Goal: Task Accomplishment & Management: Use online tool/utility

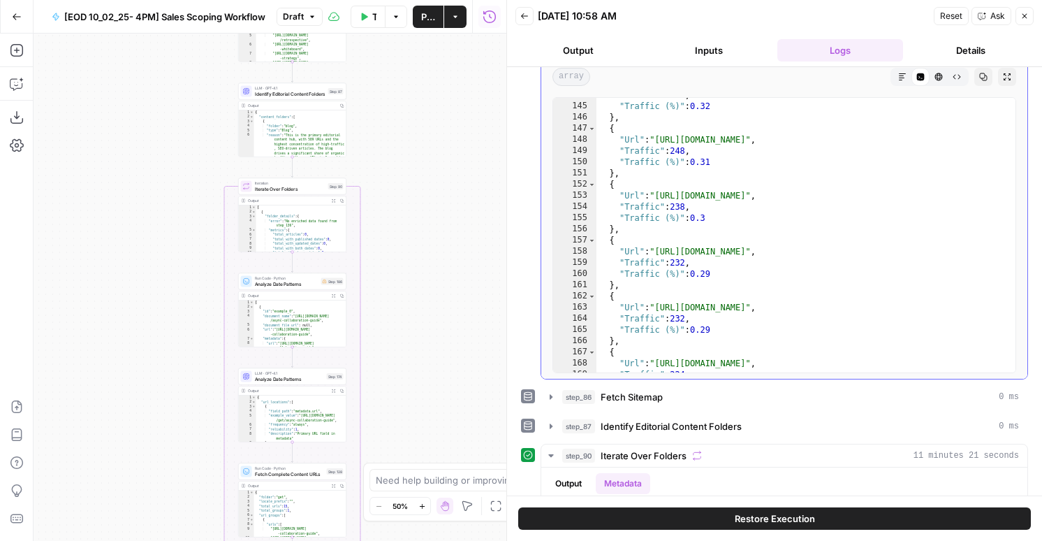
scroll to position [685, 0]
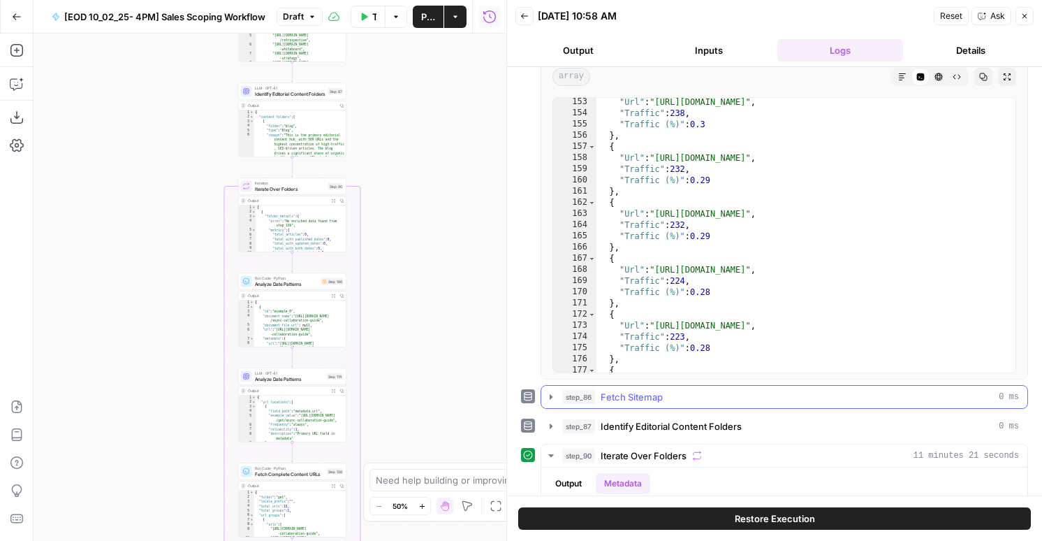
click at [641, 387] on button "step_86 Fetch Sitemap 0 ms" at bounding box center [784, 397] width 486 height 22
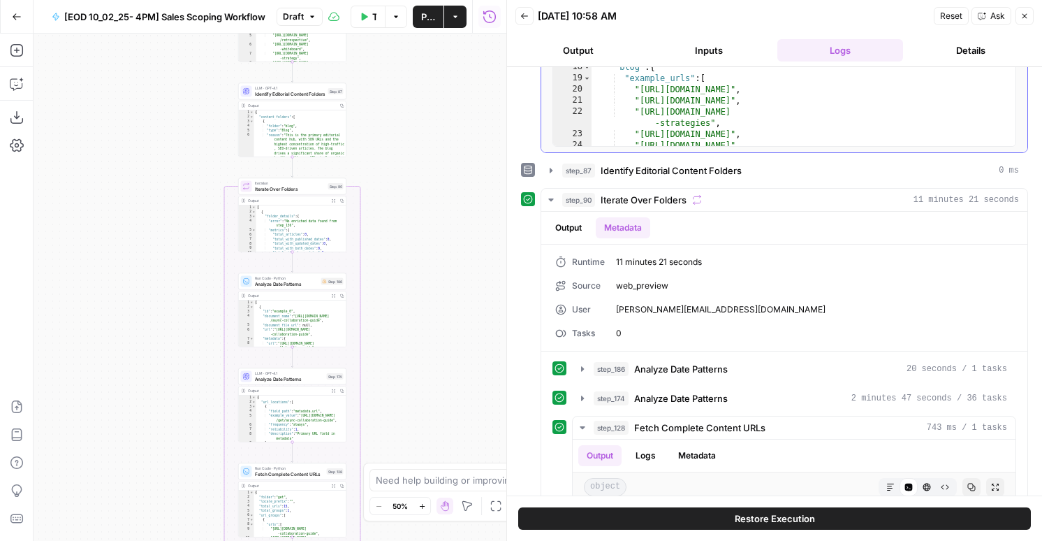
scroll to position [817, 0]
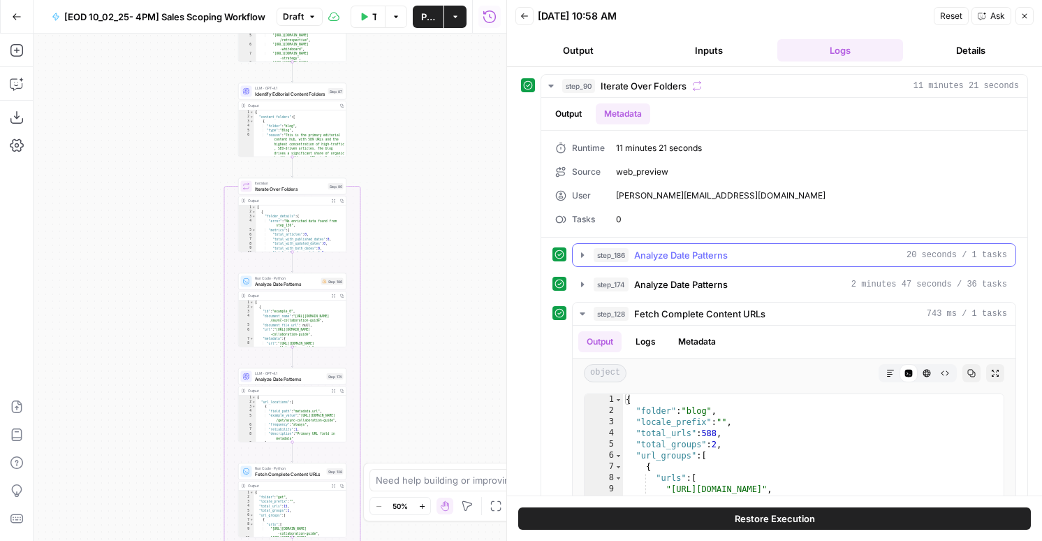
click at [648, 257] on span "Analyze Date Patterns" at bounding box center [681, 255] width 94 height 14
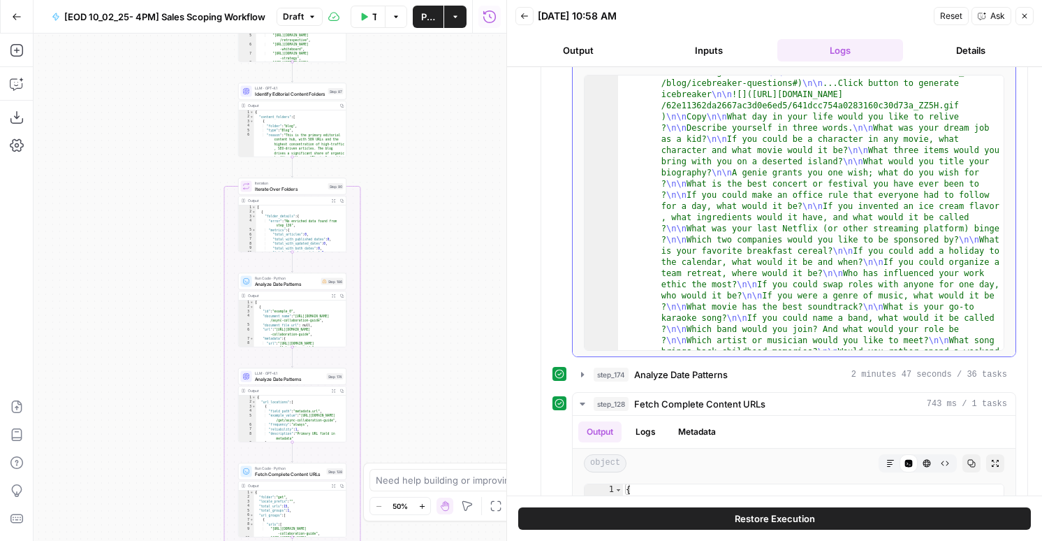
scroll to position [0, 0]
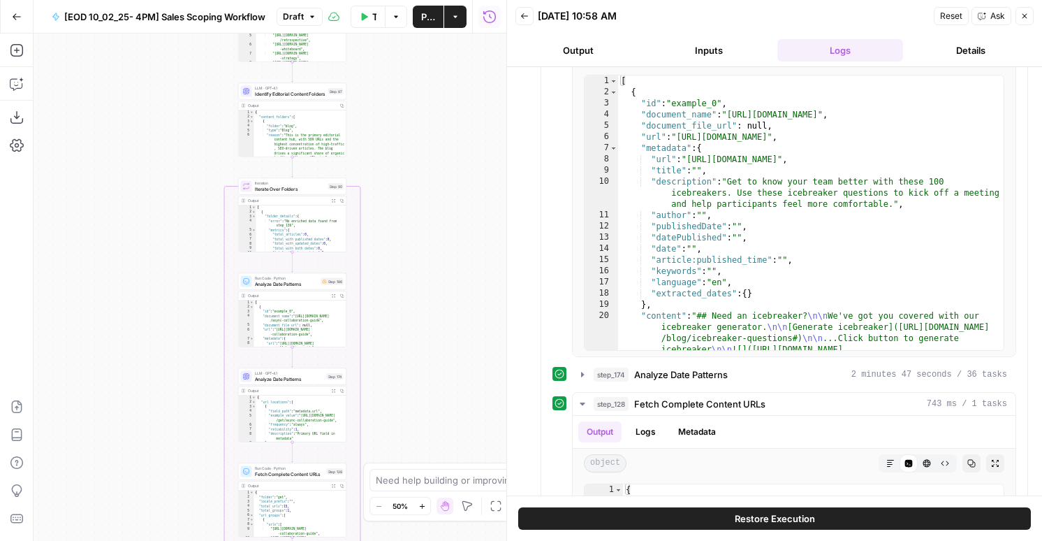
click at [303, 281] on span "Analyze Date Patterns" at bounding box center [287, 283] width 64 height 7
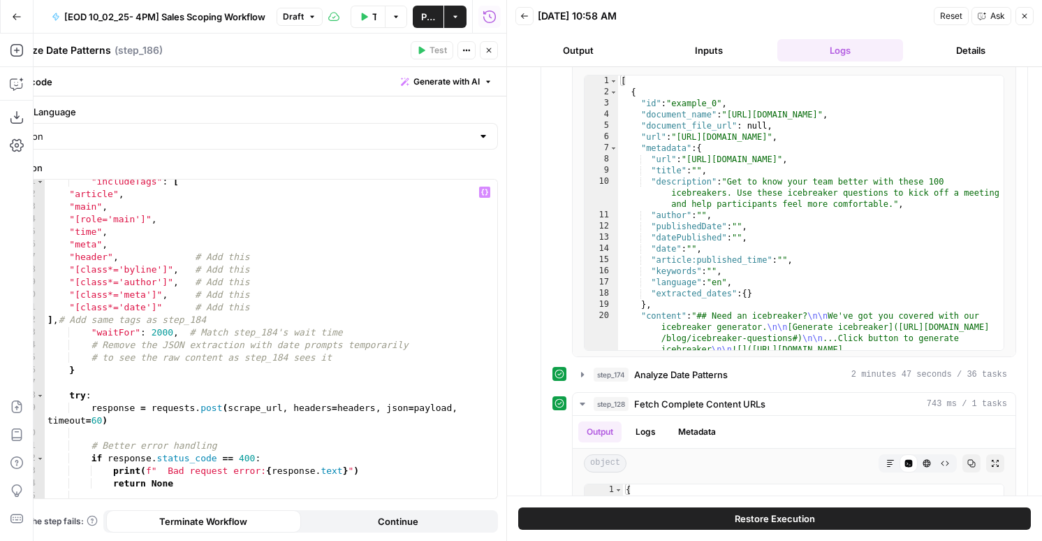
type textarea "**********"
click at [335, 292] on div ""includeTags" : [ "article" , "main" , "[role='main']" , "time" , "meta" , "hea…" at bounding box center [271, 347] width 453 height 344
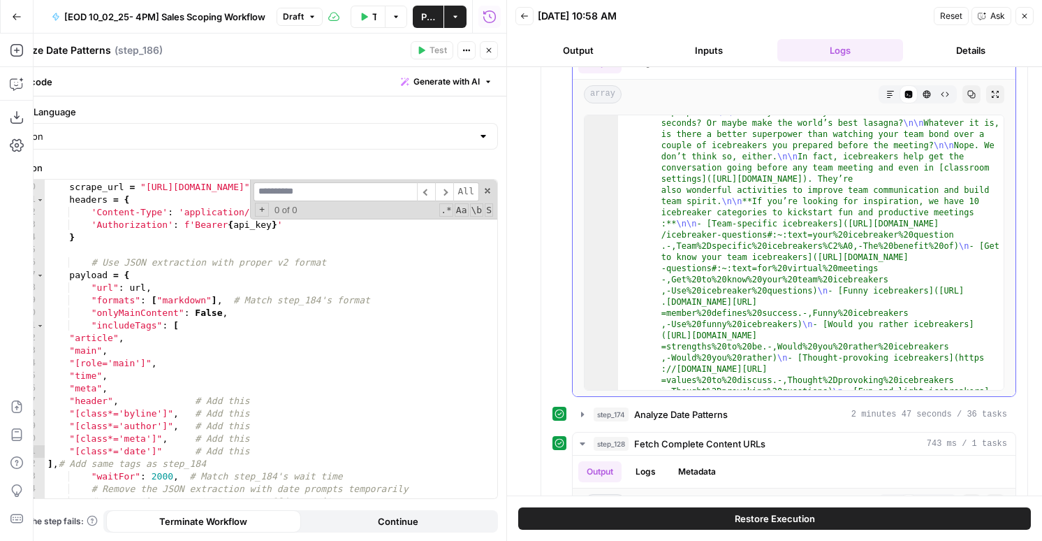
scroll to position [834, 0]
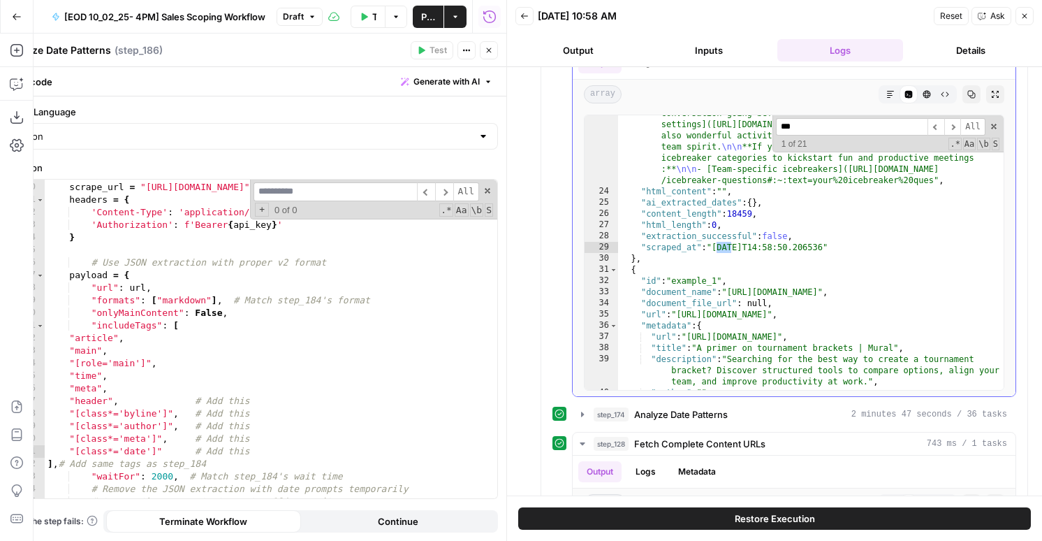
type input "****"
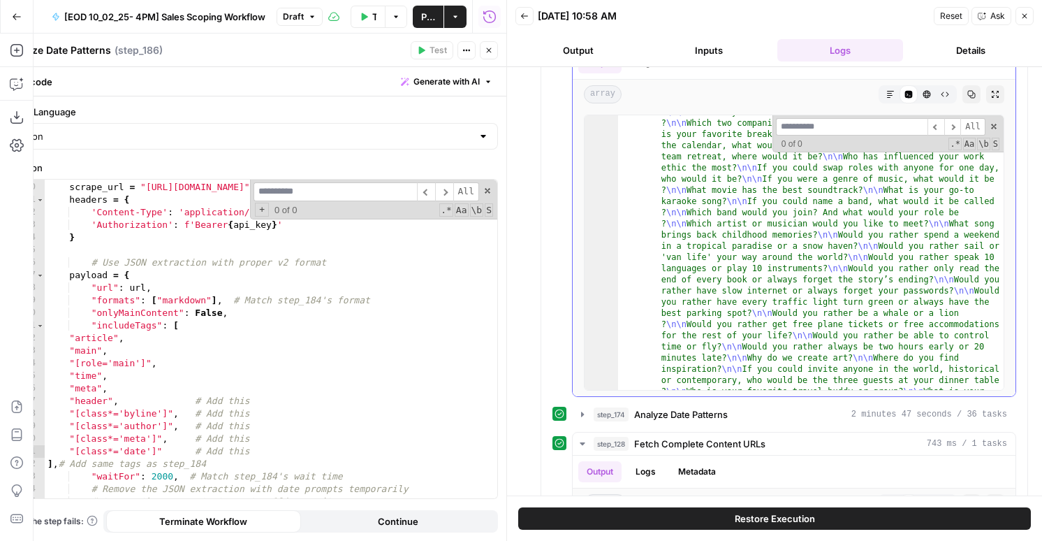
scroll to position [5456, 0]
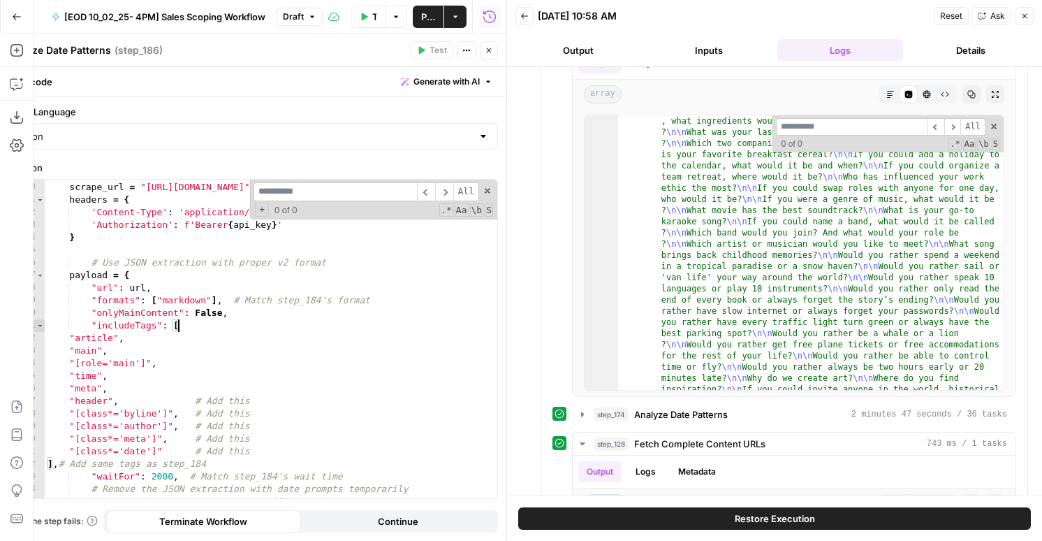
click at [221, 321] on div "# Updated to v2 endpoint scrape_url = "https://api.firecrawl.dev/v2/scrape" hea…" at bounding box center [271, 340] width 453 height 344
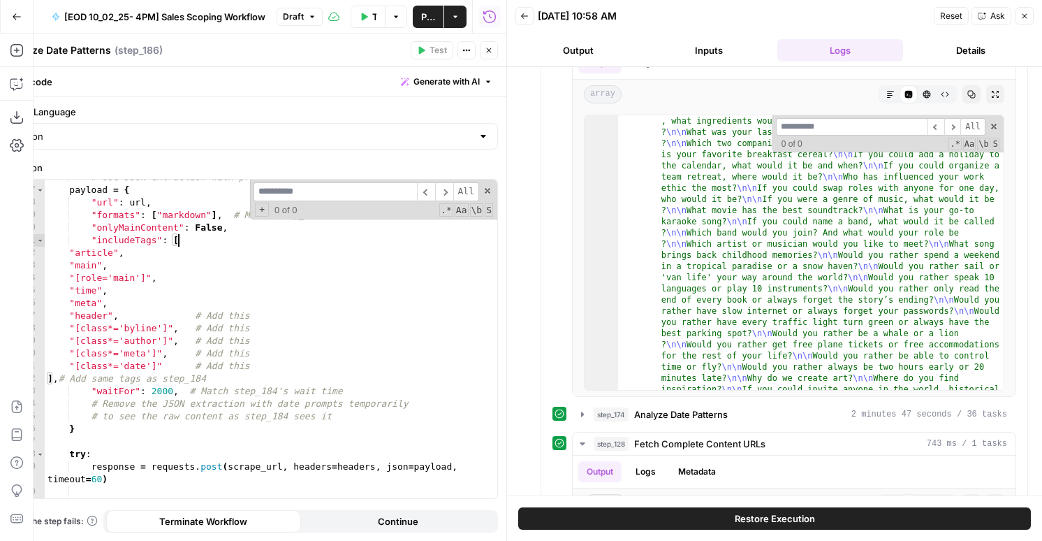
scroll to position [159, 0]
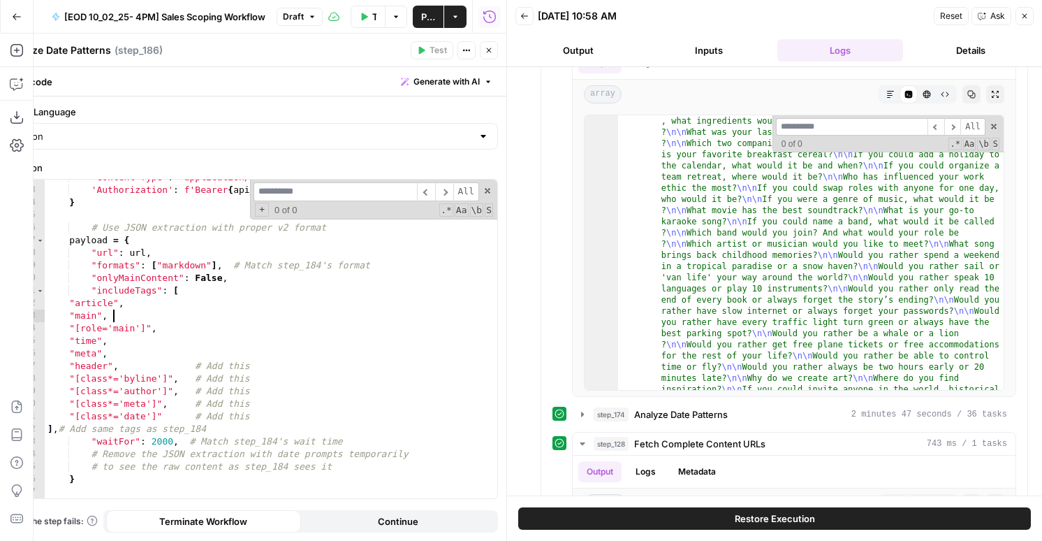
click at [187, 315] on div "'Content-Type' : 'application/json' , 'Authorization' : f'Bearer { api_key } ' …" at bounding box center [271, 343] width 453 height 344
type textarea "*******"
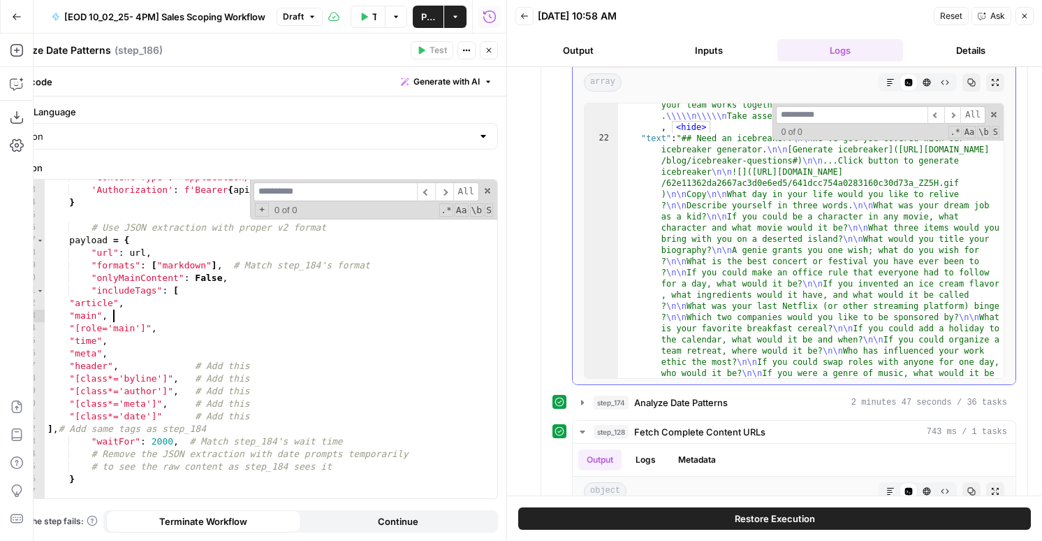
scroll to position [5355, 0]
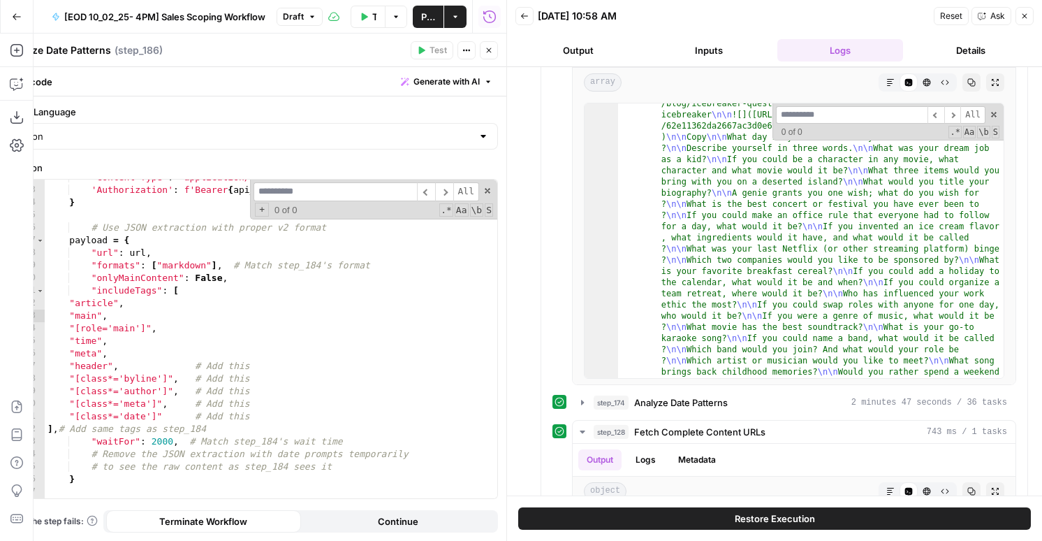
type input "*"
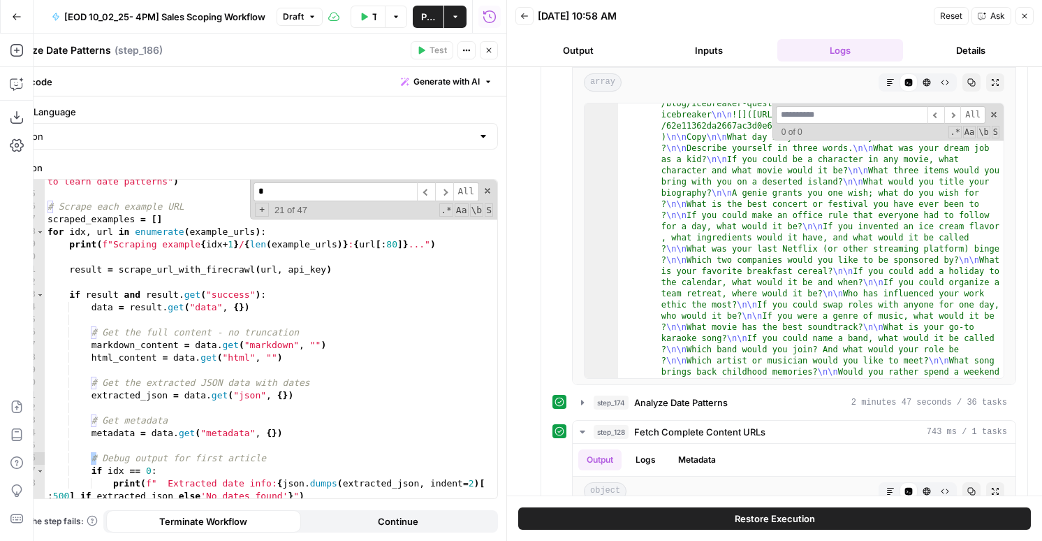
scroll to position [1035, 0]
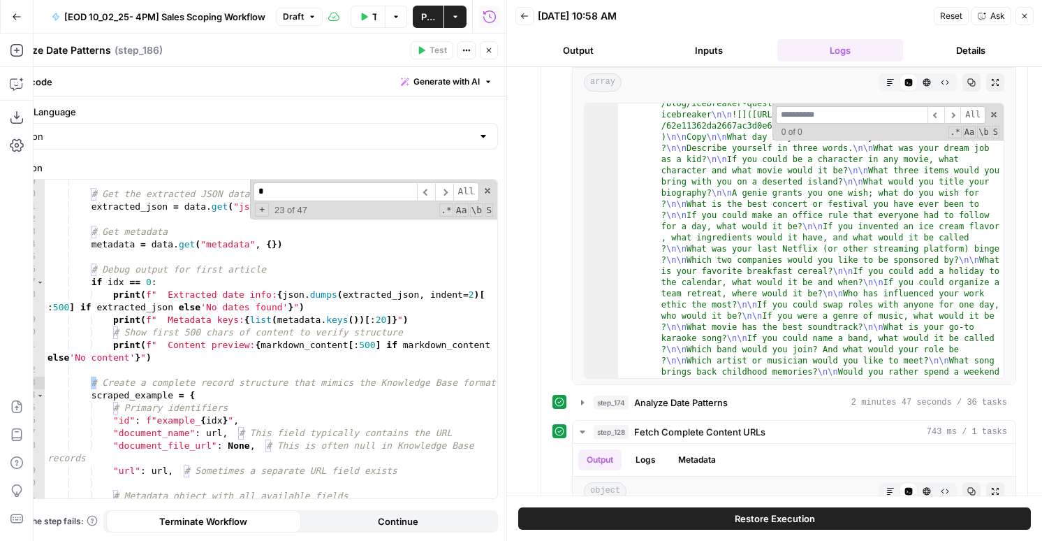
click at [292, 191] on input "*" at bounding box center [335, 191] width 163 height 19
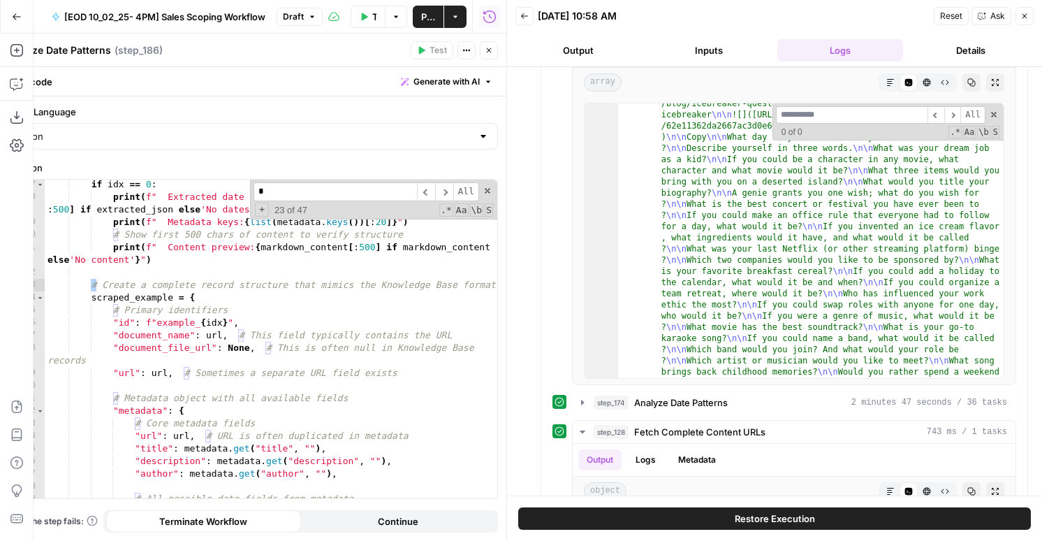
scroll to position [1148, 0]
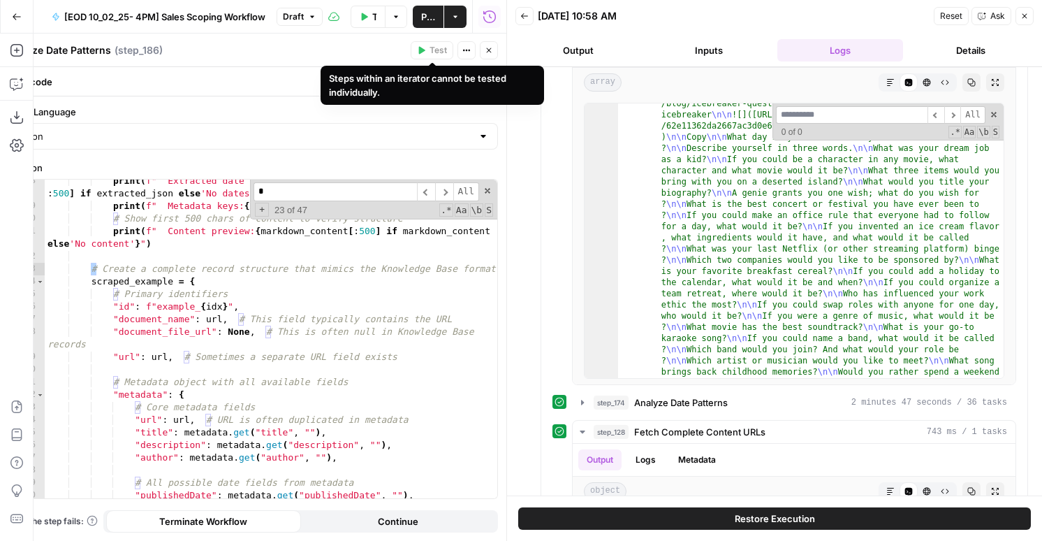
type input "*"
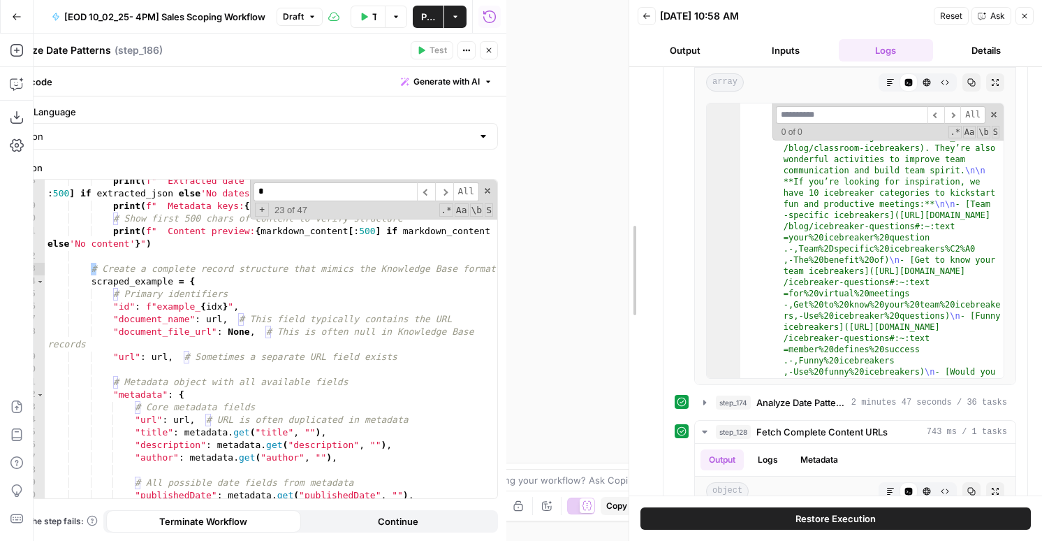
scroll to position [3399, 0]
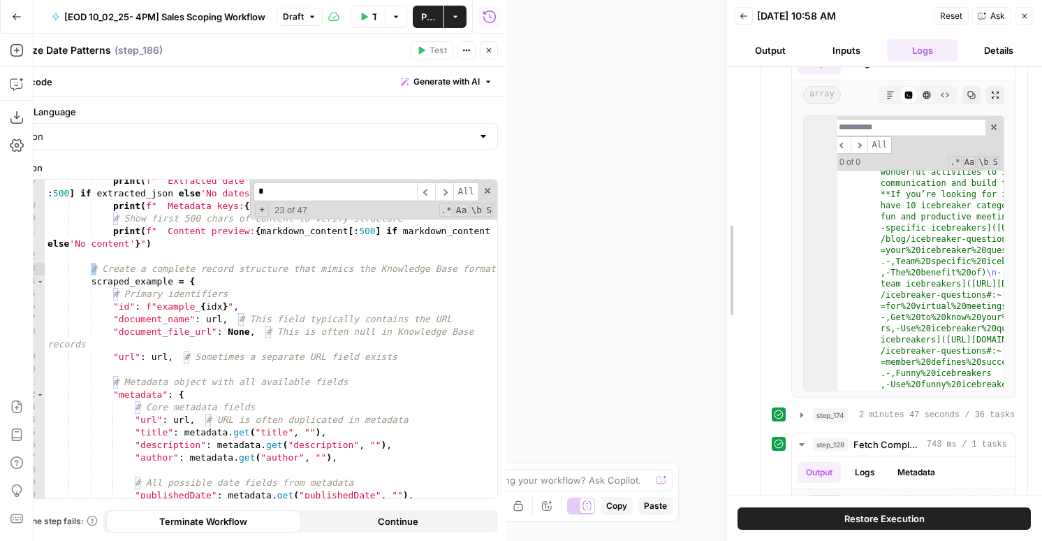
drag, startPoint x: 506, startPoint y: 133, endPoint x: 726, endPoint y: 138, distance: 219.4
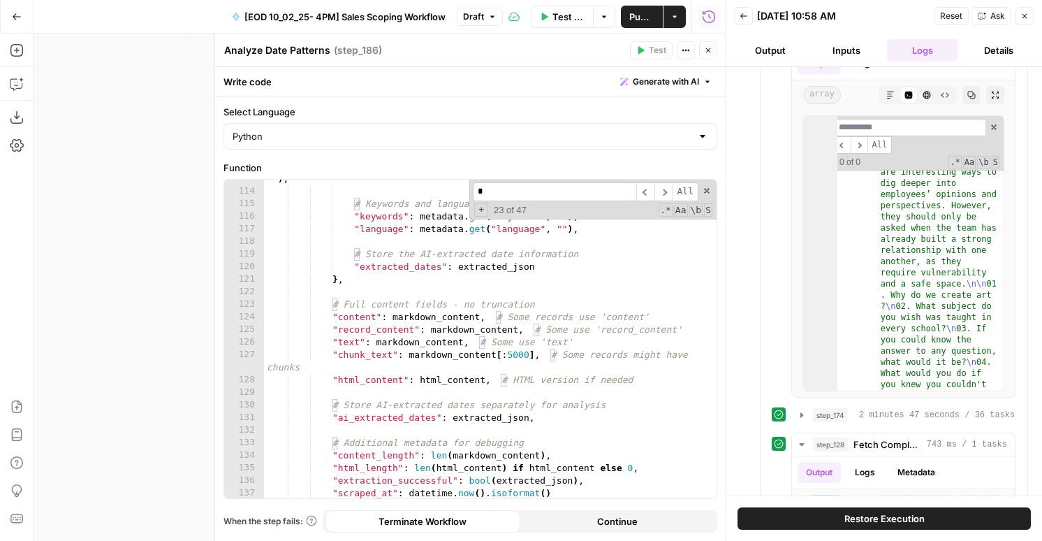
scroll to position [1512, 0]
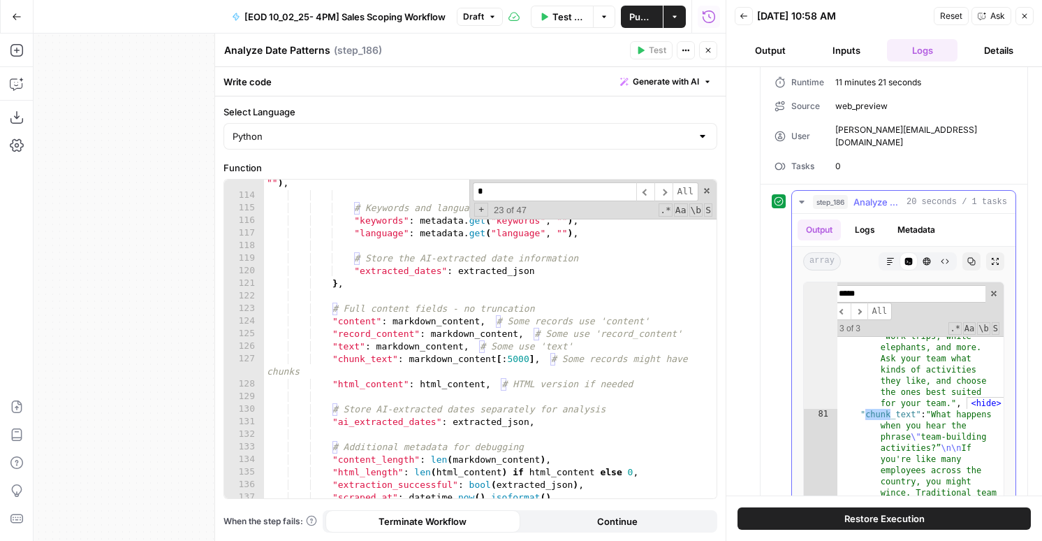
scroll to position [22133, 0]
type input "*****"
click at [550, 301] on div ""article:published_time" : metadata . get ( "article:published_time" , "" ) , #…" at bounding box center [490, 342] width 453 height 356
type textarea "**********"
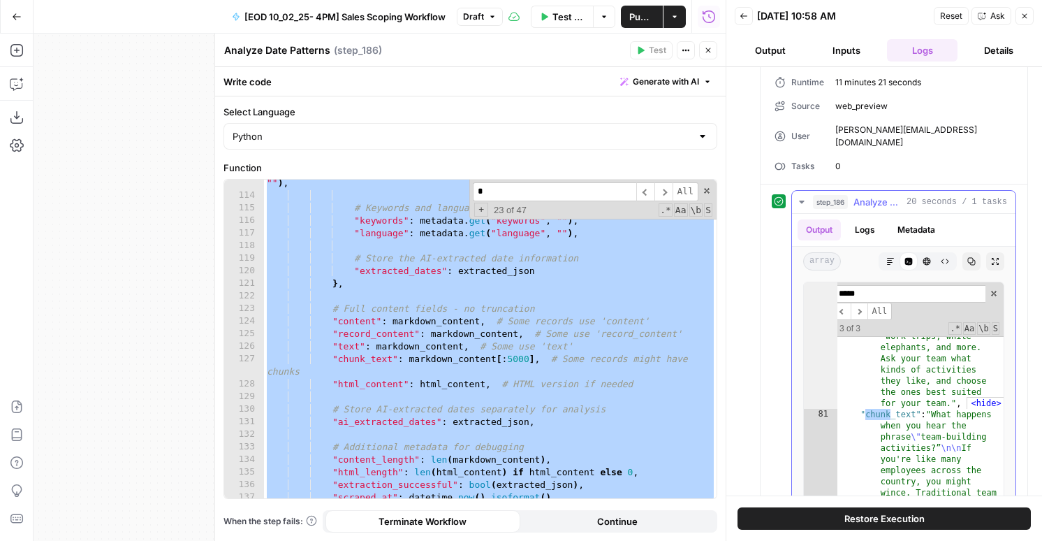
click at [999, 282] on div "***** ​ ​ All Replace All + 3 of 3 .* Aa \b S" at bounding box center [917, 309] width 173 height 54
click at [993, 289] on span at bounding box center [994, 294] width 10 height 10
type textarea "**********"
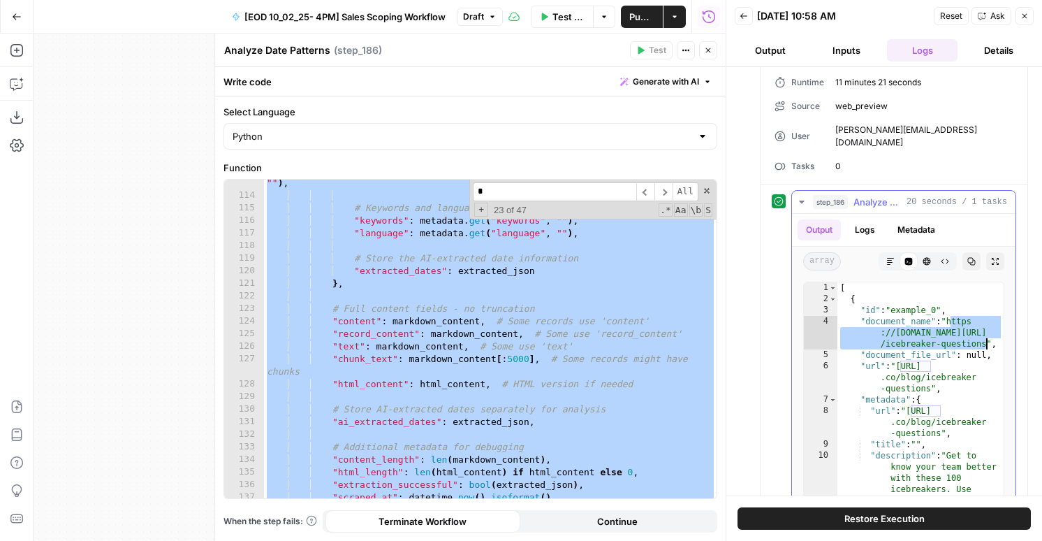
drag, startPoint x: 953, startPoint y: 307, endPoint x: 987, endPoint y: 327, distance: 39.8
click at [987, 327] on div "[ { "id" : "example_0" , "document_name" : "https ://www.mural.co/blog /icebrea…" at bounding box center [921, 430] width 166 height 297
type textarea "**********"
click at [437, 295] on div ""article:published_time" : metadata . get ( "article:published_time" , "" ) , #…" at bounding box center [490, 342] width 453 height 356
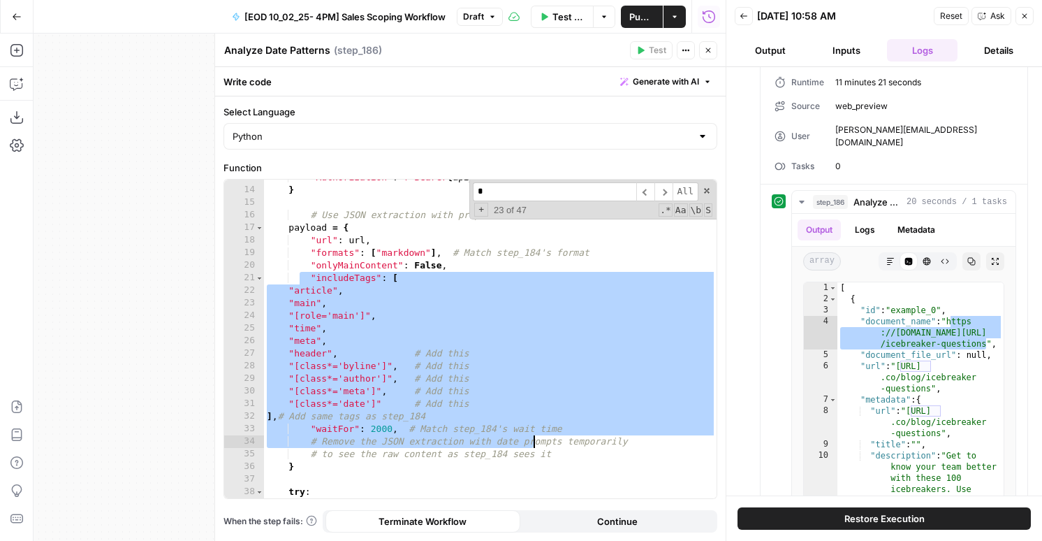
scroll to position [172, 0]
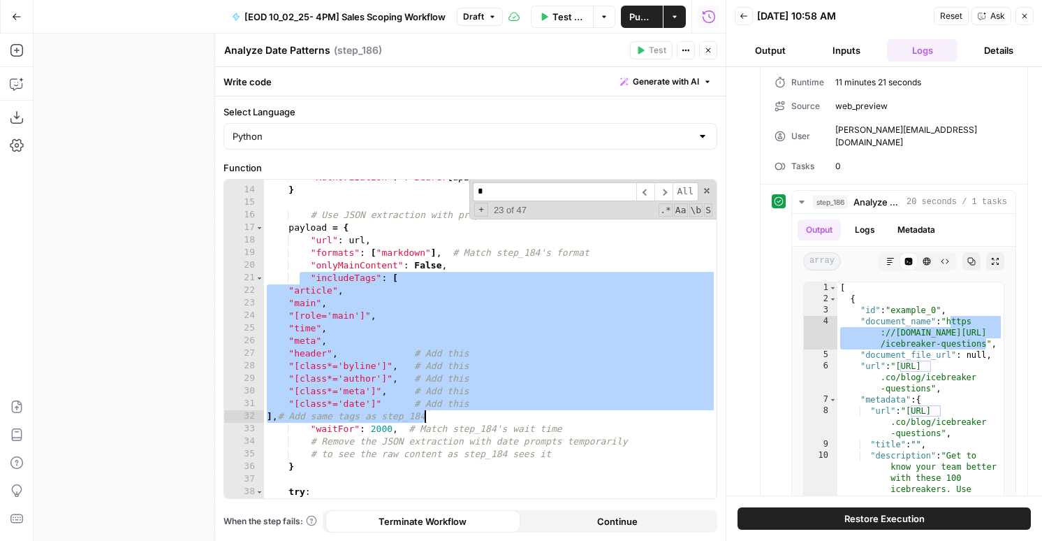
drag, startPoint x: 301, startPoint y: 353, endPoint x: 546, endPoint y: 411, distance: 252.1
click at [546, 411] on div "'Authorization' : f'Bearer { api_key } ' } # Use JSON extraction with proper v2…" at bounding box center [490, 349] width 453 height 356
type textarea "**********"
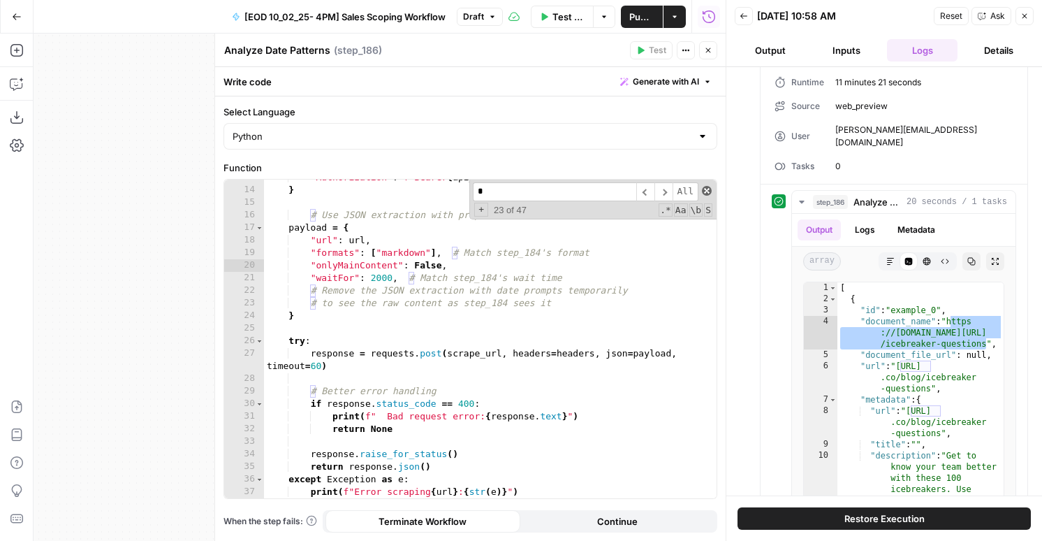
click at [710, 192] on span at bounding box center [707, 191] width 10 height 10
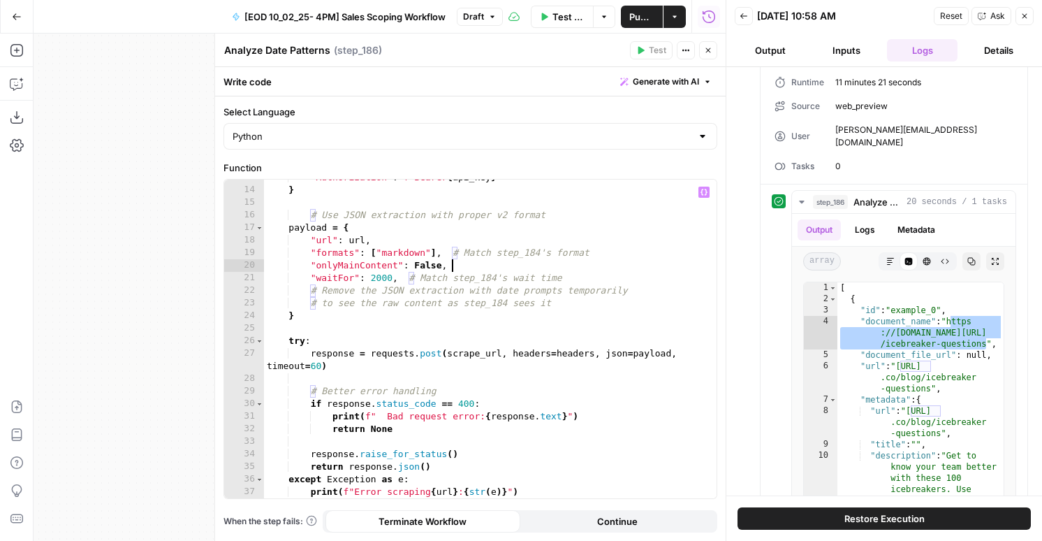
click at [343, 344] on div "'Authorization' : f'Bearer { api_key } ' } # Use JSON extraction with proper v2…" at bounding box center [490, 343] width 453 height 344
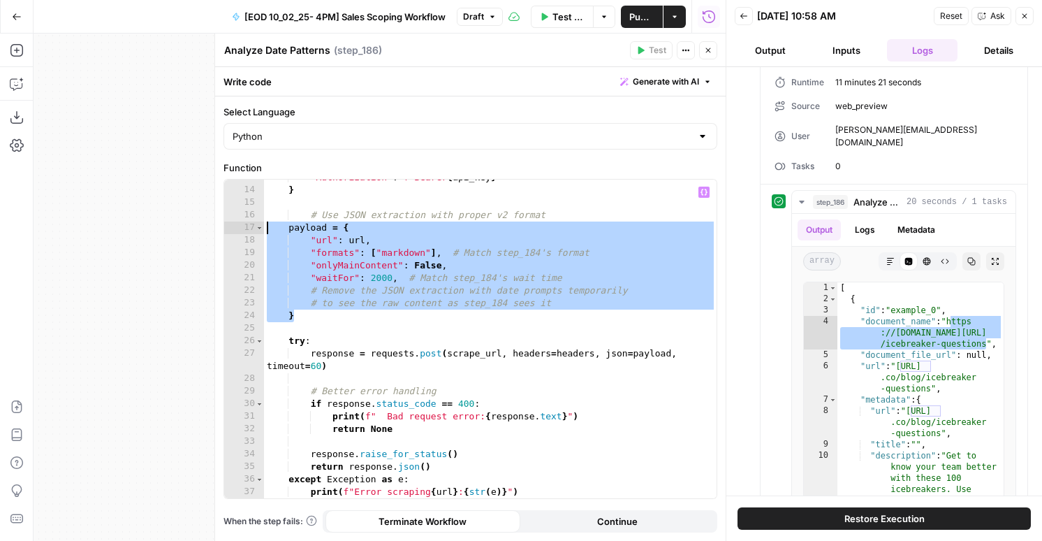
drag, startPoint x: 298, startPoint y: 314, endPoint x: 245, endPoint y: 231, distance: 98.1
click at [245, 231] on div "**** 13 14 15 16 17 18 19 20 21 22 23 24 25 26 27 28 29 30 31 32 33 34 35 36 37…" at bounding box center [470, 339] width 493 height 319
paste textarea
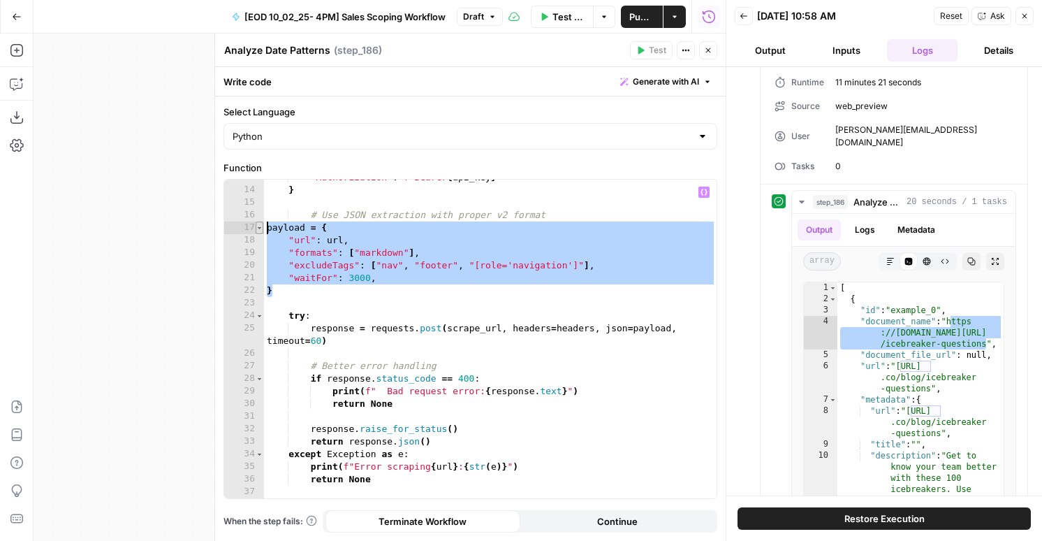
drag, startPoint x: 285, startPoint y: 295, endPoint x: 261, endPoint y: 231, distance: 67.9
click at [261, 231] on div "* 13 14 15 16 17 18 19 20 21 22 23 24 25 26 27 28 29 30 31 32 33 34 35 36 37 38…" at bounding box center [470, 339] width 493 height 319
click at [1027, 13] on icon "button" at bounding box center [1025, 16] width 8 height 8
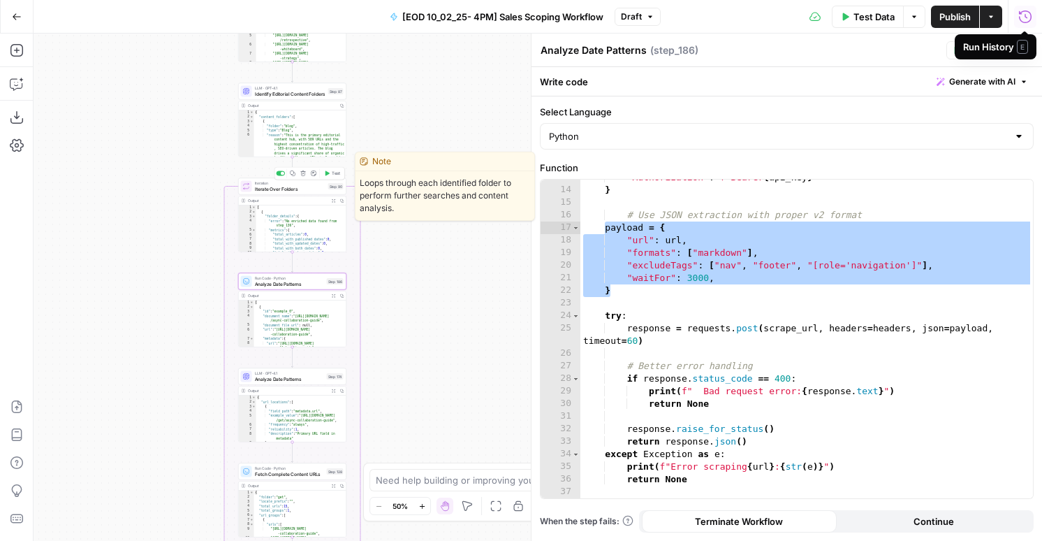
click at [337, 170] on span "Test" at bounding box center [336, 173] width 8 height 6
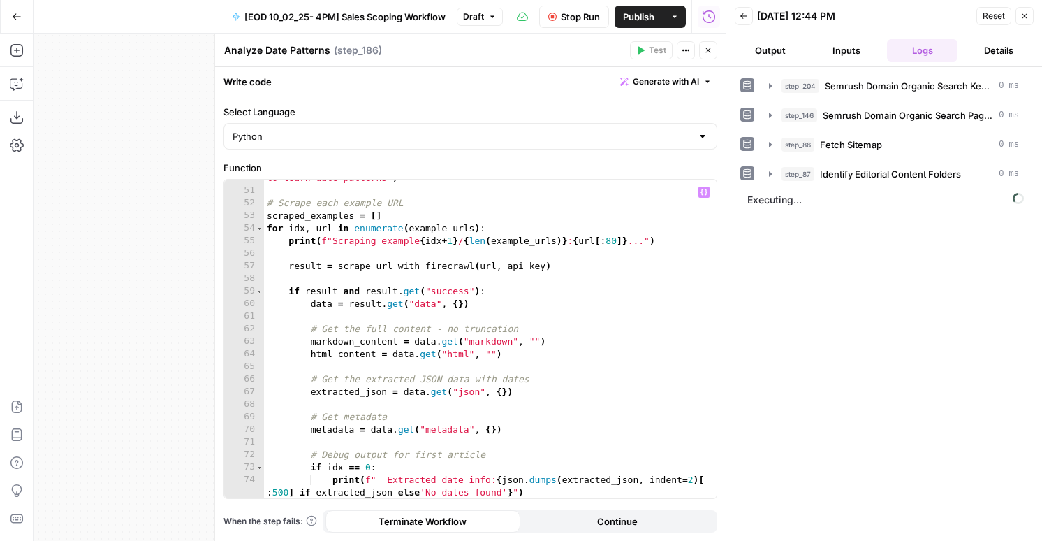
scroll to position [679, 0]
type textarea "**********"
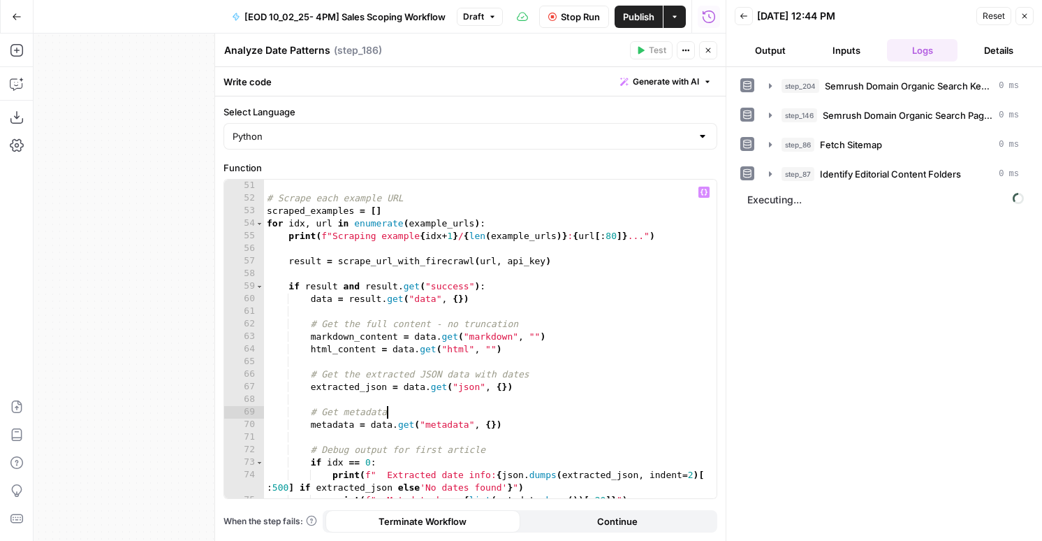
click at [439, 411] on div "print ( f"Scraping { len ( example_urls )} example articles from ' { folder_nam…" at bounding box center [490, 332] width 453 height 356
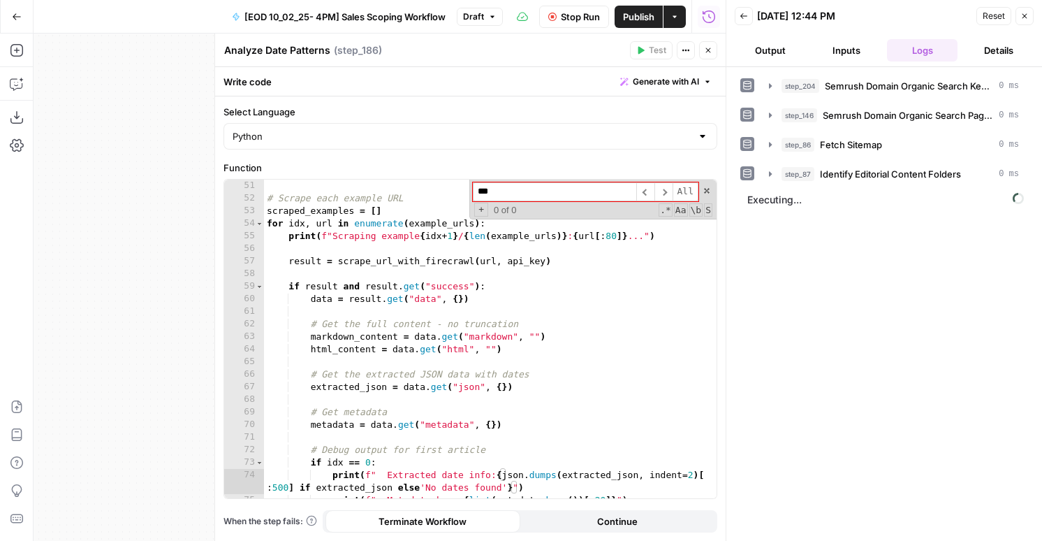
type input "****"
type textarea "**********"
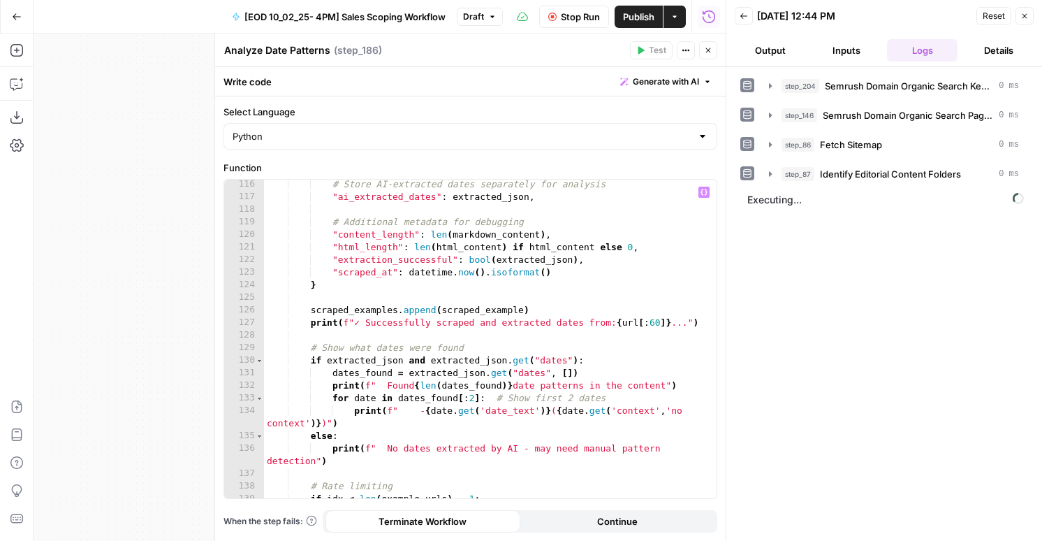
scroll to position [1882, 0]
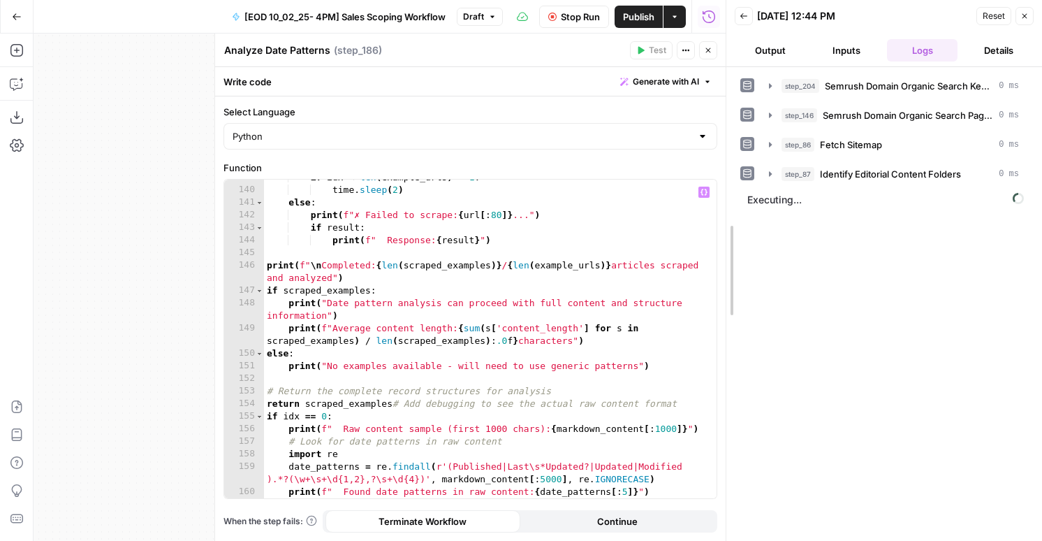
drag, startPoint x: 729, startPoint y: 106, endPoint x: 837, endPoint y: 107, distance: 107.6
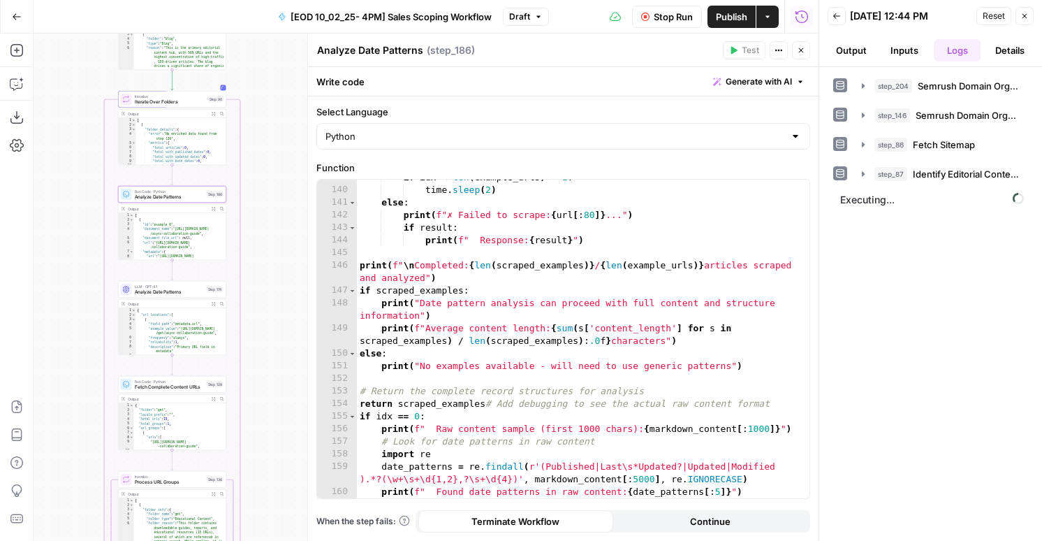
click at [139, 386] on span "Fetch Complete Content URLs" at bounding box center [169, 387] width 69 height 7
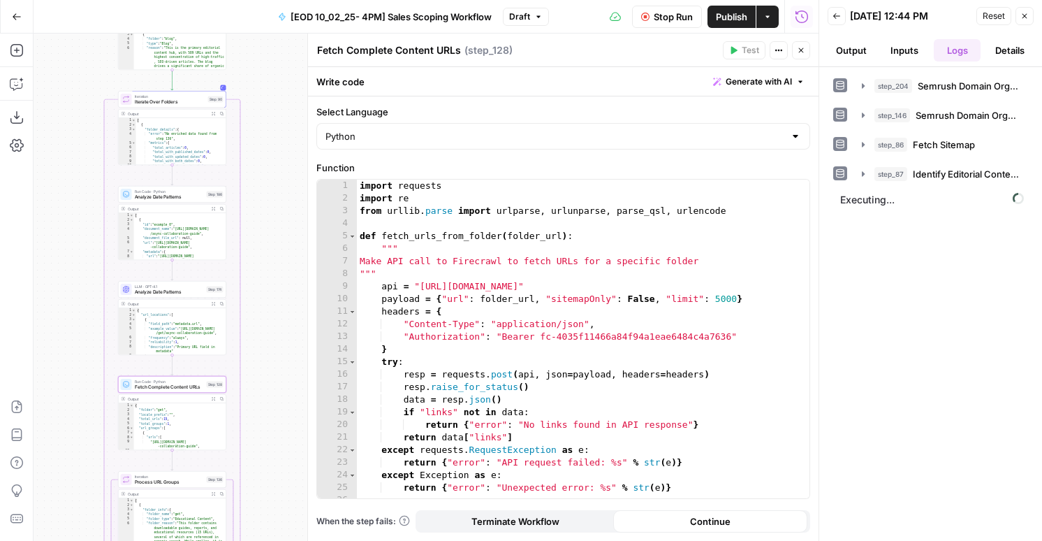
type textarea "****"
click at [477, 360] on div "import requests import re from urllib . parse import urlparse , urlunparse , pa…" at bounding box center [583, 352] width 453 height 344
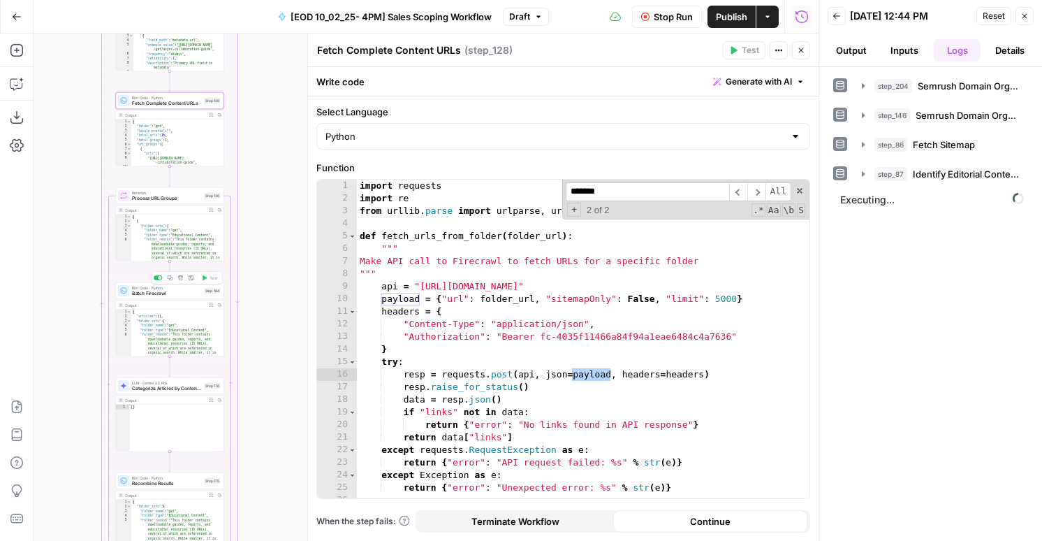
type input "*******"
click at [184, 288] on span "Run Code · Python" at bounding box center [166, 288] width 69 height 6
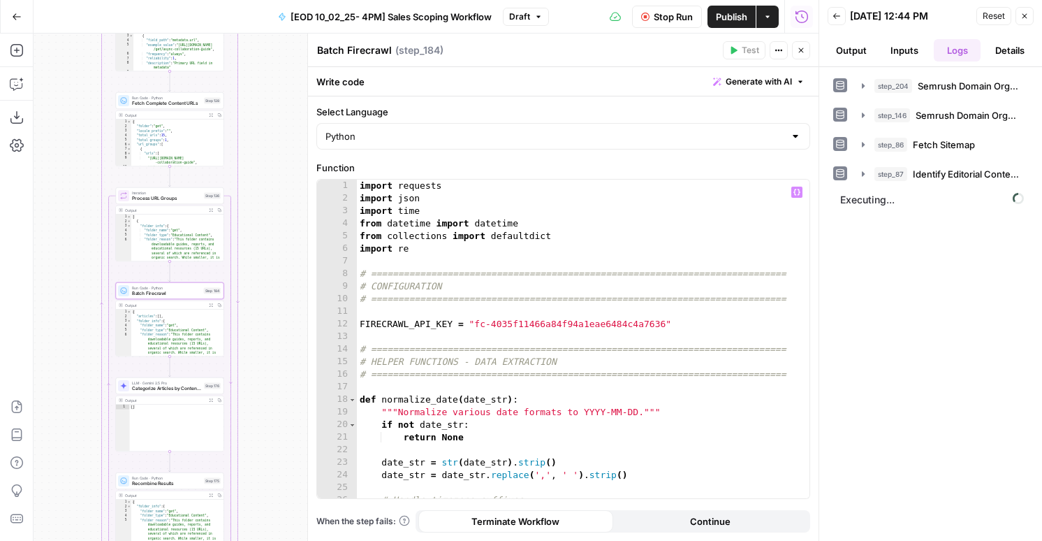
type textarea "**********"
click at [509, 213] on div "import requests import json import time from datetime import datetime from coll…" at bounding box center [583, 352] width 453 height 344
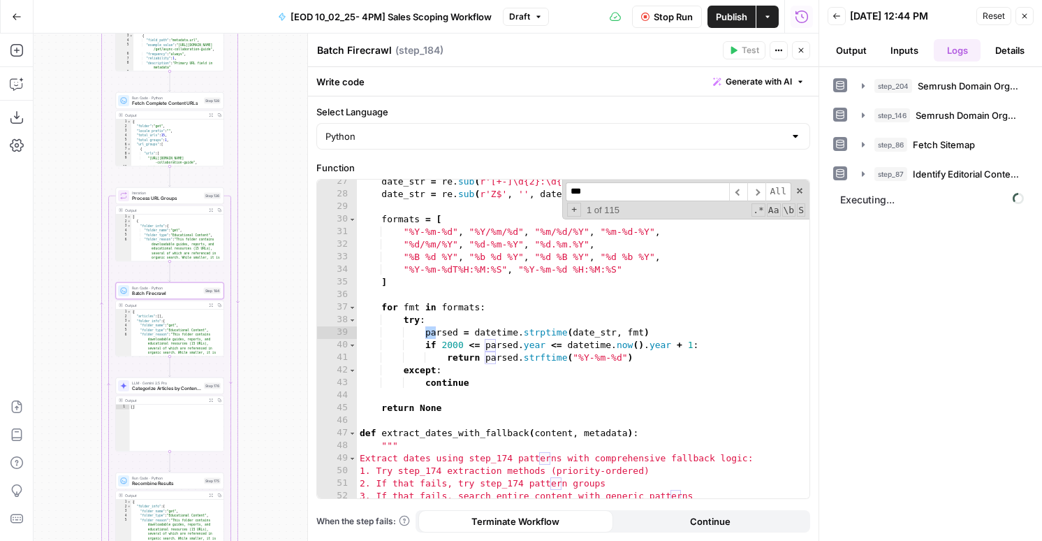
scroll to position [5260, 0]
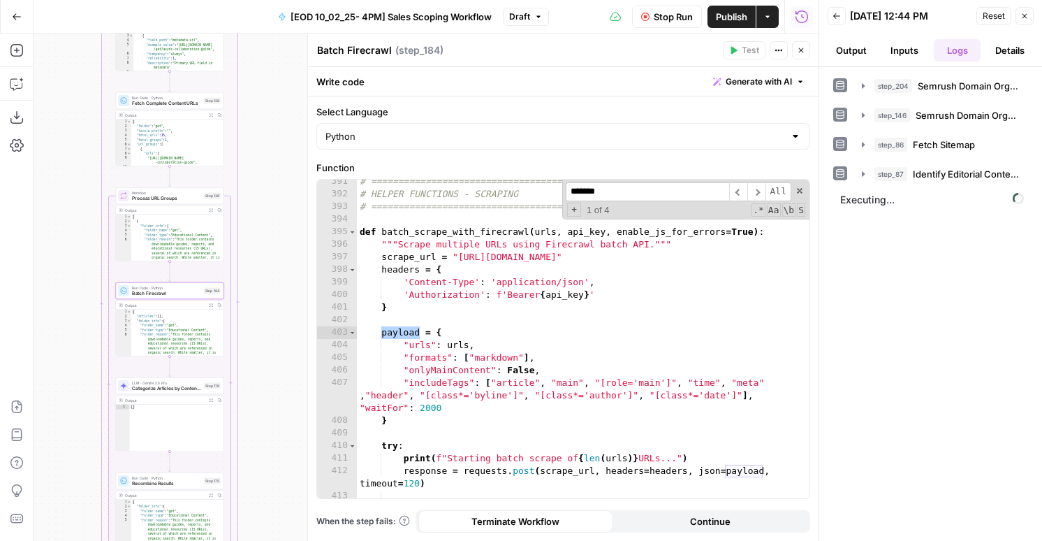
type input "*******"
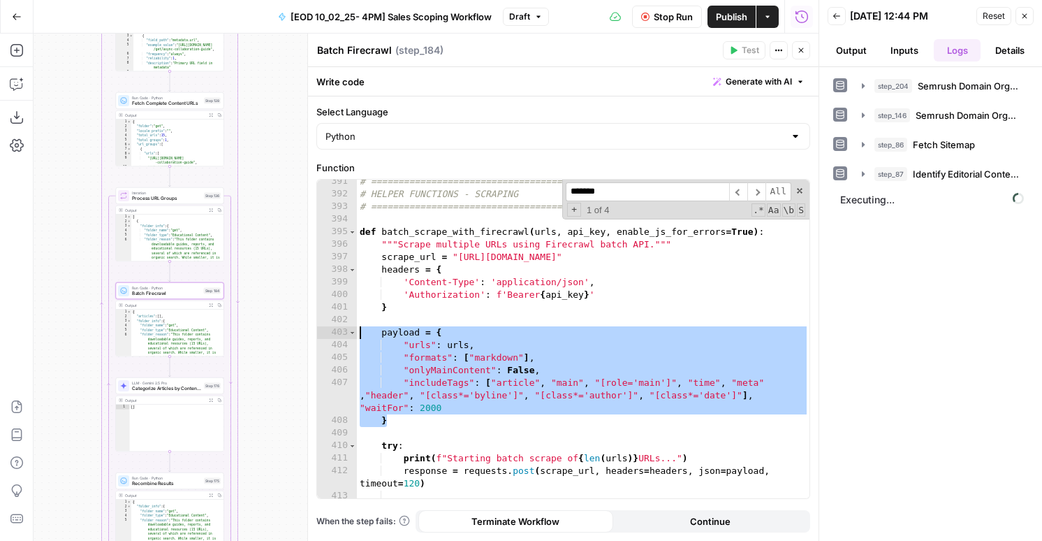
drag, startPoint x: 400, startPoint y: 423, endPoint x: 328, endPoint y: 335, distance: 113.2
click at [328, 335] on div "* 391 392 393 394 395 396 397 398 399 400 401 402 403 404 405 406 407 408 409 4…" at bounding box center [563, 339] width 493 height 319
paste textarea
click at [398, 402] on div "# ============================================================================ …" at bounding box center [583, 347] width 453 height 344
drag, startPoint x: 397, startPoint y: 418, endPoint x: 330, endPoint y: 328, distance: 111.8
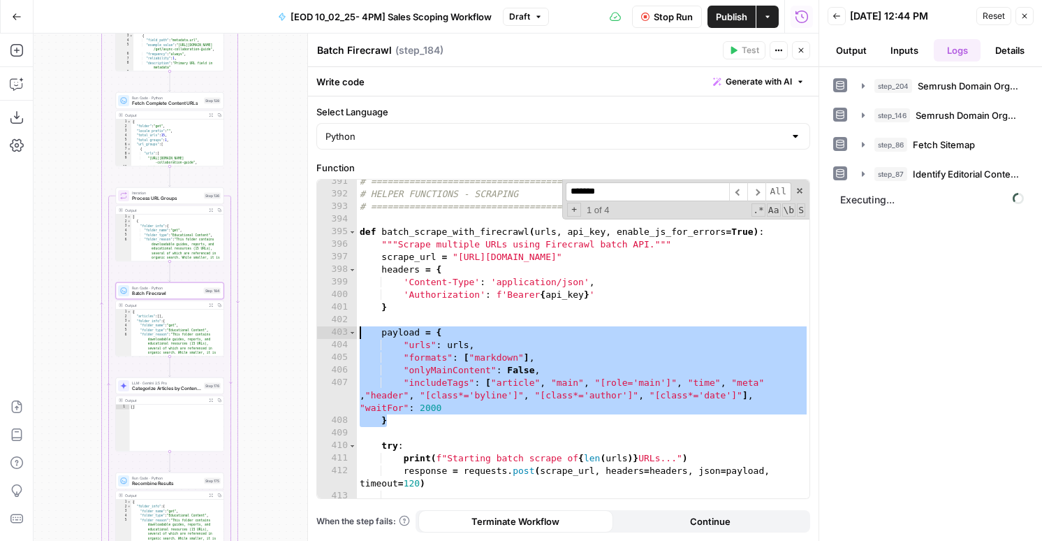
click at [330, 328] on div "**********" at bounding box center [563, 339] width 493 height 319
paste textarea
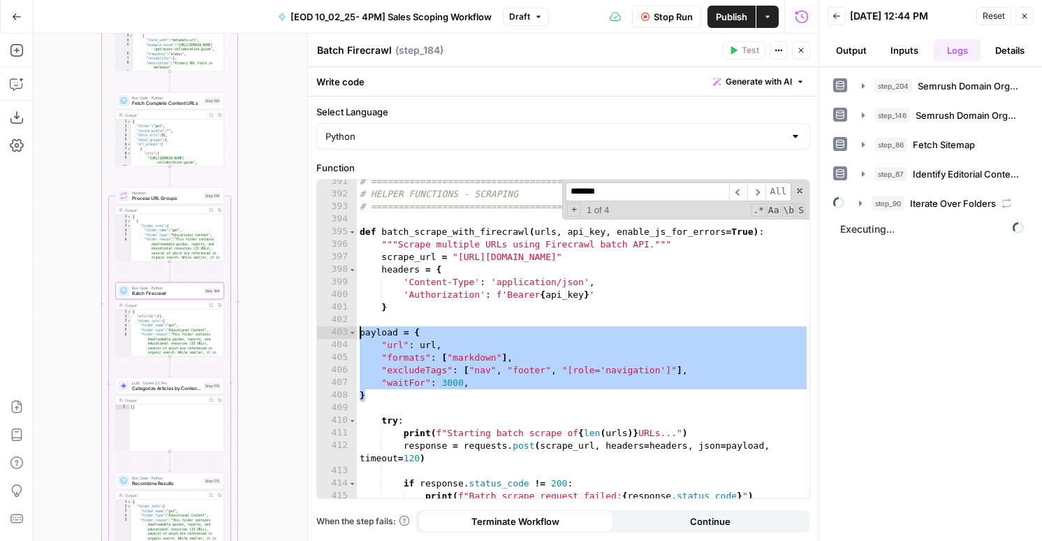
drag, startPoint x: 358, startPoint y: 378, endPoint x: 348, endPoint y: 334, distance: 45.2
click at [348, 334] on div "* 391 392 393 394 395 396 397 398 399 400 401 402 403 404 405 406 407 408 409 4…" at bounding box center [563, 339] width 493 height 319
type textarea "**********"
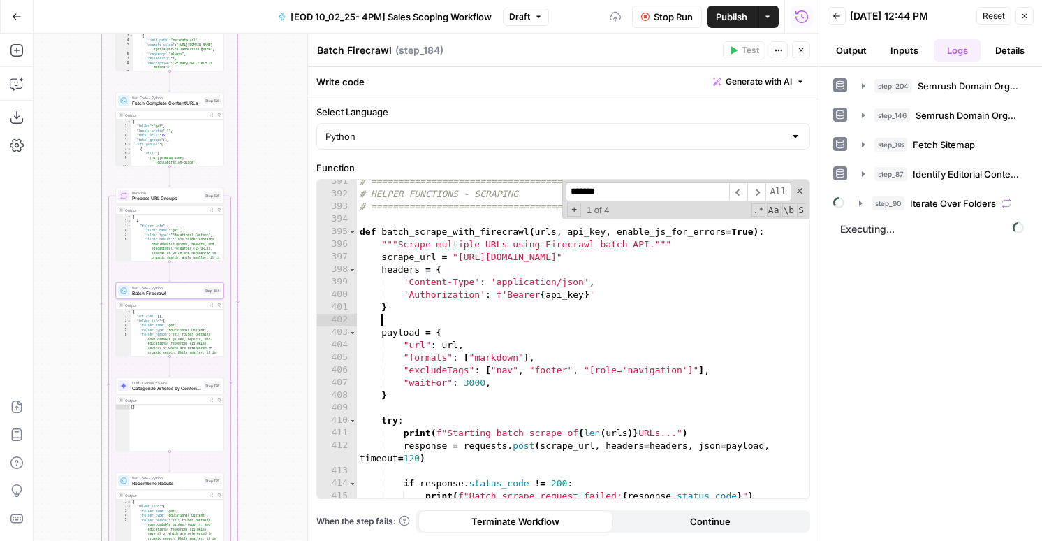
click at [461, 325] on div "# ============================================================================ …" at bounding box center [583, 347] width 453 height 344
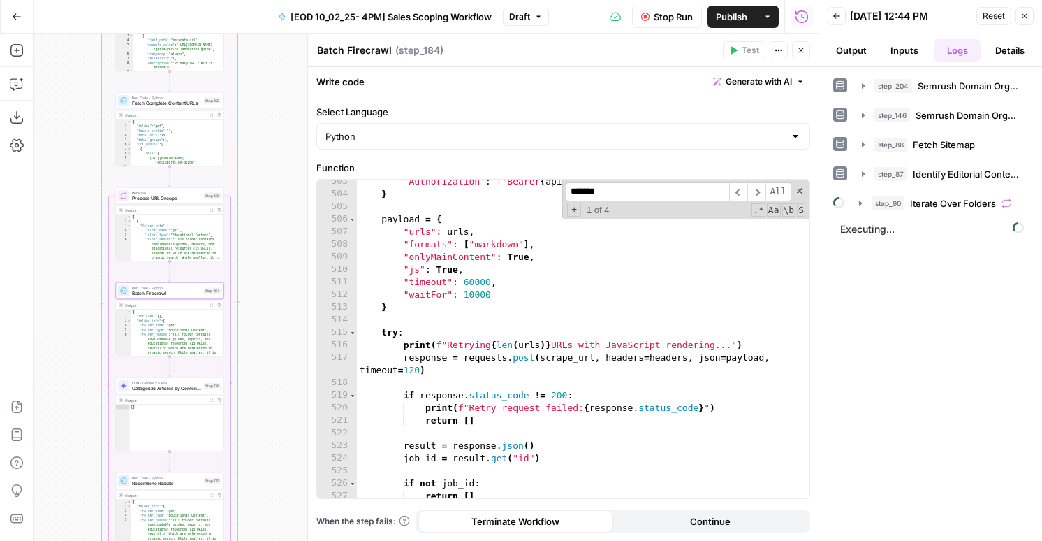
scroll to position [6769, 0]
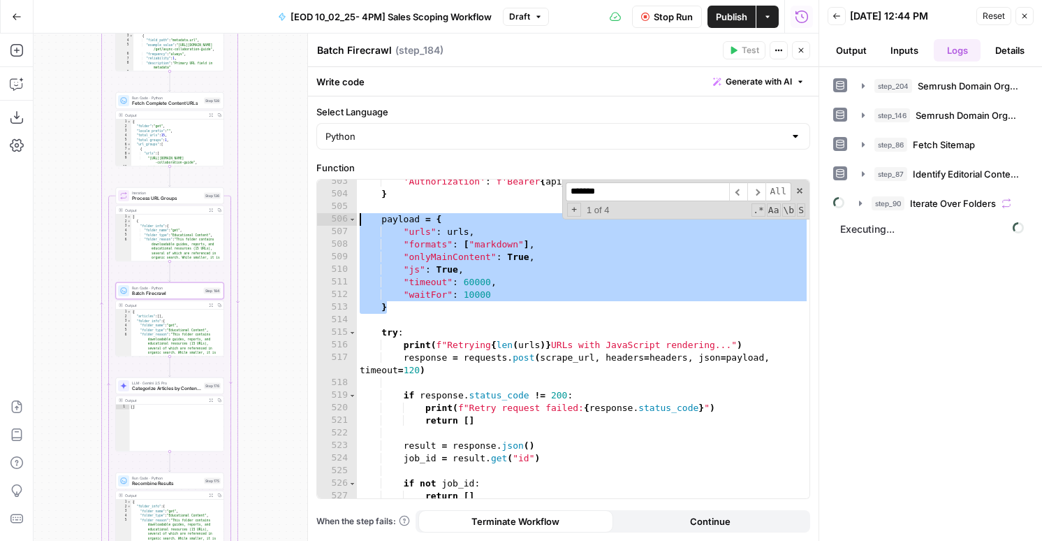
drag, startPoint x: 398, startPoint y: 305, endPoint x: 319, endPoint y: 221, distance: 114.7
click at [319, 221] on div "503 504 505 506 507 508 509 510 511 512 513 514 515 516 517 518 519 520 521 522…" at bounding box center [563, 339] width 493 height 319
click at [509, 264] on div "'Authorization' : f'Bearer { api_key } ' } payload = { "urls" : urls , "formats…" at bounding box center [583, 347] width 453 height 344
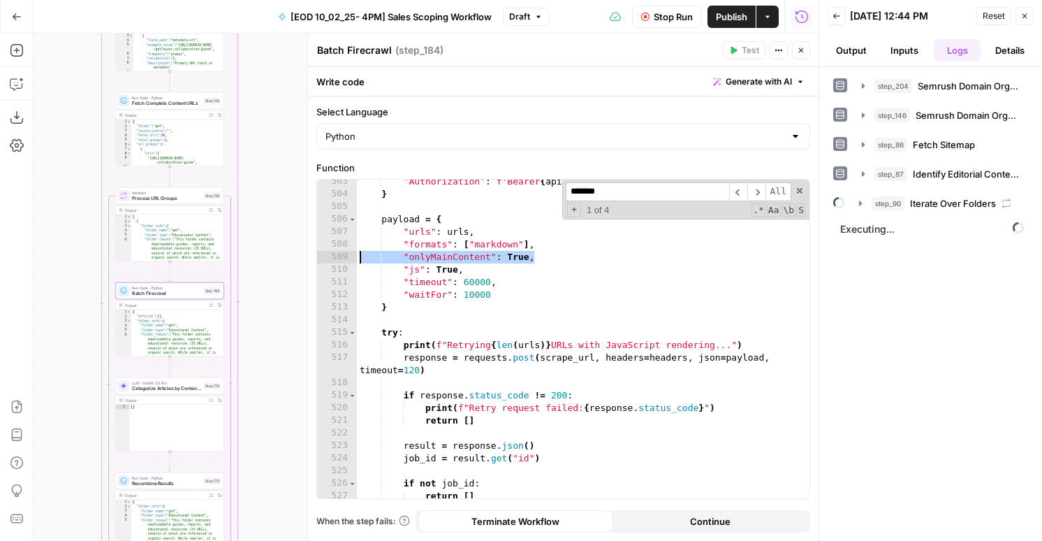
drag, startPoint x: 551, startPoint y: 261, endPoint x: 358, endPoint y: 261, distance: 193.5
click at [358, 261] on div "'Authorization' : f'Bearer { api_key } ' } payload = { "urls" : urls , "formats…" at bounding box center [583, 347] width 453 height 344
type textarea "**********"
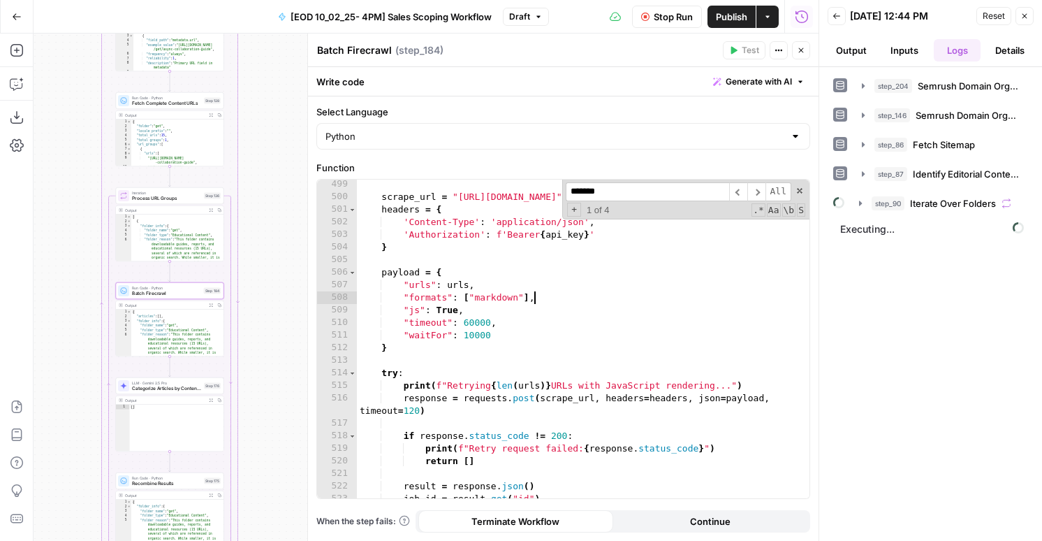
scroll to position [6716, 0]
click at [511, 312] on div "scrape_url = "https://api.firecrawl.dev/v2/batch/scrape" headers = { 'Content-T…" at bounding box center [583, 350] width 453 height 344
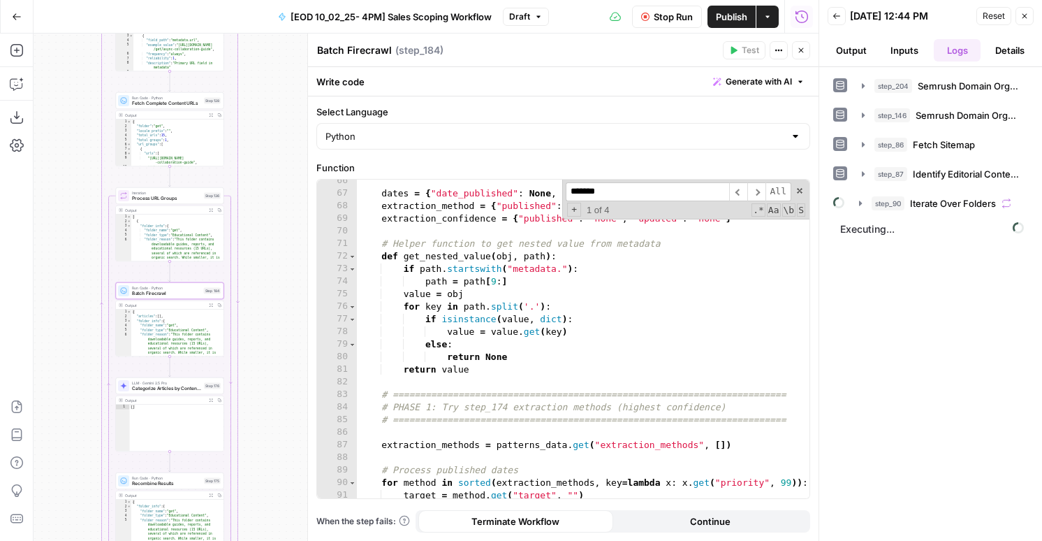
scroll to position [822, 0]
click at [514, 293] on div "dates = { "date_published" : None , "date_updated" : None } extraction_method =…" at bounding box center [583, 347] width 453 height 344
type textarea "**********"
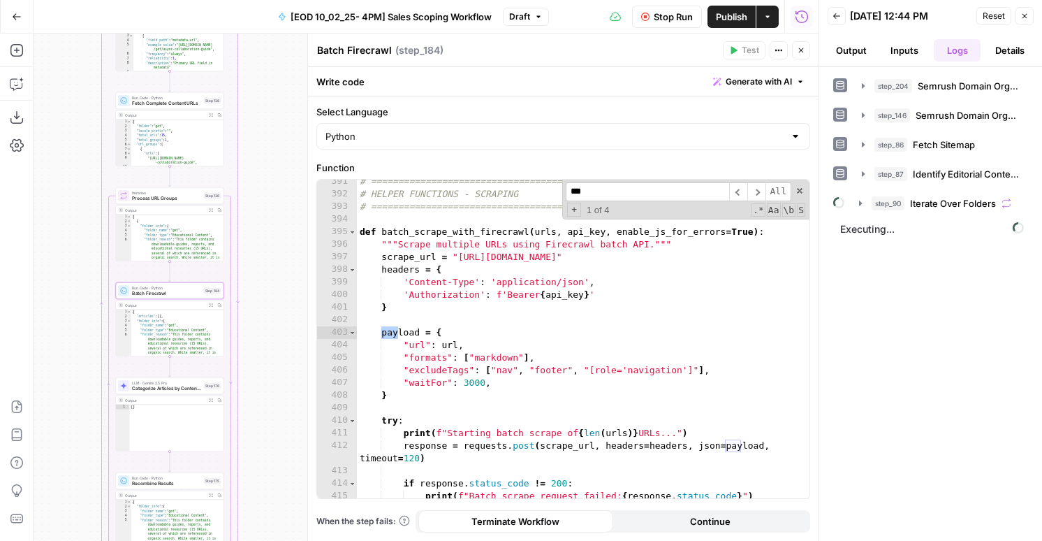
scroll to position [5260, 0]
type input "*******"
click at [467, 382] on div "# ============================================================================ …" at bounding box center [583, 347] width 453 height 344
click at [934, 202] on span "Iterate Over Folders" at bounding box center [953, 203] width 86 height 14
click at [921, 235] on span "step_186" at bounding box center [920, 233] width 35 height 14
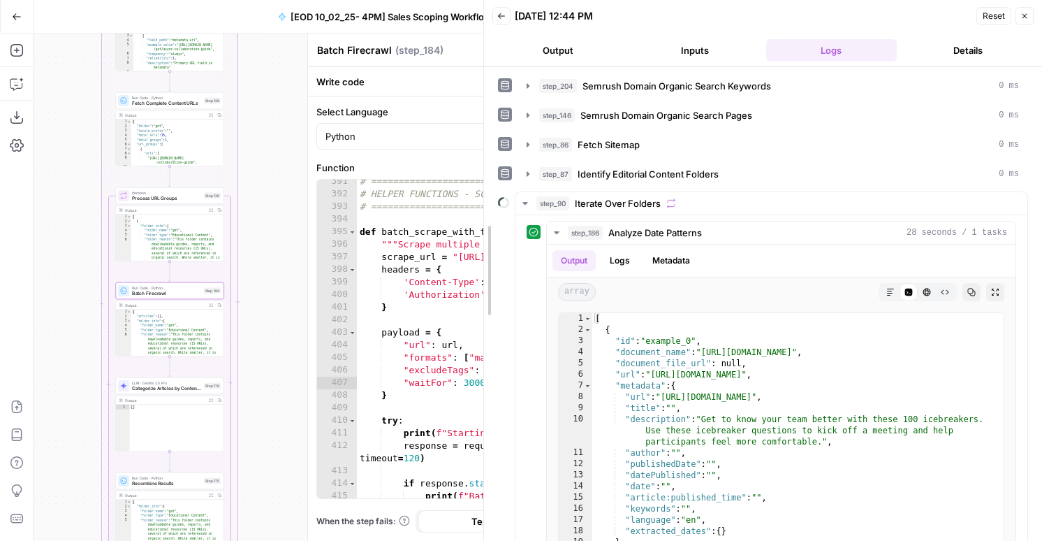
drag, startPoint x: 819, startPoint y: 396, endPoint x: 415, endPoint y: 310, distance: 413.5
click at [415, 310] on body "AirOps New Home Browse Insights Opportunities Your Data Flightpath Syncs Data L…" at bounding box center [521, 270] width 1042 height 541
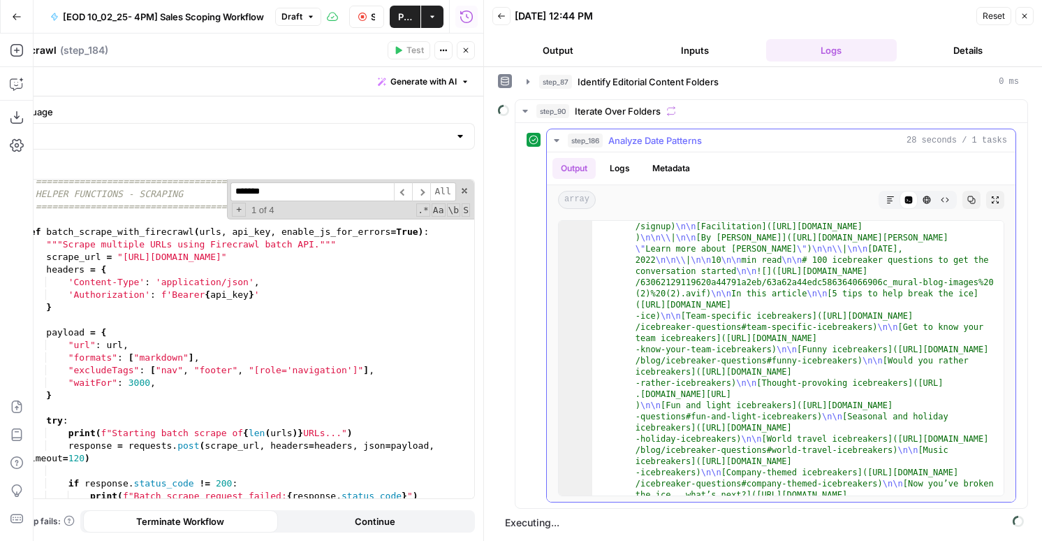
scroll to position [2671, 0]
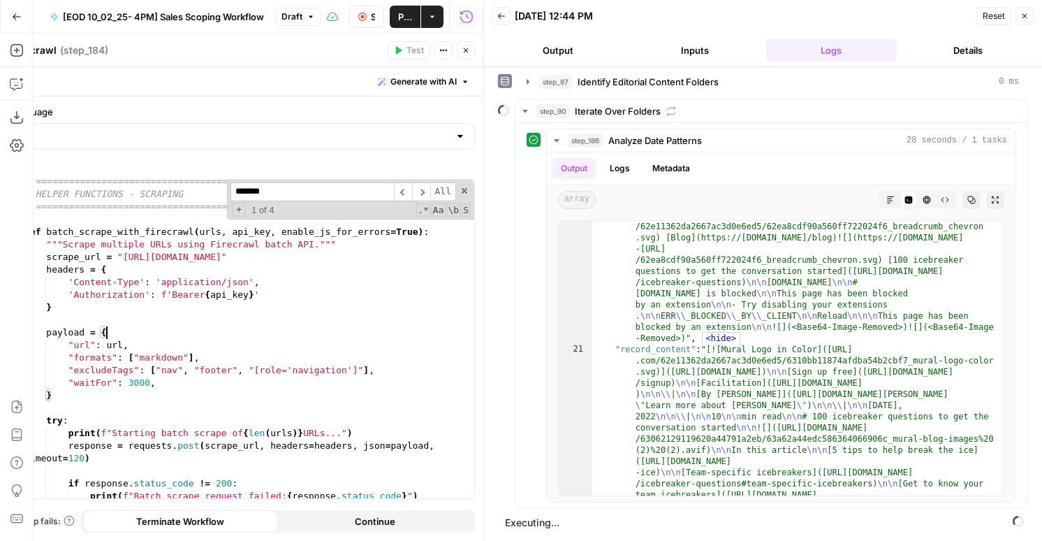
click at [269, 337] on div "# ============================================================================ …" at bounding box center [248, 347] width 453 height 344
click at [615, 166] on button "Logs" at bounding box center [619, 168] width 37 height 21
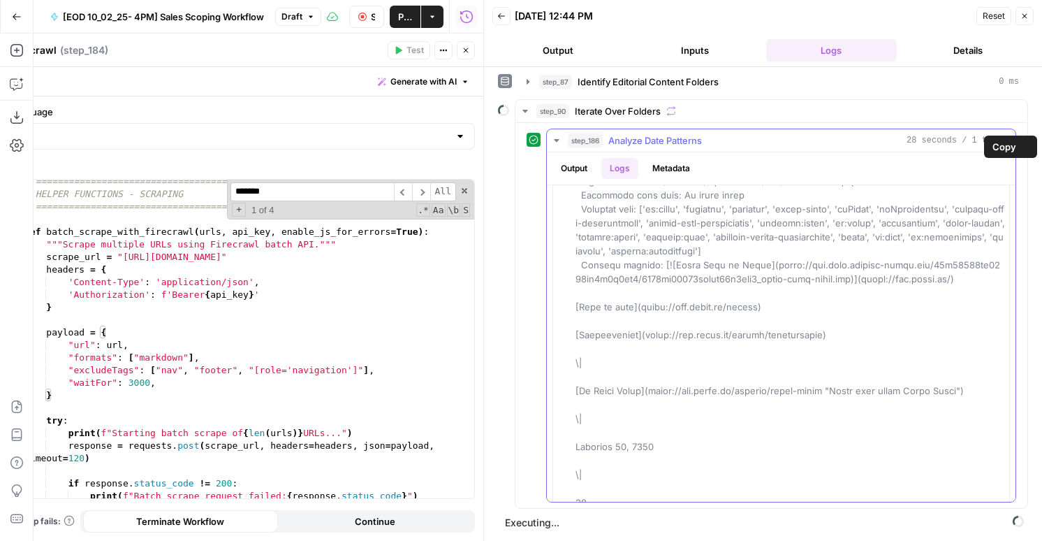
scroll to position [62, 0]
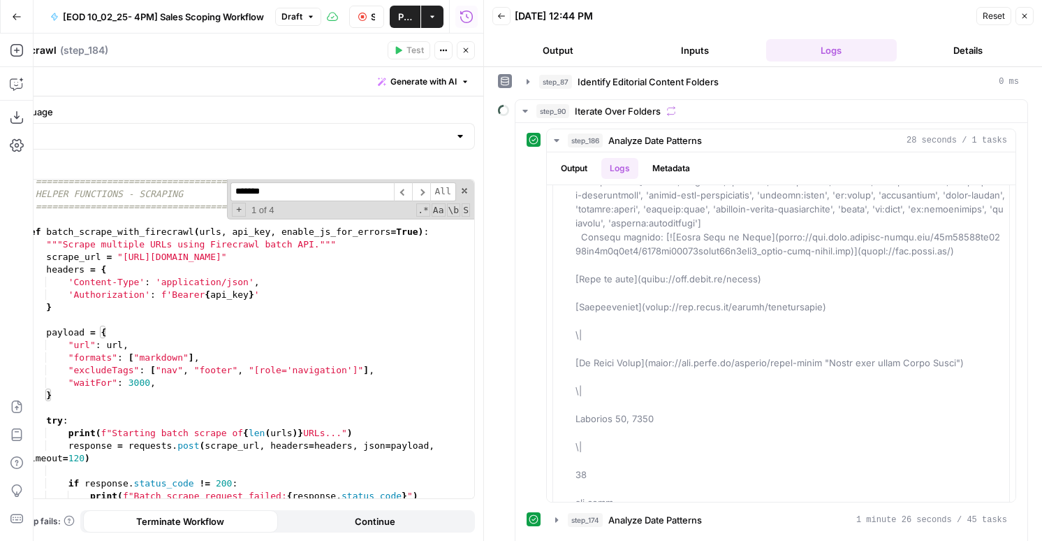
click at [360, 351] on div "# ============================================================================ …" at bounding box center [248, 347] width 453 height 344
click at [361, 370] on div "# ============================================================================ …" at bounding box center [248, 347] width 453 height 344
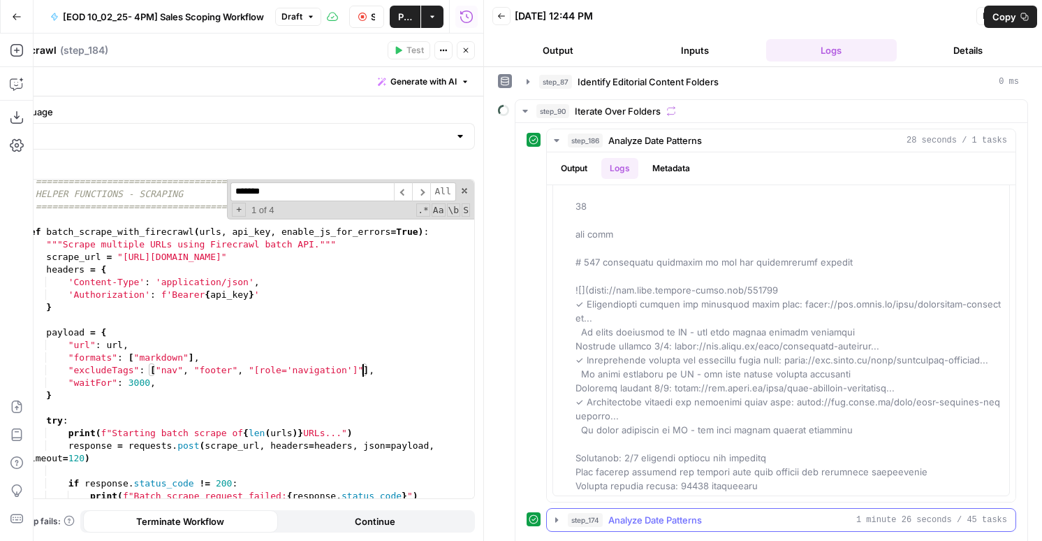
click at [655, 520] on span "Analyze Date Patterns" at bounding box center [655, 520] width 94 height 14
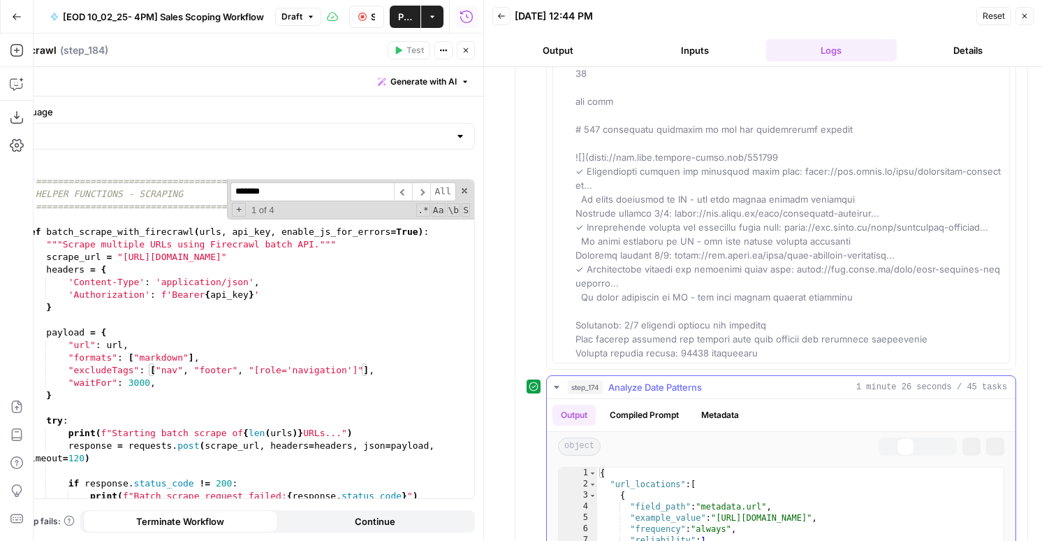
scroll to position [501, 0]
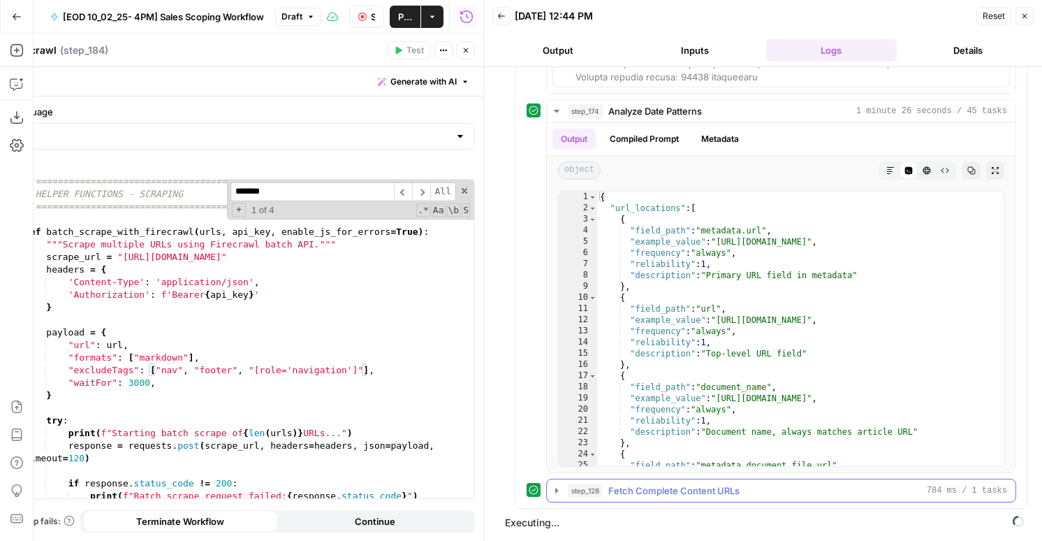
click at [649, 491] on span "Fetch Complete Content URLs" at bounding box center [673, 490] width 131 height 14
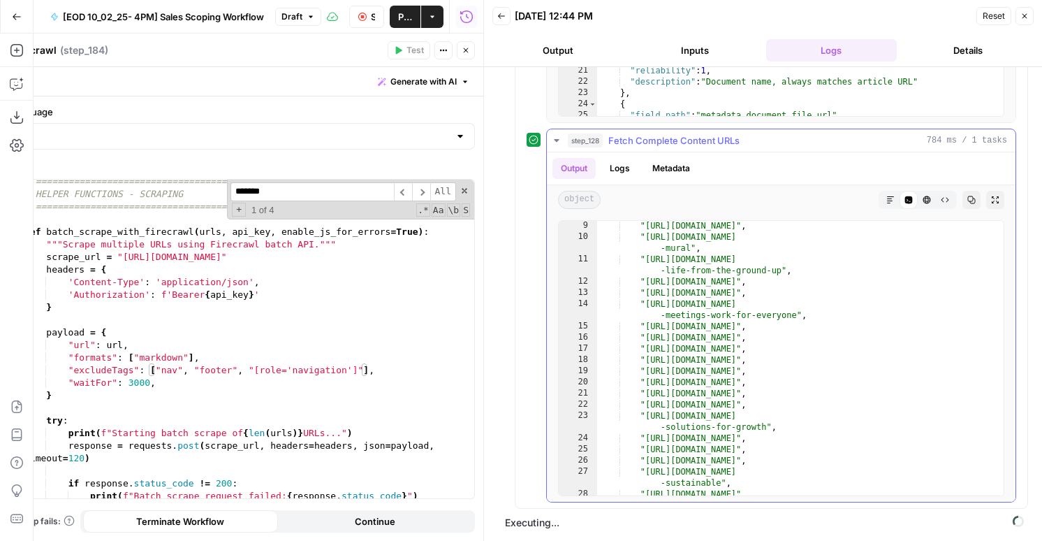
scroll to position [284, 0]
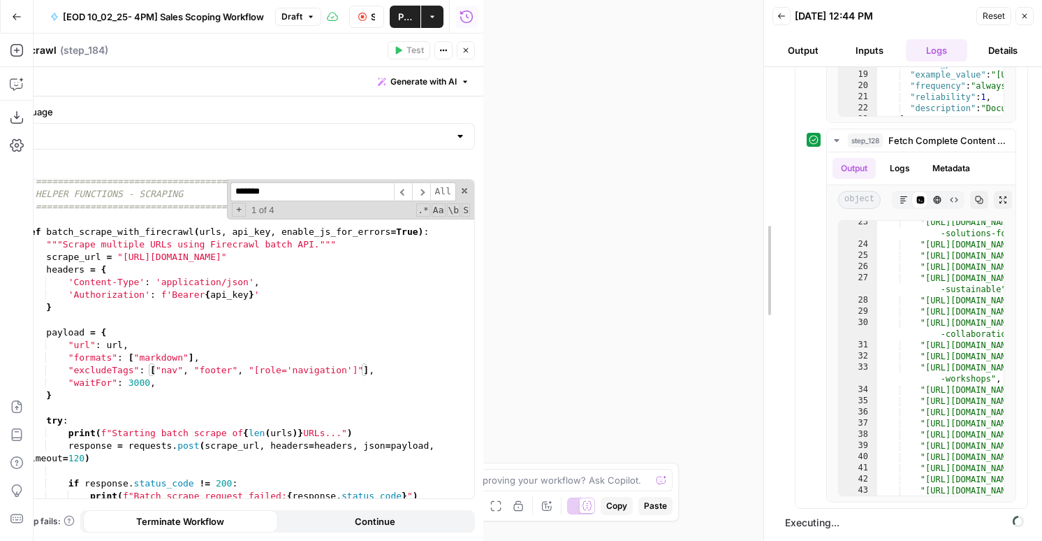
drag, startPoint x: 483, startPoint y: 115, endPoint x: 764, endPoint y: 122, distance: 280.9
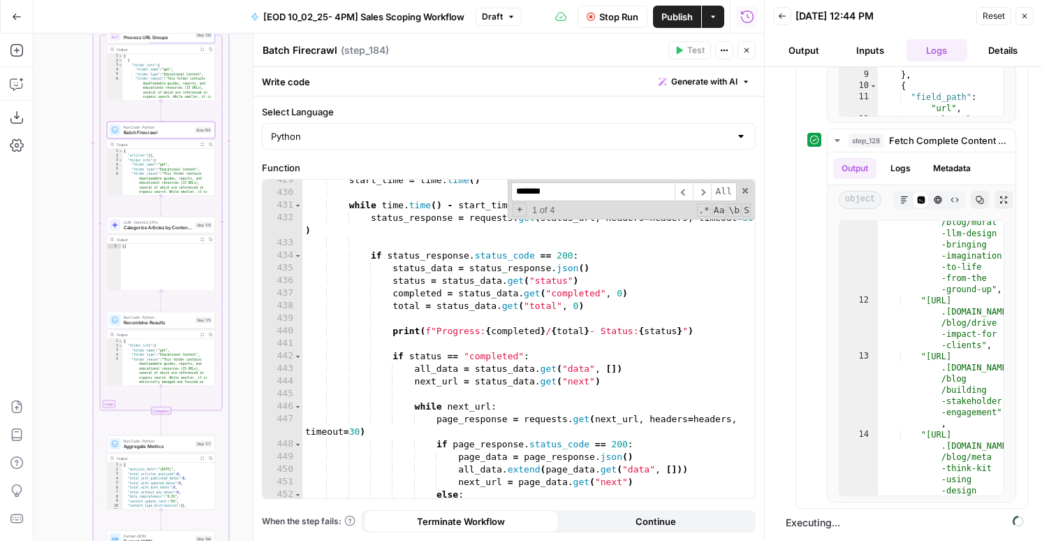
scroll to position [5752, 0]
click at [912, 141] on span "Fetch Complete Content URLs" at bounding box center [948, 140] width 118 height 14
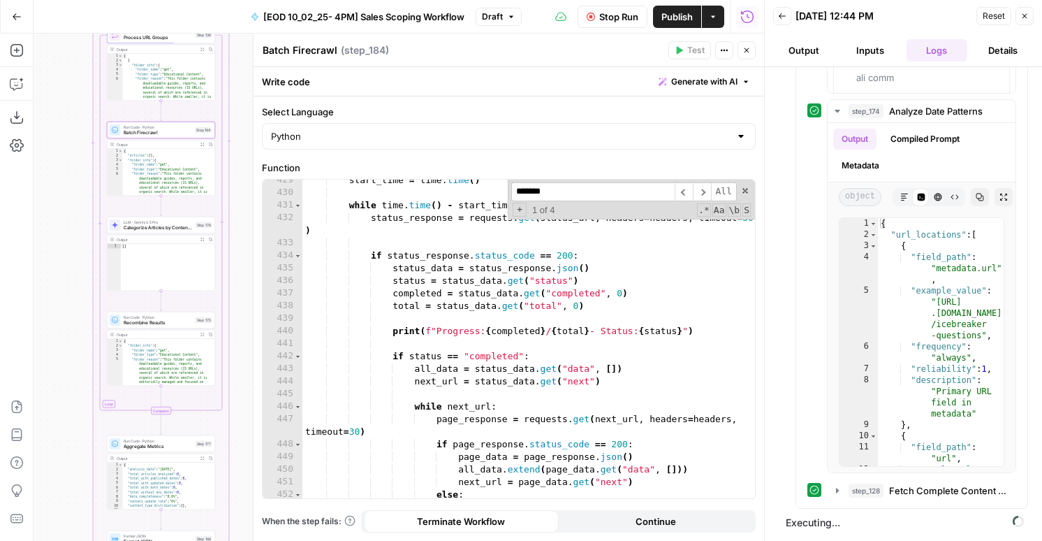
type textarea "**********"
click at [493, 437] on div "start_time = time . time ( ) while time . time ( ) - start_time < max_wait : st…" at bounding box center [528, 346] width 453 height 344
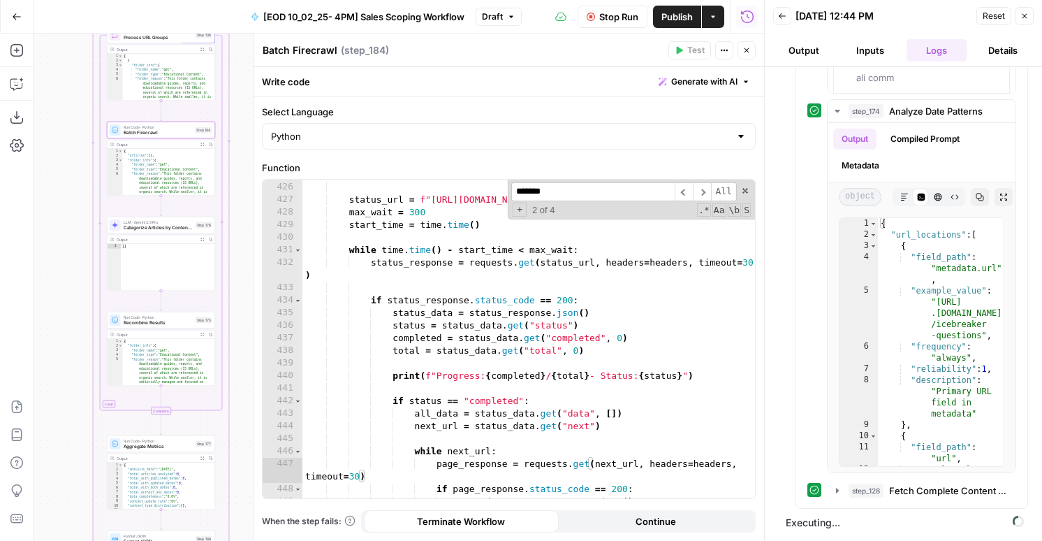
type input "*"
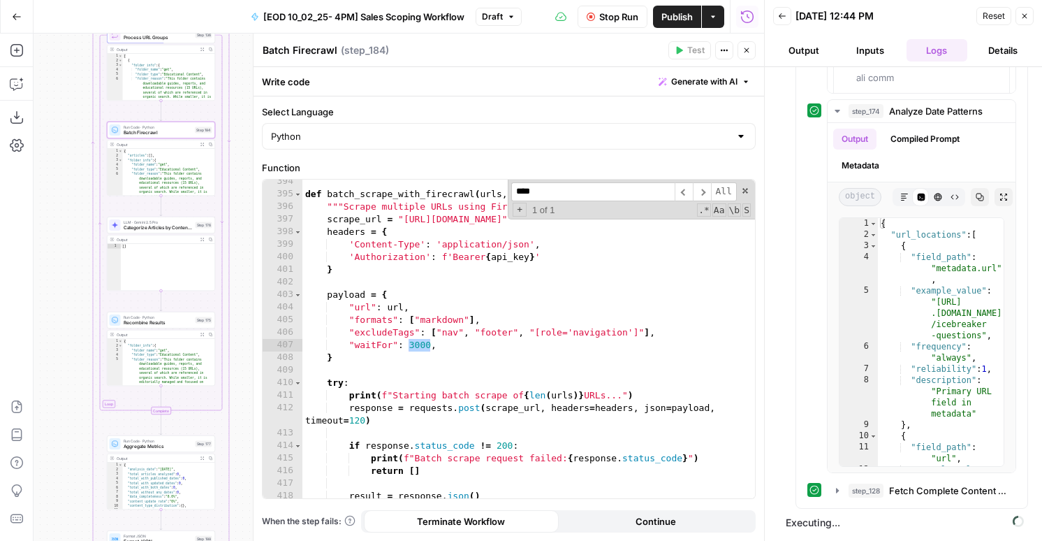
scroll to position [5298, 0]
type input "****"
click at [421, 343] on div "def batch_scrape_with_firecrawl ( urls , api_key , enable_js_for_errors = True …" at bounding box center [528, 347] width 453 height 344
click at [414, 344] on div "def batch_scrape_with_firecrawl ( urls , api_key , enable_js_for_errors = True …" at bounding box center [528, 347] width 453 height 344
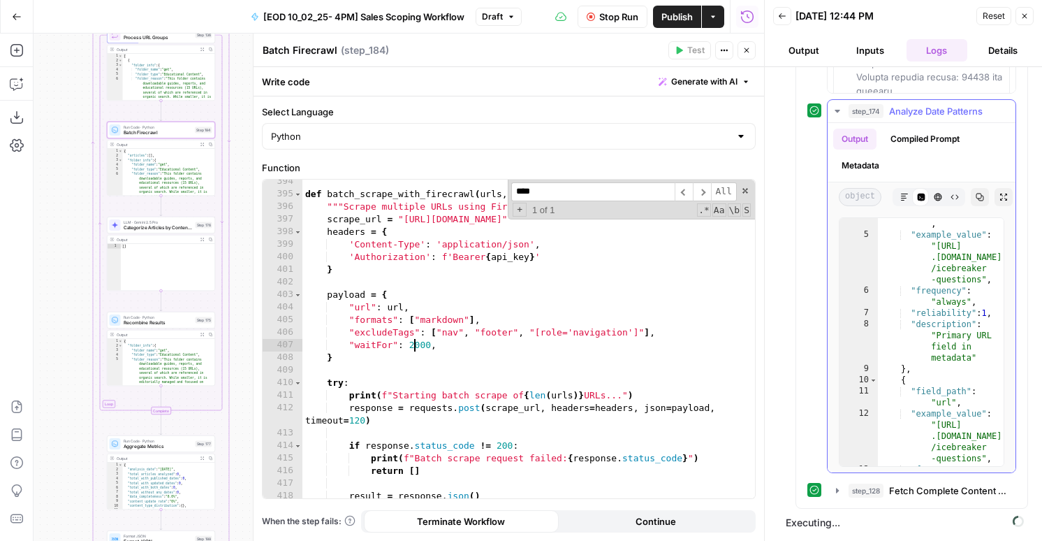
scroll to position [573, 0]
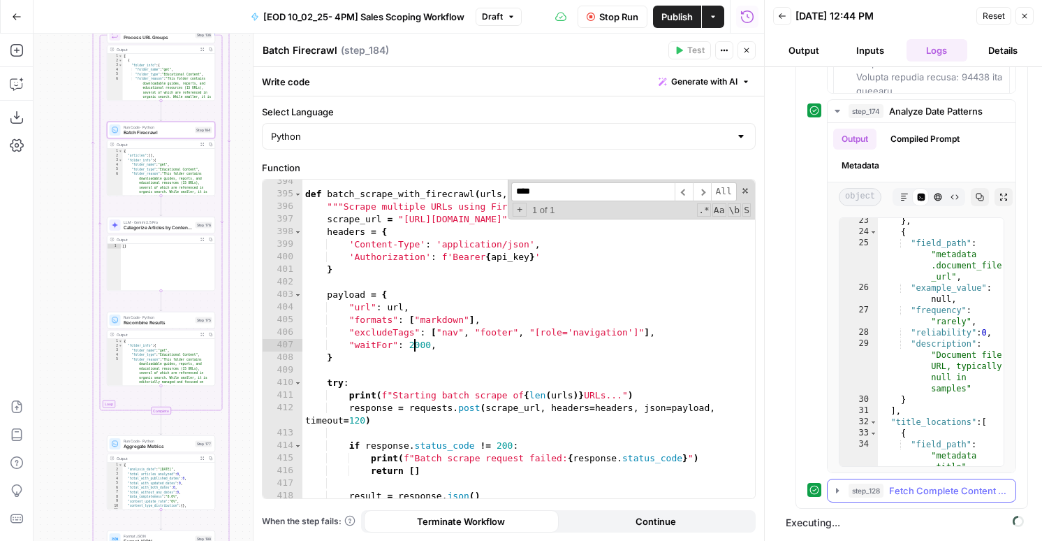
type textarea "**********"
click at [875, 491] on span "step_128" at bounding box center [866, 490] width 35 height 14
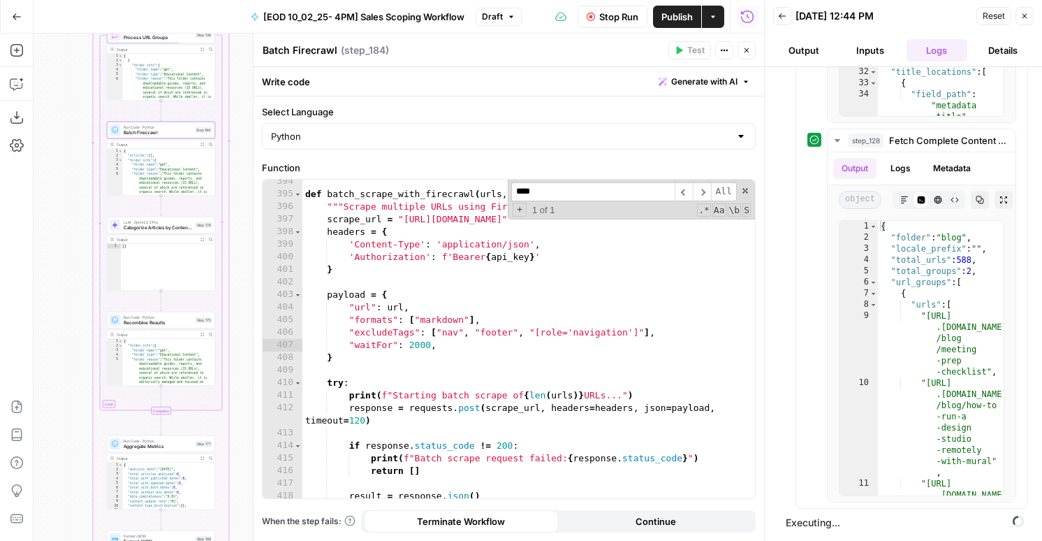
click at [676, 3] on div "Stop Run Publish Actions Run History" at bounding box center [643, 16] width 242 height 33
click at [674, 14] on span "Publish" at bounding box center [677, 17] width 31 height 14
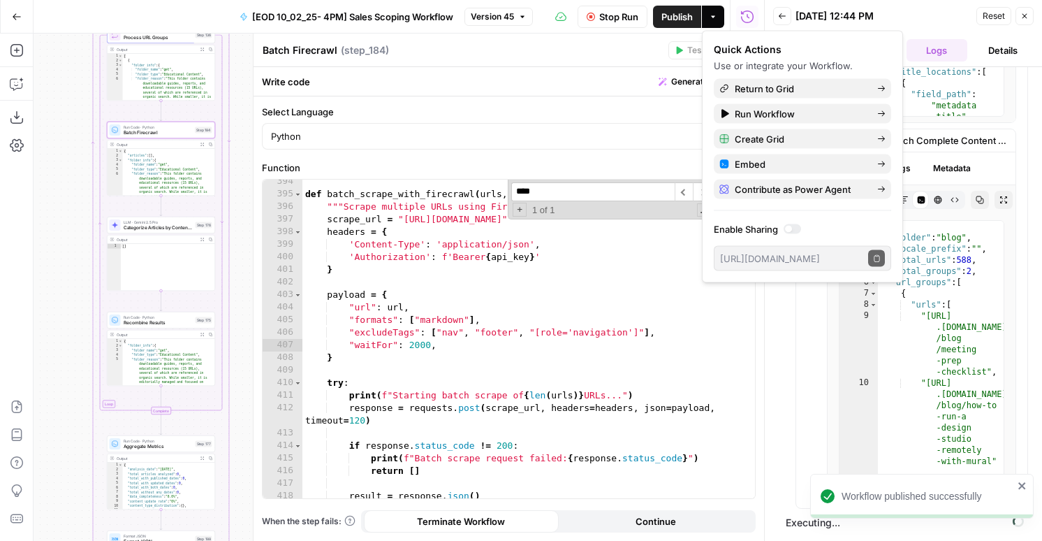
click at [798, 2] on header "Back 10/06/25 at 12:44 PM Reset Close Output Inputs Logs Details" at bounding box center [903, 33] width 277 height 67
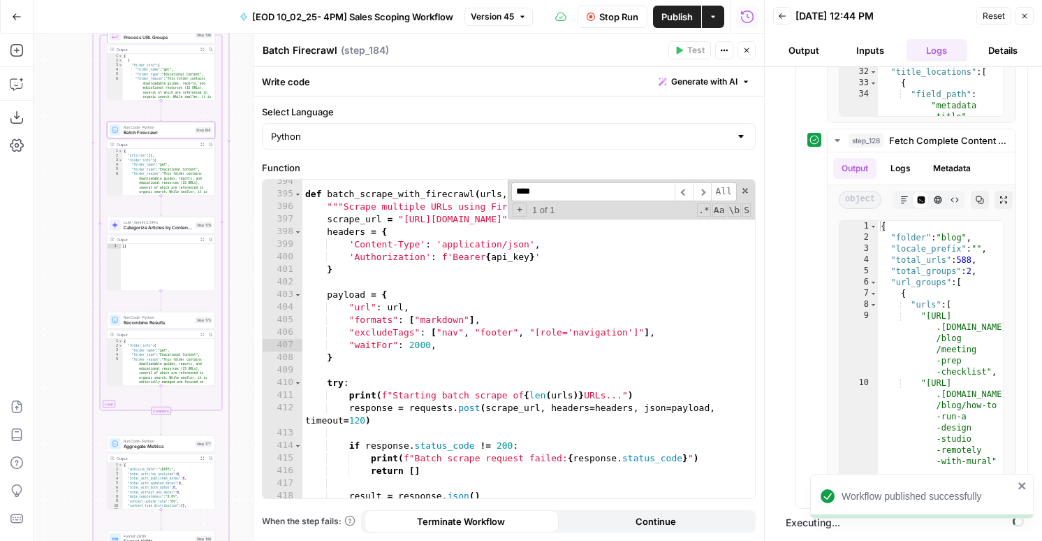
click at [1023, 16] on icon "button" at bounding box center [1025, 16] width 8 height 8
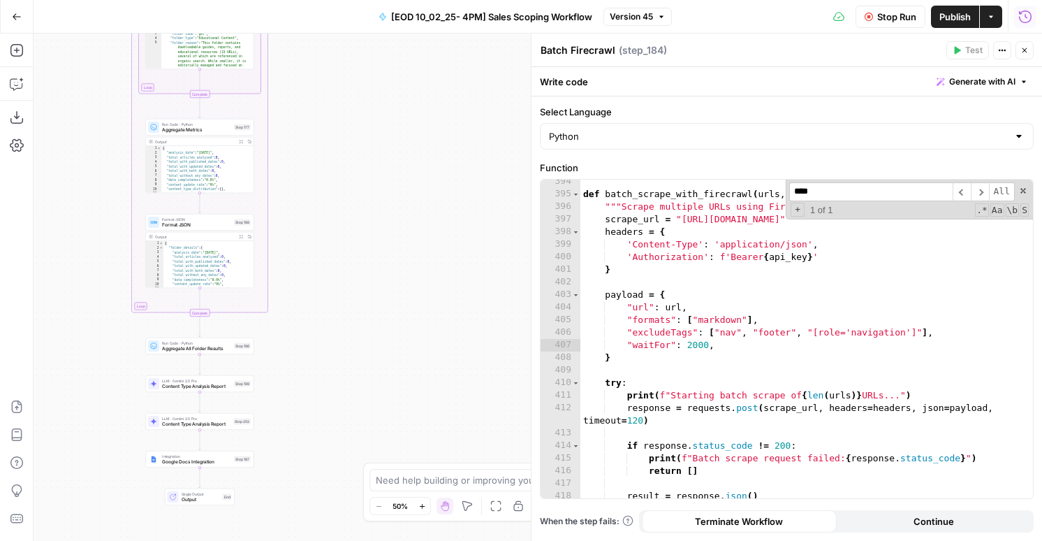
click at [1022, 17] on icon "button" at bounding box center [1026, 17] width 14 height 14
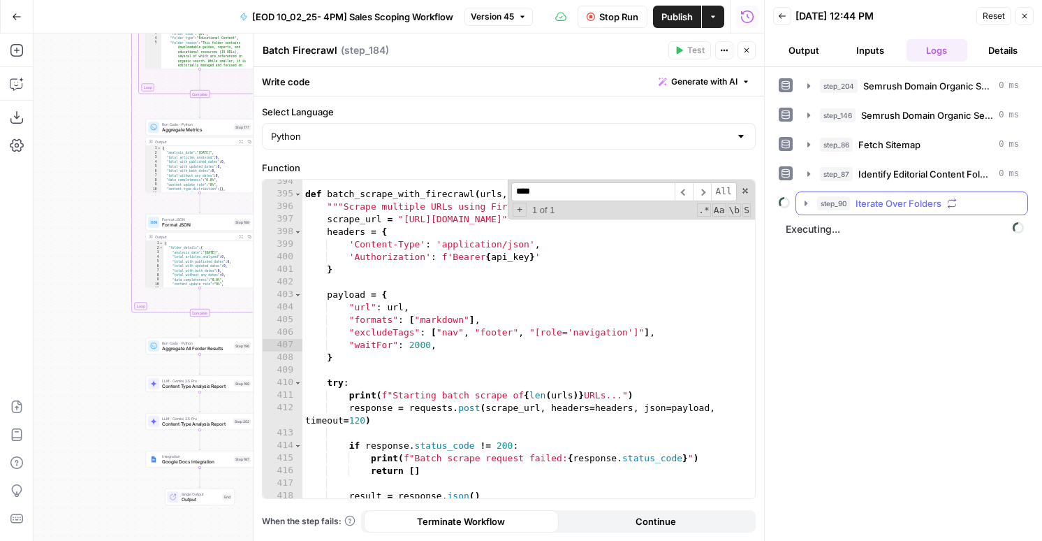
click at [847, 198] on span "step_90" at bounding box center [833, 203] width 33 height 14
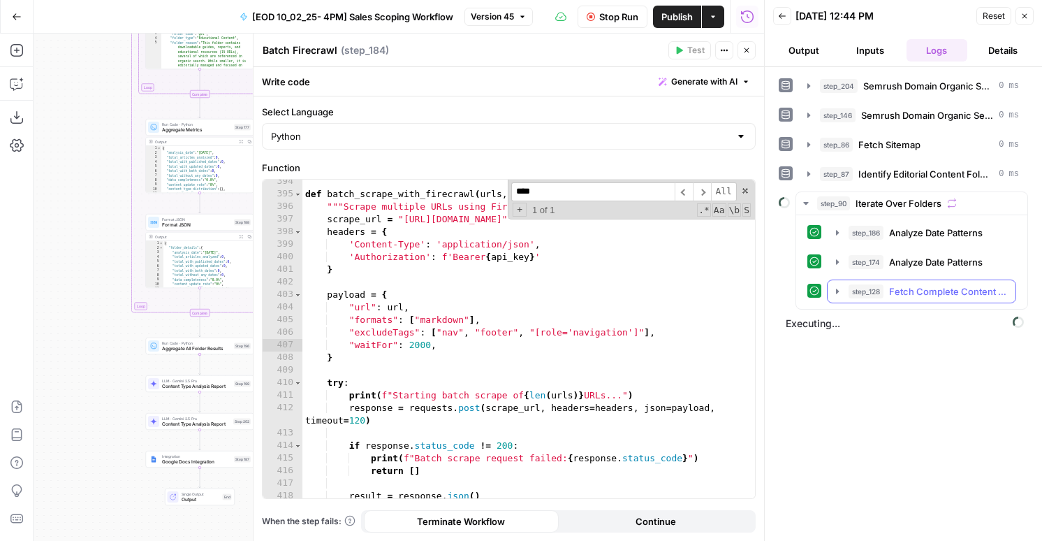
click at [854, 293] on span "step_128" at bounding box center [866, 291] width 35 height 14
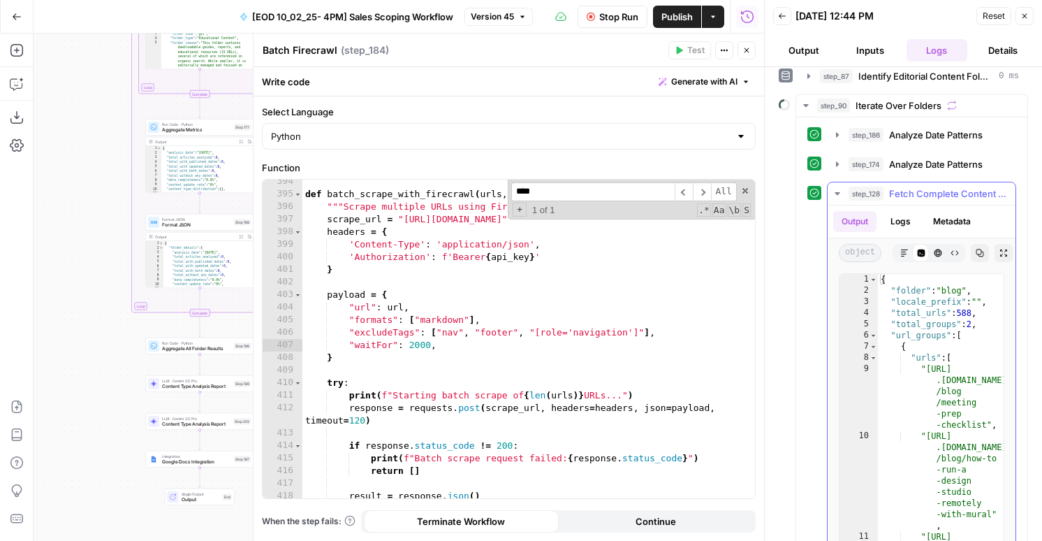
scroll to position [151, 0]
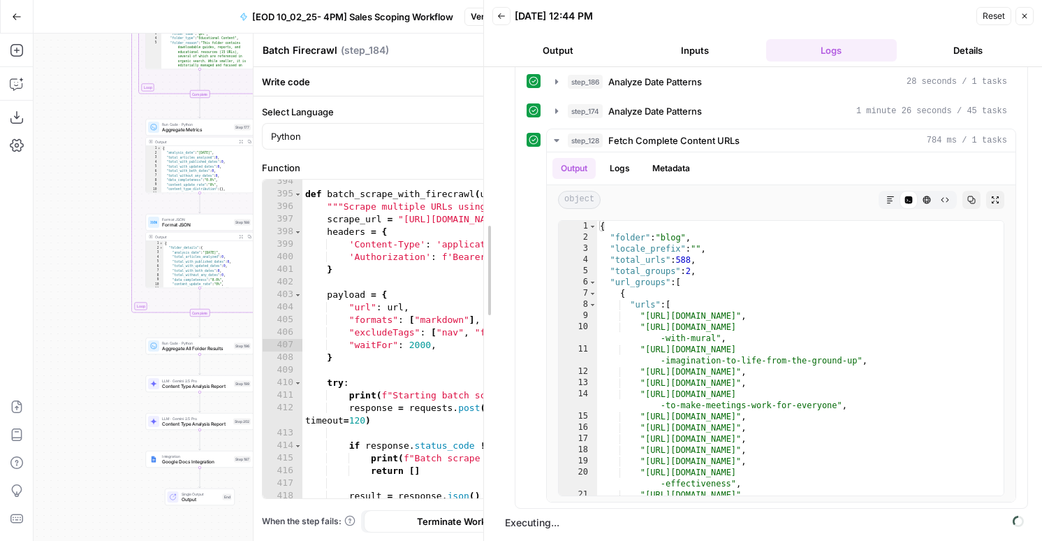
drag, startPoint x: 765, startPoint y: 263, endPoint x: 468, endPoint y: 292, distance: 298.3
click at [468, 292] on body "AirOps New Home Browse Insights Opportunities Your Data Flightpath Syncs Data L…" at bounding box center [521, 270] width 1042 height 541
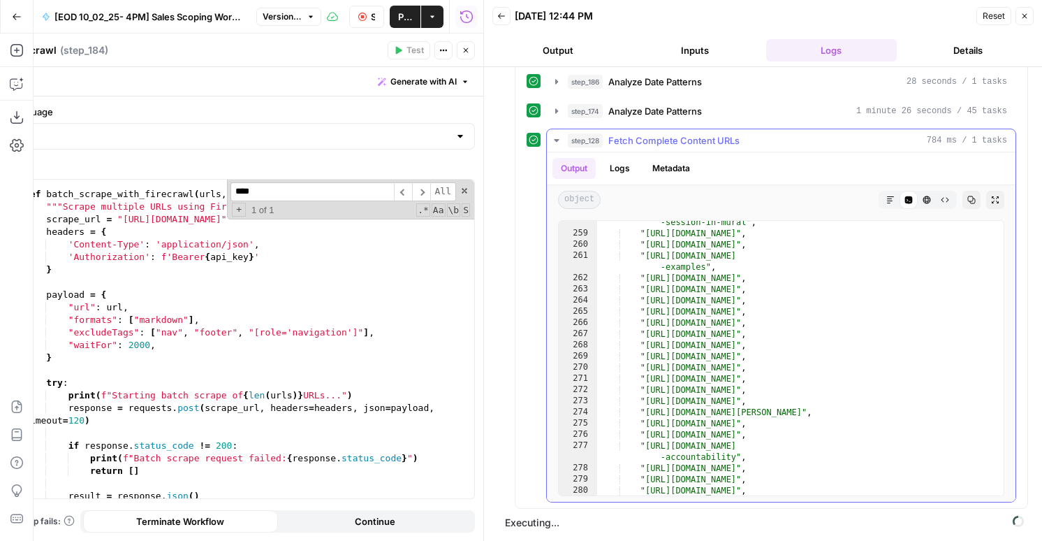
scroll to position [148, 0]
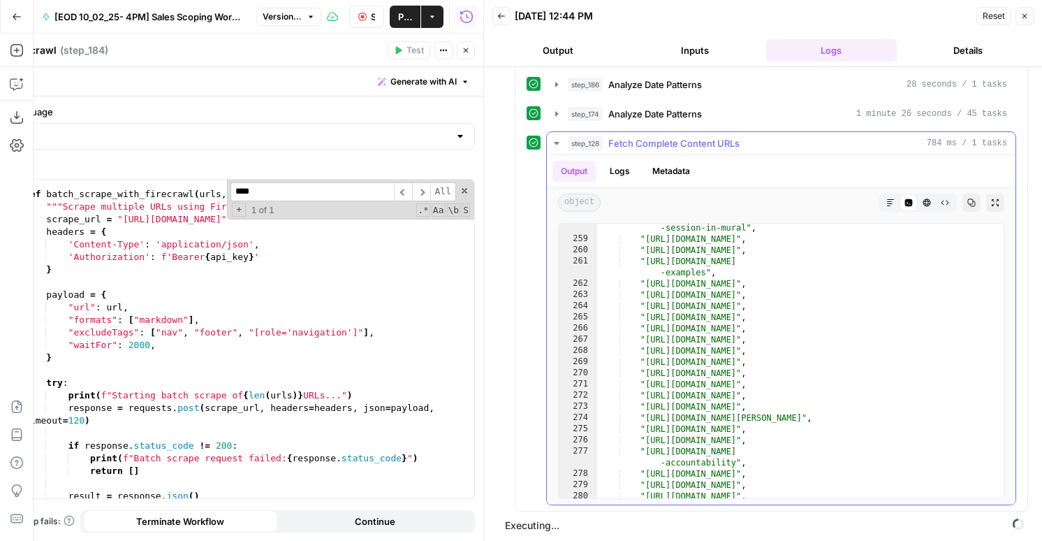
click at [692, 330] on div ""https://www.mural.co/blog/how-to-facilitate-a-creative-mind-mapping -session-i…" at bounding box center [800, 365] width 407 height 308
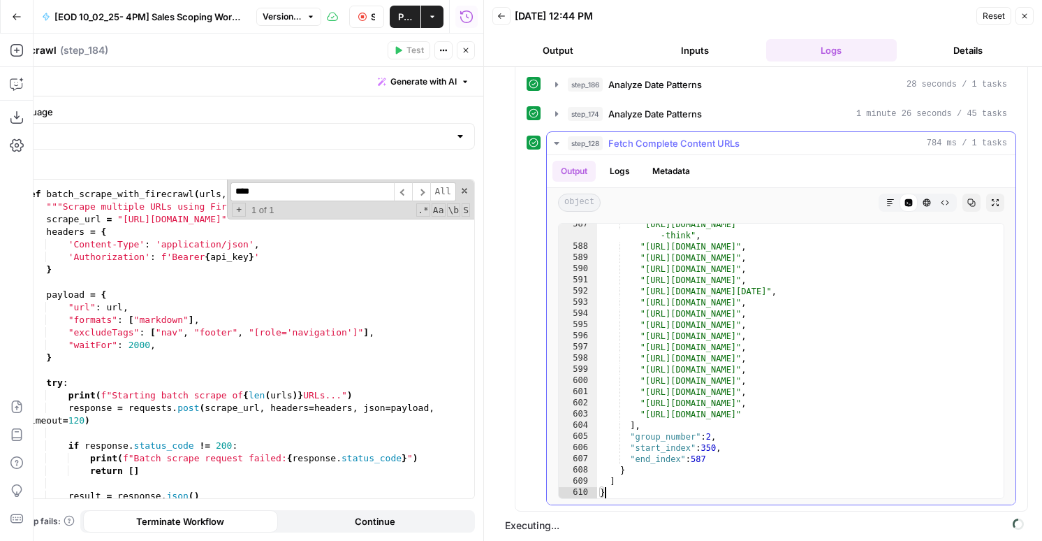
scroll to position [0, 0]
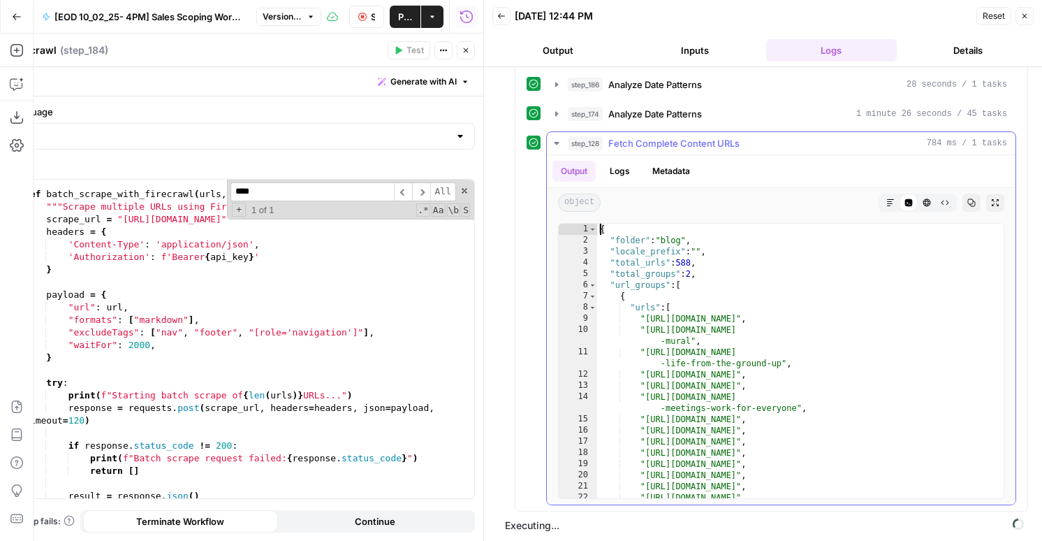
type textarea "*"
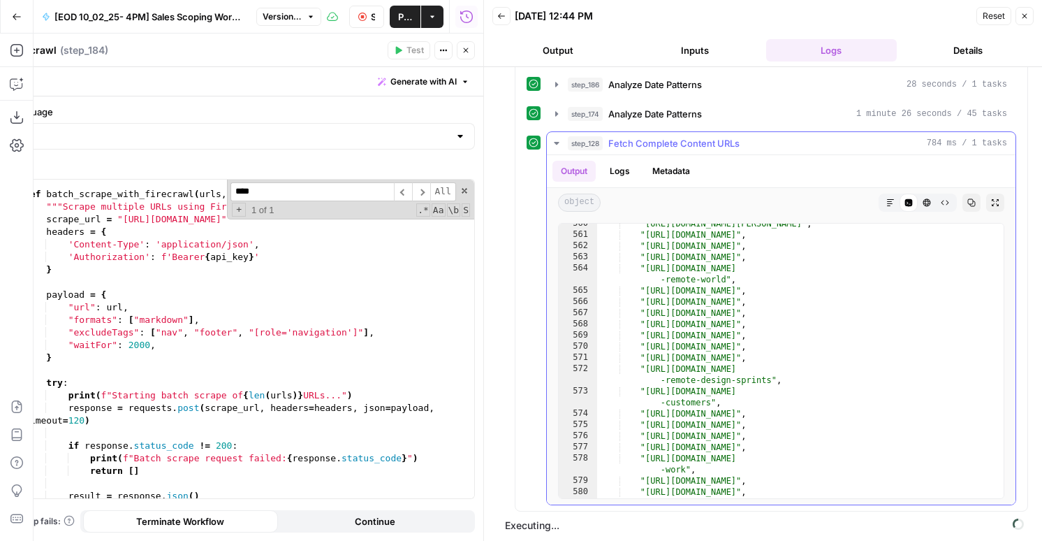
scroll to position [7115, 0]
click at [1022, 15] on icon "button" at bounding box center [1025, 16] width 8 height 8
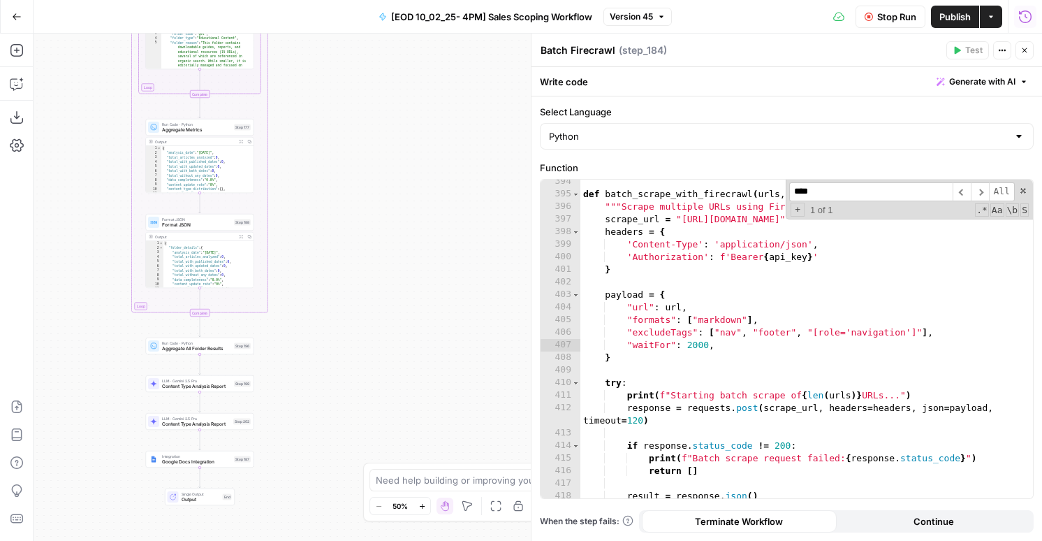
click at [1026, 7] on button "Run History" at bounding box center [1025, 17] width 22 height 22
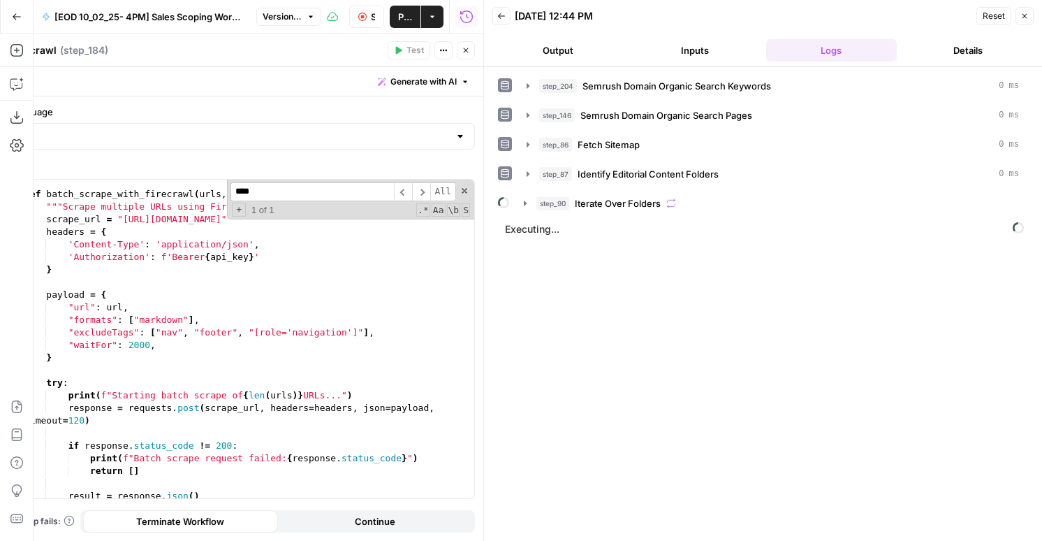
click at [557, 211] on button "step_90 Iterate Over Folders" at bounding box center [772, 203] width 512 height 22
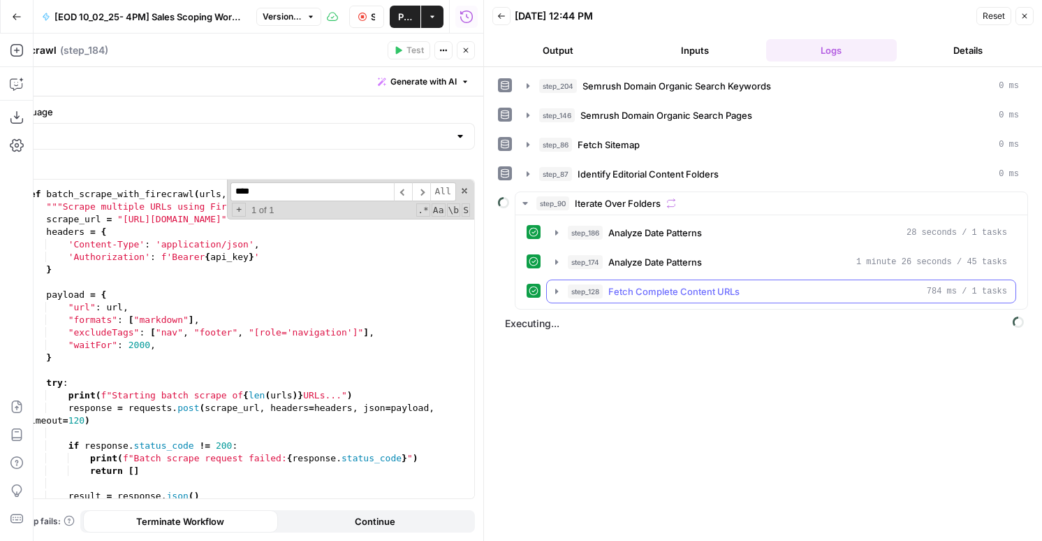
click at [590, 293] on span "step_128" at bounding box center [585, 291] width 35 height 14
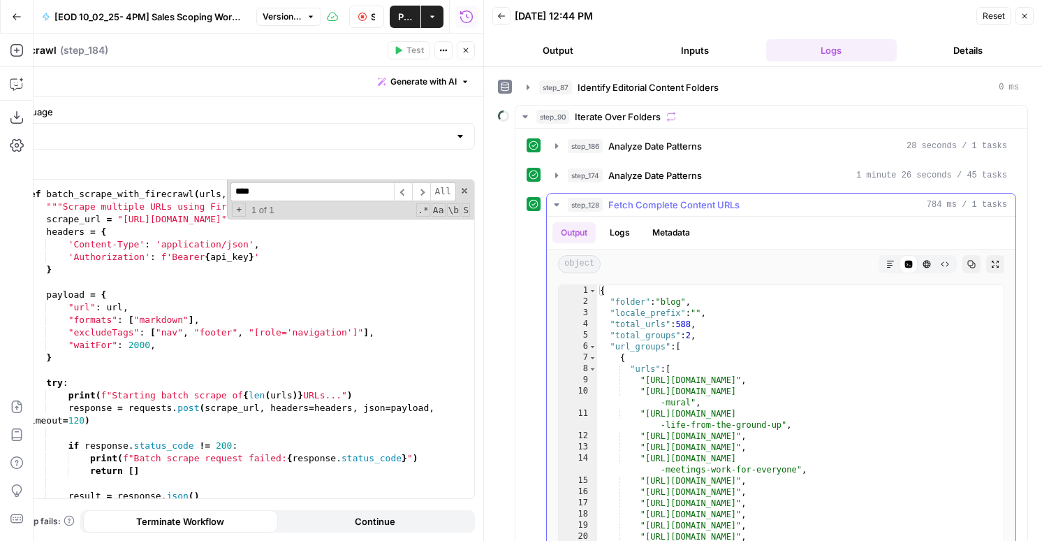
scroll to position [27, 0]
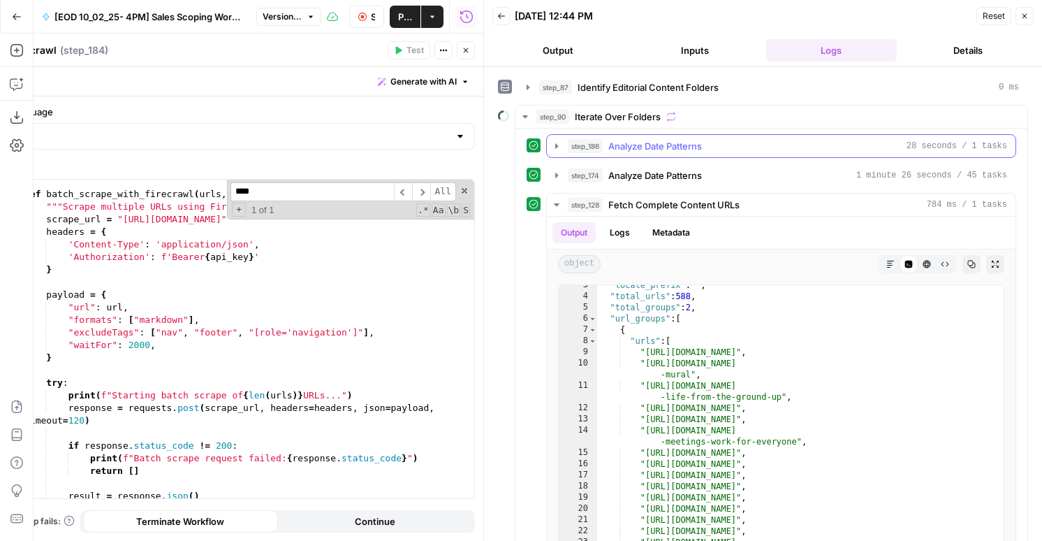
click at [674, 167] on button "step_174 Analyze Date Patterns 1 minute 26 seconds / 45 tasks" at bounding box center [781, 175] width 469 height 22
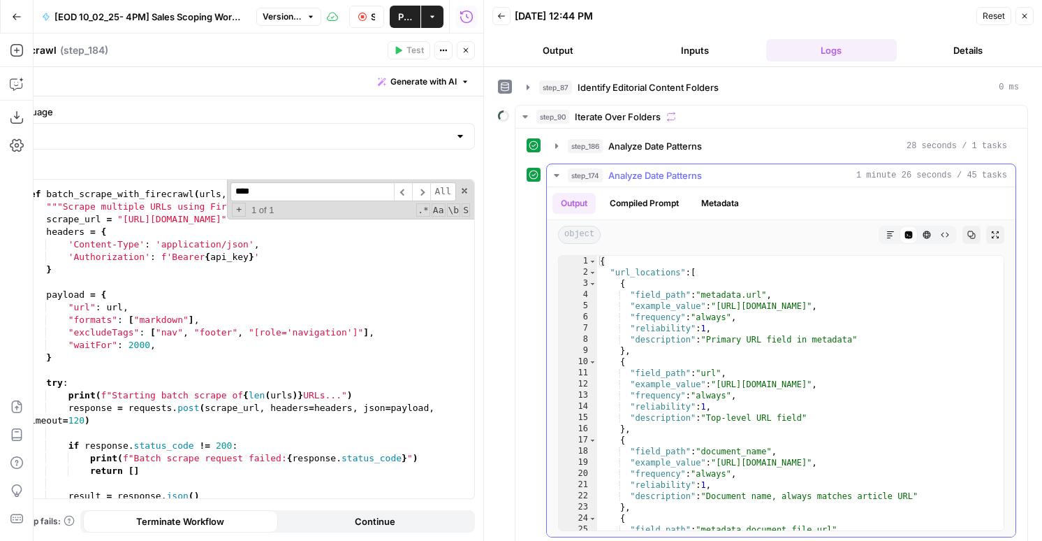
click at [713, 205] on button "Metadata" at bounding box center [720, 203] width 54 height 21
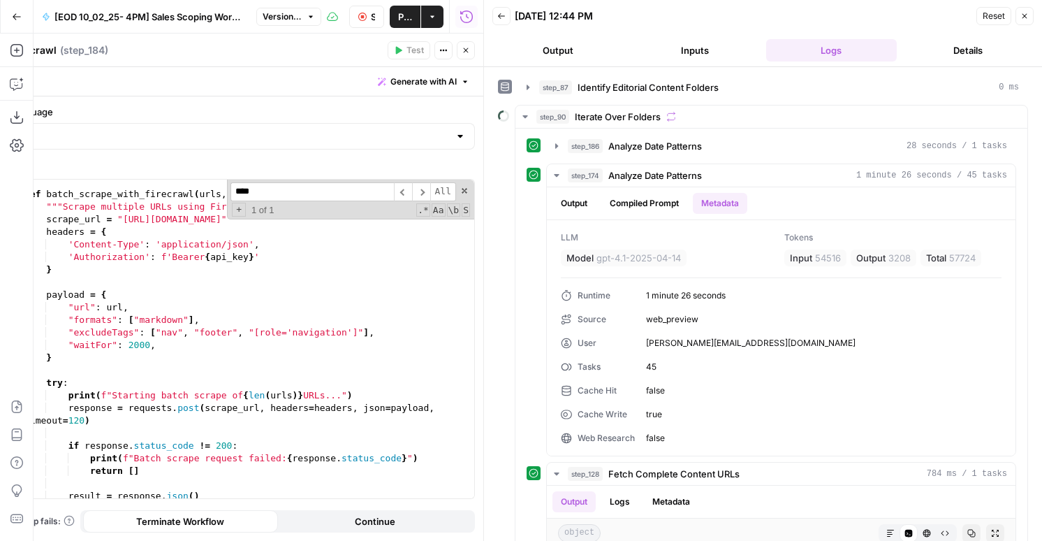
click at [470, 54] on button "Close" at bounding box center [466, 50] width 18 height 18
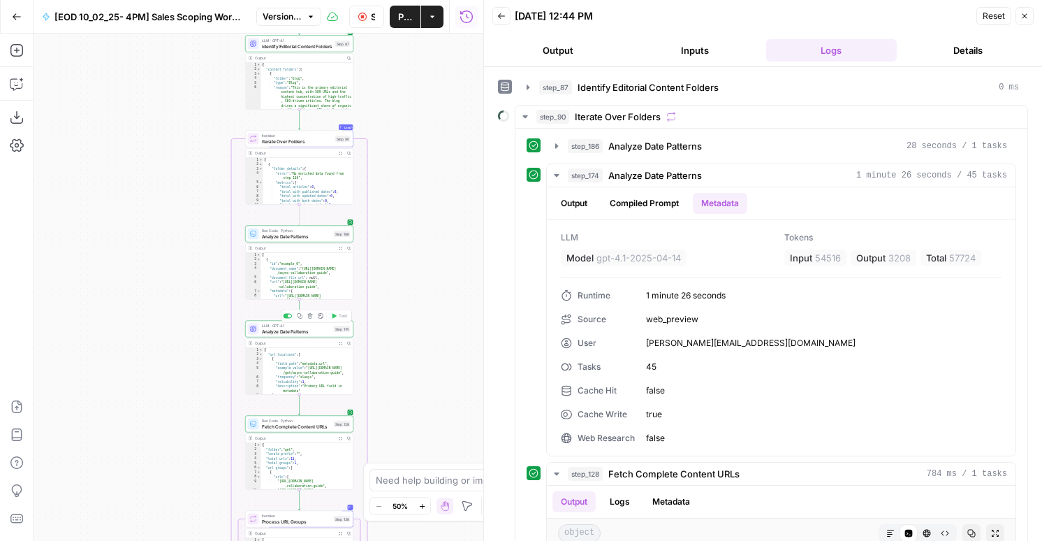
click at [293, 336] on div "LLM · GPT-4.1 Analyze Date Patterns Step 174 Copy step Delete step Add Note Test" at bounding box center [299, 329] width 108 height 17
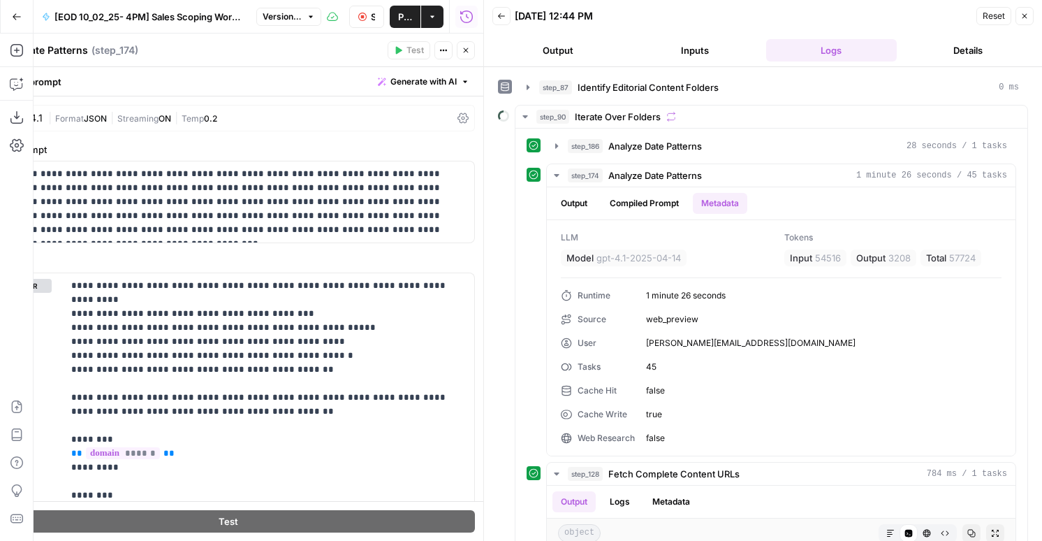
click at [466, 47] on icon "button" at bounding box center [466, 50] width 8 height 8
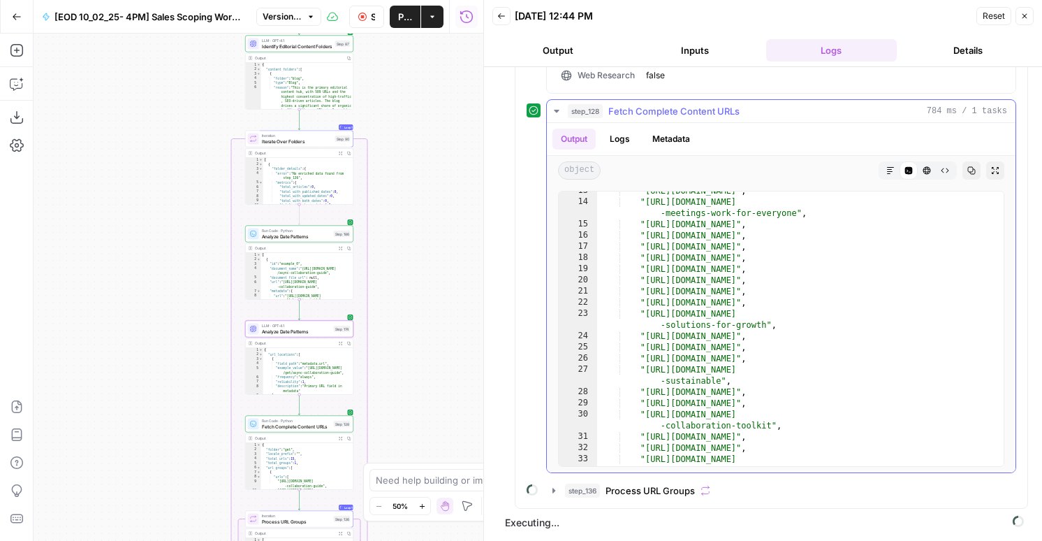
scroll to position [174, 0]
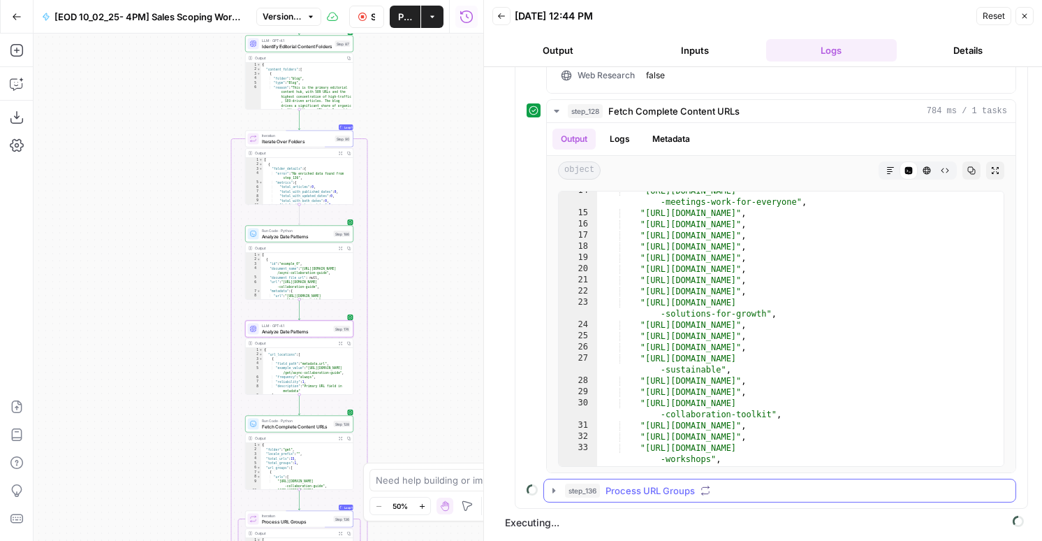
click at [601, 495] on div "step_136 Process URL Groups" at bounding box center [786, 490] width 442 height 14
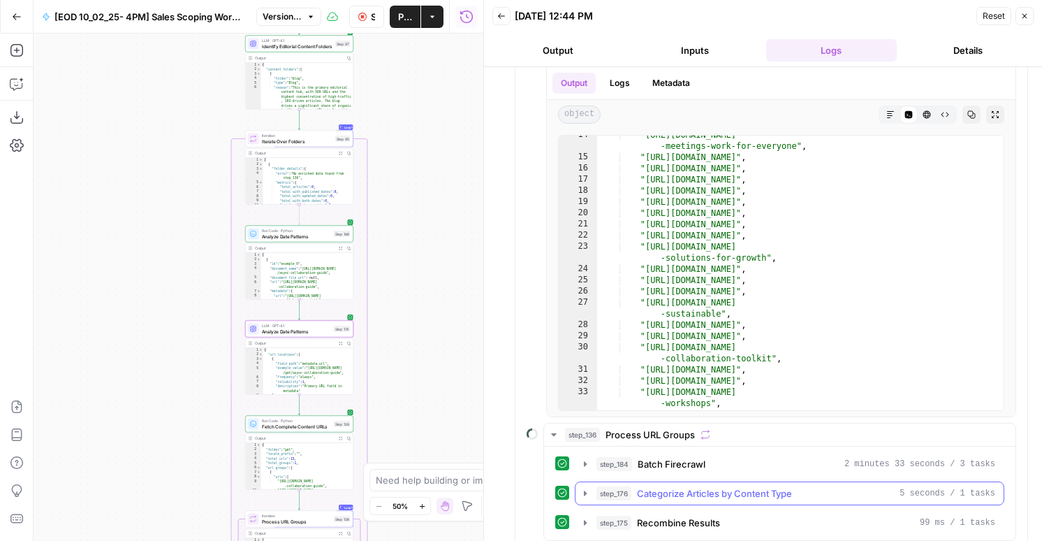
scroll to position [530, 0]
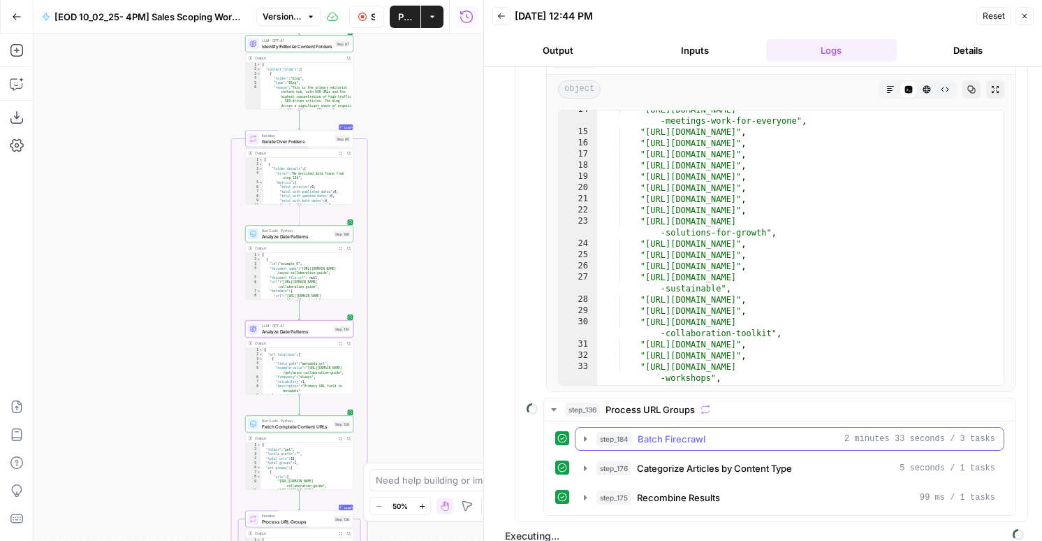
click at [631, 438] on span "step_184" at bounding box center [615, 439] width 36 height 14
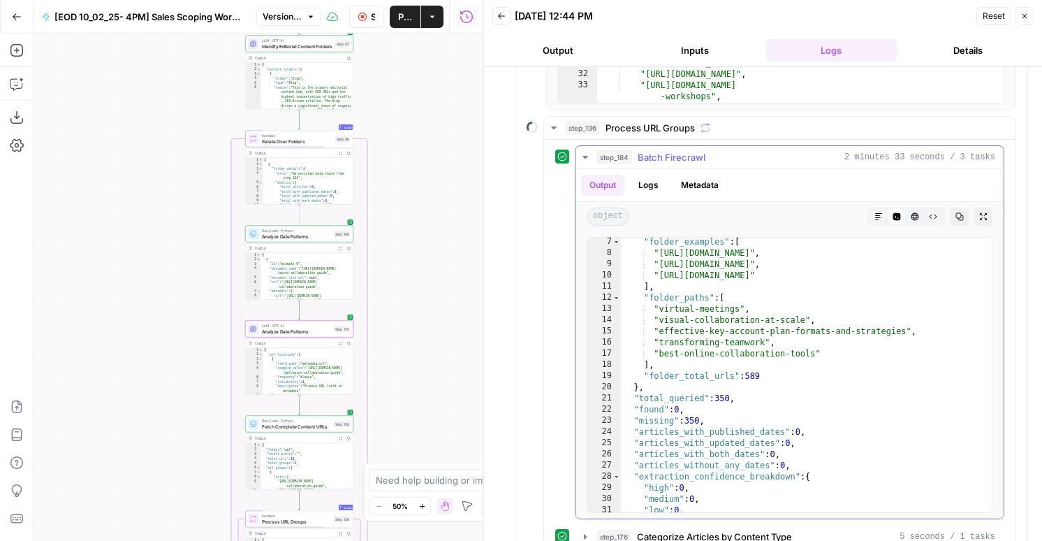
scroll to position [150, 0]
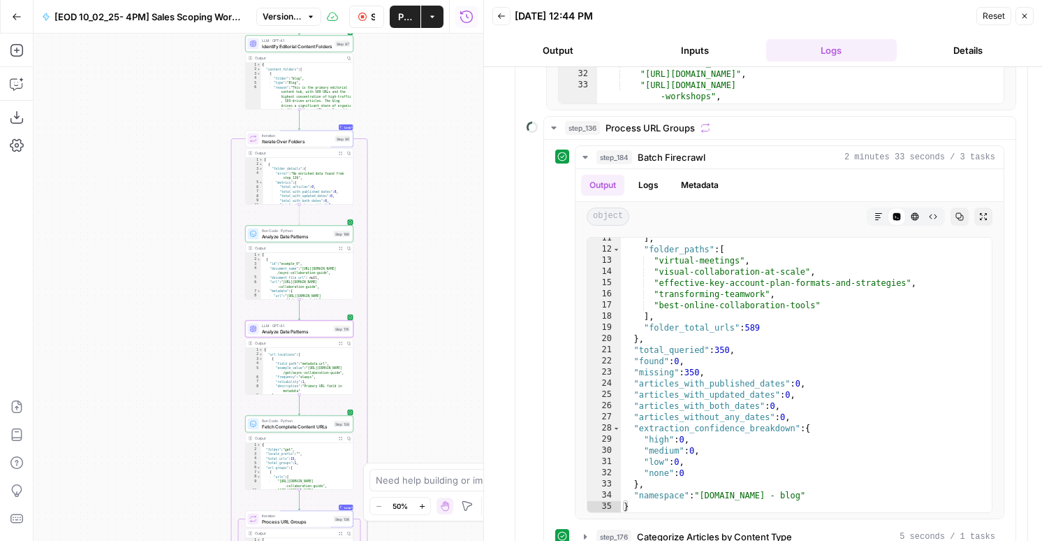
click at [371, 20] on span "Stop Run" at bounding box center [373, 17] width 4 height 14
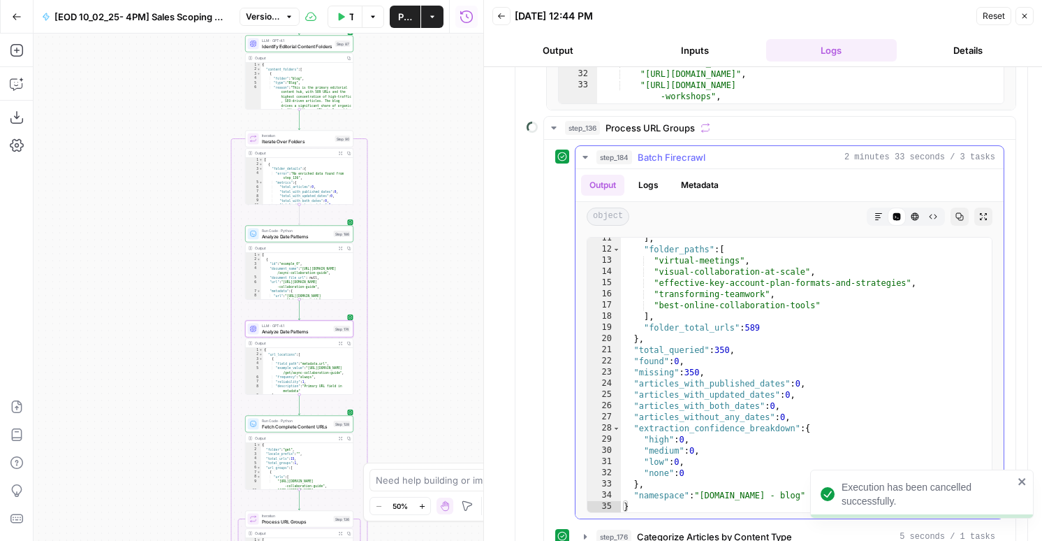
click at [651, 184] on button "Logs" at bounding box center [648, 185] width 37 height 21
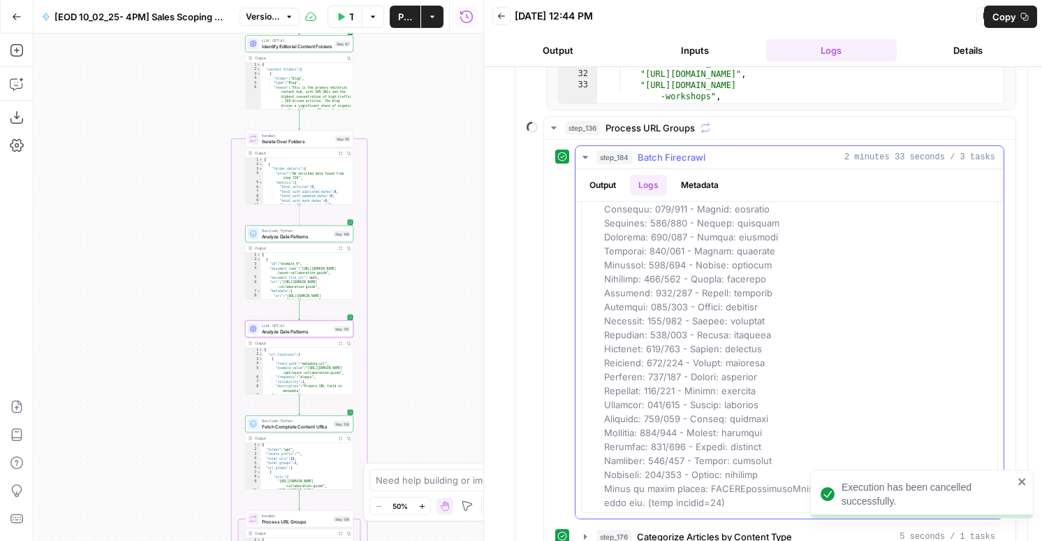
scroll to position [868, 0]
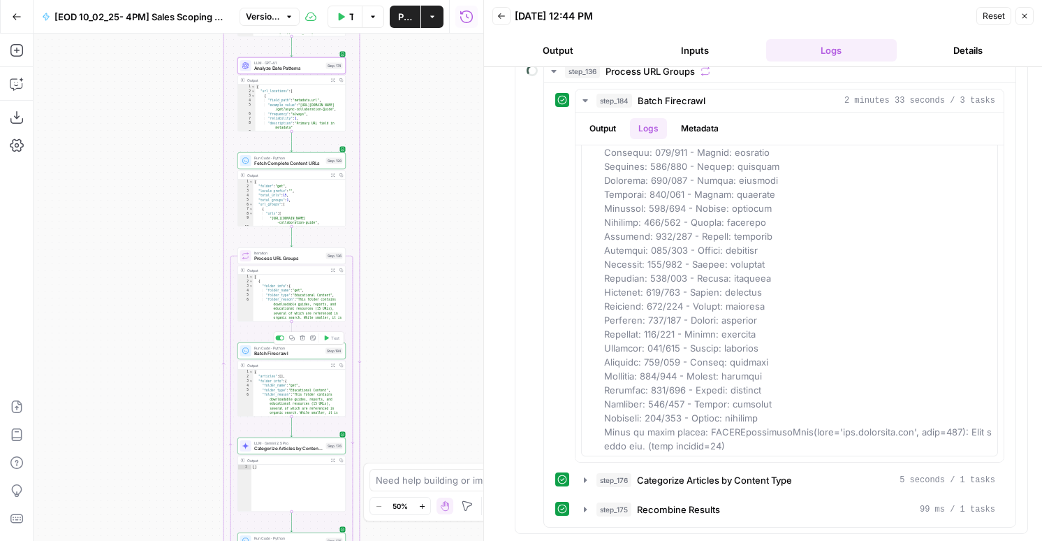
click at [321, 351] on span "Batch Firecrawl" at bounding box center [288, 353] width 69 height 7
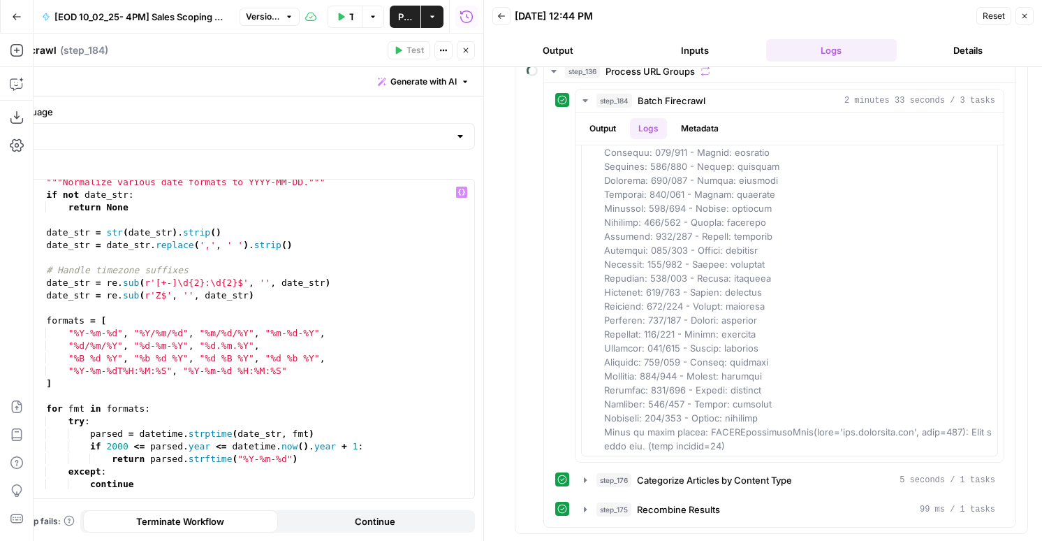
scroll to position [231, 0]
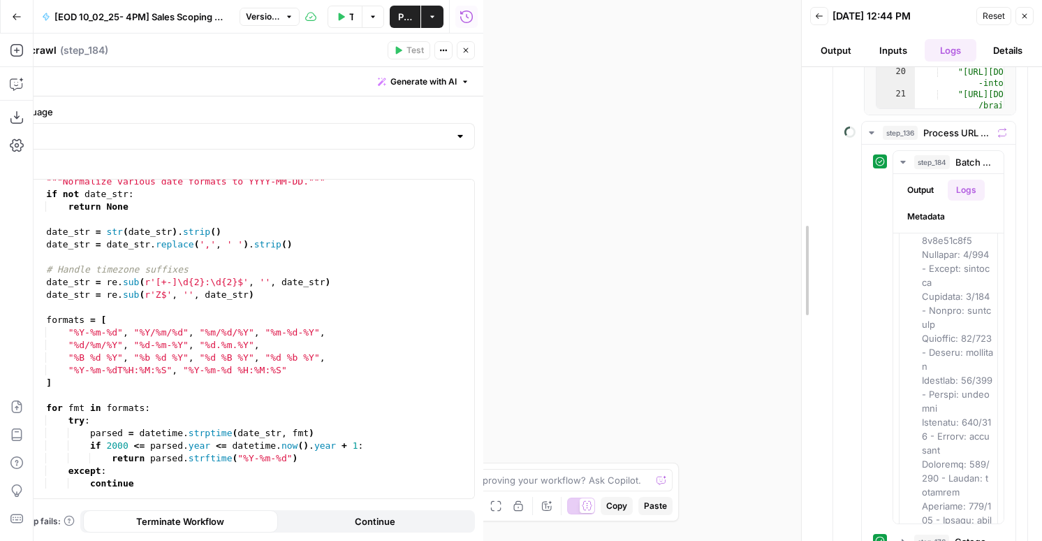
drag, startPoint x: 484, startPoint y: 258, endPoint x: 802, endPoint y: 291, distance: 319.6
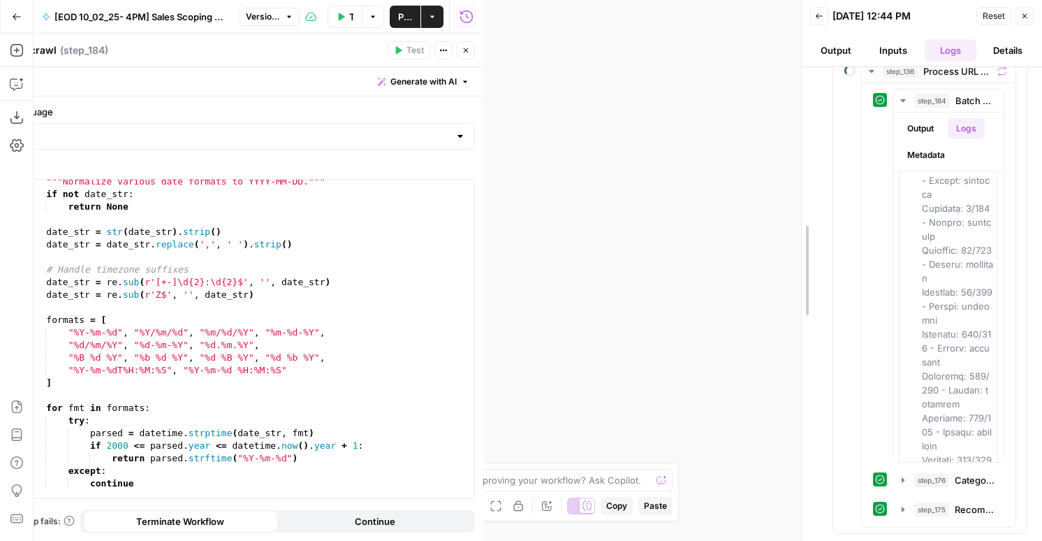
scroll to position [73, 0]
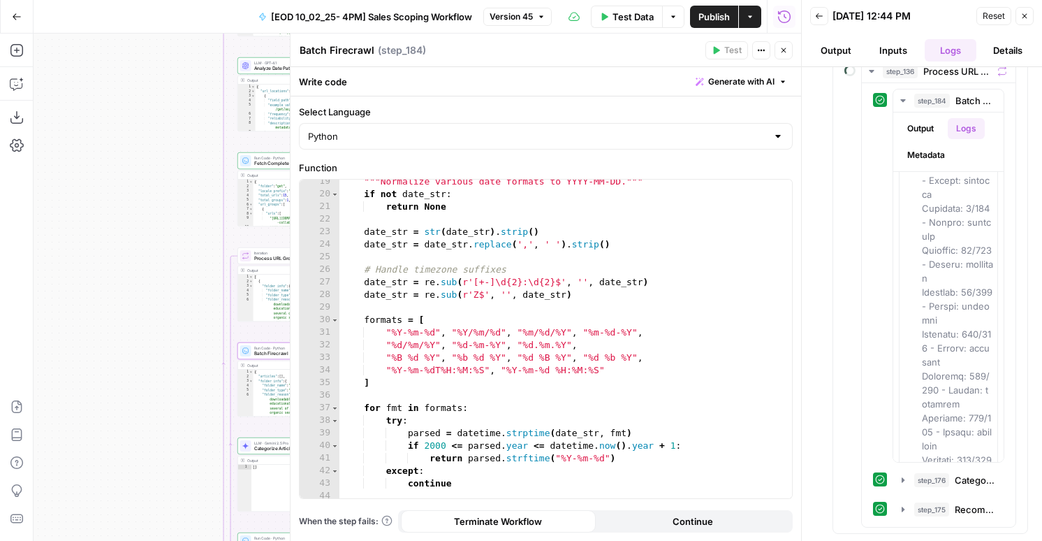
type textarea "**********"
click at [489, 363] on div """"Normalize various date formats to YYYY-MM-DD.""" if not date_str : return No…" at bounding box center [566, 347] width 453 height 344
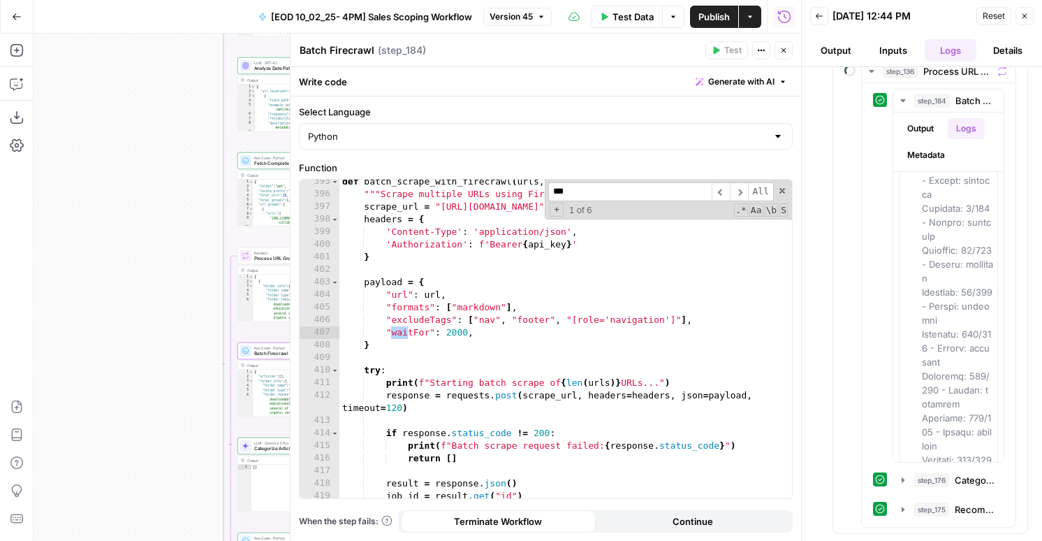
scroll to position [5311, 0]
type input "****"
click at [452, 333] on div "def batch_scrape_with_firecrawl ( urls , api_key , enable_js_for_errors = True …" at bounding box center [566, 347] width 453 height 344
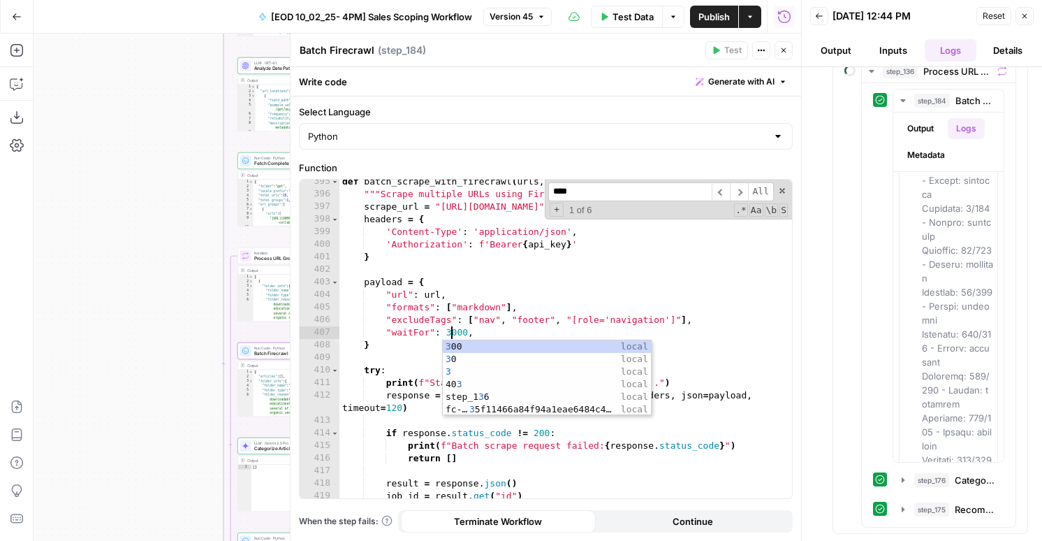
scroll to position [0, 8]
type textarea "**********"
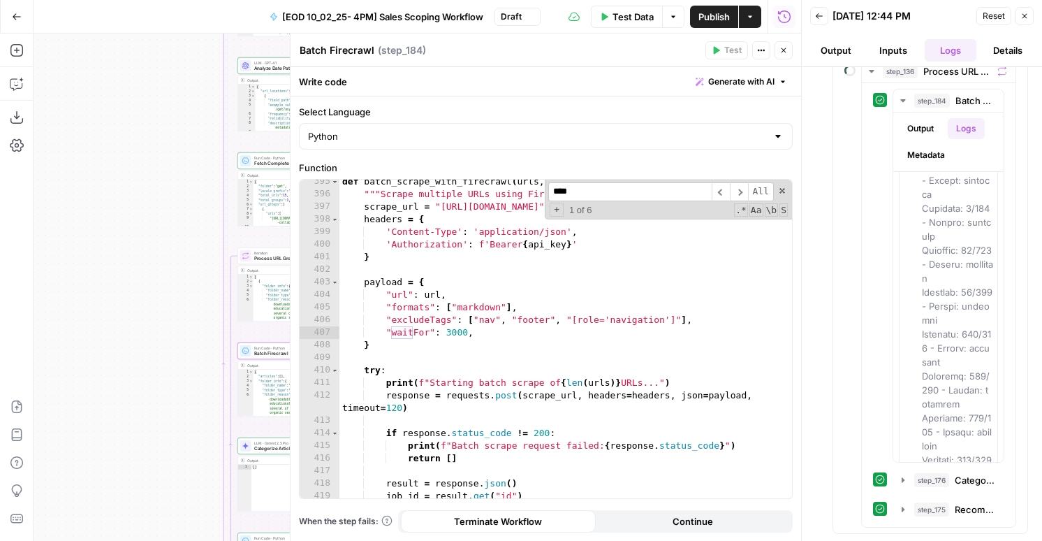
click at [599, 191] on input "****" at bounding box center [629, 191] width 163 height 19
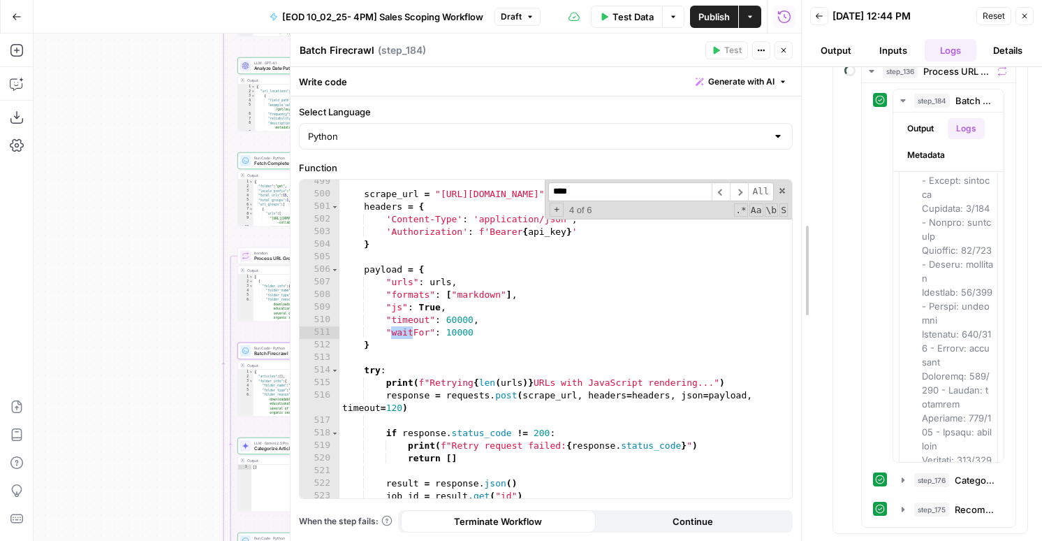
scroll to position [205, 0]
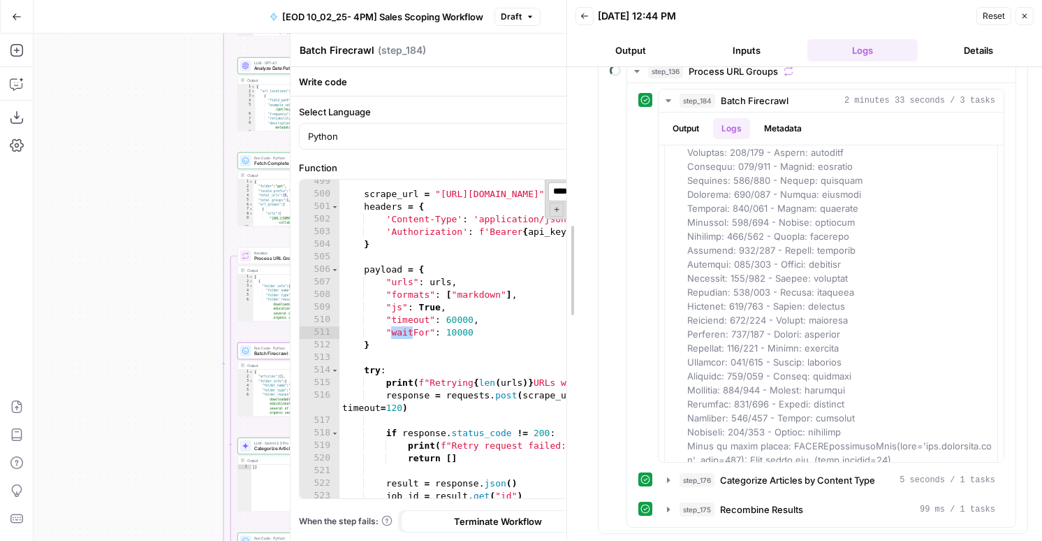
drag, startPoint x: 801, startPoint y: 66, endPoint x: 566, endPoint y: 59, distance: 234.9
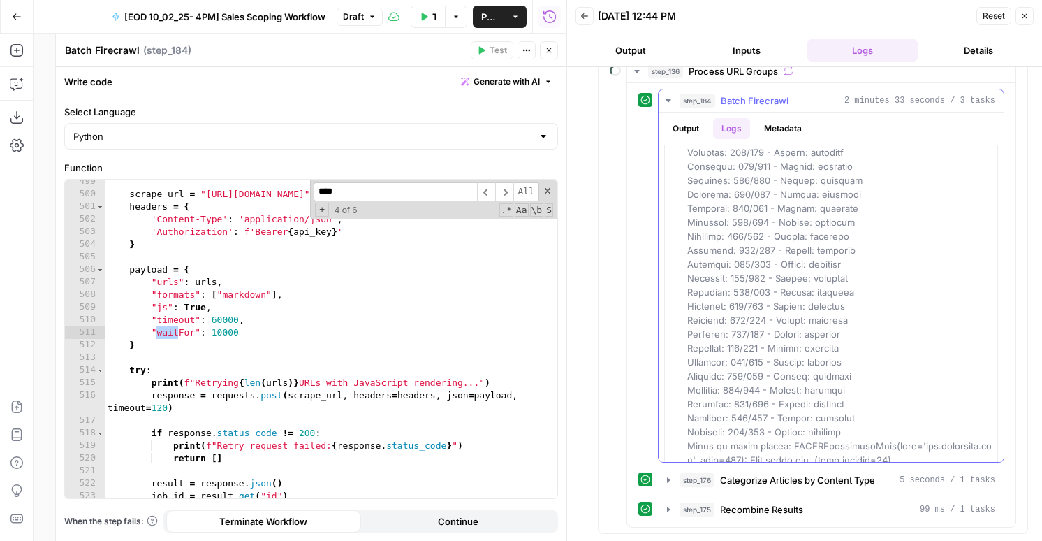
scroll to position [219, 0]
click at [547, 54] on button "Close" at bounding box center [549, 50] width 18 height 18
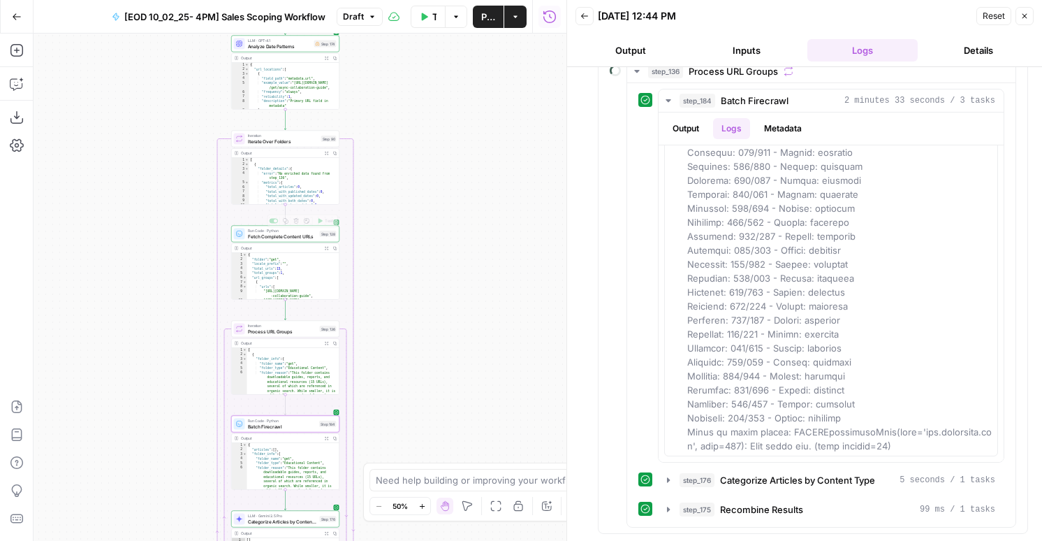
drag, startPoint x: 312, startPoint y: 246, endPoint x: 307, endPoint y: 156, distance: 90.2
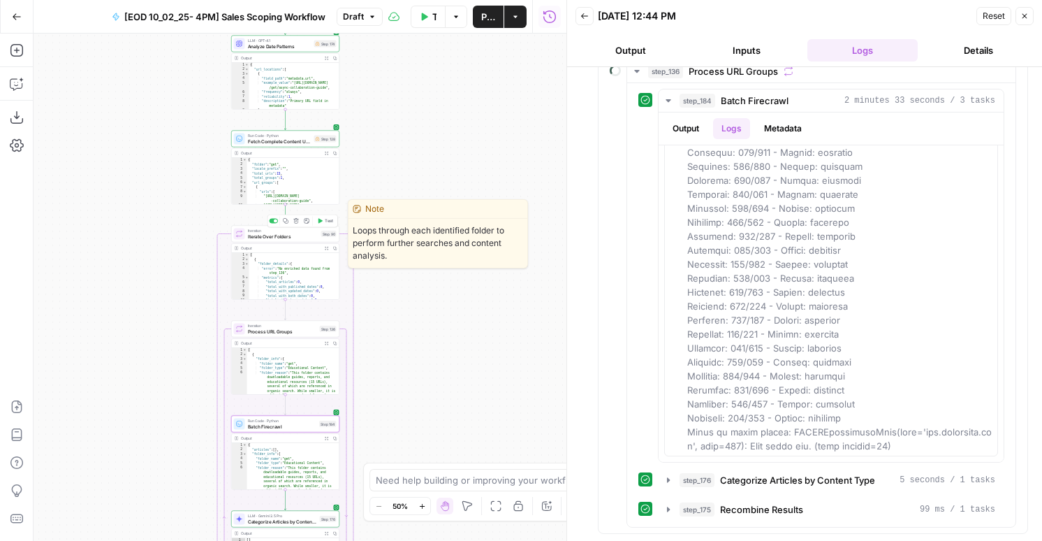
click at [323, 219] on button "Test" at bounding box center [325, 221] width 22 height 9
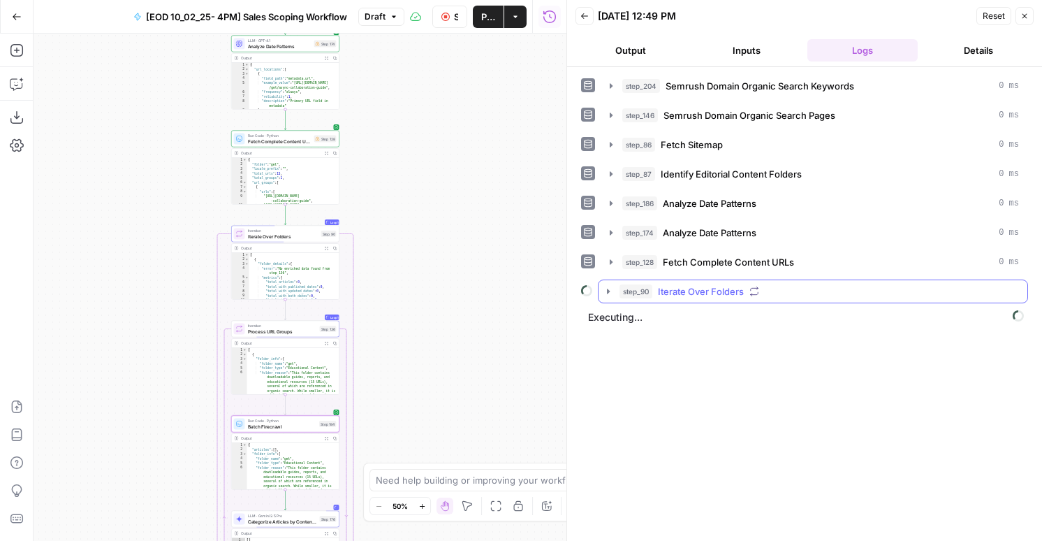
click at [674, 289] on span "Iterate Over Folders" at bounding box center [701, 291] width 86 height 14
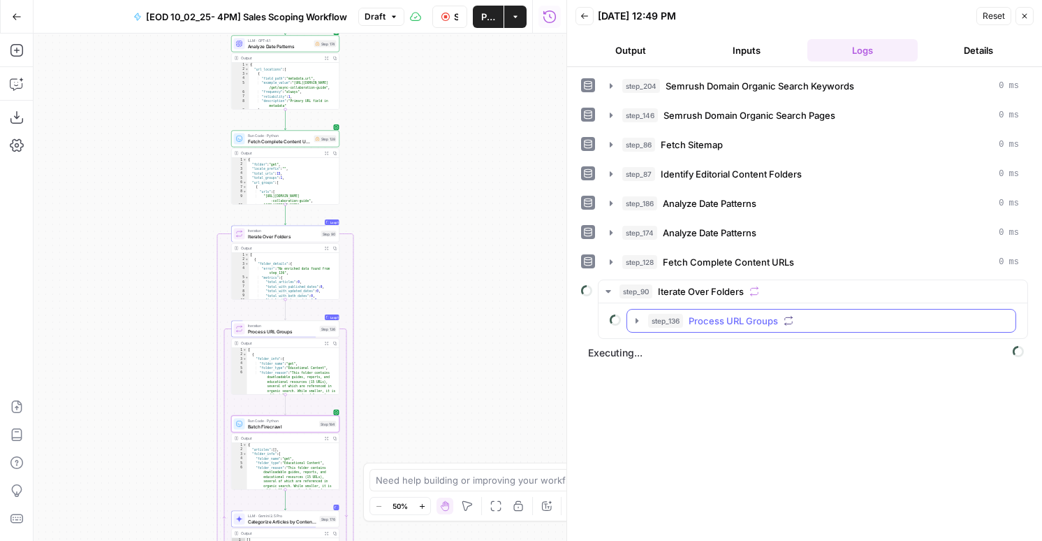
click at [676, 321] on span "step_136" at bounding box center [665, 321] width 35 height 14
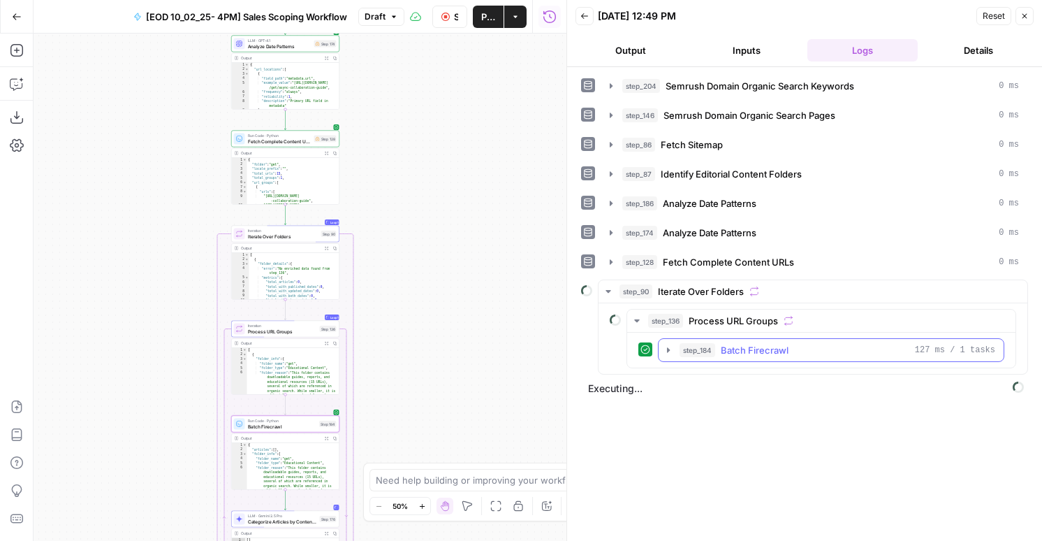
click at [695, 353] on span "step_184" at bounding box center [698, 350] width 36 height 14
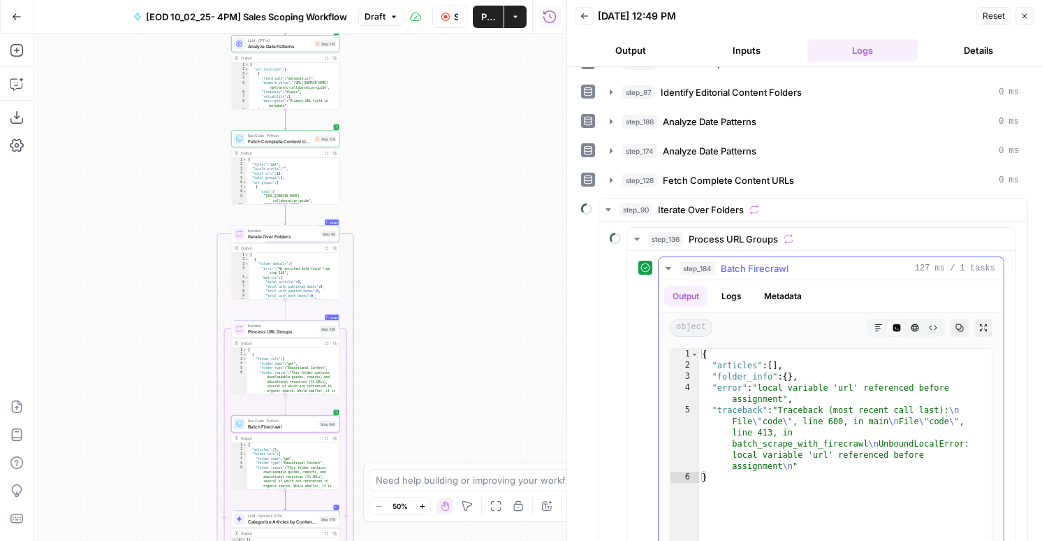
scroll to position [216, 0]
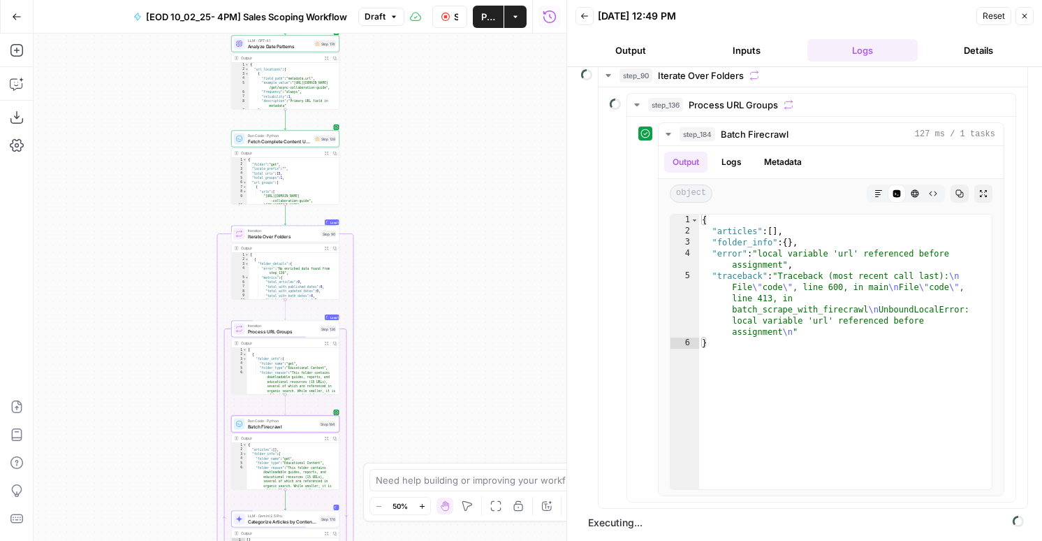
click at [444, 19] on icon "button" at bounding box center [446, 17] width 8 height 8
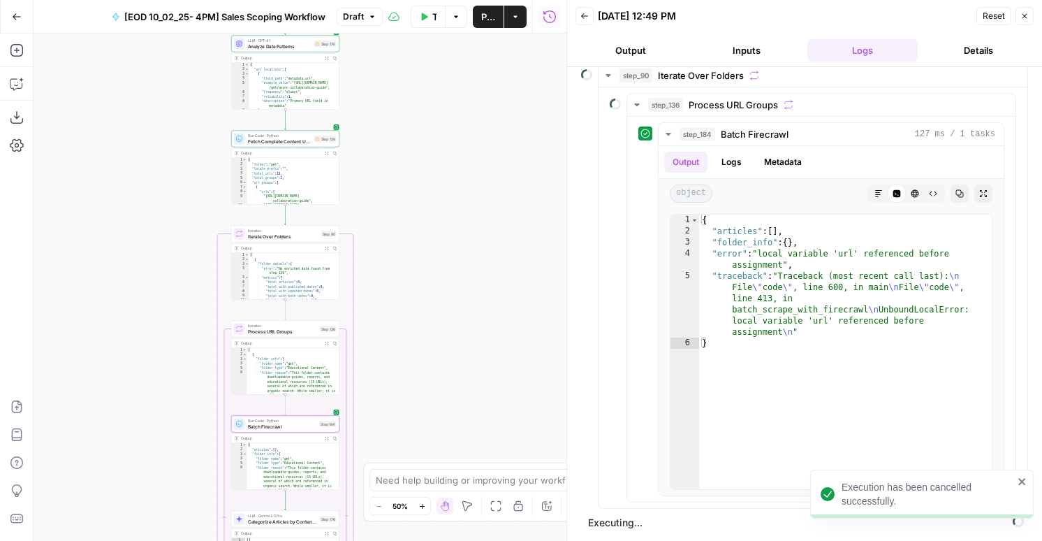
scroll to position [191, 0]
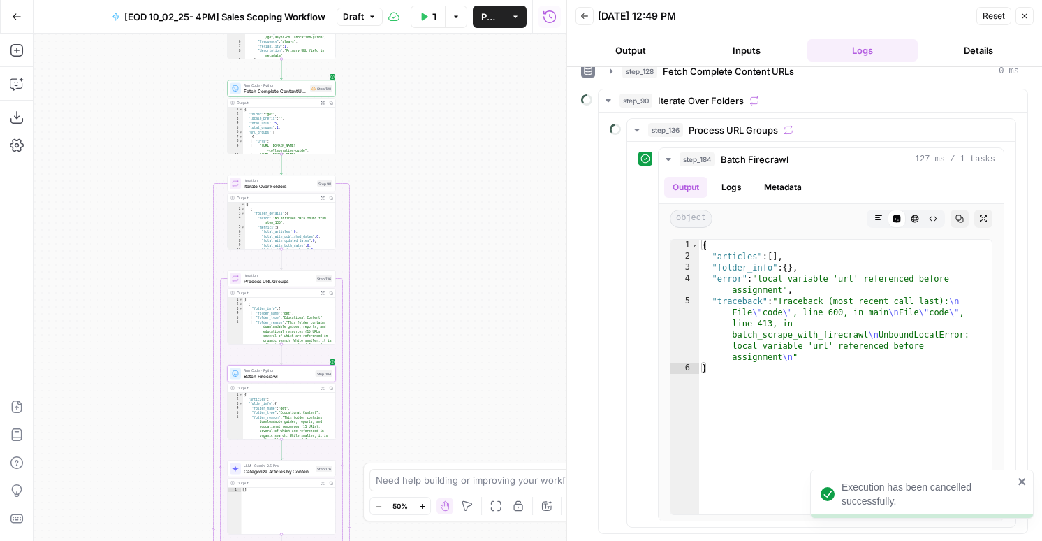
click at [291, 372] on span "Batch Firecrawl" at bounding box center [278, 375] width 69 height 7
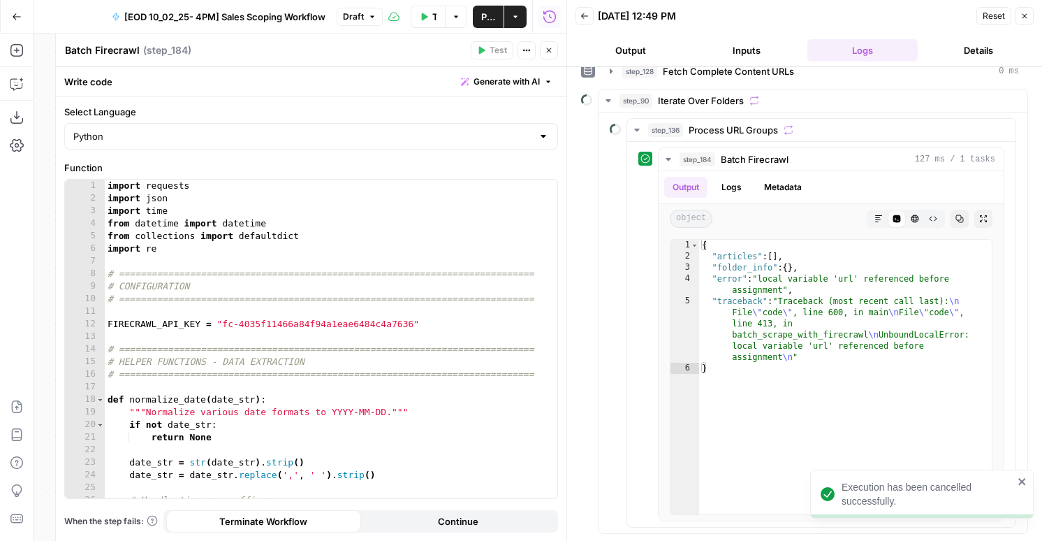
type textarea "**********"
click at [339, 323] on div "import requests import json import time from datetime import datetime from coll…" at bounding box center [331, 352] width 453 height 344
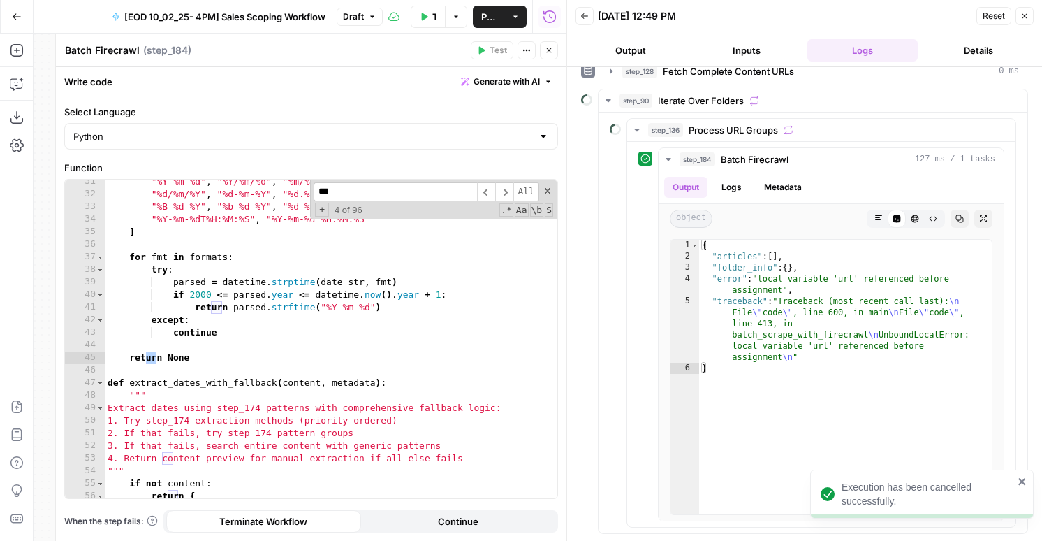
scroll to position [5160, 0]
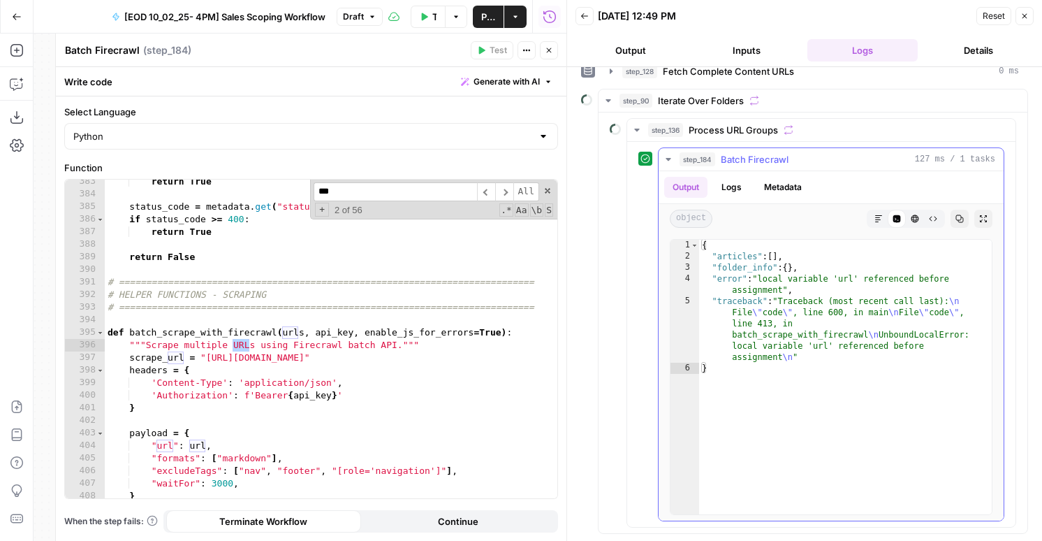
type input "***"
click at [789, 319] on div "{ "articles" : [ ] , "folder_info" : { } , "error" : "local variable 'url' refe…" at bounding box center [845, 388] width 293 height 297
type textarea "**********"
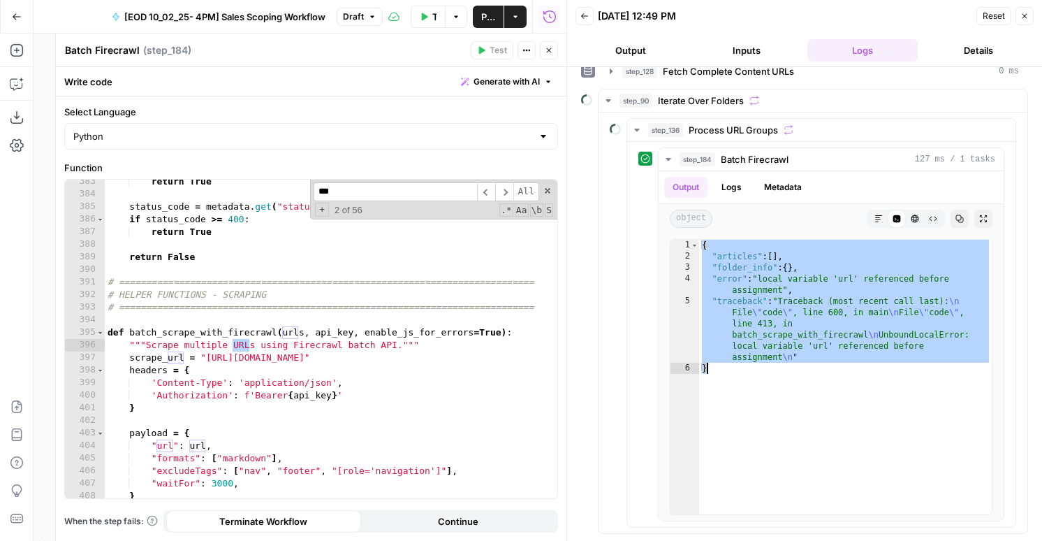
type textarea "**********"
click at [474, 365] on div "return True status_code = metadata . get ( "statusCode" , 200 ) if status_code …" at bounding box center [331, 347] width 453 height 344
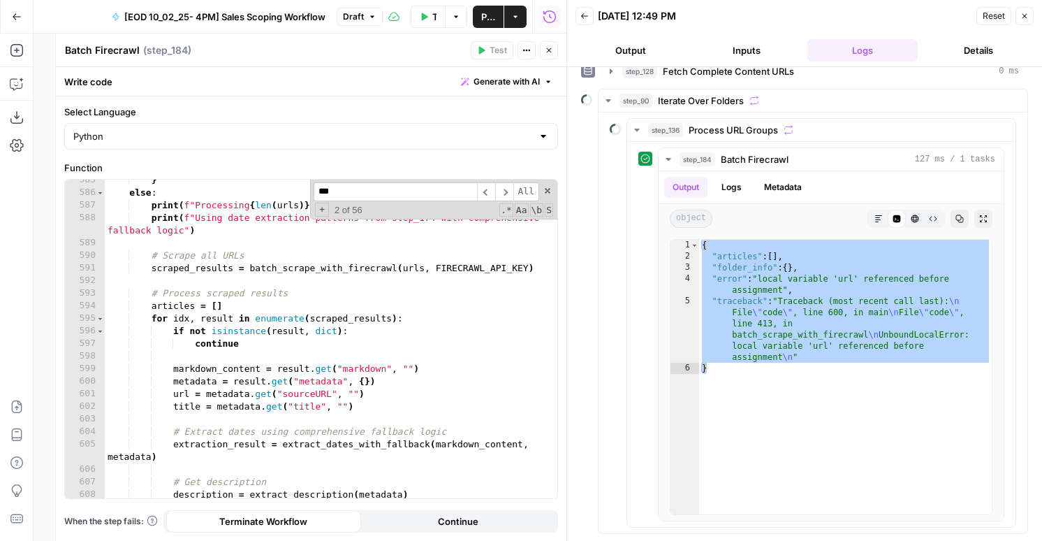
scroll to position [7867, 0]
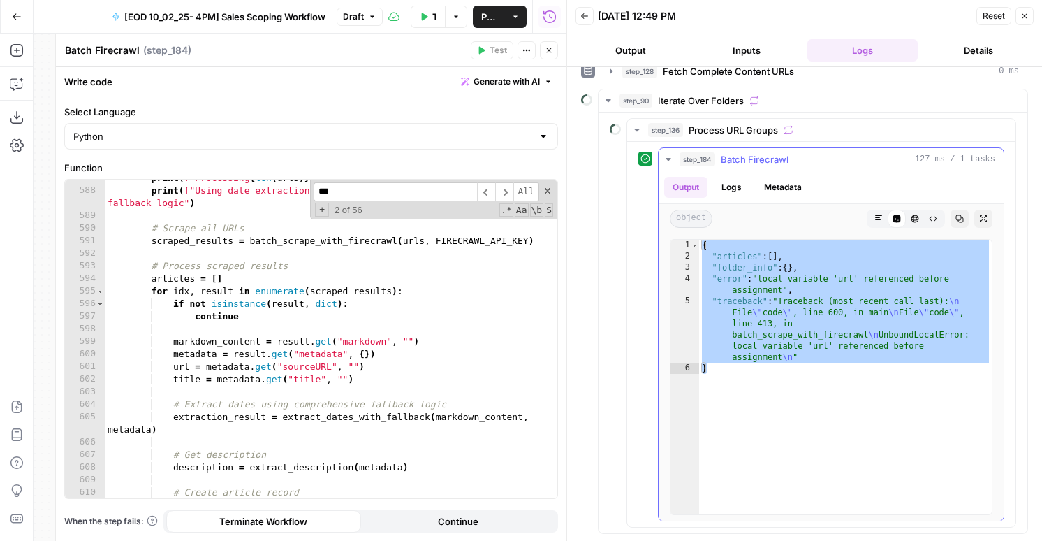
click at [781, 326] on div "{ "articles" : [ ] , "folder_info" : { } , "error" : "local variable 'url' refe…" at bounding box center [845, 388] width 293 height 297
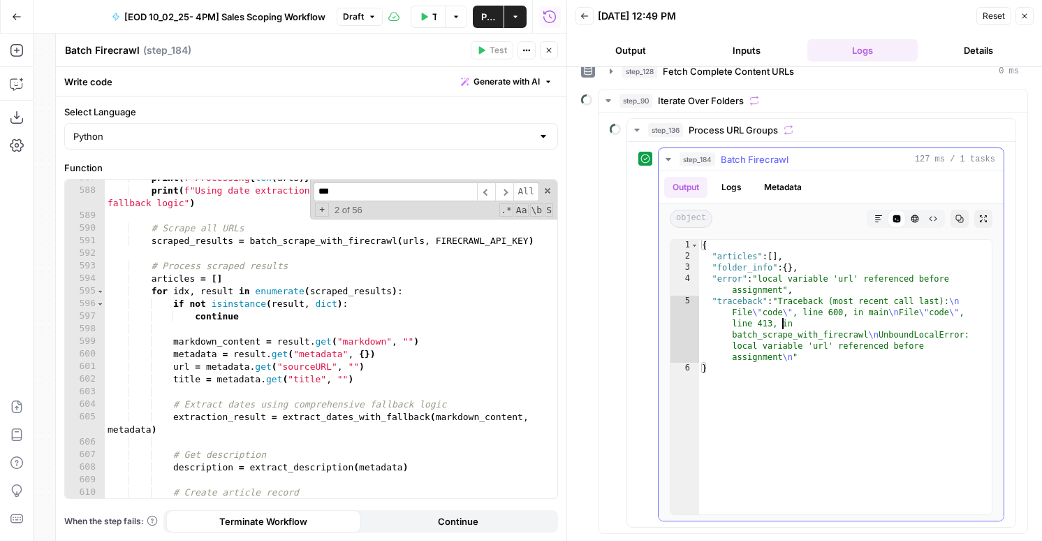
type textarea "**********"
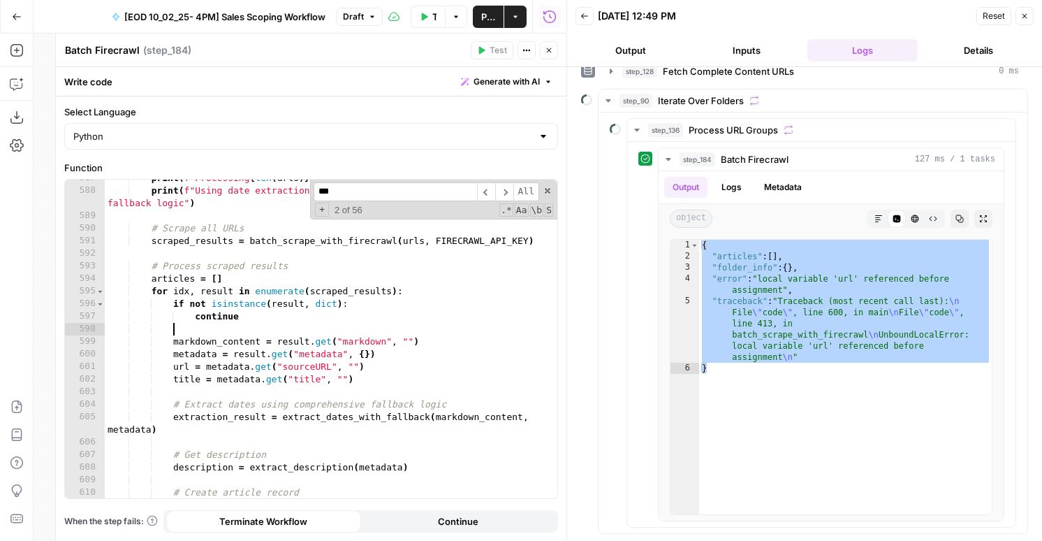
click at [343, 328] on div "print ( f"Processing { len ( urls )} unique URLs" ) print ( f"Using date extrac…" at bounding box center [331, 344] width 453 height 344
click at [337, 326] on div "print ( f"Processing { len ( urls )} unique URLs" ) print ( f"Using date extrac…" at bounding box center [331, 344] width 453 height 344
click at [15, 91] on button "Copilot" at bounding box center [17, 84] width 22 height 22
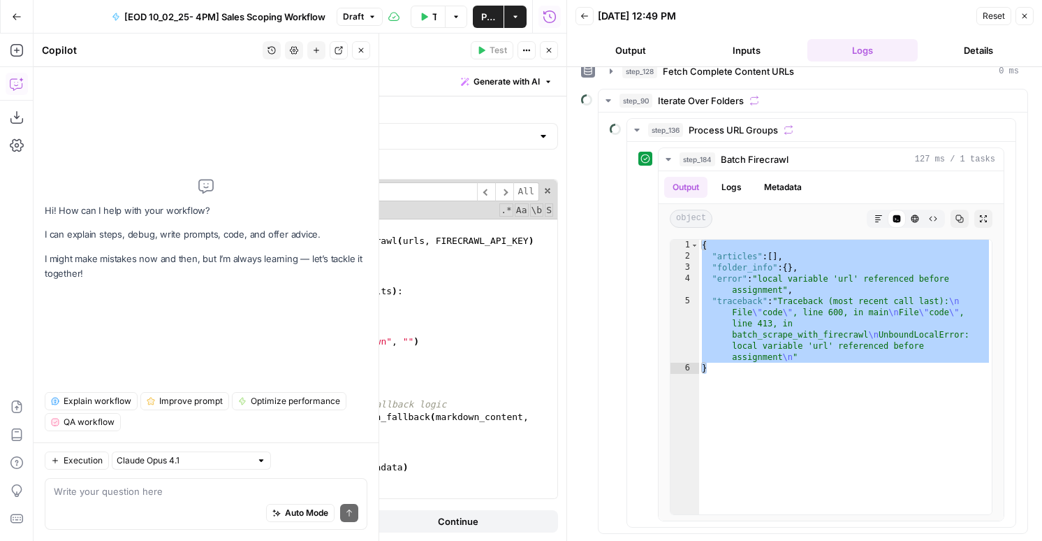
click at [95, 488] on textarea at bounding box center [206, 491] width 305 height 14
type textarea "{ "articles": [], "folder_info": {}, "error": "local variable 'url' referenced …"
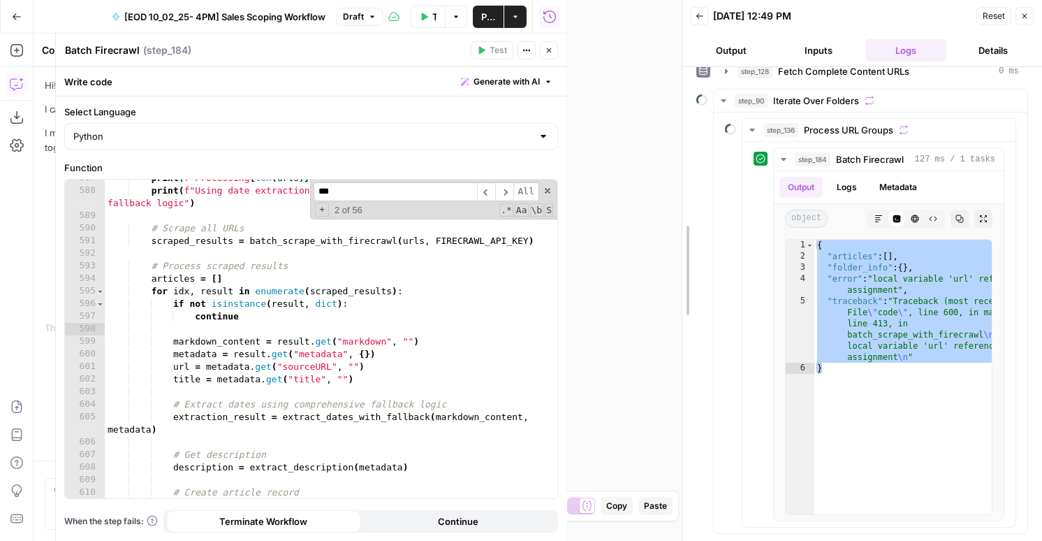
drag, startPoint x: 568, startPoint y: 277, endPoint x: 873, endPoint y: 251, distance: 306.4
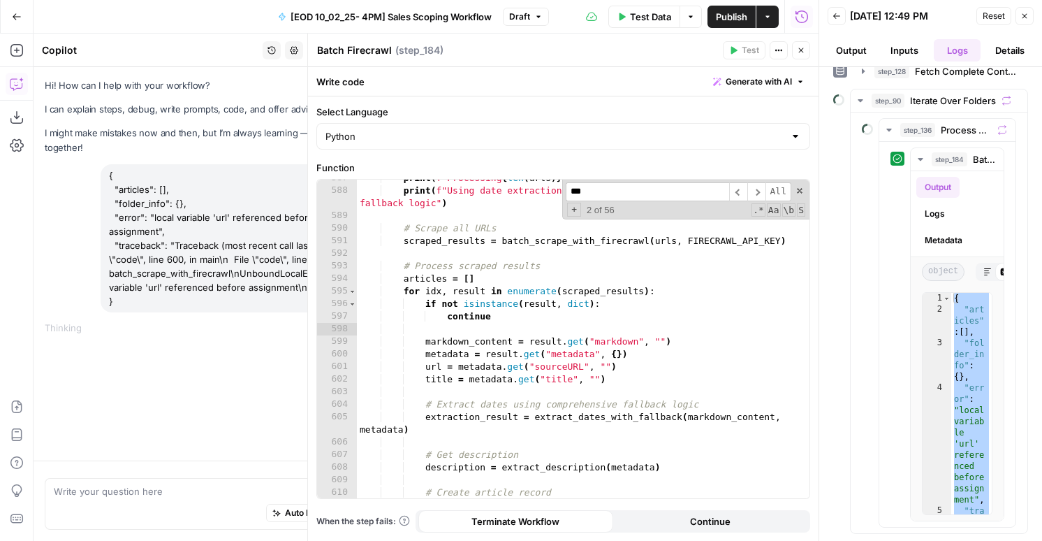
click at [481, 327] on div "print ( f"Processing { len ( urls )} unique URLs" ) print ( f"Using date extrac…" at bounding box center [583, 344] width 453 height 344
click at [602, 189] on input "***" at bounding box center [647, 191] width 163 height 19
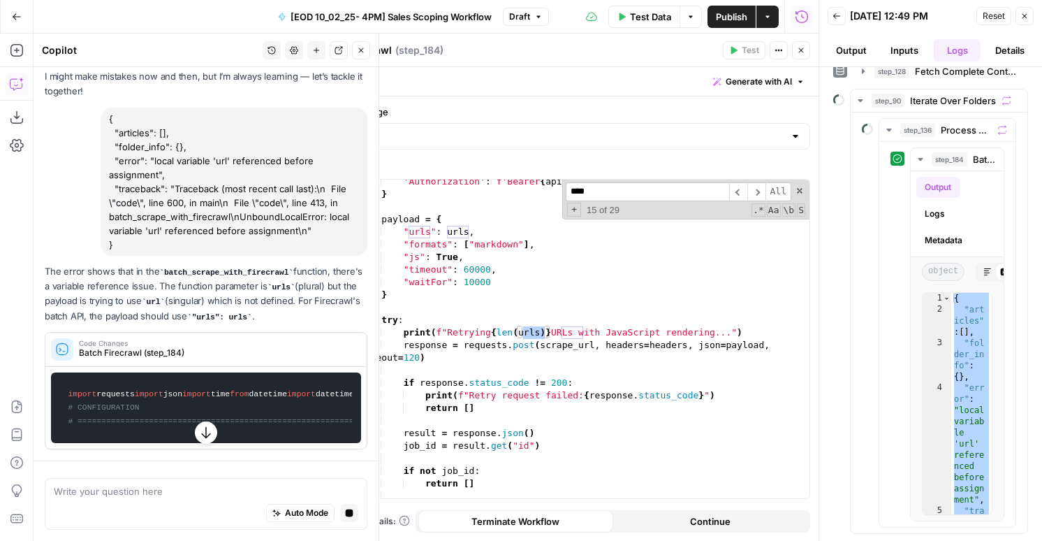
scroll to position [85, 0]
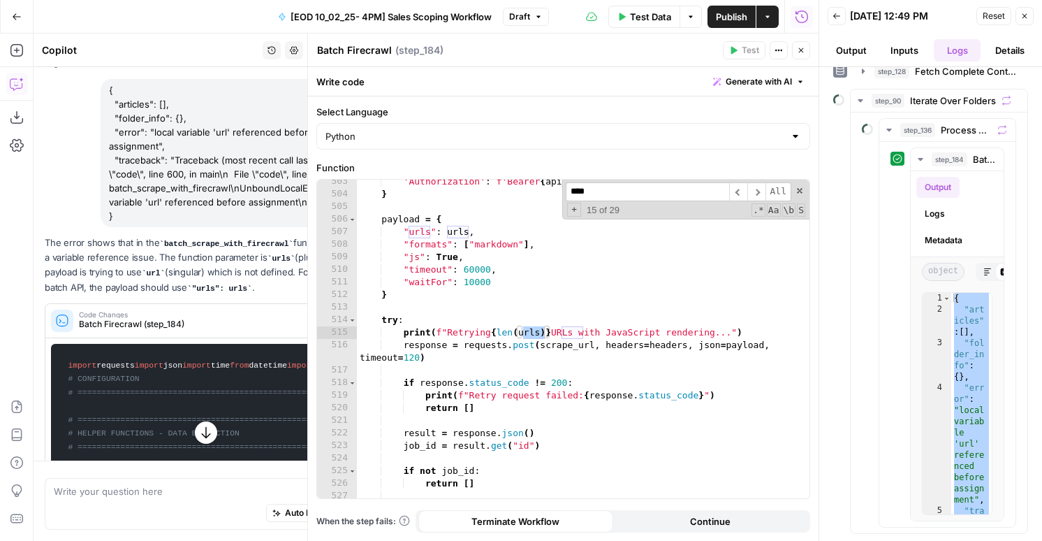
click at [626, 191] on input "****" at bounding box center [647, 191] width 163 height 19
click at [603, 187] on input "****" at bounding box center [647, 191] width 163 height 19
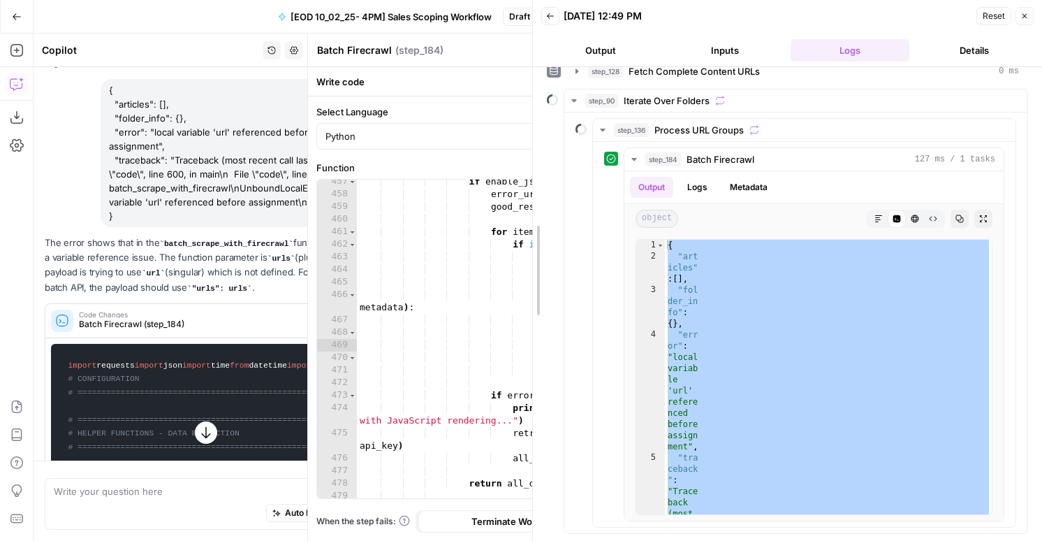
drag, startPoint x: 820, startPoint y: 216, endPoint x: 532, endPoint y: 220, distance: 288.6
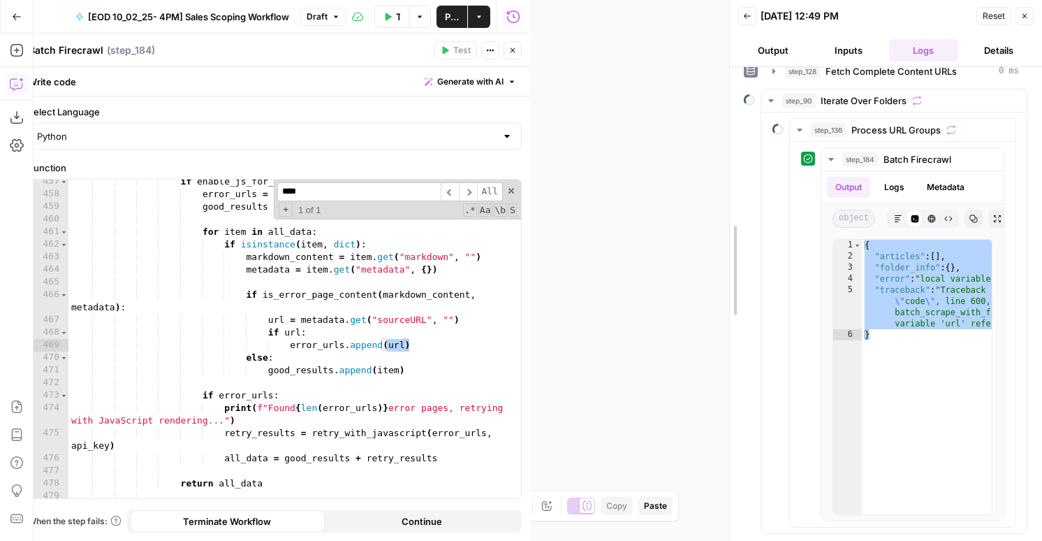
drag, startPoint x: 527, startPoint y: 188, endPoint x: 1016, endPoint y: 216, distance: 489.8
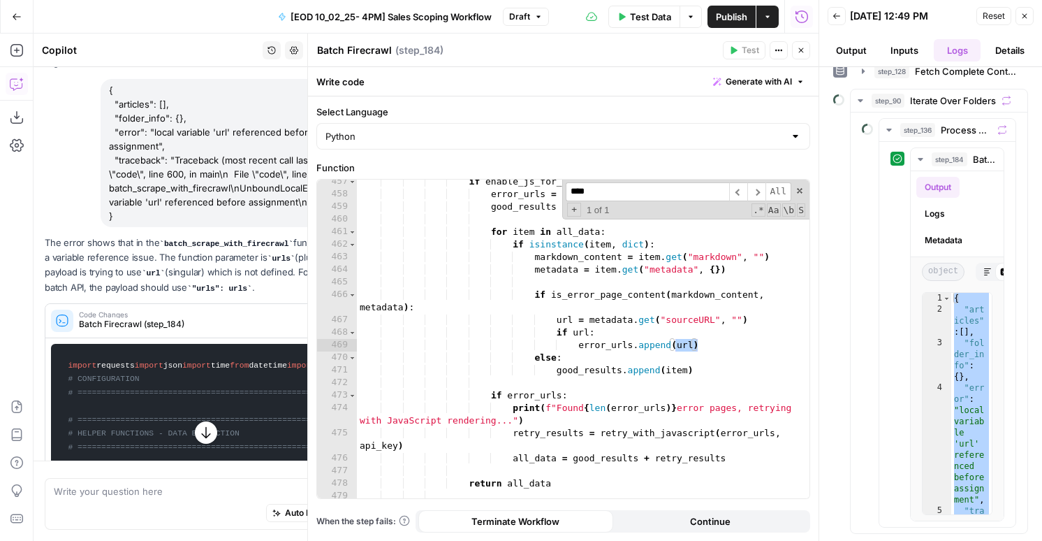
click at [606, 196] on input "****" at bounding box center [647, 191] width 163 height 19
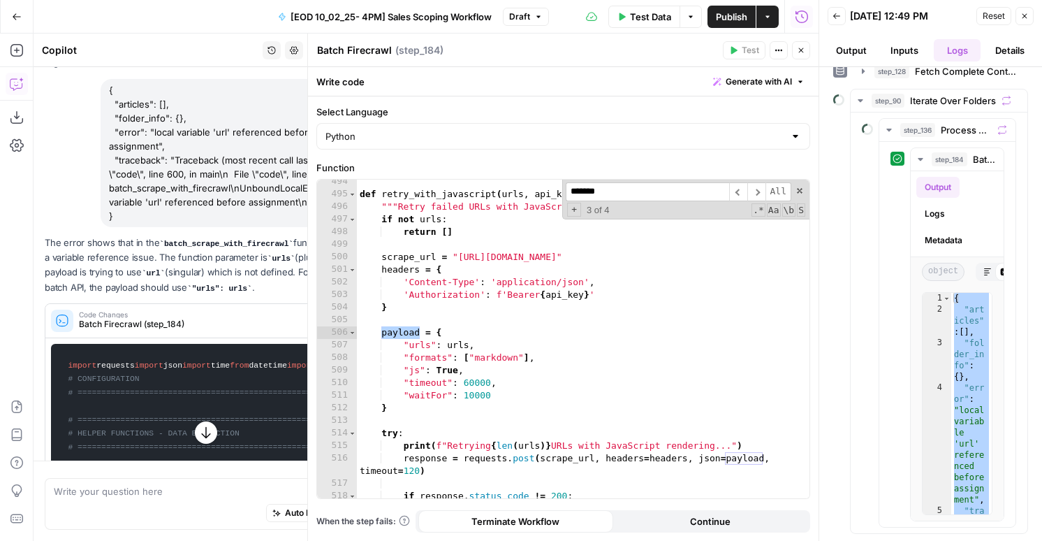
click at [676, 187] on input "*******" at bounding box center [647, 191] width 163 height 19
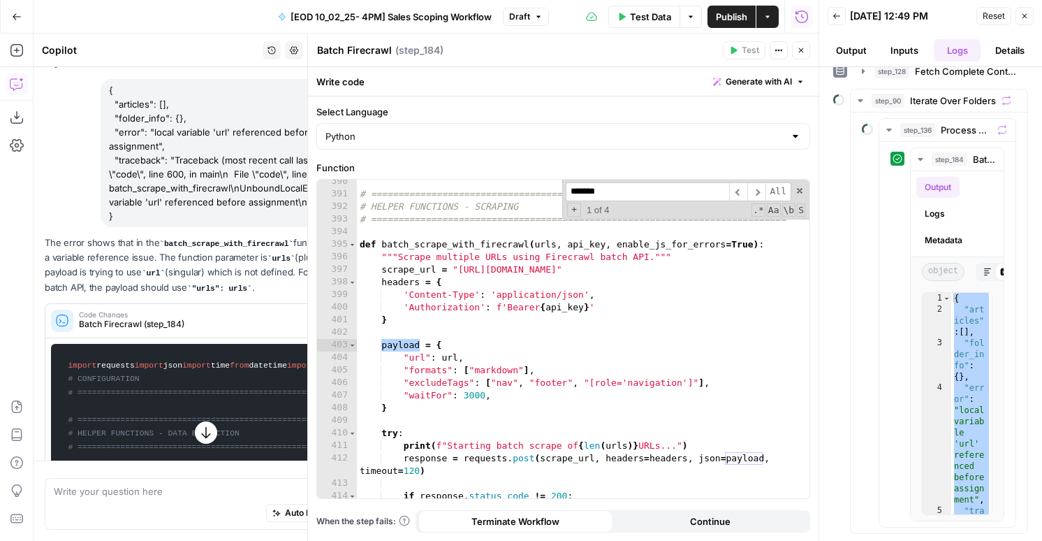
scroll to position [5248, 0]
type input "*******"
click at [458, 353] on div "# ============================================================================ …" at bounding box center [583, 347] width 453 height 344
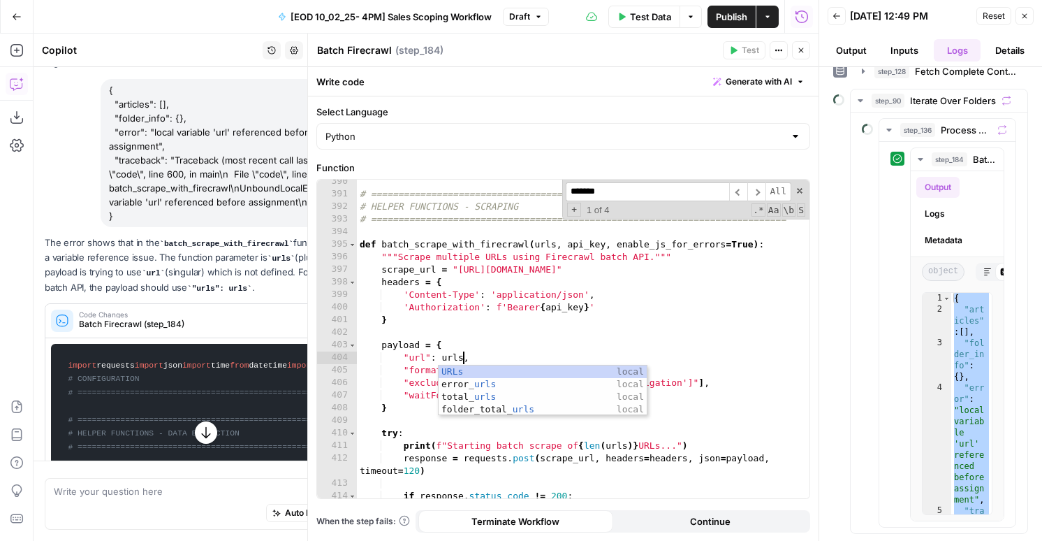
scroll to position [0, 8]
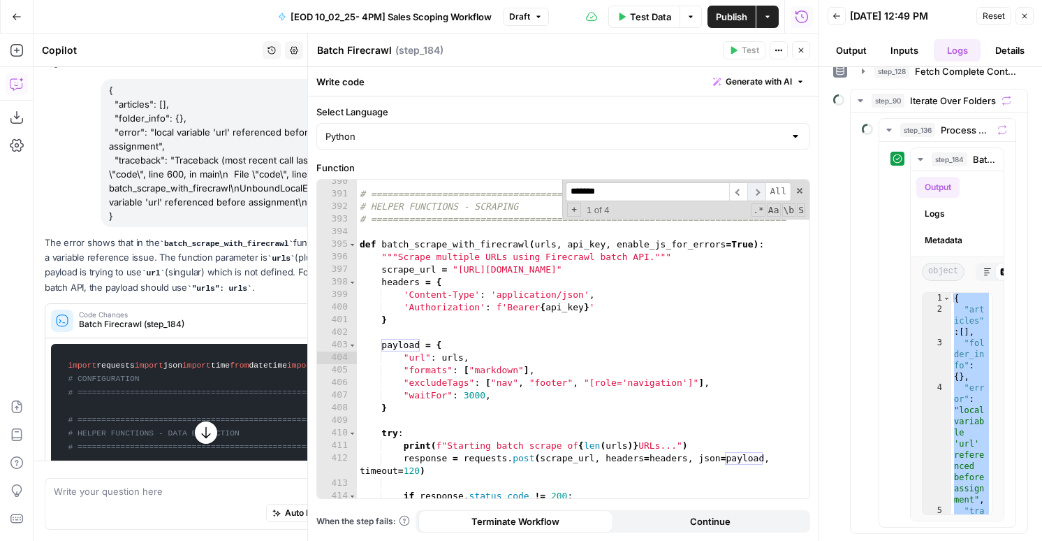
click at [763, 193] on span "​" at bounding box center [757, 191] width 18 height 19
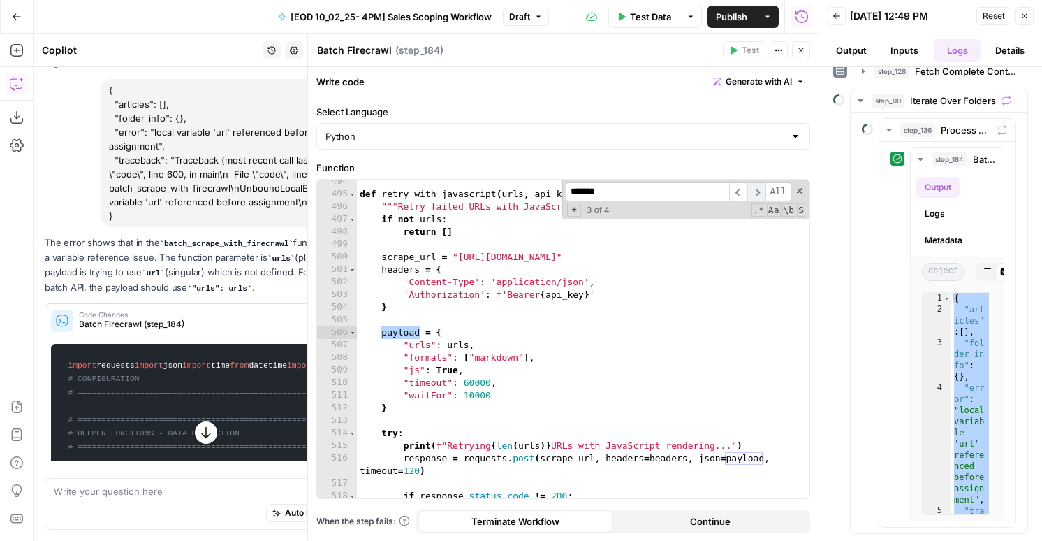
scroll to position [6656, 0]
click at [1027, 20] on icon "button" at bounding box center [1025, 16] width 8 height 8
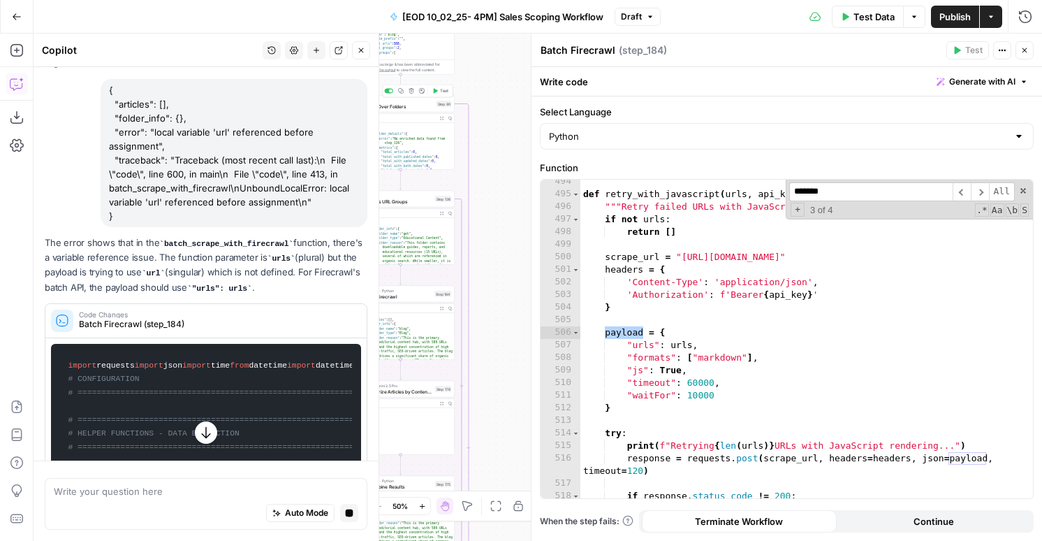
click at [435, 89] on icon "button" at bounding box center [436, 90] width 4 height 5
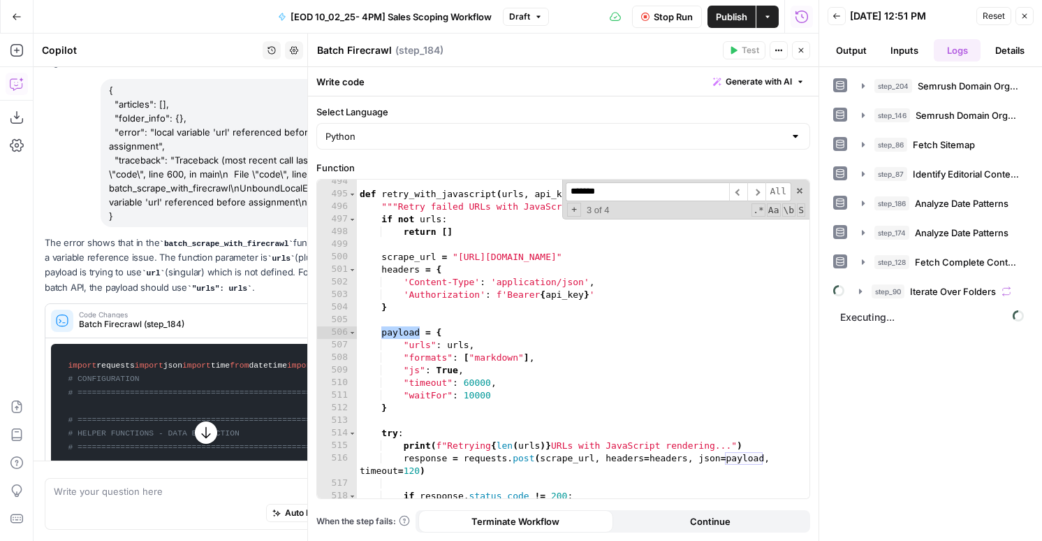
click at [877, 283] on div "step_90 Iterate Over Folders" at bounding box center [939, 291] width 178 height 24
click at [887, 303] on div "step_204 Semrush Domain Organic Search Keywords 0 ms step_146 Semrush Domain Or…" at bounding box center [930, 304] width 195 height 460
click at [887, 298] on button "step_90 Iterate Over Folders" at bounding box center [939, 291] width 177 height 22
click at [889, 321] on icon "button" at bounding box center [889, 320] width 3 height 5
click at [912, 353] on button "step_184 Batch Firecrawl 175 ms / 1 tasks" at bounding box center [957, 350] width 93 height 22
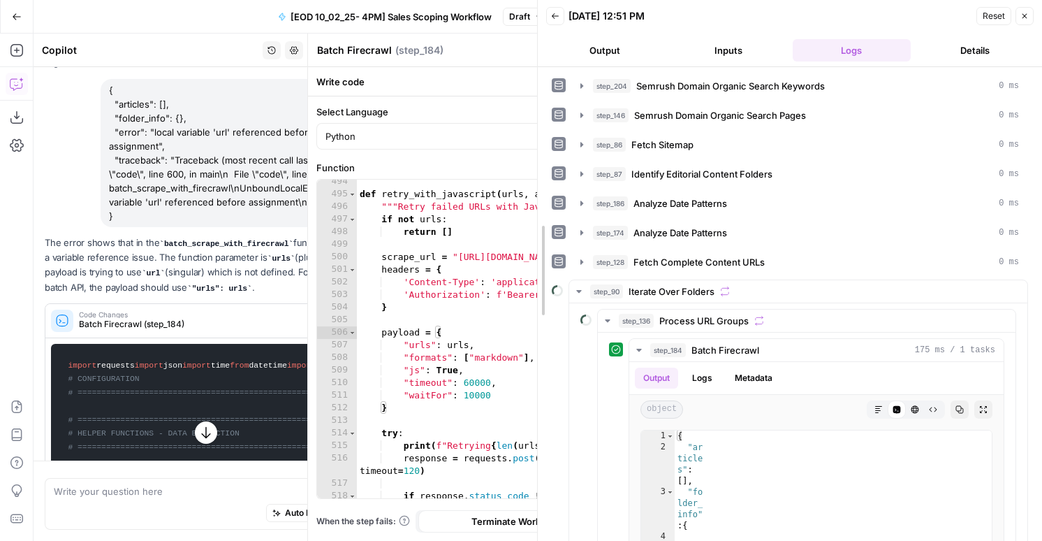
drag, startPoint x: 818, startPoint y: 336, endPoint x: 434, endPoint y: 278, distance: 388.6
click at [434, 278] on body "AirOps New Home Browse Insights Opportunities Your Data Flightpath Syncs Data L…" at bounding box center [521, 270] width 1042 height 541
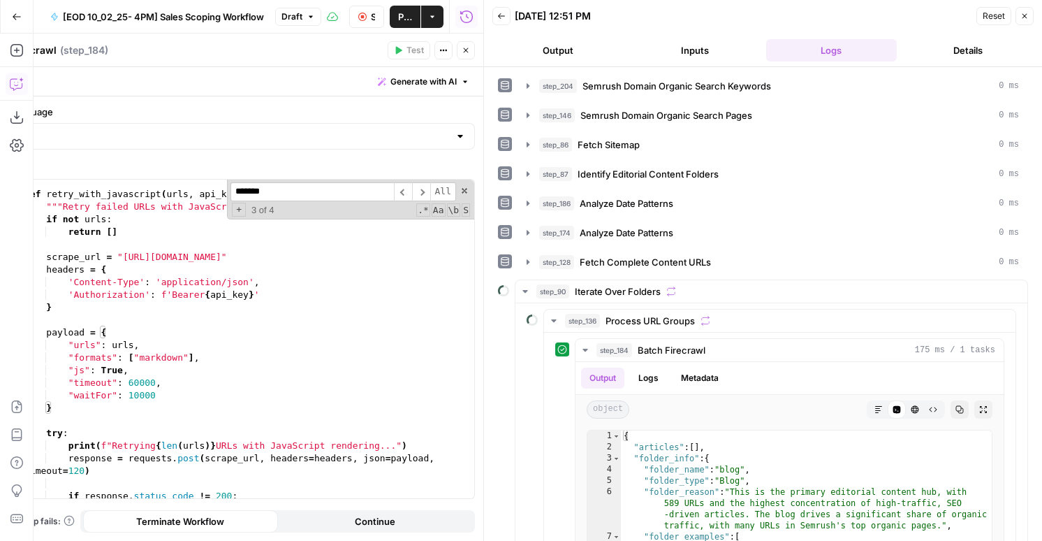
click at [368, 19] on button "Stop Run" at bounding box center [366, 17] width 35 height 22
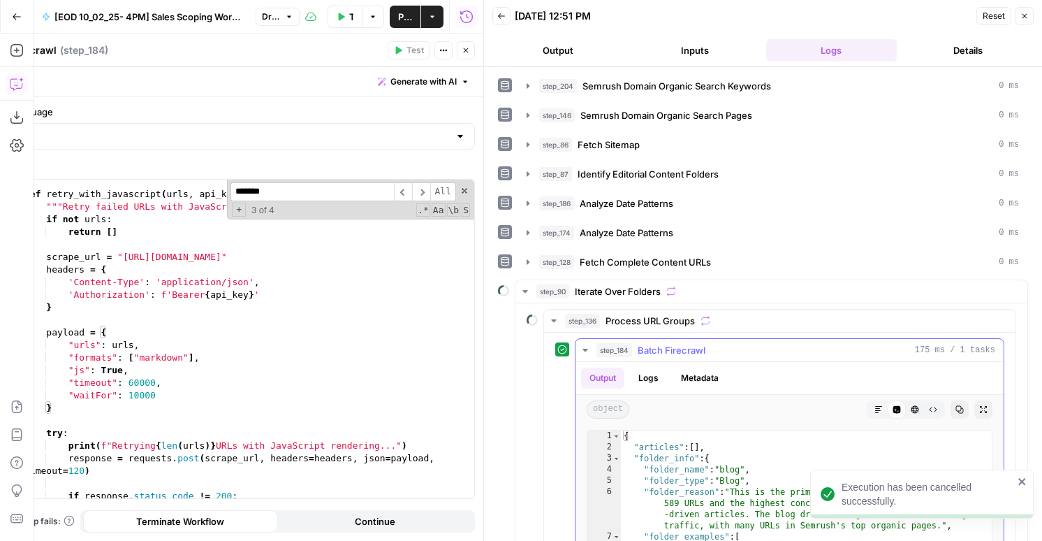
click at [641, 380] on button "Logs" at bounding box center [648, 377] width 37 height 21
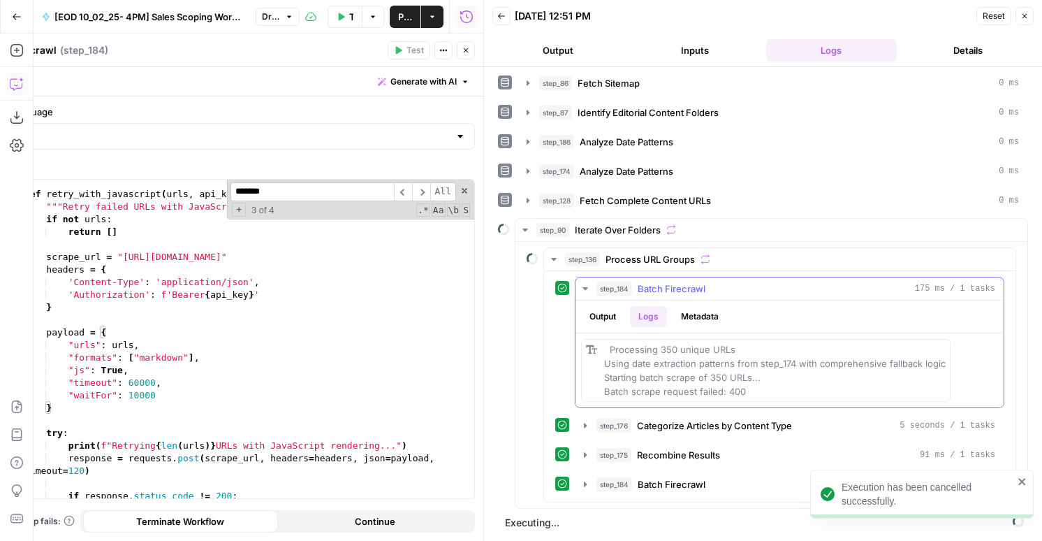
scroll to position [36, 0]
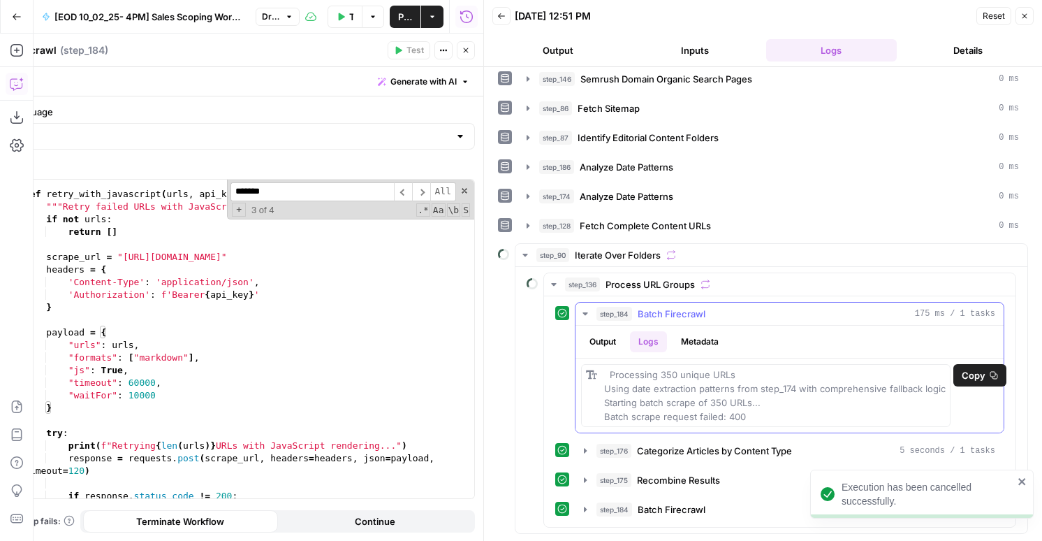
drag, startPoint x: 757, startPoint y: 416, endPoint x: 606, endPoint y: 380, distance: 155.9
click at [606, 380] on div "Processing 350 unique URLs Using date extraction patterns from step_174 with co…" at bounding box center [775, 395] width 342 height 56
copy span "Processing 350 unique URLs Using date extraction patterns from step_174 with co…"
click at [1022, 11] on button "Close" at bounding box center [1025, 16] width 18 height 18
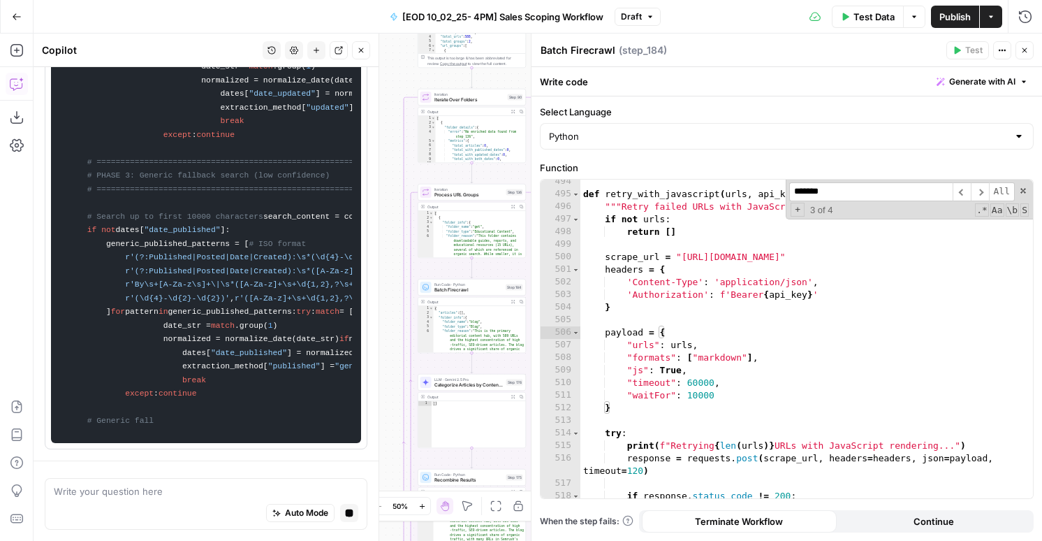
scroll to position [3870, 0]
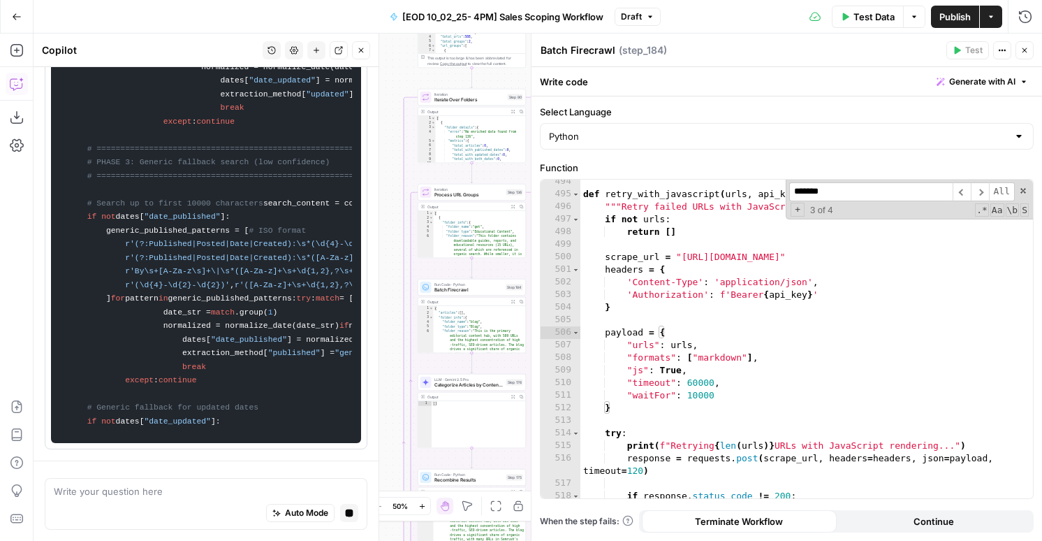
click at [745, 303] on div "def retry_with_javascript ( urls , api_key ) : """Retry failed URLs with JavaSc…" at bounding box center [807, 347] width 453 height 344
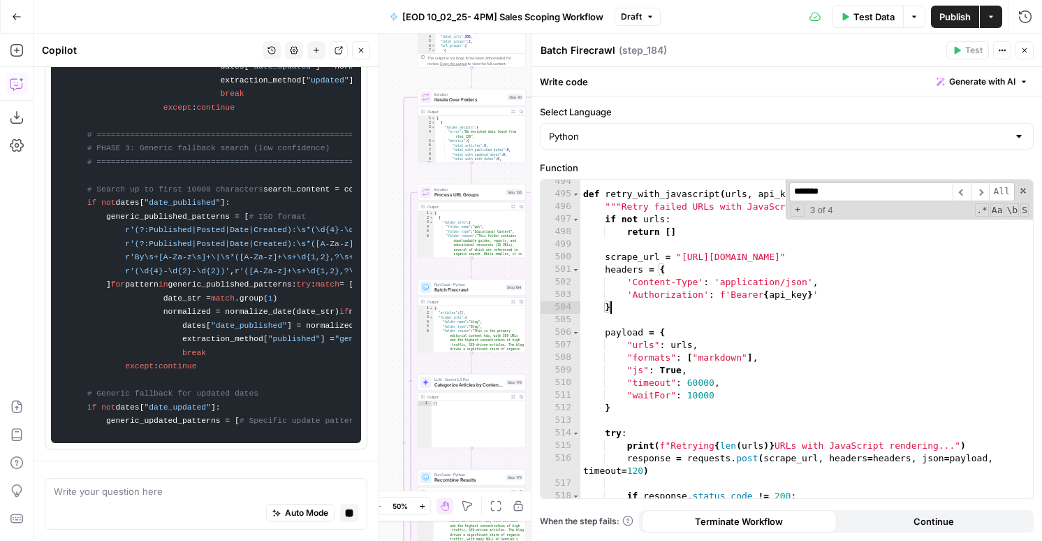
scroll to position [3911, 0]
type textarea "**********"
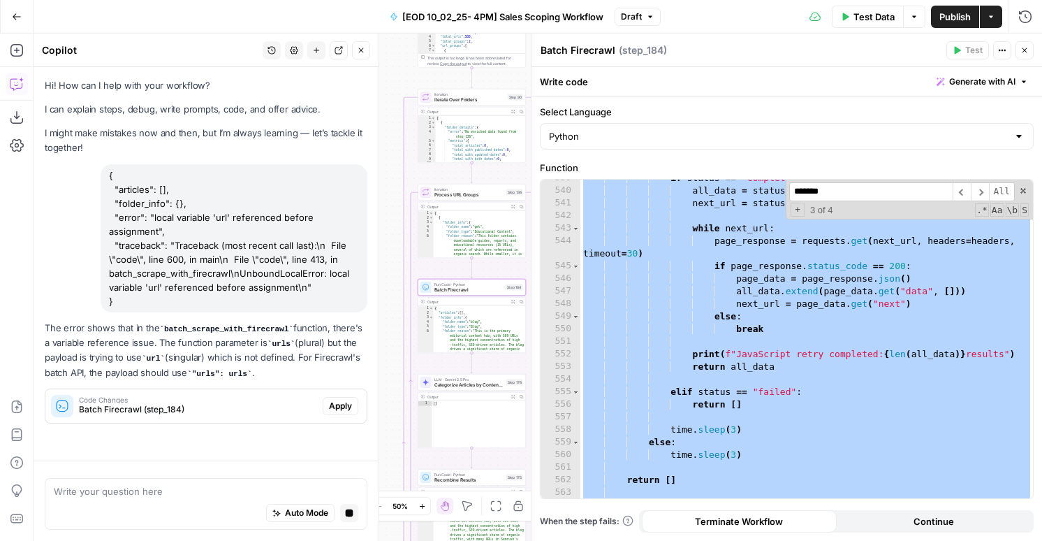
scroll to position [36, 0]
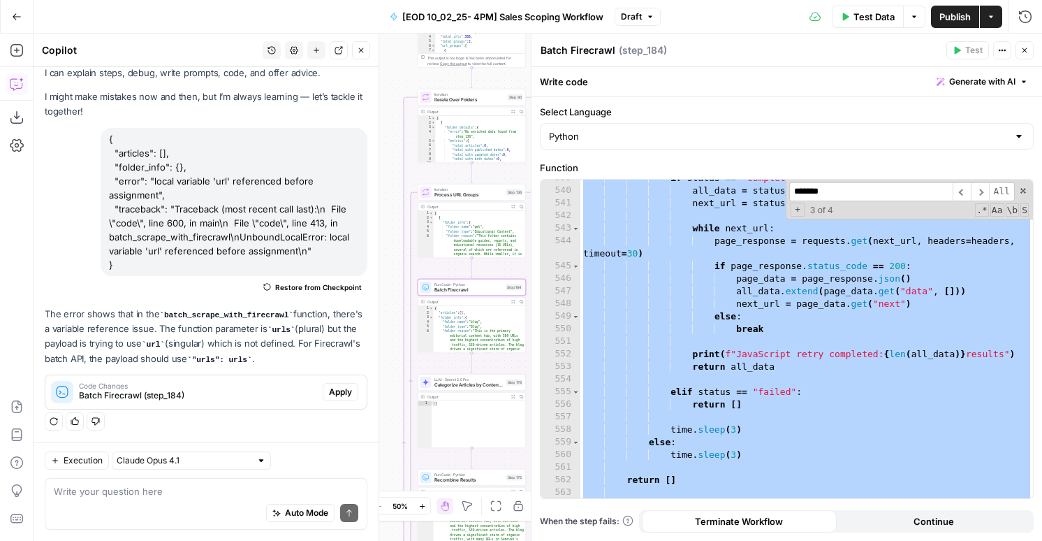
click at [334, 401] on div "Code Changes Batch Firecrawl (step_184) Apply" at bounding box center [205, 392] width 321 height 22
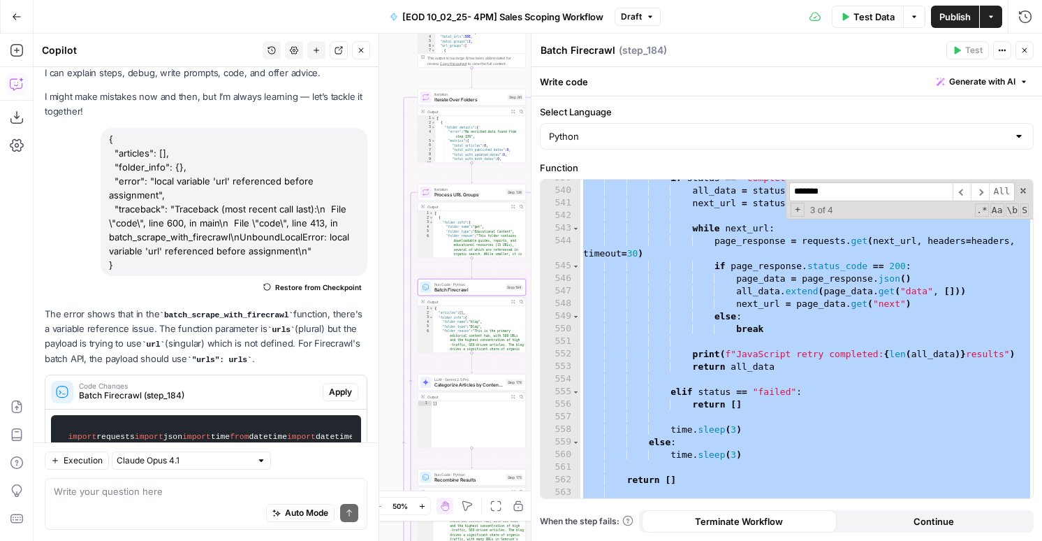
click at [336, 388] on span "Apply" at bounding box center [340, 392] width 23 height 13
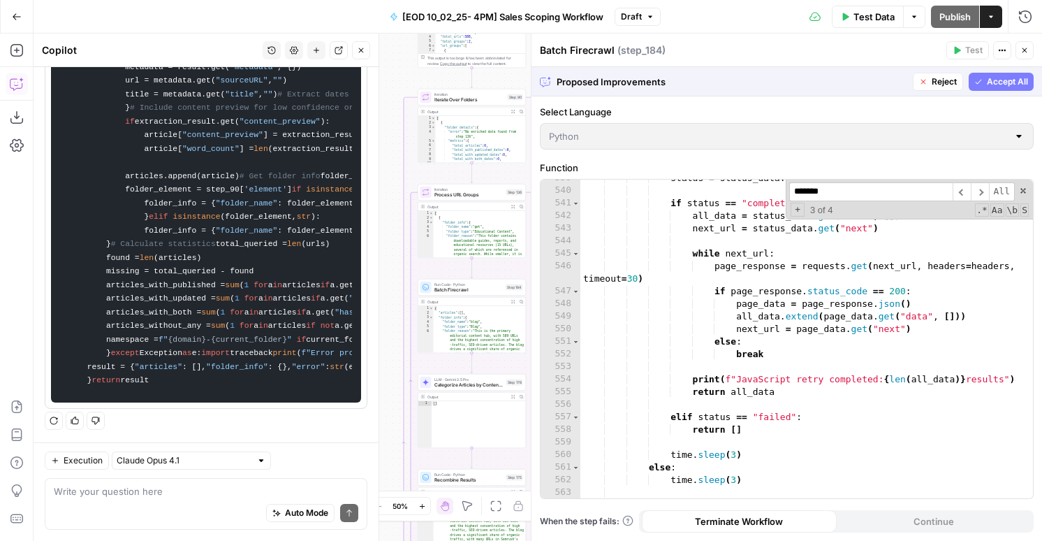
click at [996, 75] on span "Accept All" at bounding box center [1007, 81] width 41 height 13
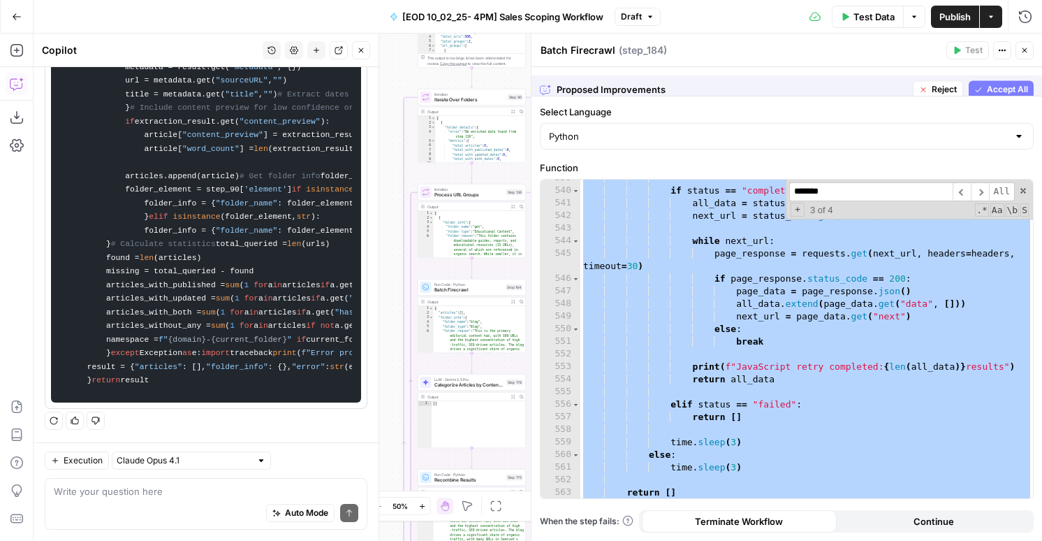
scroll to position [9655, 0]
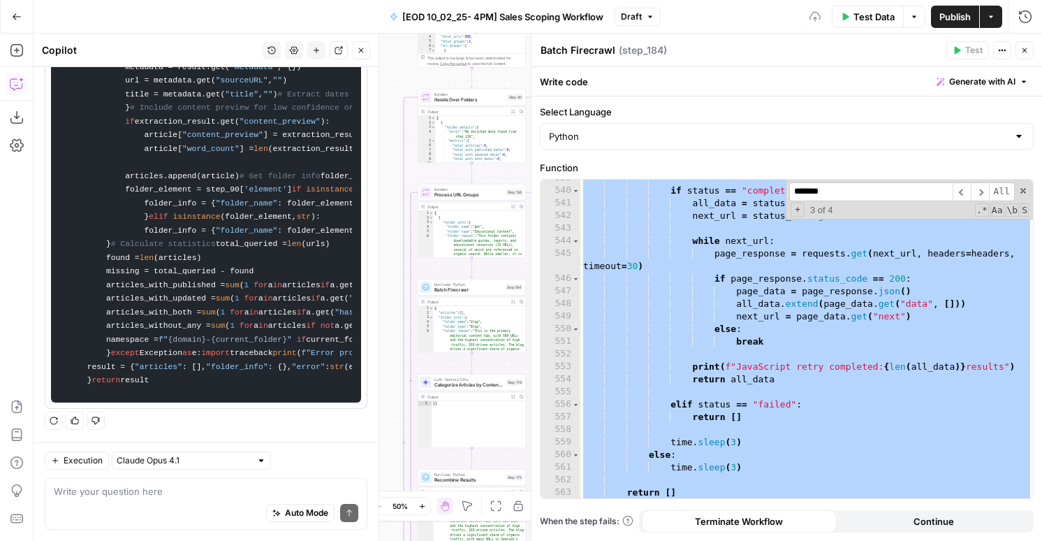
click at [1024, 48] on icon "button" at bounding box center [1025, 50] width 8 height 8
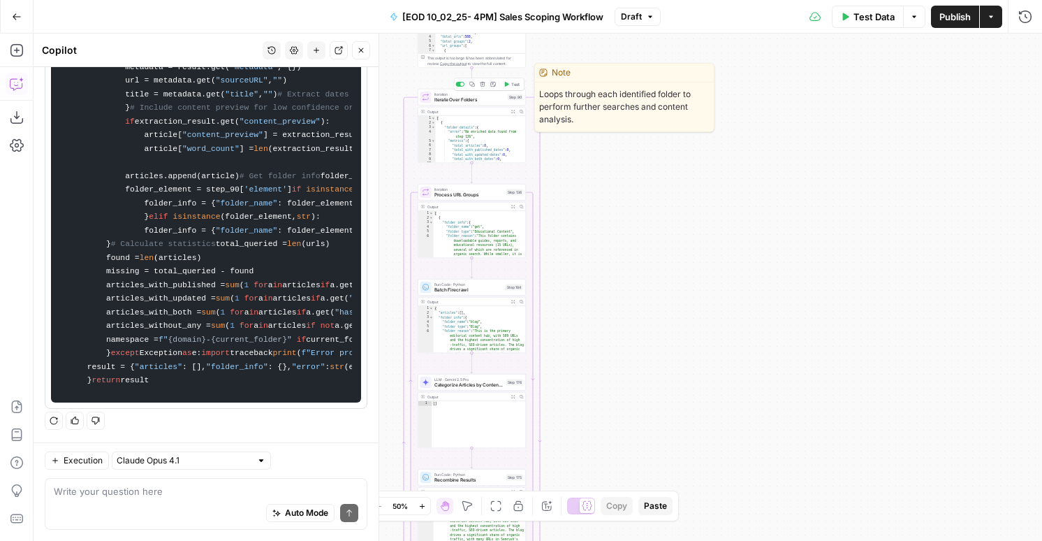
click at [511, 85] on span "Test" at bounding box center [515, 84] width 8 height 6
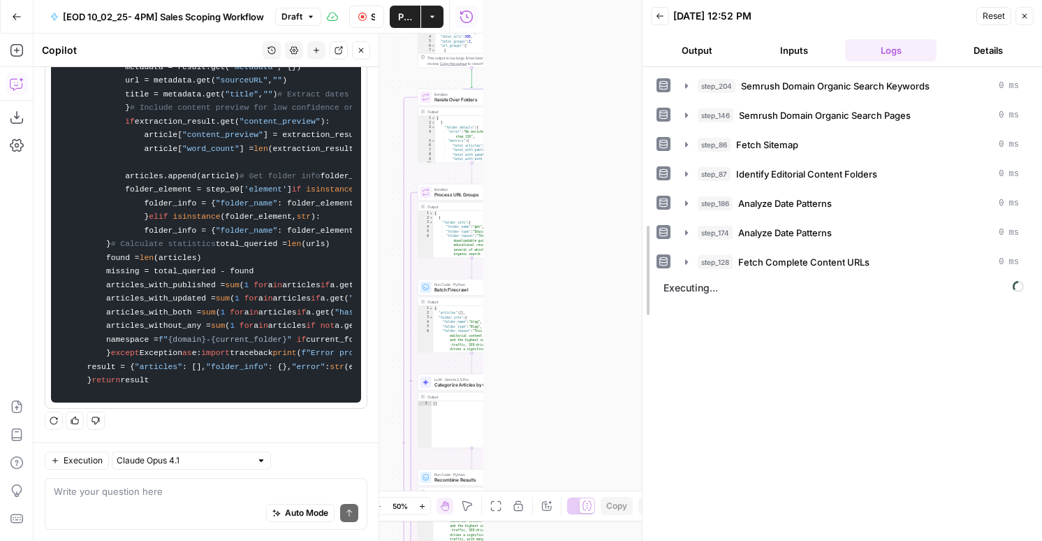
drag, startPoint x: 486, startPoint y: 253, endPoint x: 645, endPoint y: 244, distance: 158.8
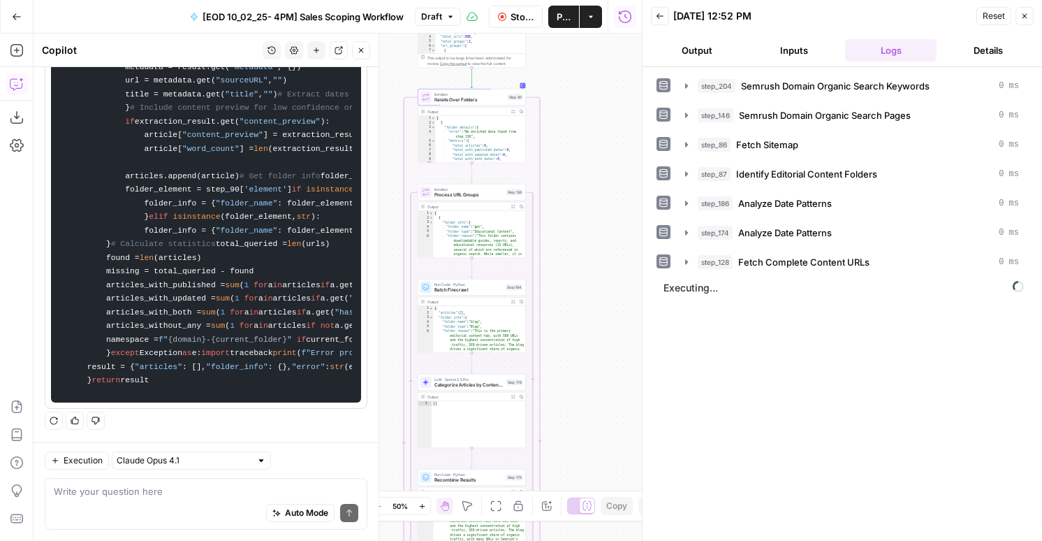
click at [691, 52] on button "Output" at bounding box center [697, 50] width 92 height 22
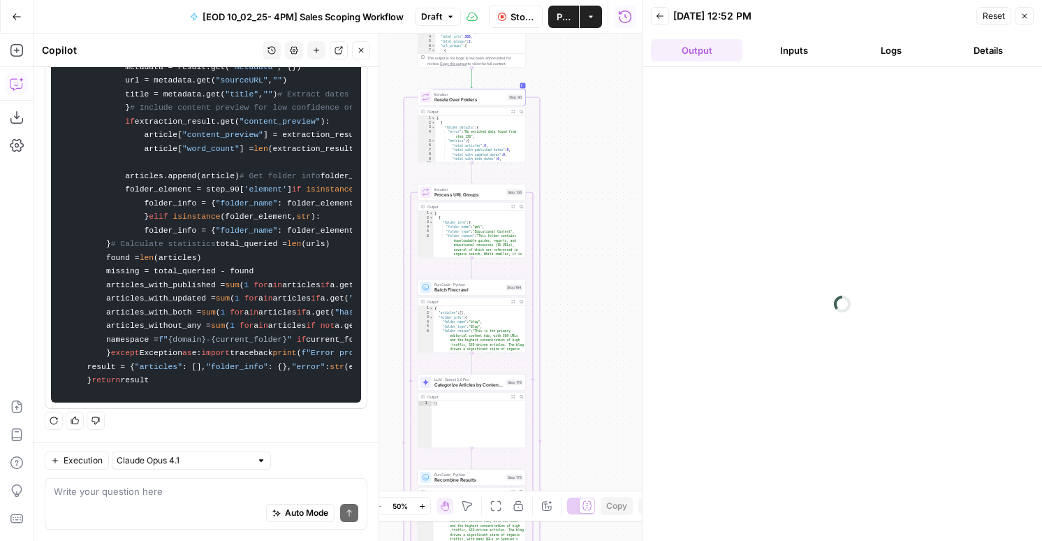
click at [782, 47] on button "Inputs" at bounding box center [794, 50] width 92 height 22
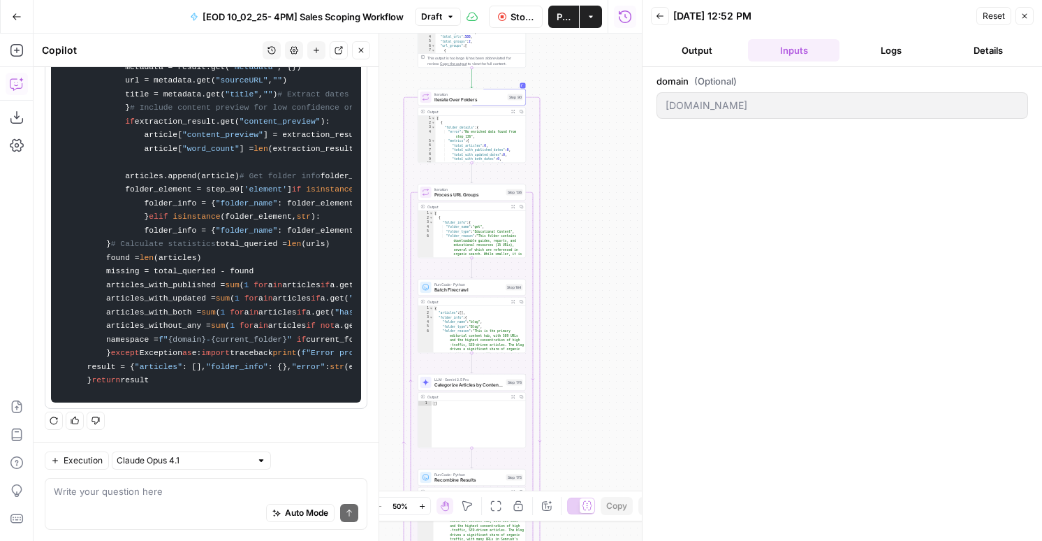
click at [903, 47] on button "Logs" at bounding box center [891, 50] width 92 height 22
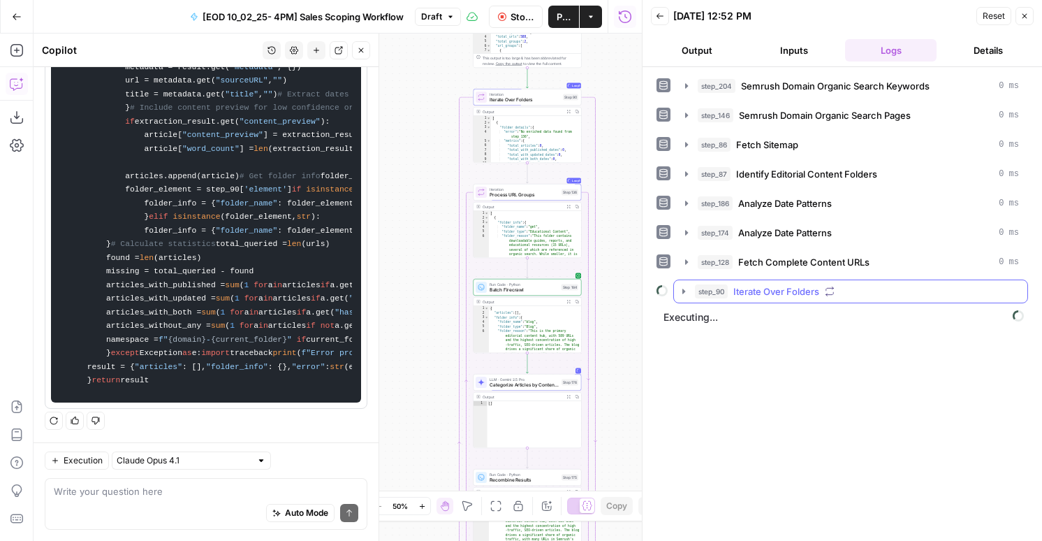
click at [765, 297] on span "Iterate Over Folders" at bounding box center [777, 291] width 86 height 14
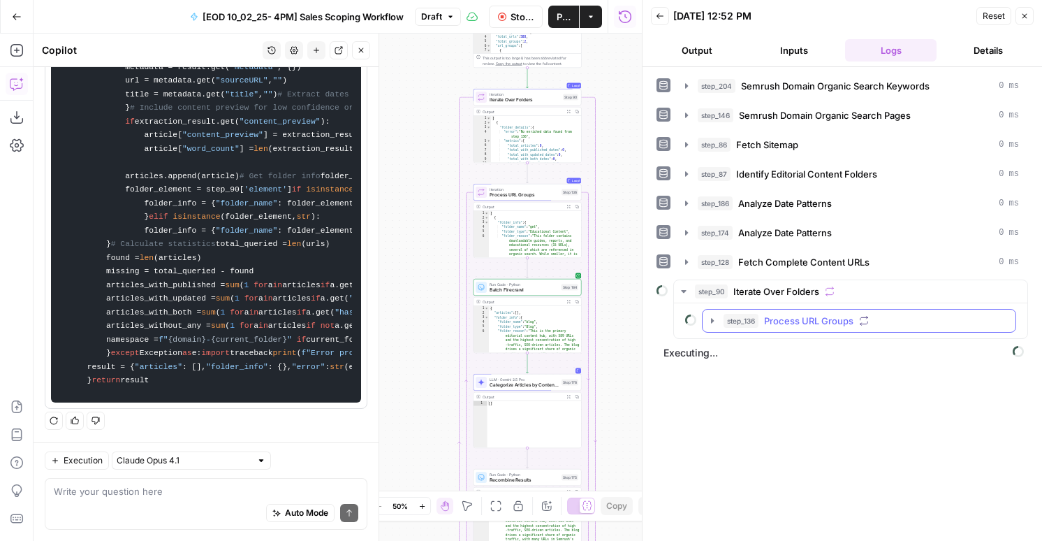
click at [765, 322] on span "Process URL Groups" at bounding box center [808, 321] width 89 height 14
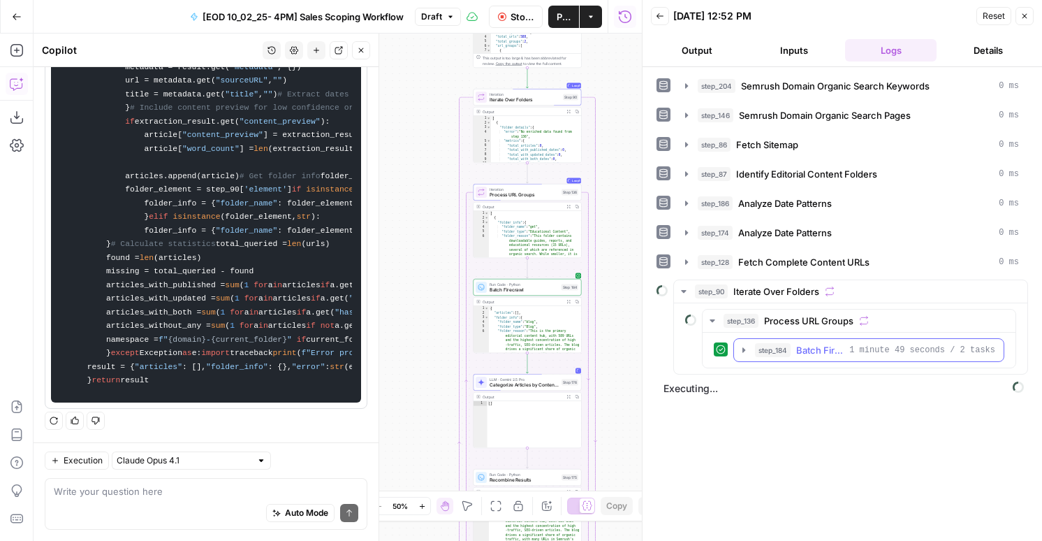
click at [769, 351] on span "step_184" at bounding box center [773, 350] width 36 height 14
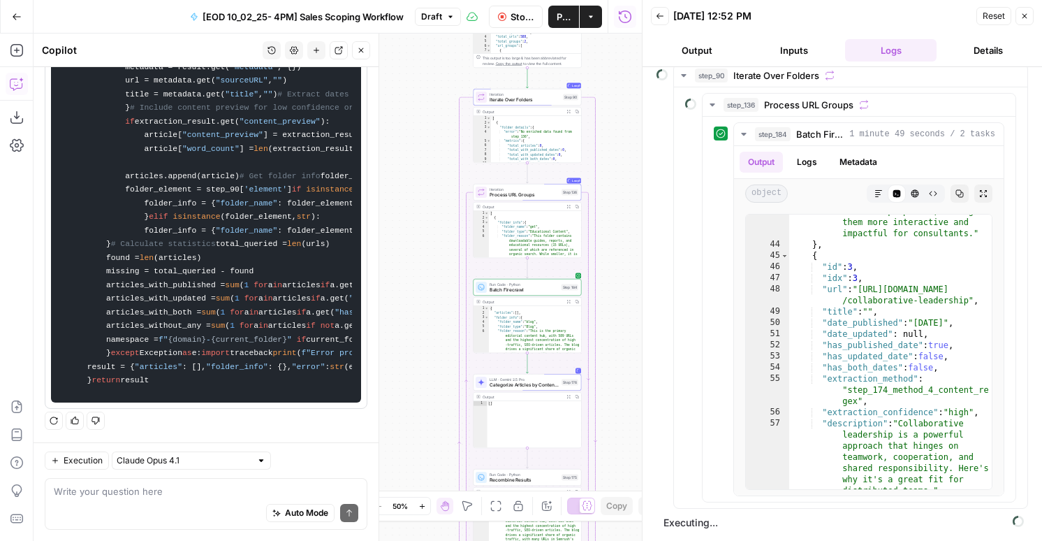
scroll to position [215, 0]
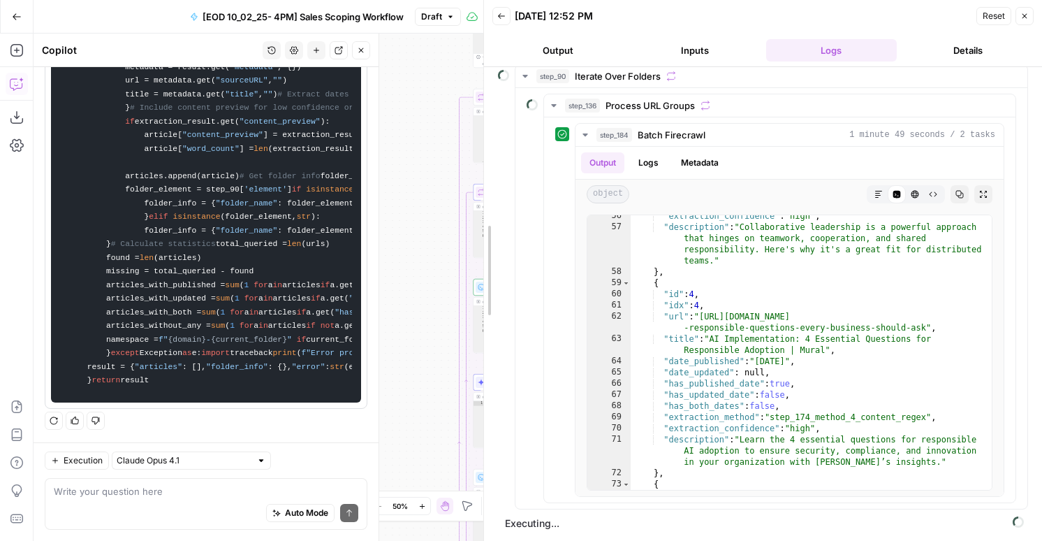
drag, startPoint x: 641, startPoint y: 260, endPoint x: 444, endPoint y: 260, distance: 197.7
click at [423, 260] on body "AirOps New Home Browse Insights Opportunities Your Data Flightpath Syncs Data L…" at bounding box center [521, 270] width 1042 height 541
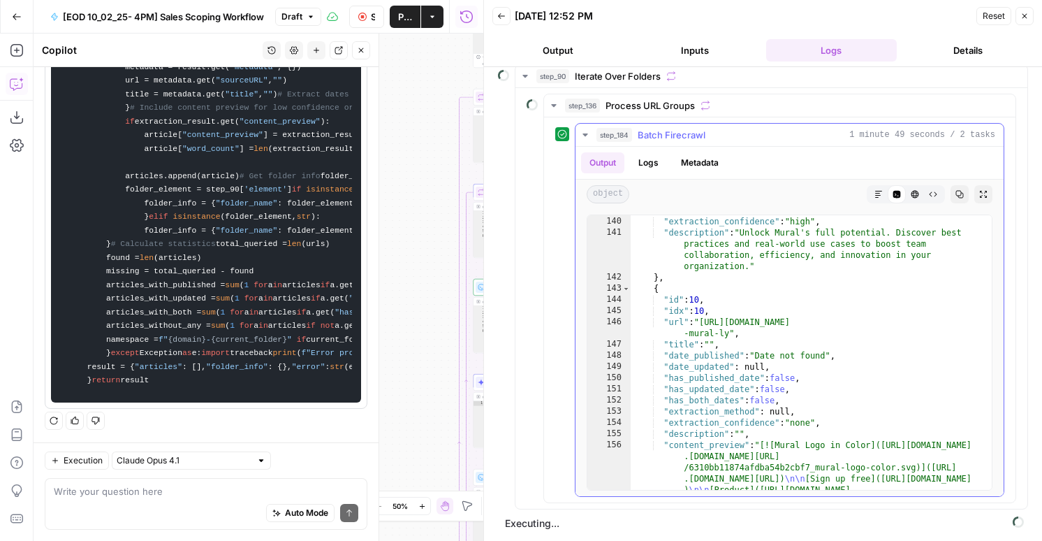
scroll to position [638, 0]
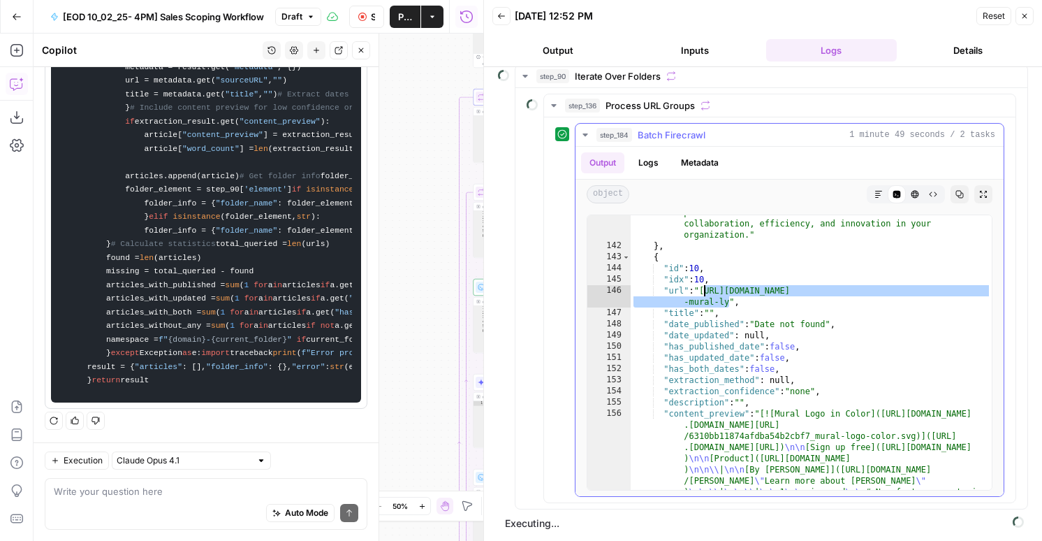
drag, startPoint x: 727, startPoint y: 300, endPoint x: 706, endPoint y: 290, distance: 24.1
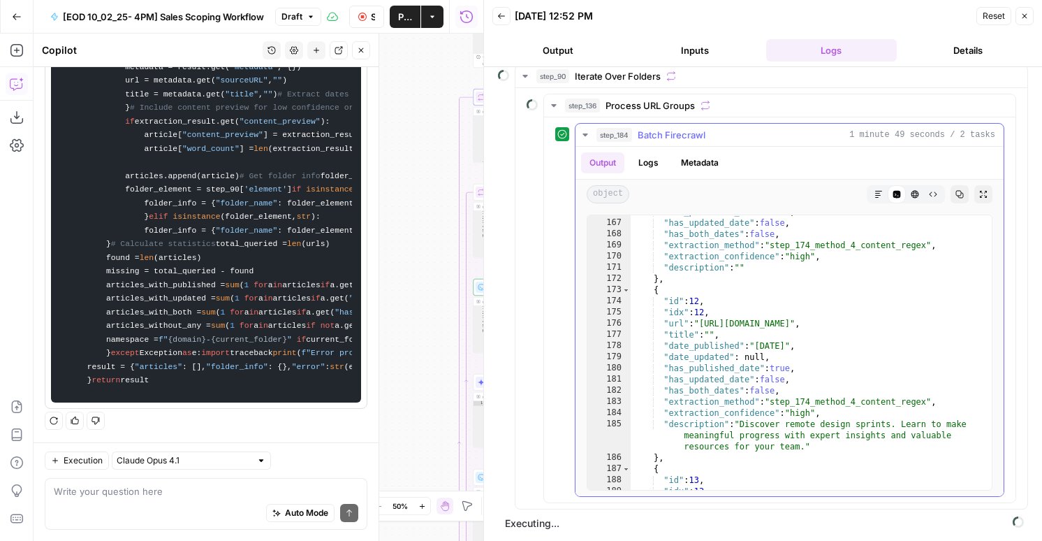
scroll to position [1029, 0]
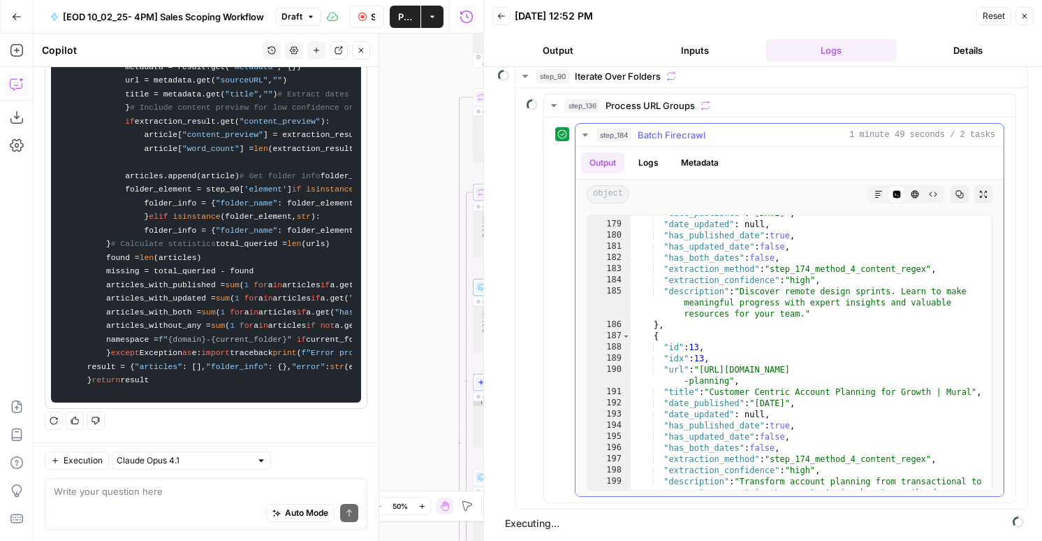
click at [713, 399] on div ""date_published" : "2018-07-13" , "date_updated" : null , "has_published_date" …" at bounding box center [811, 366] width 361 height 319
type textarea "**********"
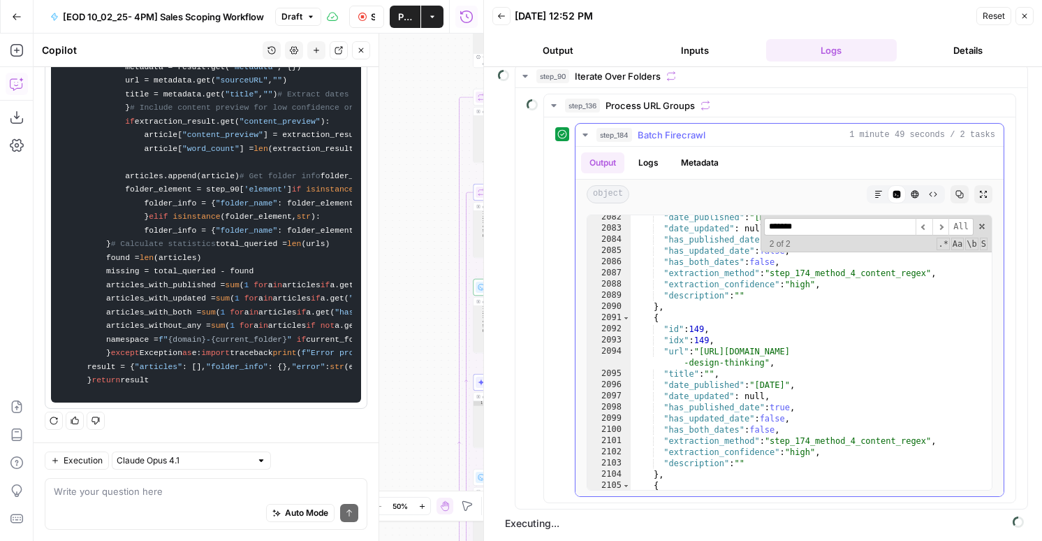
scroll to position [9582, 0]
type input "*******"
click at [392, 19] on button "Publish" at bounding box center [405, 17] width 31 height 22
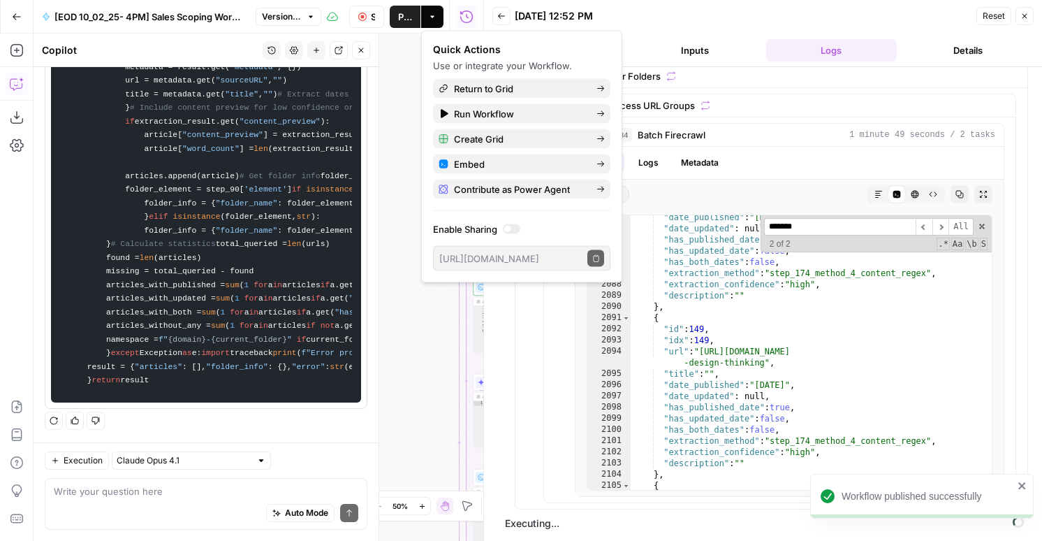
click at [1021, 16] on icon "button" at bounding box center [1025, 16] width 8 height 8
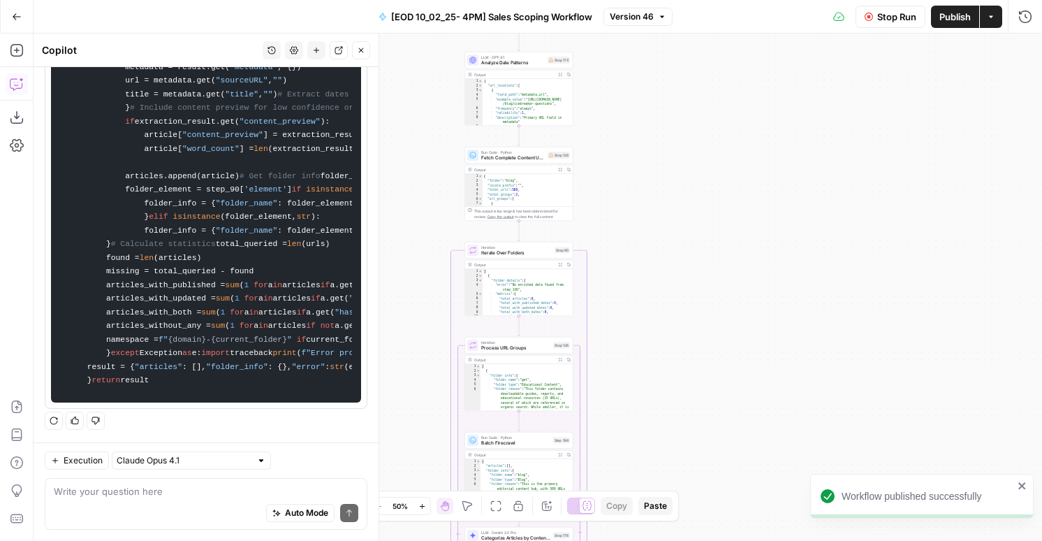
click at [891, 19] on span "Stop Run" at bounding box center [896, 17] width 39 height 14
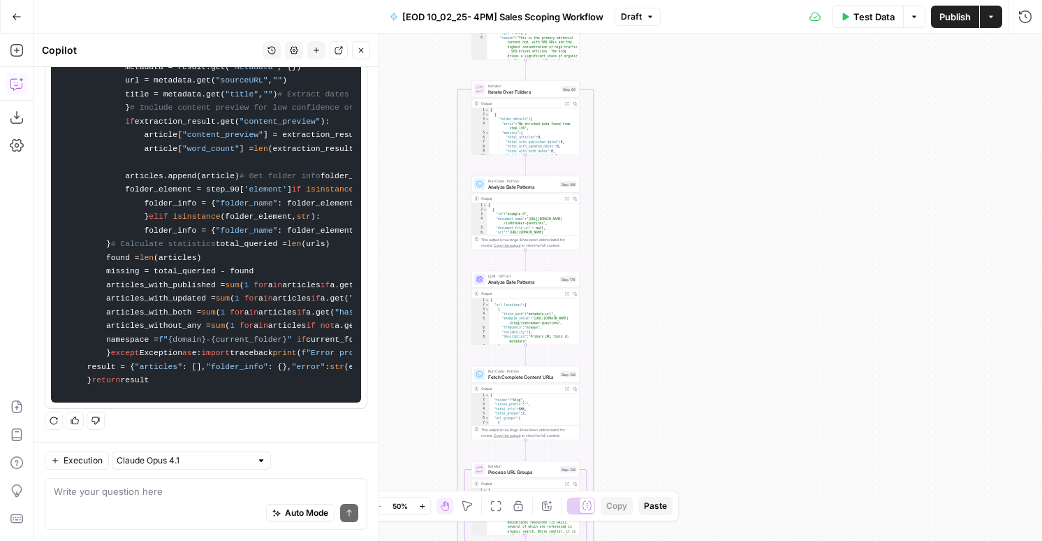
click at [945, 20] on span "Publish" at bounding box center [955, 17] width 31 height 14
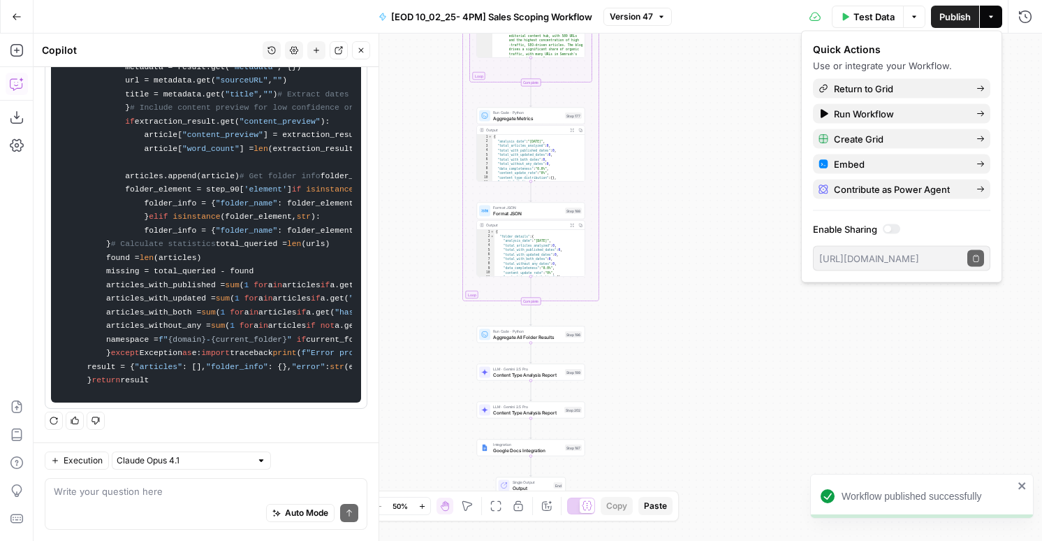
click at [555, 372] on span "Content Type Analysis Report" at bounding box center [527, 374] width 69 height 7
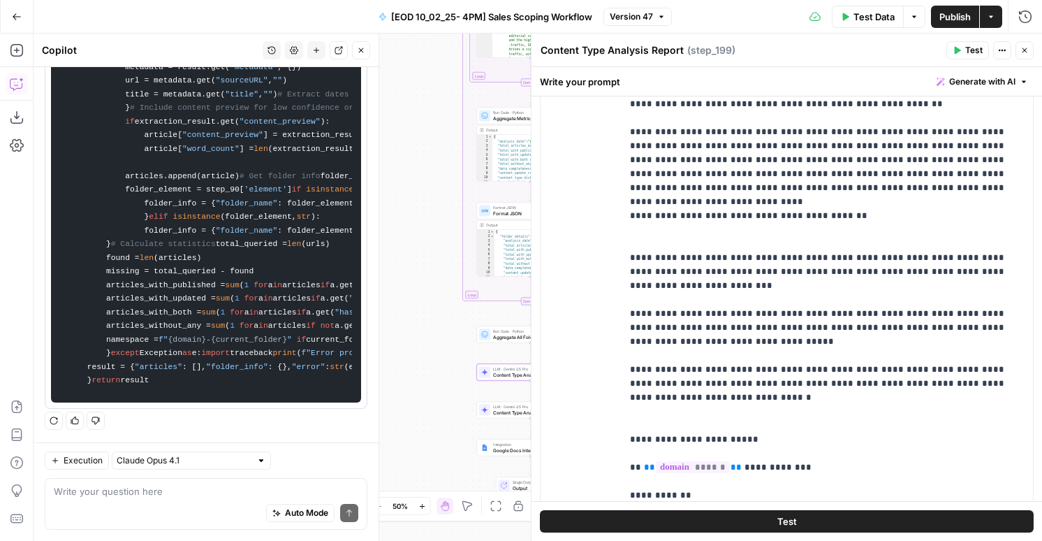
scroll to position [1035, 0]
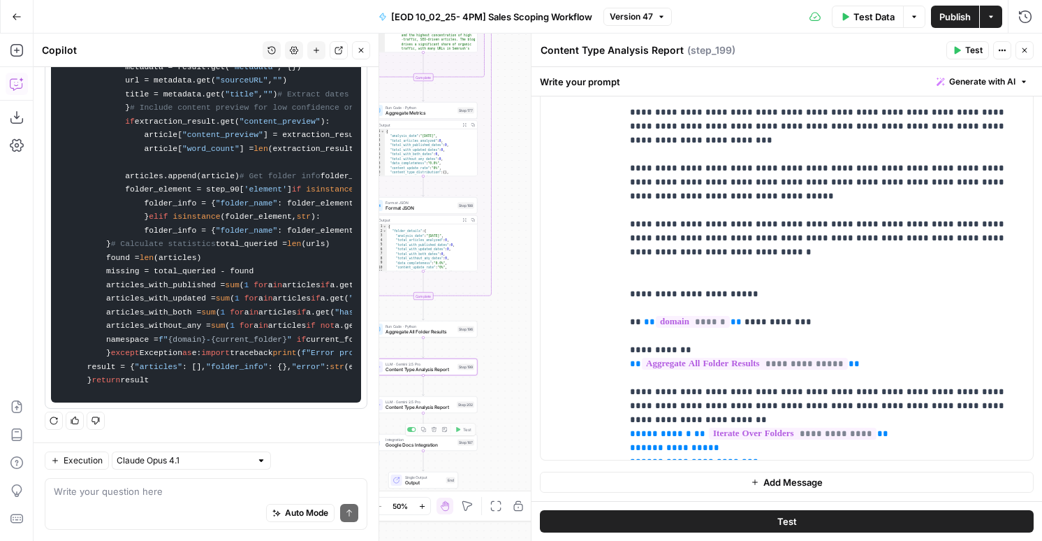
click at [436, 408] on span "Content Type Analysis Report" at bounding box center [420, 407] width 68 height 7
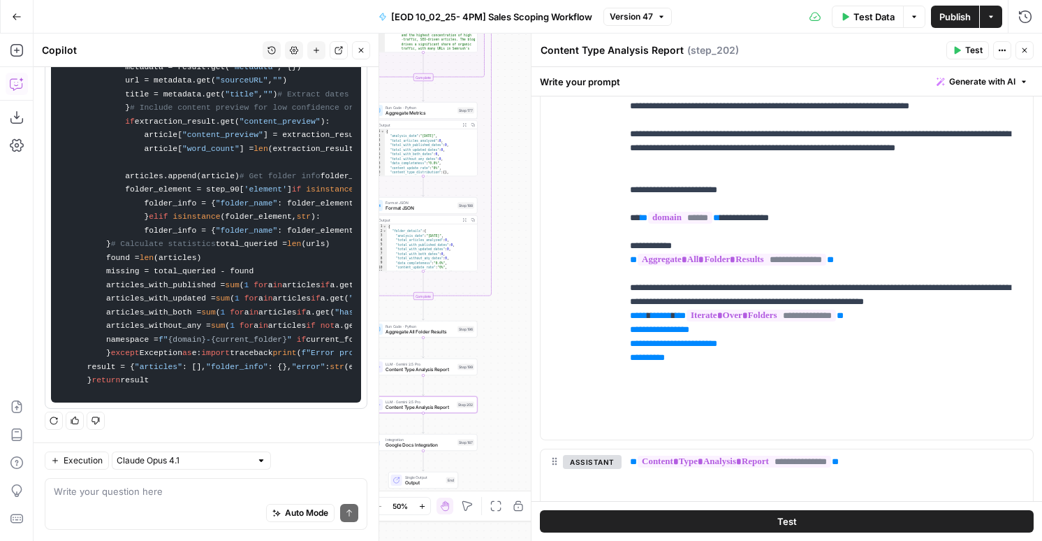
scroll to position [1377, 0]
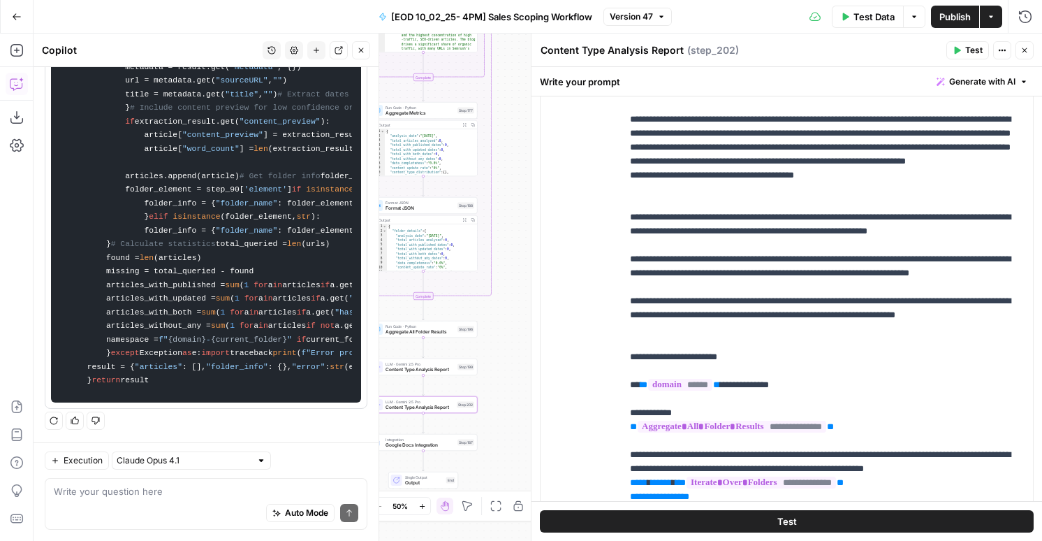
click at [630, 14] on span "Version 47" at bounding box center [631, 16] width 43 height 13
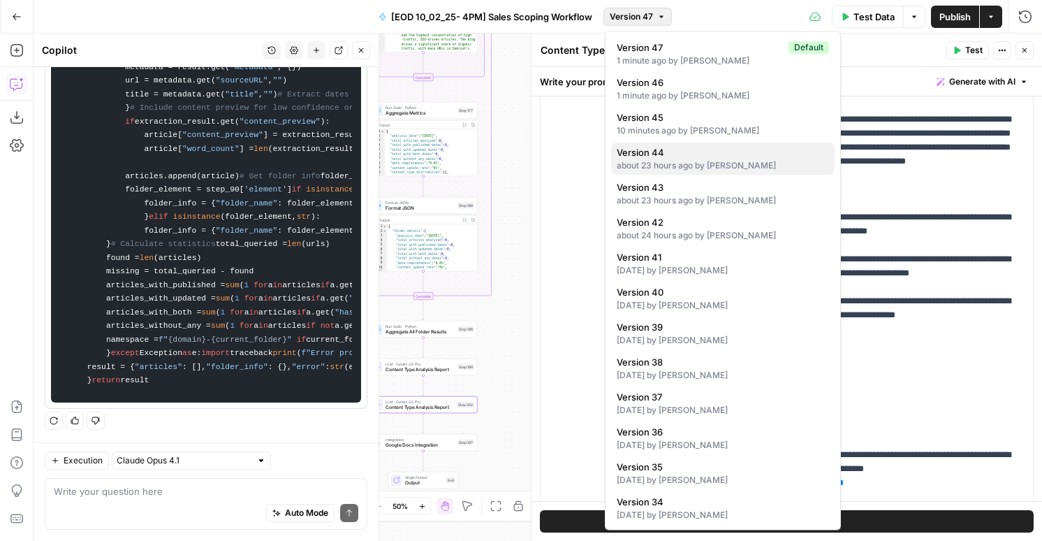
drag, startPoint x: 661, startPoint y: 156, endPoint x: 663, endPoint y: 170, distance: 14.1
click at [663, 170] on button "Version 44 about 23 hours ago by Nicole Guercia" at bounding box center [723, 159] width 224 height 32
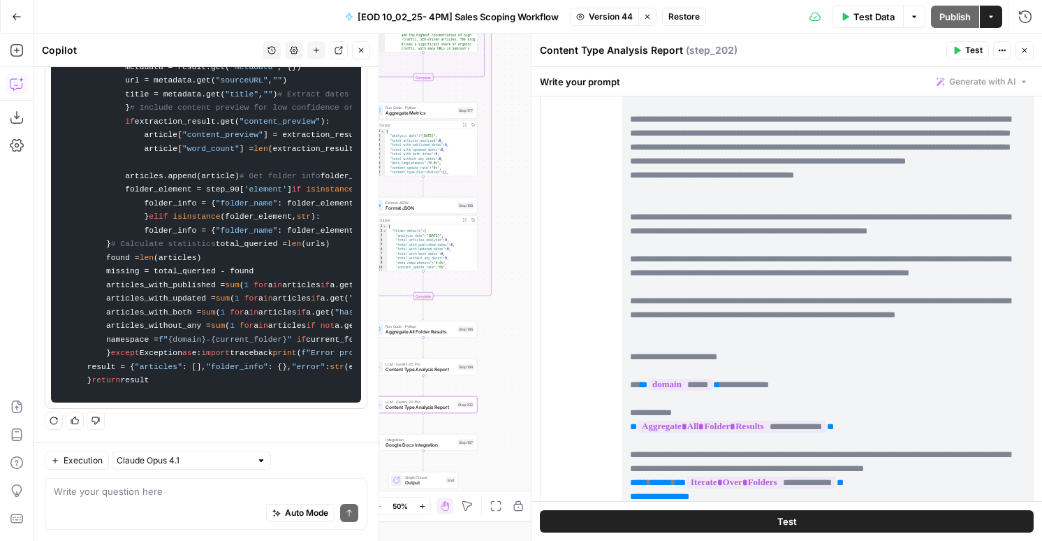
scroll to position [0, 0]
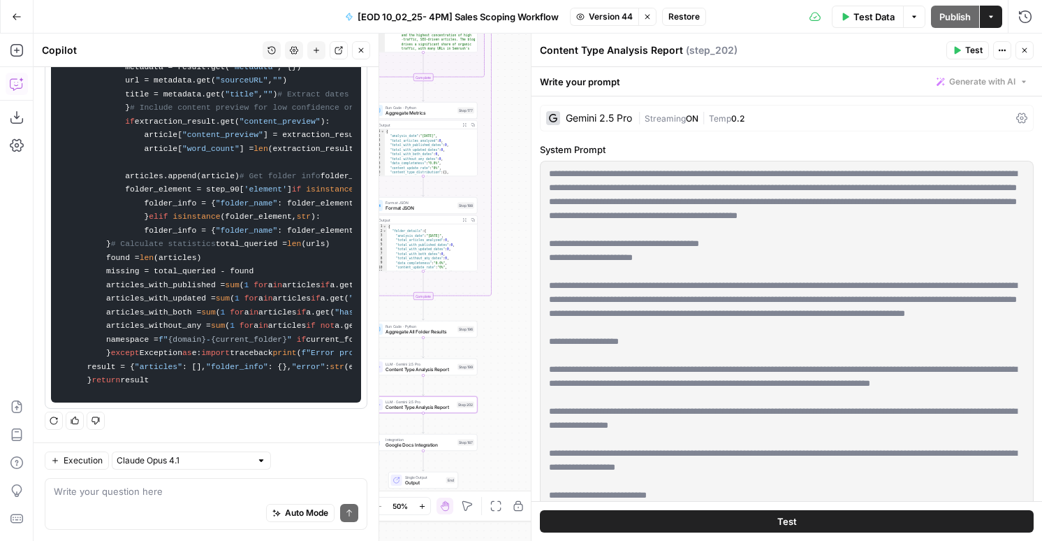
click at [427, 367] on span "Content Type Analysis Report" at bounding box center [420, 369] width 69 height 7
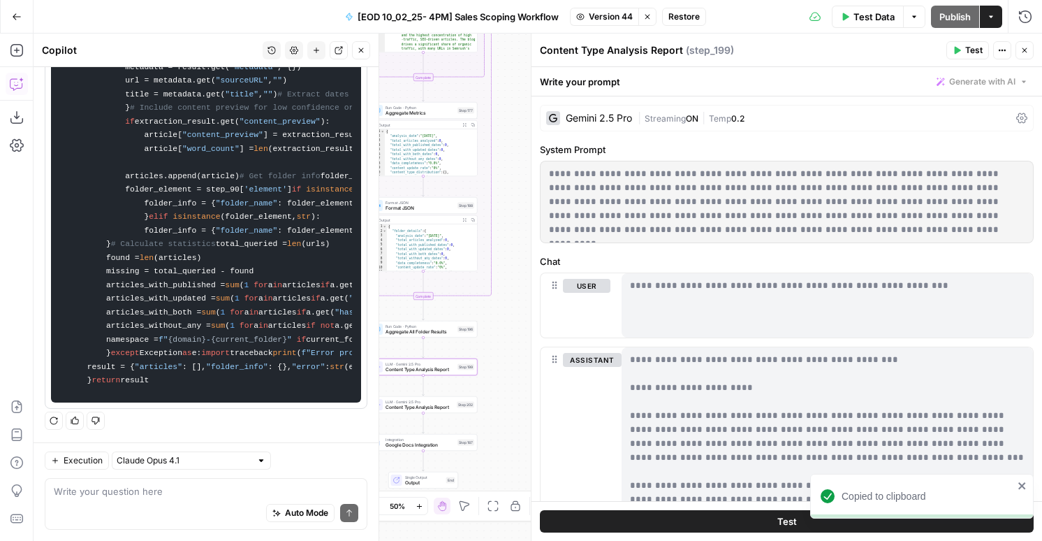
click at [653, 18] on button "Stop viewing" at bounding box center [648, 17] width 18 height 18
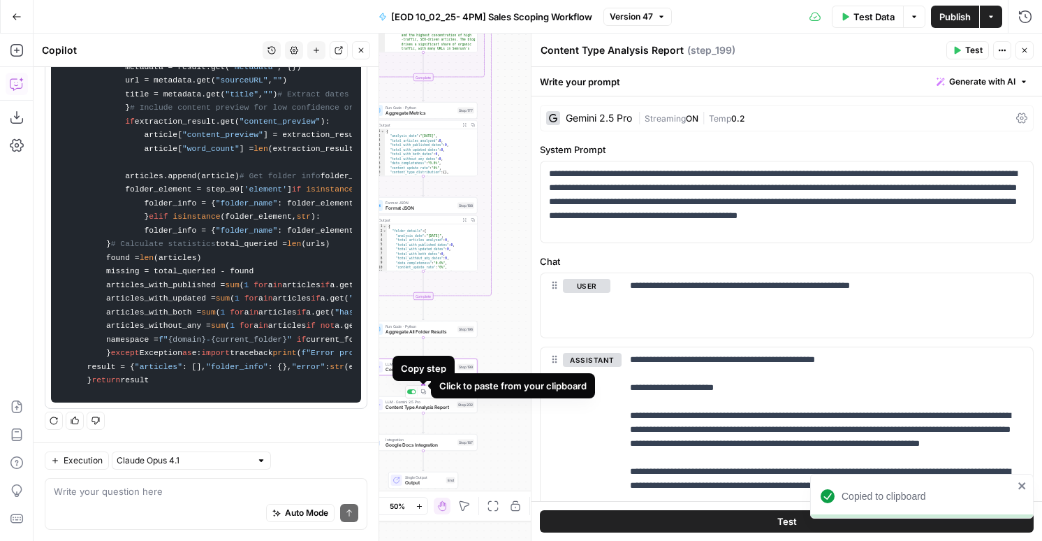
click at [423, 385] on icon "Edge from step_199 to step_202" at bounding box center [424, 385] width 2 height 20
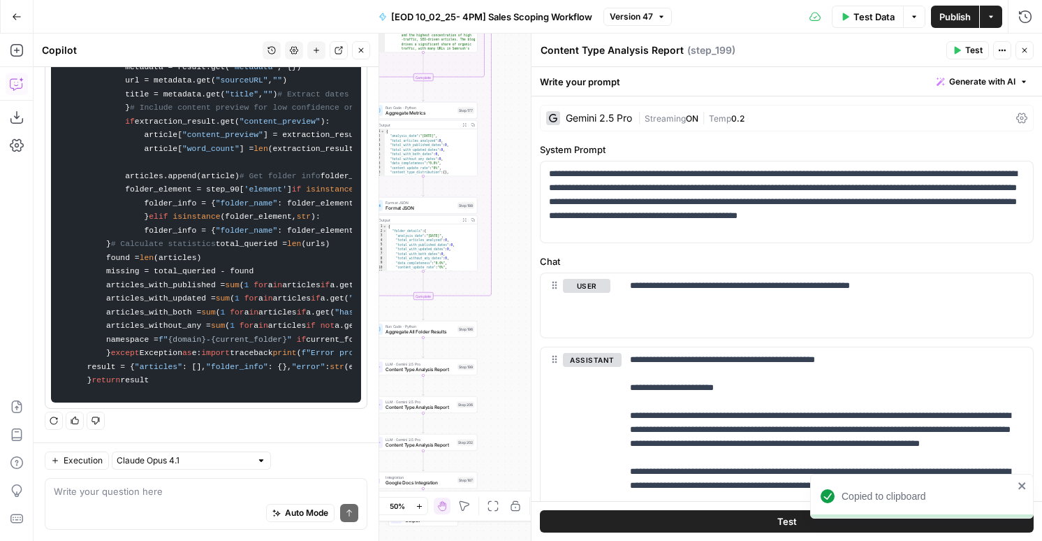
click at [414, 402] on span "LLM · Gemini 2.5 Pro" at bounding box center [420, 402] width 68 height 6
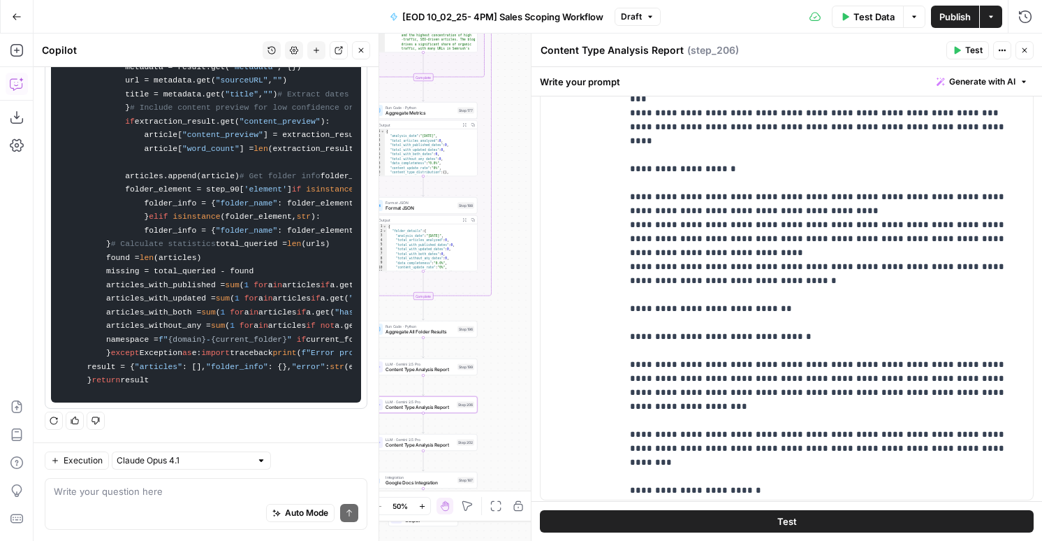
scroll to position [1388, 0]
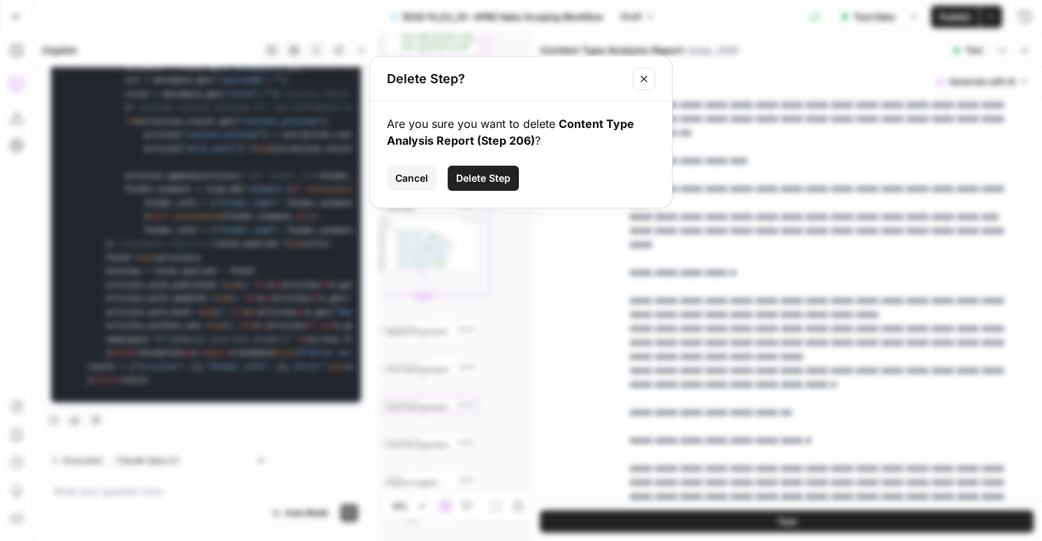
click button "Delete Step" at bounding box center [483, 178] width 71 height 25
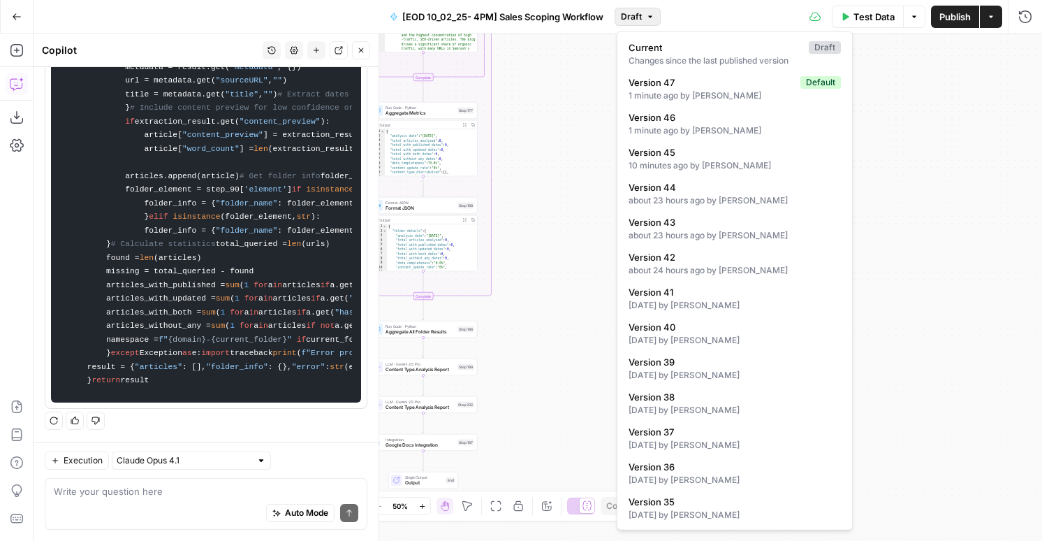
click at [648, 10] on button "Draft" at bounding box center [638, 17] width 46 height 18
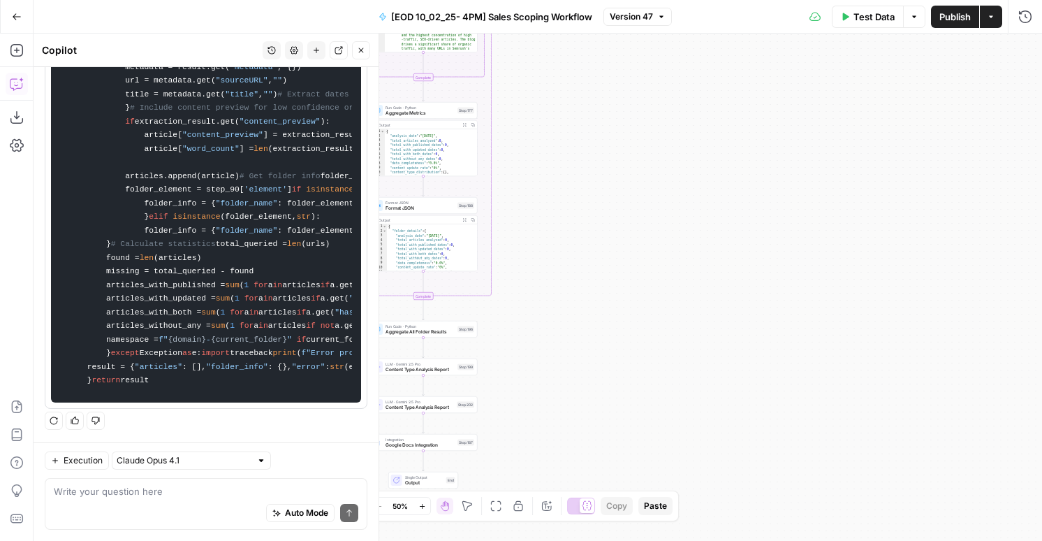
click at [638, 23] on button "Version 47" at bounding box center [638, 17] width 68 height 18
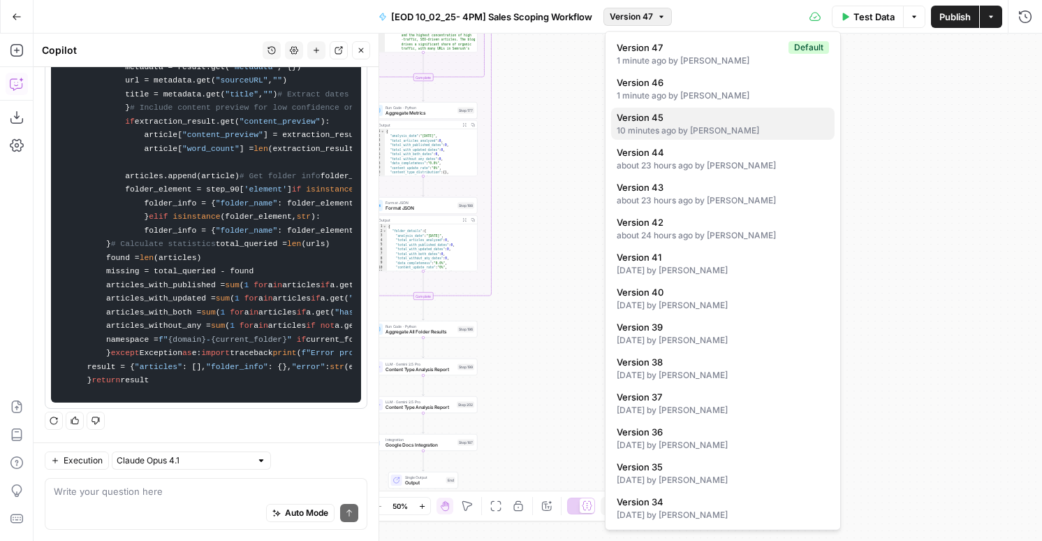
click at [676, 132] on div "10 minutes ago by Nicole Guercia" at bounding box center [723, 130] width 212 height 13
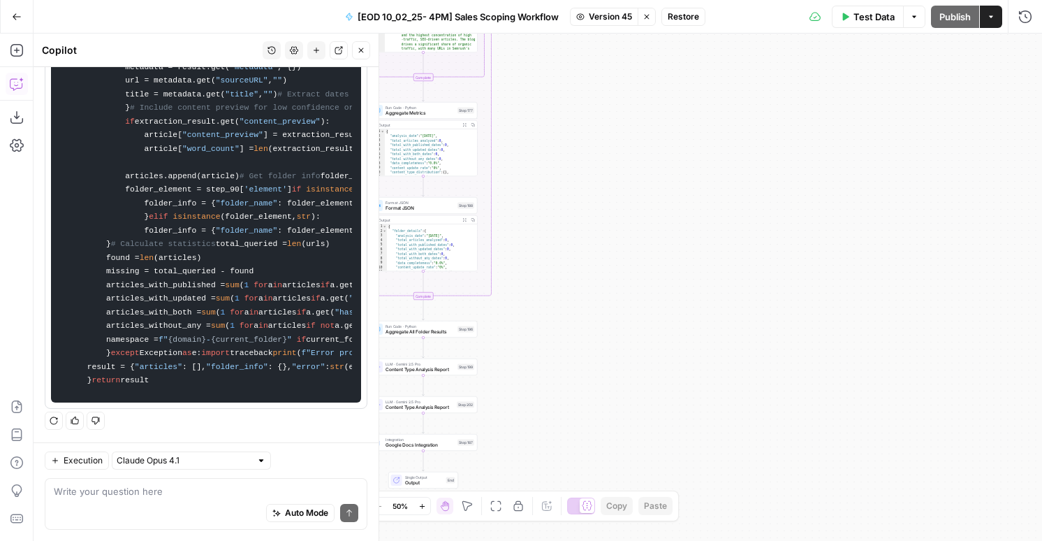
click at [439, 370] on span "Content Type Analysis Report" at bounding box center [420, 369] width 69 height 7
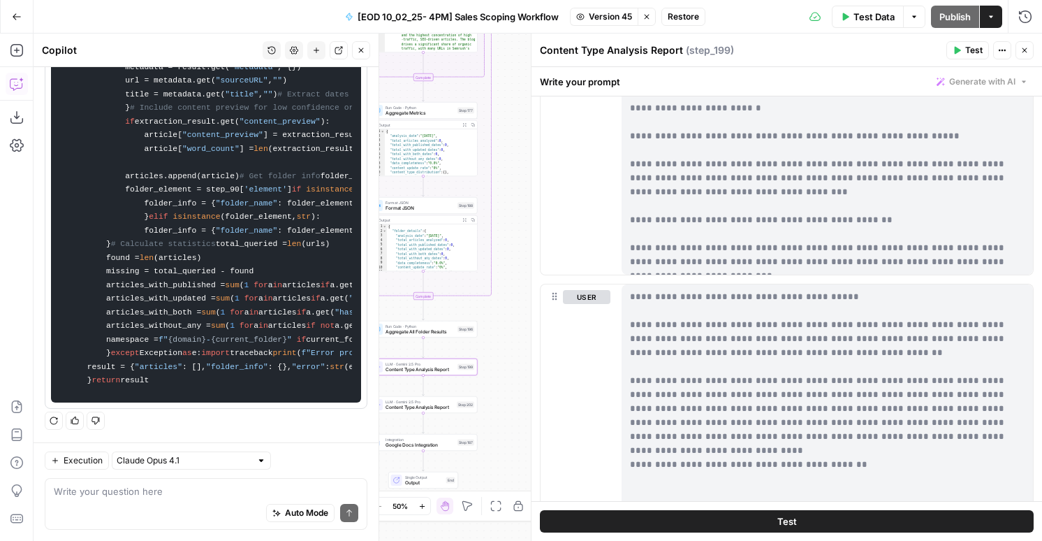
scroll to position [629, 0]
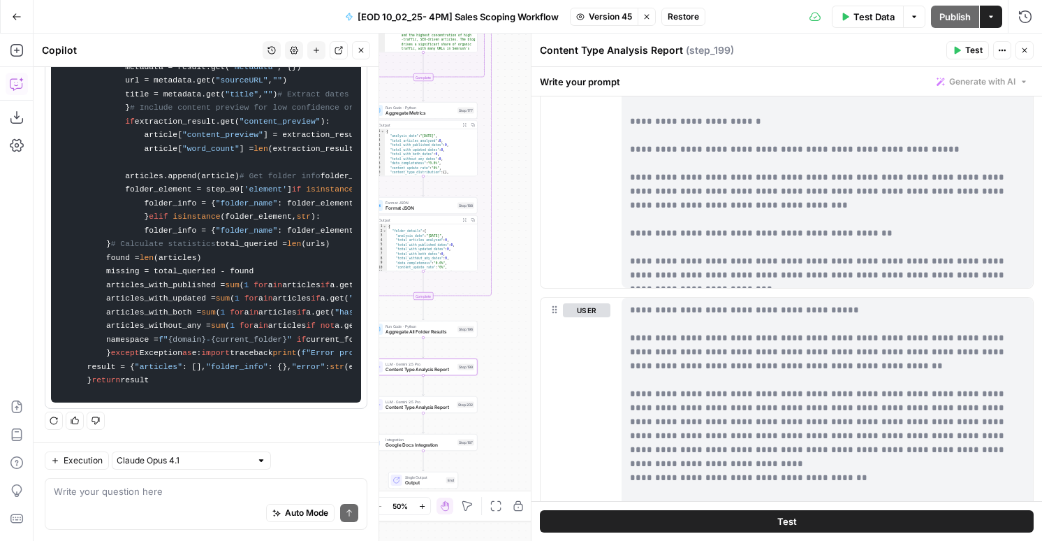
click at [437, 404] on span "Content Type Analysis Report" at bounding box center [420, 407] width 68 height 7
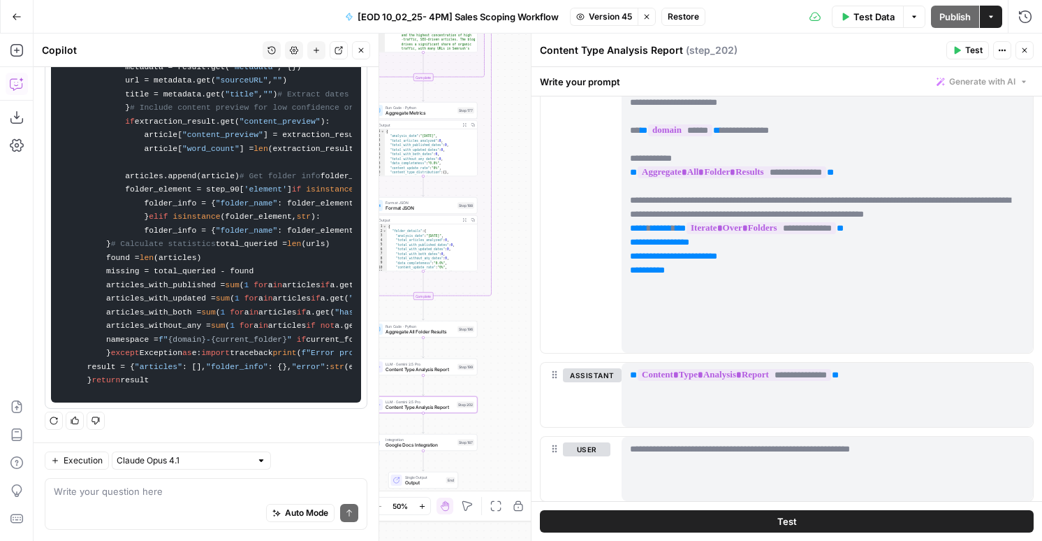
scroll to position [1672, 0]
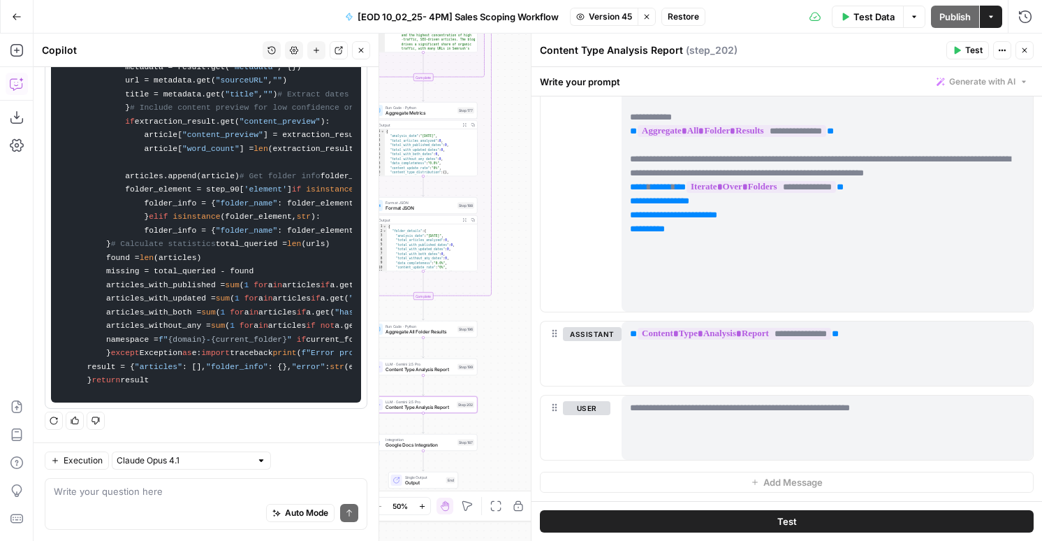
click at [653, 13] on button "Stop viewing" at bounding box center [647, 17] width 18 height 18
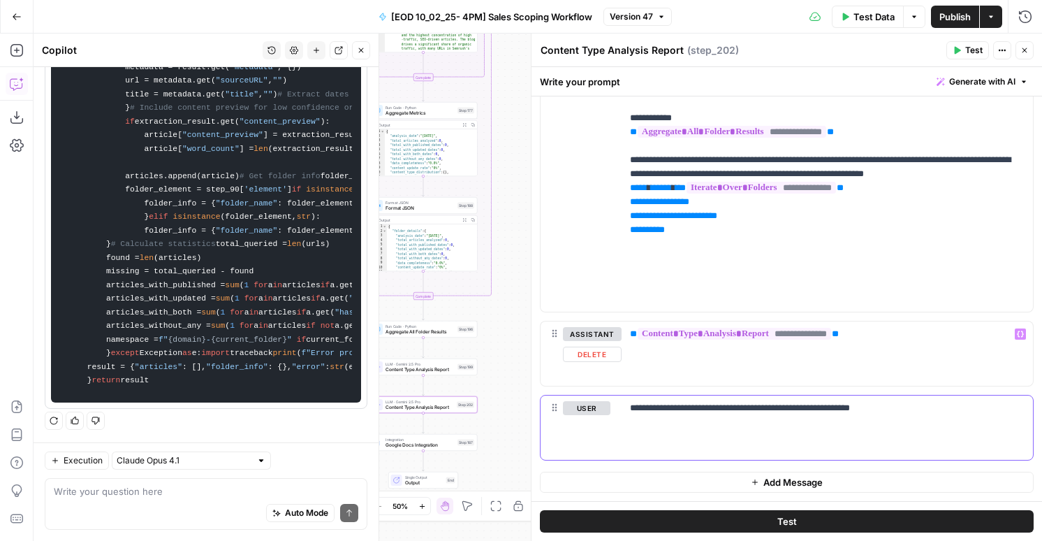
click at [729, 403] on p "**********" at bounding box center [827, 408] width 395 height 14
click at [796, 408] on p "**********" at bounding box center [827, 408] width 395 height 14
click at [390, 368] on span "Content Type Analysis Report" at bounding box center [420, 369] width 69 height 7
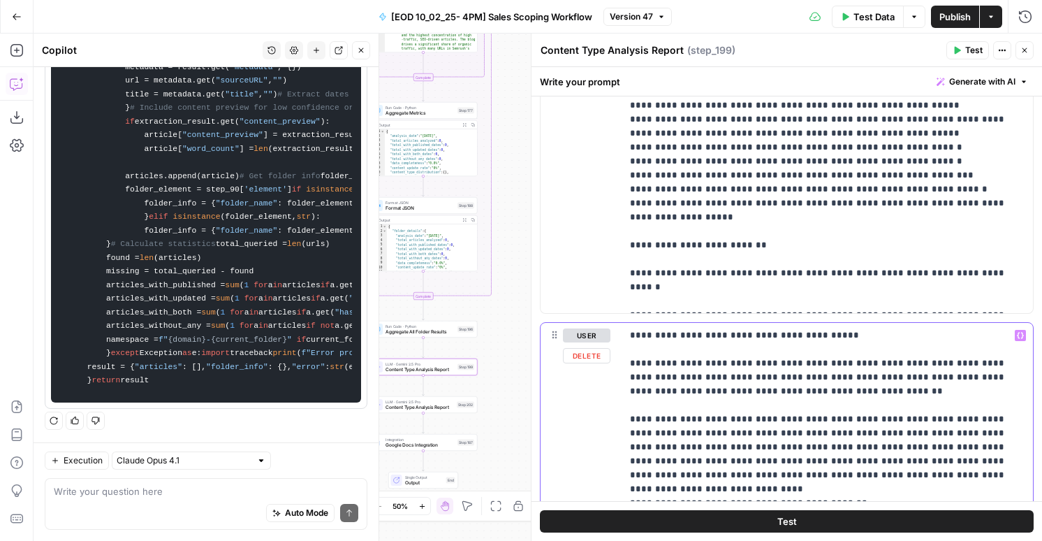
scroll to position [590, 0]
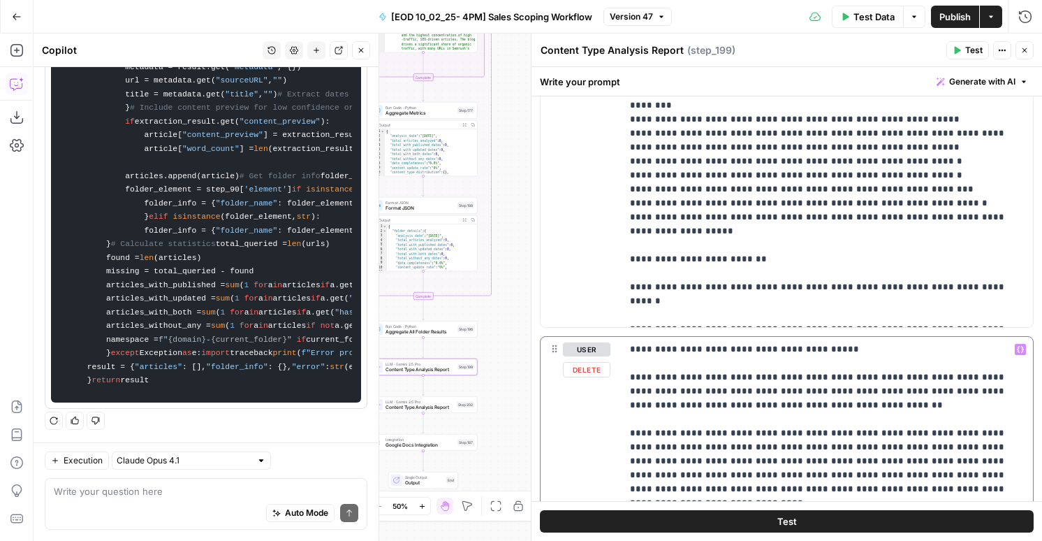
drag, startPoint x: 665, startPoint y: 241, endPoint x: 611, endPoint y: 381, distance: 149.7
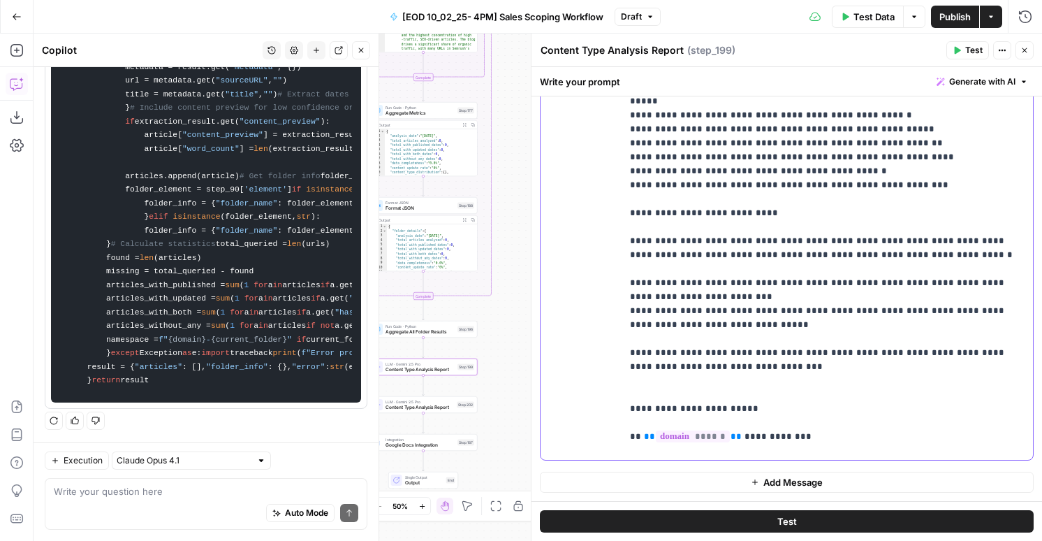
scroll to position [0, 0]
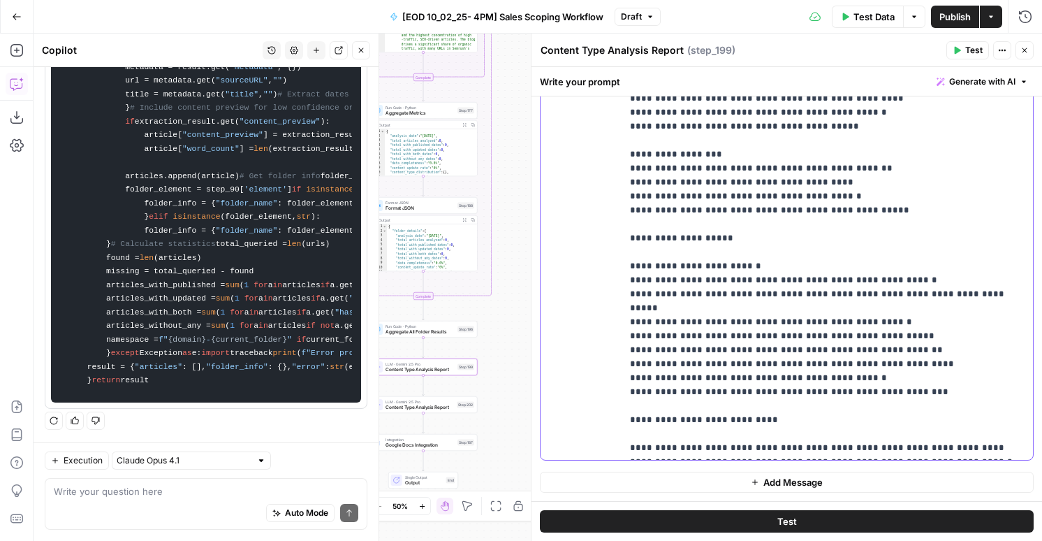
drag, startPoint x: 758, startPoint y: 403, endPoint x: 595, endPoint y: 381, distance: 164.3
click at [595, 381] on div "**********" at bounding box center [787, 175] width 493 height 569
click at [435, 407] on span "Content Type Analysis Report" at bounding box center [420, 407] width 68 height 7
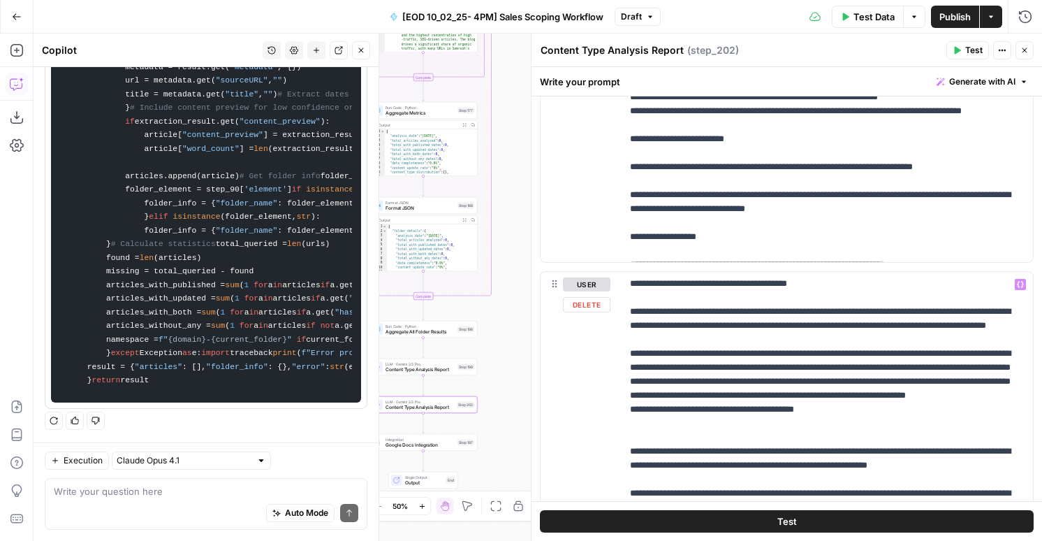
scroll to position [1672, 0]
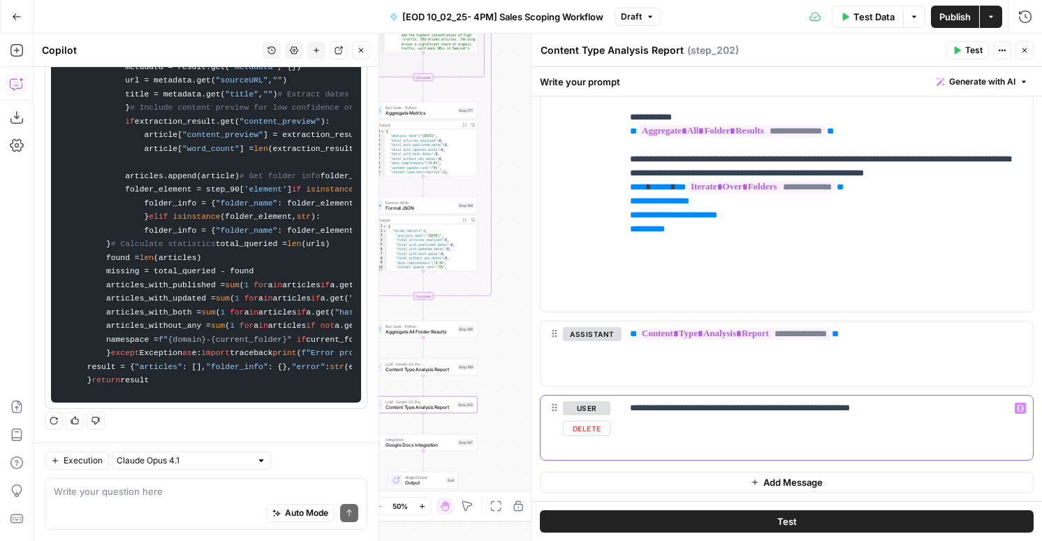
click at [810, 421] on div "**********" at bounding box center [827, 427] width 411 height 64
click at [801, 414] on p "**********" at bounding box center [827, 408] width 395 height 14
click at [740, 272] on p "**********" at bounding box center [827, 26] width 395 height 559
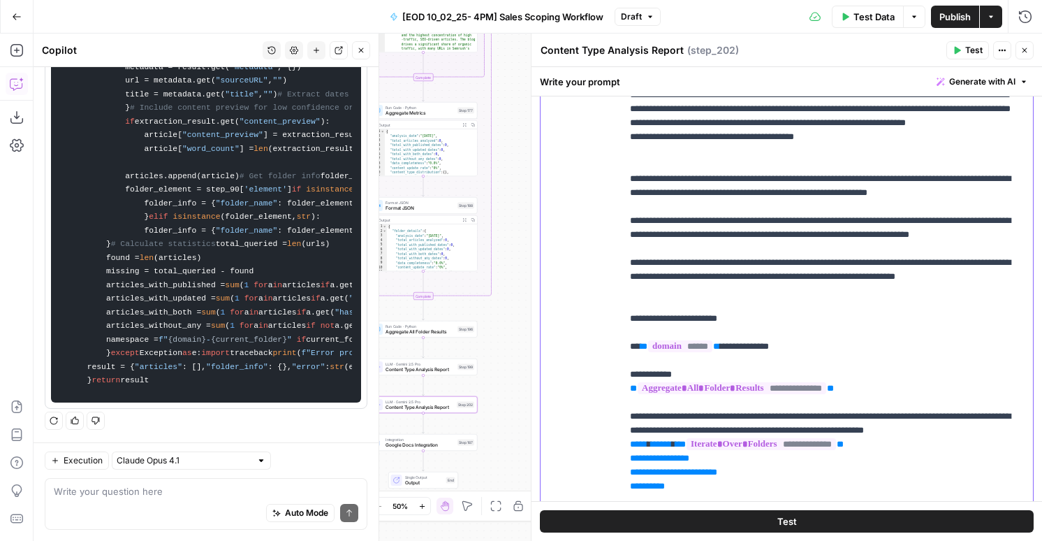
scroll to position [1252, 0]
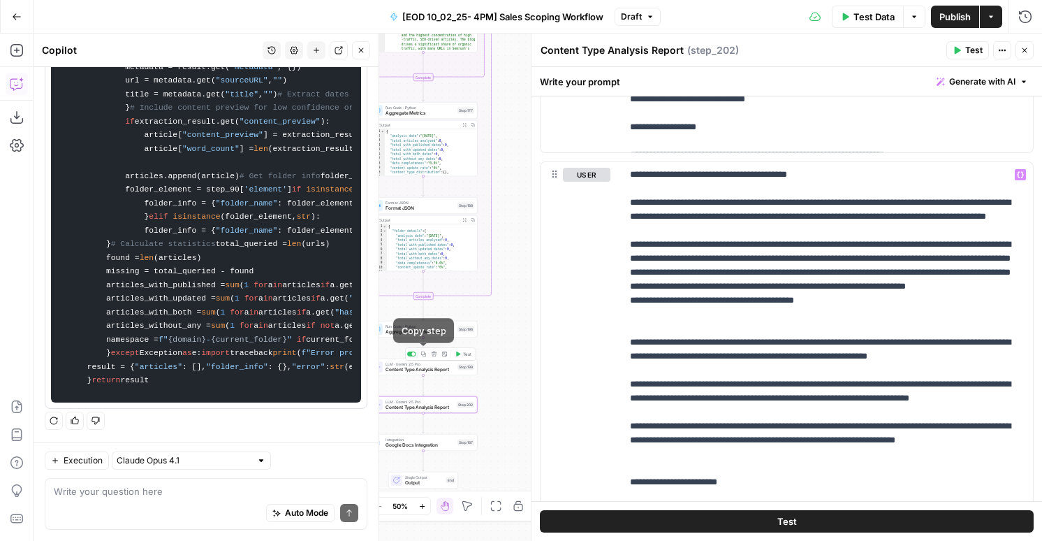
click at [423, 353] on icon "button" at bounding box center [424, 354] width 6 height 6
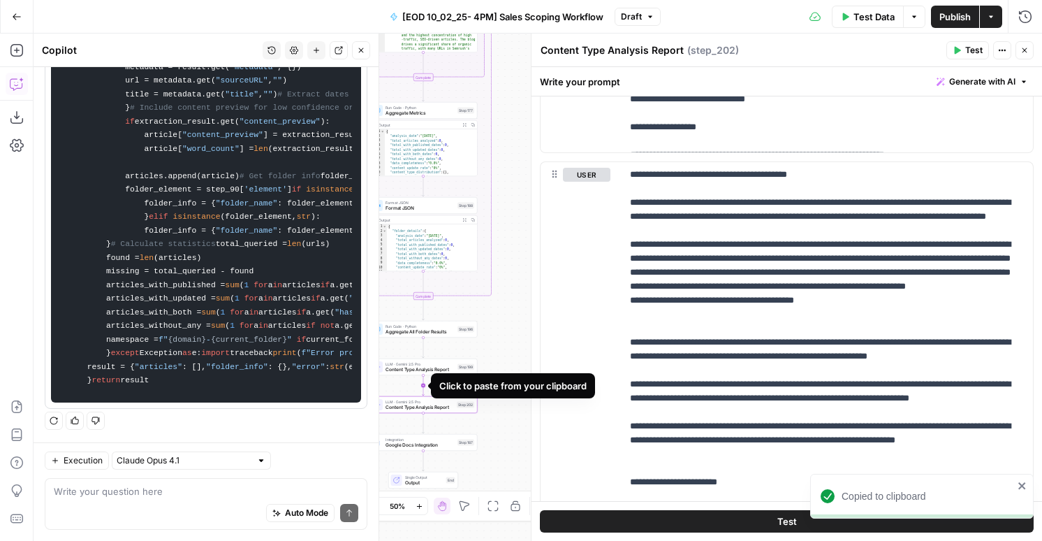
click at [423, 384] on icon "Edge from step_199 to step_202" at bounding box center [424, 385] width 2 height 20
click at [422, 442] on span "Content Type Analysis Report" at bounding box center [420, 445] width 68 height 7
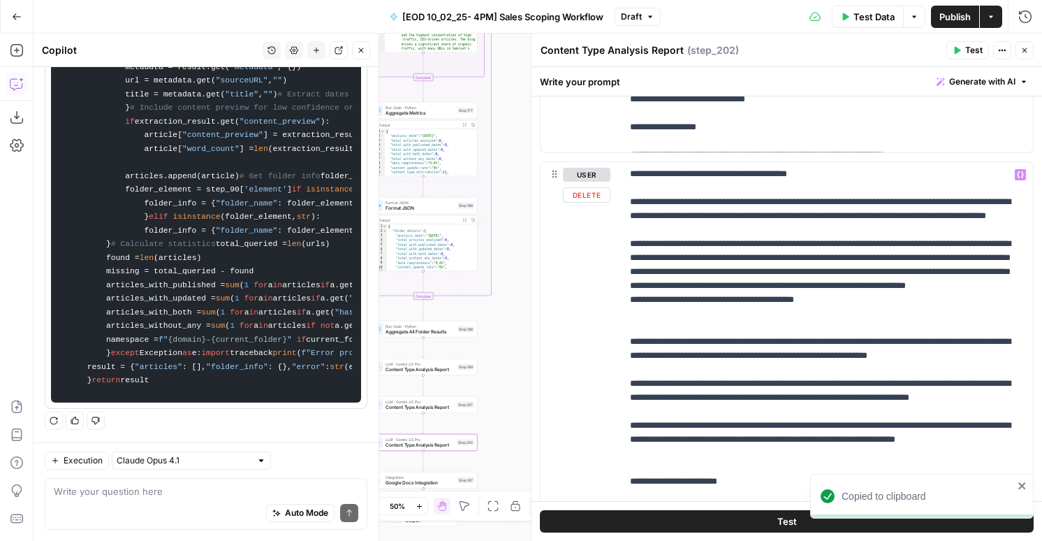
scroll to position [1672, 0]
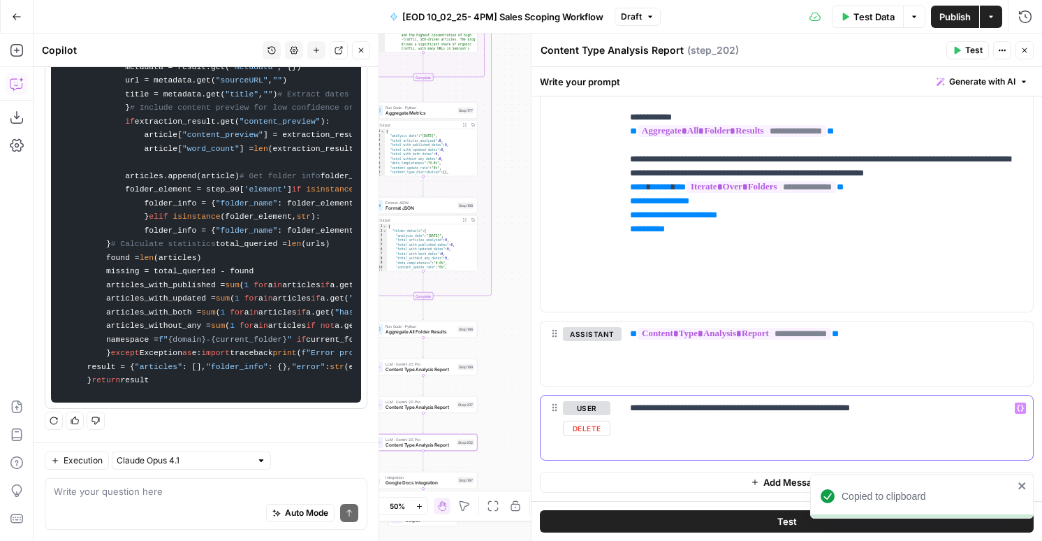
click at [677, 408] on p "**********" at bounding box center [827, 408] width 395 height 14
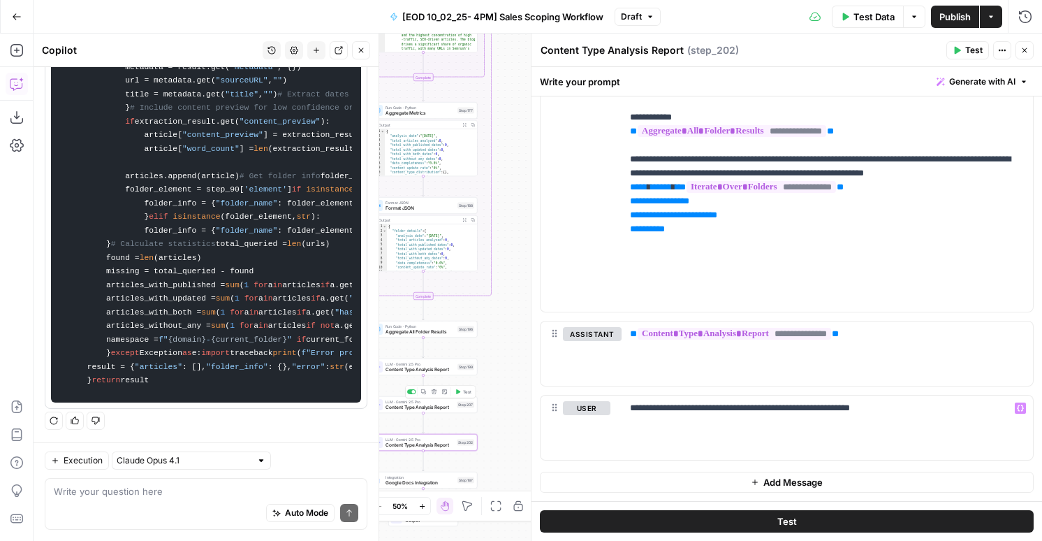
click at [422, 409] on span "Content Type Analysis Report" at bounding box center [420, 407] width 68 height 7
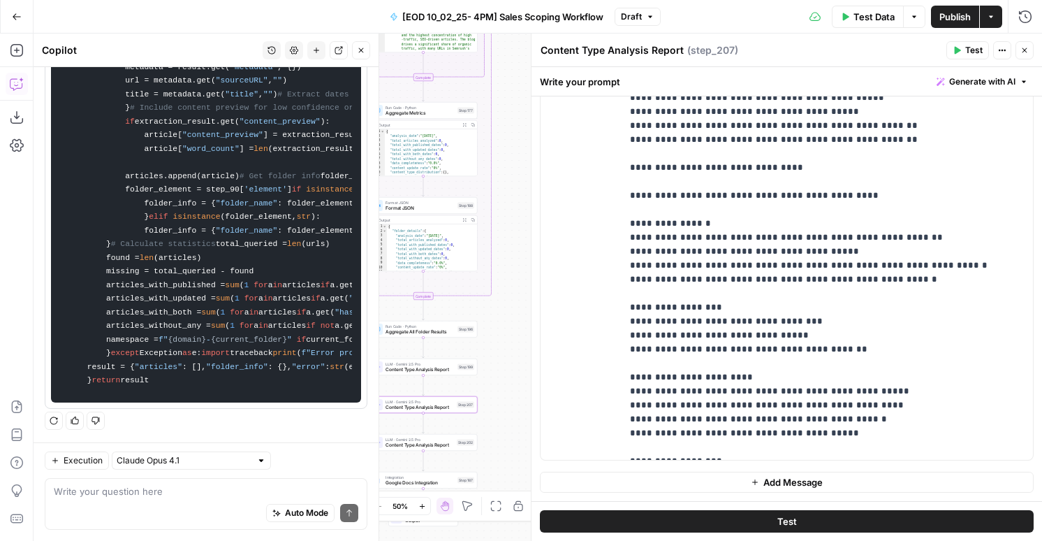
scroll to position [3605, 0]
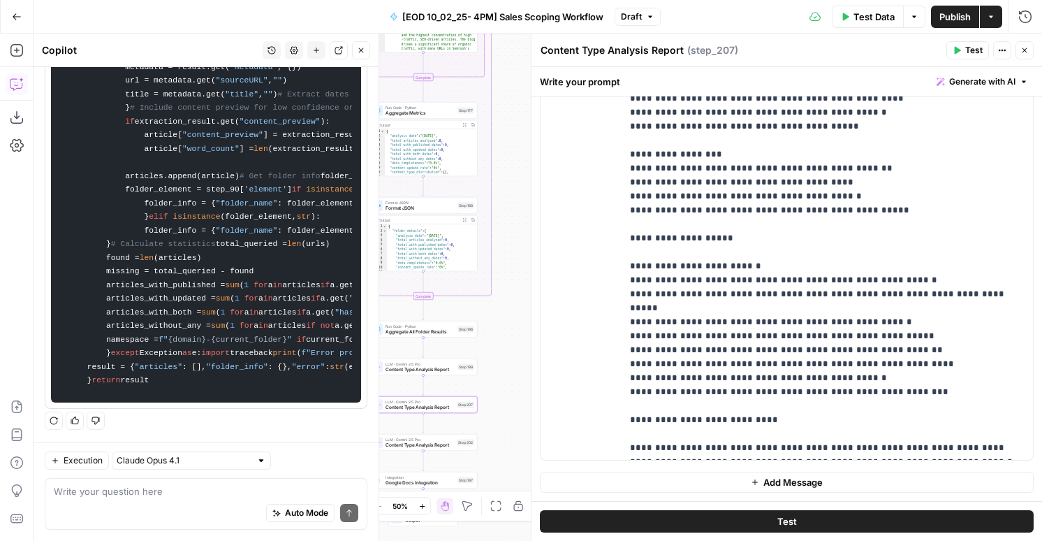
click at [719, 475] on button "Add Message" at bounding box center [787, 482] width 494 height 21
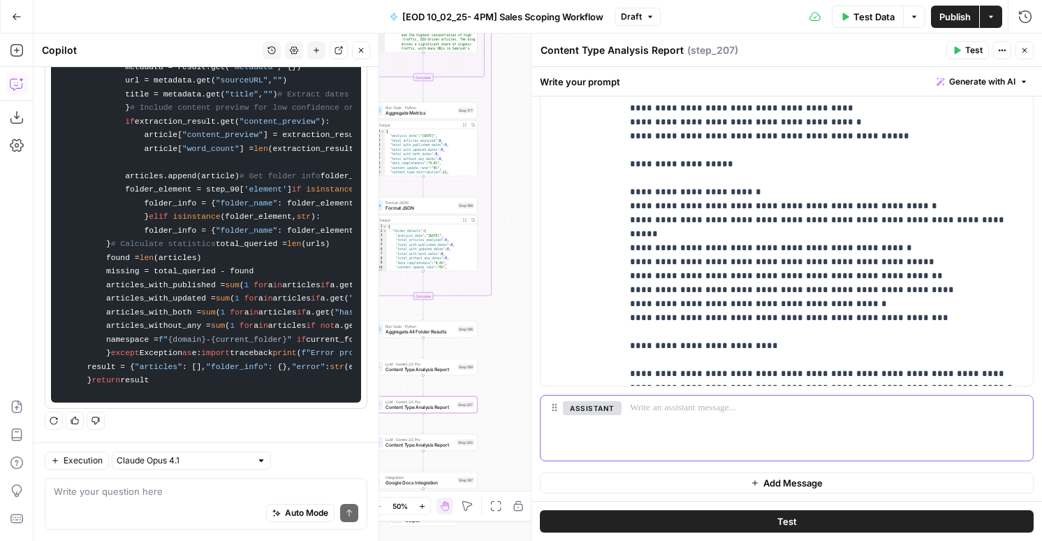
click at [698, 427] on div at bounding box center [827, 427] width 411 height 64
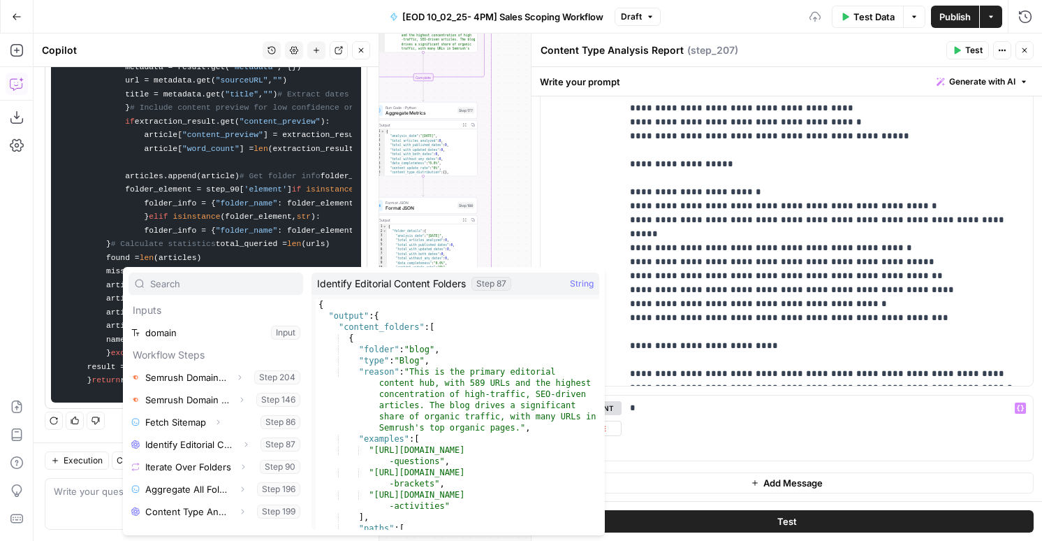
scroll to position [82, 0]
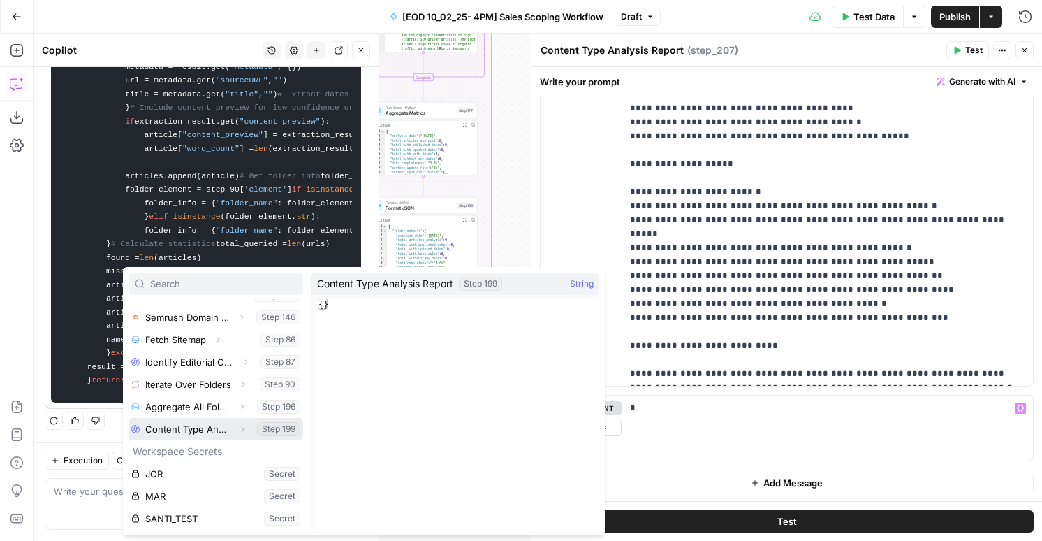
click at [238, 430] on icon "button" at bounding box center [242, 429] width 8 height 8
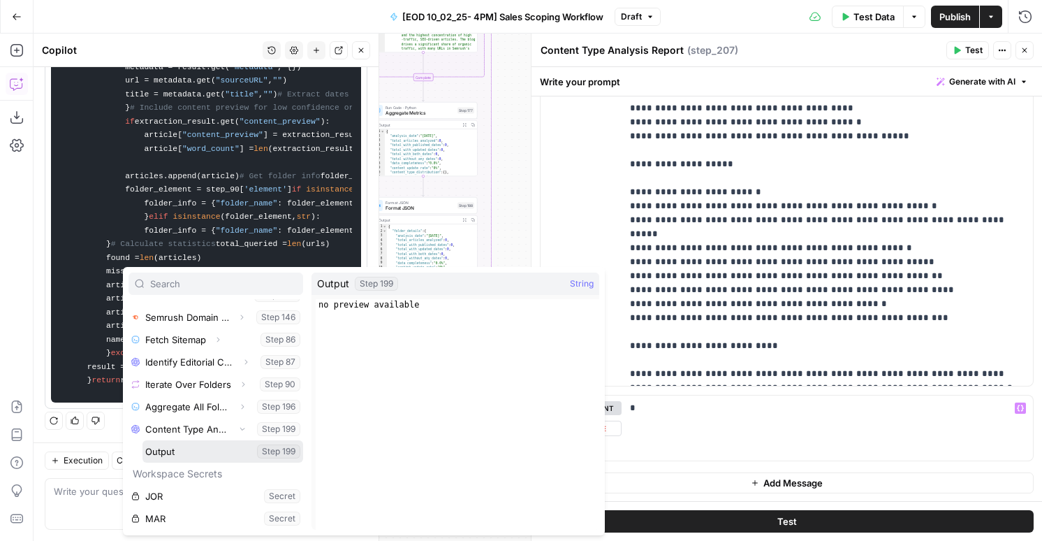
click at [169, 448] on button "Select variable Output" at bounding box center [223, 451] width 161 height 22
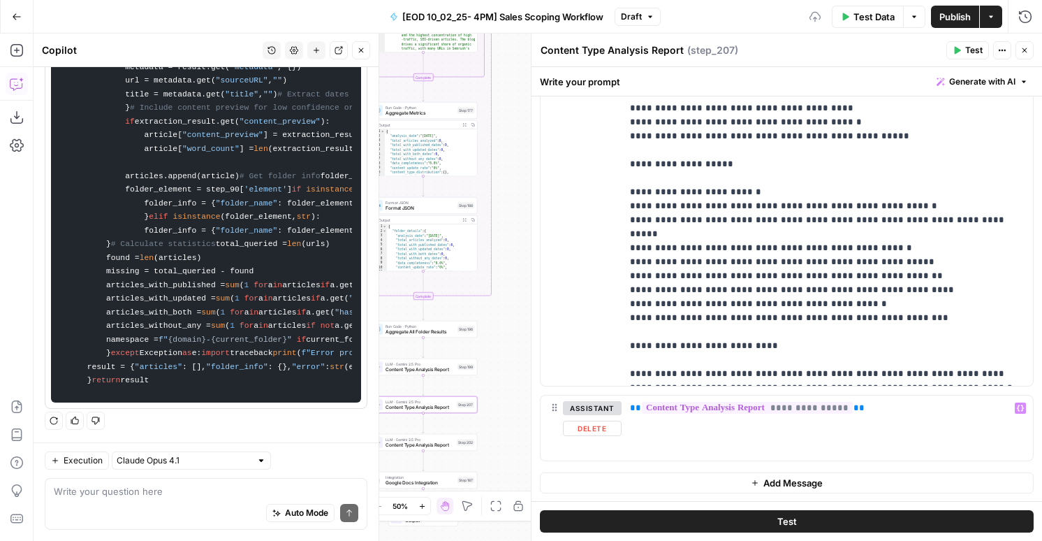
click at [676, 479] on button "Add Message" at bounding box center [787, 482] width 494 height 21
click at [658, 480] on p at bounding box center [827, 483] width 395 height 14
paste div
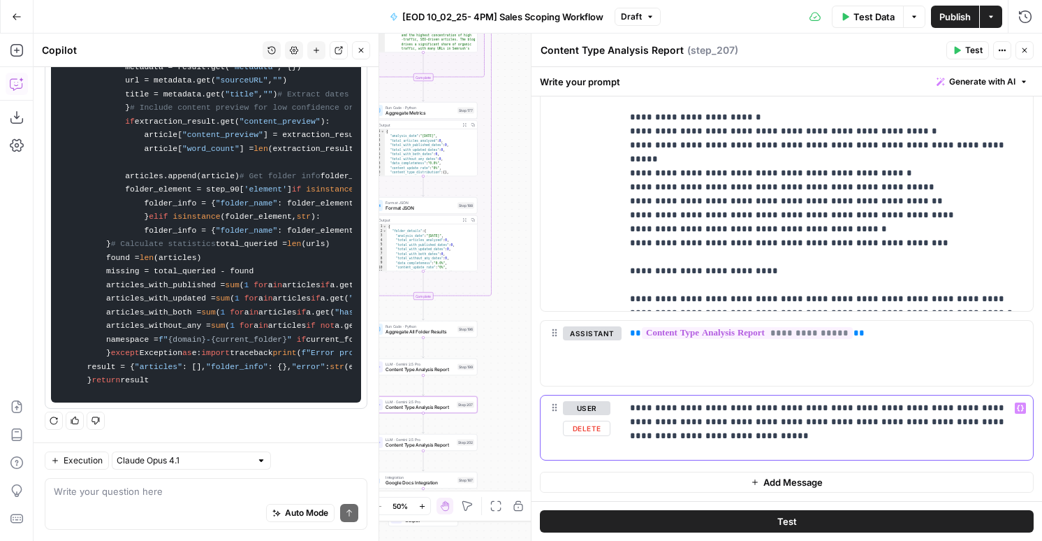
click at [847, 421] on p "**********" at bounding box center [827, 422] width 395 height 42
drag, startPoint x: 805, startPoint y: 421, endPoint x: 809, endPoint y: 462, distance: 40.7
click at [432, 431] on icon "button" at bounding box center [435, 430] width 6 height 6
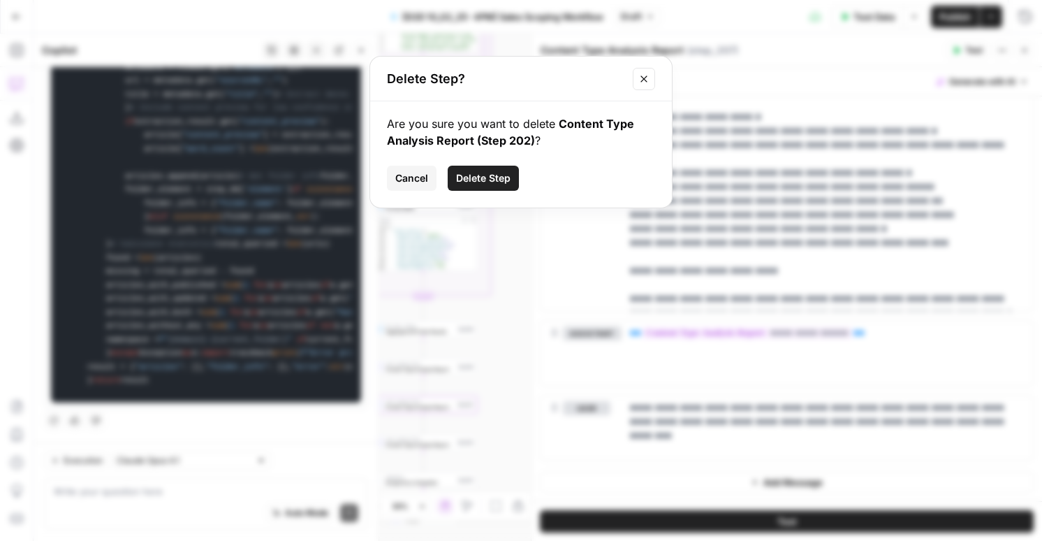
click at [494, 190] on button "Delete Step" at bounding box center [483, 178] width 71 height 25
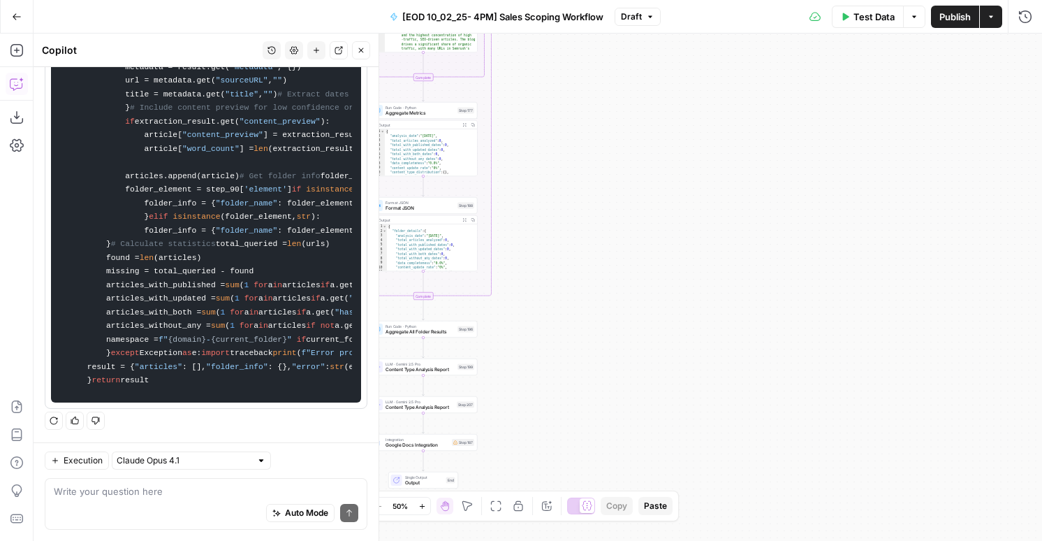
click at [434, 445] on span "Google Docs Integration" at bounding box center [418, 445] width 64 height 7
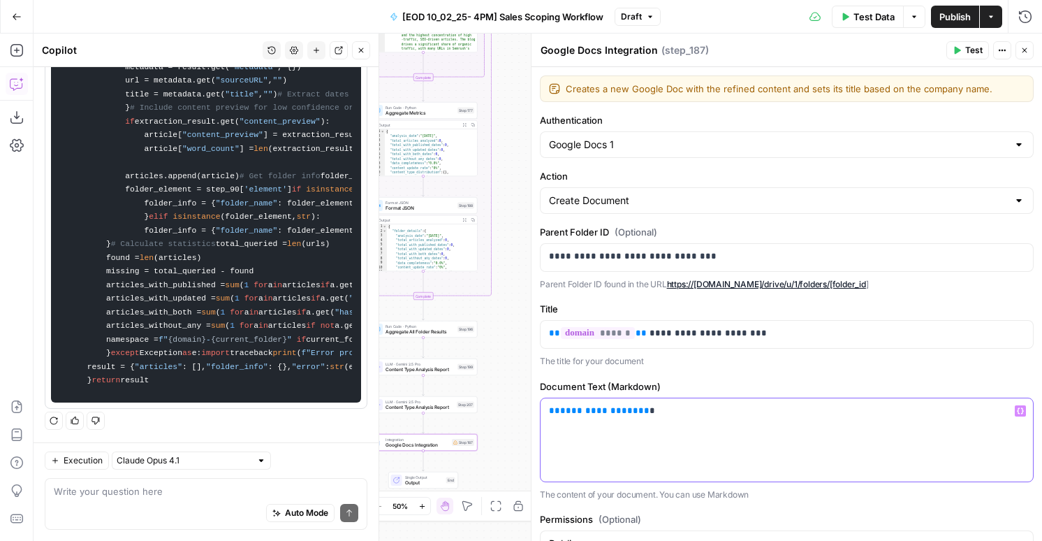
click at [594, 410] on span "**********" at bounding box center [599, 410] width 78 height 9
click at [1027, 52] on icon "button" at bounding box center [1025, 50] width 8 height 8
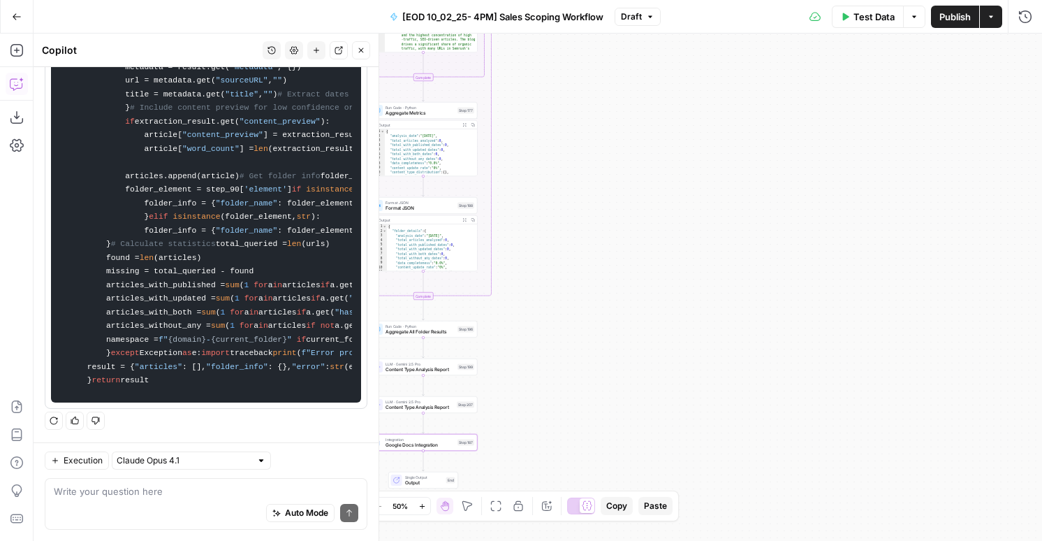
click at [958, 27] on button "Publish" at bounding box center [955, 17] width 48 height 22
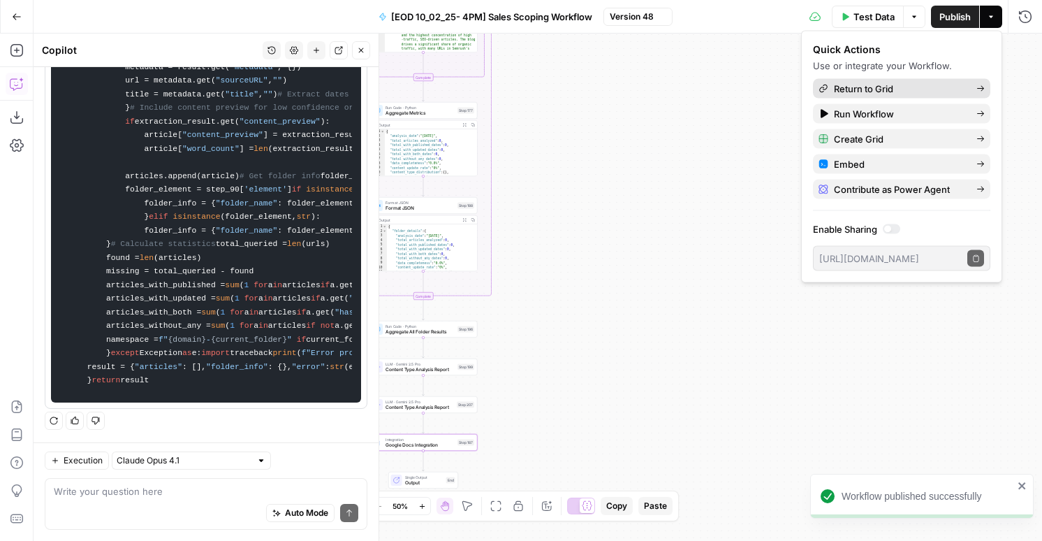
click at [881, 87] on span "Return to Grid" at bounding box center [899, 89] width 131 height 14
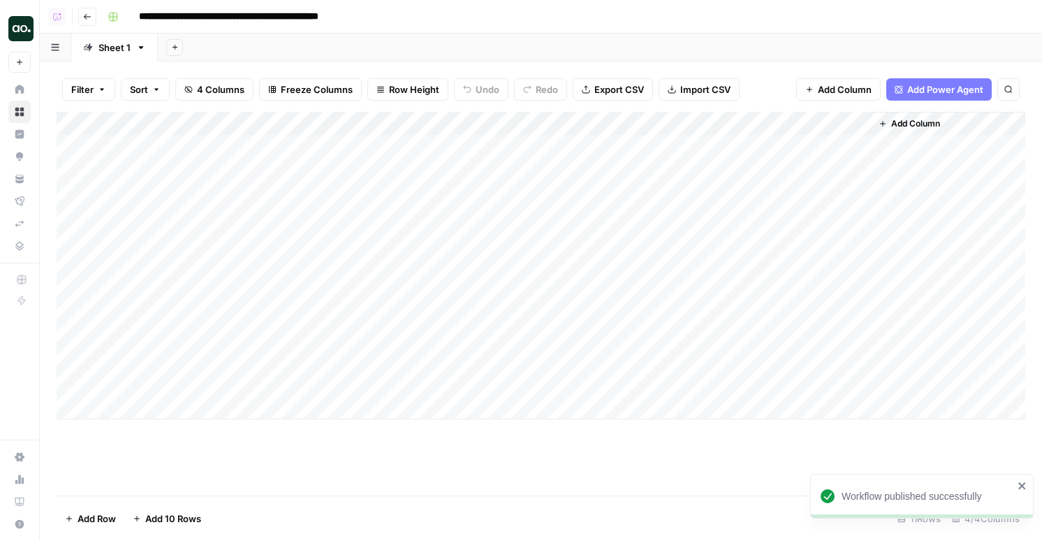
click at [606, 361] on div "Add Column" at bounding box center [541, 265] width 969 height 307
click at [163, 386] on div "Add Column" at bounding box center [541, 265] width 969 height 307
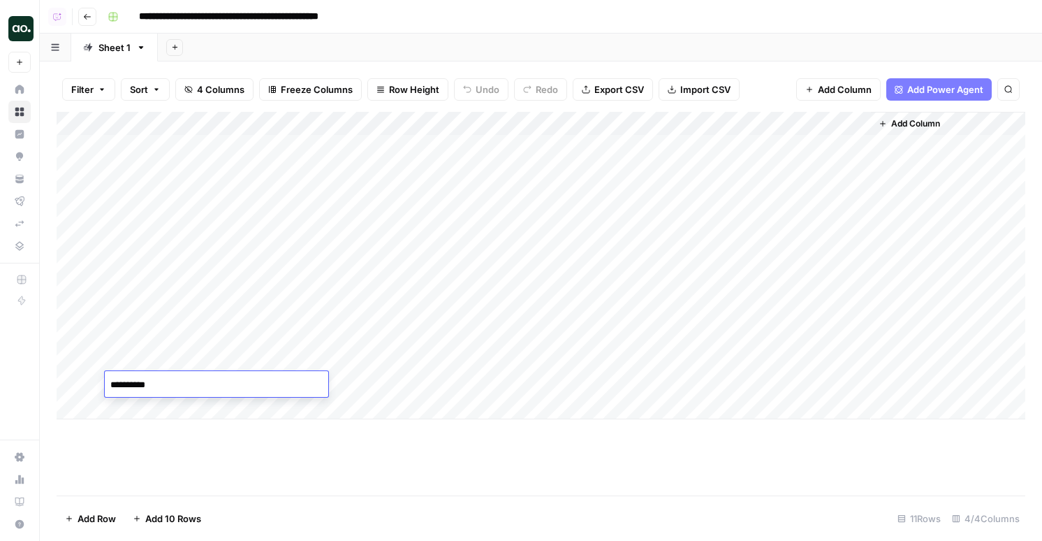
type textarea "**********"
click at [409, 386] on div "Add Column" at bounding box center [541, 265] width 969 height 307
click at [585, 359] on div "Add Column" at bounding box center [541, 265] width 969 height 307
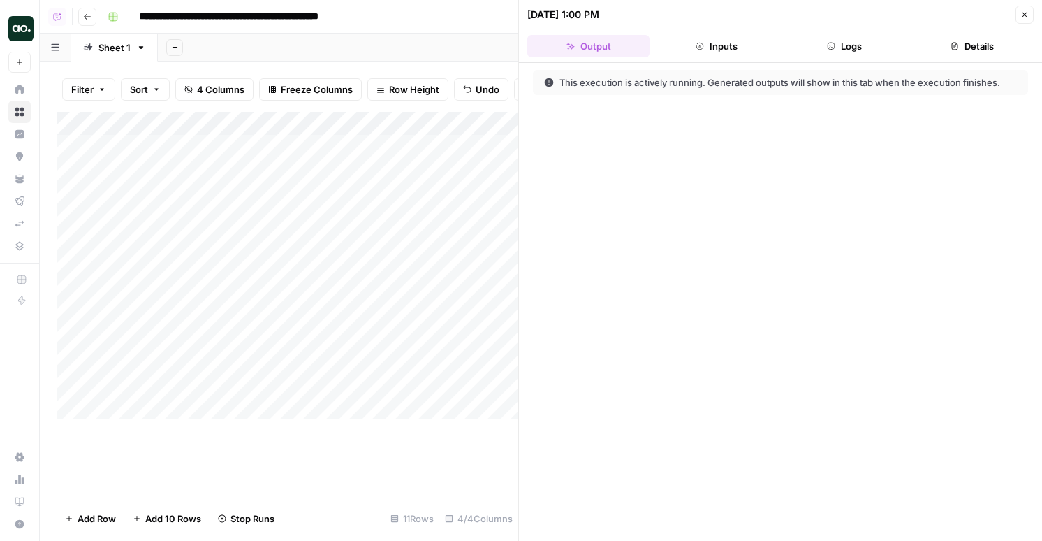
click at [822, 54] on button "Logs" at bounding box center [845, 46] width 122 height 22
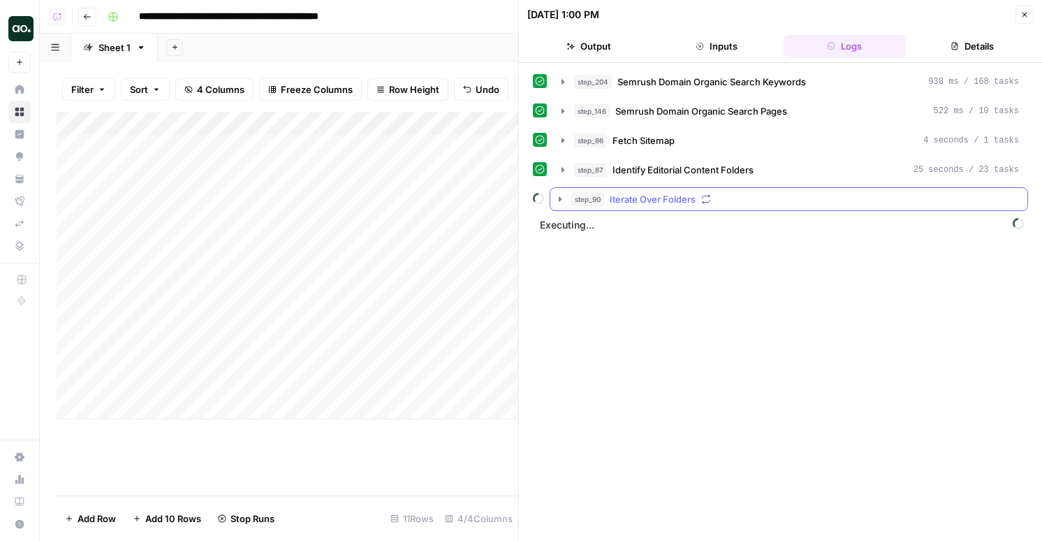
click at [656, 194] on span "Iterate Over Folders" at bounding box center [653, 199] width 86 height 14
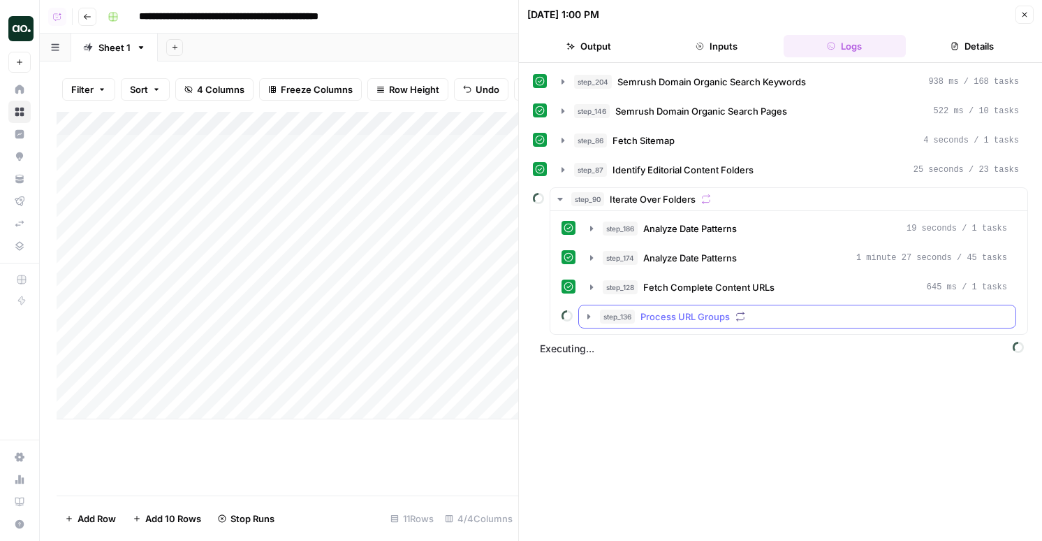
click at [655, 313] on span "Process URL Groups" at bounding box center [685, 316] width 89 height 14
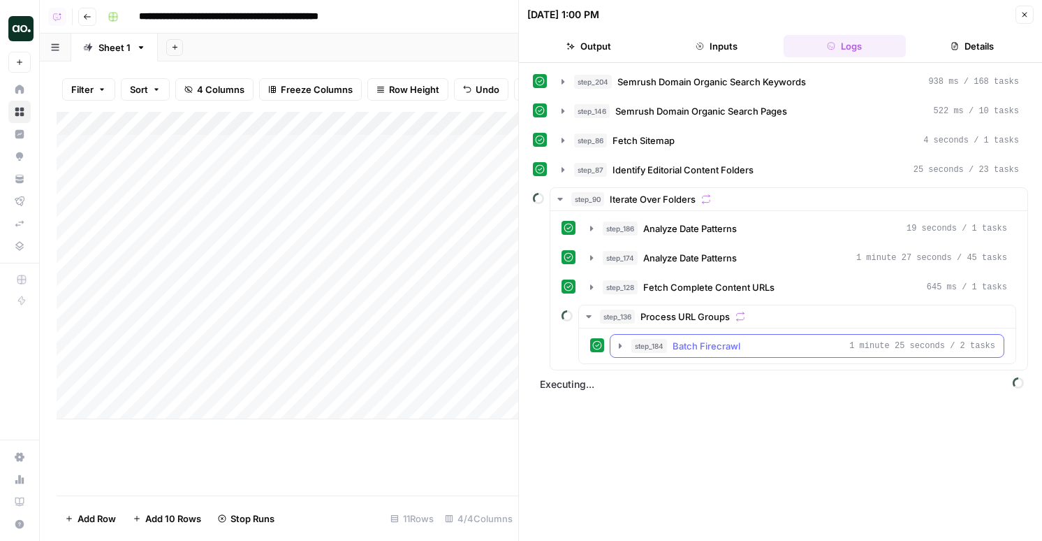
click at [655, 348] on span "step_184" at bounding box center [650, 346] width 36 height 14
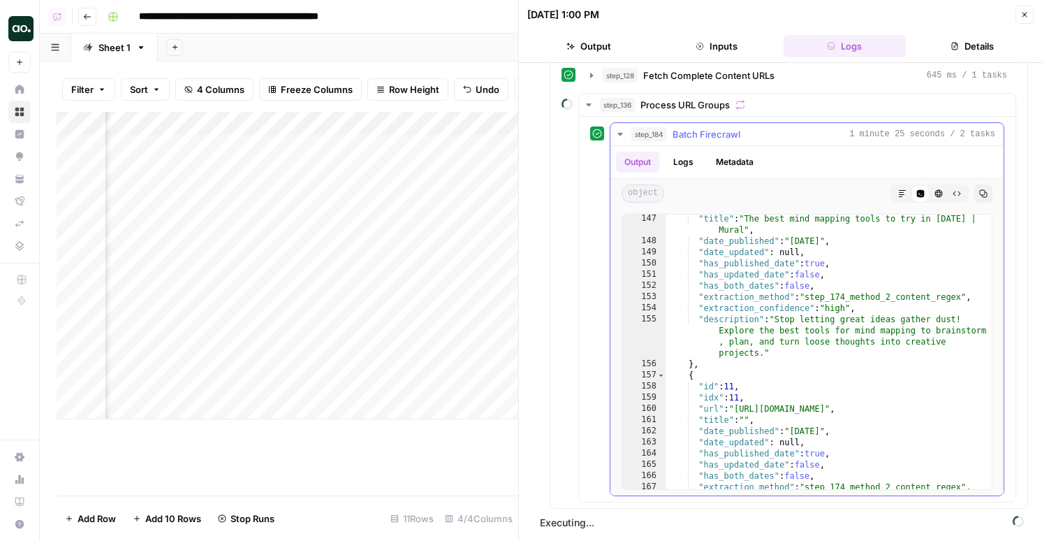
scroll to position [689, 0]
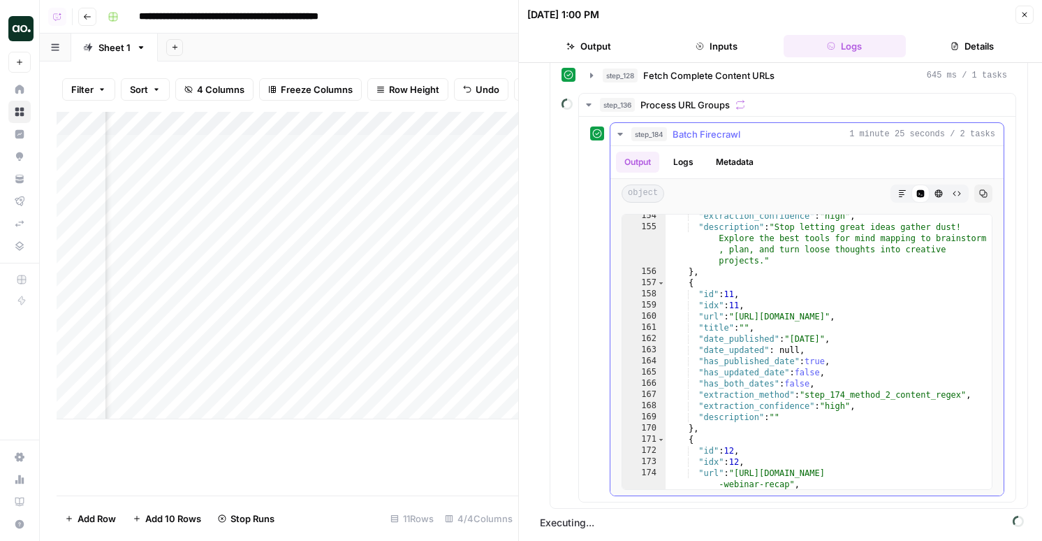
click at [801, 343] on div ""extraction_confidence" : "high" , "description" : "Stop letting great ideas ga…" at bounding box center [829, 358] width 326 height 297
type textarea "*"
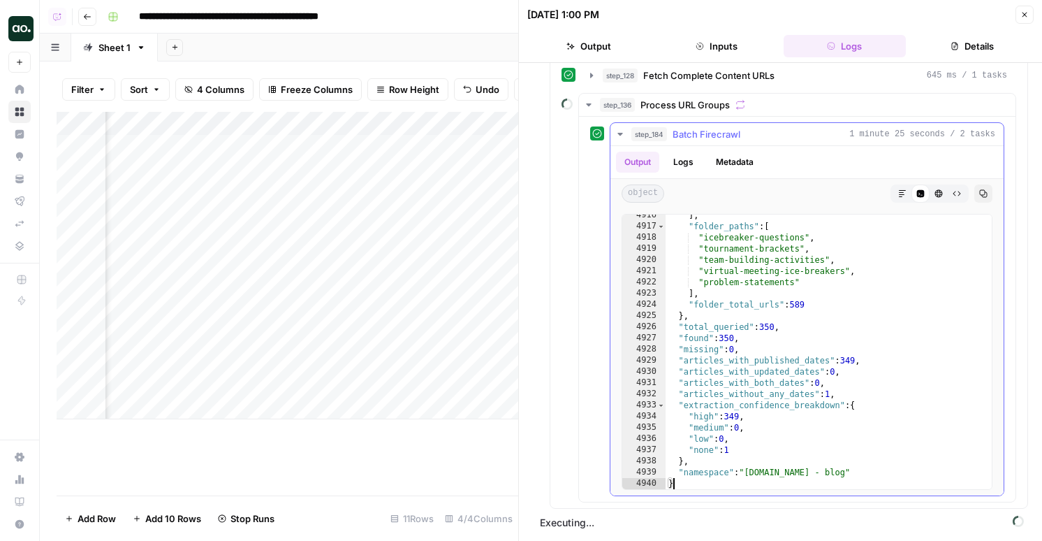
scroll to position [22617, 0]
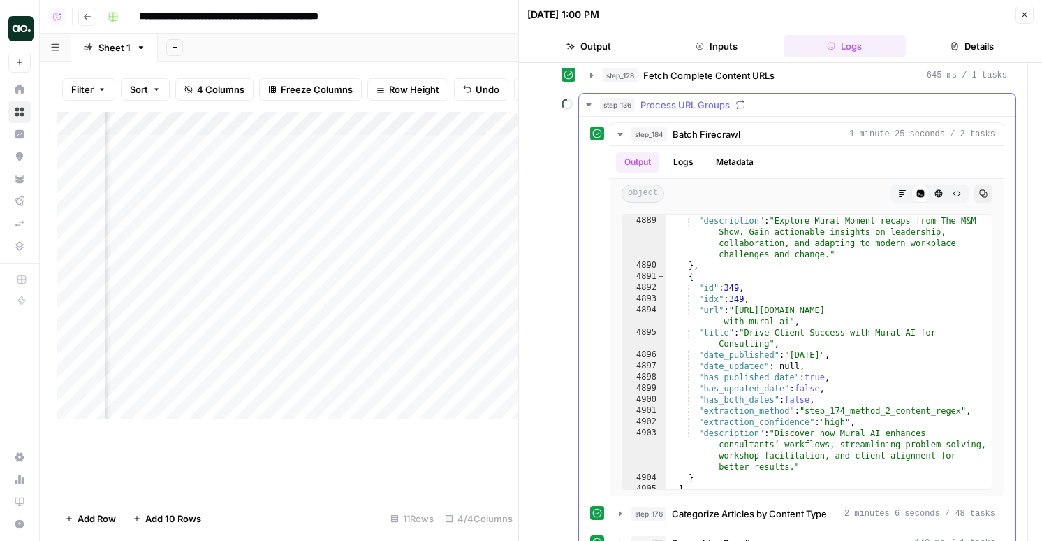
scroll to position [300, 0]
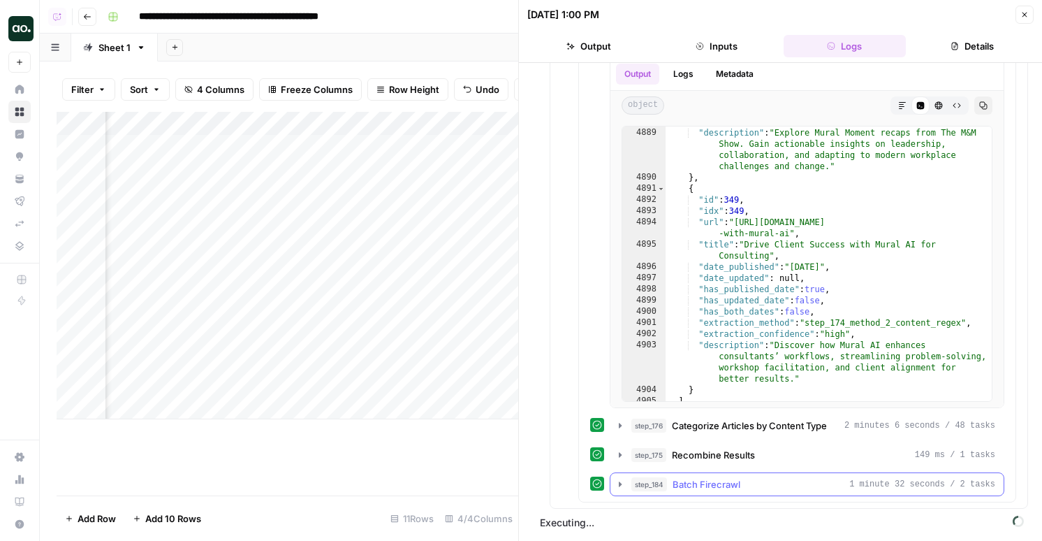
click at [643, 473] on button "step_184 Batch Firecrawl 1 minute 32 seconds / 2 tasks" at bounding box center [807, 484] width 393 height 22
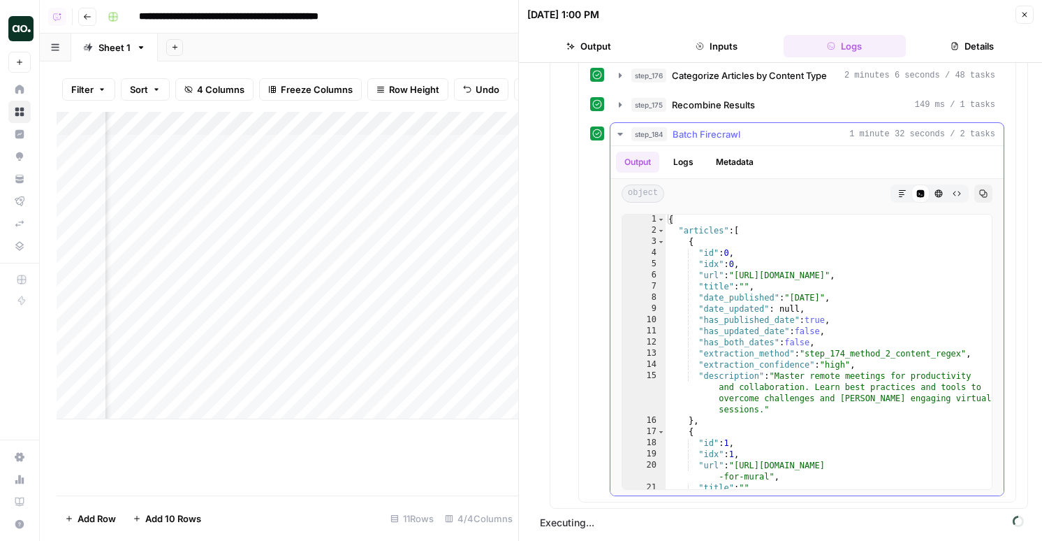
scroll to position [5, 0]
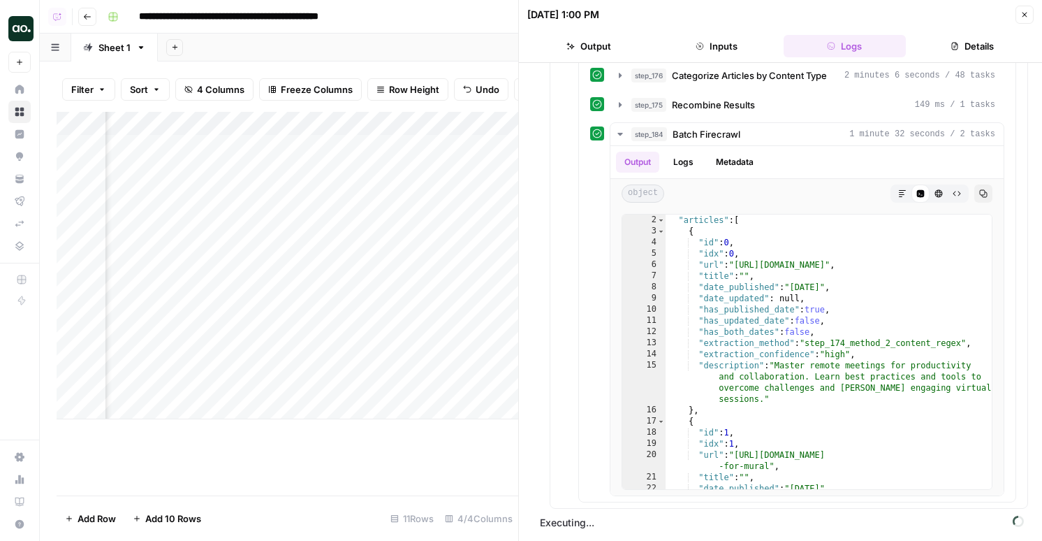
click at [353, 384] on div "Add Column" at bounding box center [288, 265] width 462 height 307
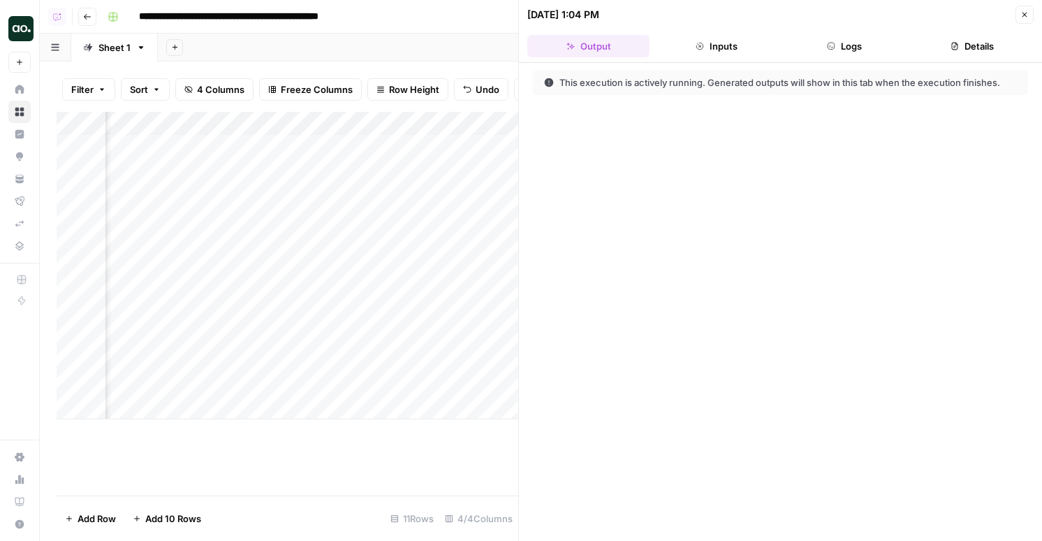
click at [829, 44] on icon "button" at bounding box center [831, 46] width 8 height 8
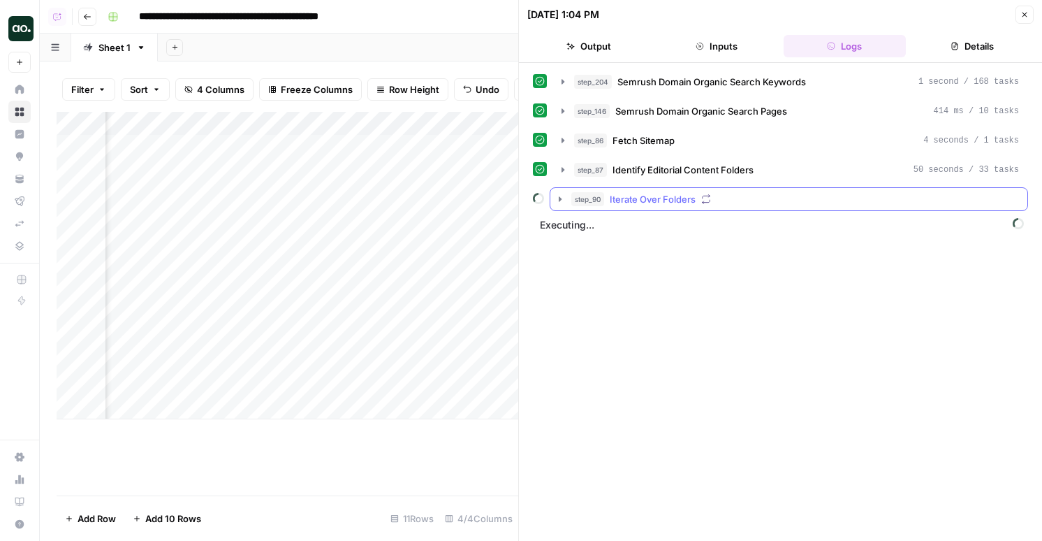
click at [678, 205] on span "Iterate Over Folders" at bounding box center [653, 199] width 86 height 14
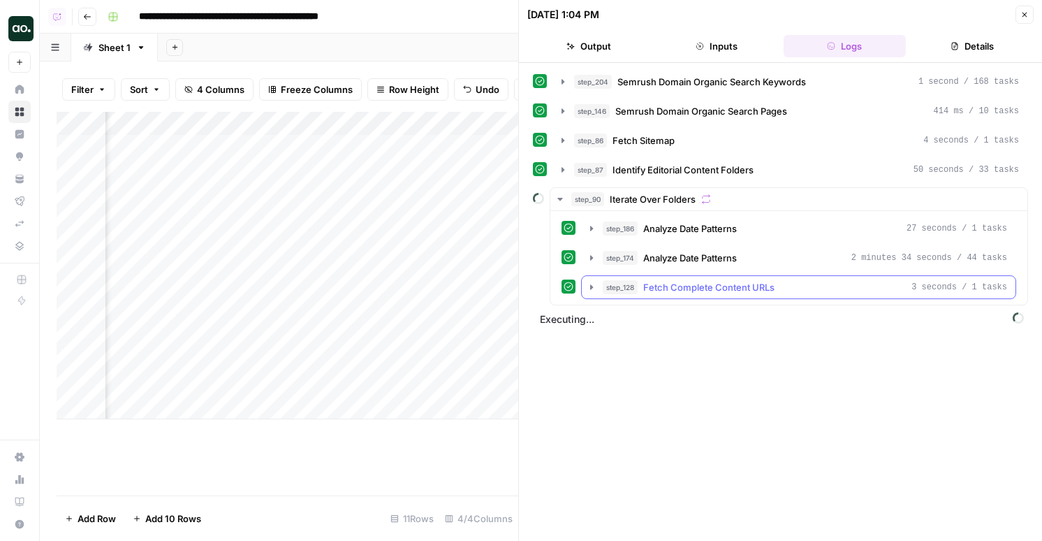
click at [687, 296] on button "step_128 Fetch Complete Content URLs 3 seconds / 1 tasks" at bounding box center [799, 287] width 434 height 22
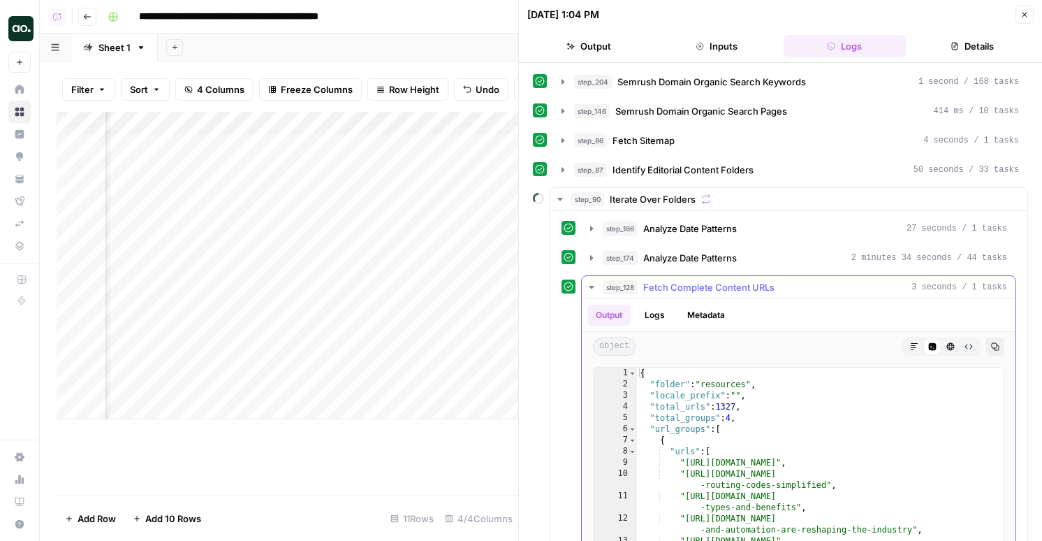
click at [687, 295] on button "step_128 Fetch Complete Content URLs 3 seconds / 1 tasks" at bounding box center [799, 287] width 434 height 22
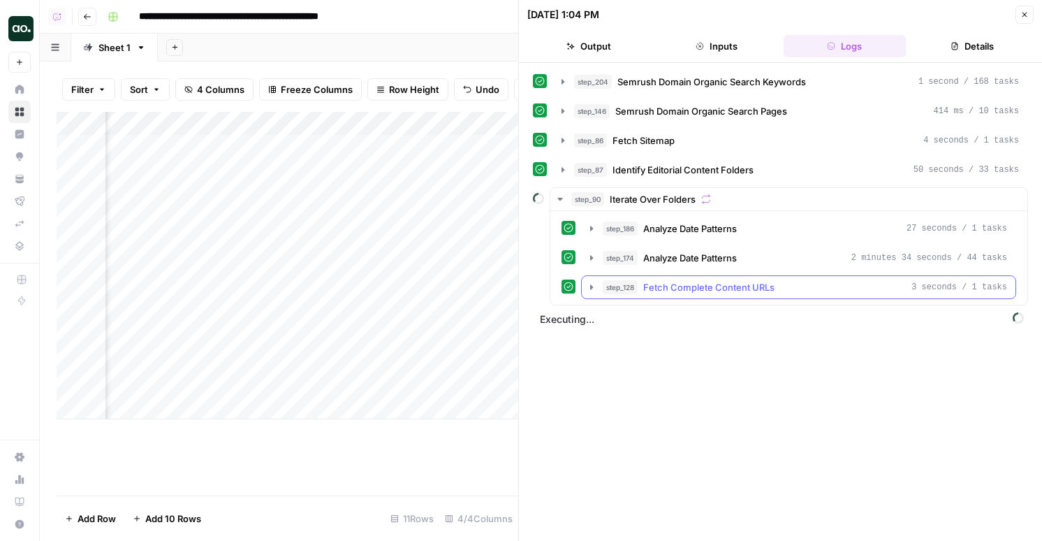
click at [651, 290] on span "Fetch Complete Content URLs" at bounding box center [708, 287] width 131 height 14
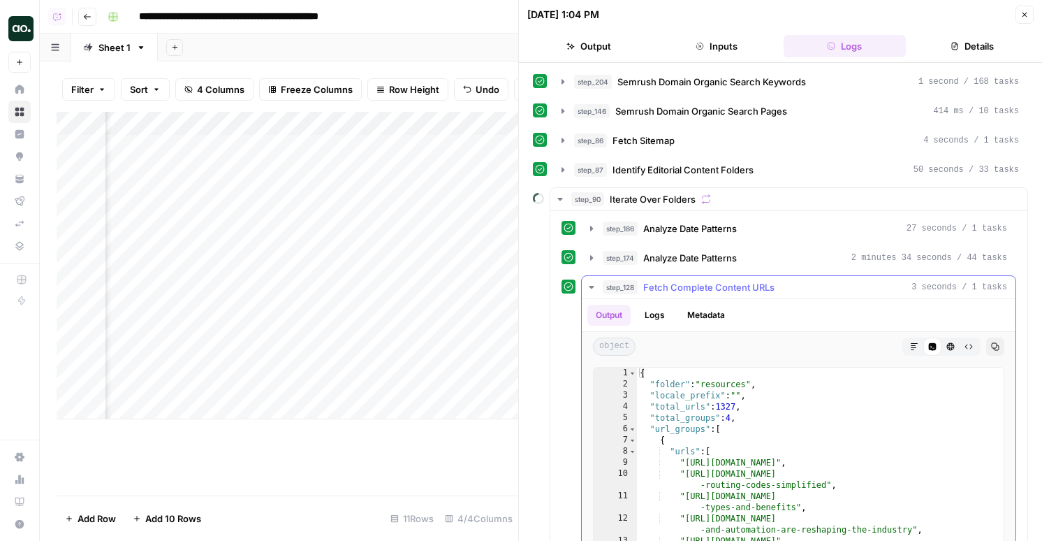
click at [637, 292] on span "step_128" at bounding box center [620, 287] width 35 height 14
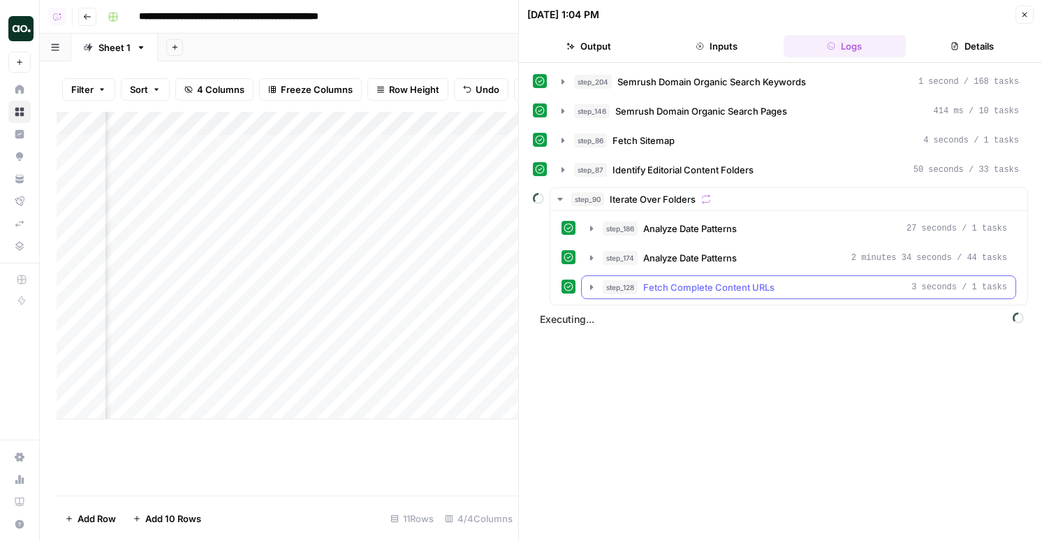
click at [637, 292] on span "step_128" at bounding box center [620, 287] width 35 height 14
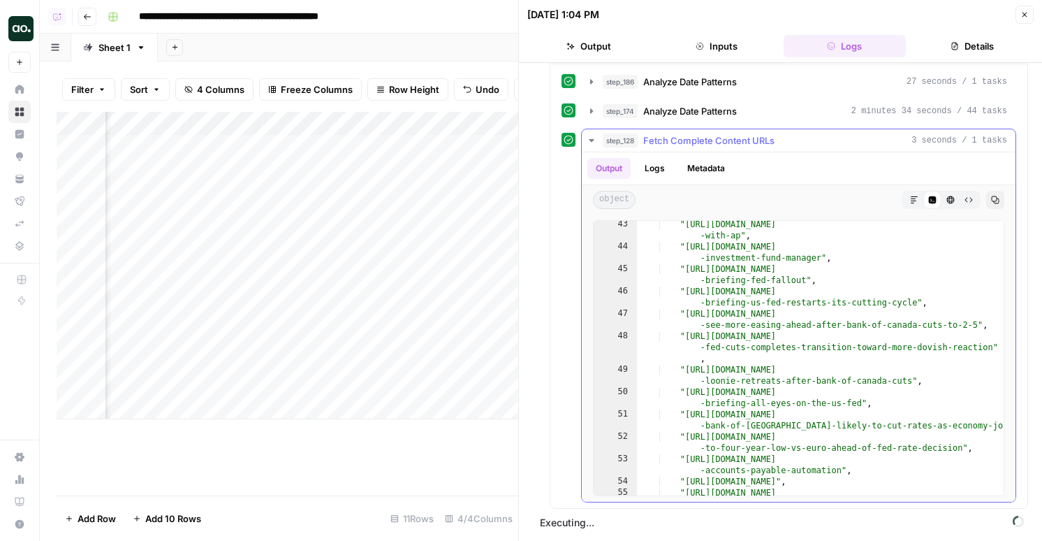
scroll to position [716, 0]
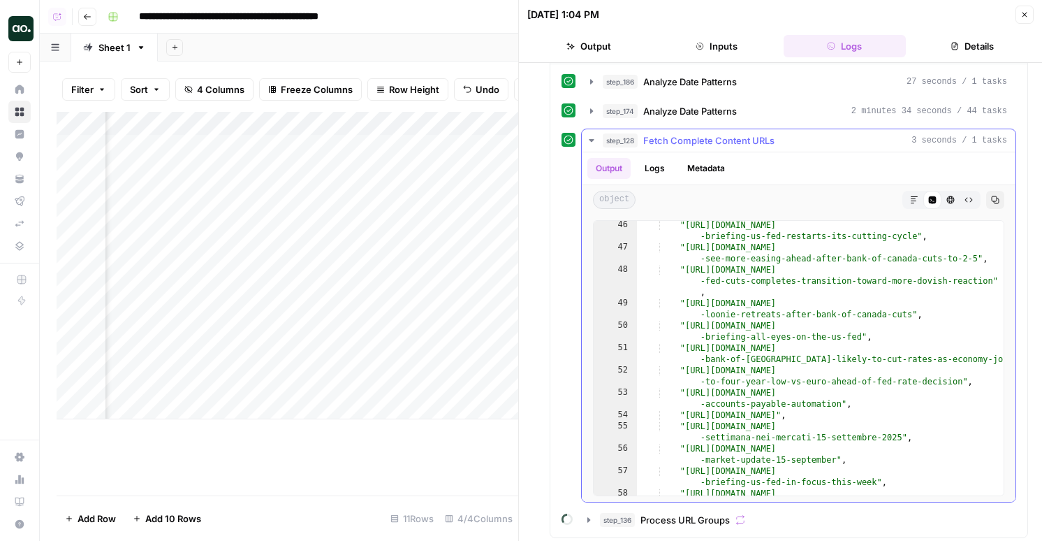
click at [689, 143] on span "Fetch Complete Content URLs" at bounding box center [708, 140] width 131 height 14
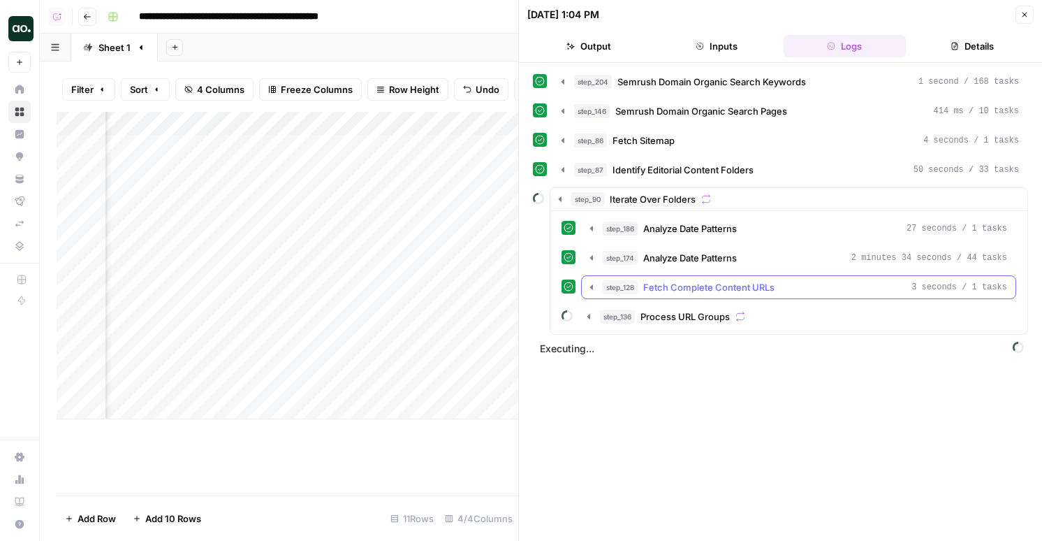
scroll to position [0, 0]
click at [689, 143] on div "step_86 Fetch Sitemap 4 seconds / 1 tasks" at bounding box center [796, 140] width 445 height 14
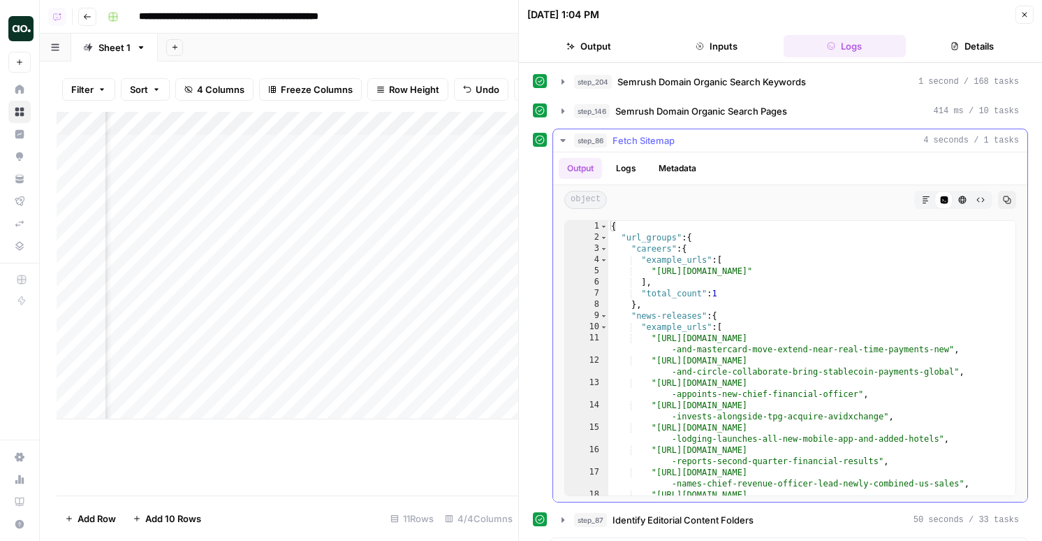
click at [689, 143] on div "step_86 Fetch Sitemap 4 seconds / 1 tasks" at bounding box center [796, 140] width 445 height 14
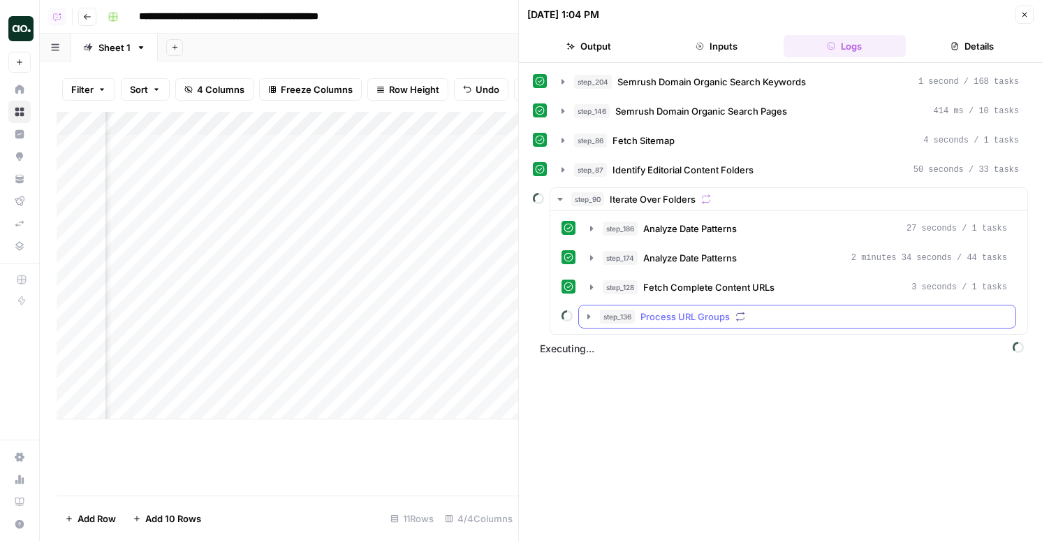
click at [666, 323] on button "step_136 Process URL Groups" at bounding box center [797, 316] width 437 height 22
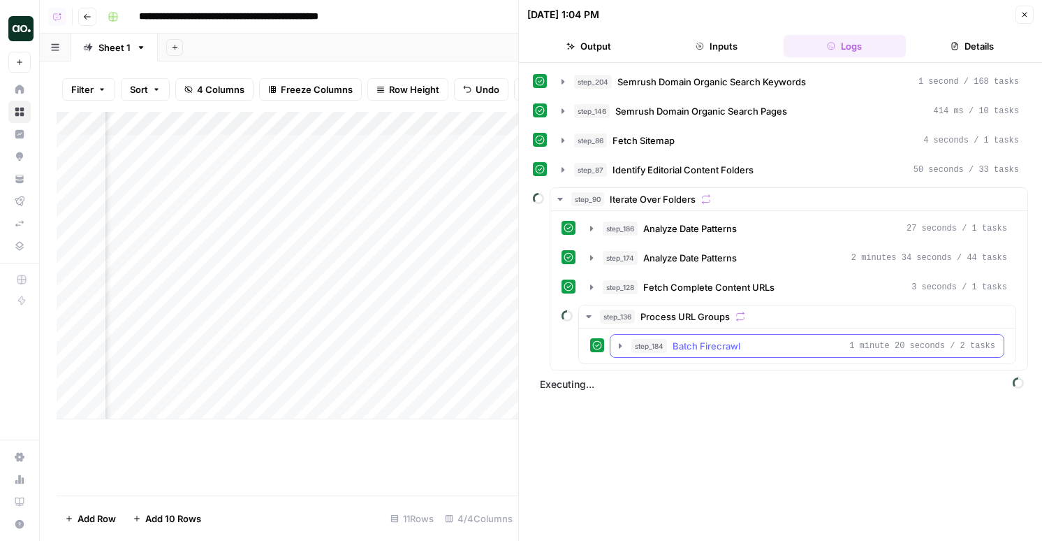
click at [677, 345] on span "Batch Firecrawl" at bounding box center [707, 346] width 68 height 14
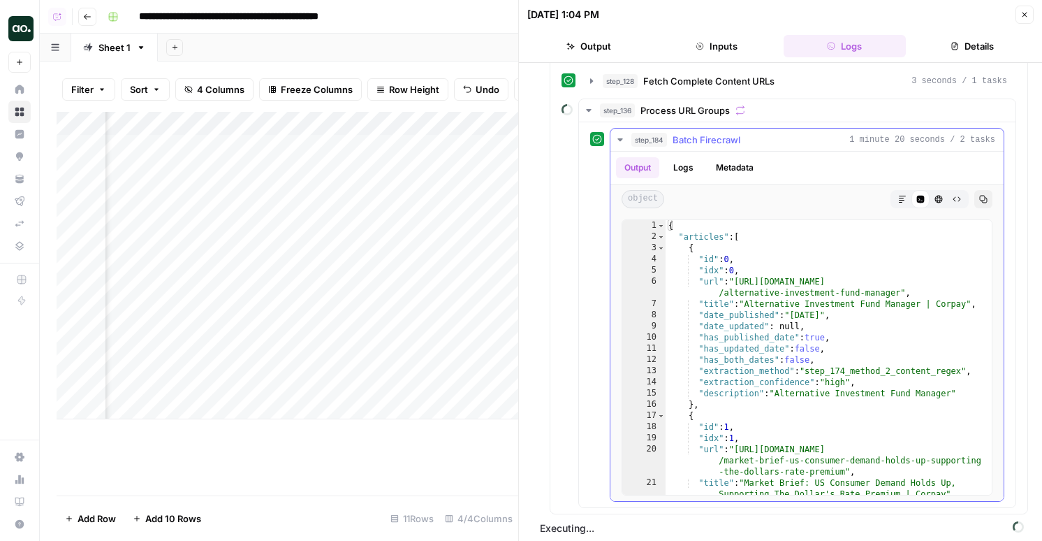
scroll to position [212, 0]
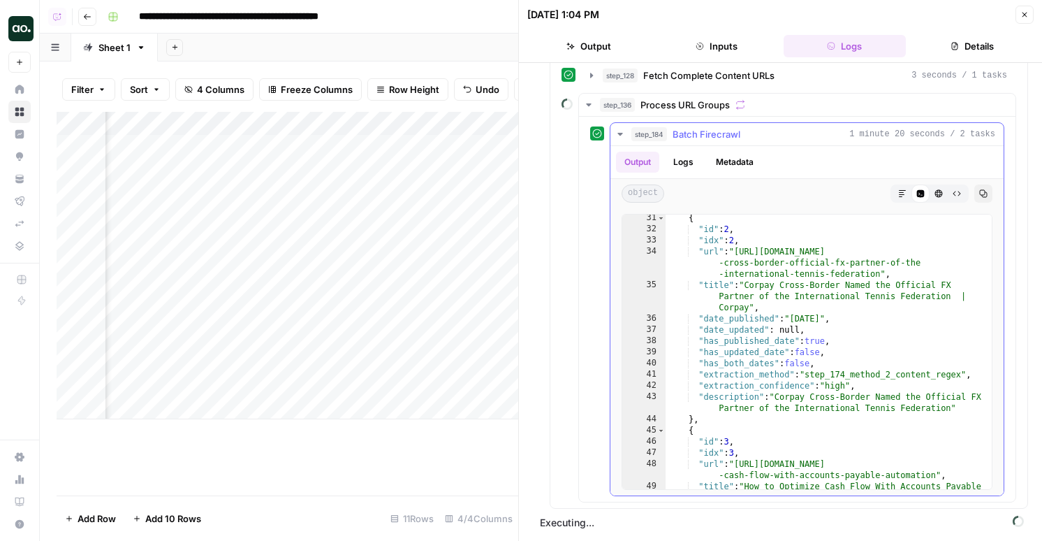
click at [693, 374] on div "{ "id" : 2 , "idx" : 2 , "url" : "https://www.corpay.com/resources/newsroom/cor…" at bounding box center [829, 366] width 326 height 308
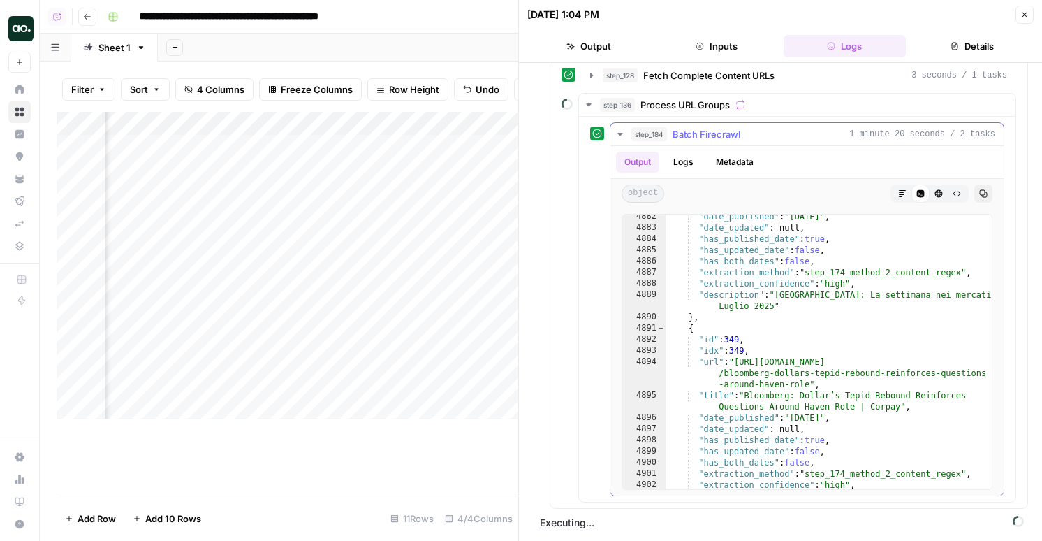
scroll to position [22612, 0]
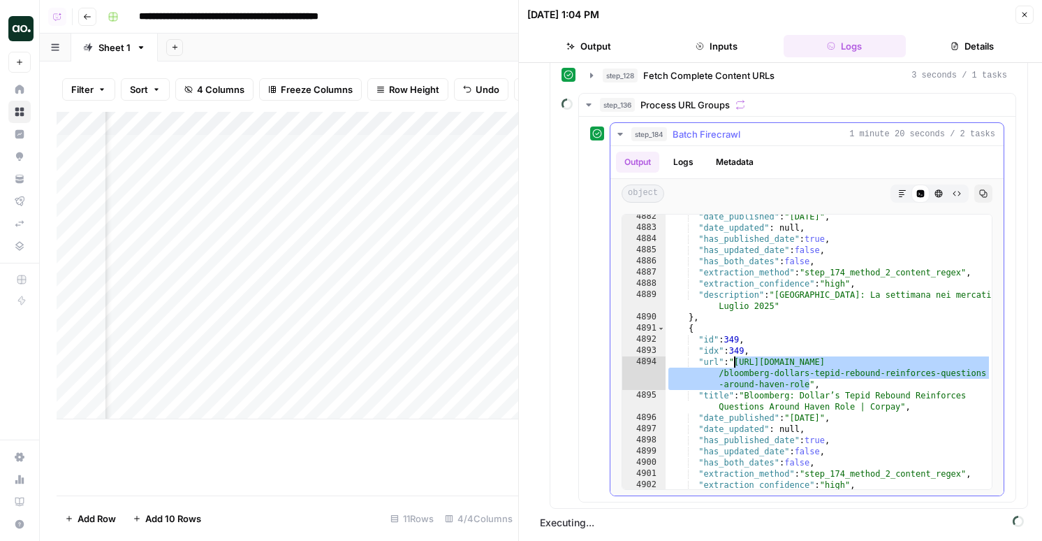
drag, startPoint x: 808, startPoint y: 384, endPoint x: 732, endPoint y: 365, distance: 78.3
click at [732, 365] on div ""date_published" : "2025-07-21" , "date_updated" : null , "has_published_date" …" at bounding box center [829, 365] width 326 height 308
type textarea "**********"
click at [765, 130] on div "step_184 Batch Firecrawl 1 minute 20 seconds / 2 tasks" at bounding box center [814, 134] width 364 height 14
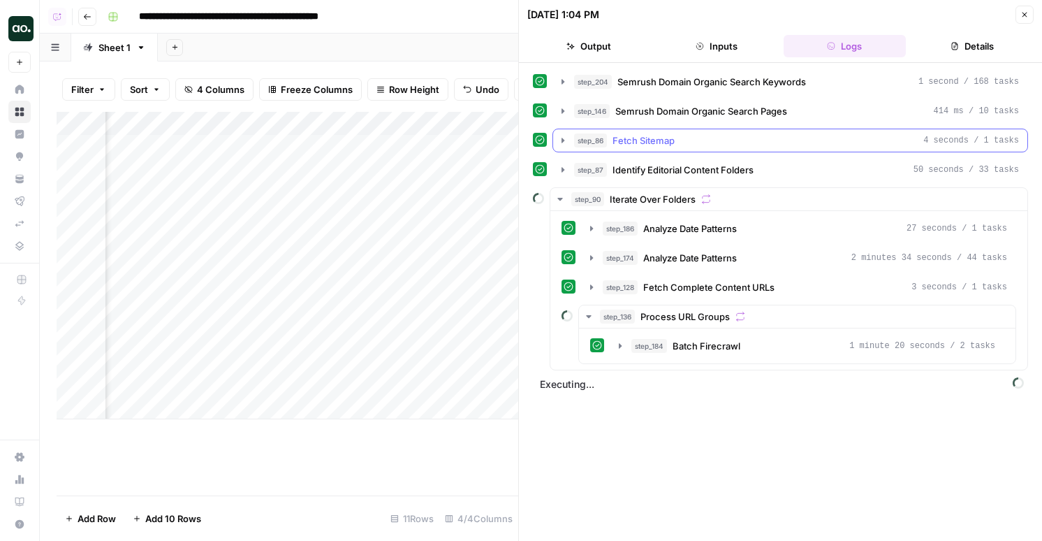
scroll to position [0, 0]
click at [359, 360] on div "Add Column" at bounding box center [288, 265] width 462 height 307
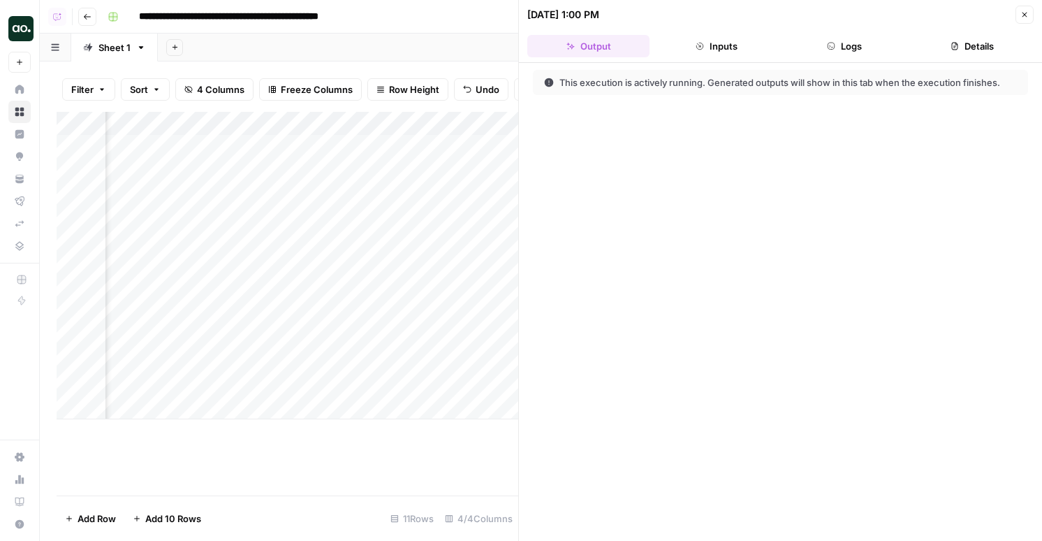
click at [833, 51] on button "Logs" at bounding box center [845, 46] width 122 height 22
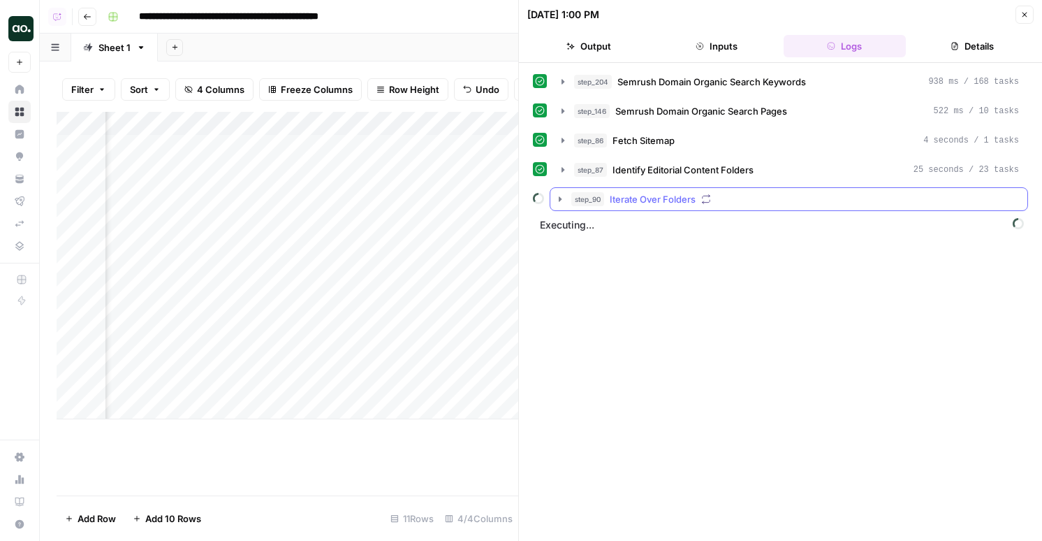
click at [664, 205] on span "Iterate Over Folders" at bounding box center [653, 199] width 86 height 14
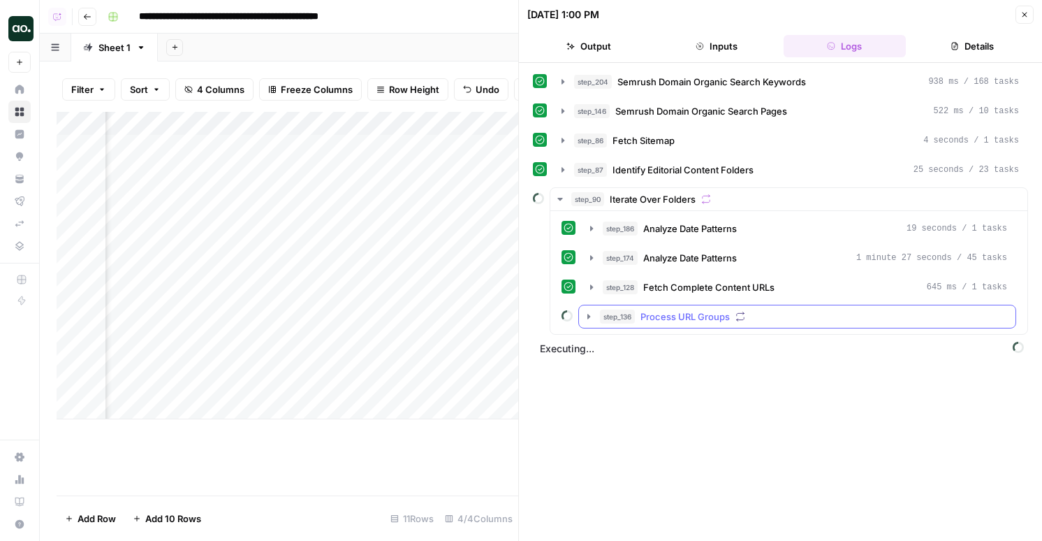
click at [669, 309] on span "Process URL Groups" at bounding box center [685, 316] width 89 height 14
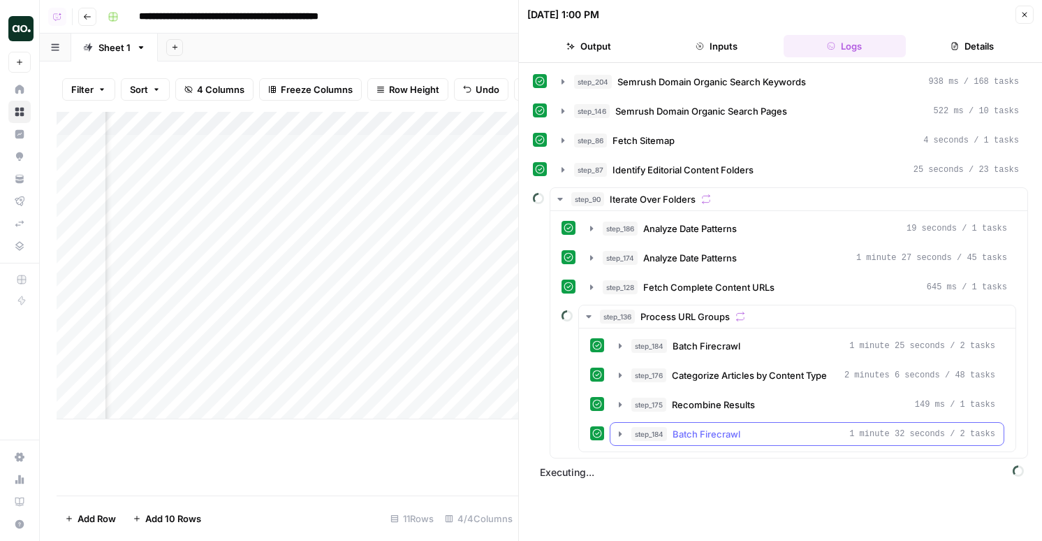
click at [692, 431] on span "Batch Firecrawl" at bounding box center [707, 434] width 68 height 14
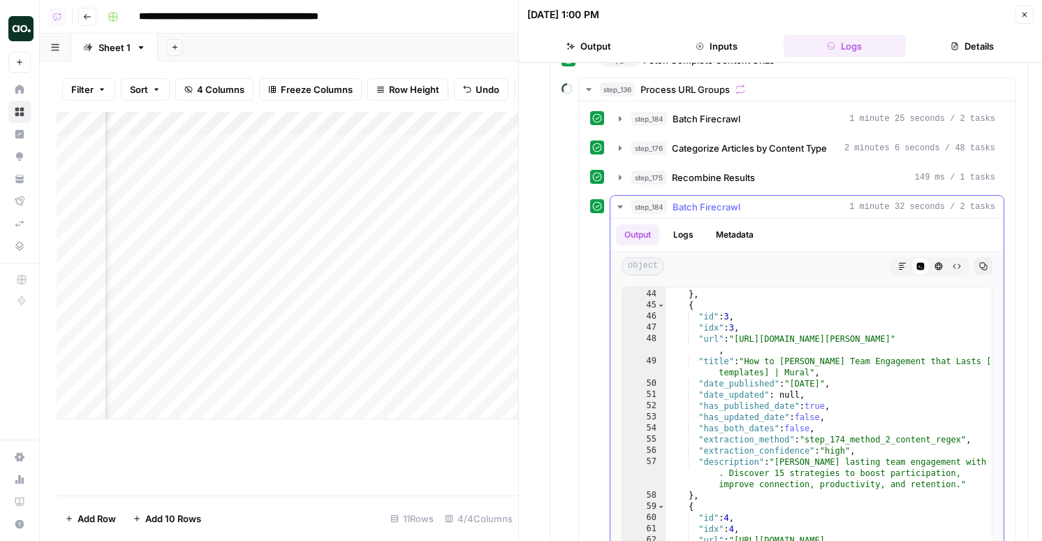
scroll to position [260, 0]
type textarea "**********"
drag, startPoint x: 748, startPoint y: 340, endPoint x: 982, endPoint y: 337, distance: 234.1
click at [982, 337] on div "**********" at bounding box center [807, 424] width 371 height 276
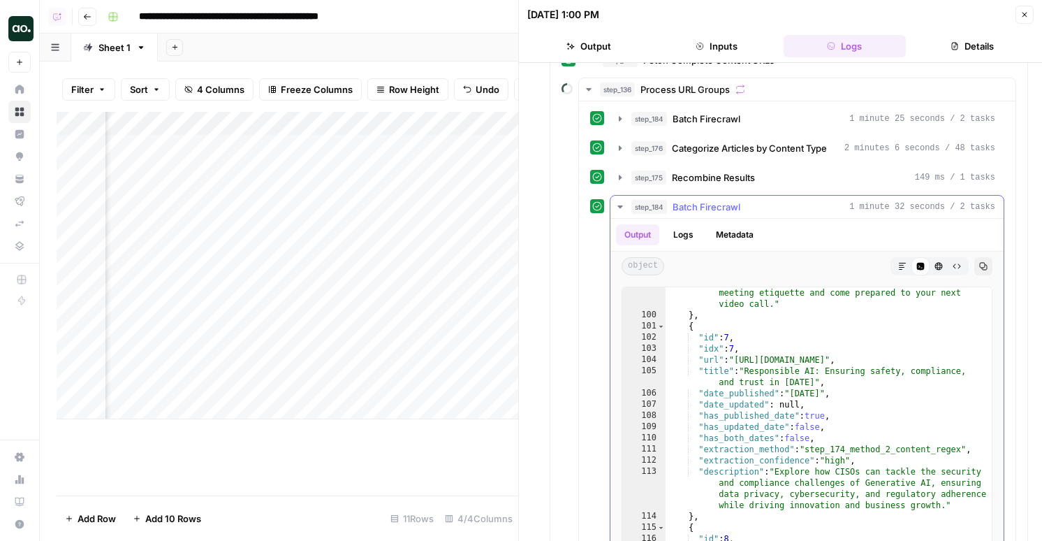
scroll to position [660, 0]
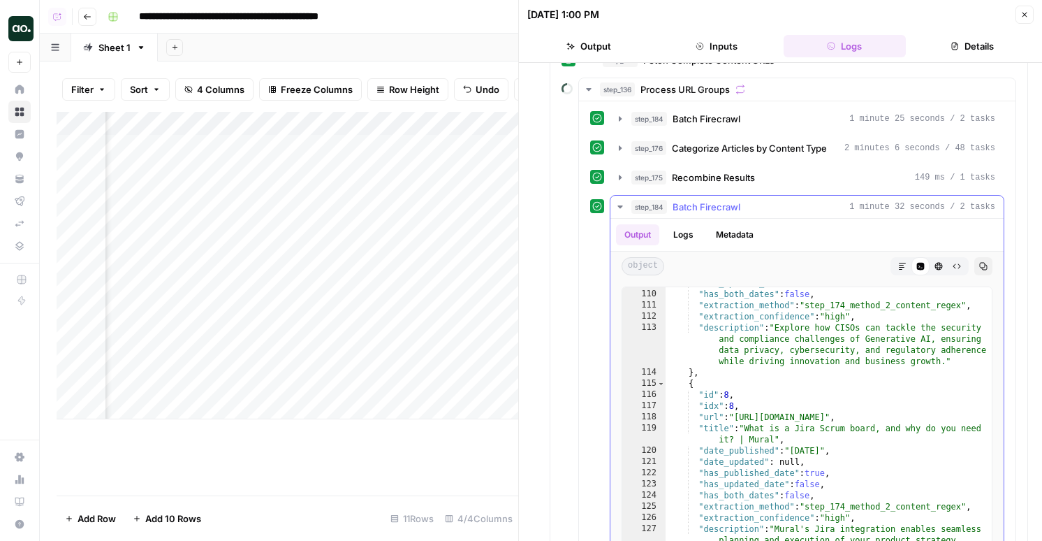
click at [692, 212] on span "Batch Firecrawl" at bounding box center [707, 207] width 68 height 14
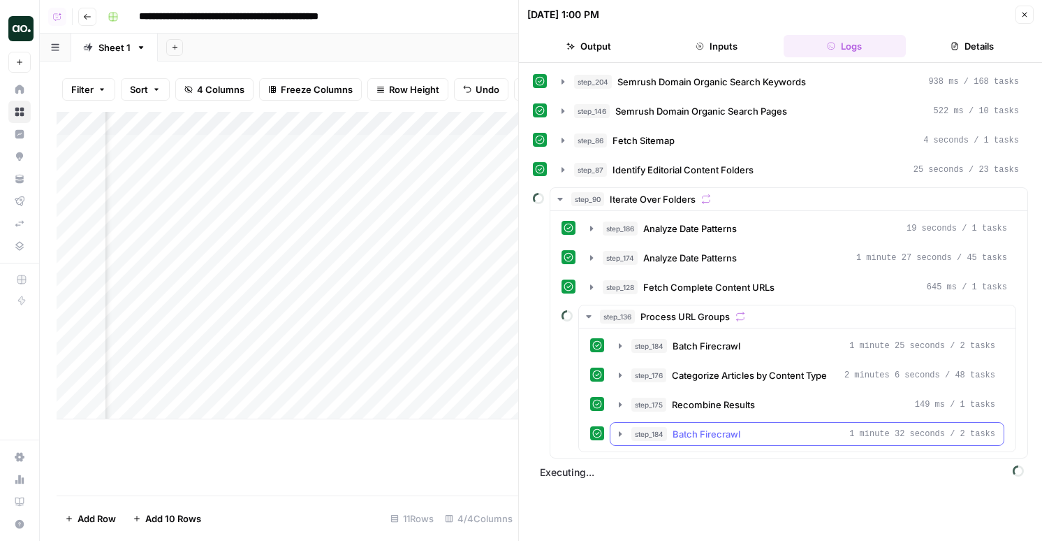
click at [685, 442] on button "step_184 Batch Firecrawl 1 minute 32 seconds / 2 tasks" at bounding box center [807, 434] width 393 height 22
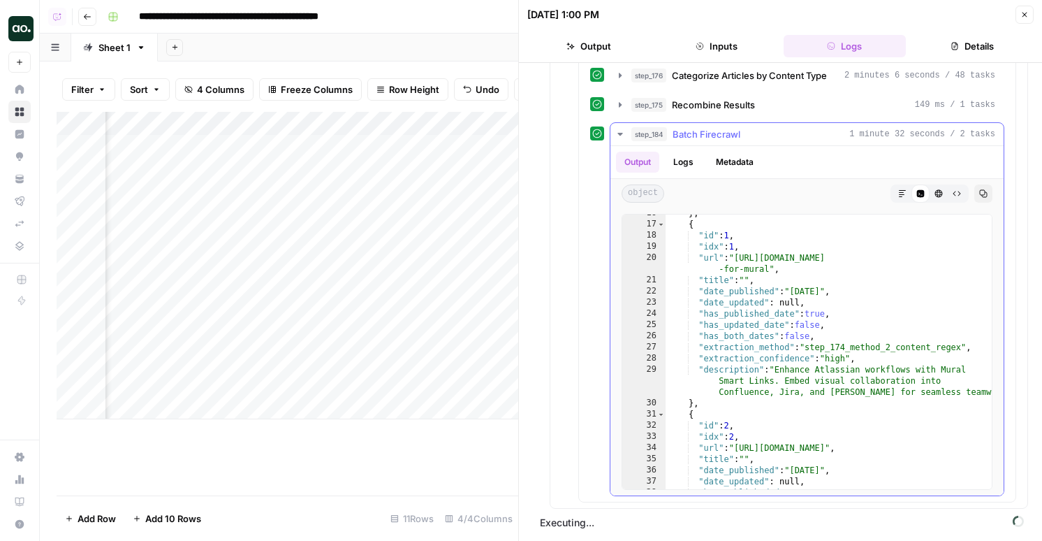
scroll to position [95, 0]
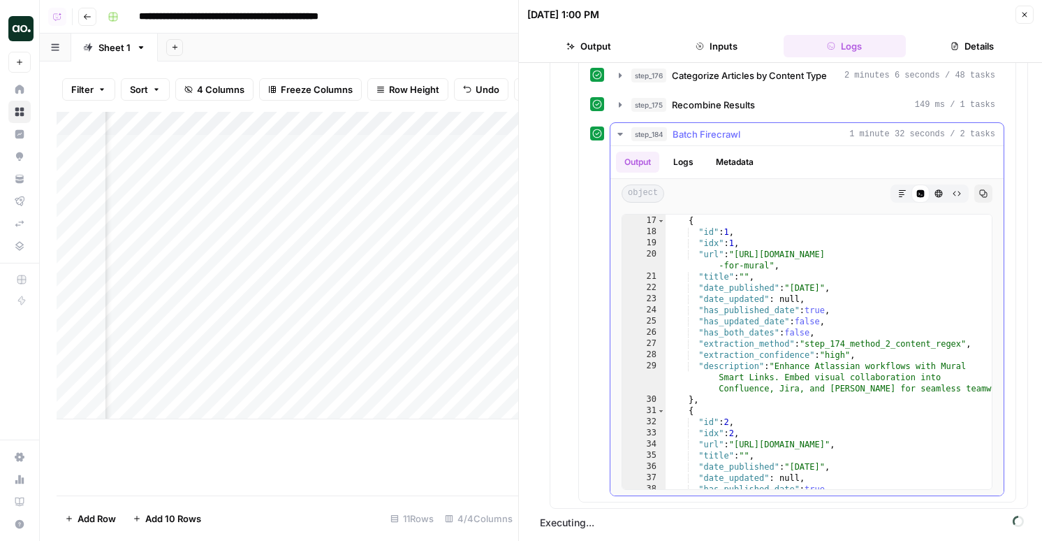
click at [691, 136] on span "Batch Firecrawl" at bounding box center [707, 134] width 68 height 14
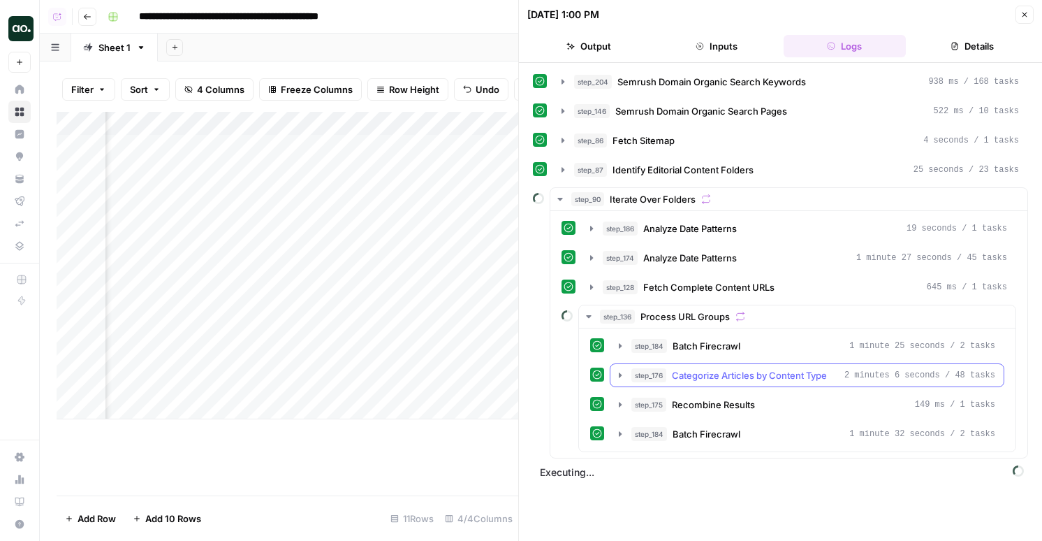
click at [733, 380] on span "Categorize Articles by Content Type" at bounding box center [749, 375] width 155 height 14
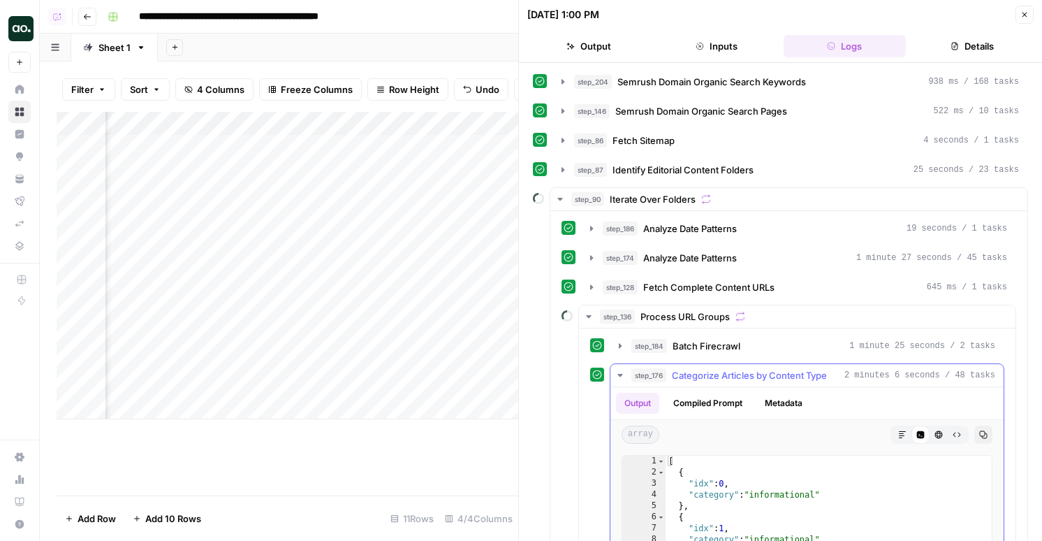
click at [733, 379] on span "Categorize Articles by Content Type" at bounding box center [749, 375] width 155 height 14
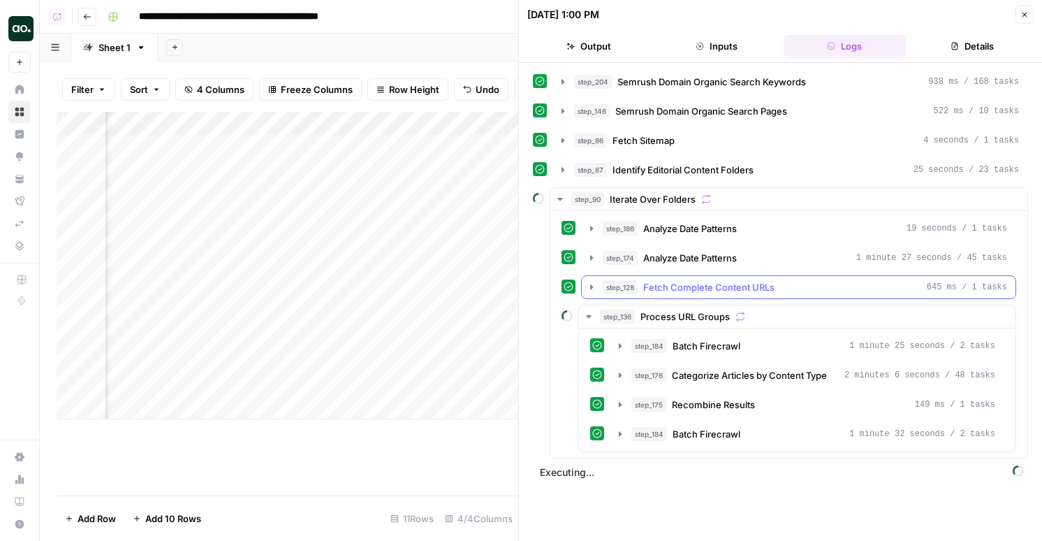
click at [697, 291] on span "Fetch Complete Content URLs" at bounding box center [708, 287] width 131 height 14
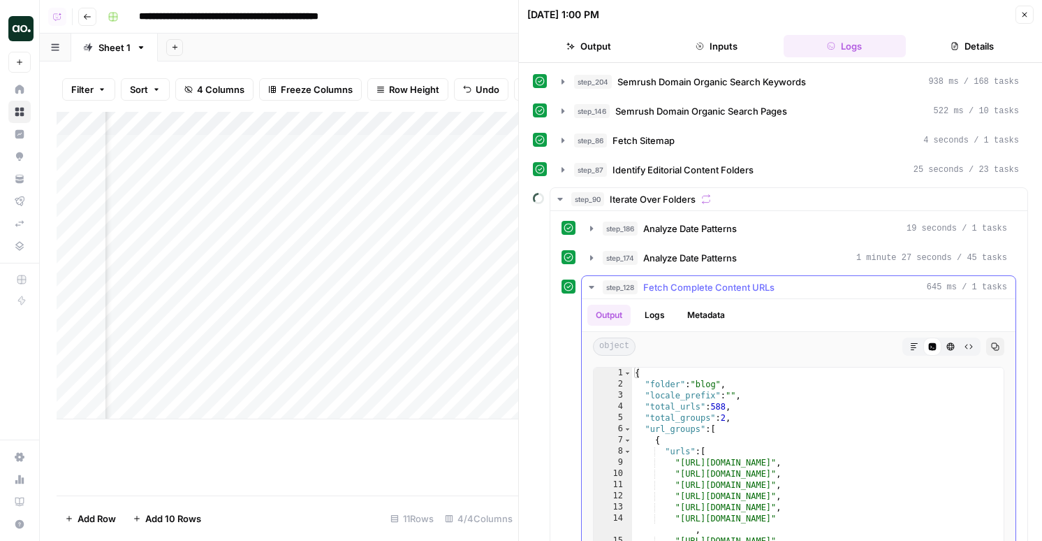
click at [697, 291] on span "Fetch Complete Content URLs" at bounding box center [708, 287] width 131 height 14
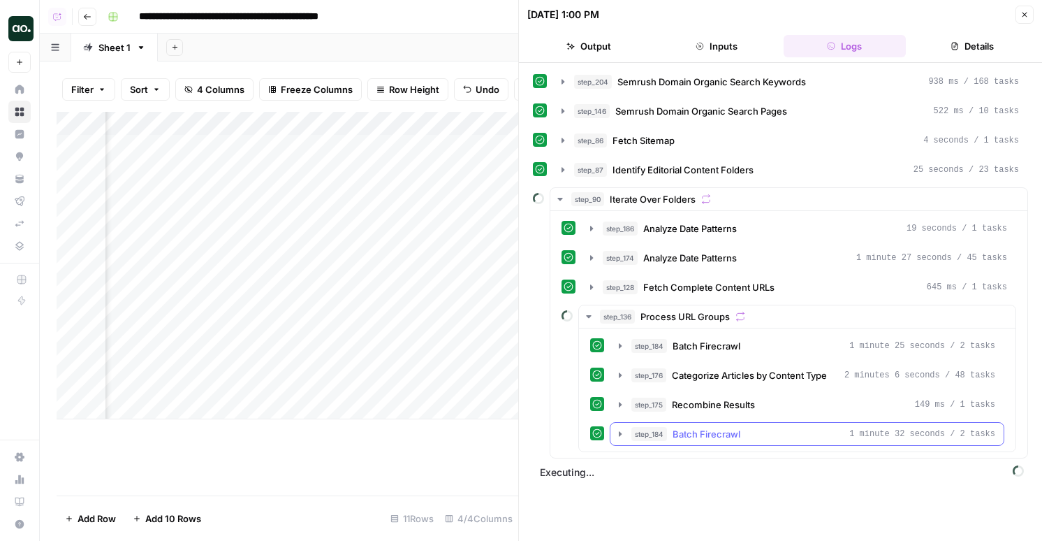
click at [620, 437] on icon "button" at bounding box center [620, 433] width 11 height 11
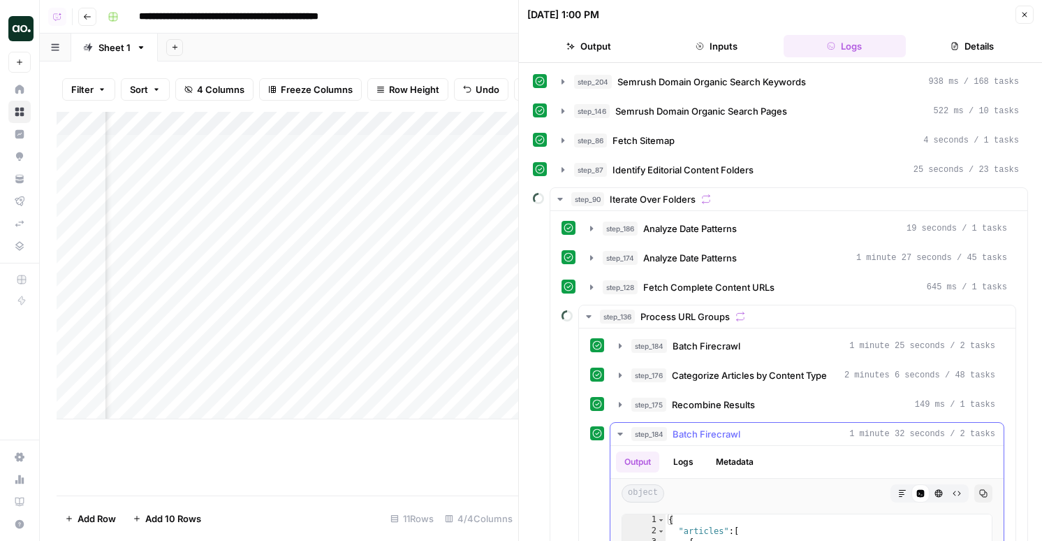
click at [623, 437] on icon "button" at bounding box center [620, 433] width 11 height 11
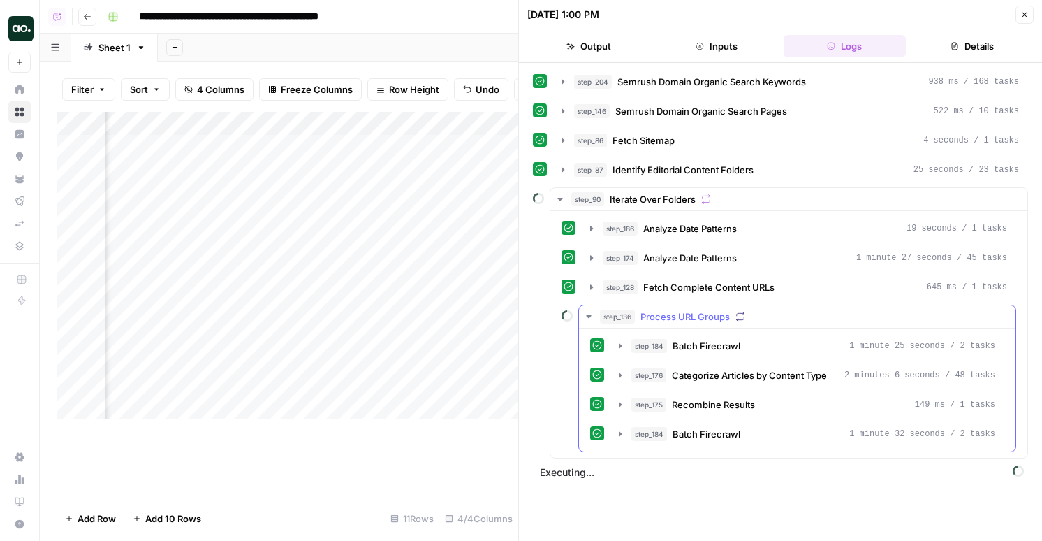
click at [639, 324] on button "step_136 Process URL Groups" at bounding box center [797, 316] width 437 height 22
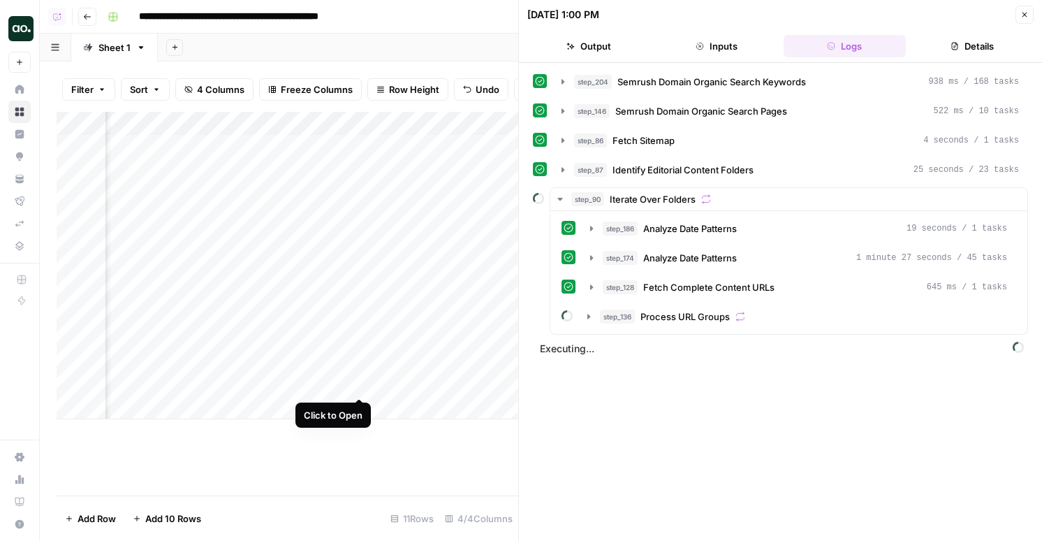
click at [354, 386] on div "Add Column" at bounding box center [288, 265] width 462 height 307
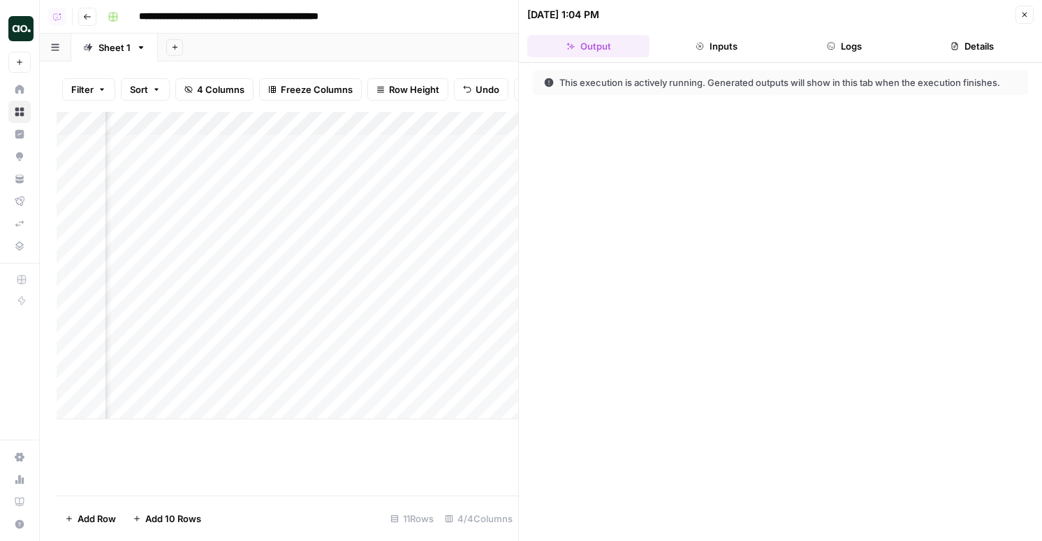
click at [838, 38] on button "Logs" at bounding box center [845, 46] width 122 height 22
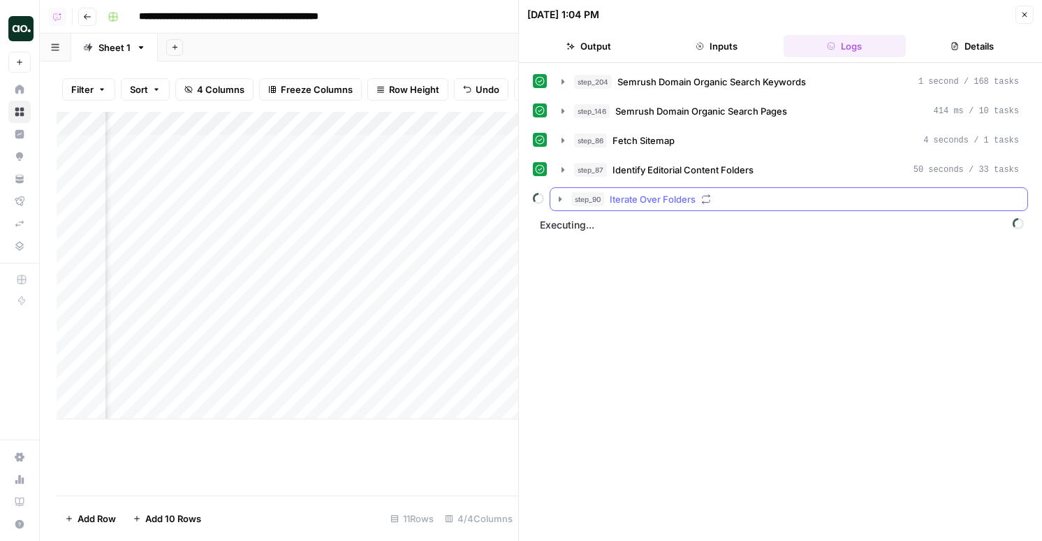
click at [697, 204] on div "step_90 Iterate Over Folders" at bounding box center [795, 199] width 448 height 14
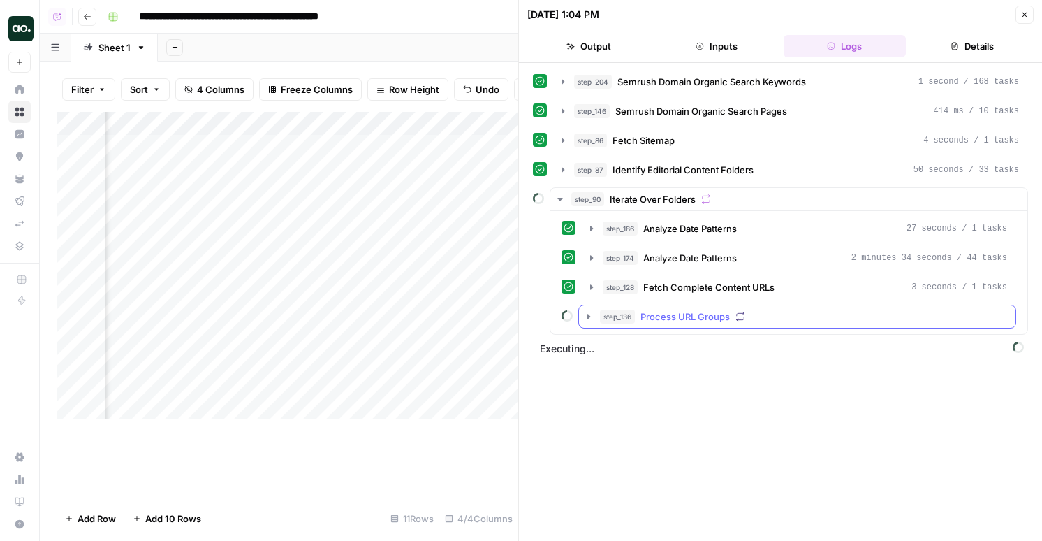
click at [683, 314] on span "Process URL Groups" at bounding box center [685, 316] width 89 height 14
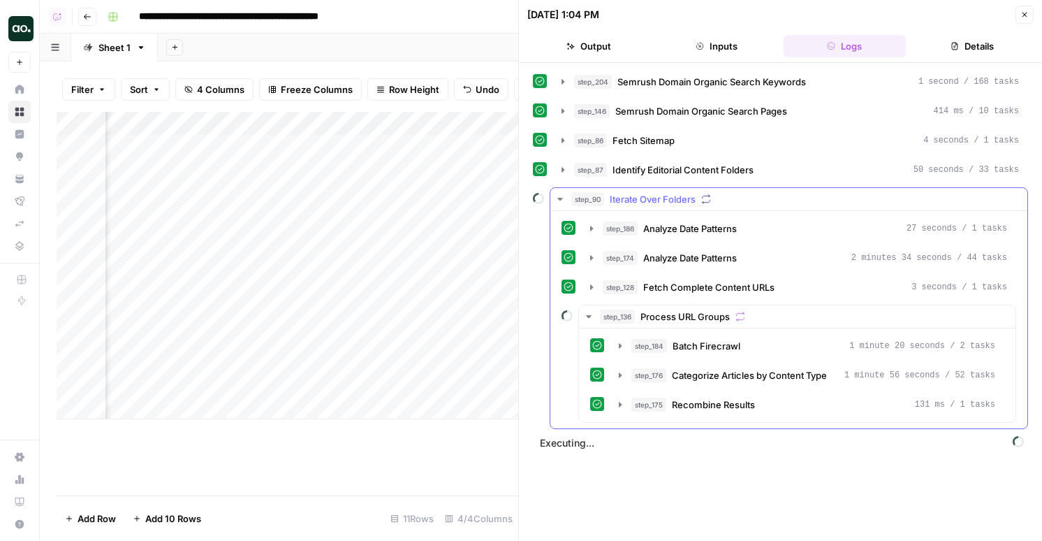
drag, startPoint x: 686, startPoint y: 425, endPoint x: 686, endPoint y: 408, distance: 16.8
click at [686, 423] on div "step_186 Analyze Date Patterns 27 seconds / 1 tasks step_174 Analyze Date Patte…" at bounding box center [788, 319] width 477 height 217
click at [686, 406] on span "Recombine Results" at bounding box center [713, 405] width 83 height 14
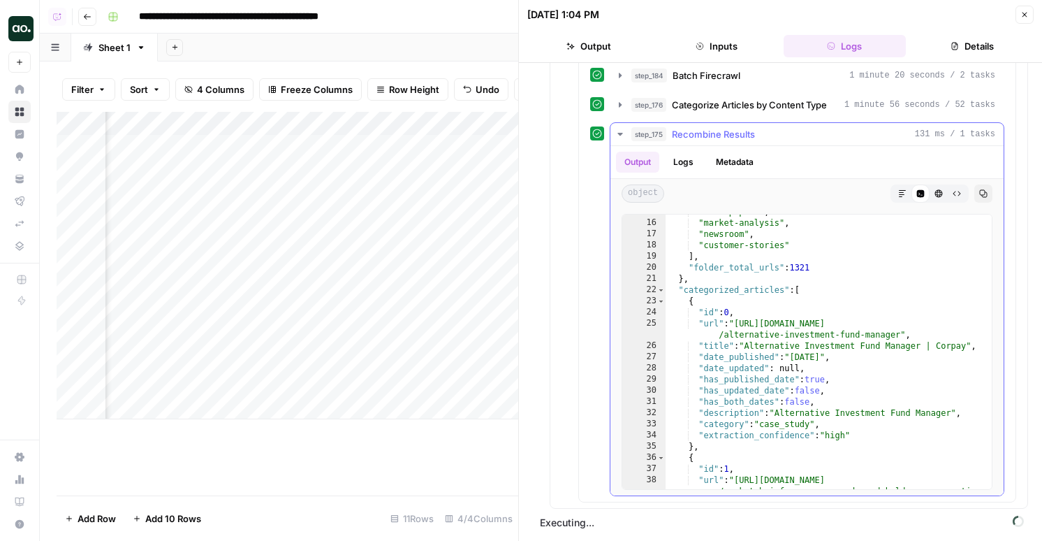
scroll to position [267, 0]
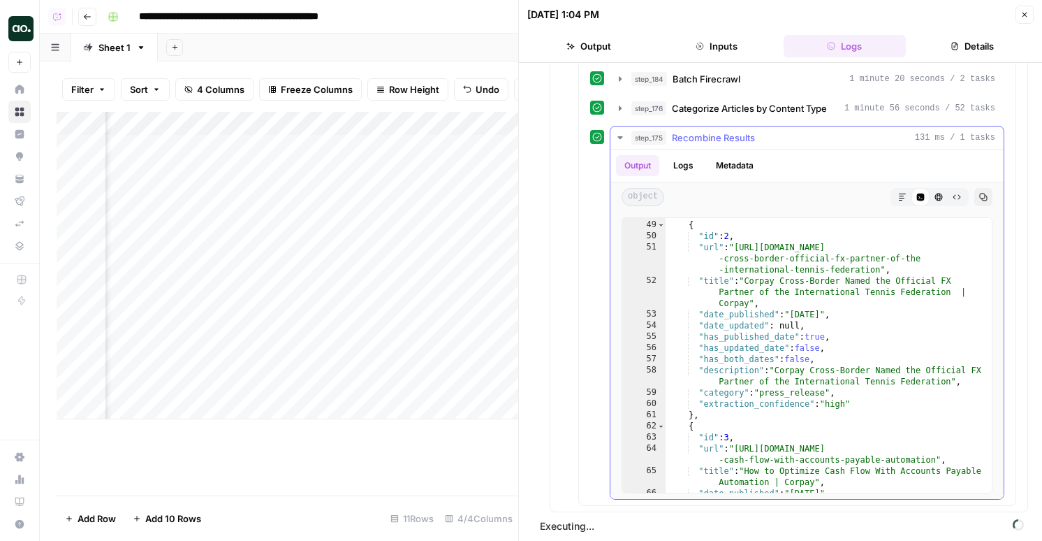
click at [712, 345] on div "} , { "id" : 2 , "url" : "https://www.corpay.com/resources/newsroom/corpay -cro…" at bounding box center [829, 356] width 326 height 297
type textarea "*"
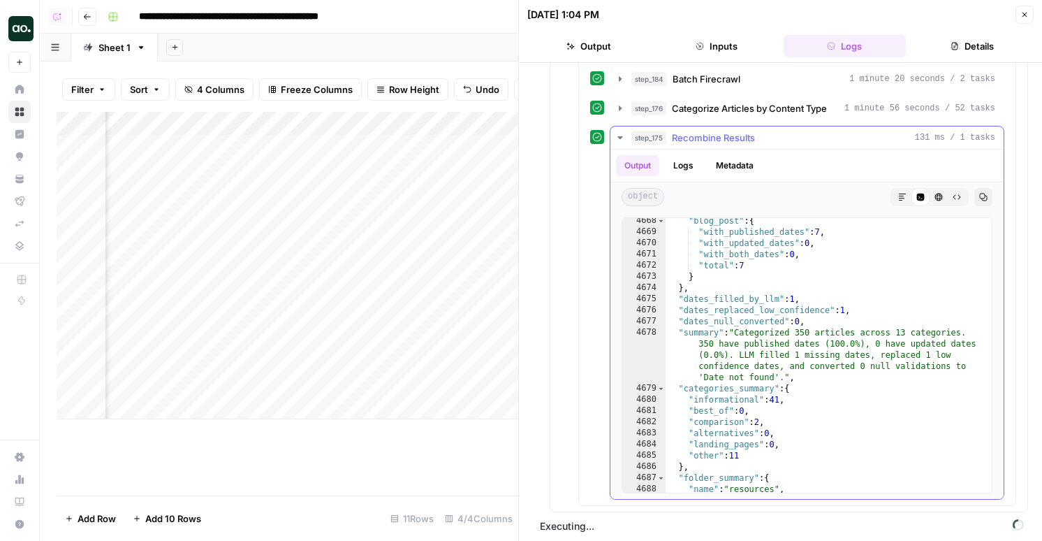
click at [689, 160] on button "Logs" at bounding box center [683, 165] width 37 height 21
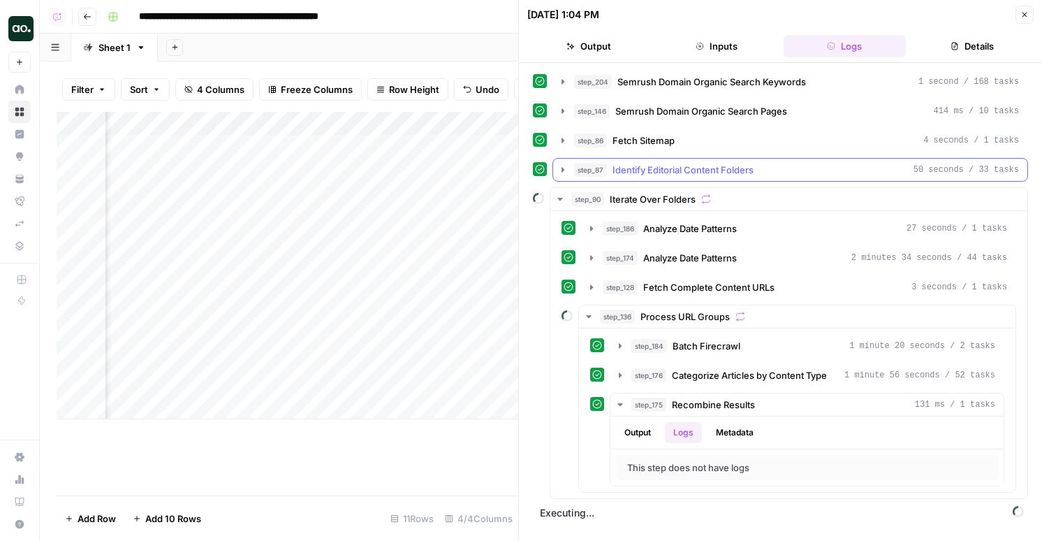
scroll to position [0, 0]
click at [688, 381] on span "Categorize Articles by Content Type" at bounding box center [749, 375] width 155 height 14
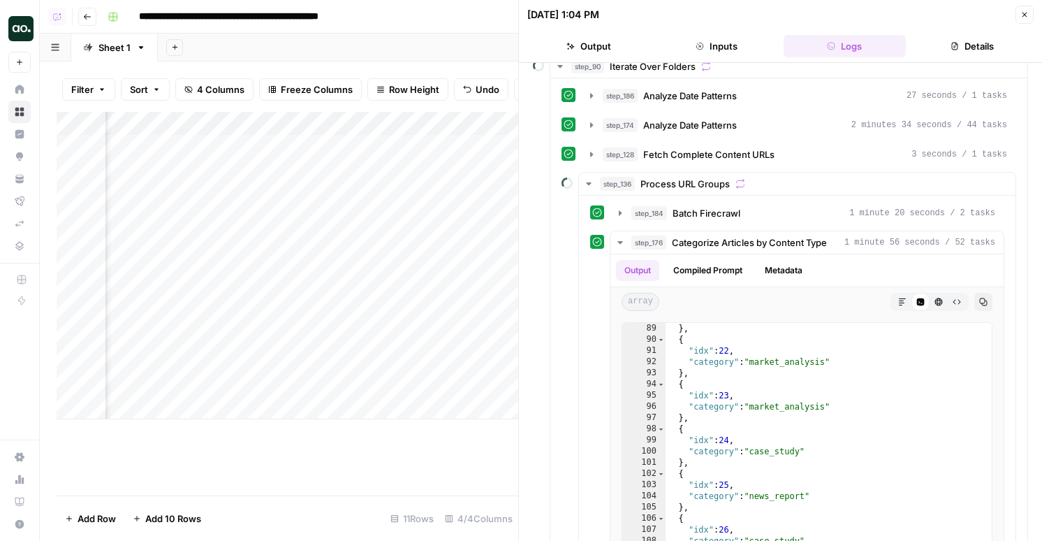
scroll to position [983, 0]
click at [363, 124] on div "Add Column" at bounding box center [288, 265] width 462 height 307
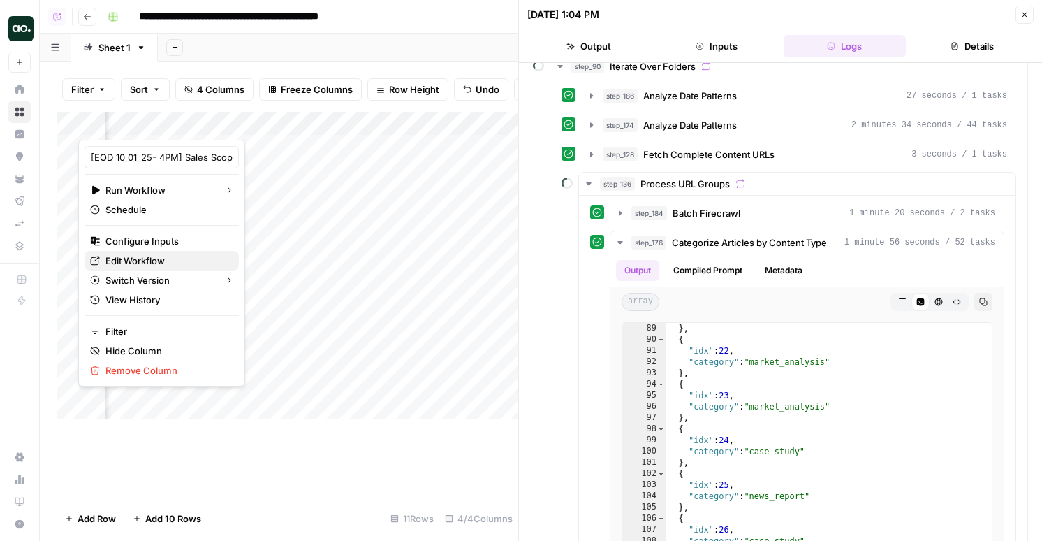
click at [150, 260] on span "Edit Workflow" at bounding box center [166, 261] width 122 height 14
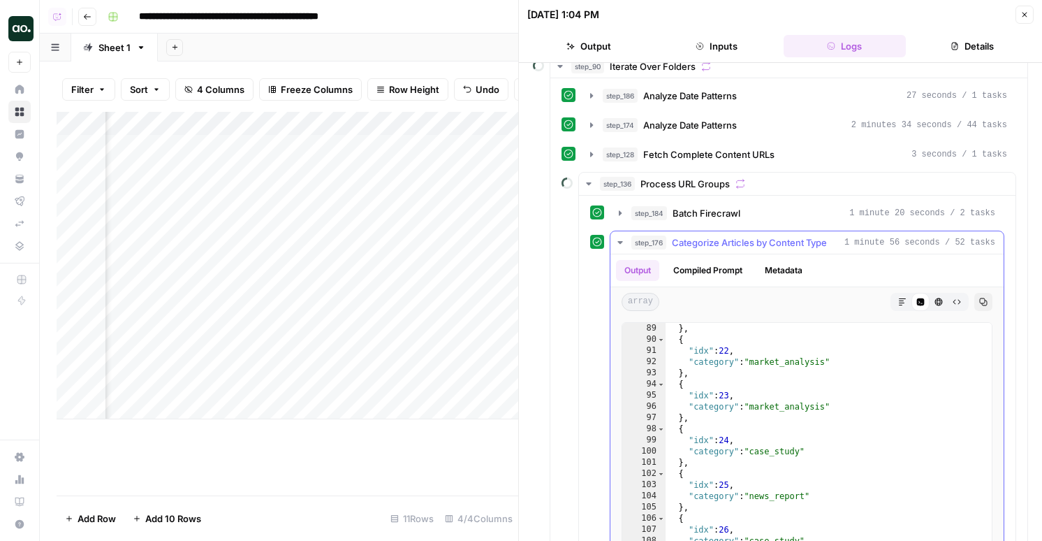
click at [715, 235] on span "Categorize Articles by Content Type" at bounding box center [749, 242] width 155 height 14
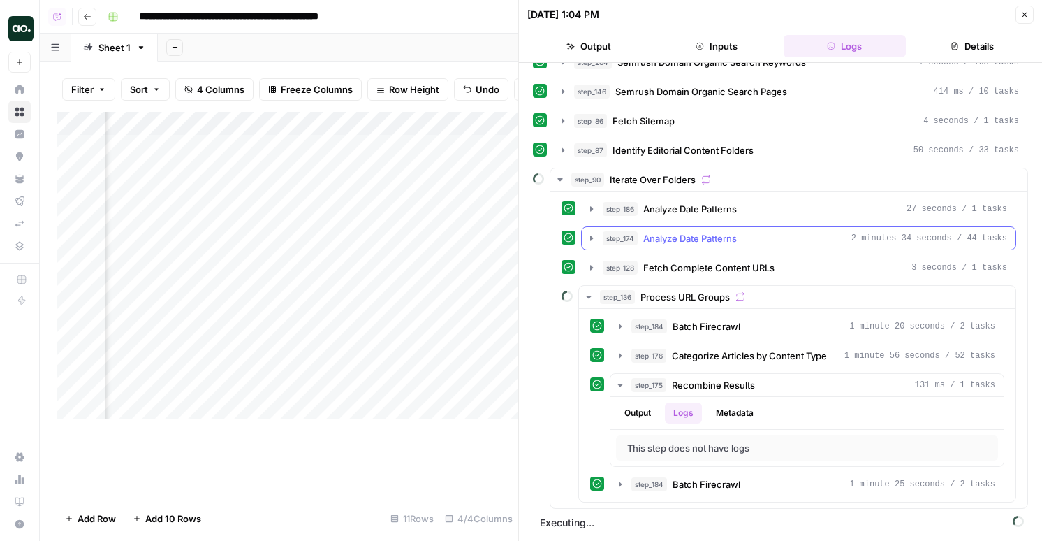
scroll to position [20, 0]
click at [679, 486] on span "Batch Firecrawl" at bounding box center [707, 484] width 68 height 14
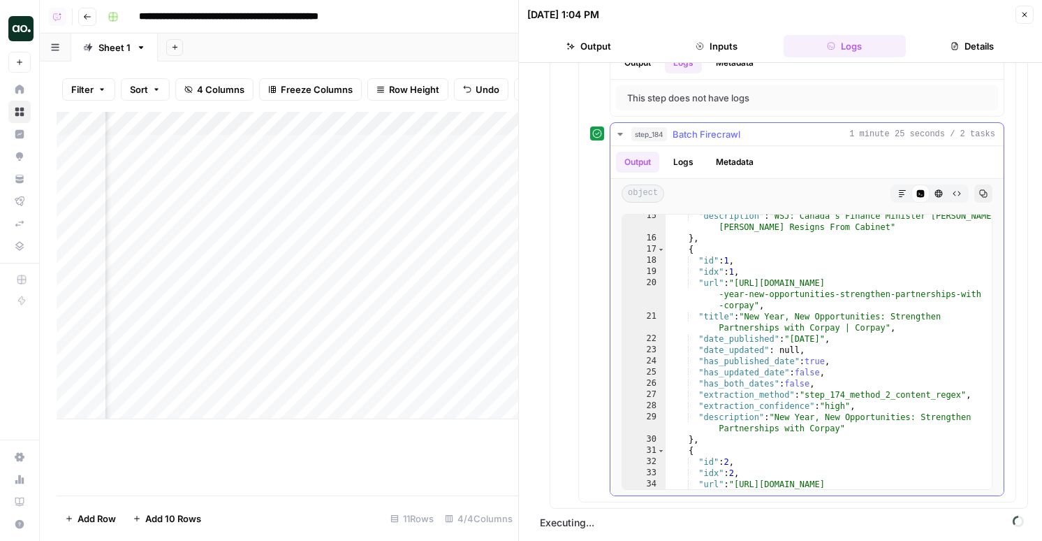
scroll to position [61, 0]
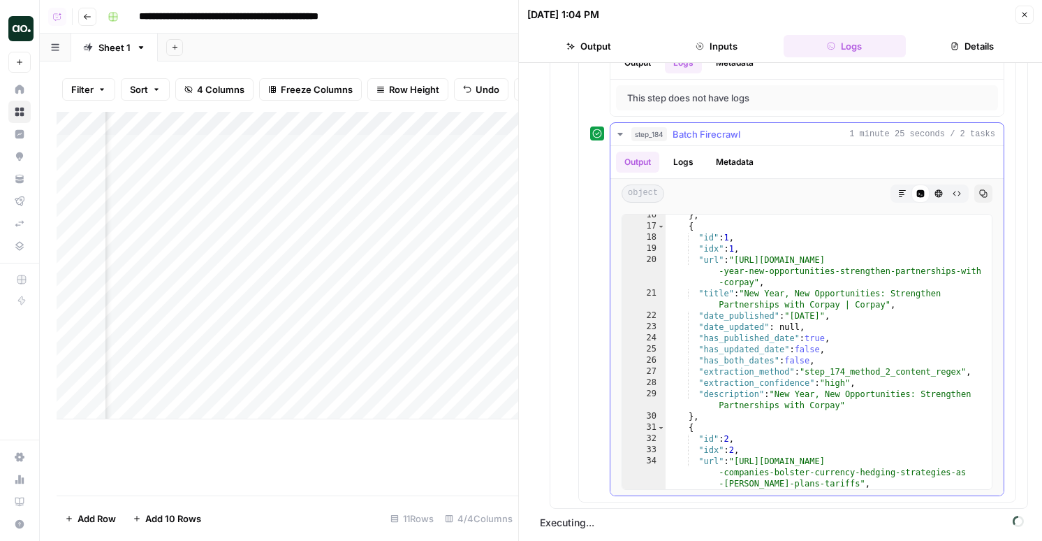
click at [711, 401] on div "} , { "id" : 1 , "idx" : 1 , "url" : "https://www.corpay.com/resources/podcasts…" at bounding box center [829, 364] width 326 height 308
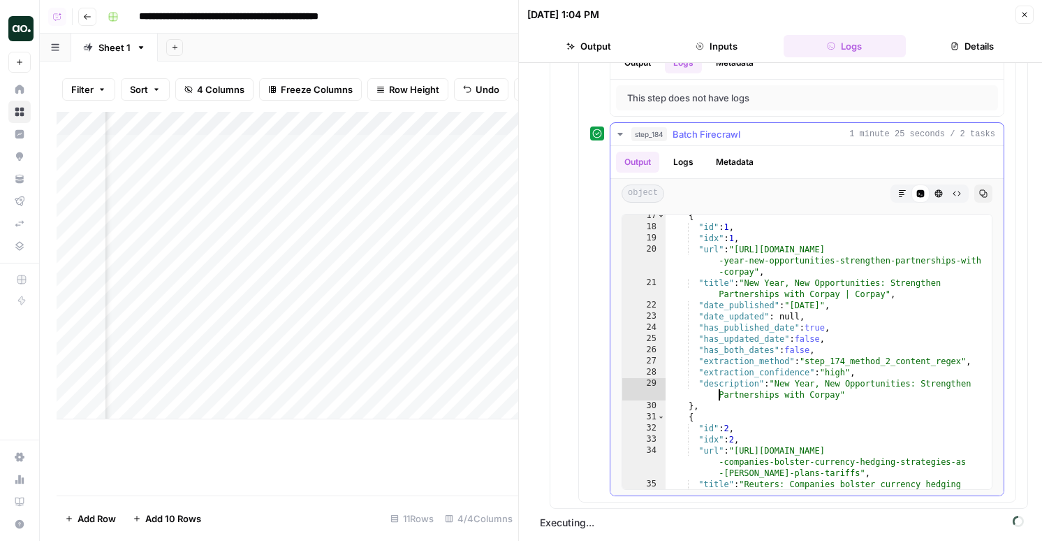
type textarea "*"
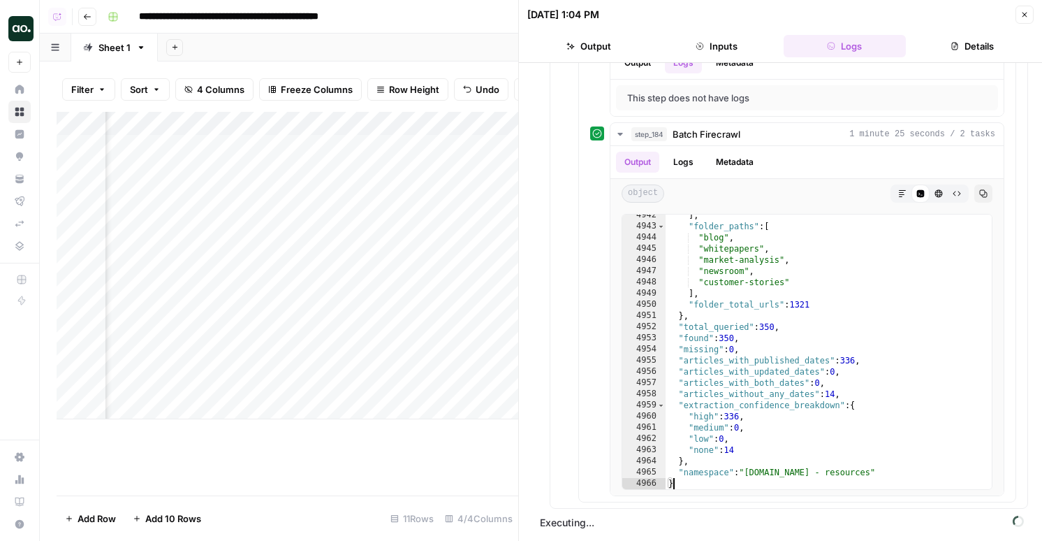
scroll to position [0, 0]
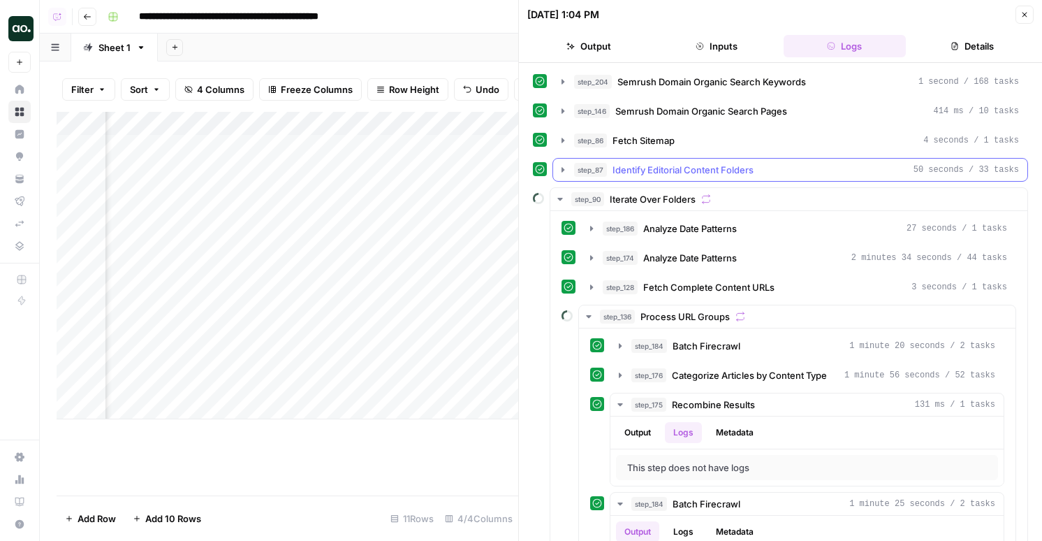
click at [659, 160] on button "step_87 Identify Editorial Content Folders 50 seconds / 33 tasks" at bounding box center [790, 170] width 474 height 22
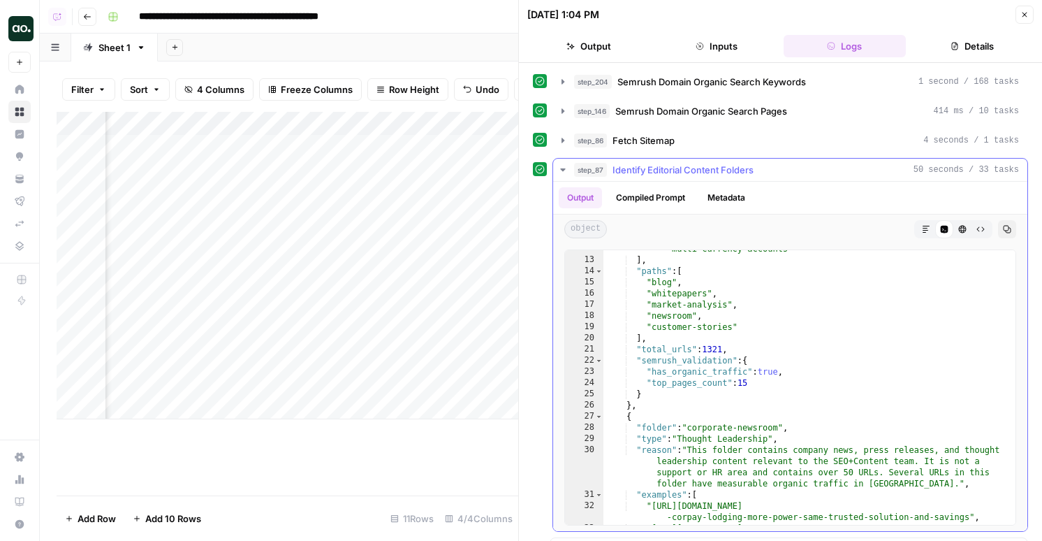
click at [710, 370] on div ""https://www.corpay.com/resources/blog/a-beginners-guide-to-managing -multi-cur…" at bounding box center [810, 391] width 412 height 319
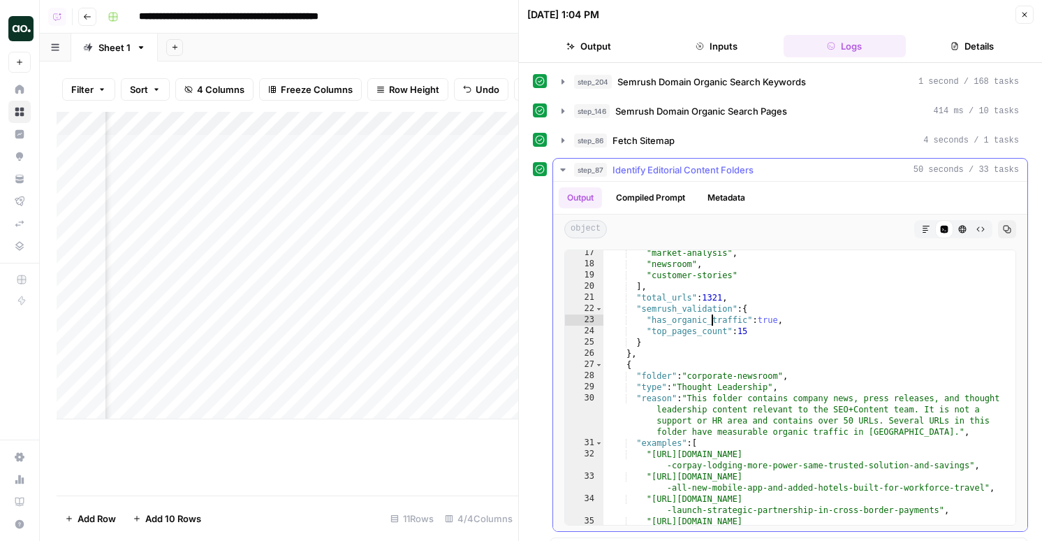
scroll to position [271, 0]
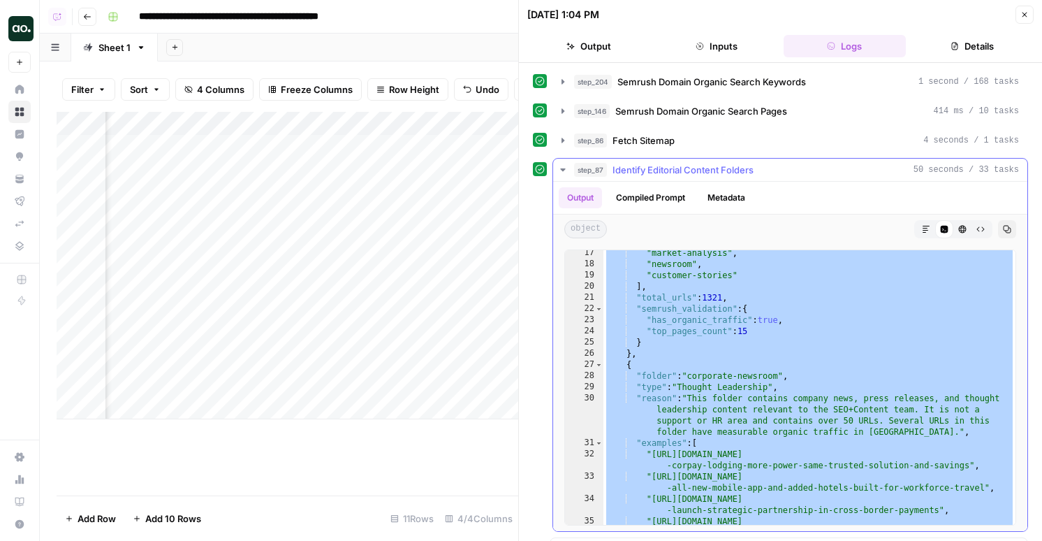
type textarea "* *"
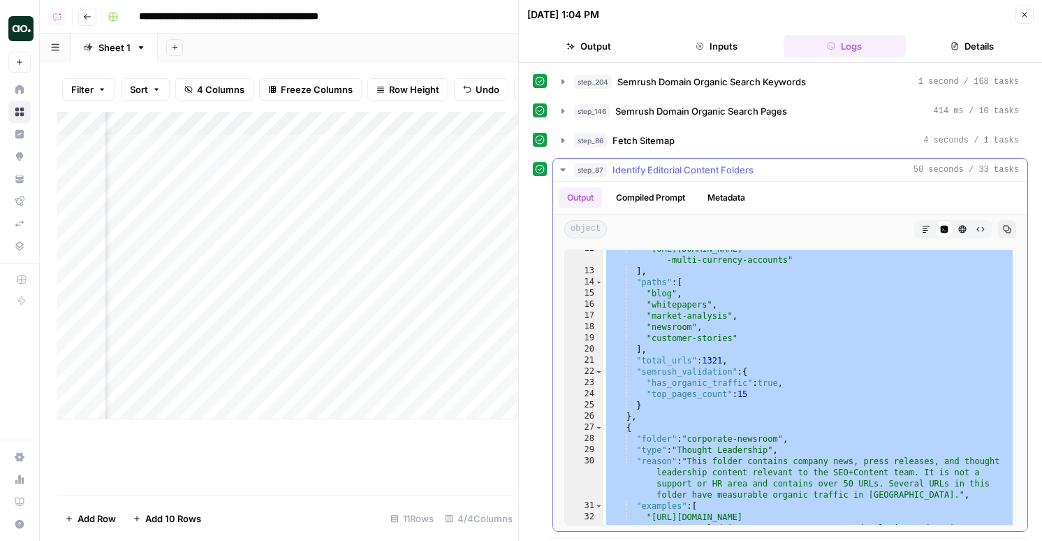
scroll to position [189, 0]
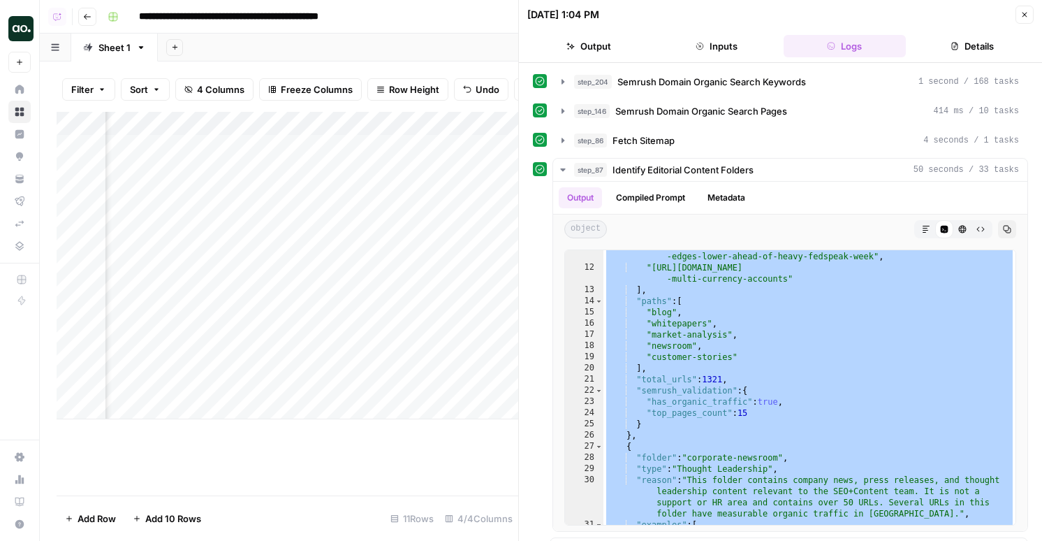
click at [359, 122] on div "Add Column" at bounding box center [288, 265] width 462 height 307
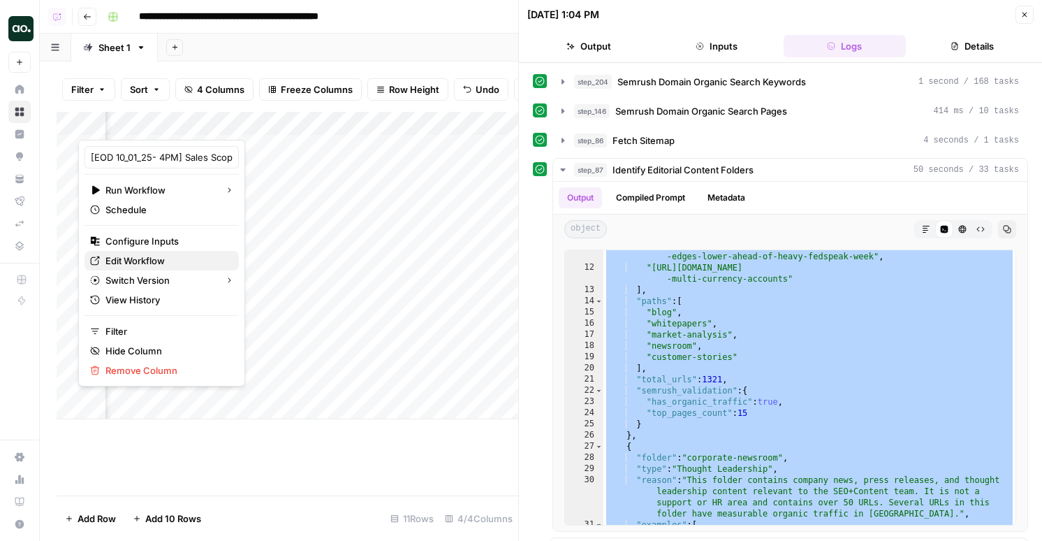
click at [119, 262] on span "Edit Workflow" at bounding box center [166, 261] width 122 height 14
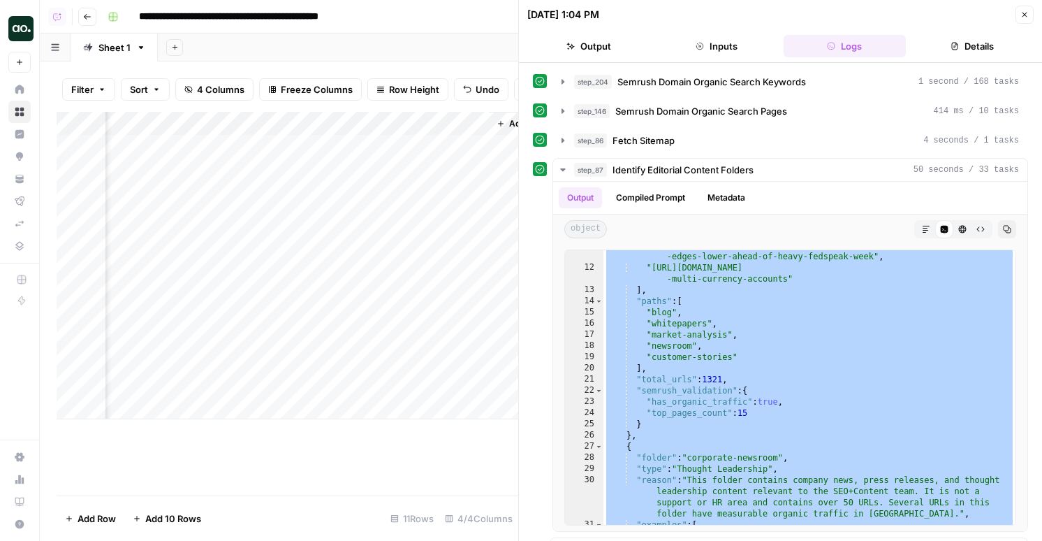
scroll to position [0, 430]
click at [425, 361] on div "Add Column" at bounding box center [288, 265] width 462 height 307
click at [710, 172] on span "Identify Editorial Content Folders" at bounding box center [683, 170] width 141 height 14
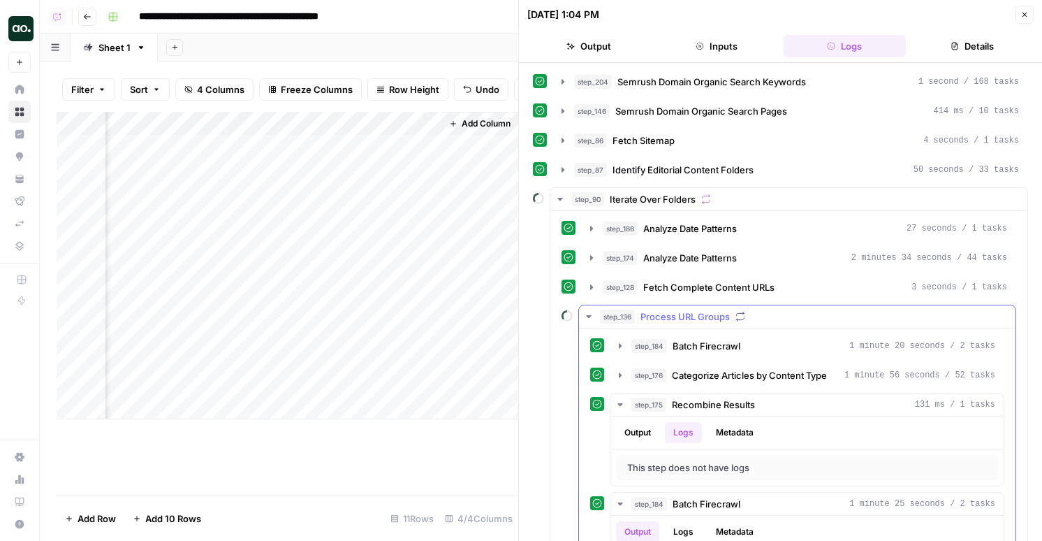
scroll to position [3, 0]
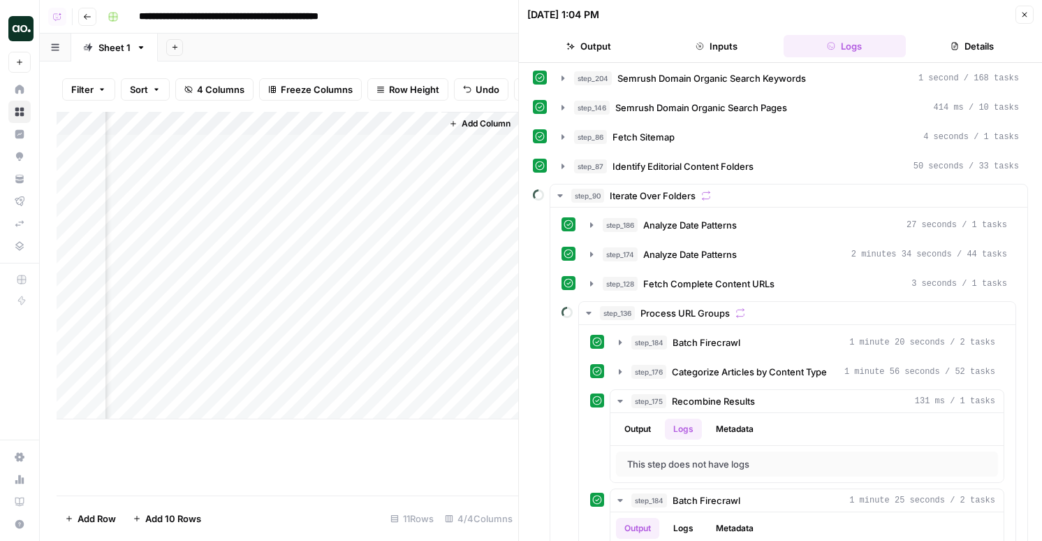
click at [159, 358] on div "Add Column" at bounding box center [288, 265] width 462 height 307
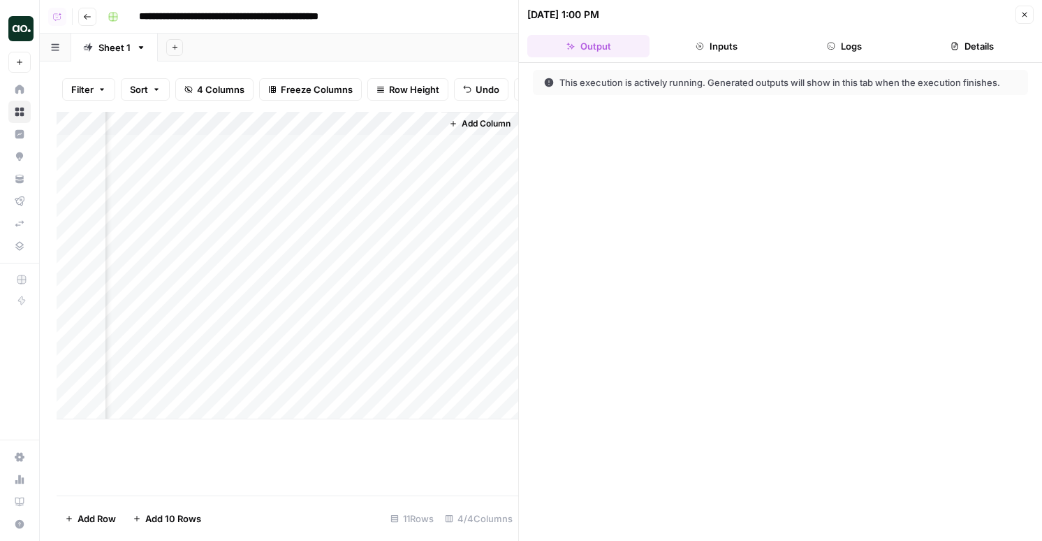
click at [838, 42] on button "Logs" at bounding box center [845, 46] width 122 height 22
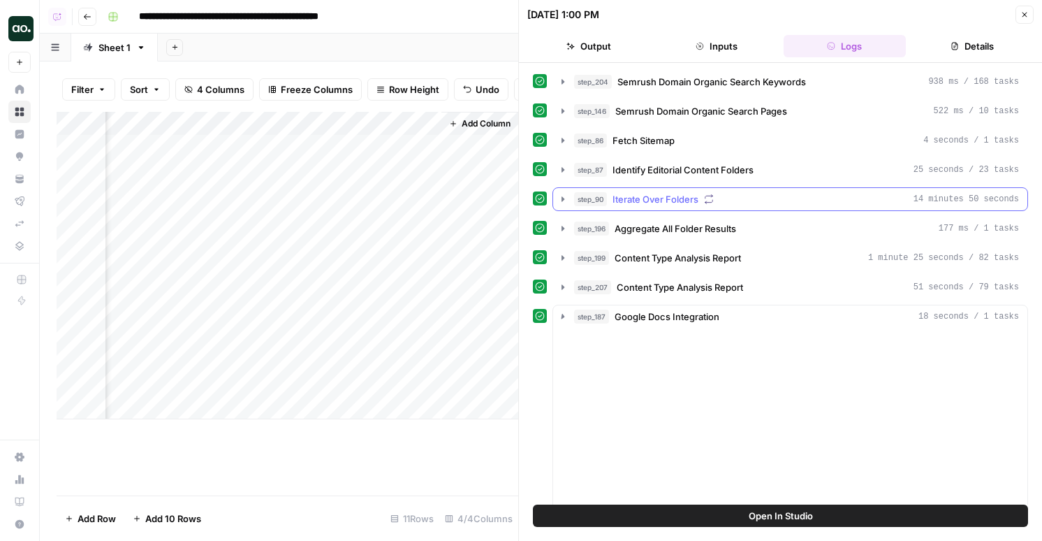
click at [655, 200] on span "Iterate Over Folders" at bounding box center [656, 199] width 86 height 14
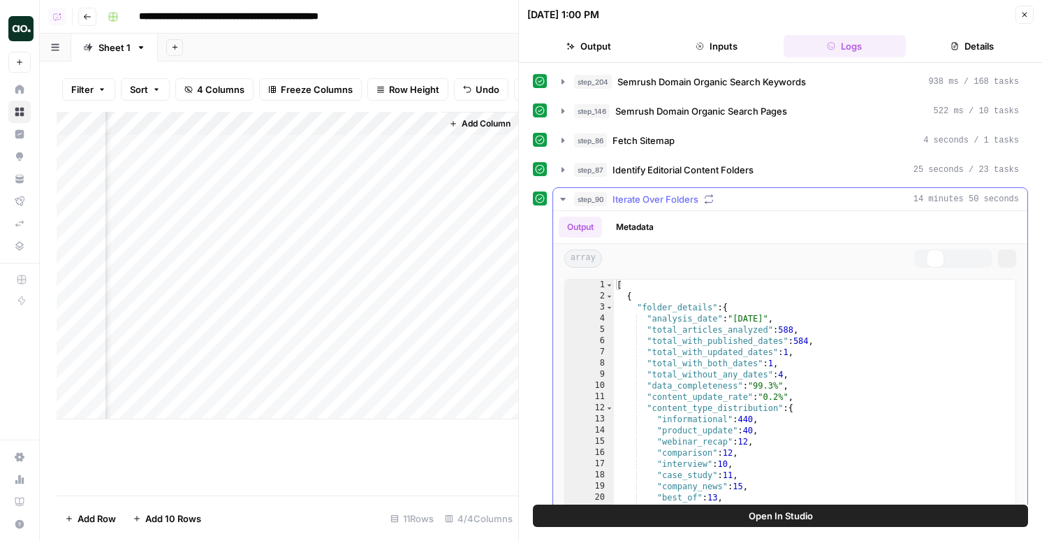
click at [655, 190] on button "step_90 Iterate Over Folders 14 minutes 50 seconds" at bounding box center [790, 199] width 474 height 22
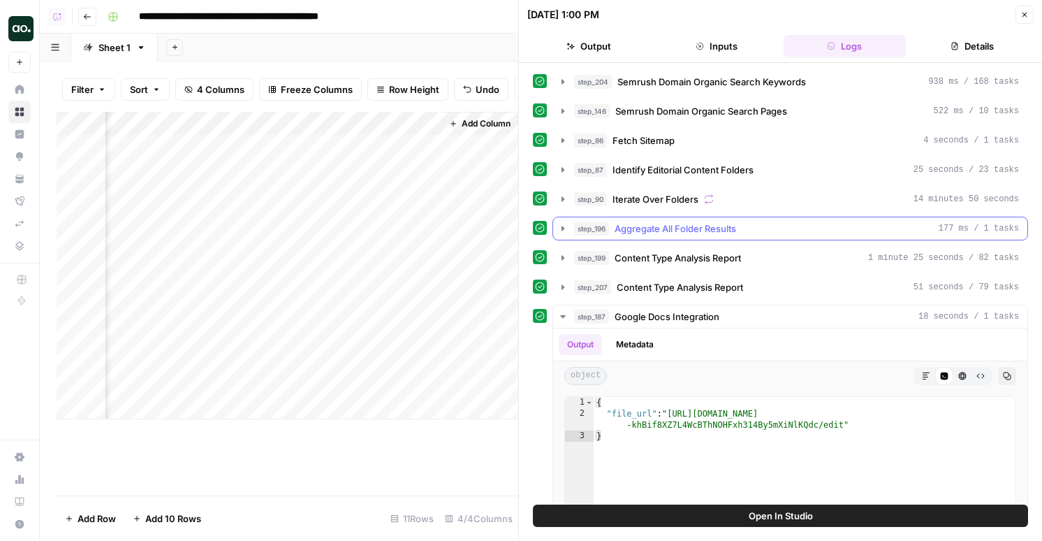
click at [658, 230] on span "Aggregate All Folder Results" at bounding box center [676, 228] width 122 height 14
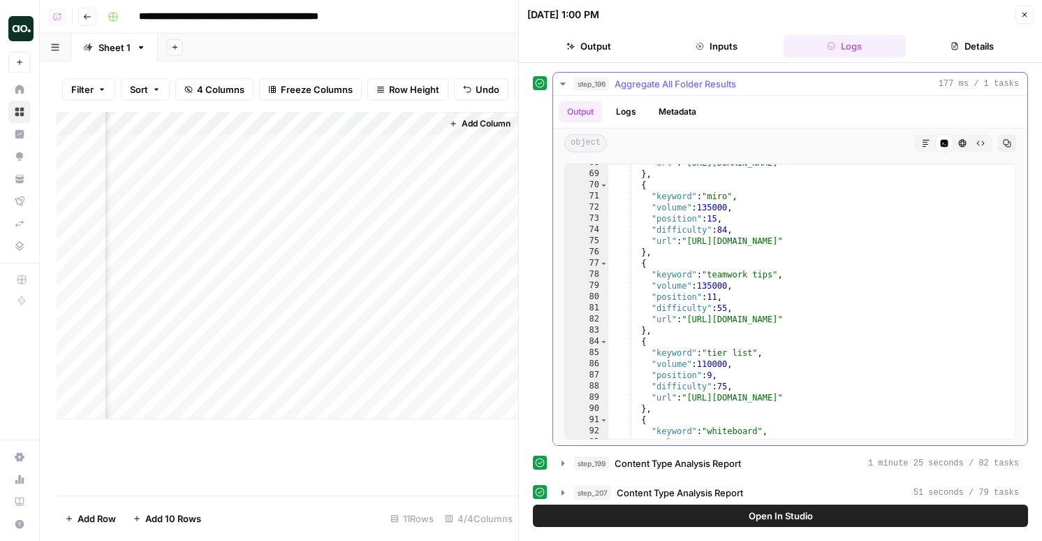
scroll to position [617, 0]
click at [711, 214] on div ""url" : "https://www.mural.co/blog/virtual-meeting-etiquette" } , { "keyword" :…" at bounding box center [811, 305] width 407 height 297
type textarea "*"
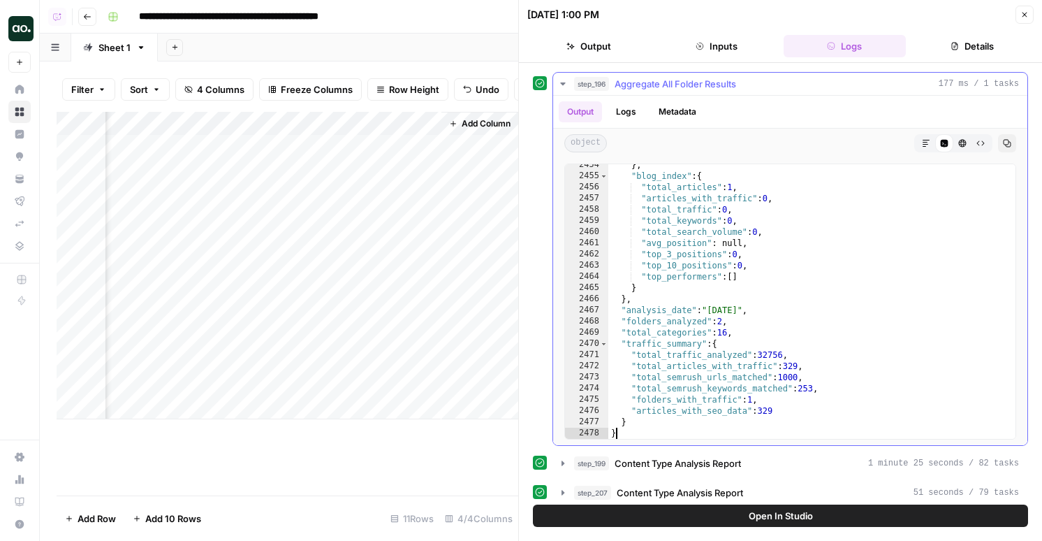
scroll to position [22617, 0]
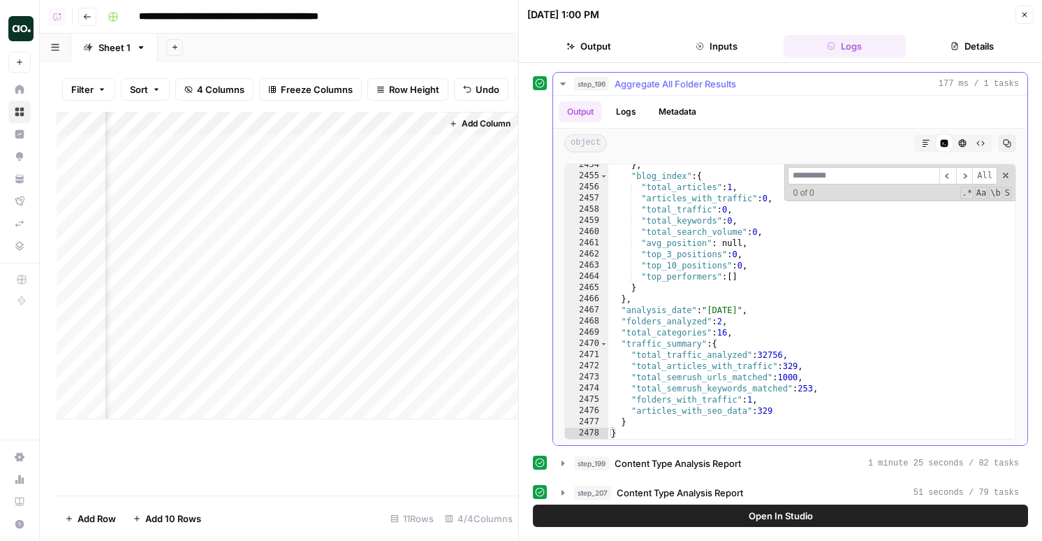
type input "*"
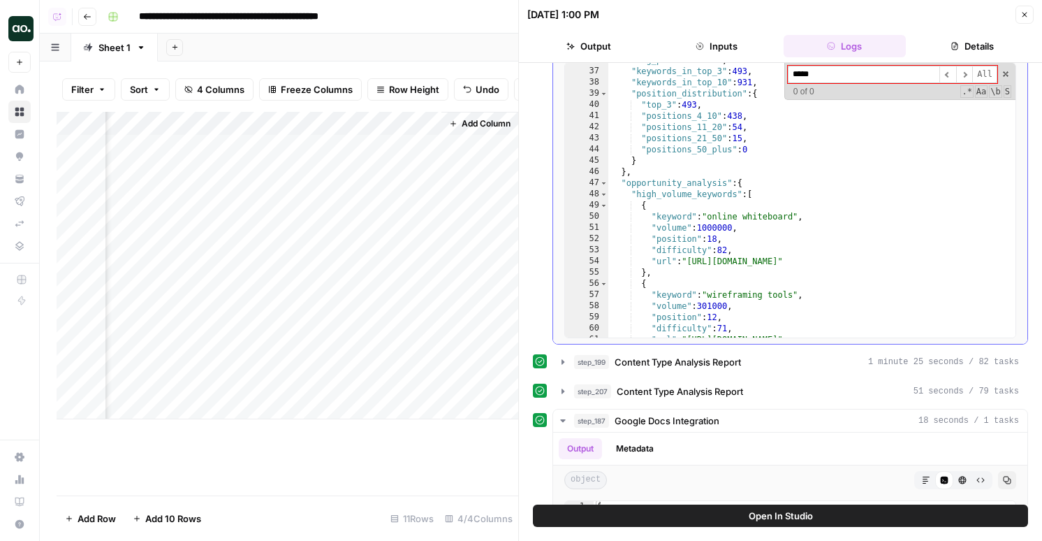
scroll to position [326, 0]
type input "*****"
click at [755, 184] on div ""avg_position" : 4.8 , "keywords_in_top_3" : 493 , "keywords_in_top_10" : 931 ,…" at bounding box center [811, 203] width 407 height 297
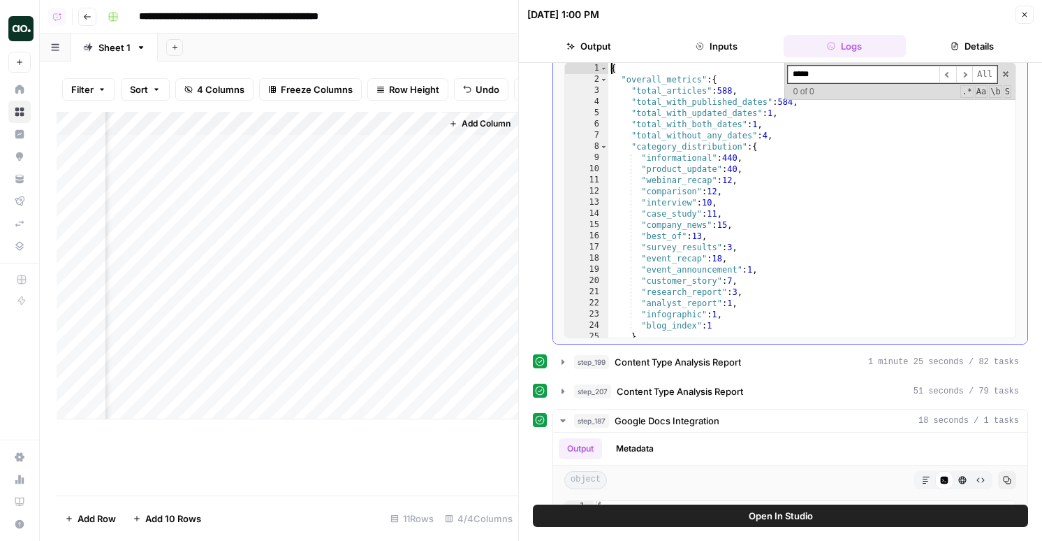
scroll to position [131, 0]
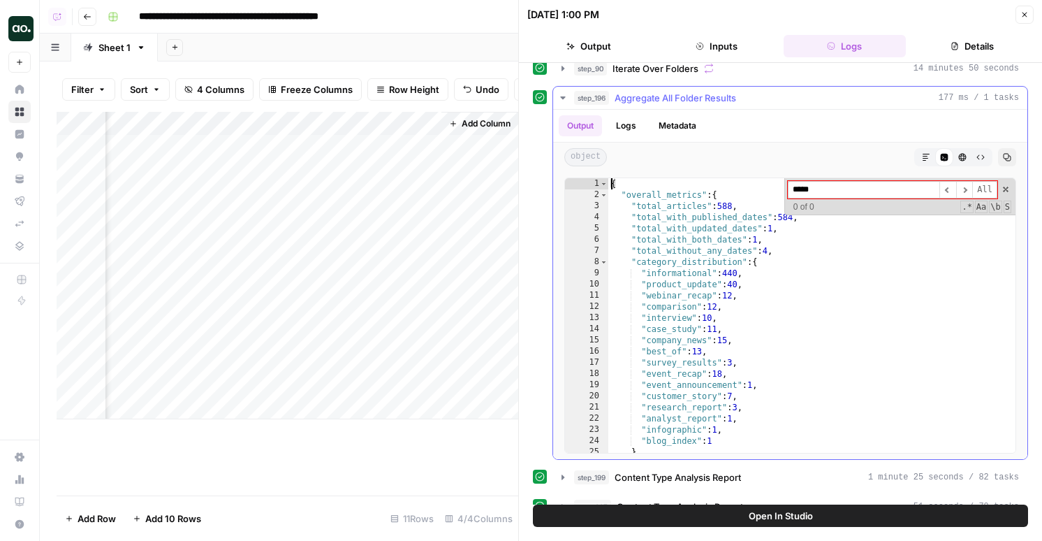
type textarea "*"
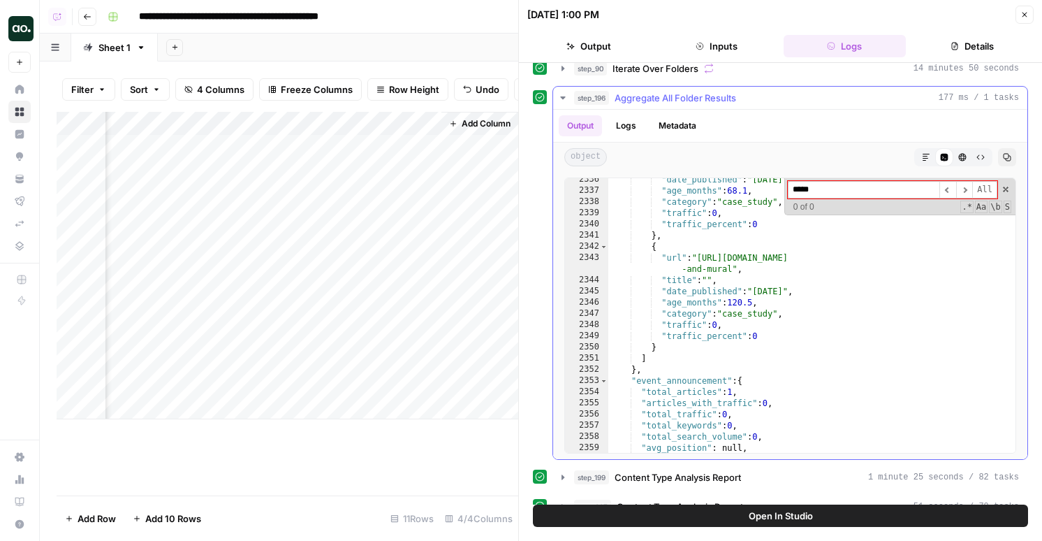
scroll to position [21553, 0]
click at [760, 511] on span "Open In Studio" at bounding box center [781, 516] width 64 height 14
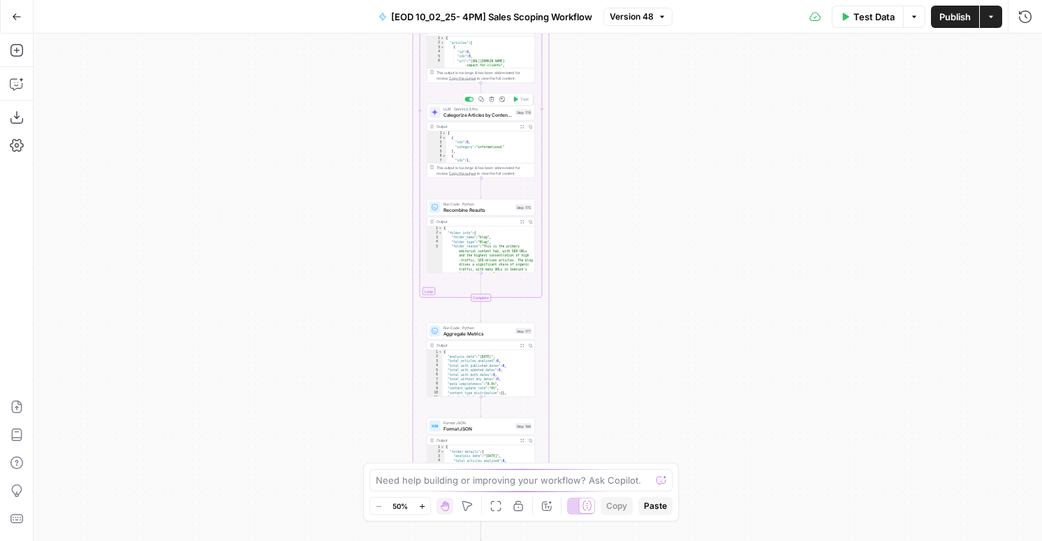
click at [503, 114] on span "Categorize Articles by Content Type" at bounding box center [478, 114] width 69 height 7
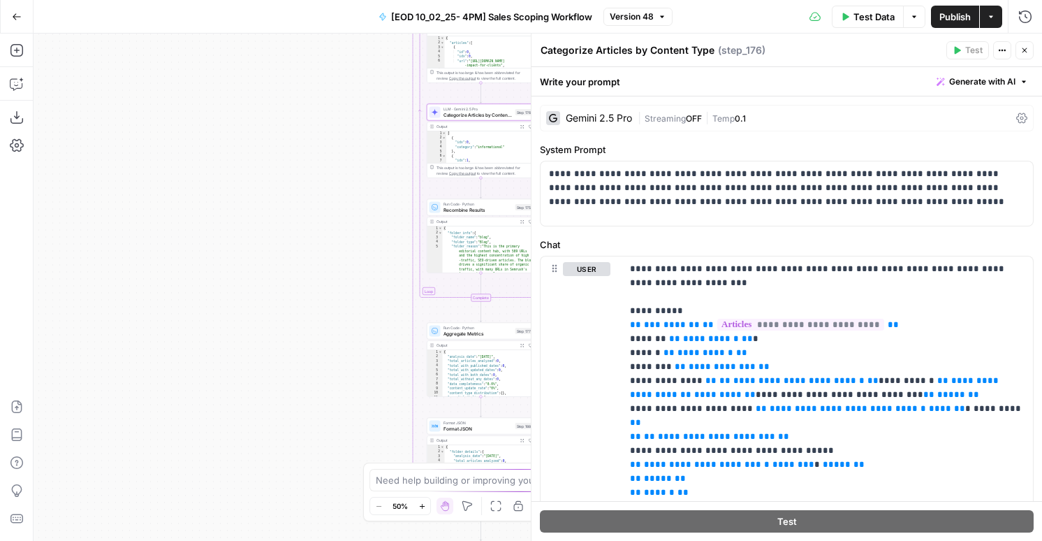
scroll to position [254, 0]
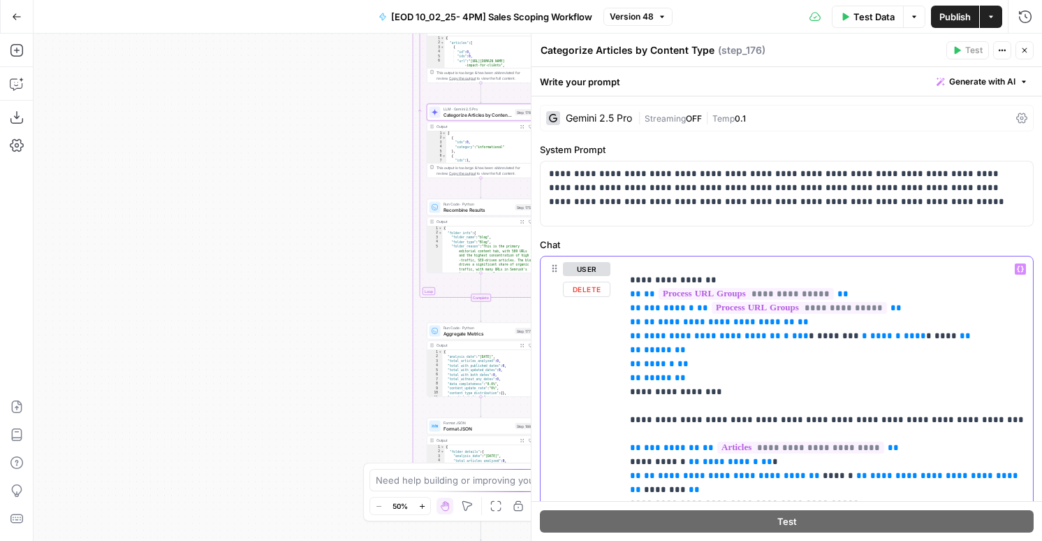
type input "null"
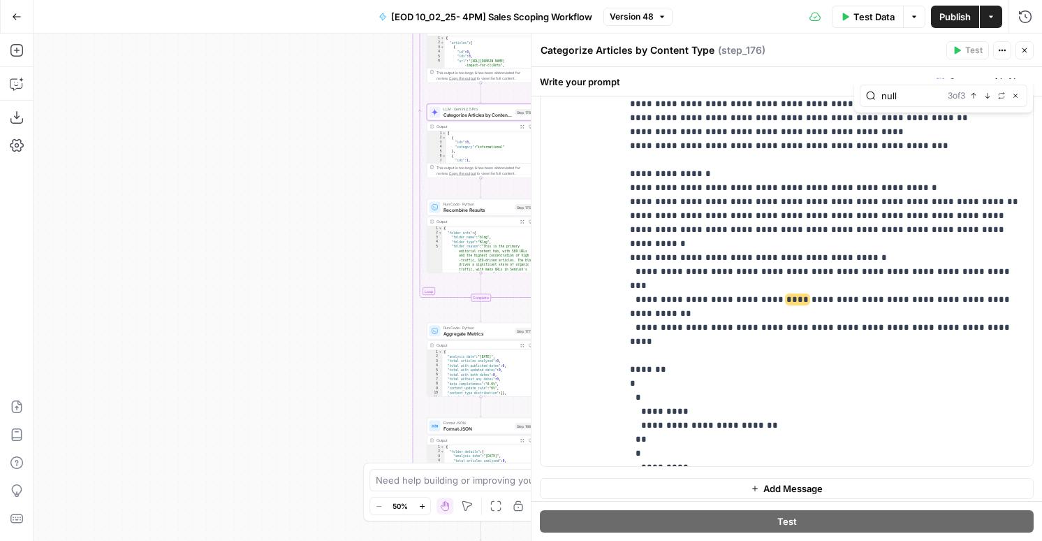
scroll to position [366, 0]
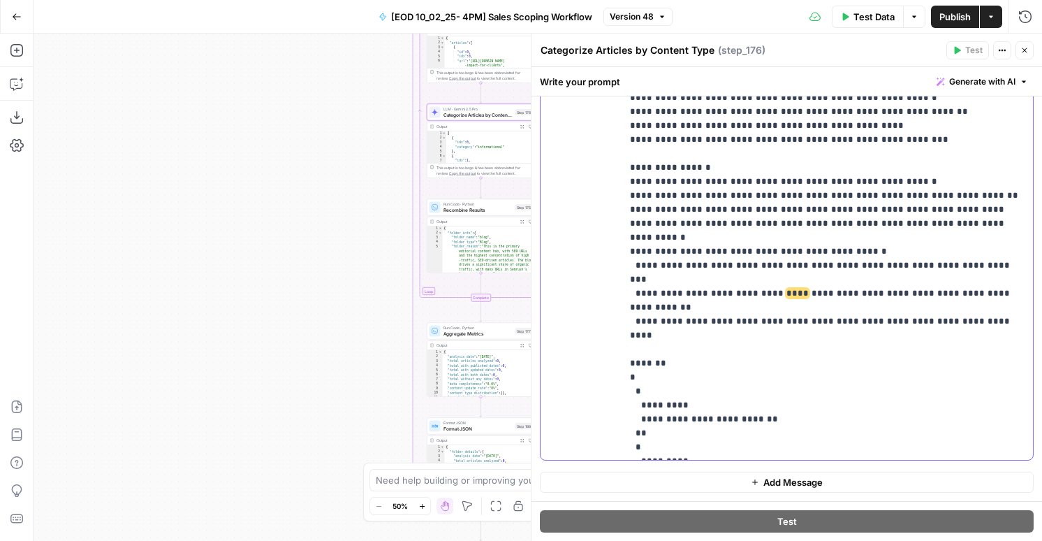
click at [787, 289] on span "****" at bounding box center [798, 293] width 22 height 9
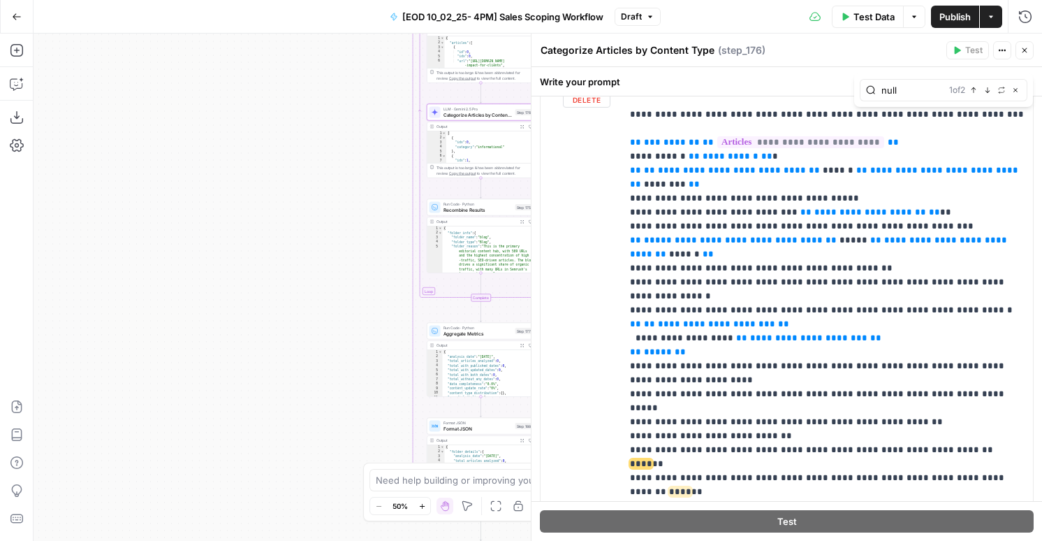
scroll to position [371, 0]
click at [937, 398] on p "**********" at bounding box center [827, 358] width 395 height 1313
click at [652, 458] on span "****" at bounding box center [641, 462] width 22 height 9
click at [692, 486] on span "****" at bounding box center [680, 490] width 22 height 9
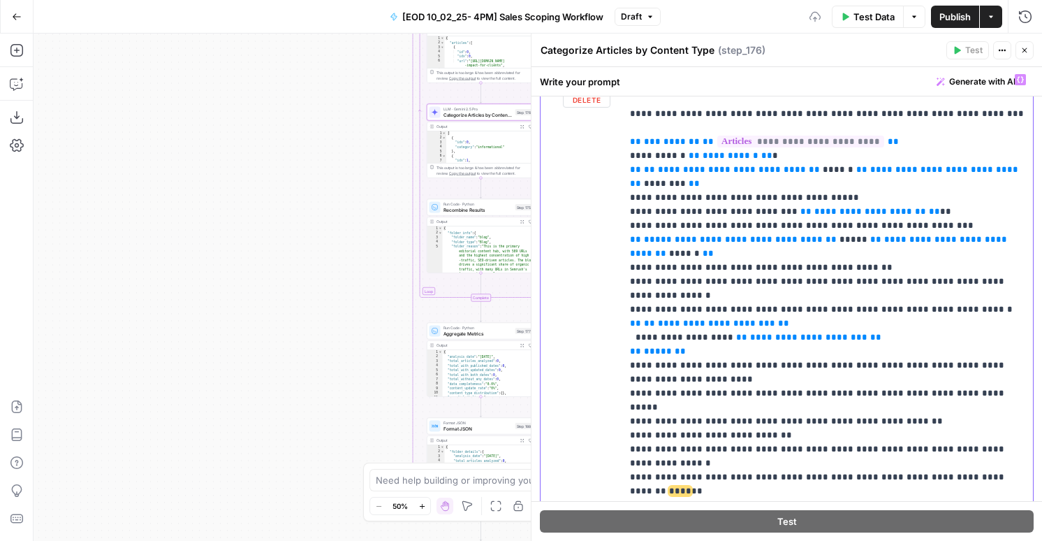
click at [692, 486] on span "****" at bounding box center [680, 490] width 22 height 9
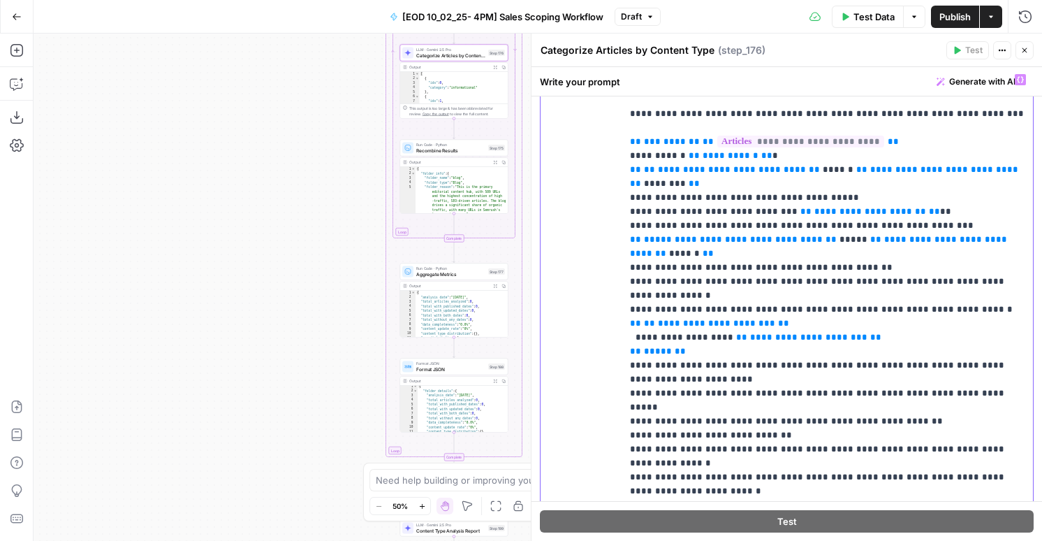
scroll to position [2, 0]
type textarea "**********"
click at [441, 400] on div "{ "folder_details" : { "analysis_date" : "2025-10-06" , "total_articles_analyze…" at bounding box center [463, 412] width 91 height 57
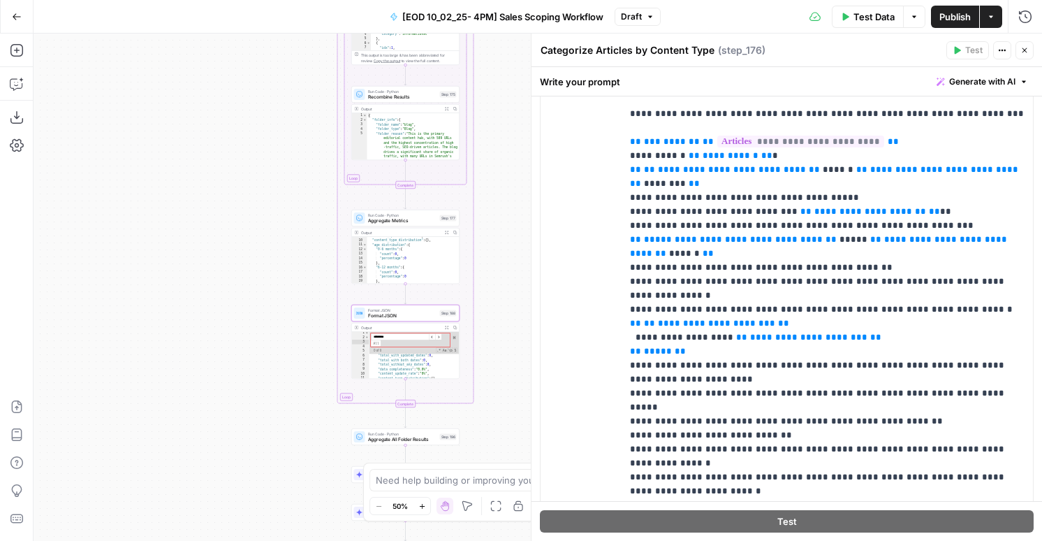
type input "********"
type textarea "**********"
click at [398, 253] on div ""content_update_rate" : "0%" , "content_type_distribution" : { } , "age_distrib…" at bounding box center [413, 261] width 93 height 57
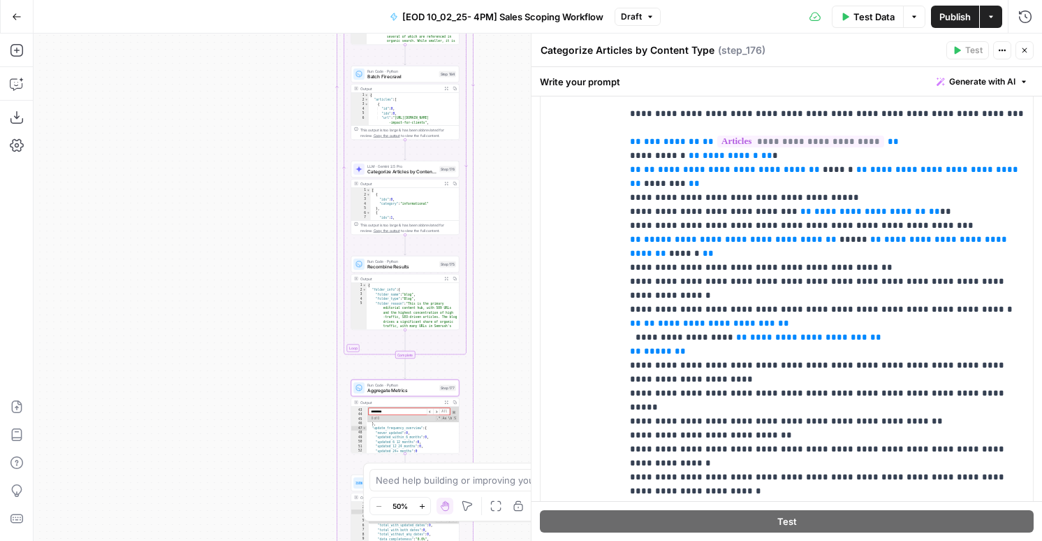
type input "********"
type textarea "**********"
click at [418, 310] on div "{ "folder_info" : { "folder_name" : "blog" , "folder_type" : "Blog" , "folder_r…" at bounding box center [413, 311] width 93 height 57
type input "****"
click at [446, 277] on icon "button" at bounding box center [446, 279] width 4 height 4
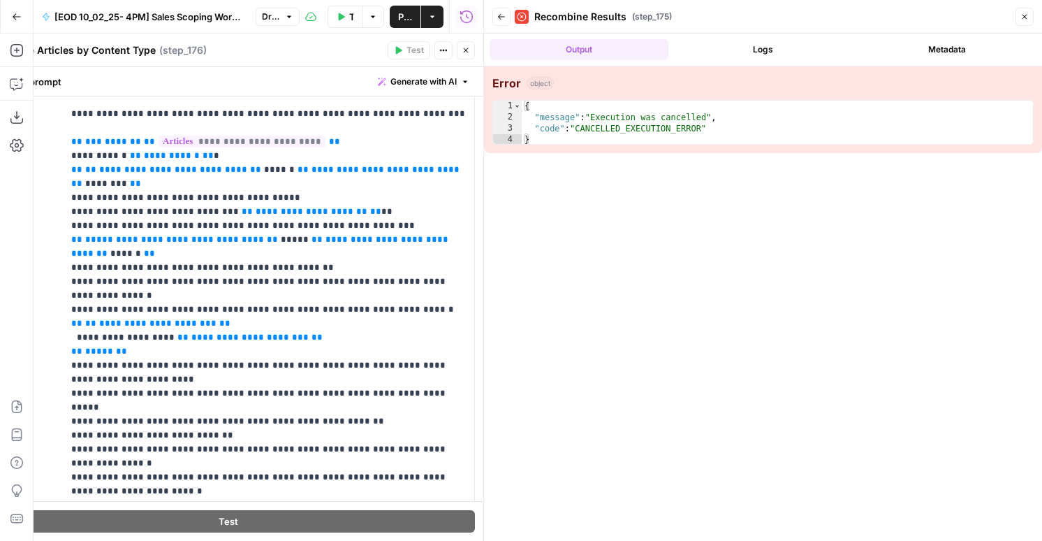
click at [503, 9] on button "Back" at bounding box center [502, 17] width 18 height 18
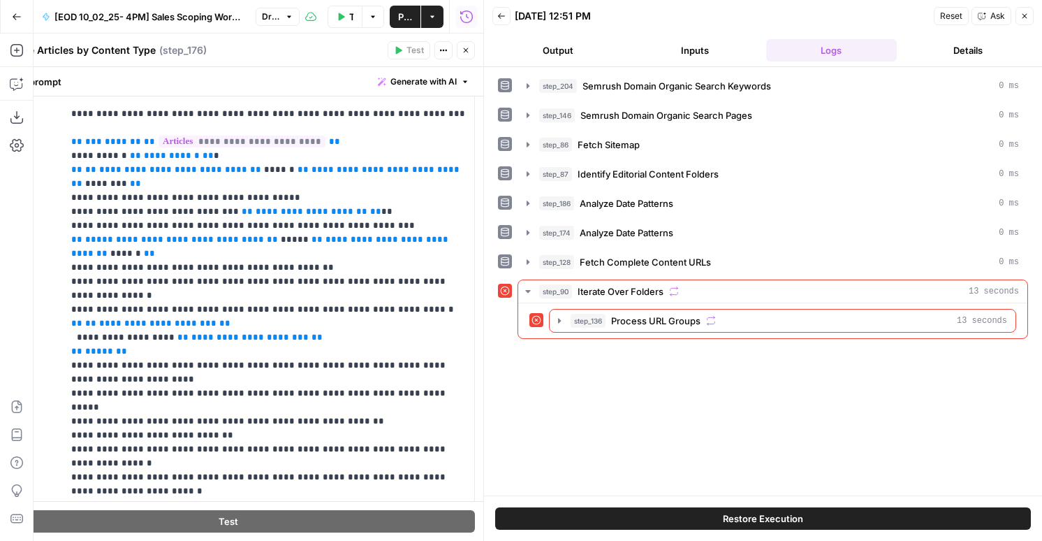
click at [1023, 17] on icon "button" at bounding box center [1025, 16] width 5 height 5
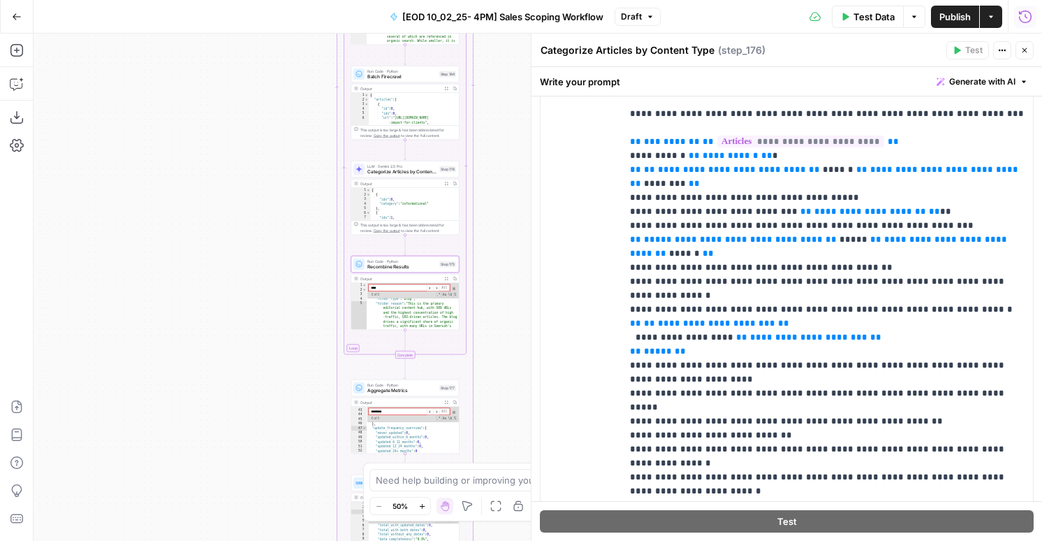
click at [1021, 15] on icon "button" at bounding box center [1026, 17] width 14 height 14
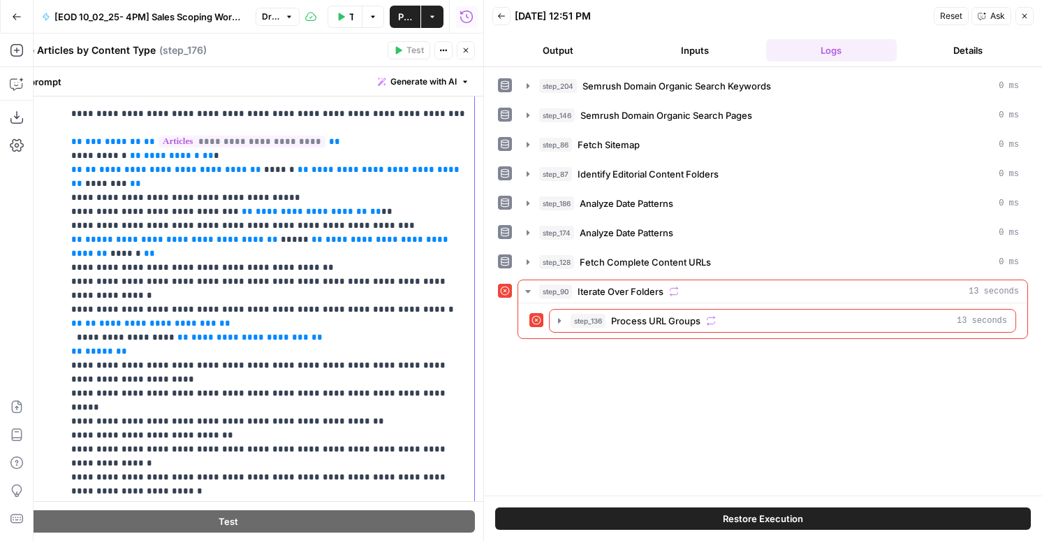
click at [329, 235] on span "**********" at bounding box center [261, 246] width 380 height 23
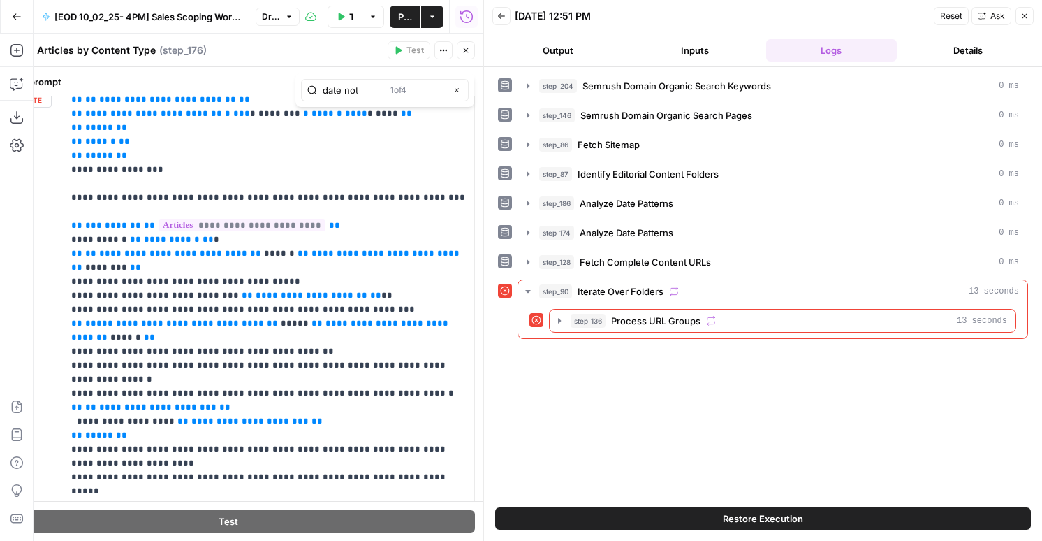
type input "date not"
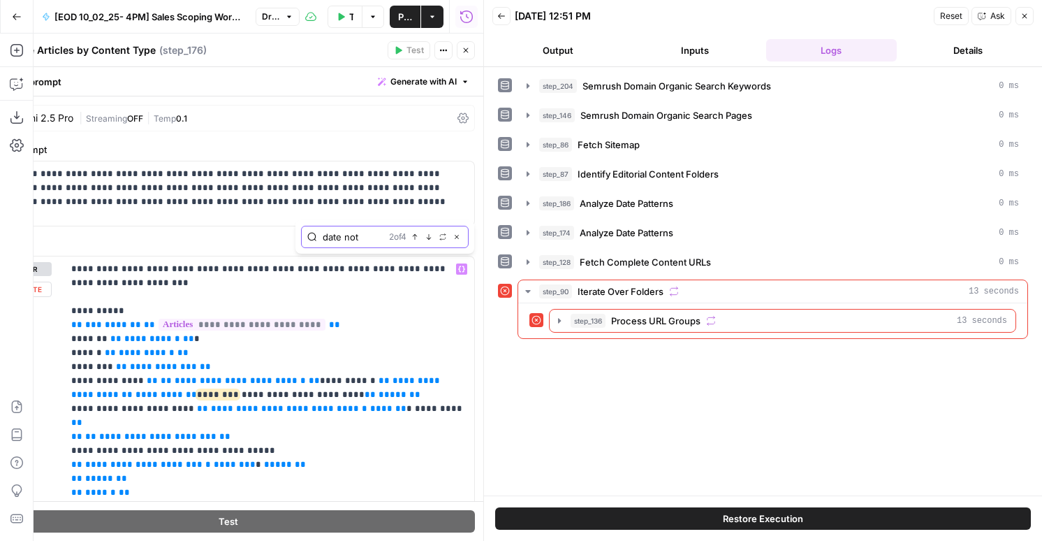
click at [459, 241] on button "Close" at bounding box center [456, 236] width 11 height 11
click at [1022, 15] on icon "button" at bounding box center [1025, 16] width 8 height 8
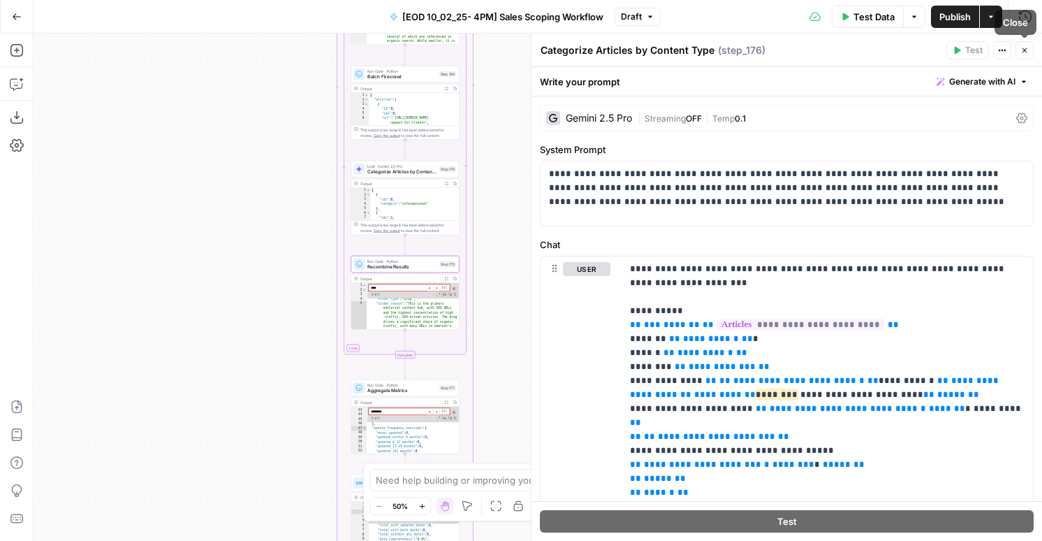
click at [1028, 50] on button "Close" at bounding box center [1025, 50] width 18 height 18
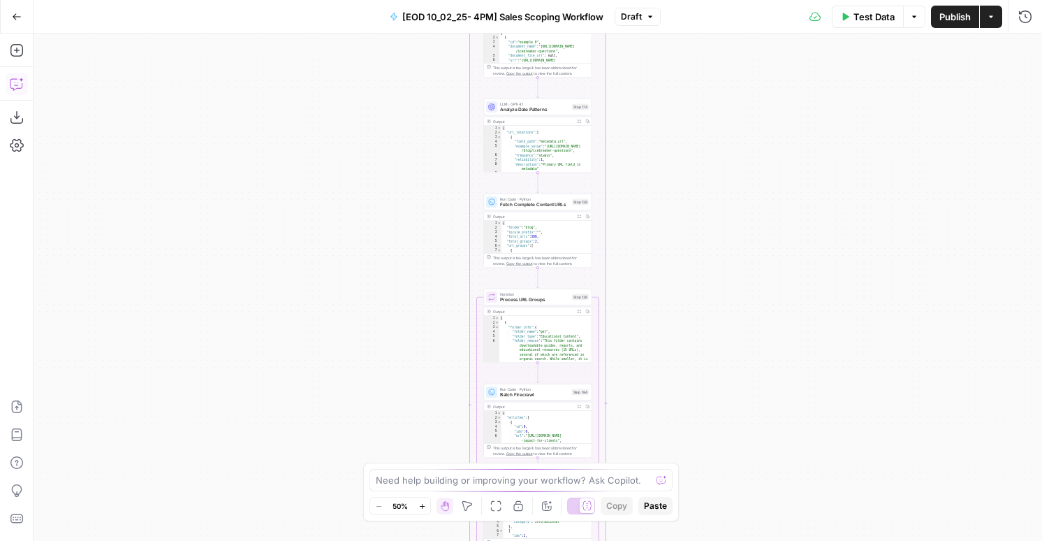
click at [20, 79] on icon "button" at bounding box center [21, 80] width 5 height 5
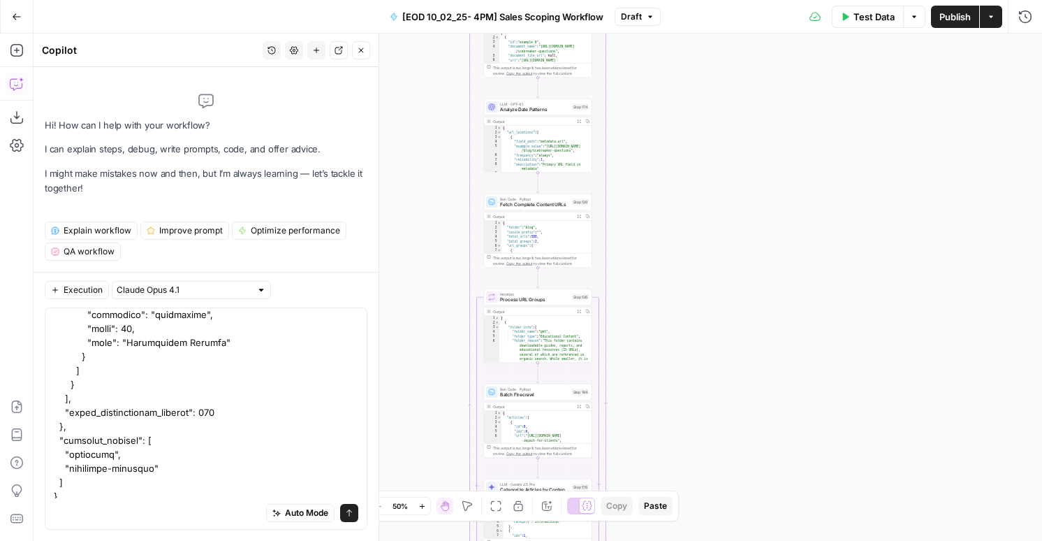
scroll to position [4282, 0]
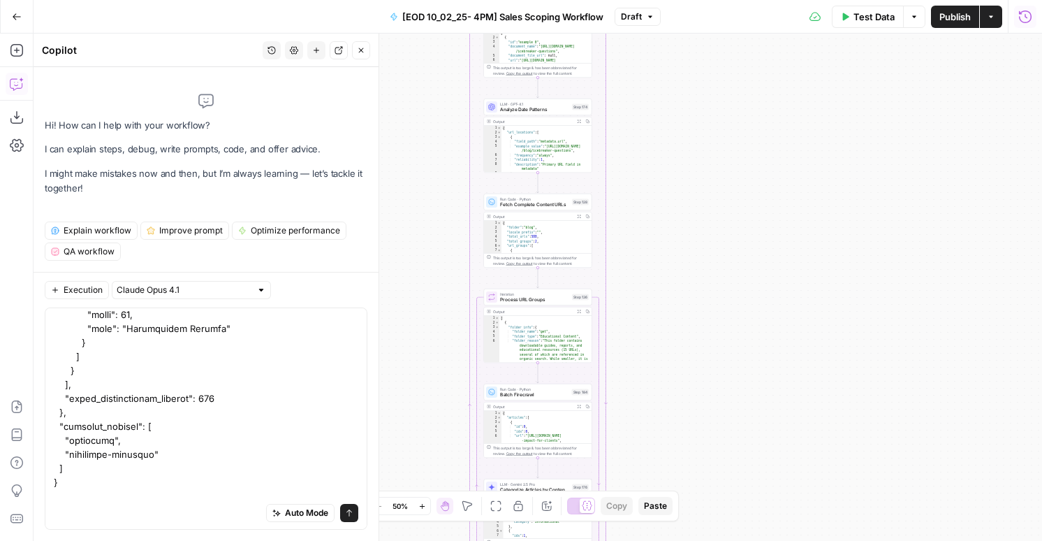
click at [1030, 17] on icon "button" at bounding box center [1026, 17] width 14 height 14
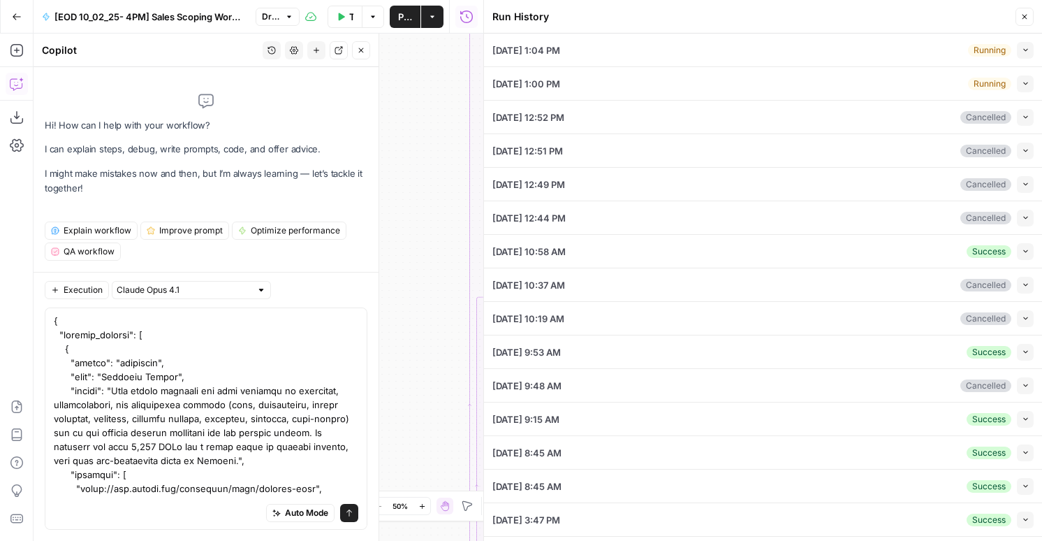
click at [1017, 80] on button "Collapse" at bounding box center [1025, 83] width 17 height 17
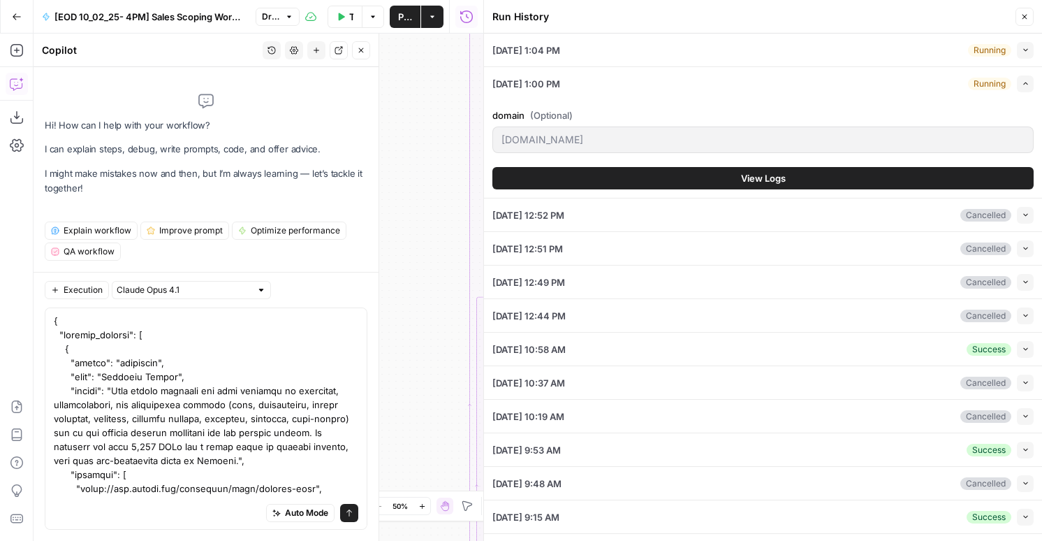
click at [1028, 48] on icon "button" at bounding box center [1026, 50] width 8 height 8
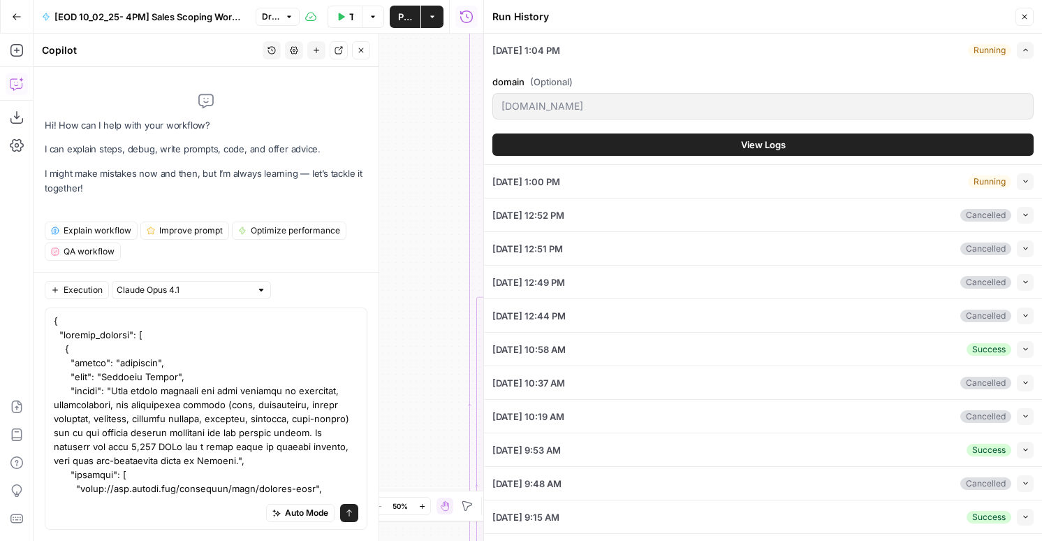
click at [773, 147] on span "View Logs" at bounding box center [763, 145] width 45 height 14
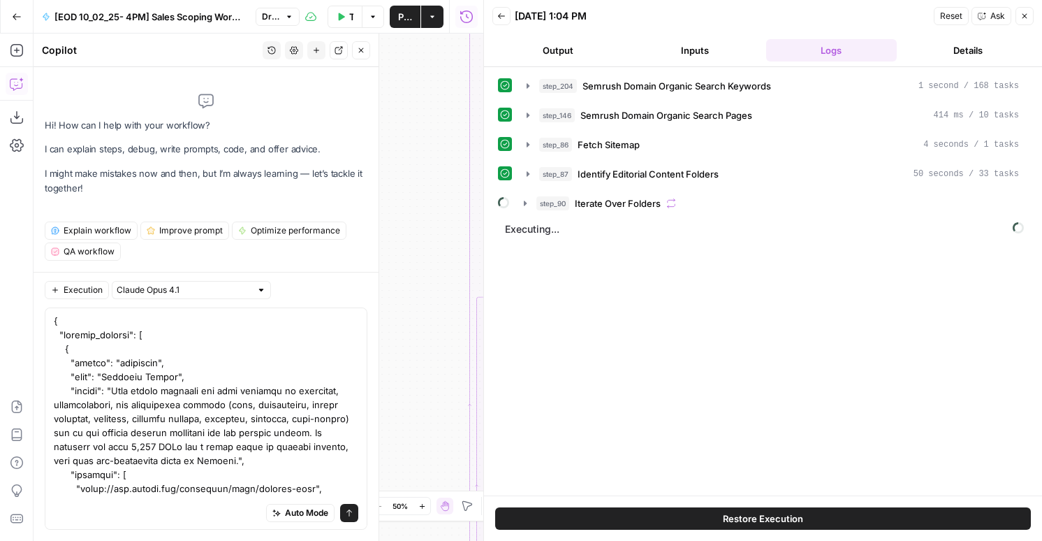
click at [535, 516] on button "Restore Execution" at bounding box center [763, 518] width 536 height 22
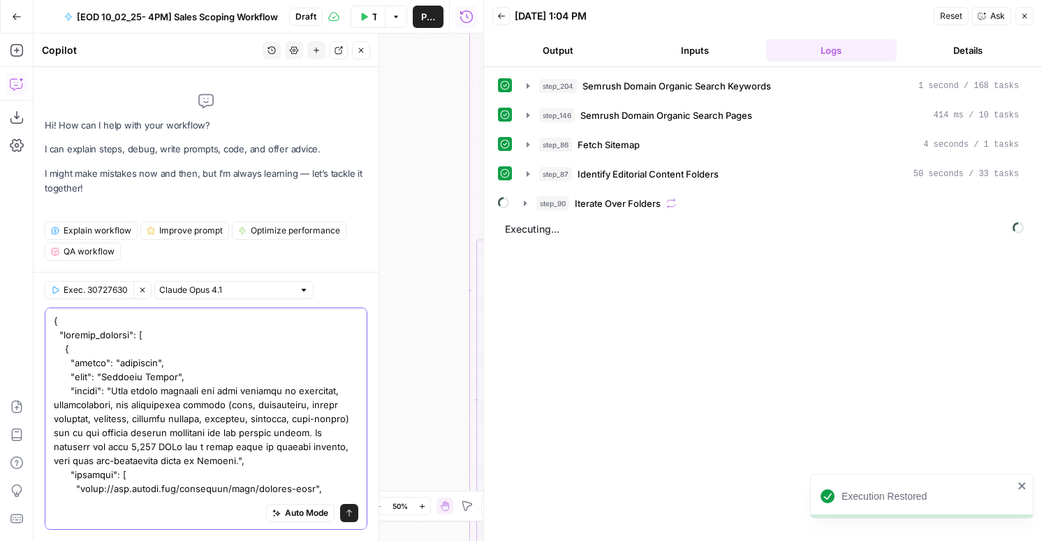
scroll to position [4315, 0]
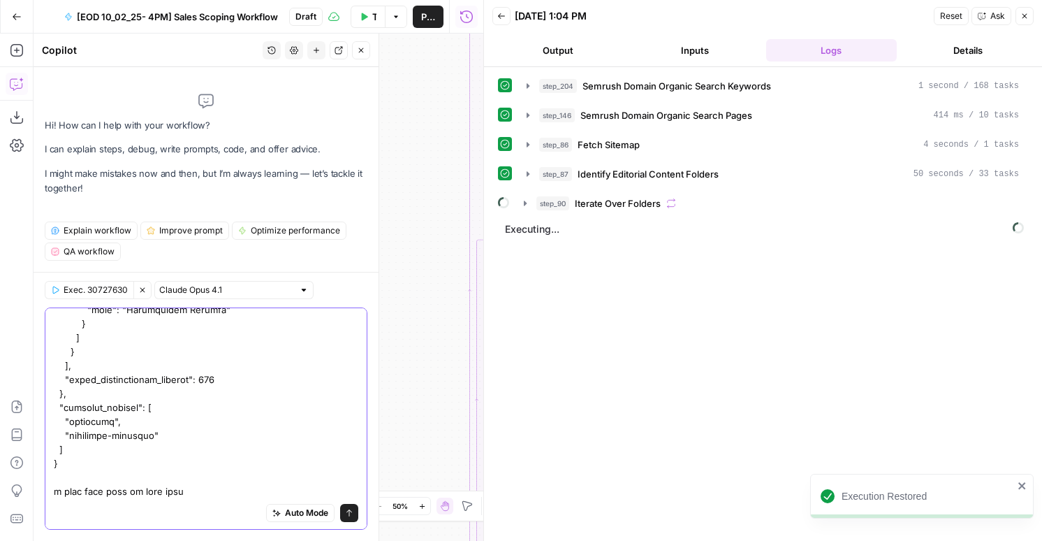
drag, startPoint x: 170, startPoint y: 493, endPoint x: 46, endPoint y: 484, distance: 124.6
click at [46, 484] on div "Auto Mode Send" at bounding box center [206, 418] width 323 height 222
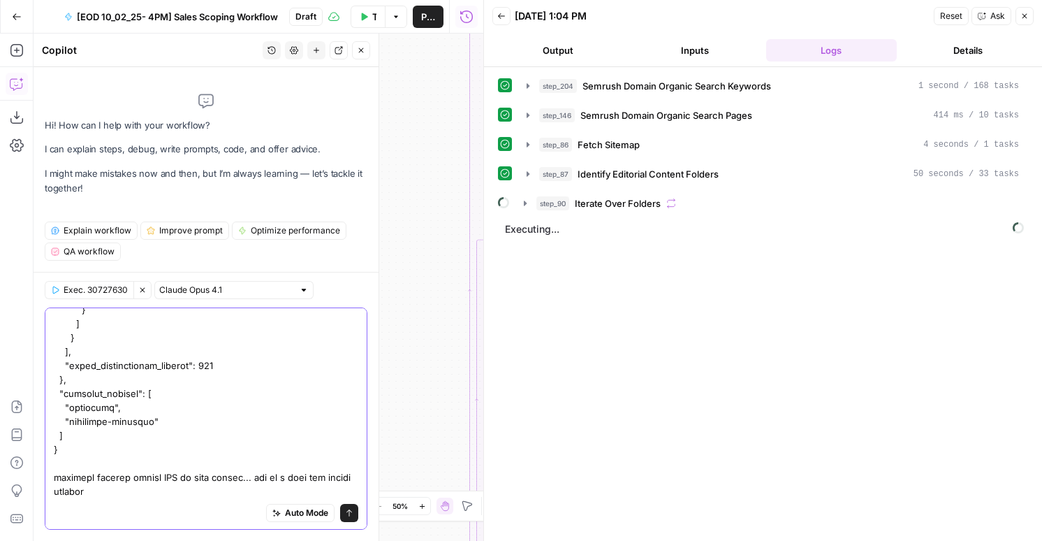
scroll to position [4329, 0]
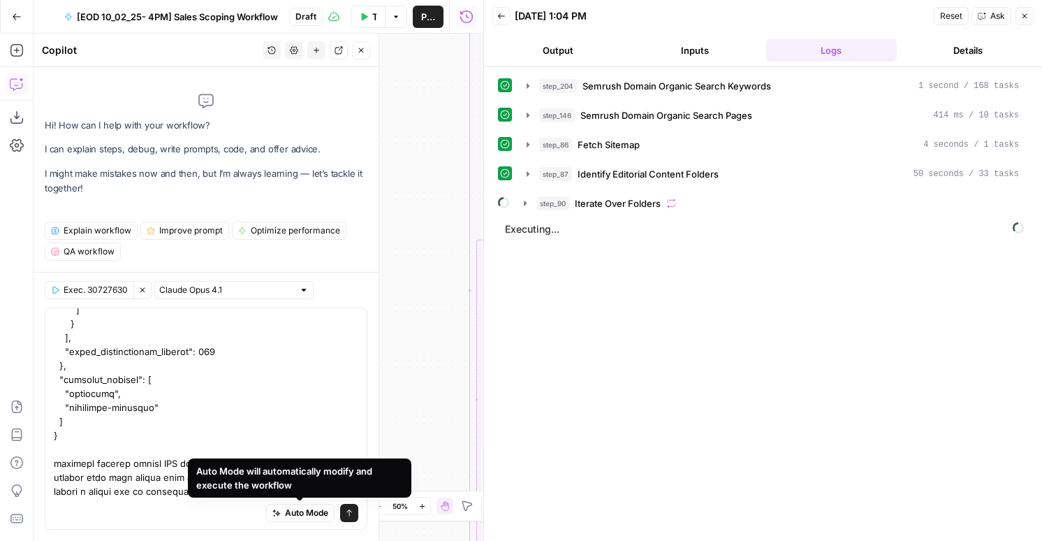
scroll to position [0, 0]
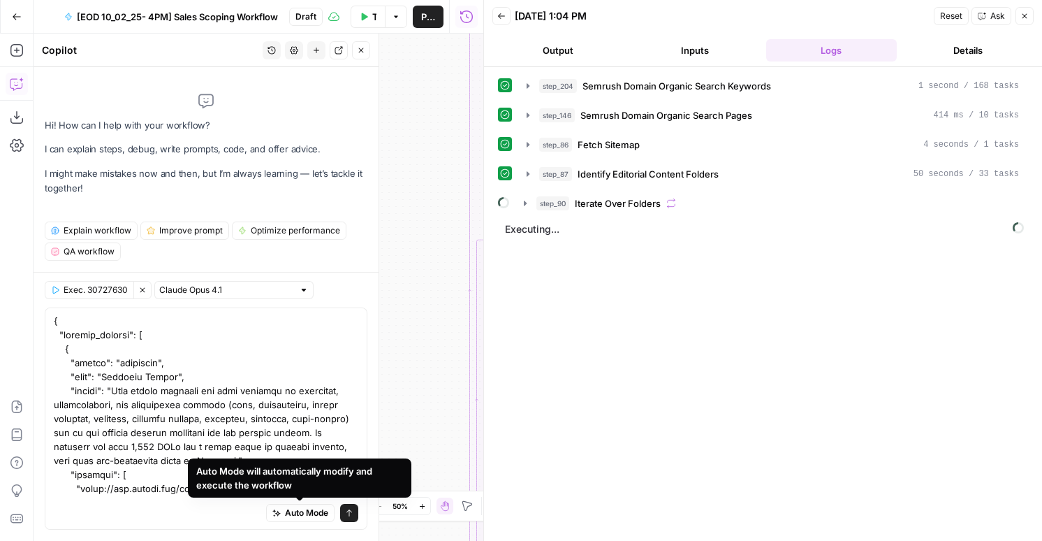
click at [192, 490] on div "Auto Mode will automatically modify and execute the workflow" at bounding box center [300, 477] width 224 height 39
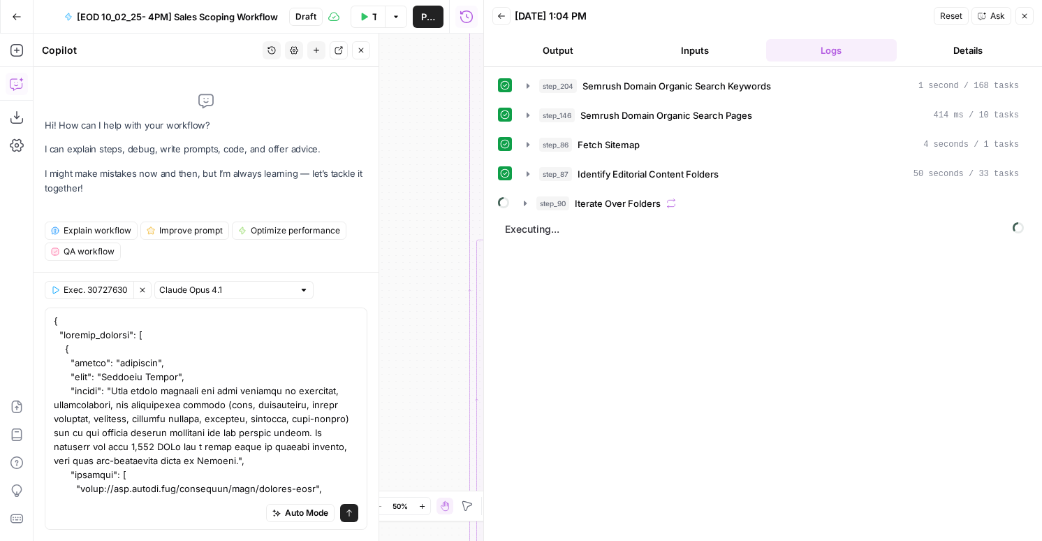
click at [638, 215] on div "step_204 Semrush Domain Organic Search Keywords 1 second / 168 tasks step_146 S…" at bounding box center [763, 304] width 530 height 460
click at [636, 202] on span "Iterate Over Folders" at bounding box center [618, 203] width 86 height 14
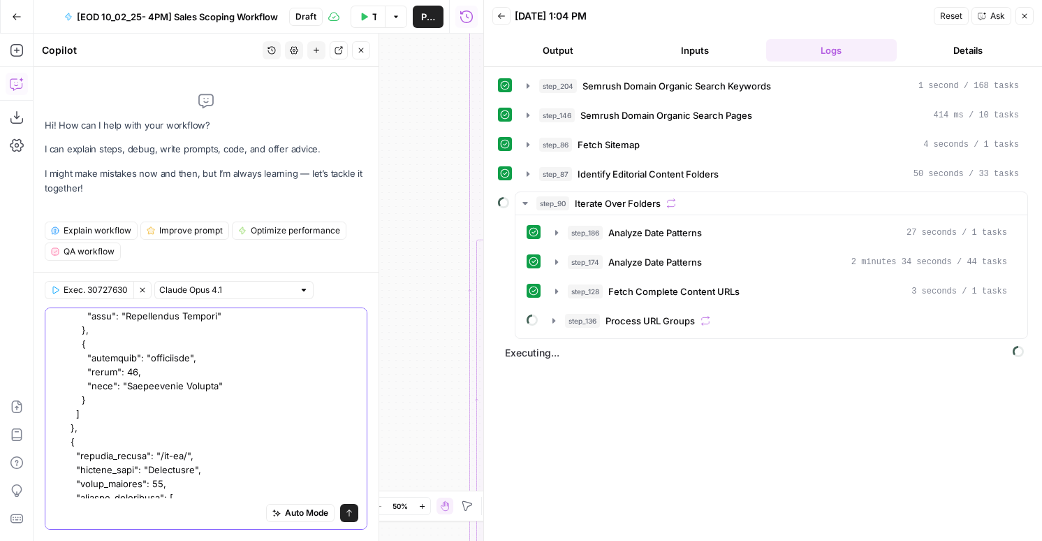
scroll to position [4342, 0]
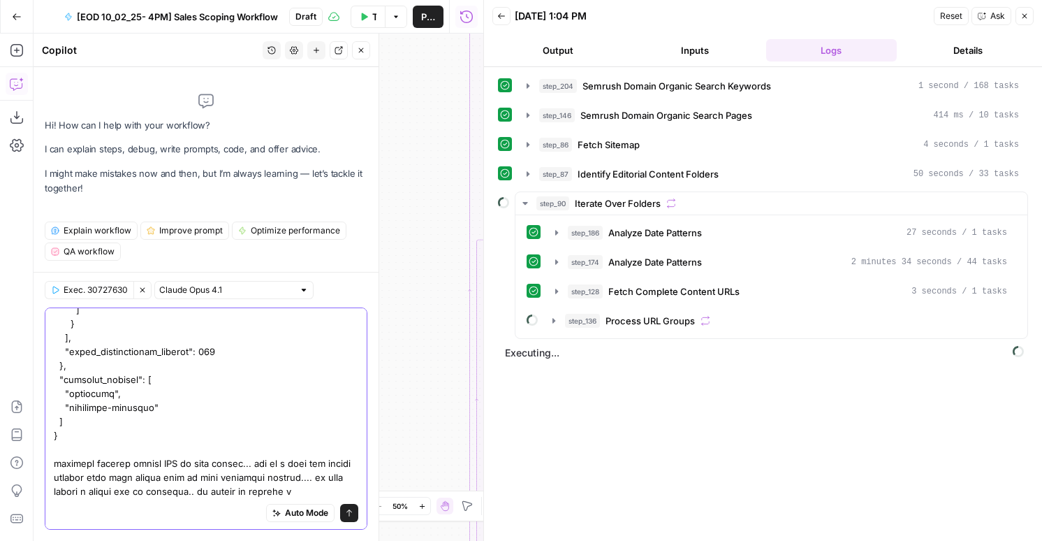
drag, startPoint x: 328, startPoint y: 486, endPoint x: 325, endPoint y: 473, distance: 13.7
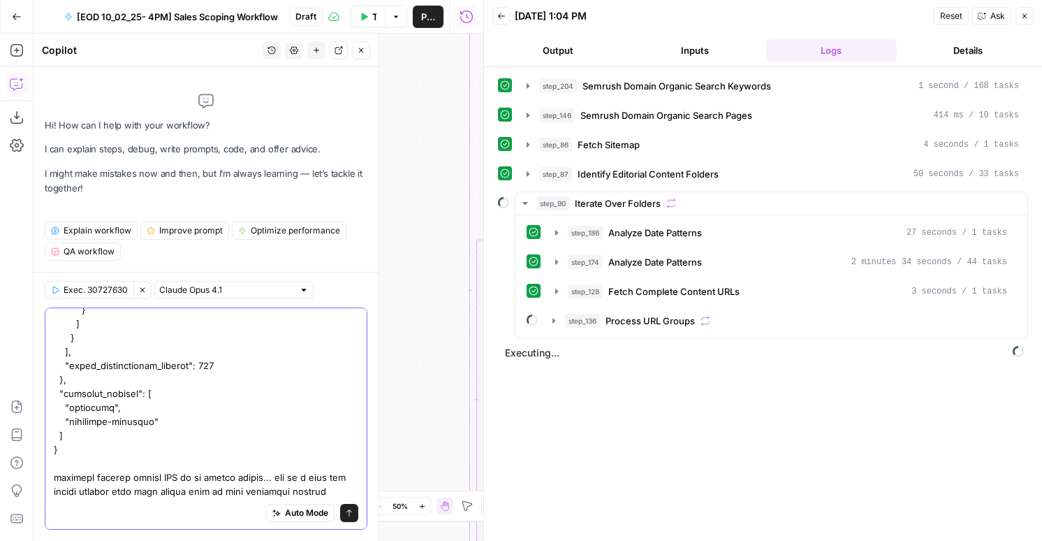
scroll to position [4329, 0]
type textarea "{ "content_folders": [ { "folder": "resources", "type": "Resource Center", "rea…"
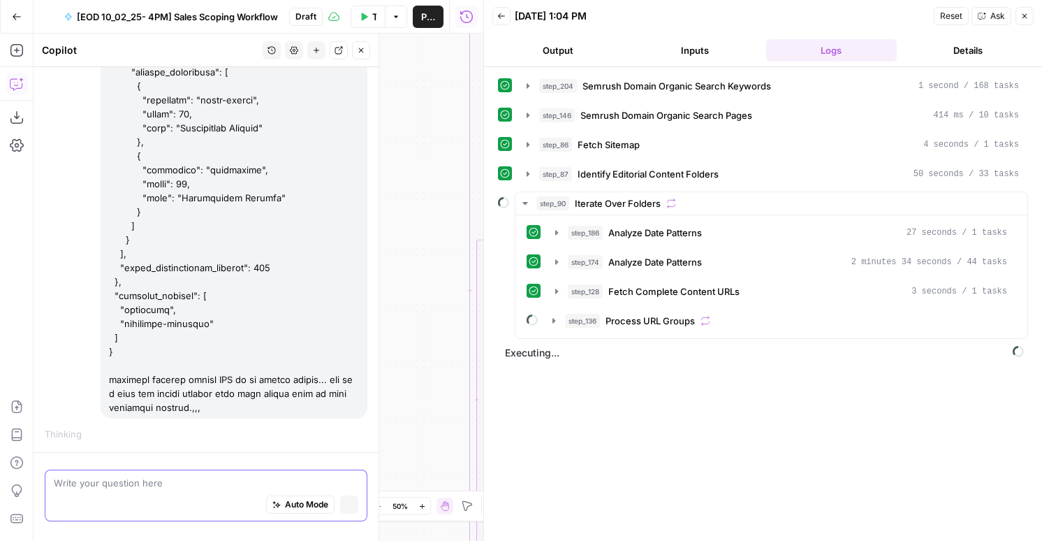
scroll to position [4356, 0]
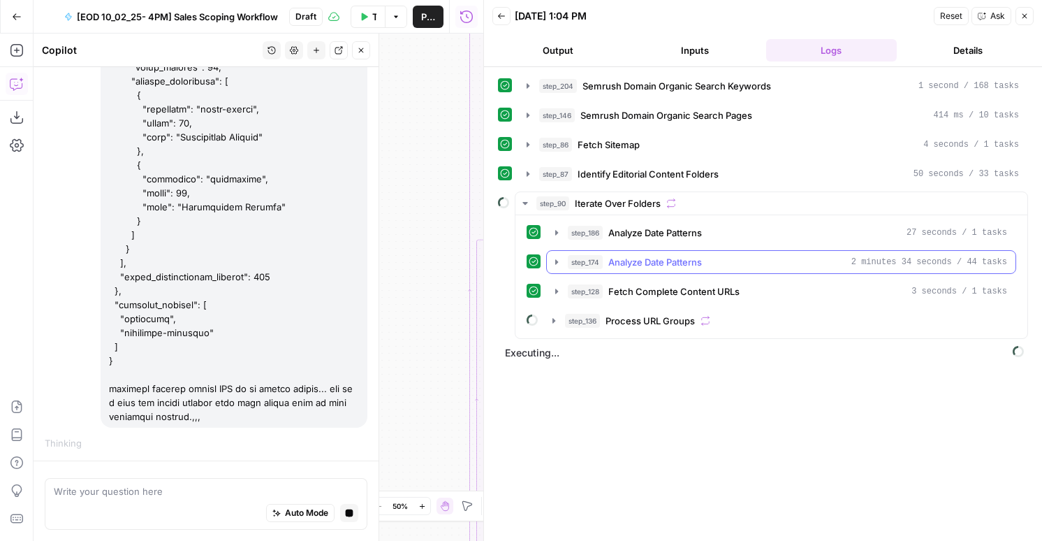
click at [711, 273] on div "step_174 Analyze Date Patterns 2 minutes 34 seconds / 44 tasks" at bounding box center [781, 262] width 470 height 24
click at [711, 268] on div "step_174 Analyze Date Patterns 2 minutes 34 seconds / 44 tasks" at bounding box center [787, 262] width 439 height 14
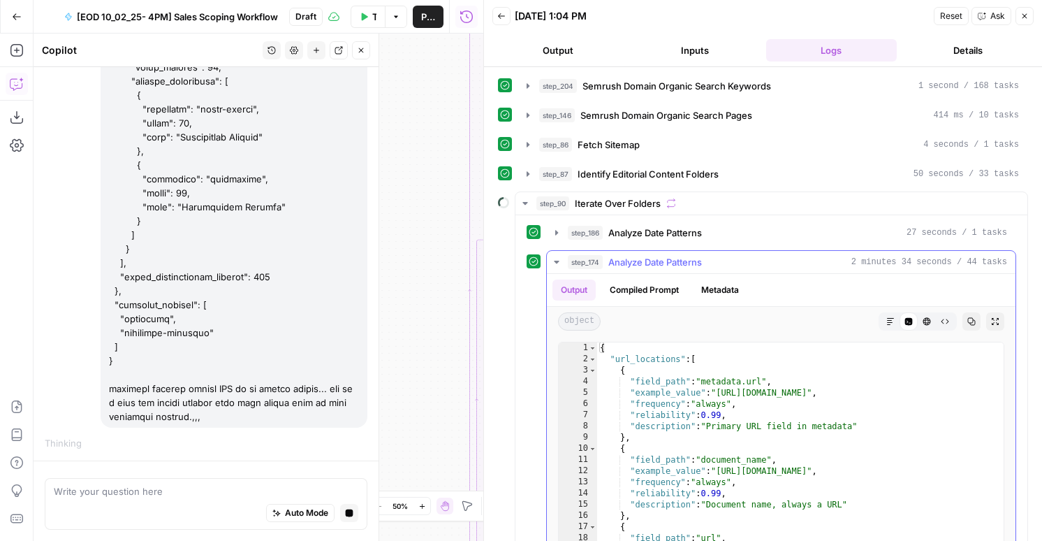
click at [711, 267] on div "step_174 Analyze Date Patterns 2 minutes 34 seconds / 44 tasks" at bounding box center [787, 262] width 439 height 14
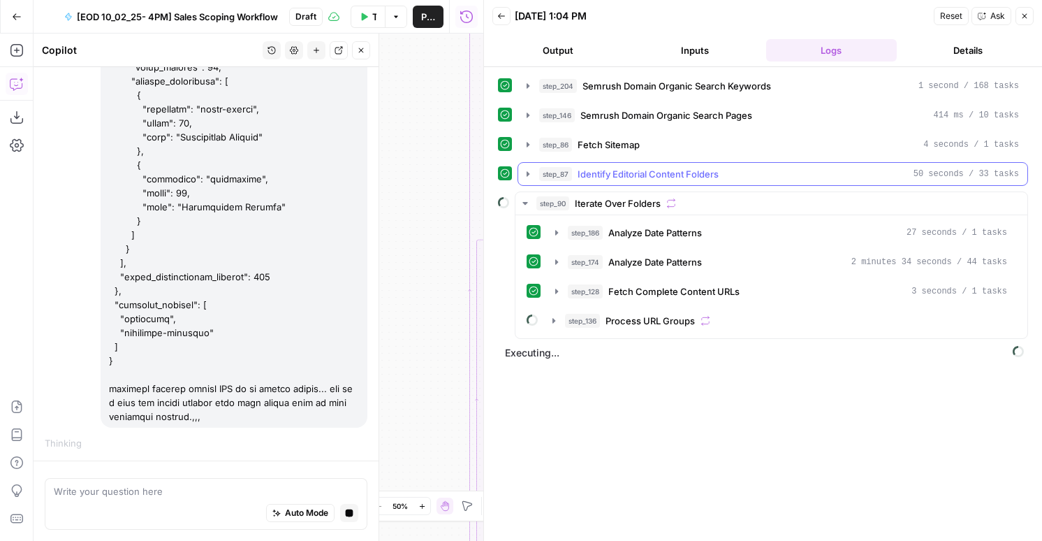
click at [696, 182] on button "step_87 Identify Editorial Content Folders 50 seconds / 33 tasks" at bounding box center [772, 174] width 509 height 22
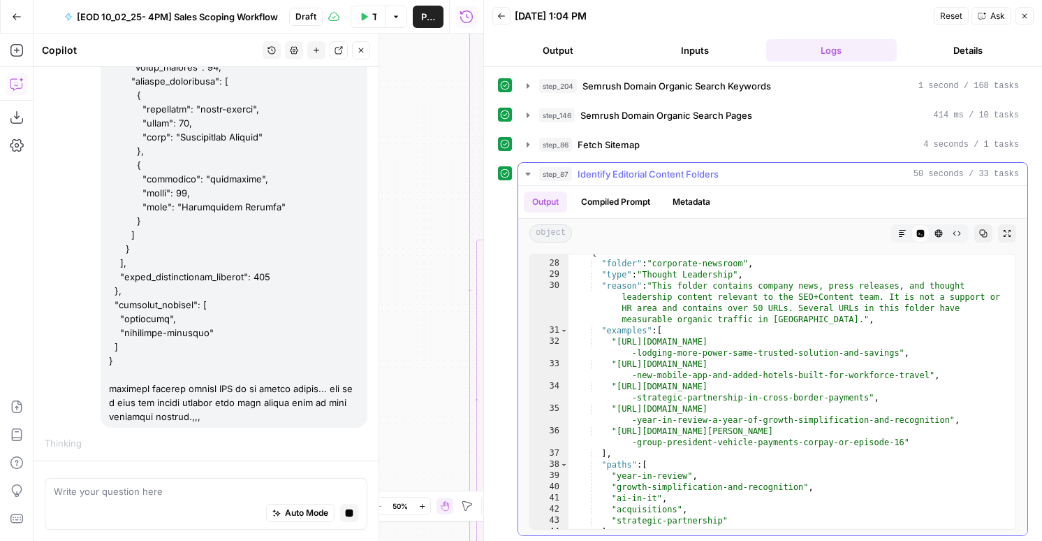
type textarea "**********"
click at [697, 378] on div "{ "folder" : "corporate-newsroom" , "type" : "Thought Leadership" , "reason" : …" at bounding box center [792, 395] width 447 height 297
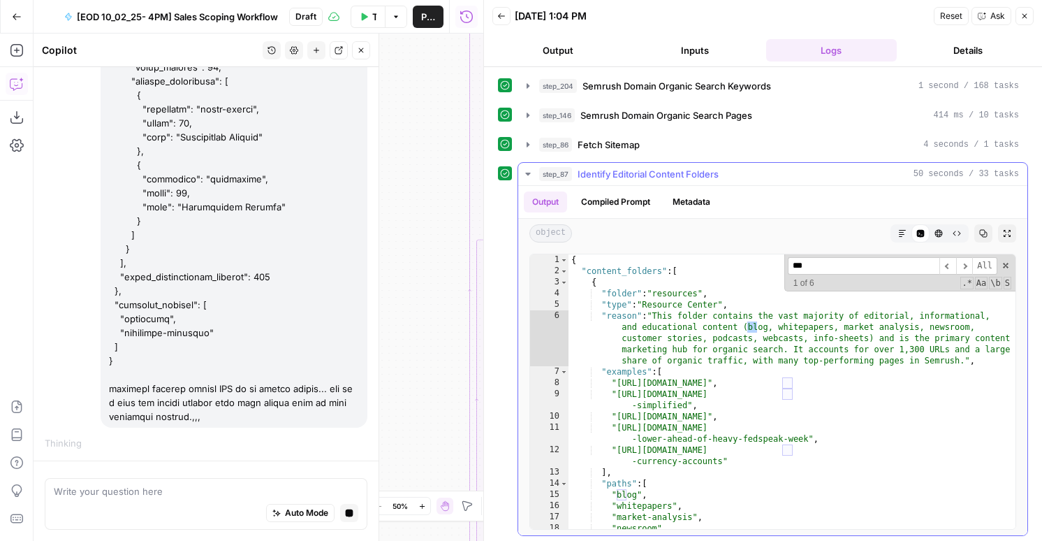
scroll to position [0, 0]
type input "*"
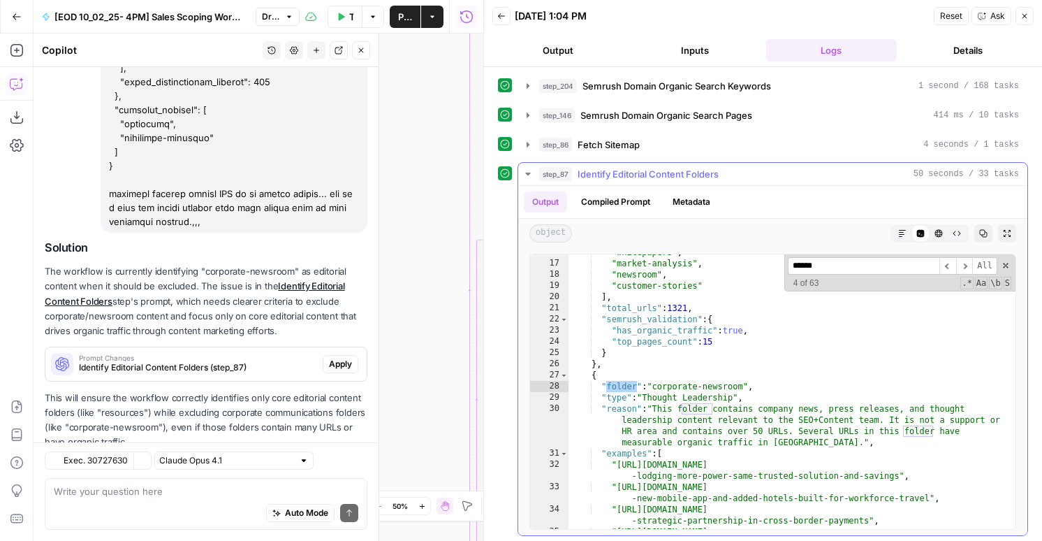
scroll to position [4591, 0]
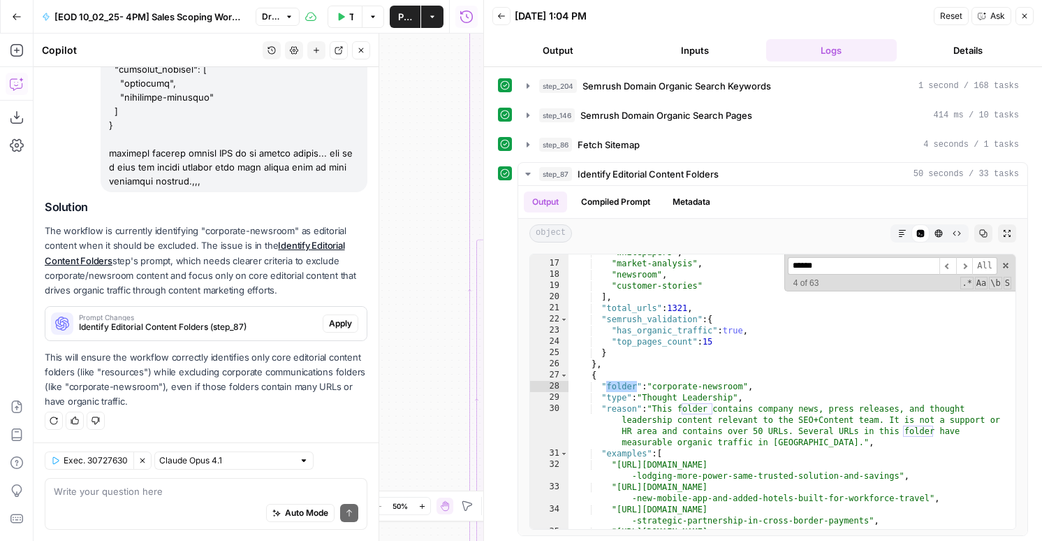
type input "******"
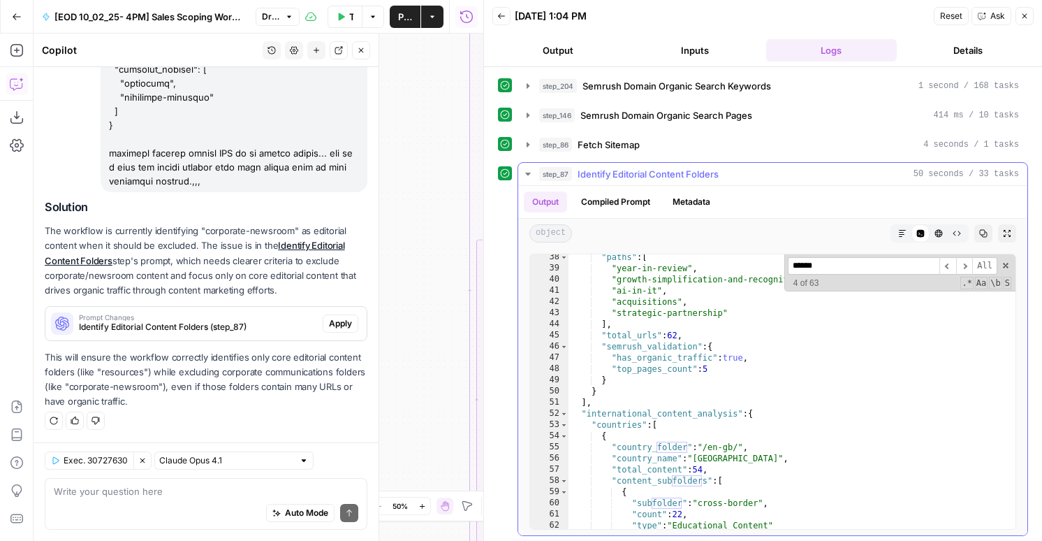
scroll to position [583, 0]
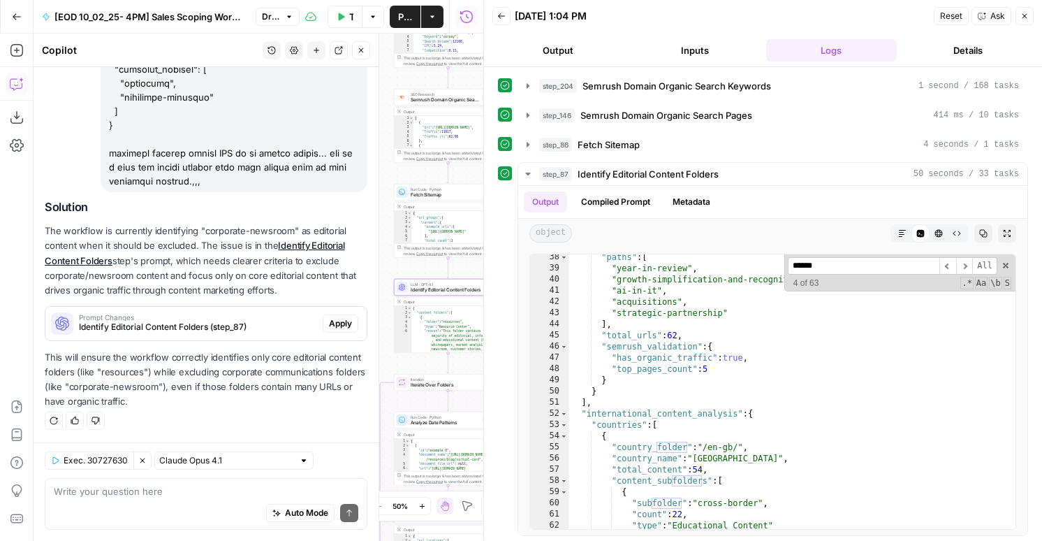
click at [340, 322] on span "Apply" at bounding box center [340, 323] width 23 height 13
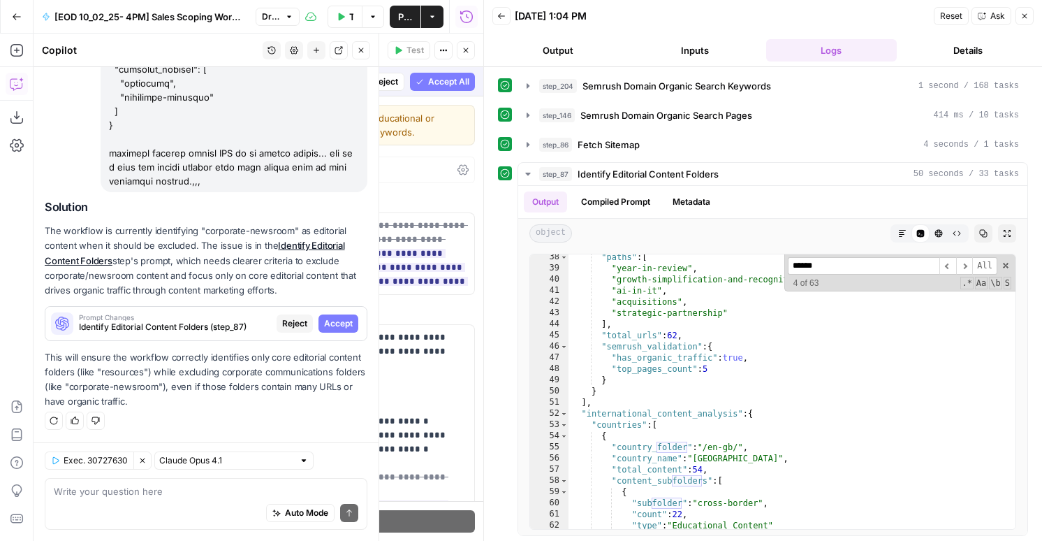
click at [335, 323] on span "Accept" at bounding box center [338, 323] width 29 height 13
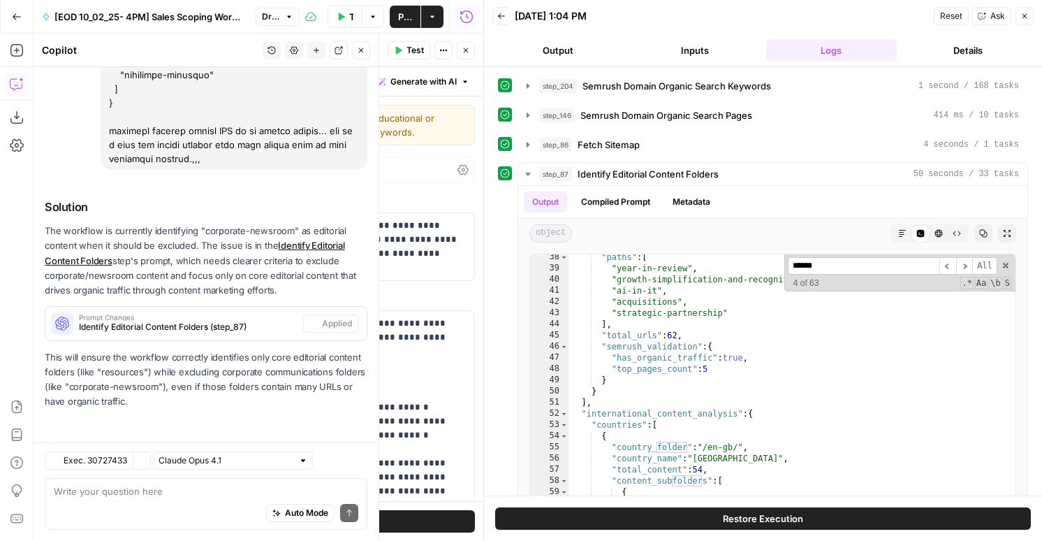
scroll to position [4614, 0]
click at [131, 489] on textarea at bounding box center [206, 491] width 305 height 14
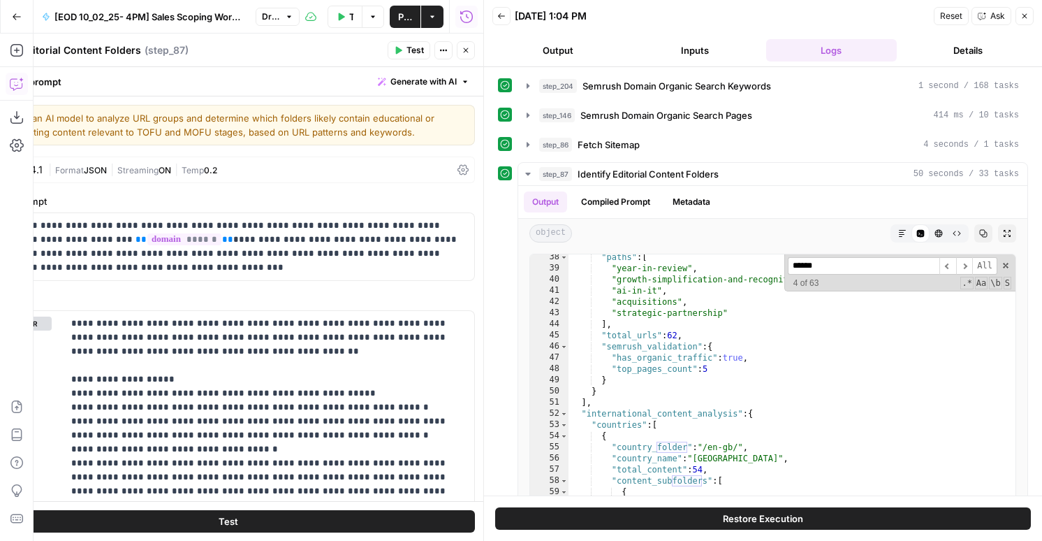
click at [477, 55] on div at bounding box center [484, 270] width 14 height 541
click at [467, 54] on icon "button" at bounding box center [466, 50] width 8 height 8
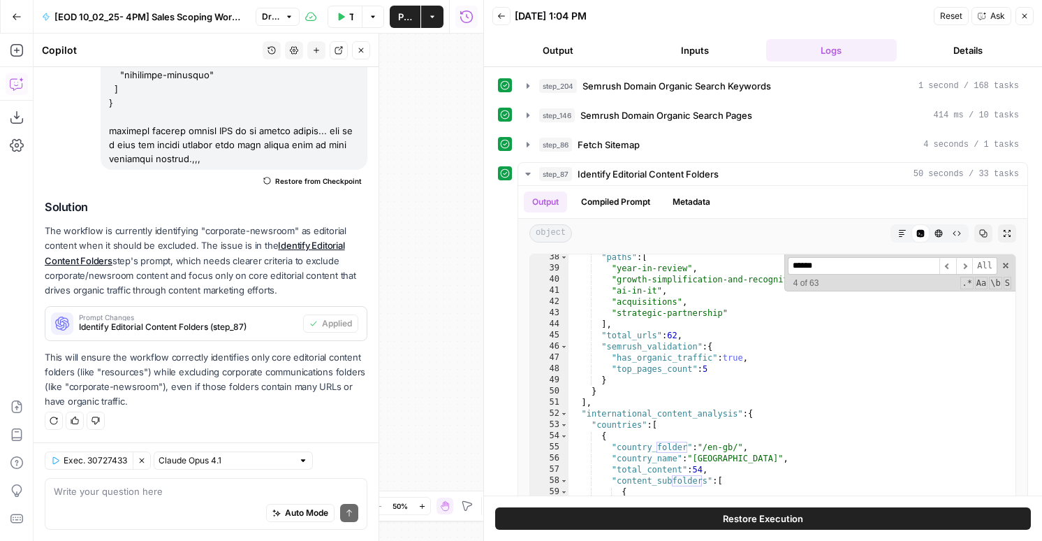
click at [1024, 15] on icon "button" at bounding box center [1025, 16] width 8 height 8
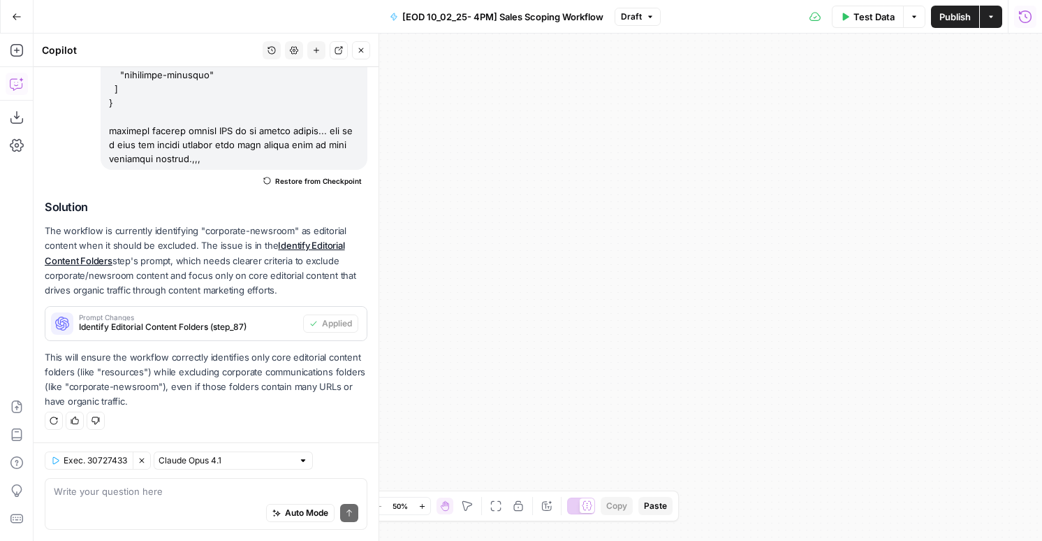
click at [1024, 17] on icon "button" at bounding box center [1026, 17] width 14 height 14
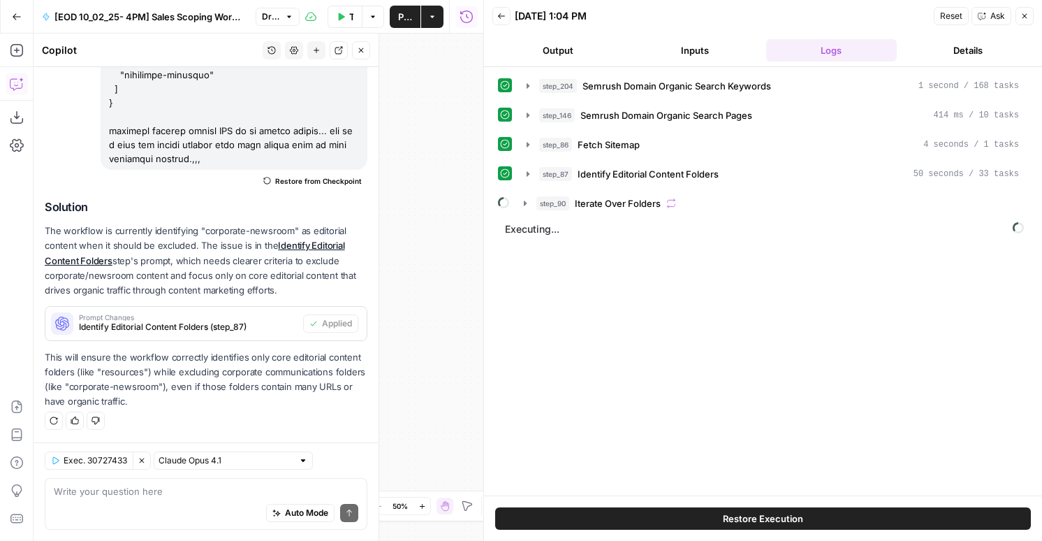
click at [502, 14] on icon "button" at bounding box center [501, 16] width 8 height 8
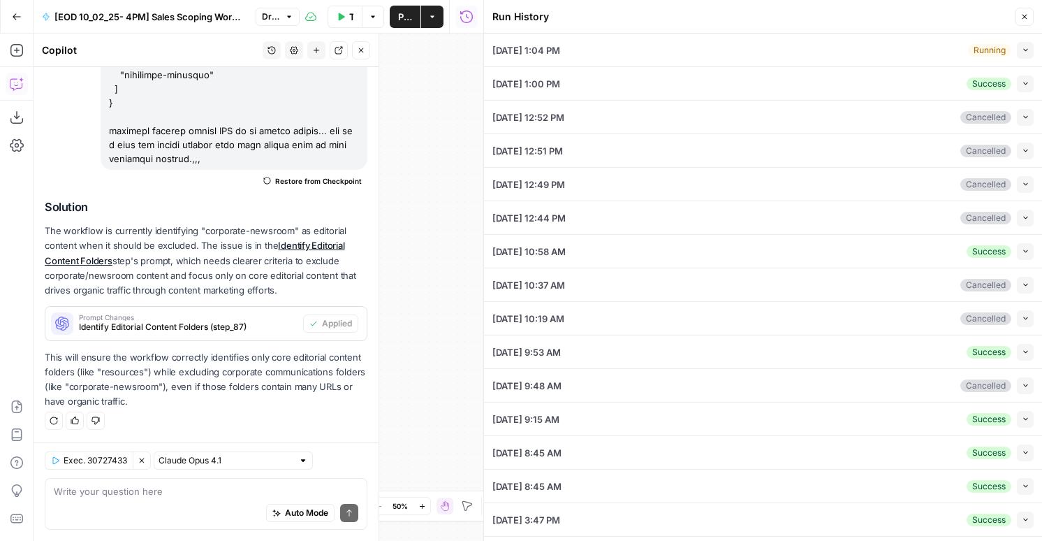
click at [1028, 82] on icon "button" at bounding box center [1026, 84] width 8 height 8
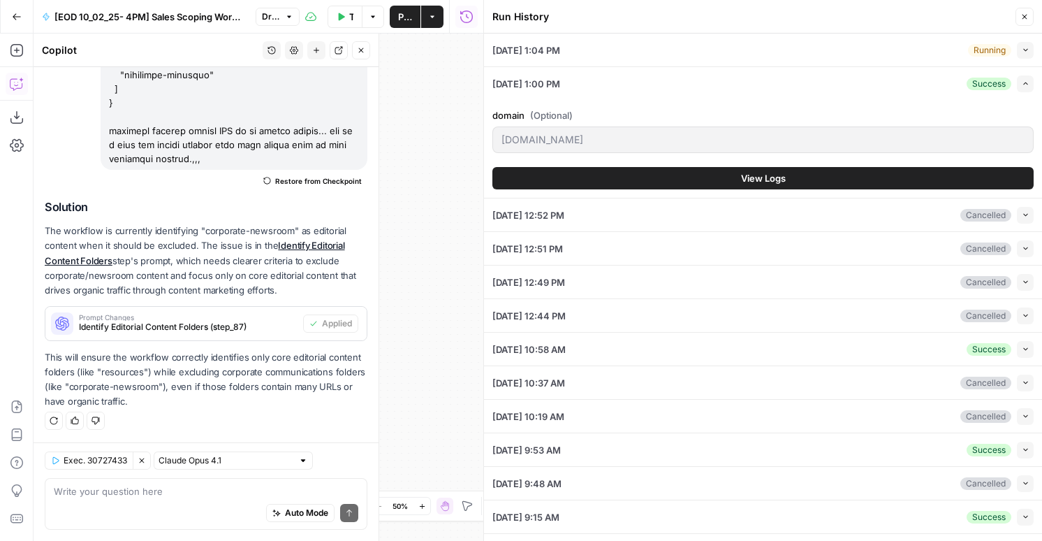
click at [703, 175] on button "View Logs" at bounding box center [763, 178] width 541 height 22
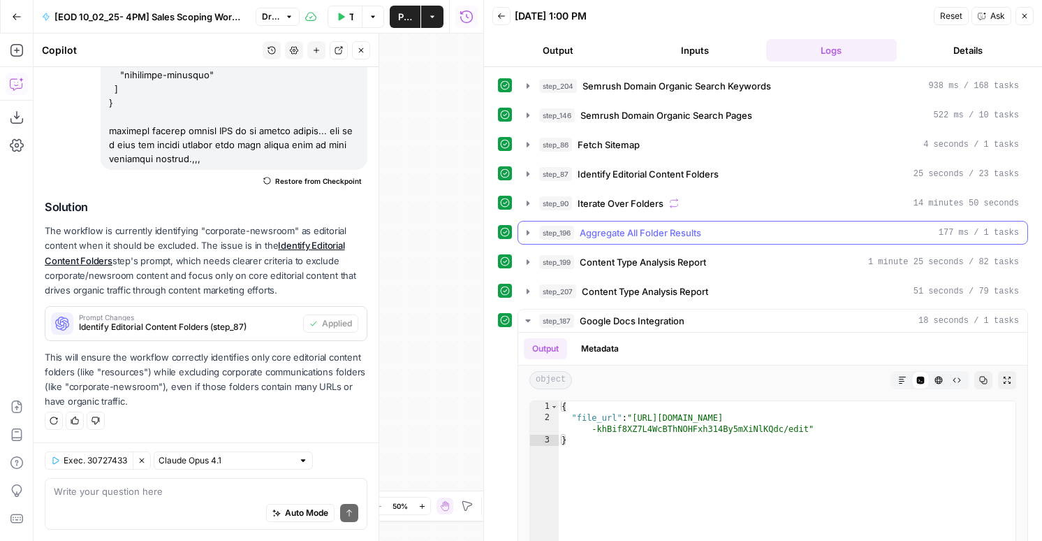
scroll to position [149, 0]
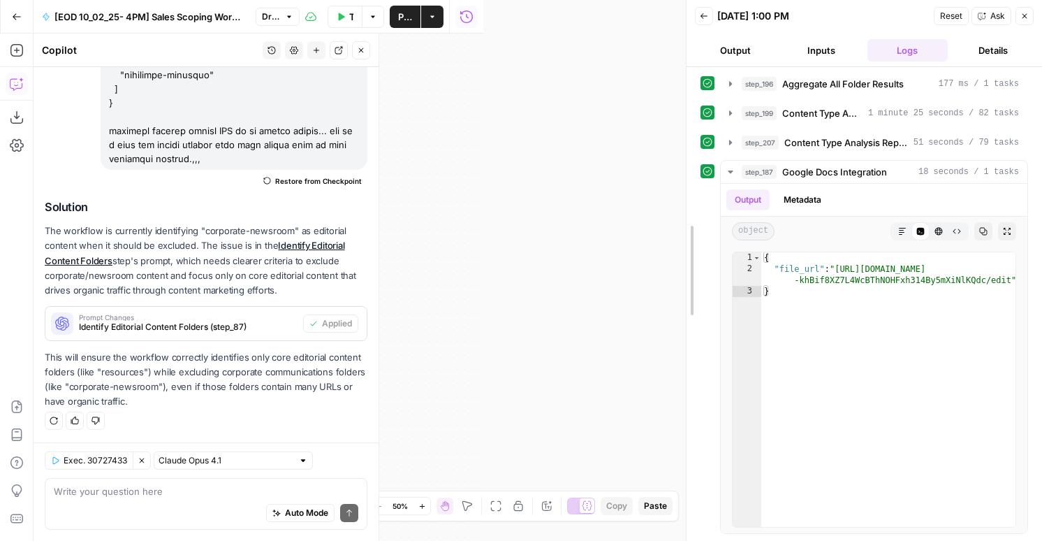
drag, startPoint x: 478, startPoint y: 238, endPoint x: 690, endPoint y: 239, distance: 211.7
click at [690, 239] on div at bounding box center [687, 270] width 14 height 541
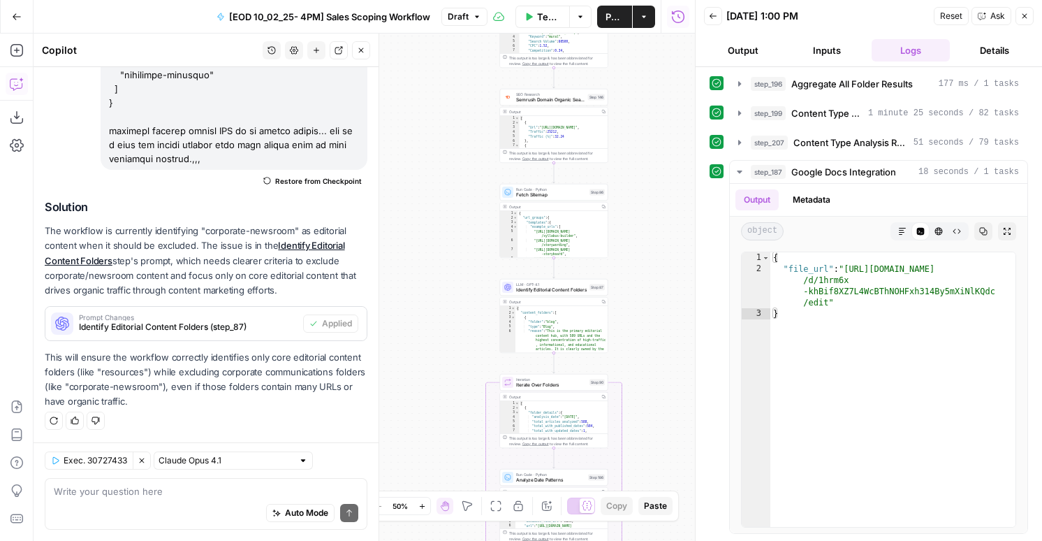
click at [318, 52] on icon "button" at bounding box center [316, 50] width 8 height 8
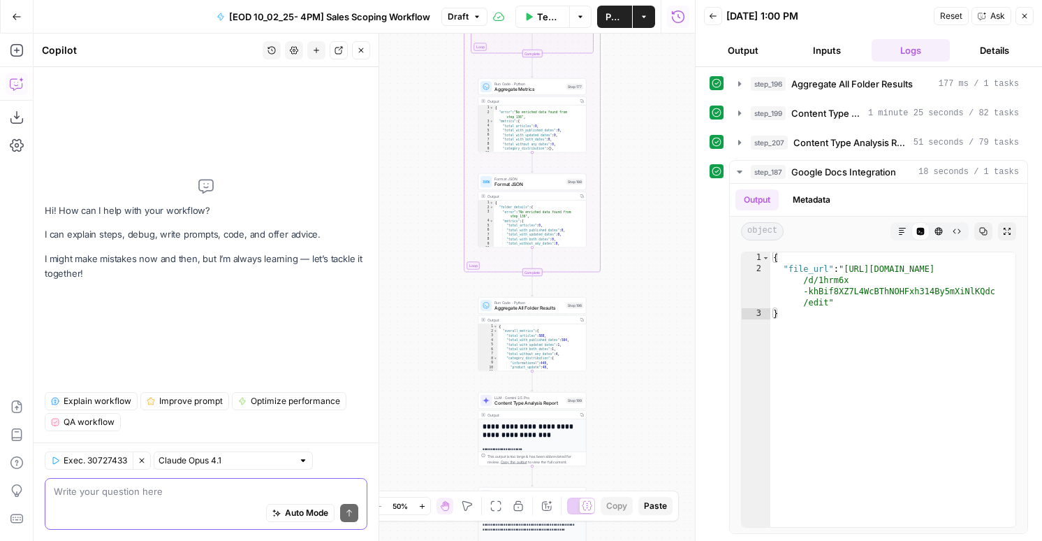
click at [173, 487] on textarea at bounding box center [206, 491] width 305 height 14
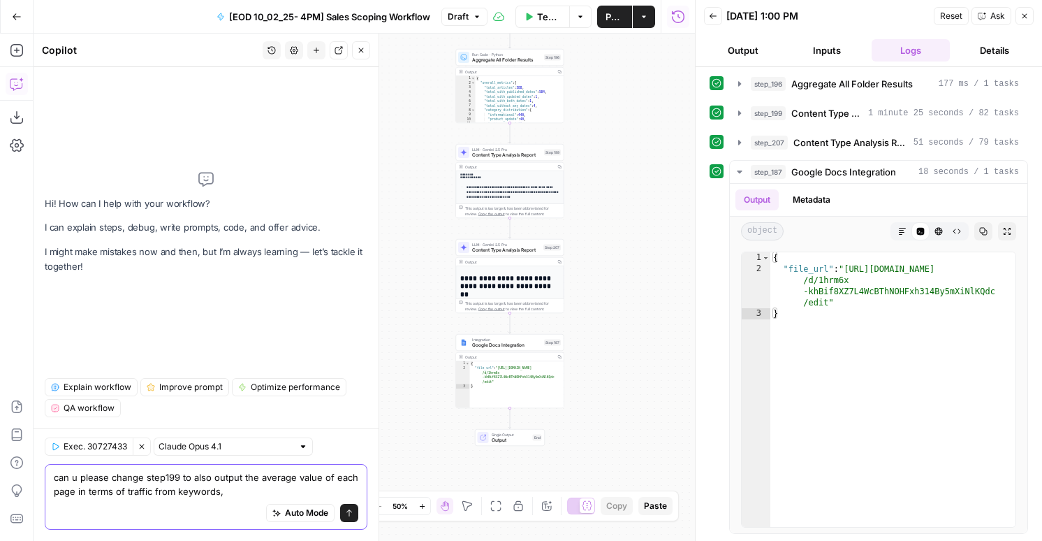
scroll to position [61, 0]
drag, startPoint x: 217, startPoint y: 490, endPoint x: 80, endPoint y: 492, distance: 136.2
click at [80, 492] on textarea "can u please change step199 to also output the average value of each page in te…" at bounding box center [206, 484] width 305 height 28
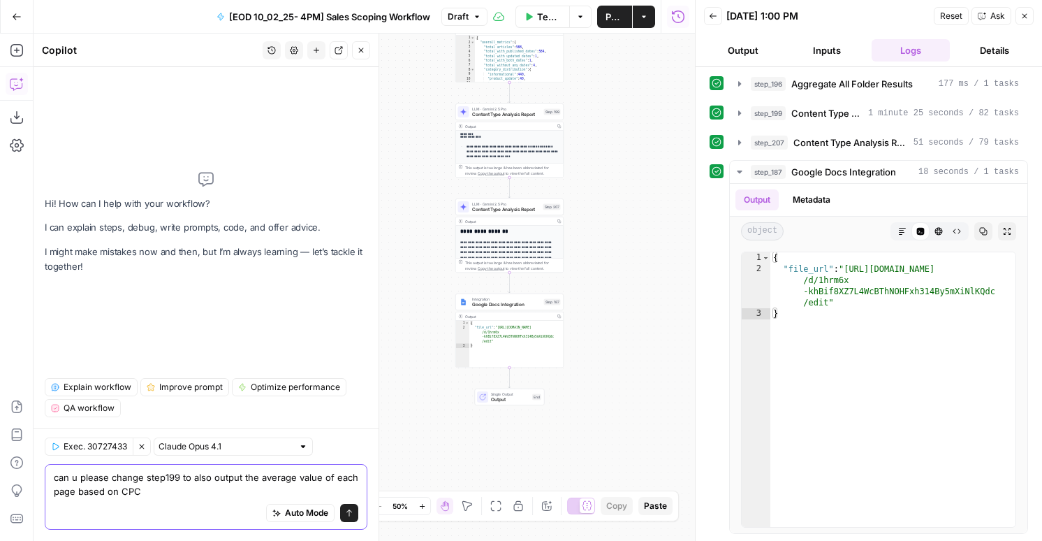
scroll to position [247, 0]
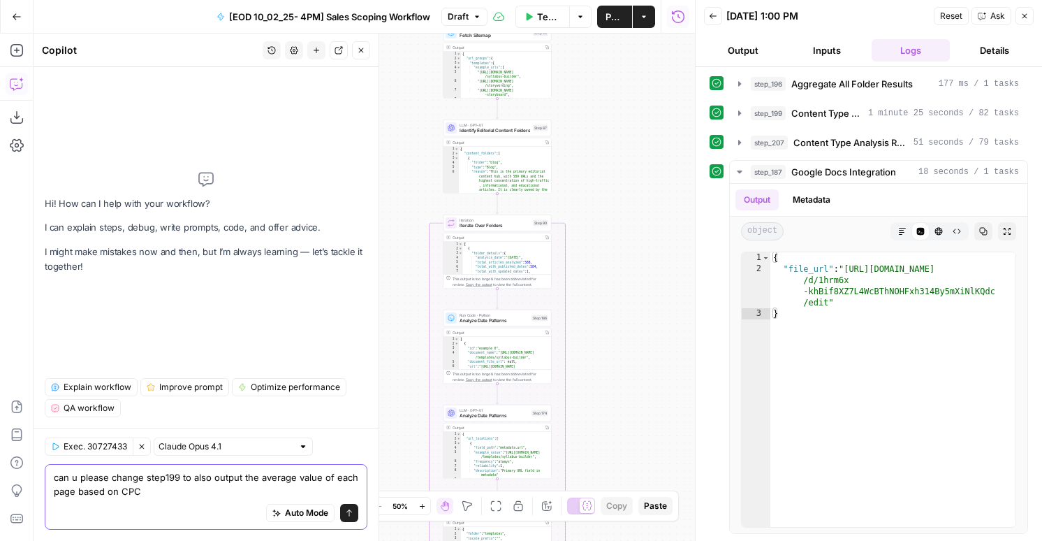
type textarea "can u please change step199 to also output the average value of each page based…"
click at [1021, 14] on icon "button" at bounding box center [1025, 16] width 8 height 8
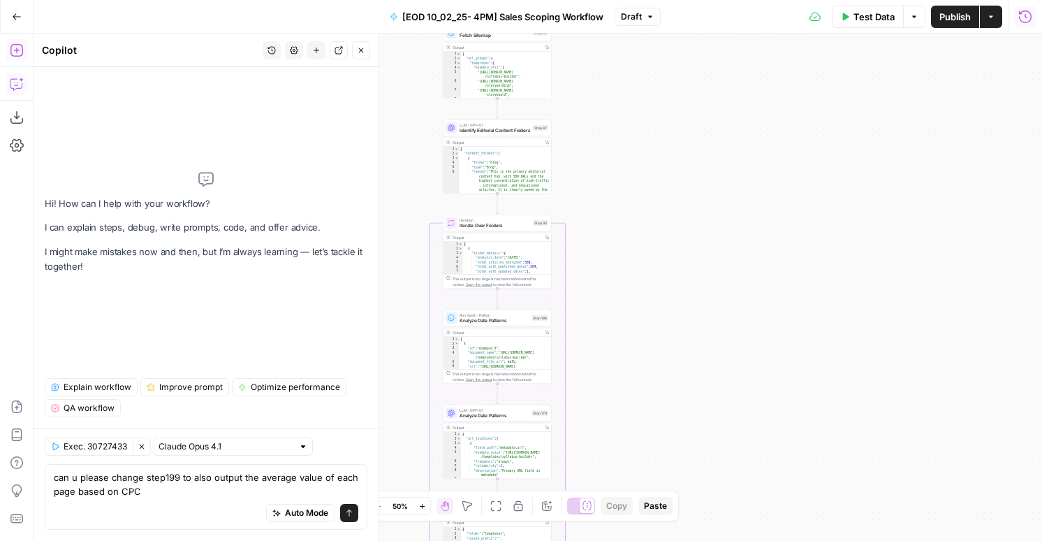
click at [15, 50] on icon "button" at bounding box center [16, 50] width 13 height 13
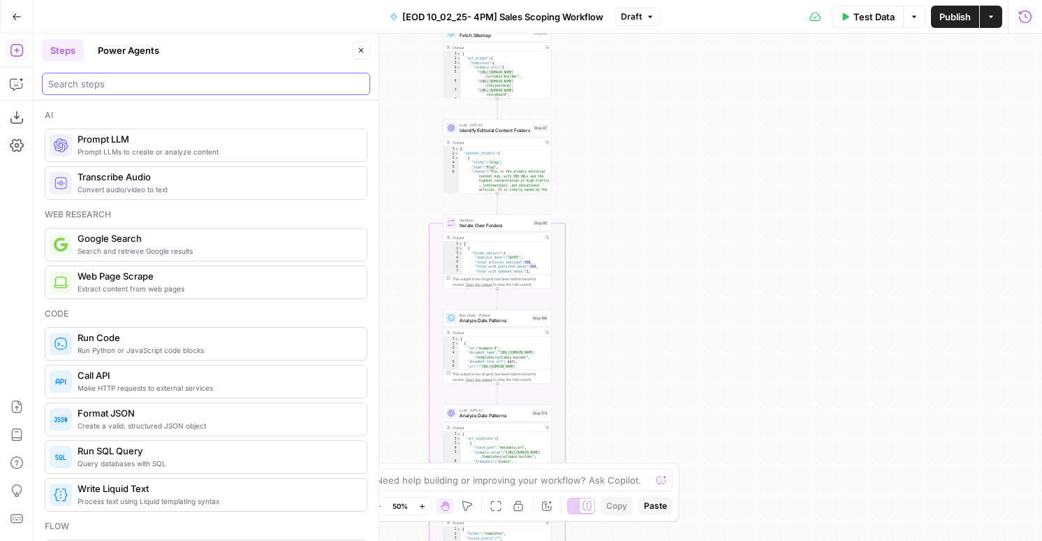
click at [57, 77] on input "search" at bounding box center [206, 84] width 316 height 14
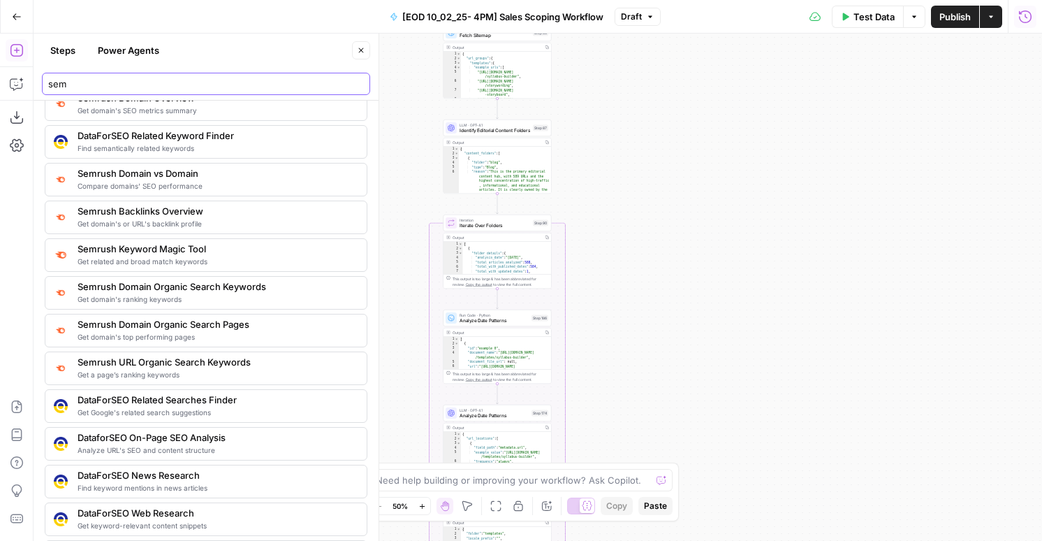
scroll to position [74, 0]
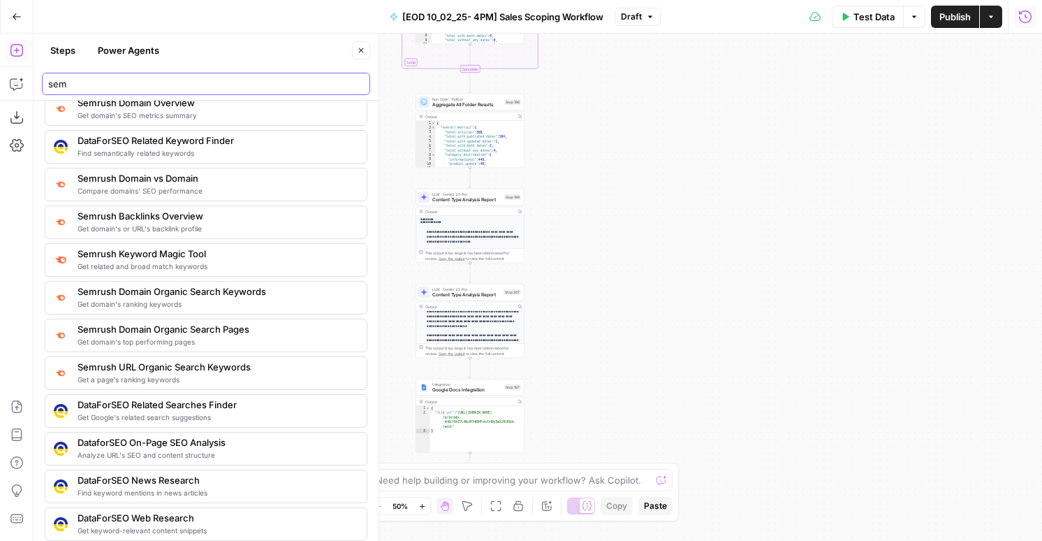
type input "sem"
click at [476, 201] on span "Content Type Analysis Report" at bounding box center [466, 199] width 69 height 7
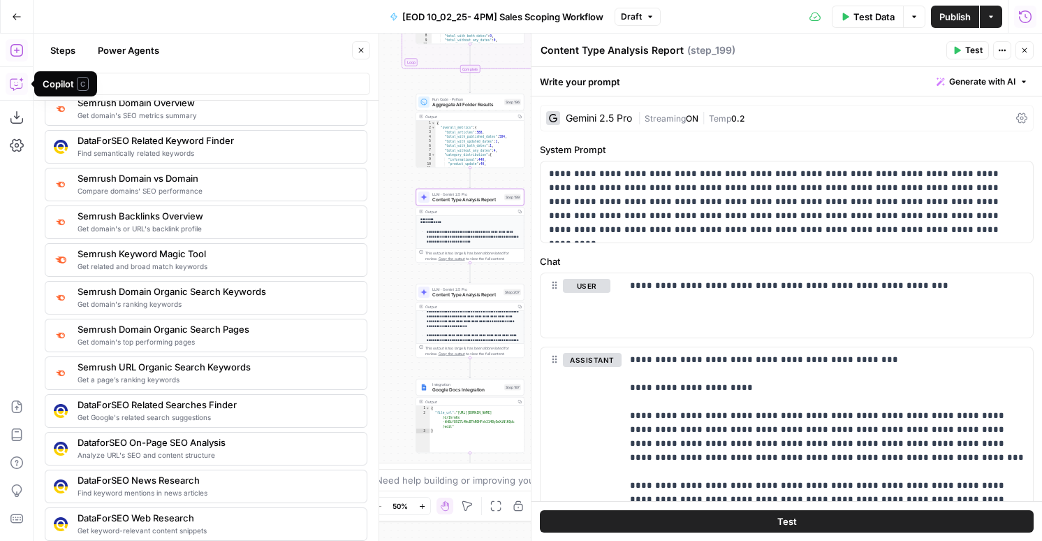
click at [17, 81] on icon "button" at bounding box center [17, 84] width 14 height 14
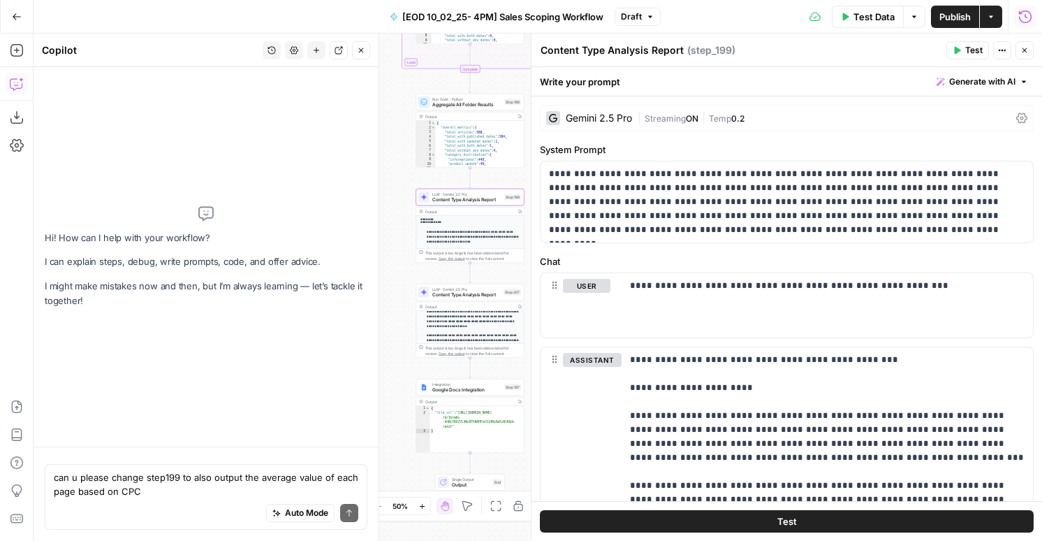
click at [159, 498] on div "Auto Mode Send" at bounding box center [206, 513] width 305 height 31
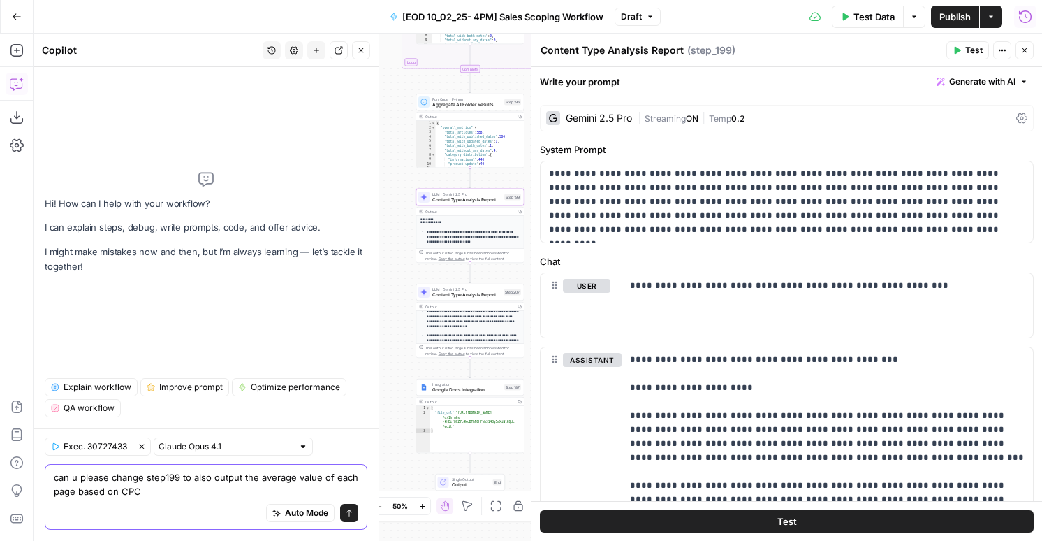
click at [156, 490] on textarea "can u please change step199 to also output the average value of each page based…" at bounding box center [206, 484] width 305 height 28
click at [217, 505] on div "Auto Mode Send" at bounding box center [206, 513] width 305 height 31
click at [236, 494] on textarea "can u please change step199 to also output the average value of each page based…" at bounding box center [206, 484] width 305 height 28
drag, startPoint x: 247, startPoint y: 494, endPoint x: 242, endPoint y: 476, distance: 18.0
click at [242, 476] on textarea "can u please change step199 to also output the average value of each page based…" at bounding box center [206, 484] width 305 height 28
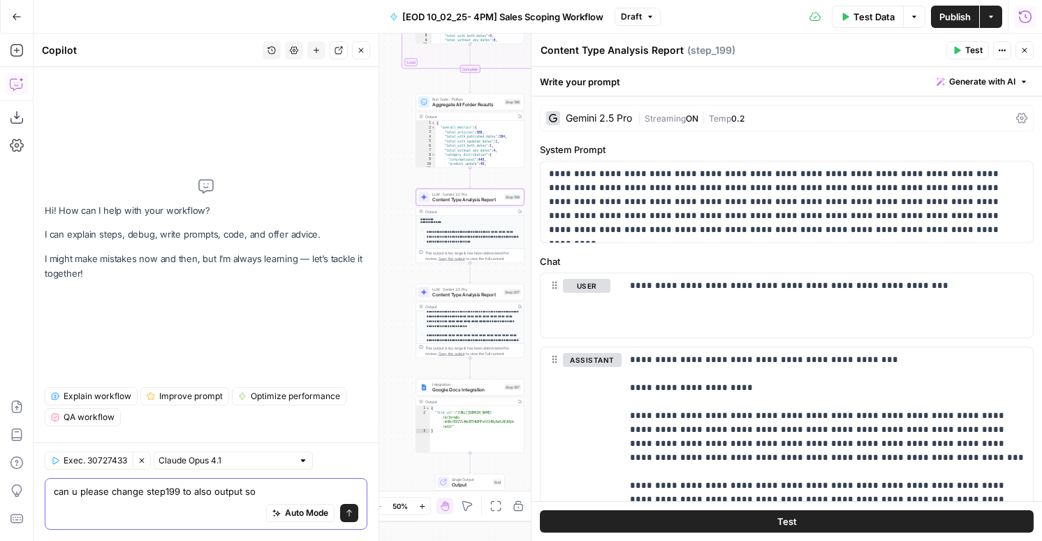
scroll to position [0, 0]
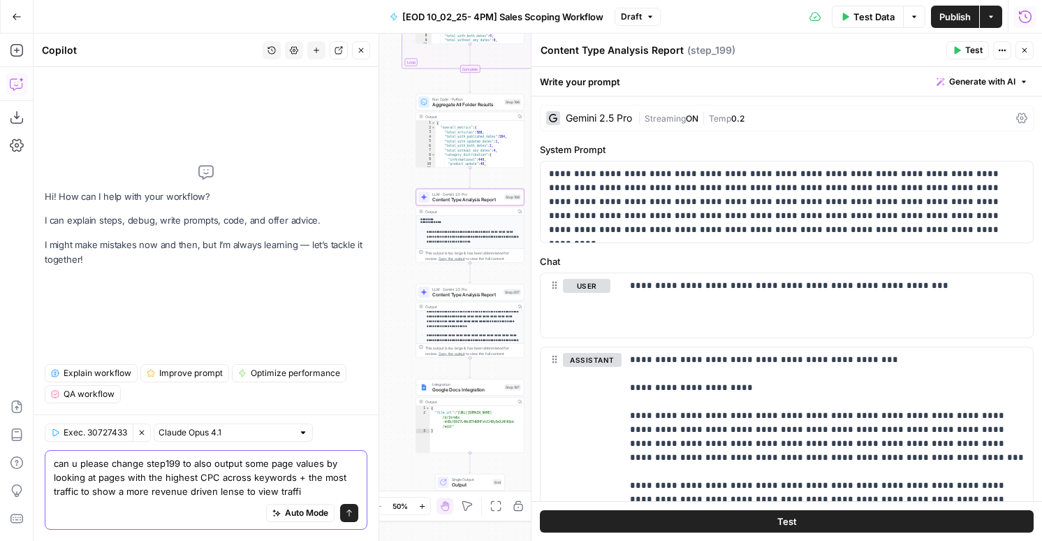
type textarea "can u please change step199 to also output some page values by looking at pages…"
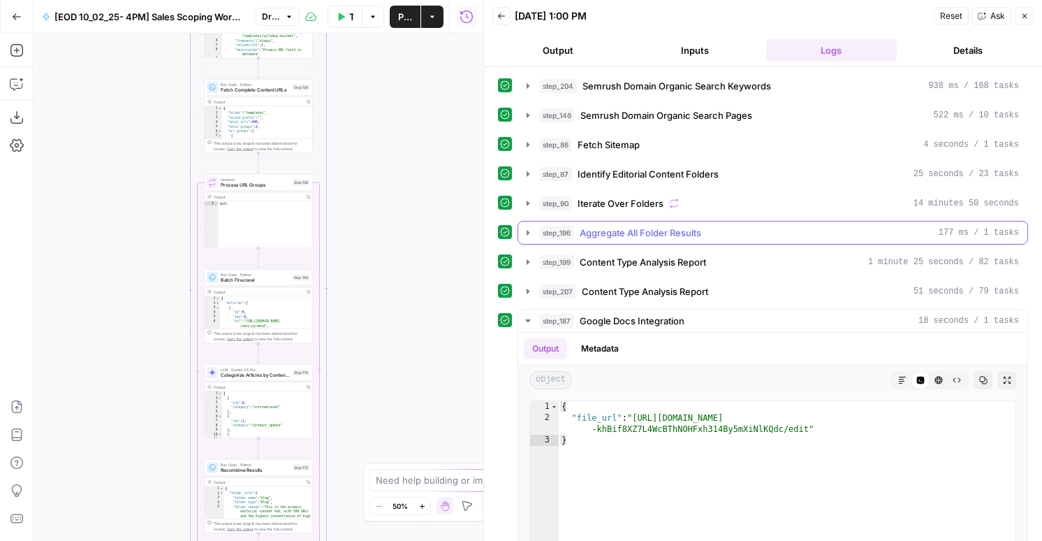
click at [677, 235] on span "Aggregate All Folder Results" at bounding box center [641, 233] width 122 height 14
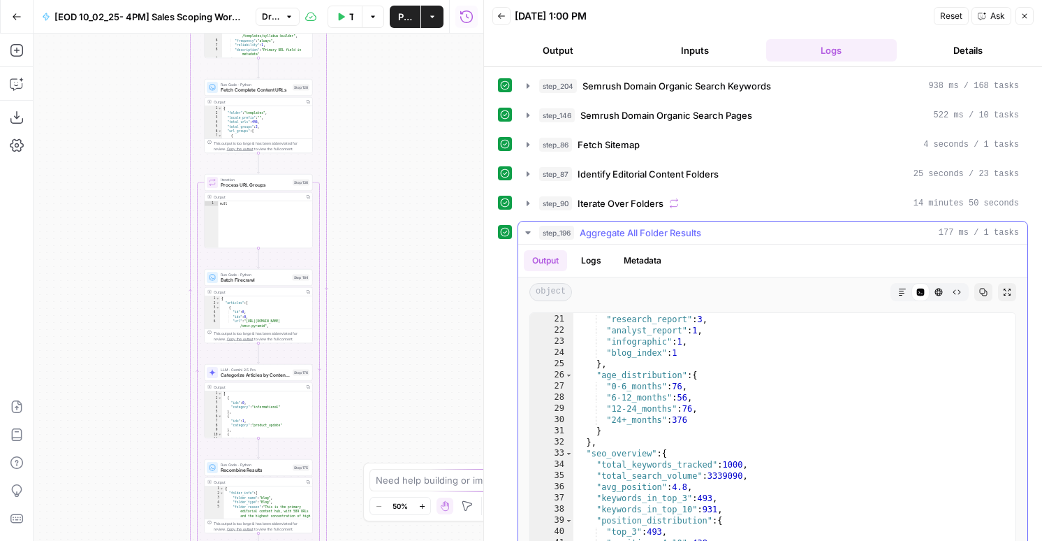
scroll to position [183, 0]
type textarea "**"
click at [664, 370] on div ""customer_story" : 7 , "research_report" : 3 , "analyst_report" : 1 , "infograp…" at bounding box center [795, 450] width 442 height 297
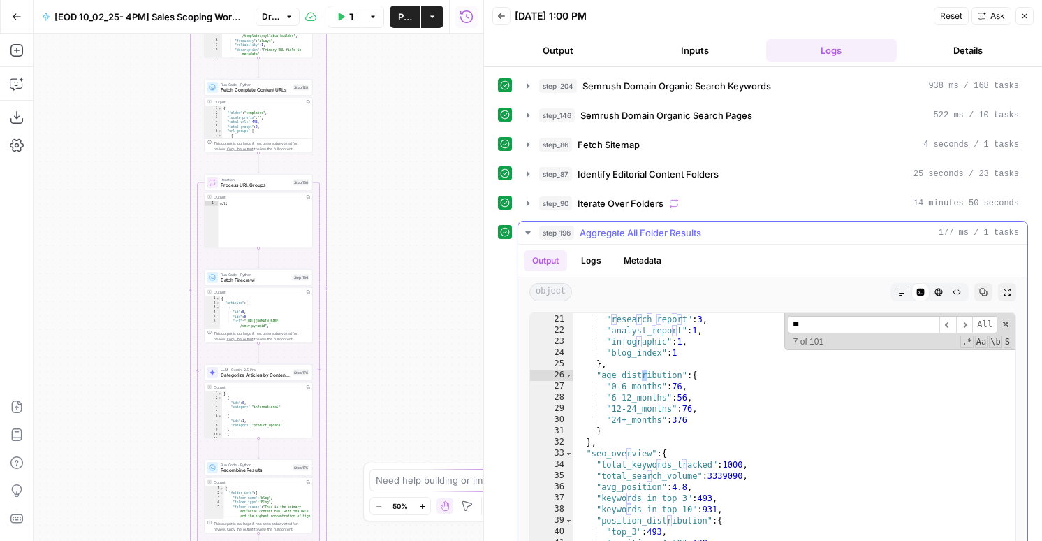
scroll to position [411, 0]
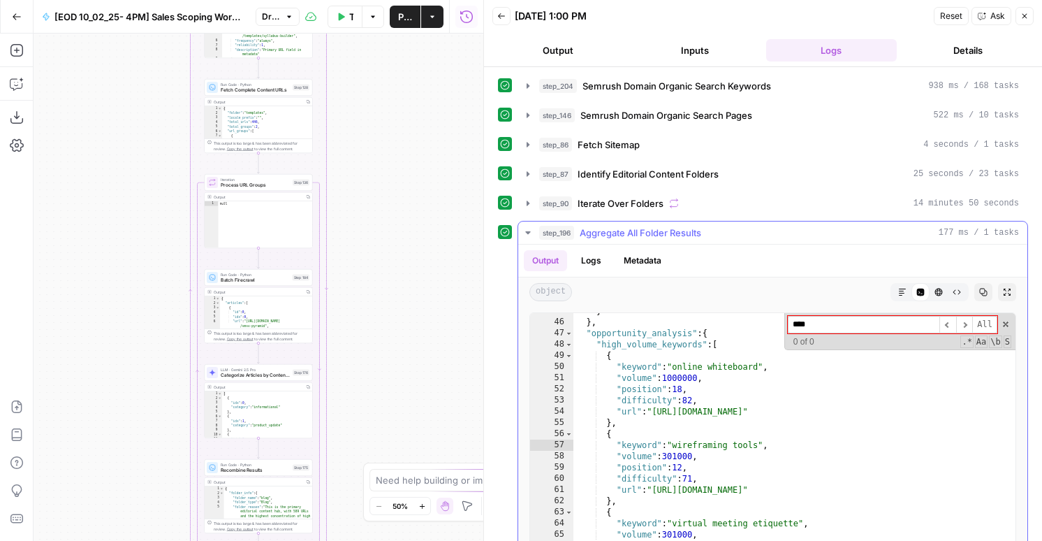
type input "*****"
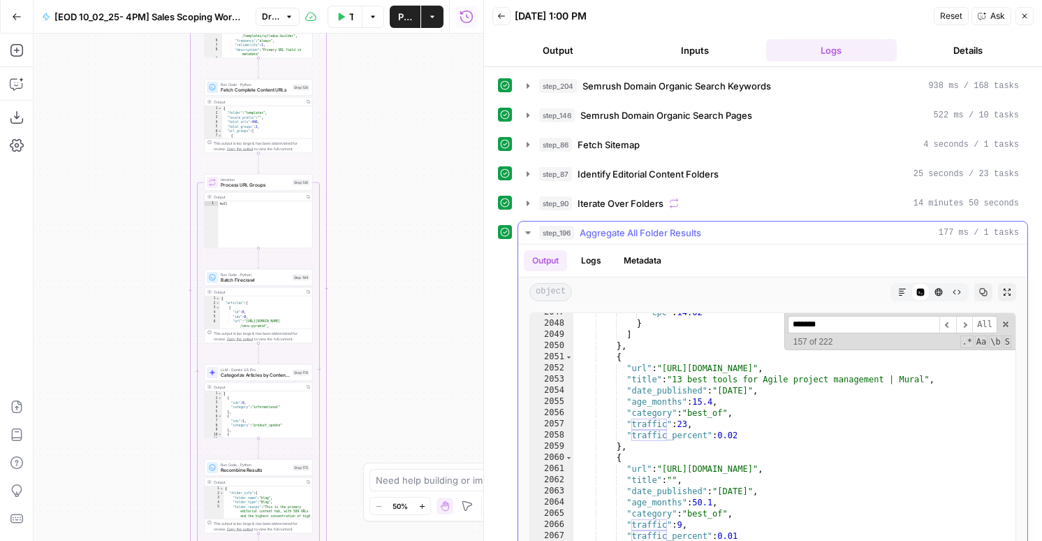
scroll to position [18872, 0]
type input "*******"
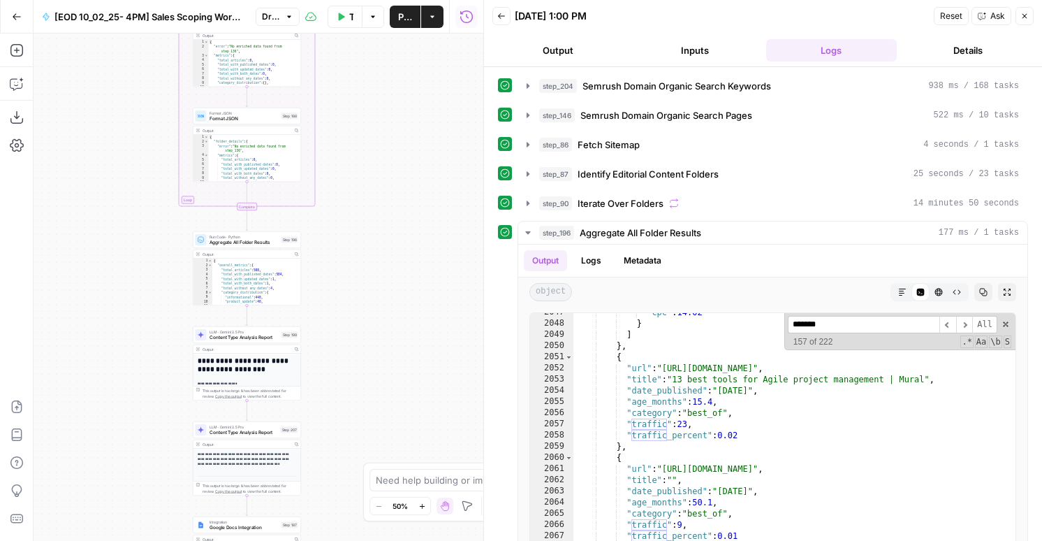
click at [261, 240] on span "Aggregate All Folder Results" at bounding box center [244, 242] width 69 height 7
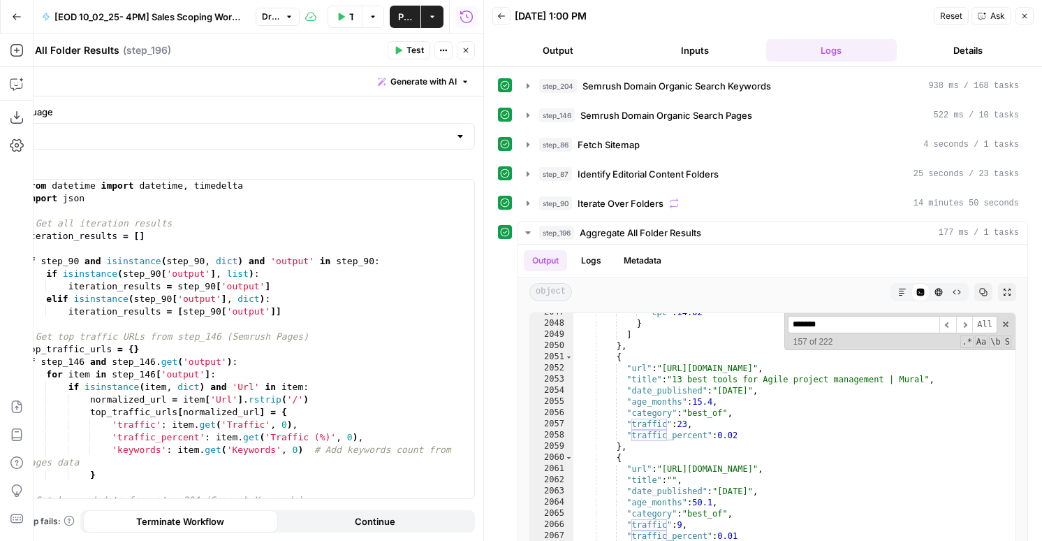
click at [279, 334] on div "from datetime import datetime , timedelta import json # Get all iteration resul…" at bounding box center [248, 352] width 453 height 344
paste textarea
type textarea "*"
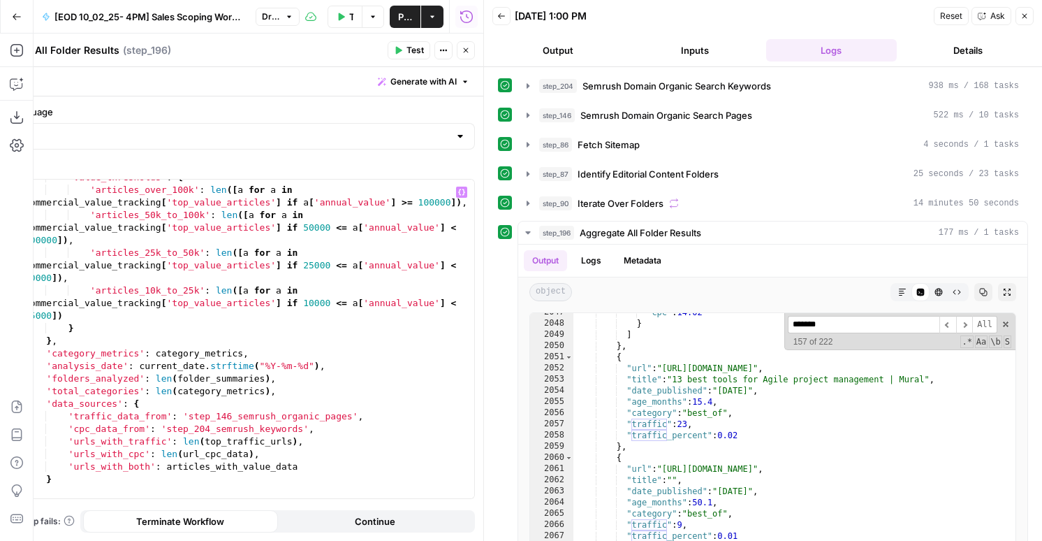
scroll to position [5277, 0]
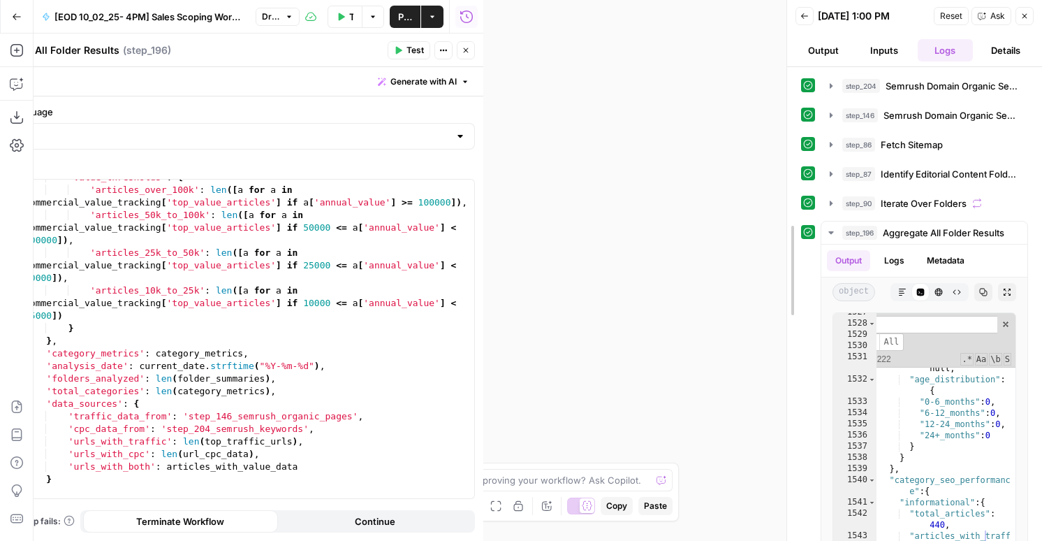
drag, startPoint x: 483, startPoint y: 226, endPoint x: 891, endPoint y: 259, distance: 410.0
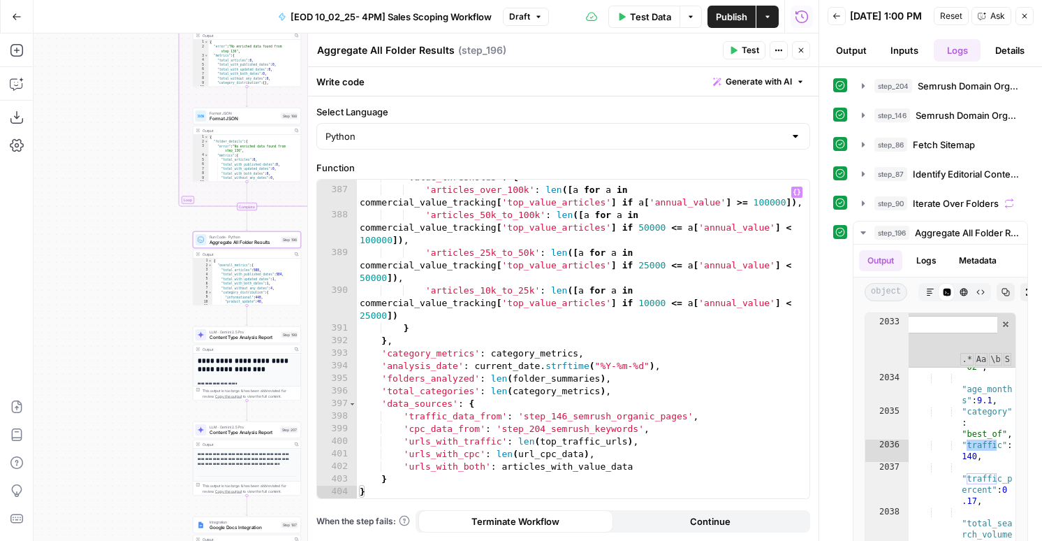
scroll to position [18677, 0]
type input "******"
click at [466, 324] on div "'value_thresholds' : { 'articles_over_100k' : len ([ a for a in commercial_valu…" at bounding box center [583, 343] width 453 height 344
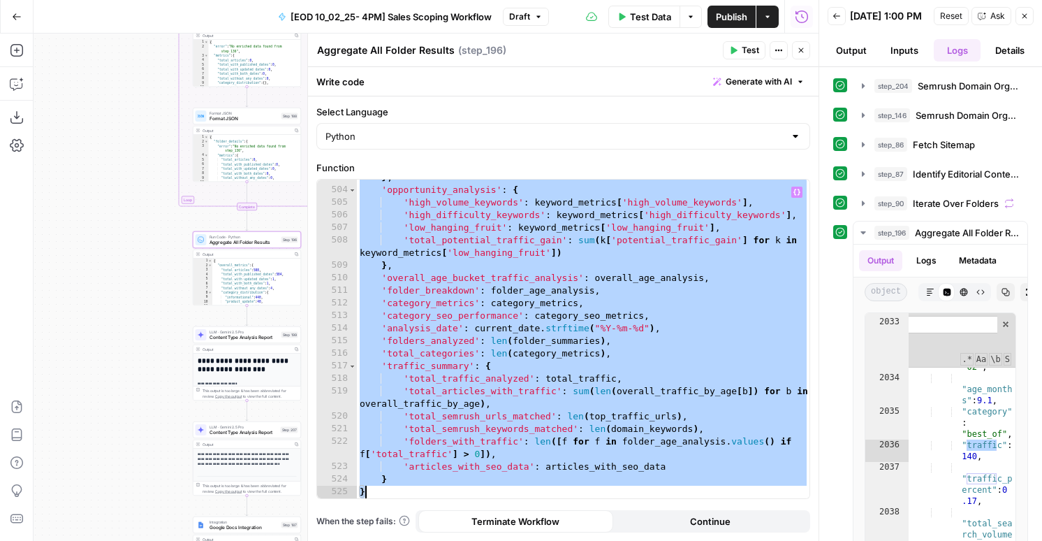
paste textarea
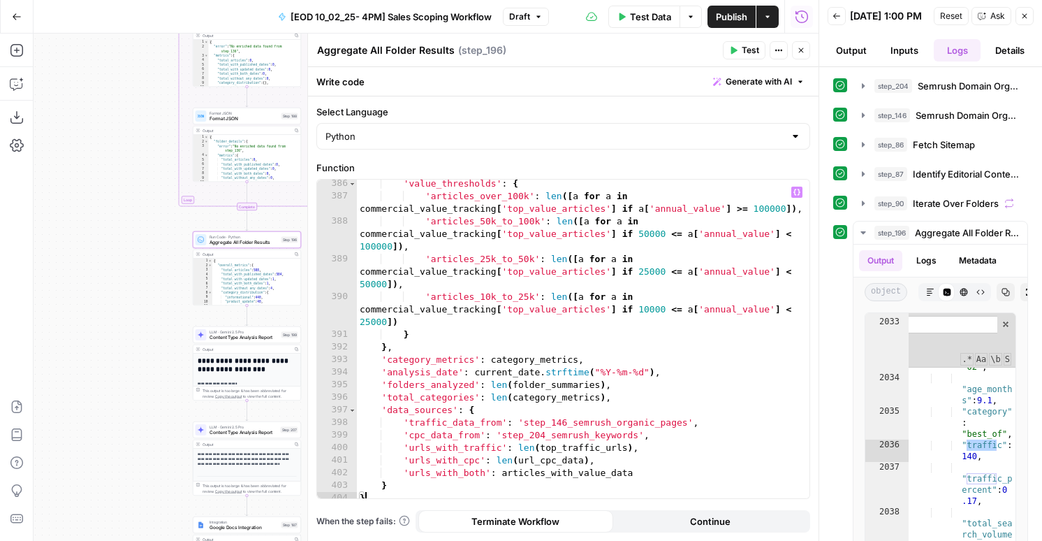
scroll to position [5069, 0]
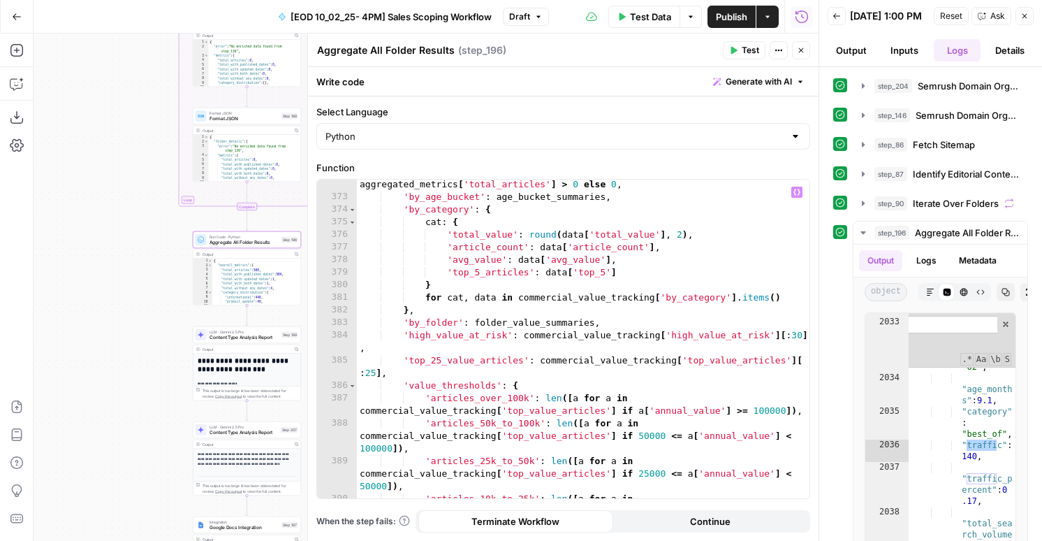
click at [466, 324] on div "'pct_portfolio_with_value_data' : round (( articles_with_value_data / aggregate…" at bounding box center [583, 350] width 453 height 394
type textarea "* *"
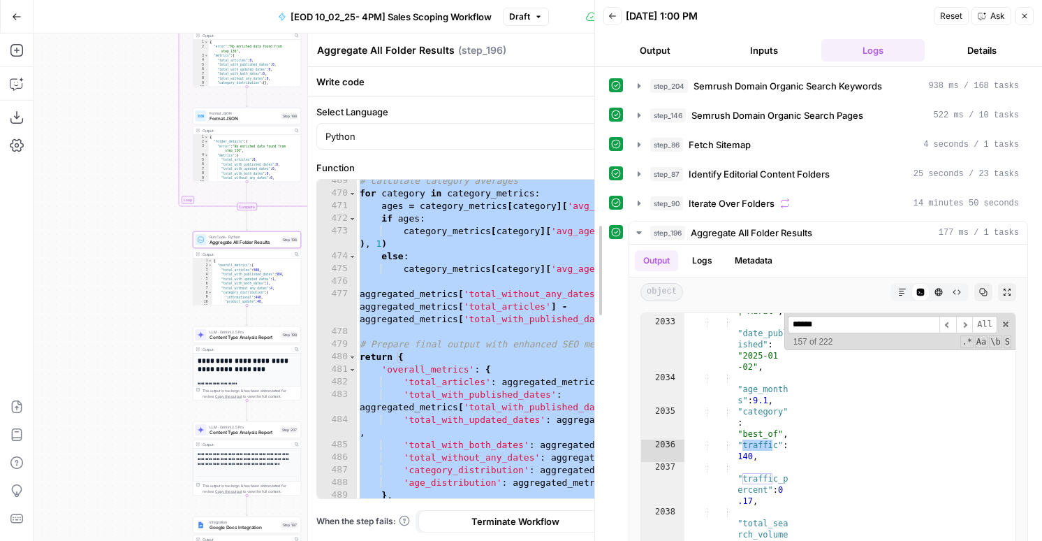
scroll to position [22617, 0]
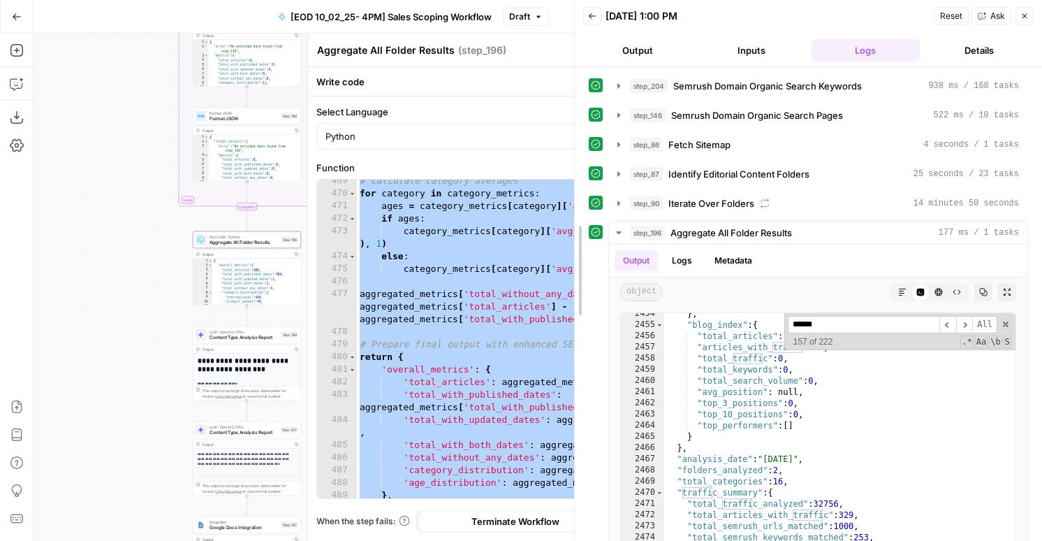
drag, startPoint x: 818, startPoint y: 301, endPoint x: 483, endPoint y: 268, distance: 337.0
click at [568, 268] on div at bounding box center [575, 270] width 14 height 541
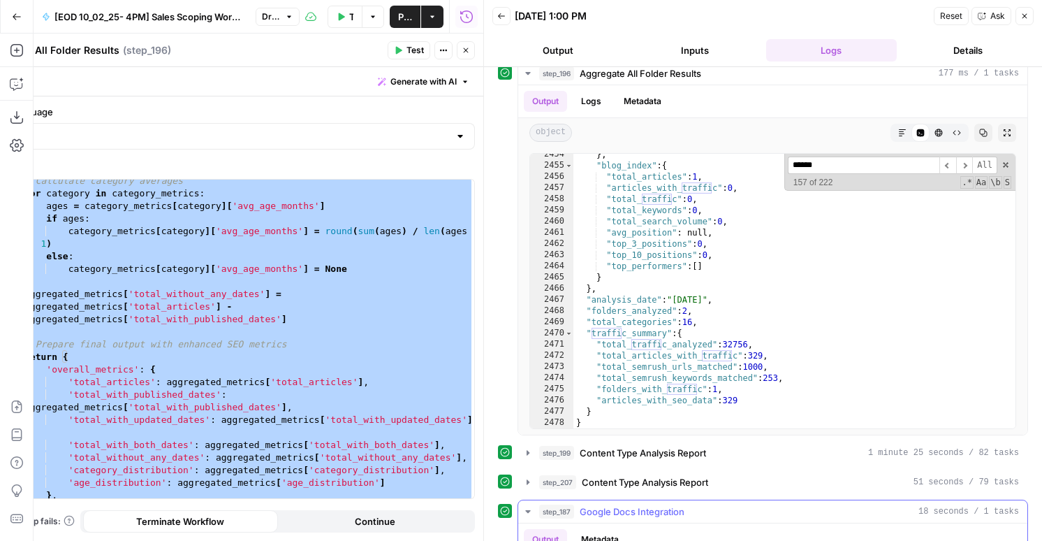
scroll to position [144, 0]
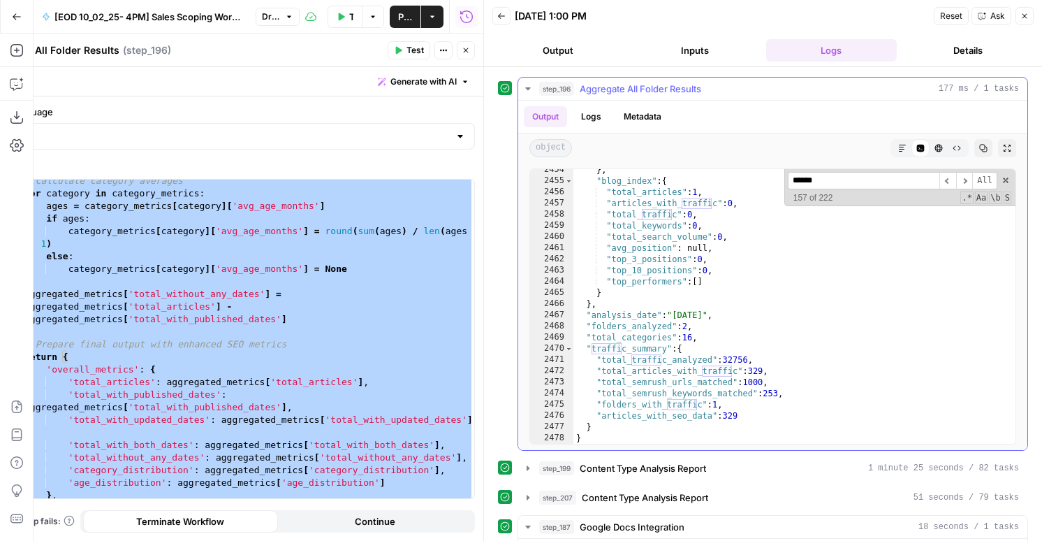
type textarea "**********"
click at [703, 386] on div "} , "blog_index" : { "total_articles" : 1 , "articles_with_traffic" : 0 , "tota…" at bounding box center [795, 312] width 442 height 297
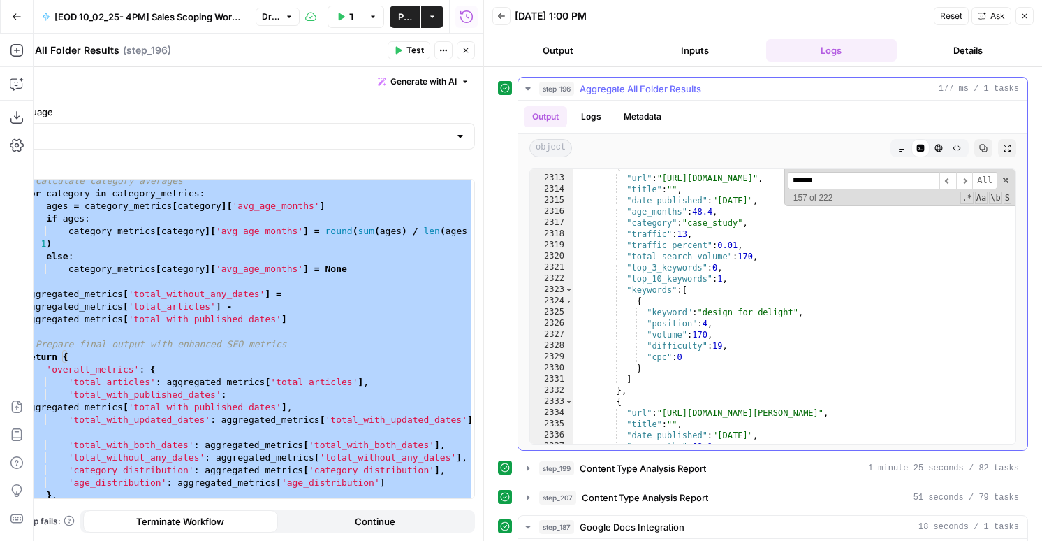
scroll to position [21051, 0]
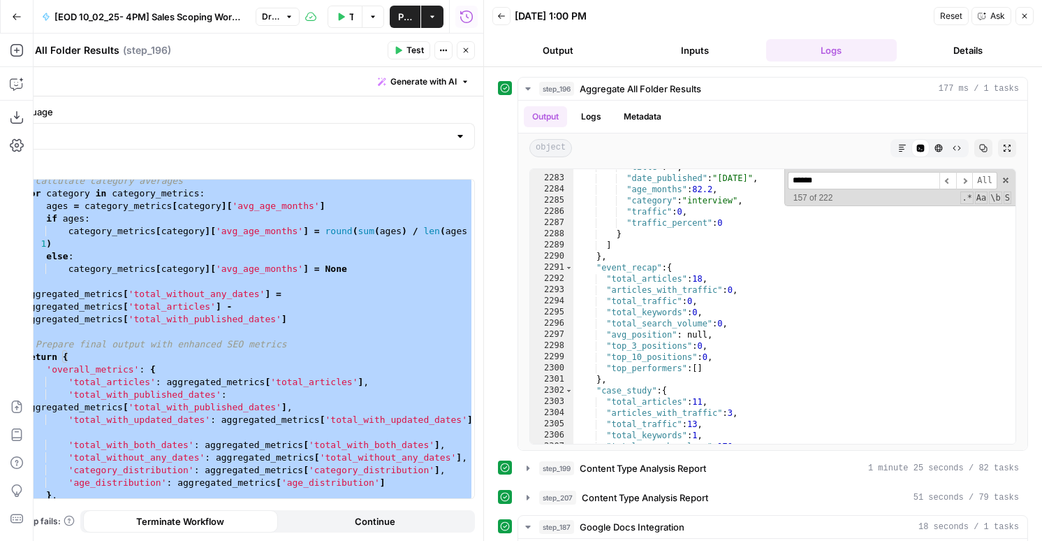
click at [332, 383] on div "# Calculate category averages for category in category_metrics : ages = categor…" at bounding box center [248, 347] width 453 height 344
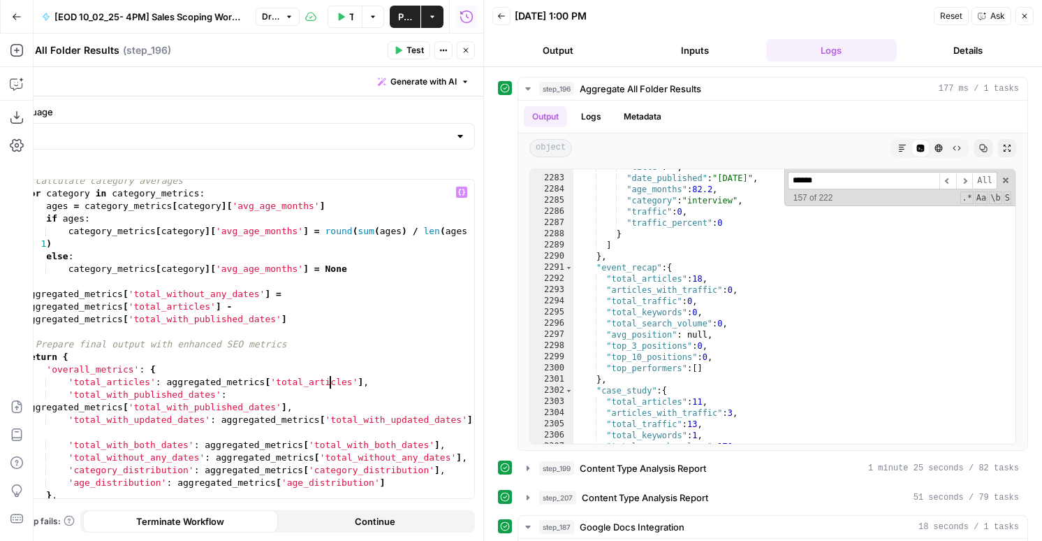
click at [319, 364] on div "# Calculate category averages for category in category_metrics : ages = categor…" at bounding box center [248, 347] width 453 height 344
type textarea "**********"
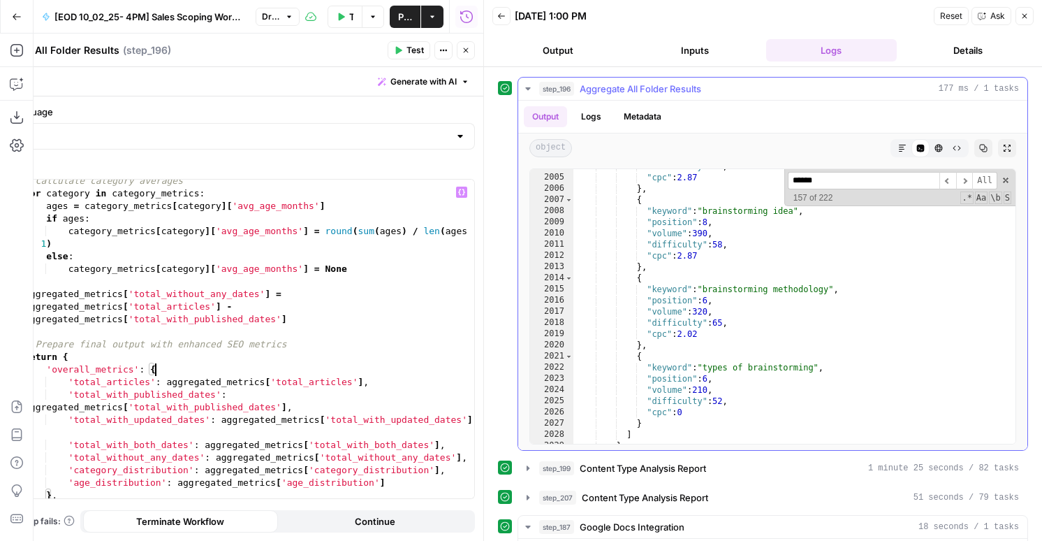
scroll to position [18469, 0]
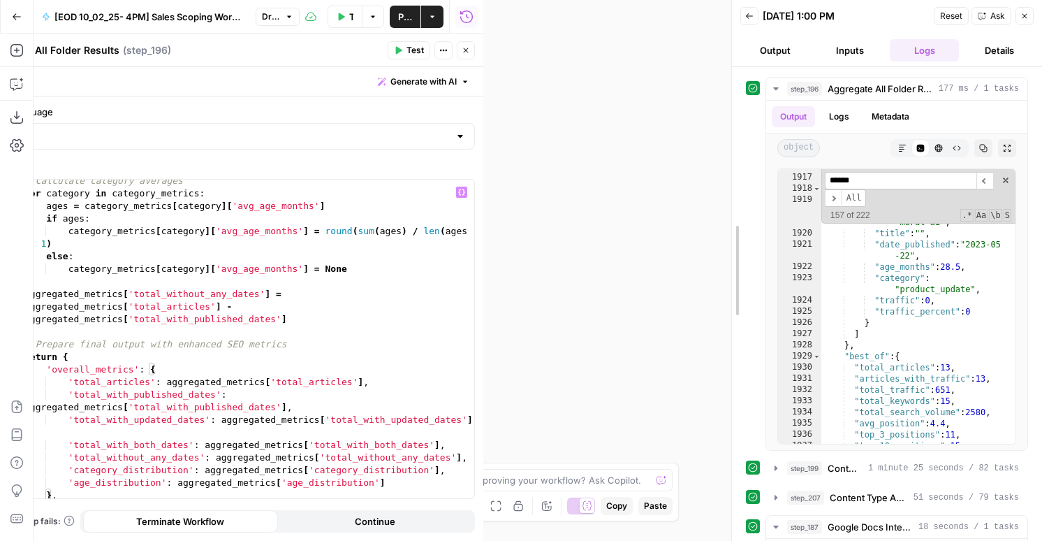
drag, startPoint x: 483, startPoint y: 166, endPoint x: 731, endPoint y: 167, distance: 248.0
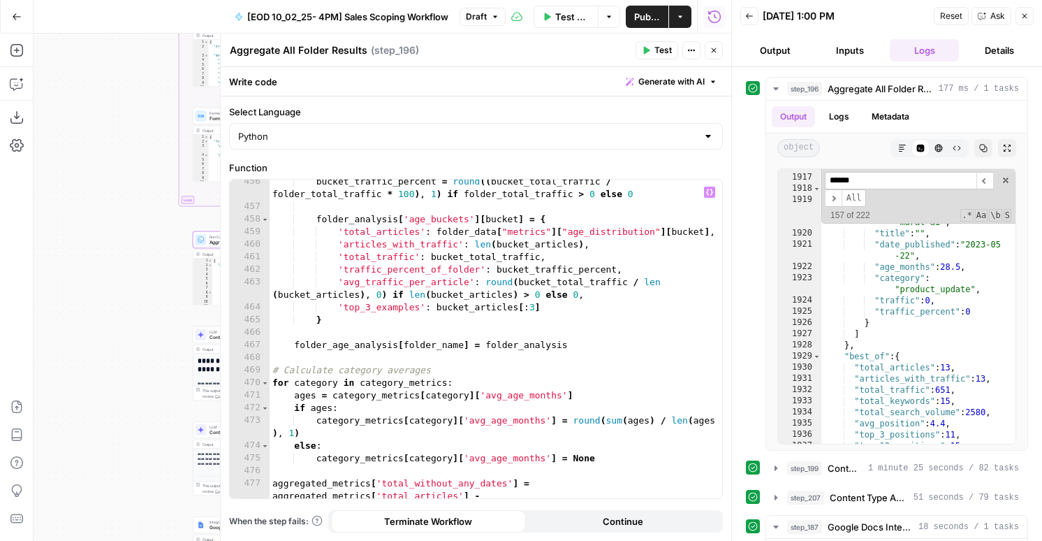
scroll to position [6315, 0]
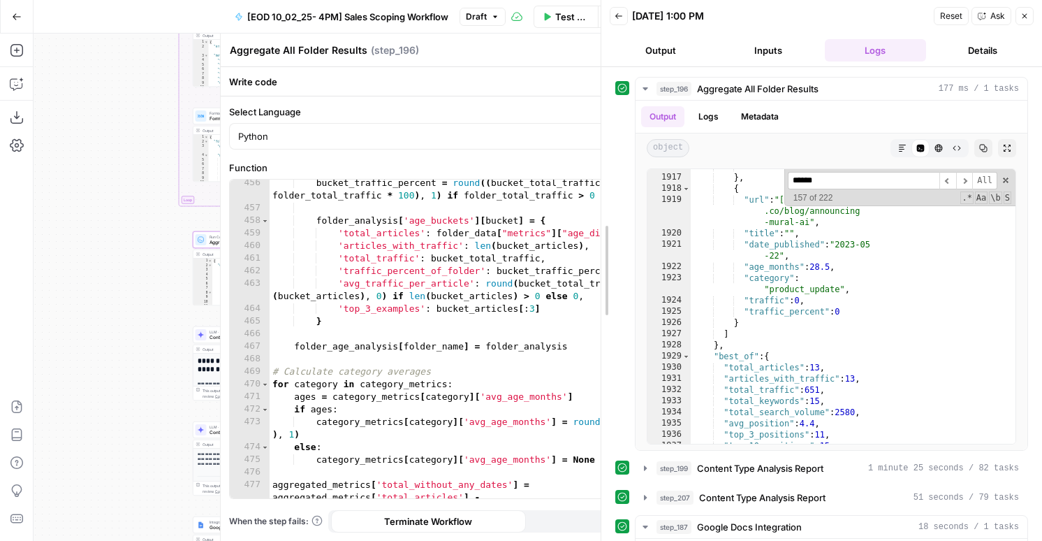
drag, startPoint x: 727, startPoint y: 291, endPoint x: 617, endPoint y: 291, distance: 110.4
click at [595, 291] on div at bounding box center [602, 270] width 14 height 541
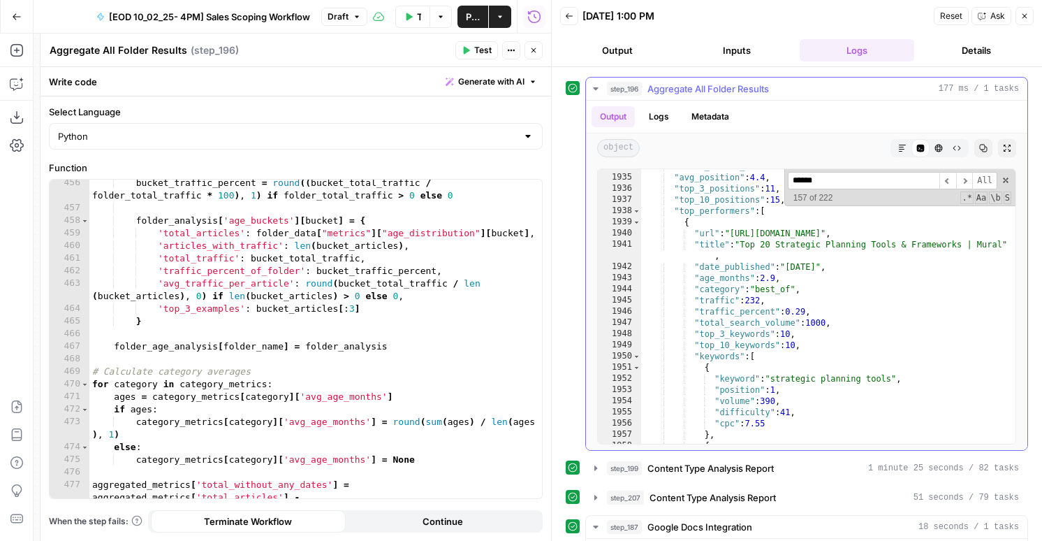
type textarea "**********"
click at [747, 302] on div ""total_search_volume" : 2580 , "avg_position" : 4.4 , "top_3_positions" : 11 , …" at bounding box center [828, 309] width 374 height 297
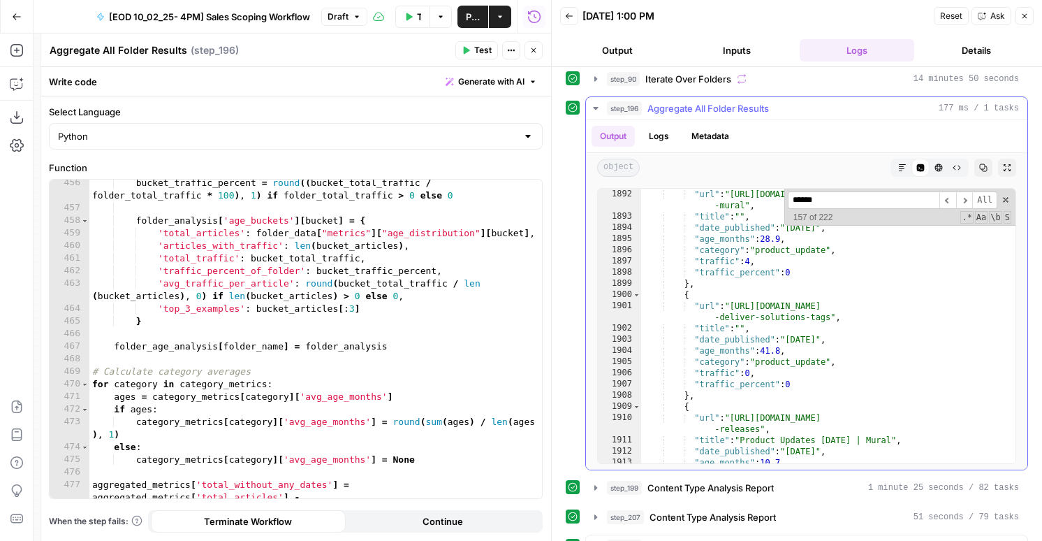
scroll to position [17389, 0]
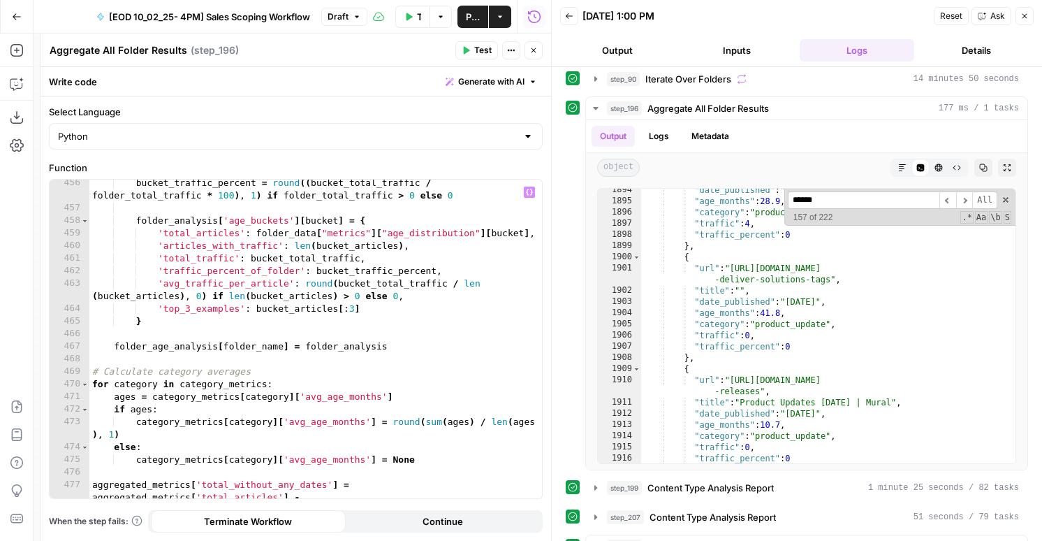
click at [326, 365] on div "bucket_traffic_percent = round (( bucket_total_traffic / folder_total_traffic *…" at bounding box center [315, 367] width 453 height 381
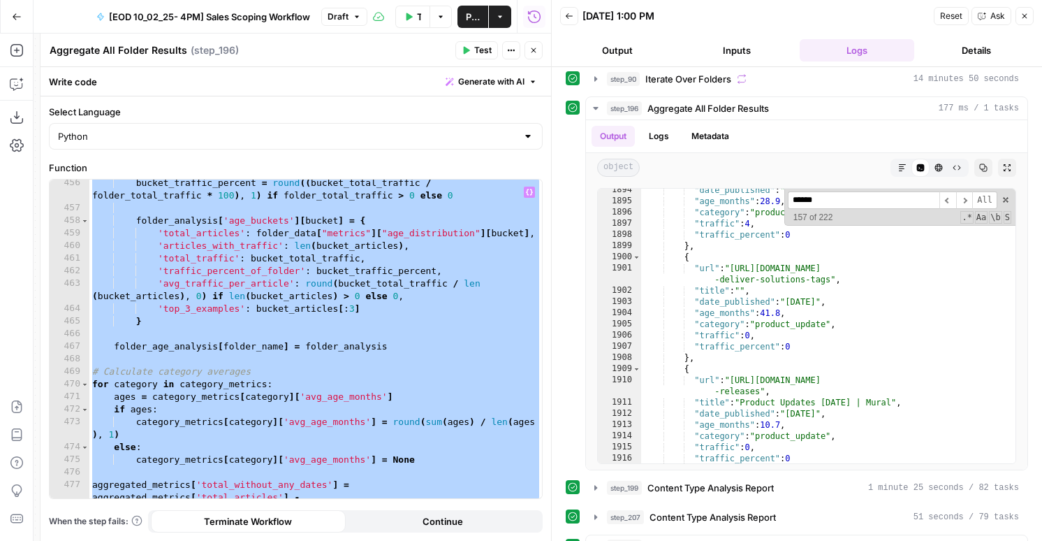
paste textarea
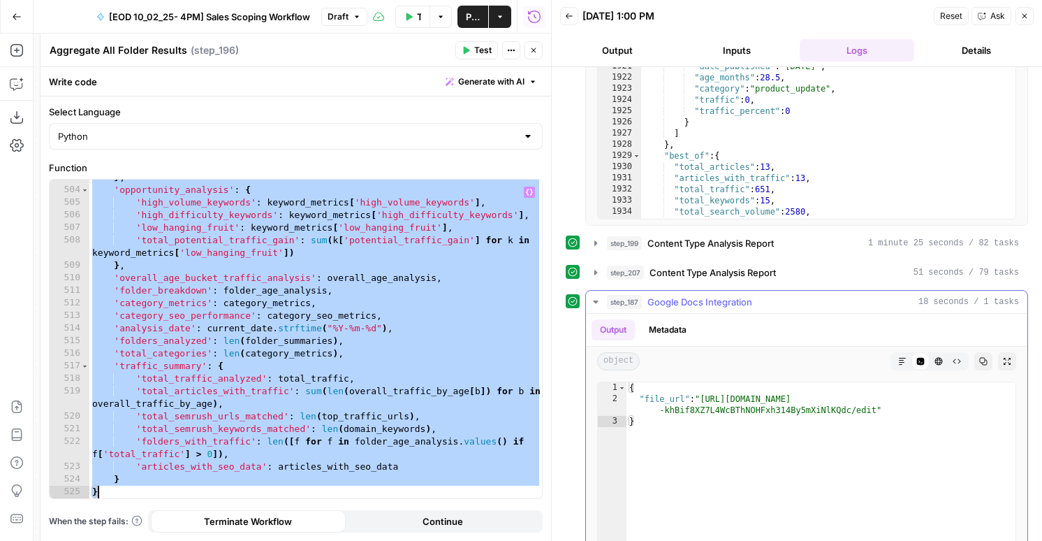
scroll to position [499, 0]
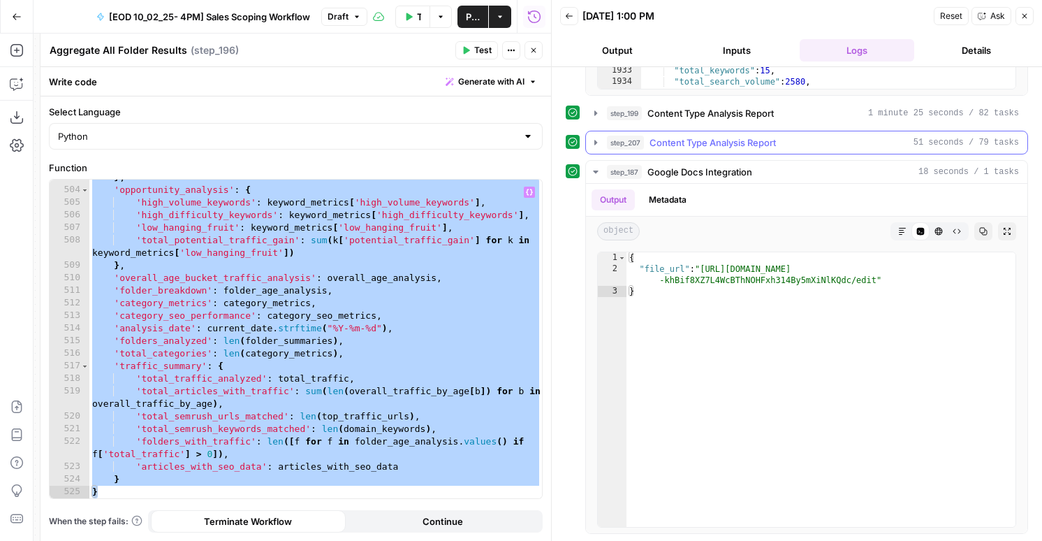
click at [747, 141] on span "Content Type Analysis Report" at bounding box center [713, 143] width 126 height 14
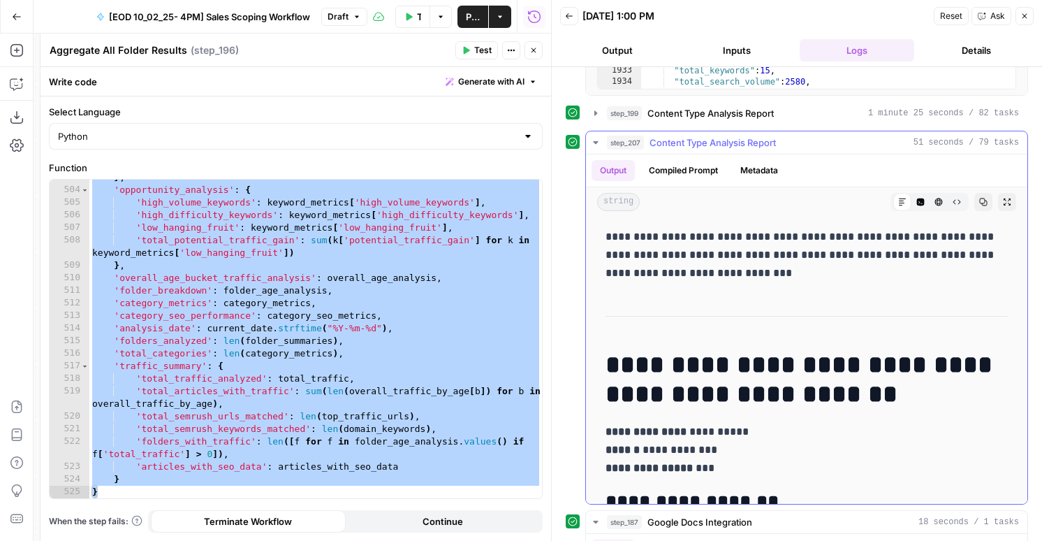
scroll to position [460, 0]
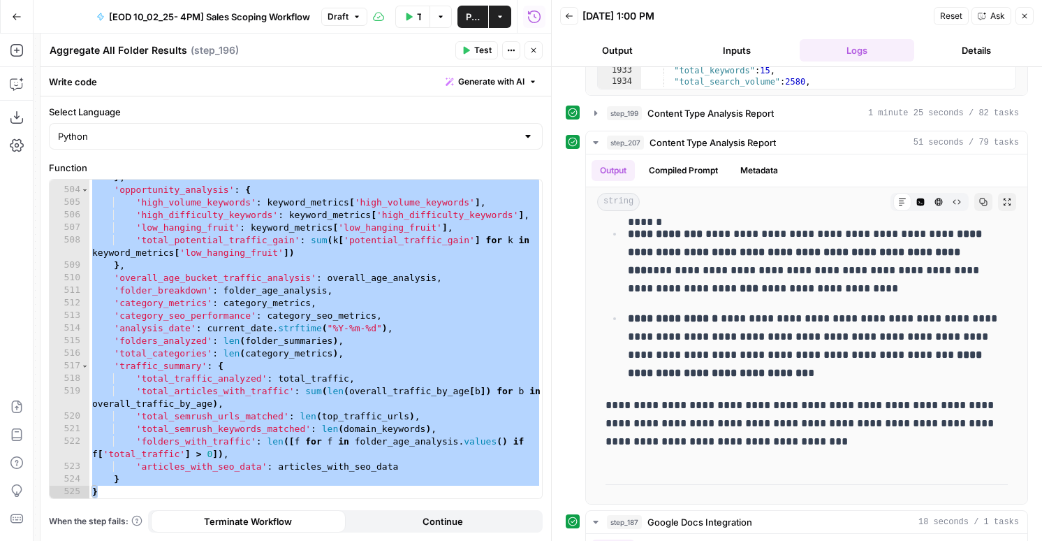
click at [1029, 15] on button "Close" at bounding box center [1025, 16] width 18 height 18
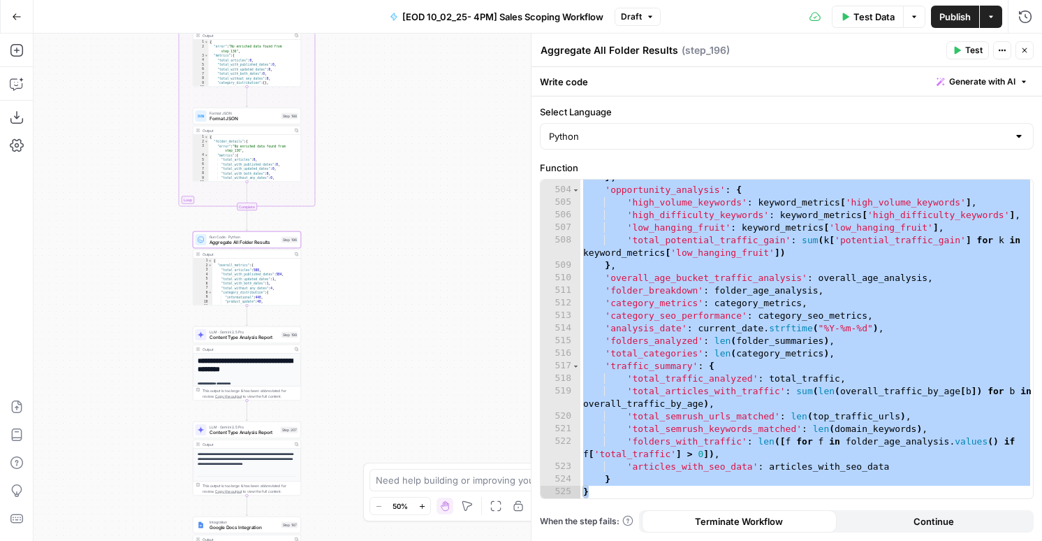
click at [260, 243] on span "Aggregate All Folder Results" at bounding box center [244, 242] width 69 height 7
click at [706, 250] on div "} , 'opportunity_analysis' : { 'high_volume_keywords' : keyword_metrics [ 'high…" at bounding box center [807, 343] width 453 height 344
paste textarea
type textarea "*"
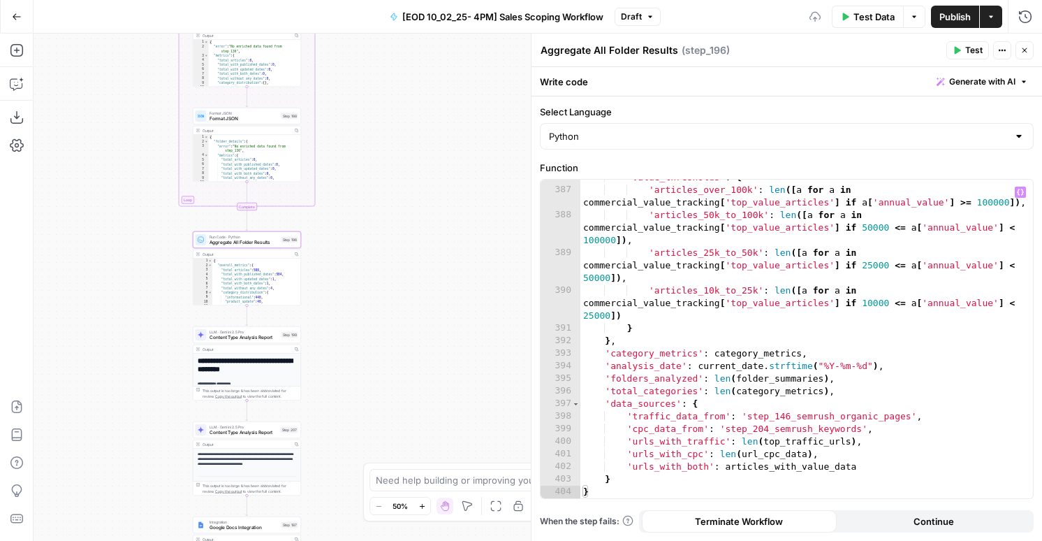
click at [961, 50] on button "Test" at bounding box center [968, 50] width 43 height 18
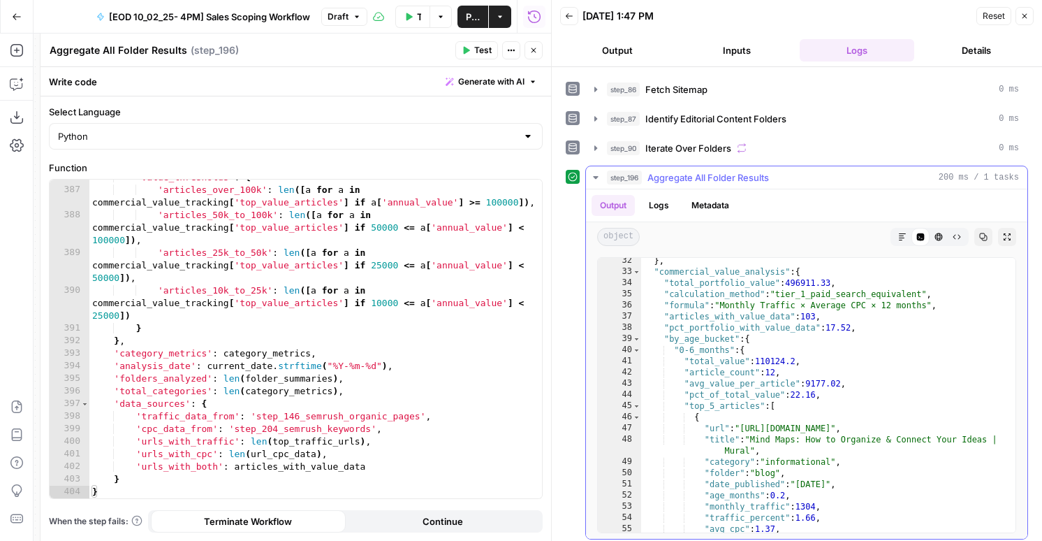
scroll to position [213, 0]
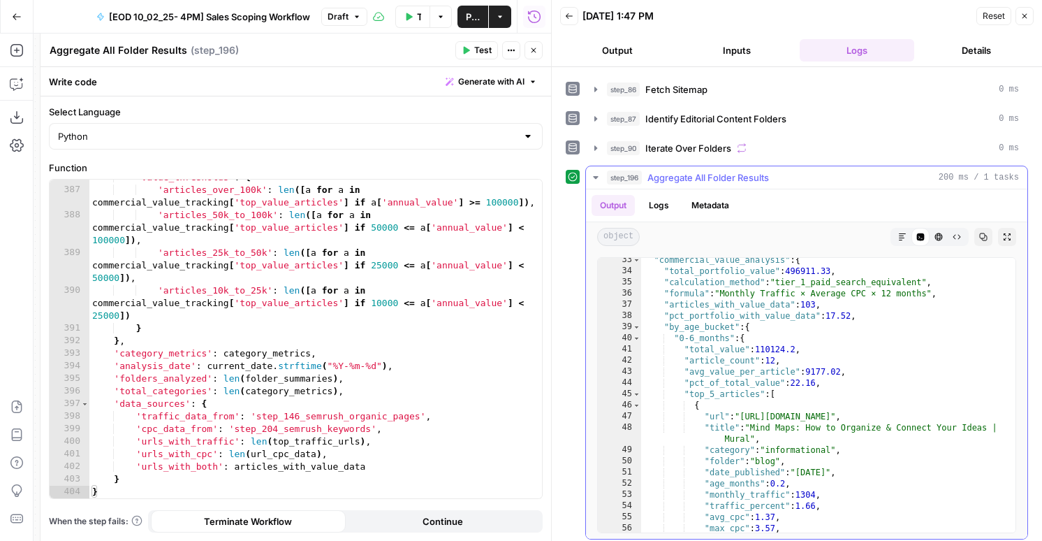
type textarea "**********"
click at [772, 347] on div ""commercial_value_analysis" : { "total_portfolio_value" : 496911.33 , "calculat…" at bounding box center [828, 402] width 374 height 297
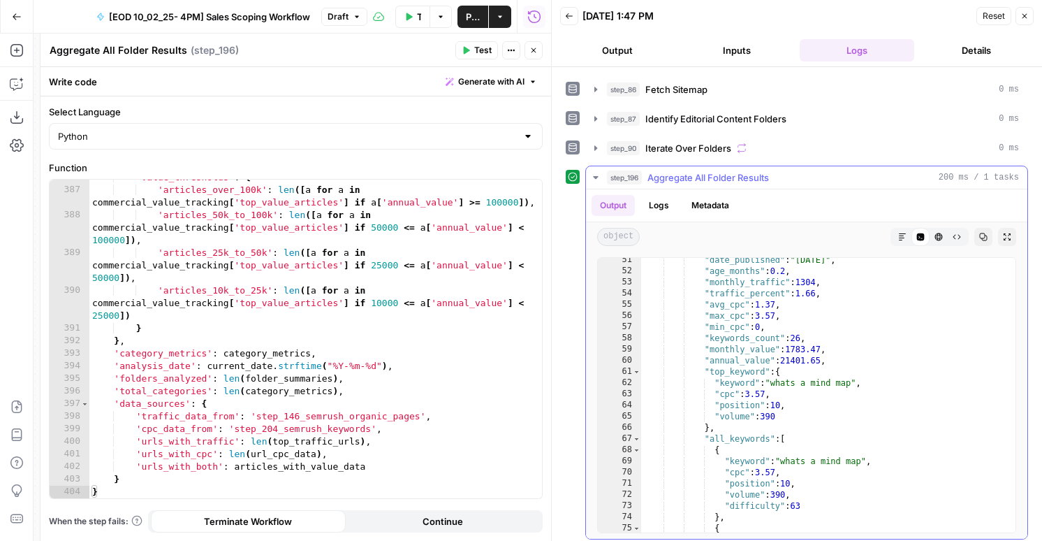
scroll to position [347, 0]
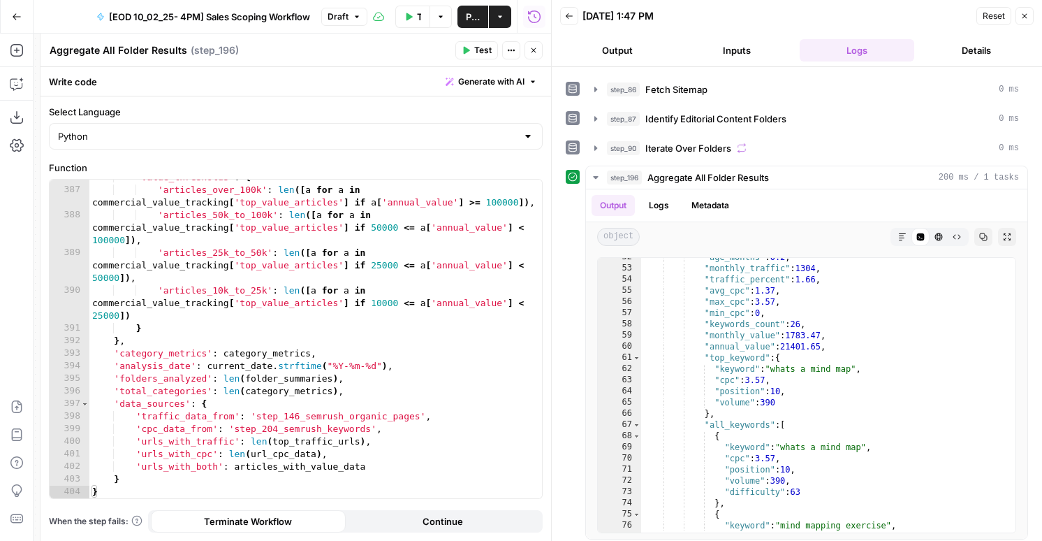
type textarea "*"
click at [330, 329] on div "'value_thresholds' : { 'articles_over_100k' : len ([ a for a in commercial_valu…" at bounding box center [315, 343] width 453 height 344
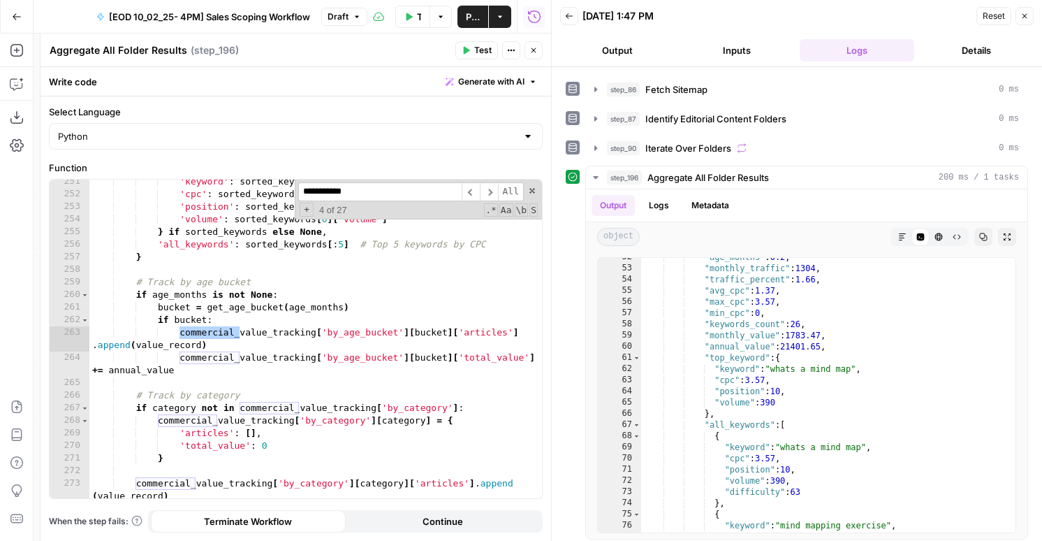
scroll to position [3248, 0]
type input "**********"
click at [471, 194] on span "​" at bounding box center [471, 191] width 18 height 19
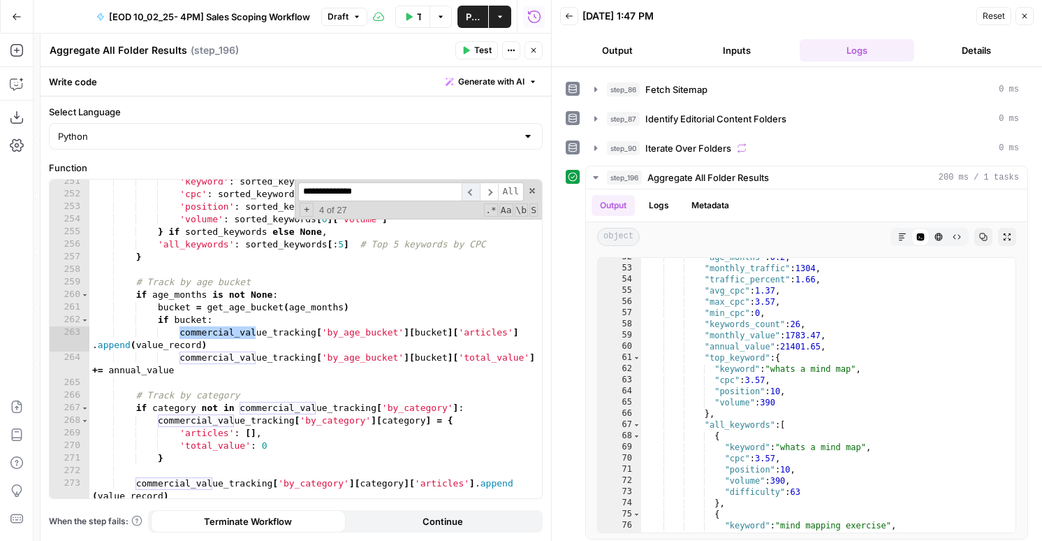
click at [471, 194] on span "​" at bounding box center [471, 191] width 18 height 19
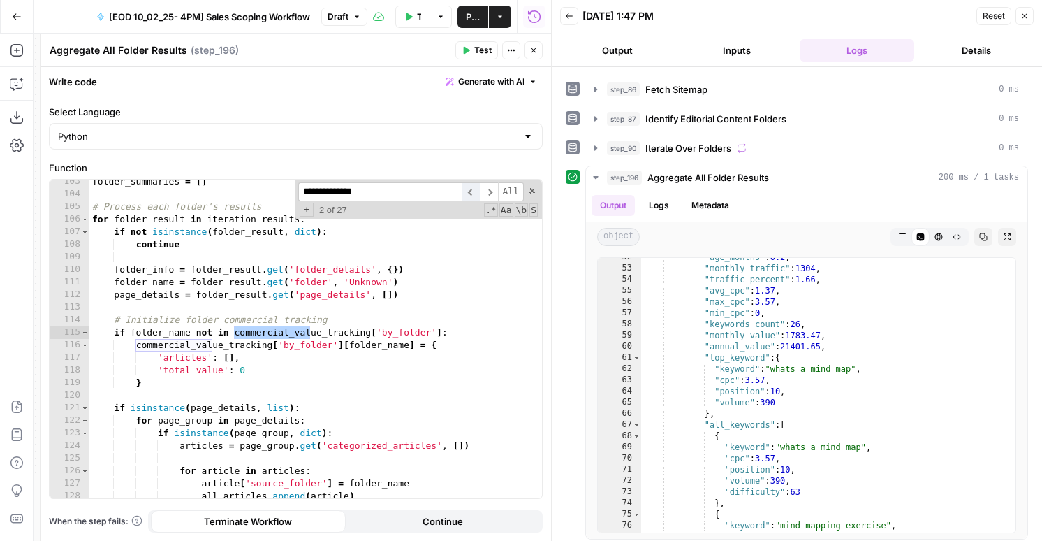
click at [471, 194] on span "​" at bounding box center [471, 191] width 18 height 19
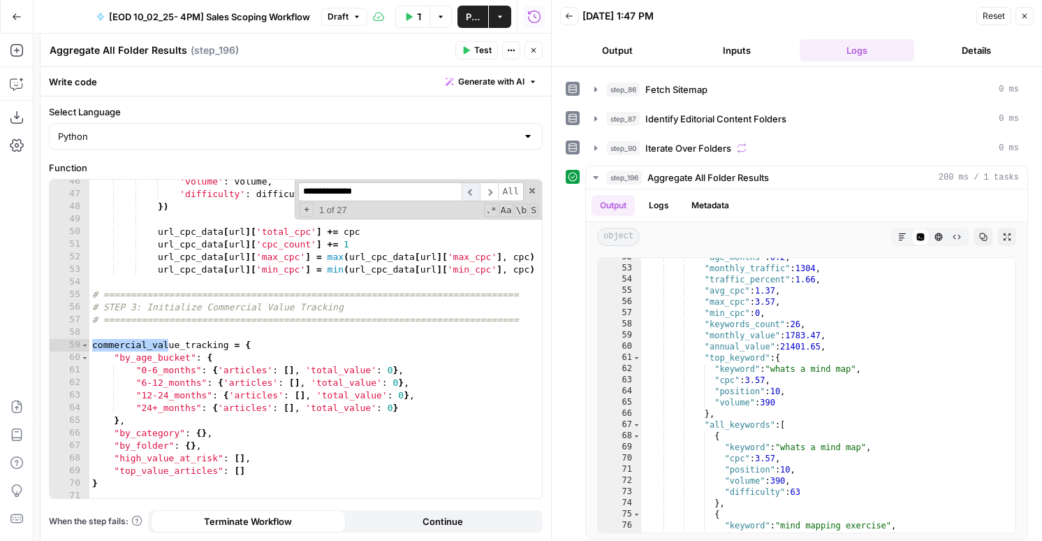
scroll to position [570, 0]
click at [237, 388] on div "'volume' : volume , 'difficulty' : difficulty }) url_cpc_data [ url ] [ 'total_…" at bounding box center [315, 347] width 453 height 344
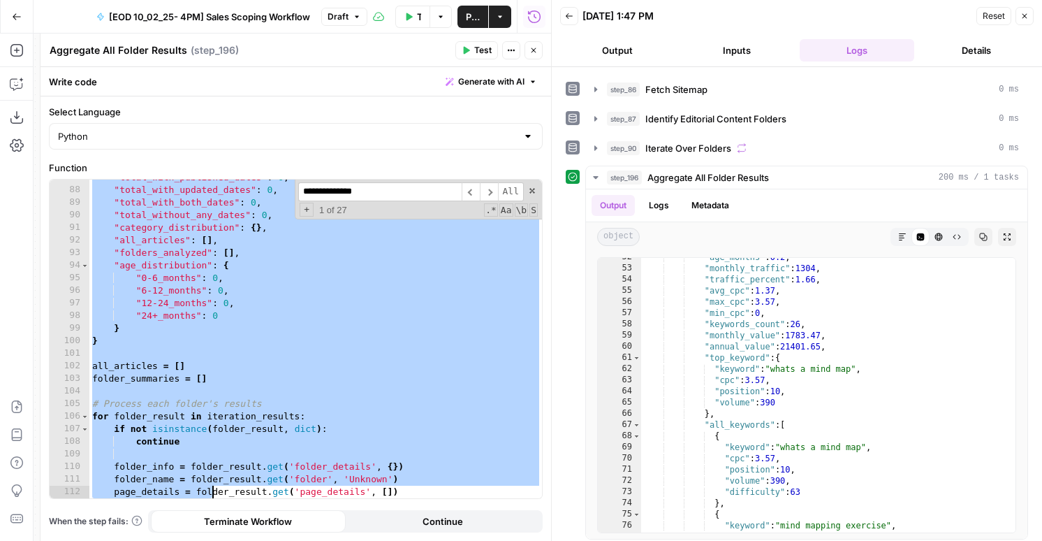
scroll to position [1090, 0]
drag, startPoint x: 94, startPoint y: 347, endPoint x: 214, endPoint y: 494, distance: 190.1
click at [214, 494] on div ""total_with_published_dates" : 0 , "total_with_updated_dates" : 0 , "total_with…" at bounding box center [315, 343] width 453 height 344
click at [333, 360] on div ""total_with_published_dates" : 0 , "total_with_updated_dates" : 0 , "total_with…" at bounding box center [315, 343] width 453 height 344
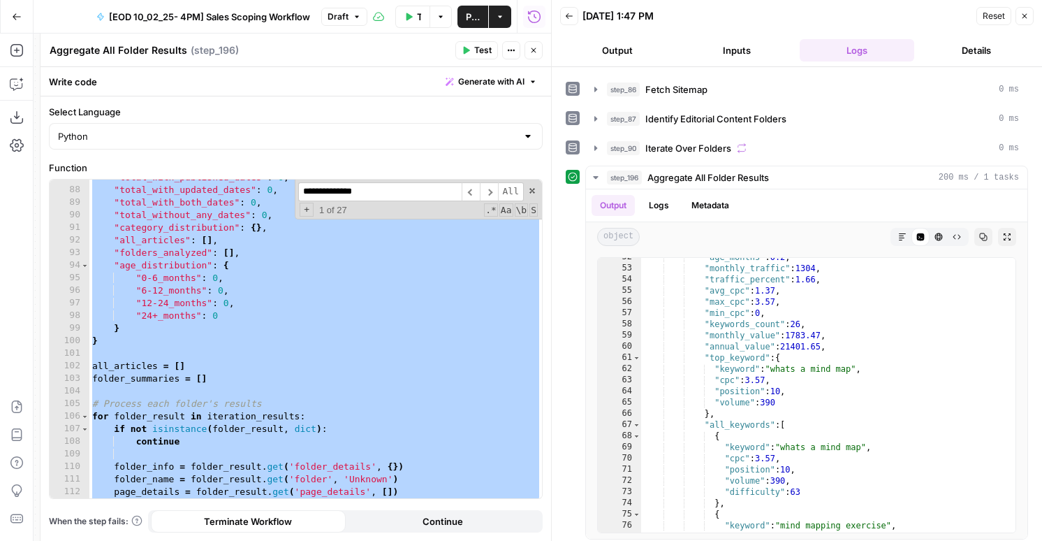
paste textarea
type textarea "*"
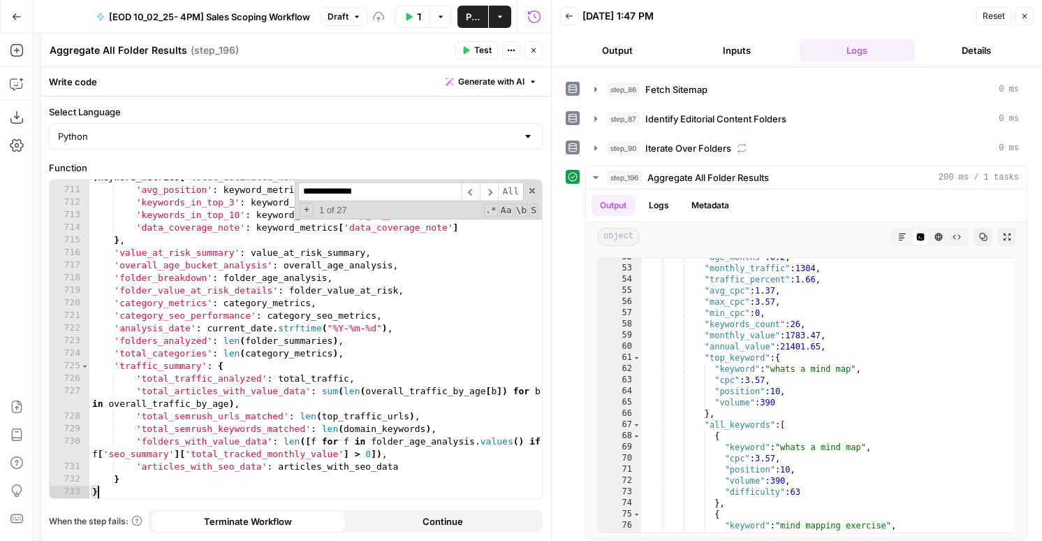
click at [469, 50] on icon "button" at bounding box center [467, 51] width 6 height 8
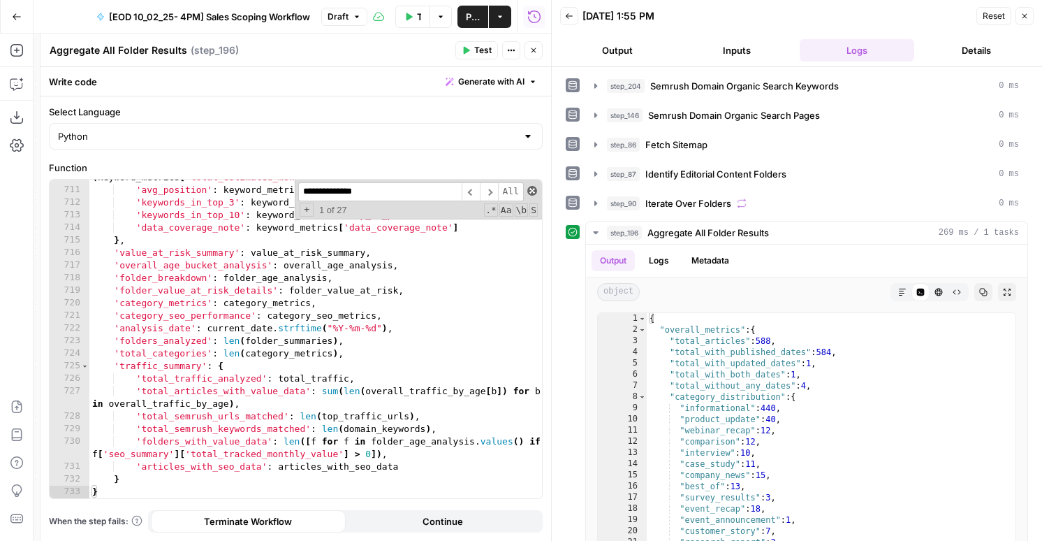
click at [533, 187] on span at bounding box center [532, 191] width 10 height 10
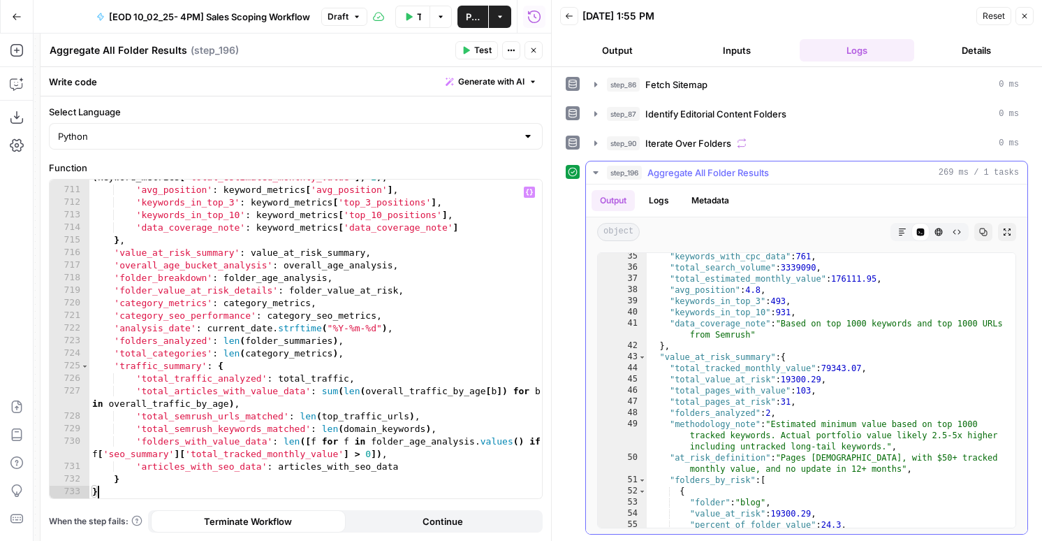
scroll to position [63, 0]
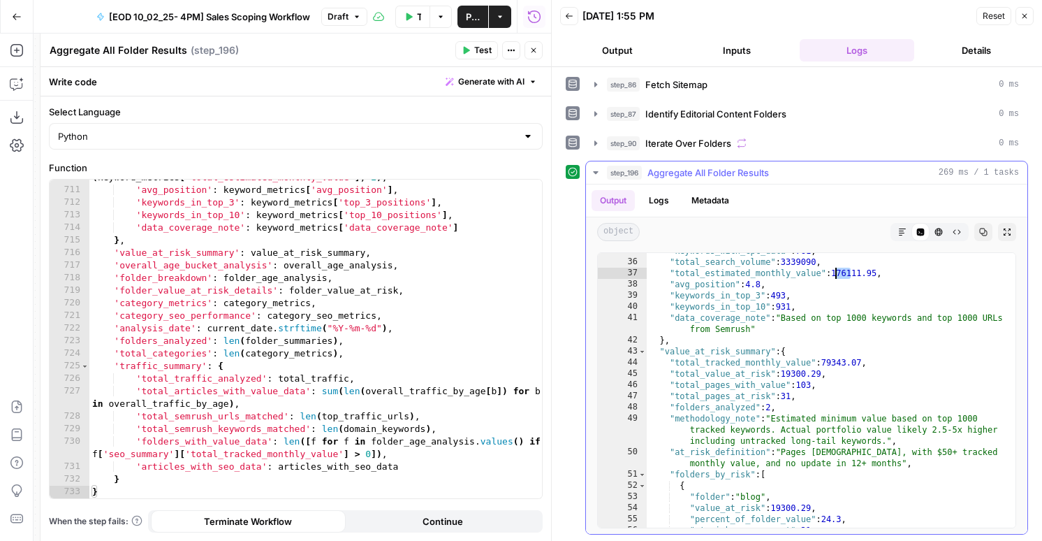
drag, startPoint x: 851, startPoint y: 272, endPoint x: 835, endPoint y: 277, distance: 16.8
click at [835, 277] on div ""keywords_with_cpc_data" : 761 , "total_search_volume" : 3339090 , "total_estim…" at bounding box center [831, 393] width 369 height 297
click at [743, 296] on div ""keywords_with_cpc_data" : 761 , "total_search_volume" : 3339090 , "total_estim…" at bounding box center [831, 393] width 369 height 297
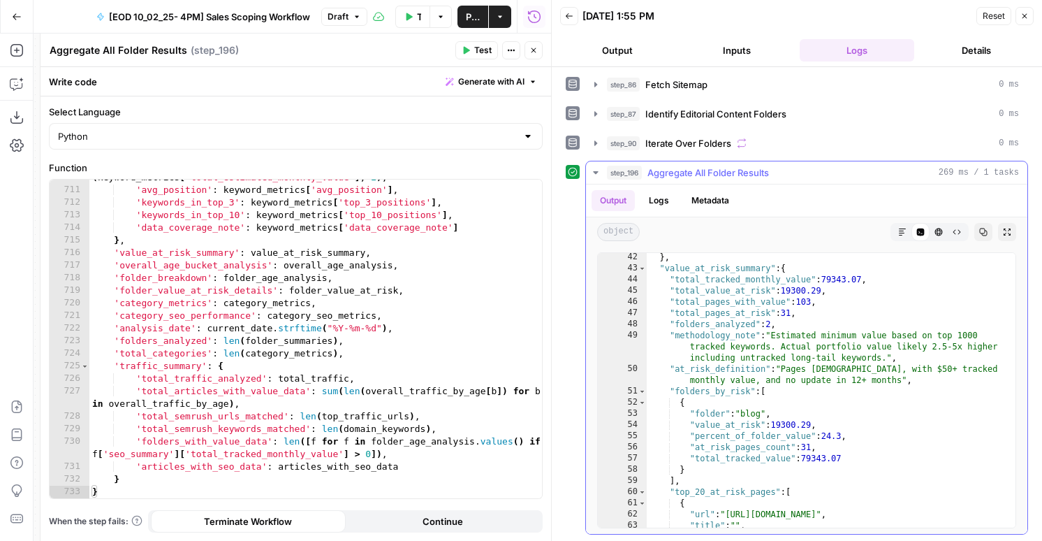
scroll to position [78, 0]
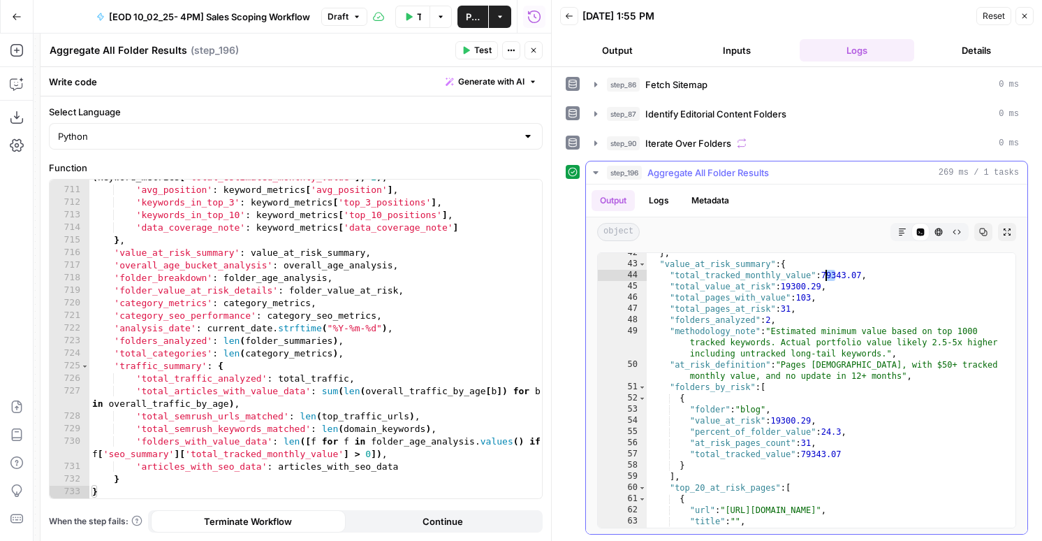
drag, startPoint x: 837, startPoint y: 272, endPoint x: 826, endPoint y: 274, distance: 10.6
click at [826, 274] on div "} , "value_at_risk_summary" : { "total_tracked_monthly_value" : 79343.07 , "tot…" at bounding box center [831, 395] width 369 height 297
click at [765, 307] on div "} , "value_at_risk_summary" : { "total_tracked_monthly_value" : 79343.07 , "tot…" at bounding box center [831, 395] width 369 height 297
drag, startPoint x: 797, startPoint y: 289, endPoint x: 787, endPoint y: 289, distance: 10.5
click at [787, 289] on div "} , "value_at_risk_summary" : { "total_tracked_monthly_value" : 79343.07 , "tot…" at bounding box center [831, 395] width 369 height 297
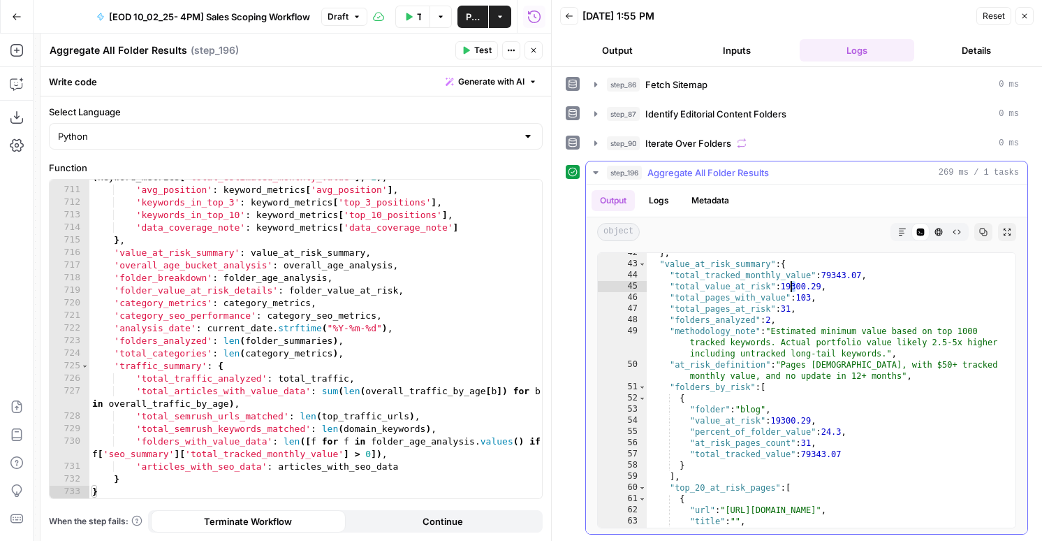
type textarea "**********"
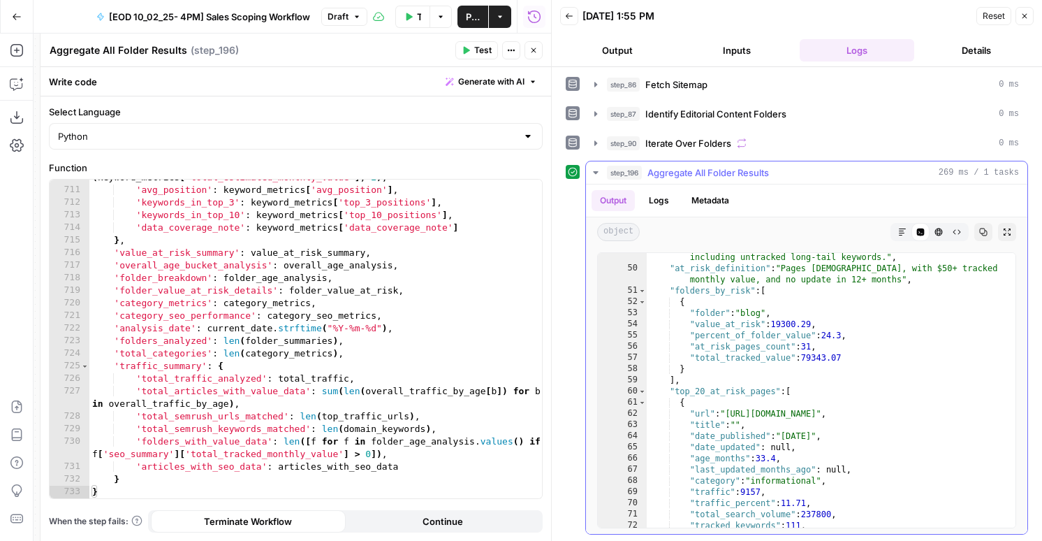
scroll to position [93, 0]
type textarea "**********"
click at [434, 329] on div "'total_estimated_monthly_value' : round ( keyword_metrics [ 'total_estimated_mo…" at bounding box center [315, 337] width 453 height 356
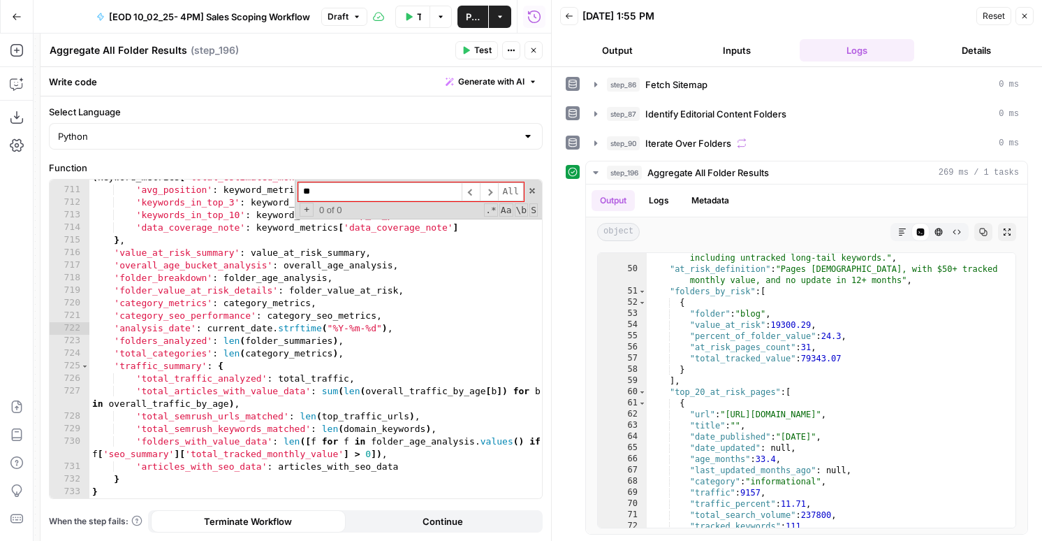
scroll to position [0, 0]
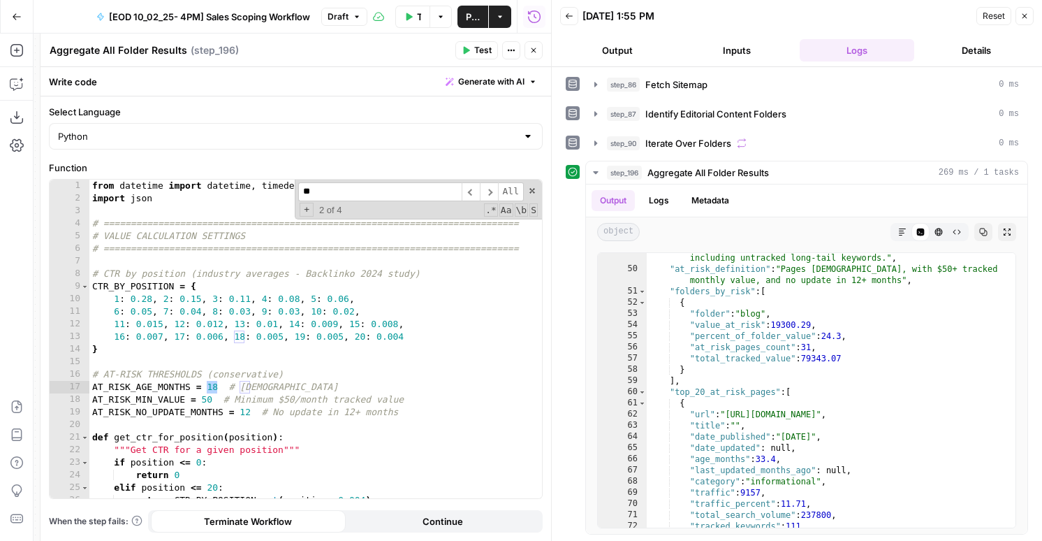
type input "**"
click at [209, 393] on div "from datetime import datetime , timedelta import json # =======================…" at bounding box center [315, 352] width 453 height 344
click at [215, 388] on div "from datetime import datetime , timedelta import json # =======================…" at bounding box center [315, 352] width 453 height 344
click at [143, 399] on div "from datetime import datetime , timedelta import json # =======================…" at bounding box center [315, 352] width 453 height 344
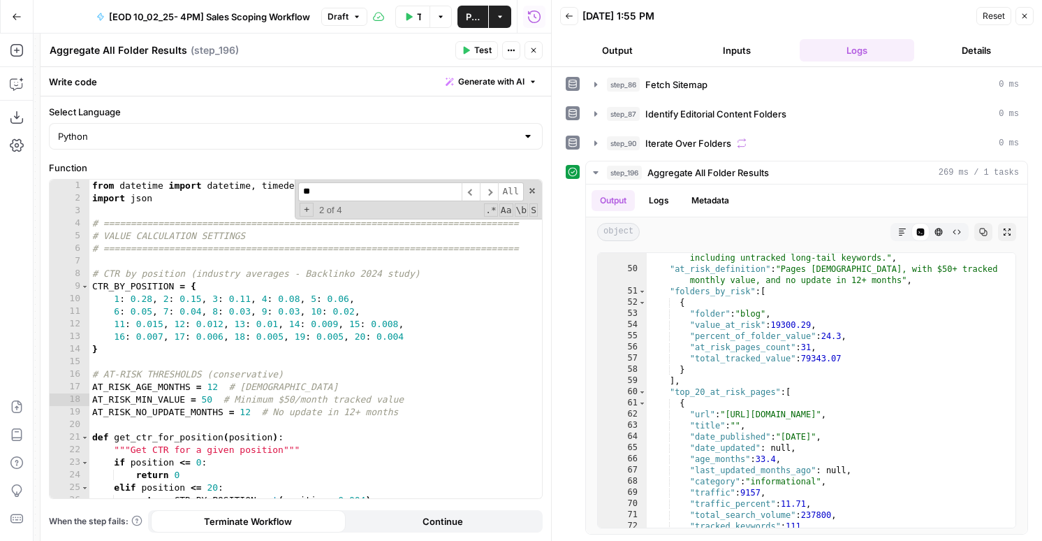
click at [474, 31] on div "Test Data Options Publish Actions Run History" at bounding box center [459, 16] width 184 height 33
drag, startPoint x: 245, startPoint y: 386, endPoint x: 253, endPoint y: 386, distance: 7.7
click at [245, 386] on div "from datetime import datetime , timedelta import json # =======================…" at bounding box center [315, 352] width 453 height 344
type textarea "**********"
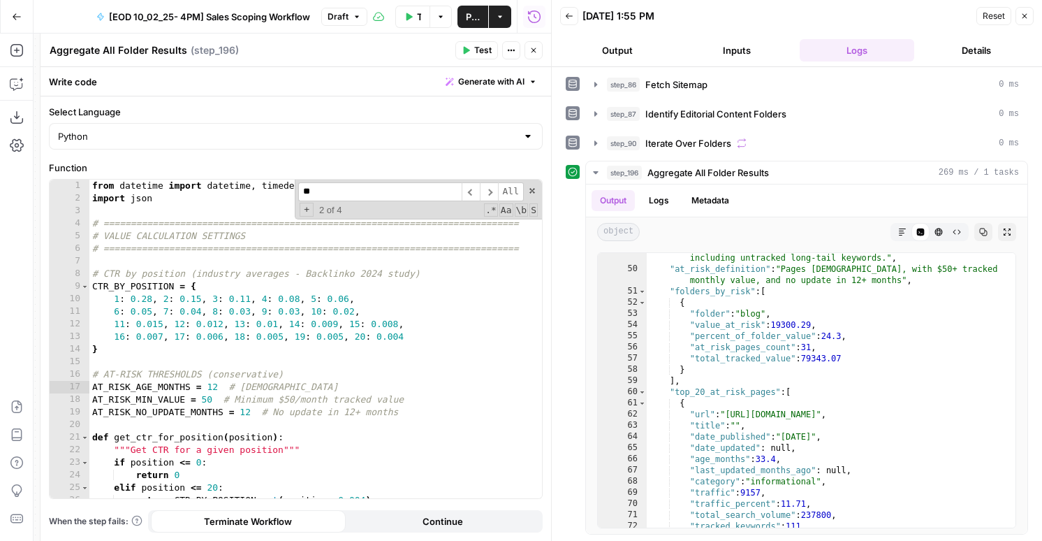
click at [480, 43] on button "Test" at bounding box center [476, 50] width 43 height 18
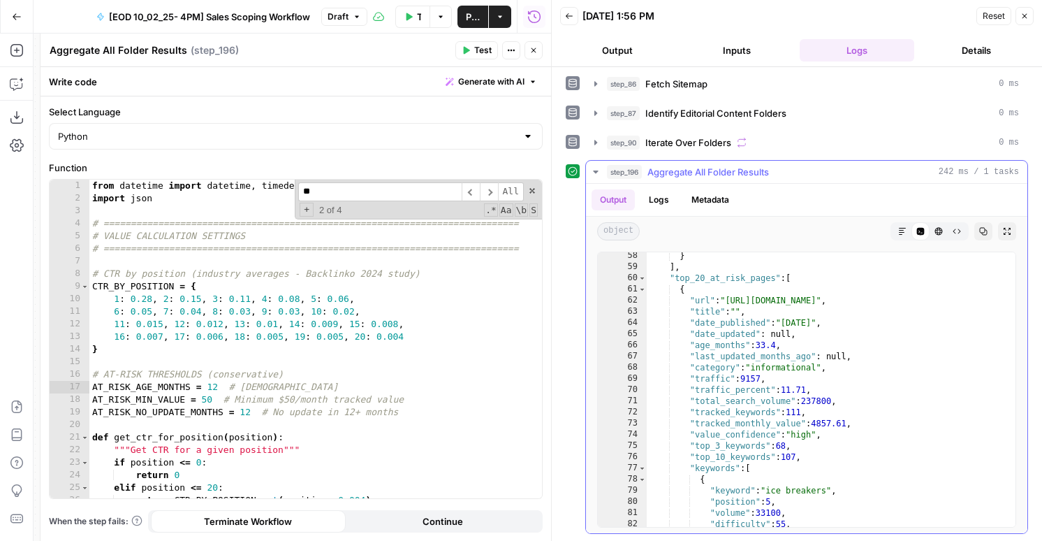
scroll to position [110, 0]
type textarea "**********"
drag, startPoint x: 730, startPoint y: 298, endPoint x: 962, endPoint y: 299, distance: 231.9
click at [962, 299] on div "} ] , "top_20_at_risk_pages" : [ { "url" : "https://www.mural.co/blog/icebreake…" at bounding box center [831, 398] width 369 height 297
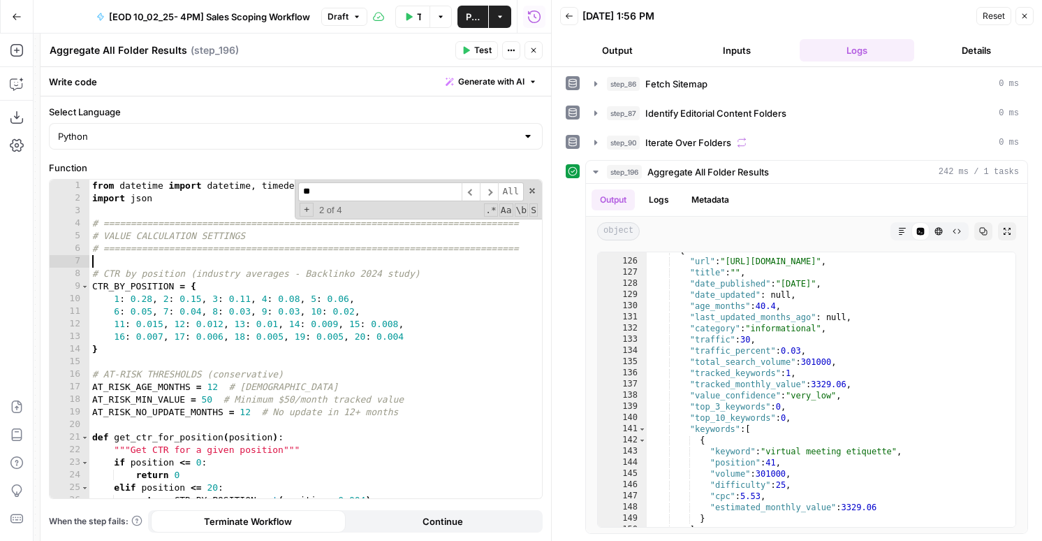
scroll to position [0, 0]
click at [252, 256] on div "from datetime import datetime , timedelta import json # =======================…" at bounding box center [315, 352] width 453 height 344
click at [324, 190] on input "**" at bounding box center [379, 191] width 163 height 19
type input "*"
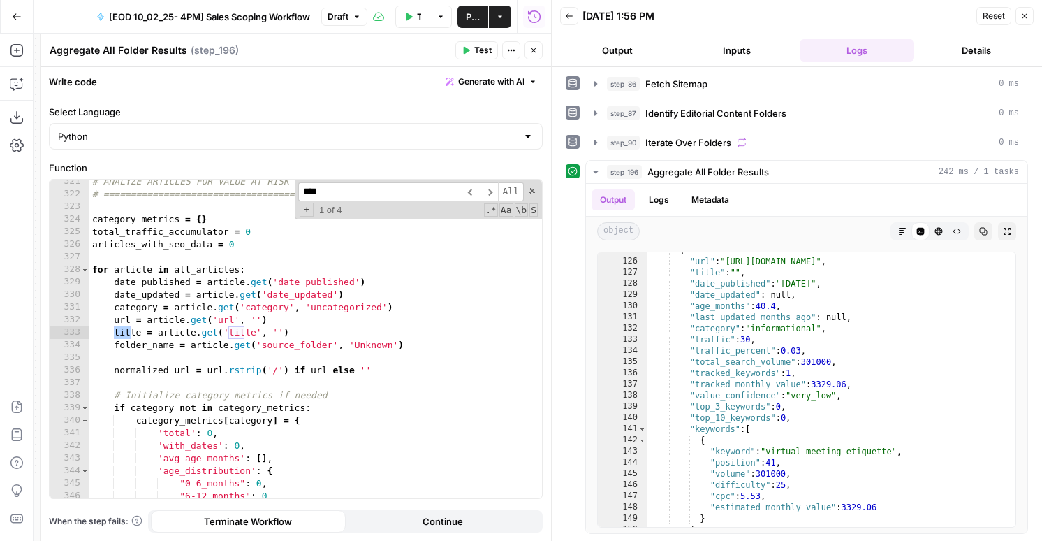
scroll to position [4154, 0]
type input "*****"
click at [638, 134] on button "step_90 Iterate Over Folders 0 ms" at bounding box center [807, 142] width 442 height 22
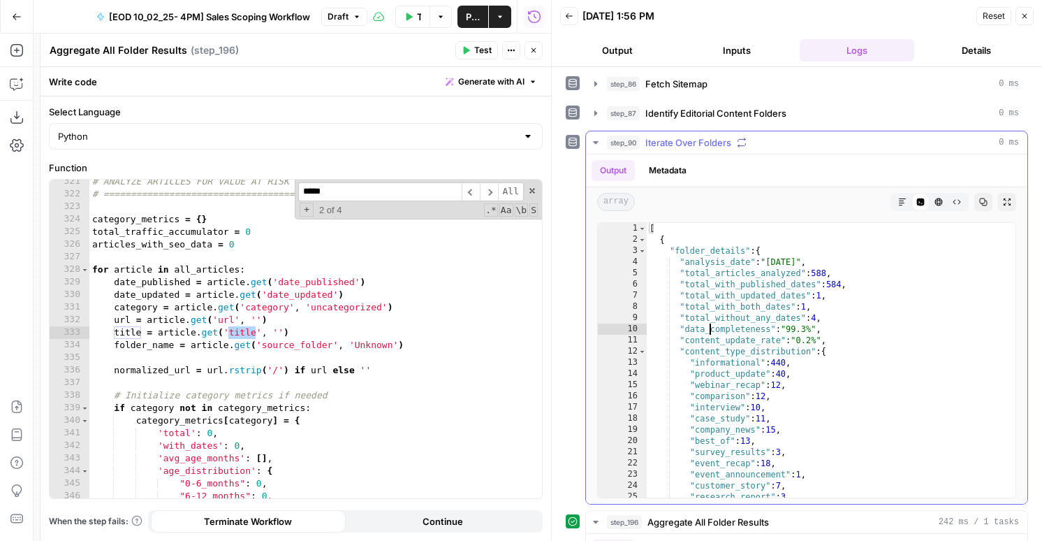
click at [711, 326] on div "[ { "folder_details" : { "analysis_date" : "2025-10-06" , "total_articles_analy…" at bounding box center [831, 371] width 369 height 297
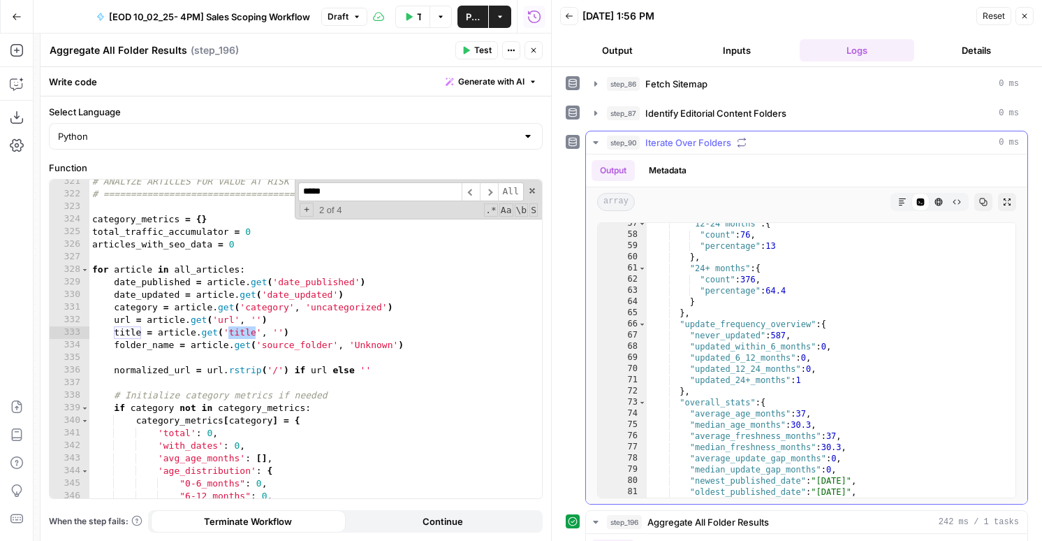
scroll to position [70, 0]
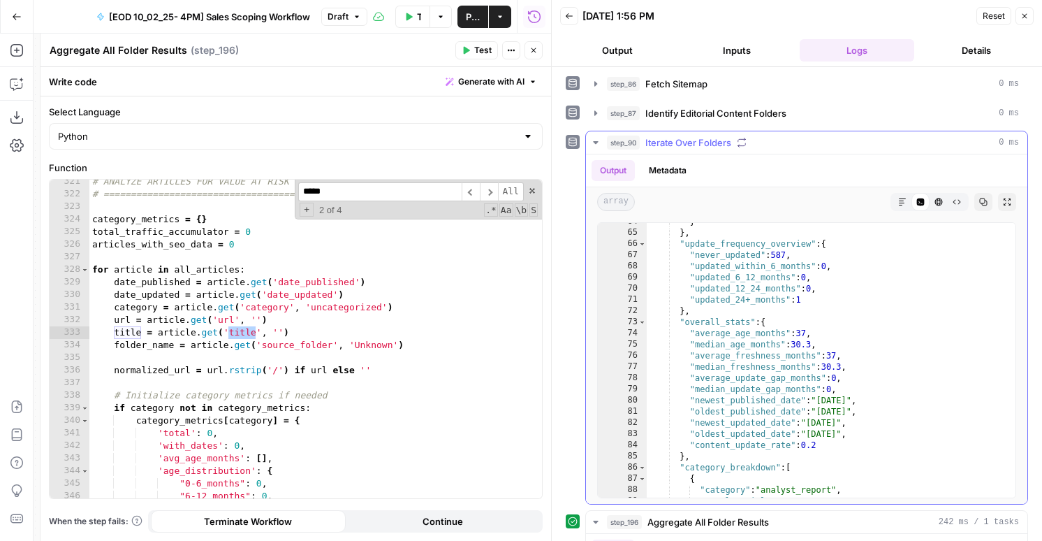
click at [722, 337] on div "} } , "update_frequency_overview" : { "never_updated" : 587 , "updated_within_6…" at bounding box center [831, 364] width 369 height 297
type textarea "**********"
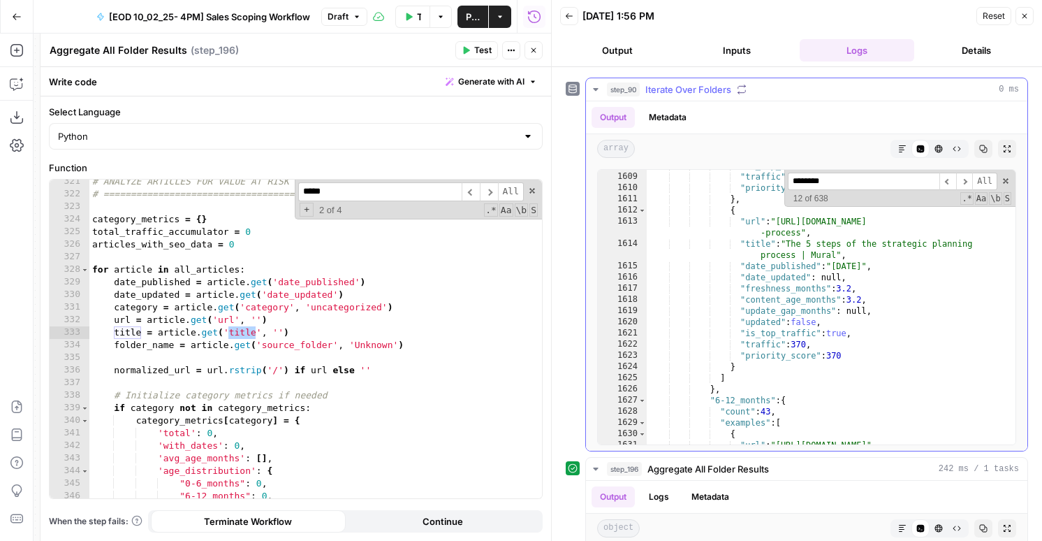
scroll to position [1918, 0]
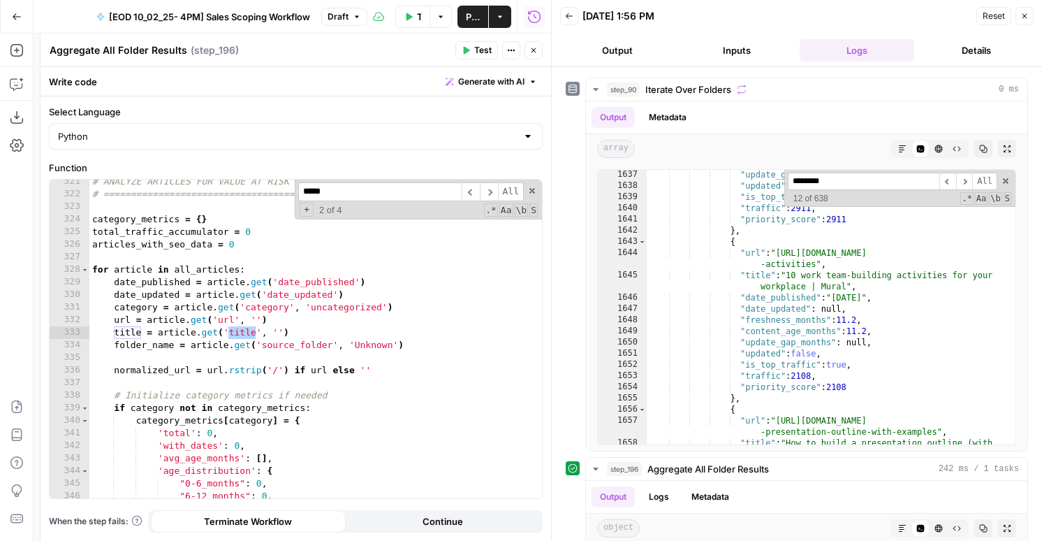
type input "********"
click at [1026, 20] on button "Close" at bounding box center [1025, 16] width 18 height 18
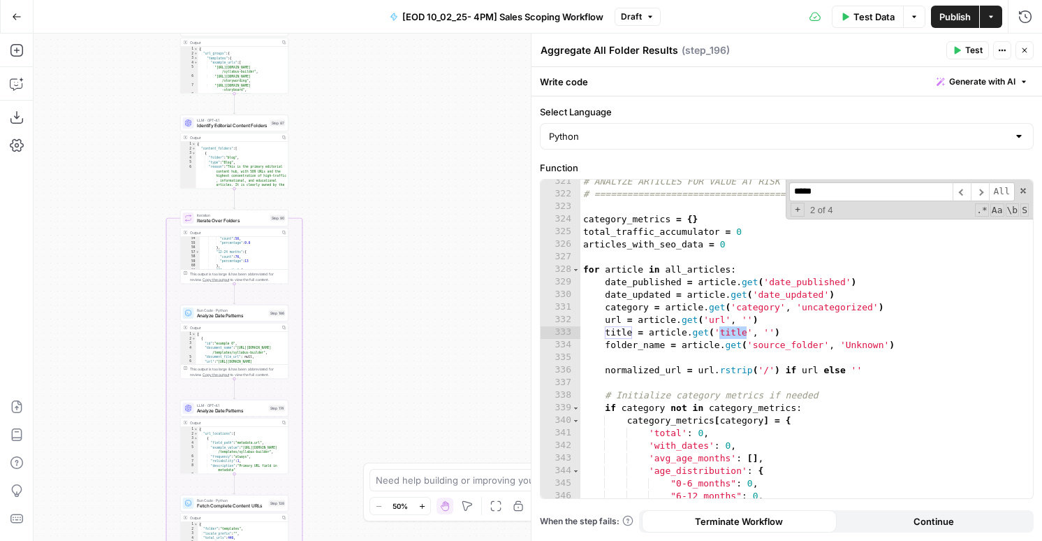
scroll to position [272, 0]
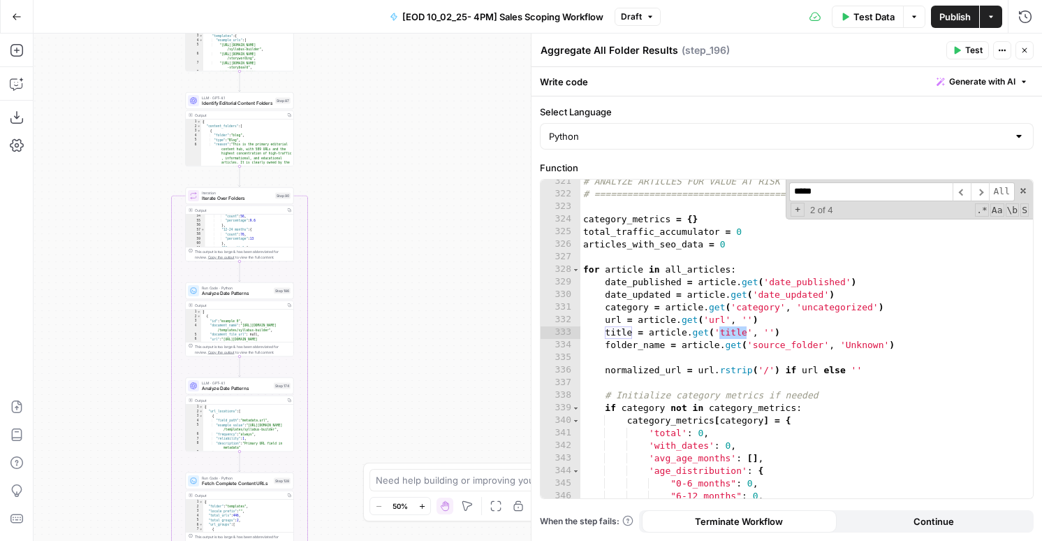
click at [257, 214] on div ""count" : 56 , "percentage" : 9.6 } , "12-24 months" : { "count" : 76 , "percen…" at bounding box center [249, 235] width 89 height 42
click at [257, 214] on div ""0-6 months" : { "count" : 76 , "percentage" : 13 } , "6-12 months" : { "count"…" at bounding box center [249, 235] width 89 height 42
click at [256, 234] on div ""percentage" : 13 } , "24+ months" : { "count" : 376 , "percentage" : 64.4 } } …" at bounding box center [249, 235] width 89 height 42
type textarea "**********"
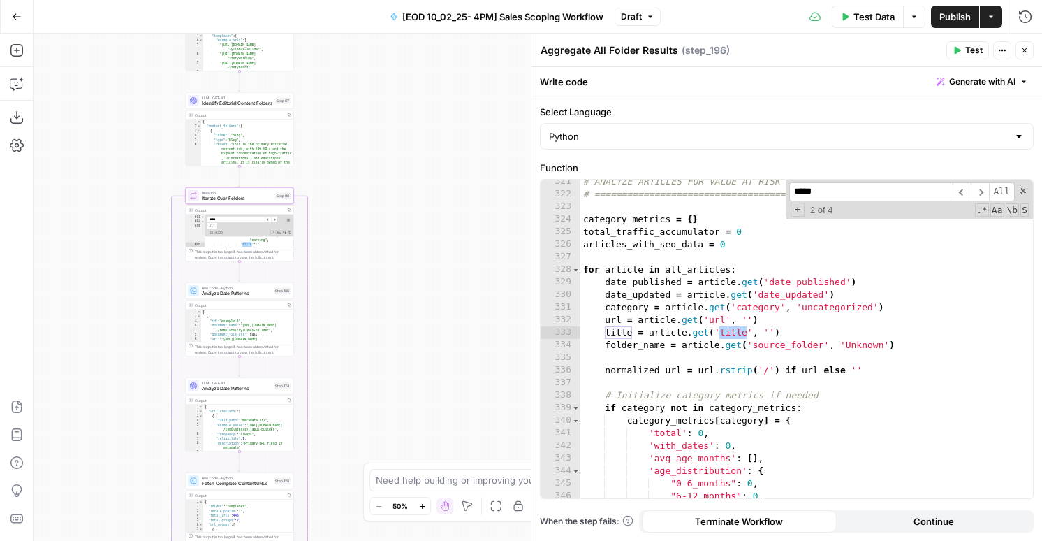
scroll to position [4363, 0]
type input "*****"
click at [289, 219] on span at bounding box center [288, 220] width 5 height 5
type textarea "**********"
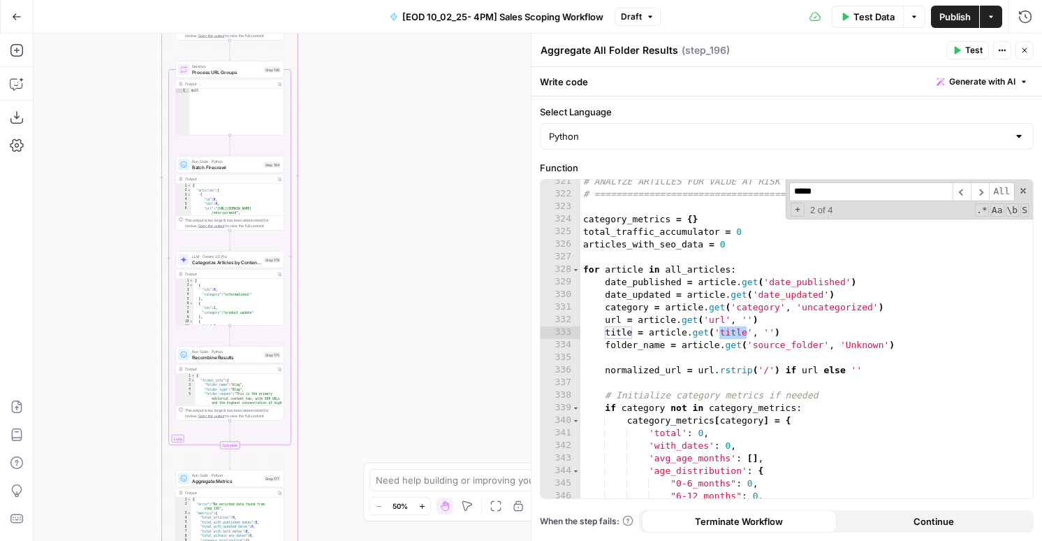
click at [234, 357] on span "Recombine Results" at bounding box center [226, 356] width 69 height 7
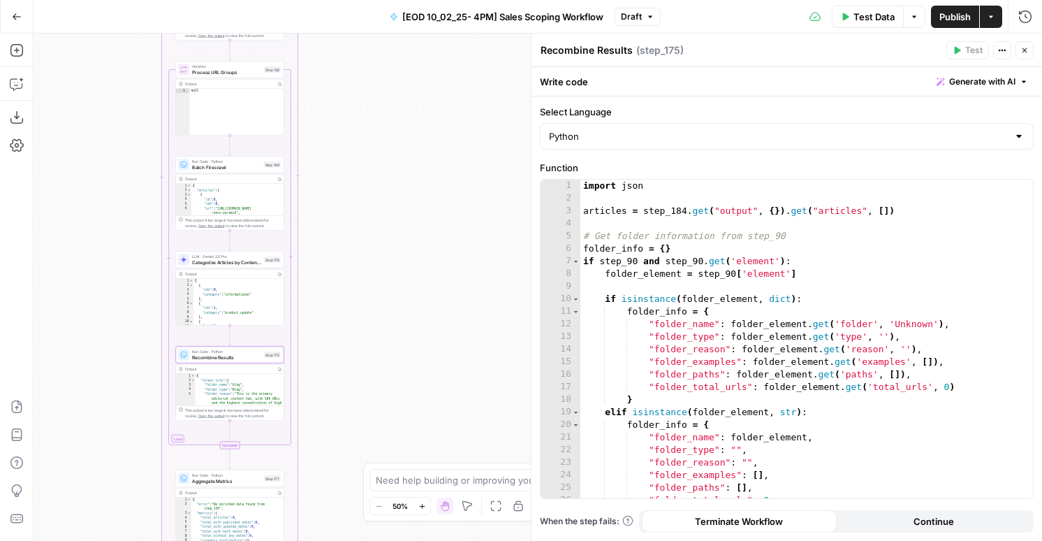
type textarea "**********"
click at [660, 330] on div "import json articles = step_184 . get ( "output" , { }) . get ( "articles" , [ …" at bounding box center [807, 352] width 453 height 344
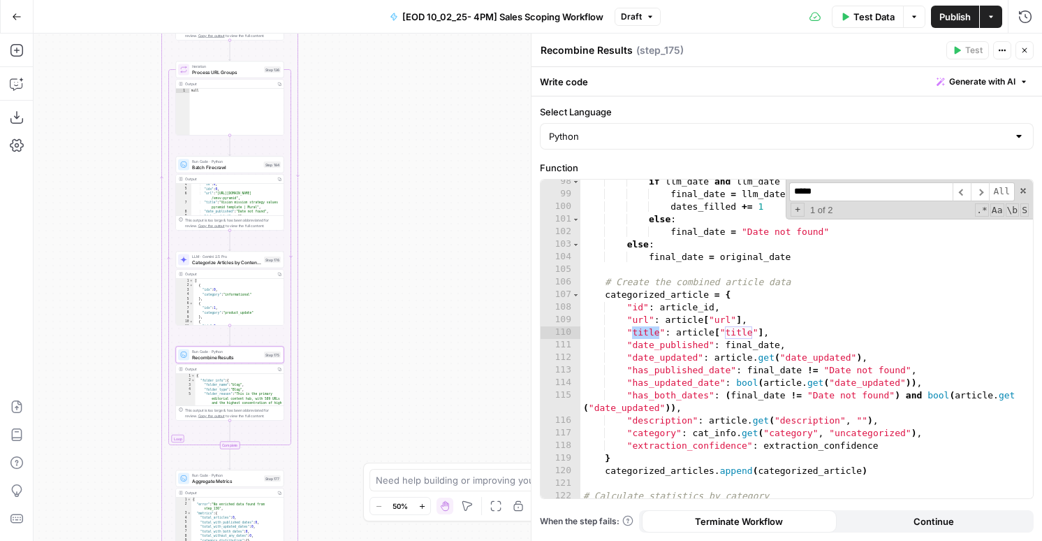
scroll to position [30, 0]
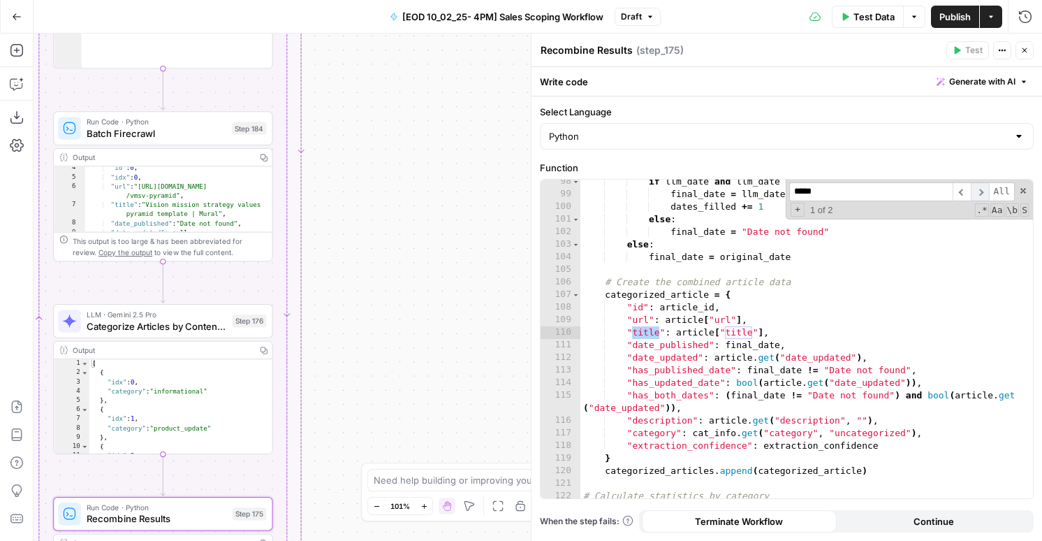
type input "*****"
click at [986, 189] on span "​" at bounding box center [980, 191] width 18 height 19
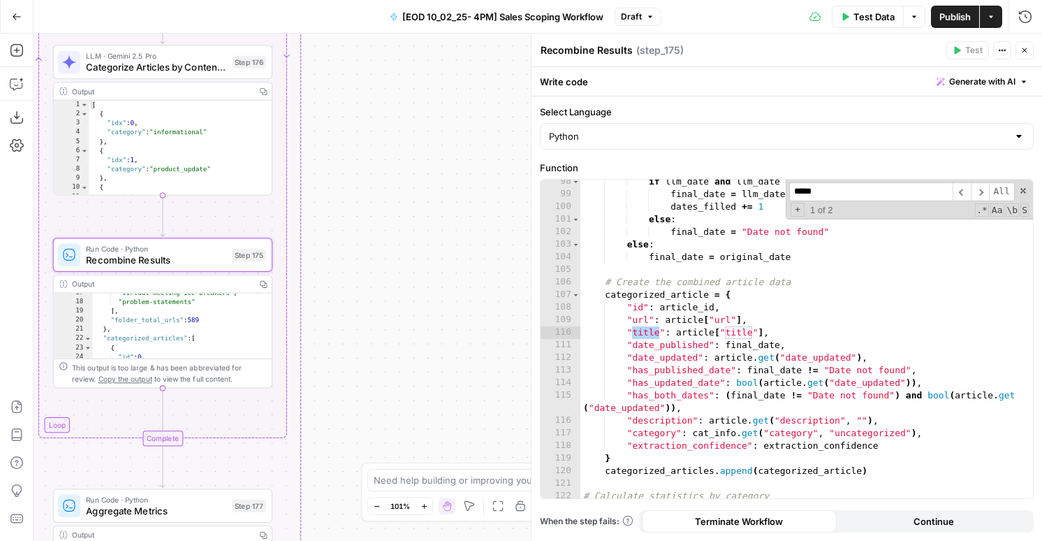
scroll to position [221, 0]
click at [986, 191] on span "​" at bounding box center [980, 191] width 18 height 19
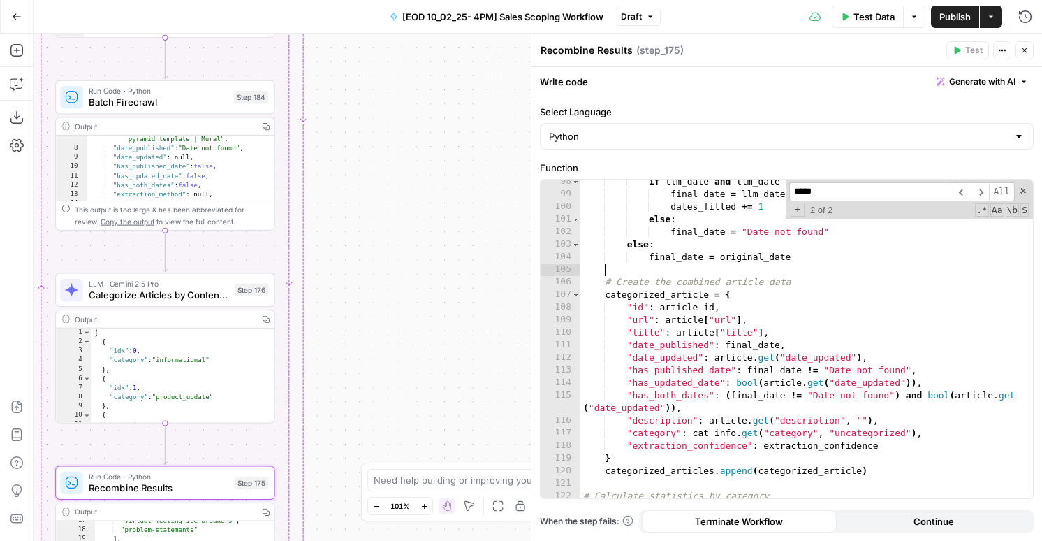
click at [699, 264] on div "if llm_date and llm_date != "Date not found" : final_date = llm_date dates_fill…" at bounding box center [807, 347] width 453 height 344
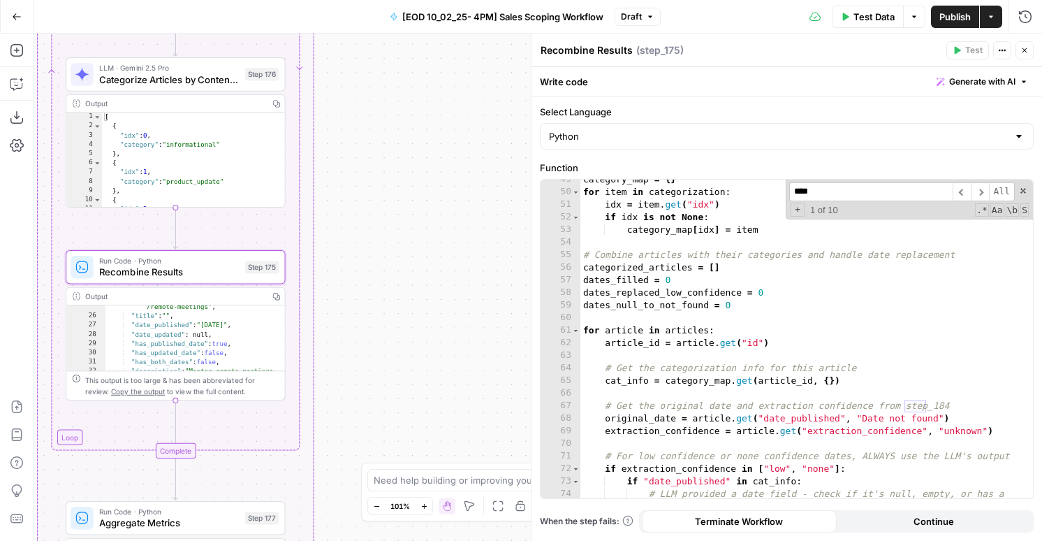
scroll to position [620, 0]
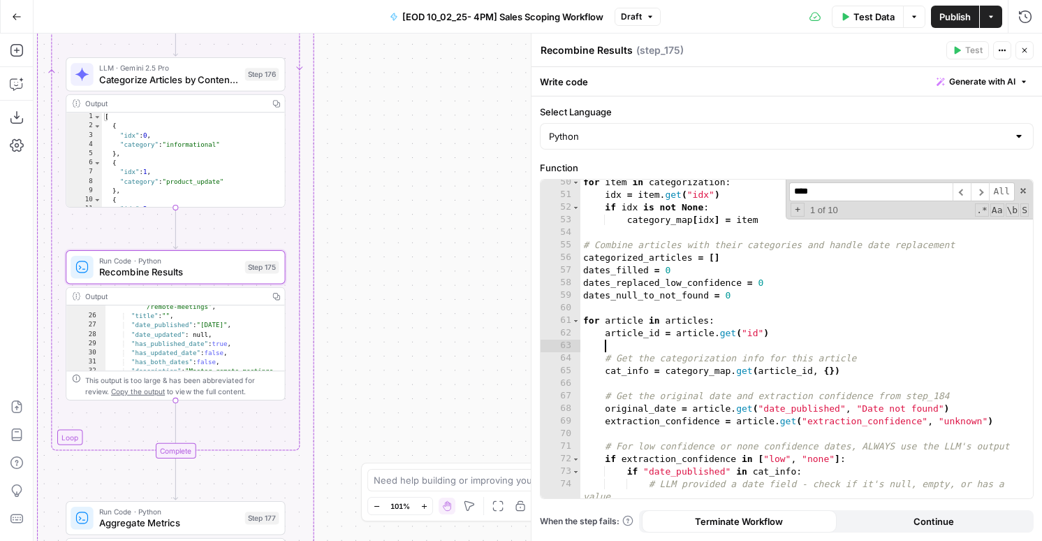
click at [820, 340] on div "for item in categorization : idx = item . get ( "idx" ) if idx is not None : ca…" at bounding box center [807, 348] width 453 height 344
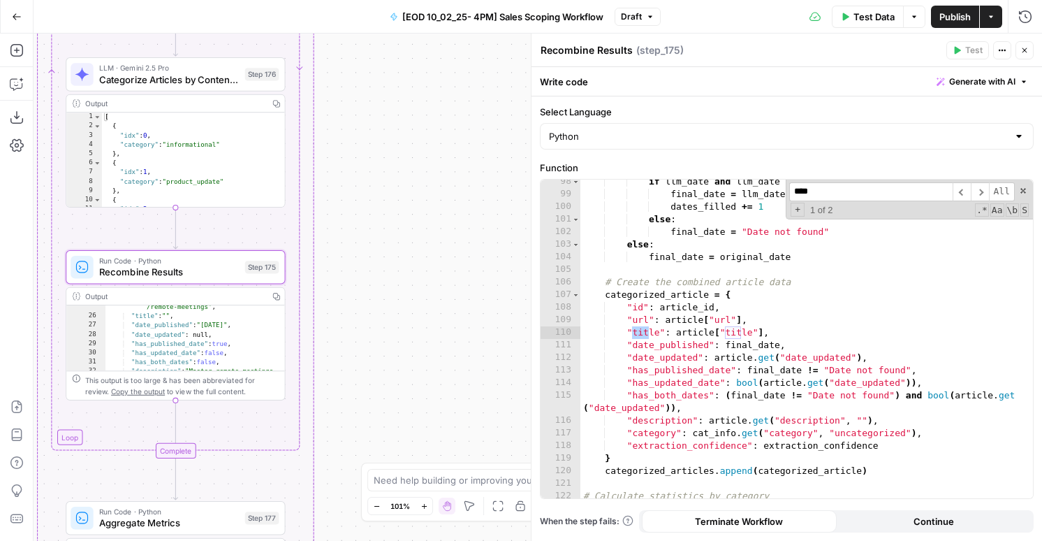
scroll to position [1262, 0]
type input "*****"
click at [19, 94] on button "Copilot" at bounding box center [17, 84] width 22 height 22
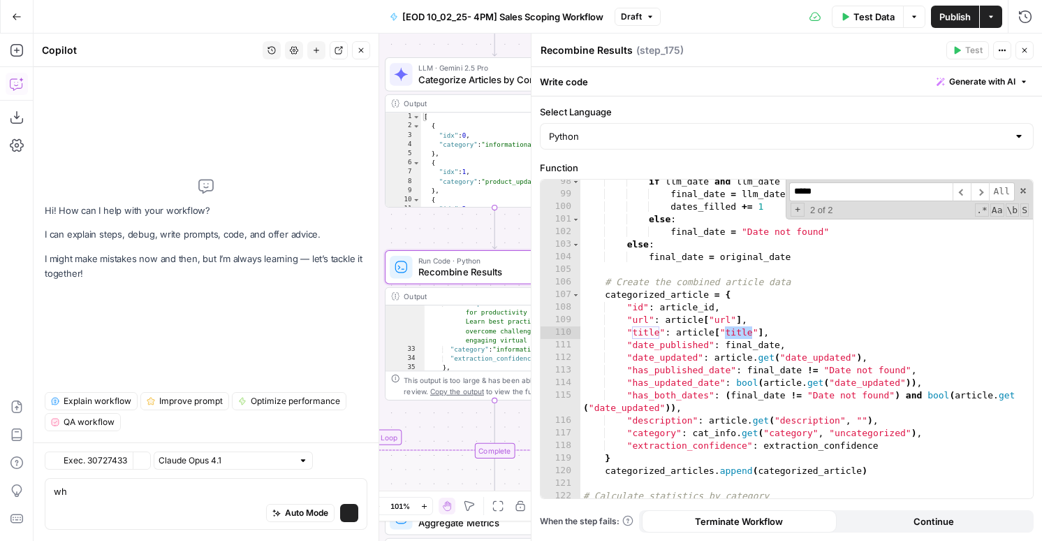
click at [85, 488] on textarea "wh" at bounding box center [206, 491] width 305 height 14
type textarea "why is step 175 not pulling in titles"
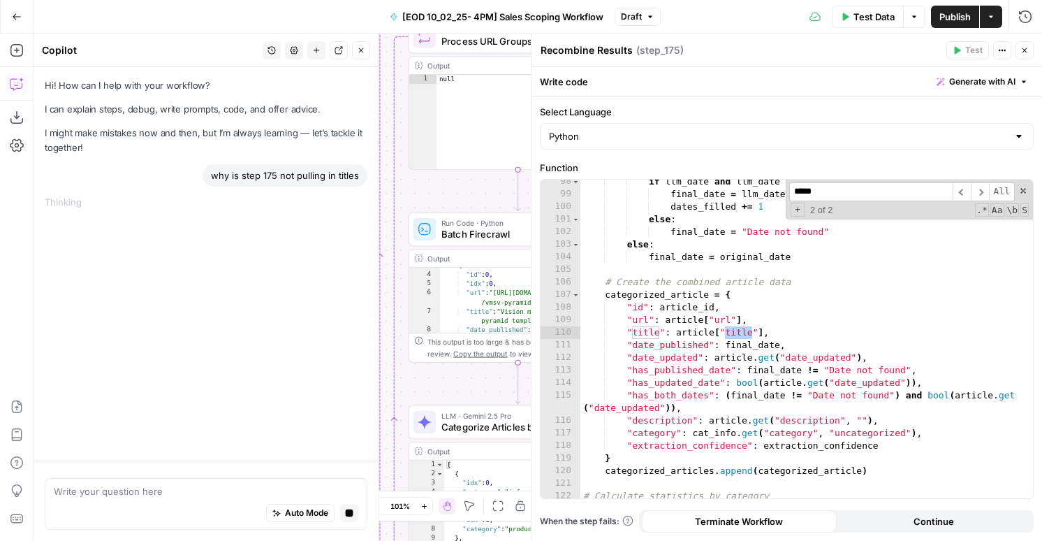
click at [509, 304] on div "{ "id" : 0 , "idx" : 0 , "url" : "https://www.mural.co/templates /vmsv-pyramid"…" at bounding box center [534, 303] width 188 height 85
type textarea "**********"
click at [755, 368] on div "if llm_date and llm_date != "Date not found" : final_date = llm_date dates_fill…" at bounding box center [807, 347] width 453 height 344
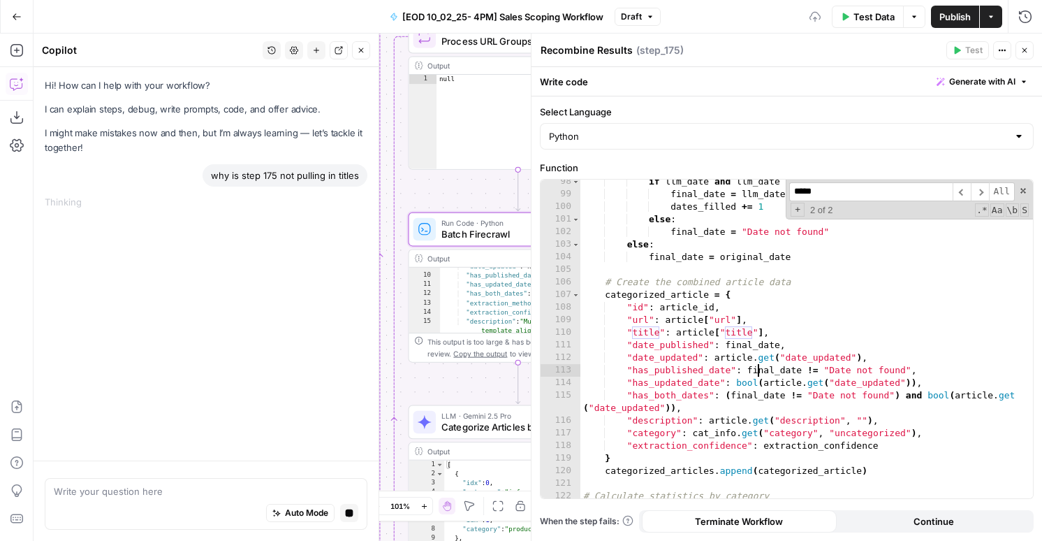
click at [759, 390] on div "if llm_date and llm_date != "Date not found" : final_date = llm_date dates_fill…" at bounding box center [807, 347] width 453 height 344
type textarea "**********"
click at [825, 189] on input "*****" at bounding box center [870, 191] width 163 height 19
type input "*****"
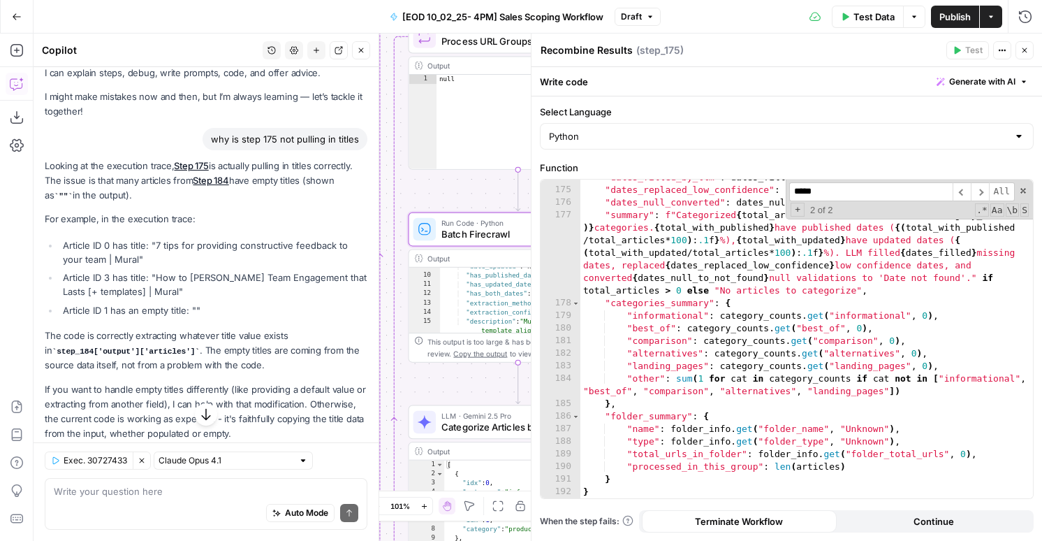
scroll to position [1, 0]
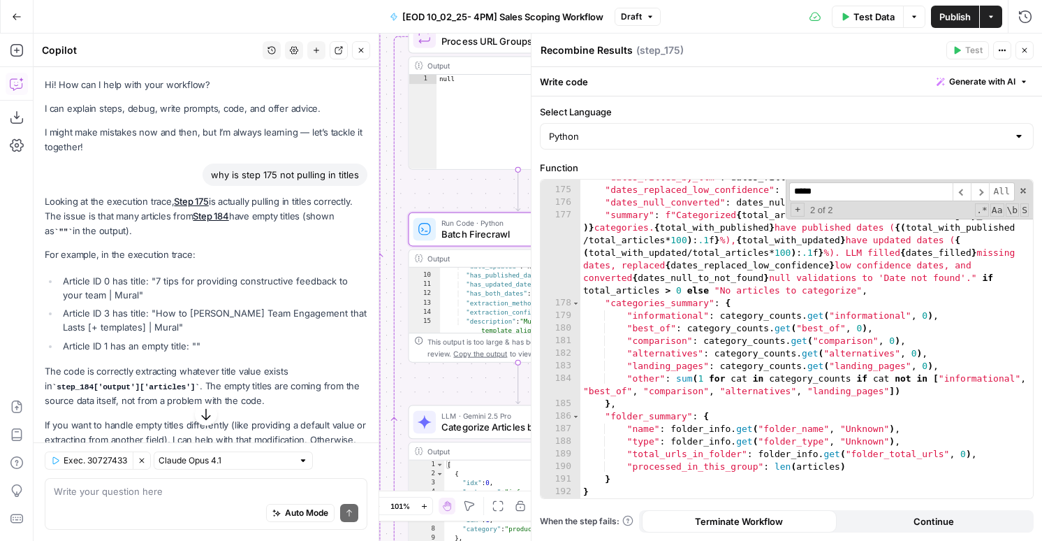
click at [1023, 48] on icon "button" at bounding box center [1025, 50] width 5 height 5
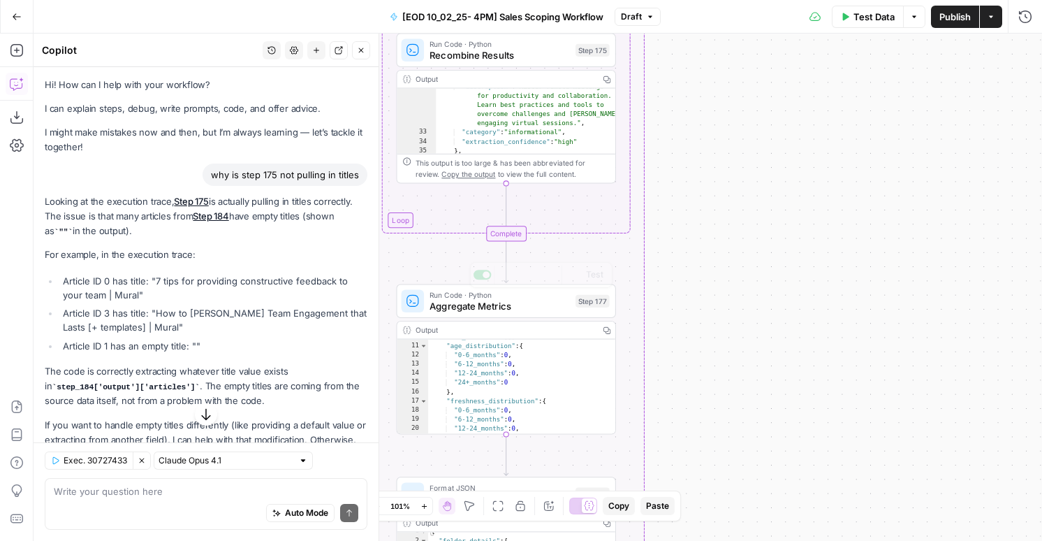
scroll to position [0, 0]
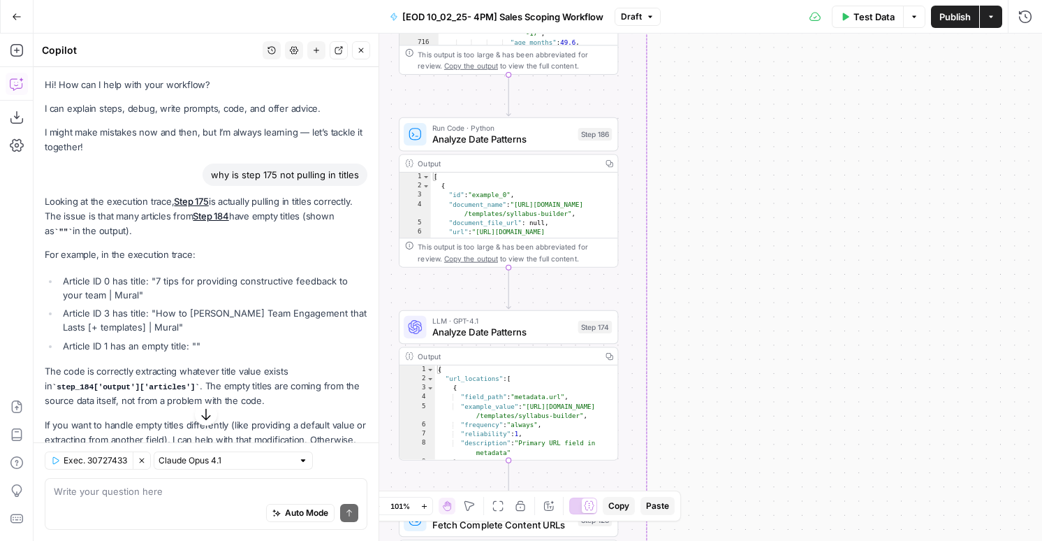
click at [965, 15] on span "Publish" at bounding box center [955, 17] width 31 height 14
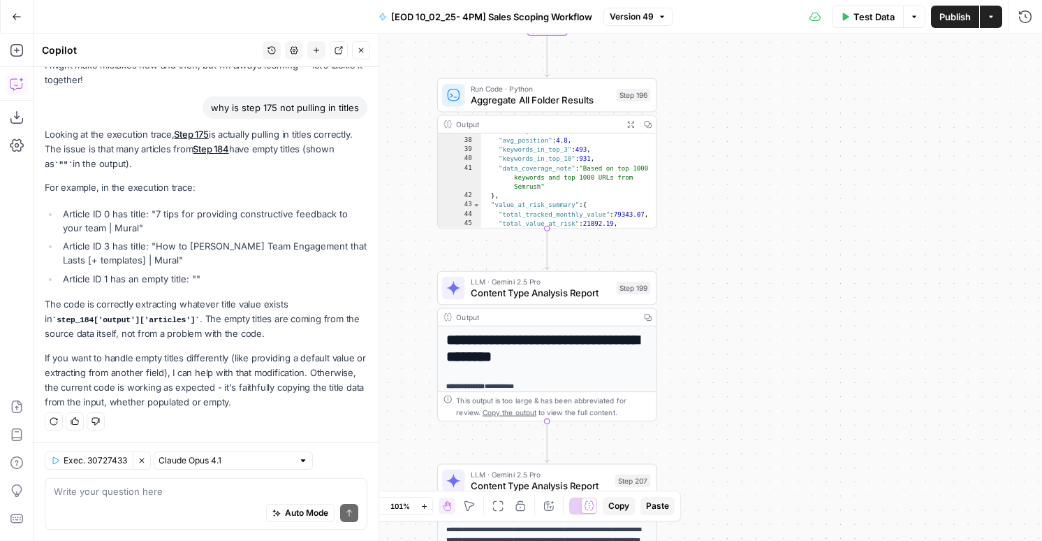
scroll to position [50, 0]
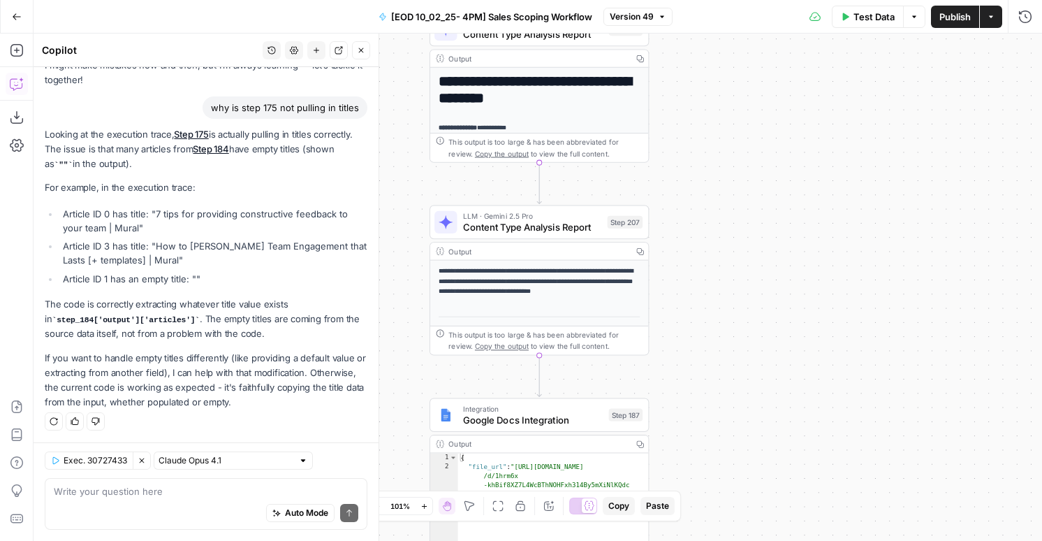
click at [541, 245] on div "Output" at bounding box center [538, 250] width 179 height 11
click at [539, 228] on span "Content Type Analysis Report" at bounding box center [532, 227] width 139 height 14
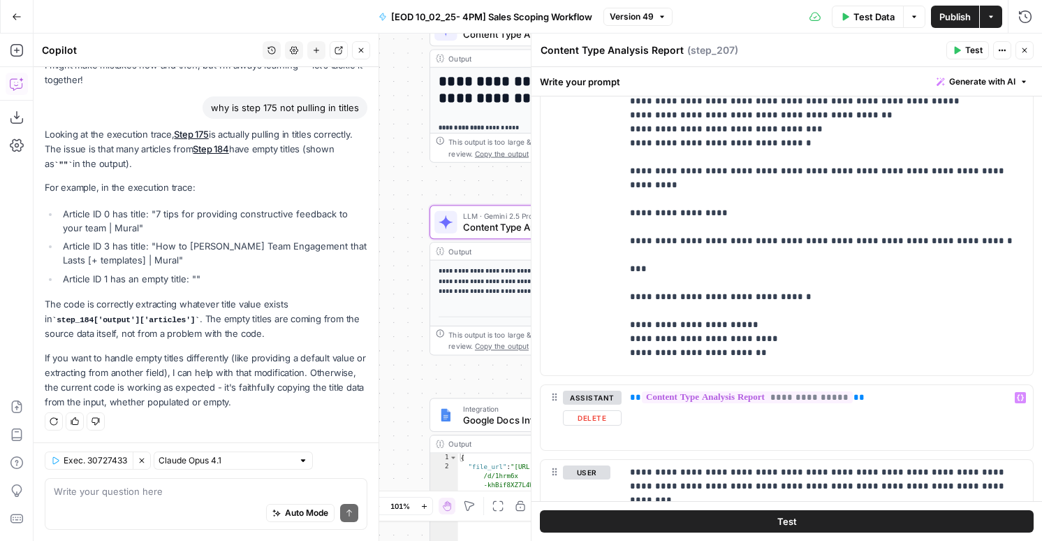
scroll to position [1184, 0]
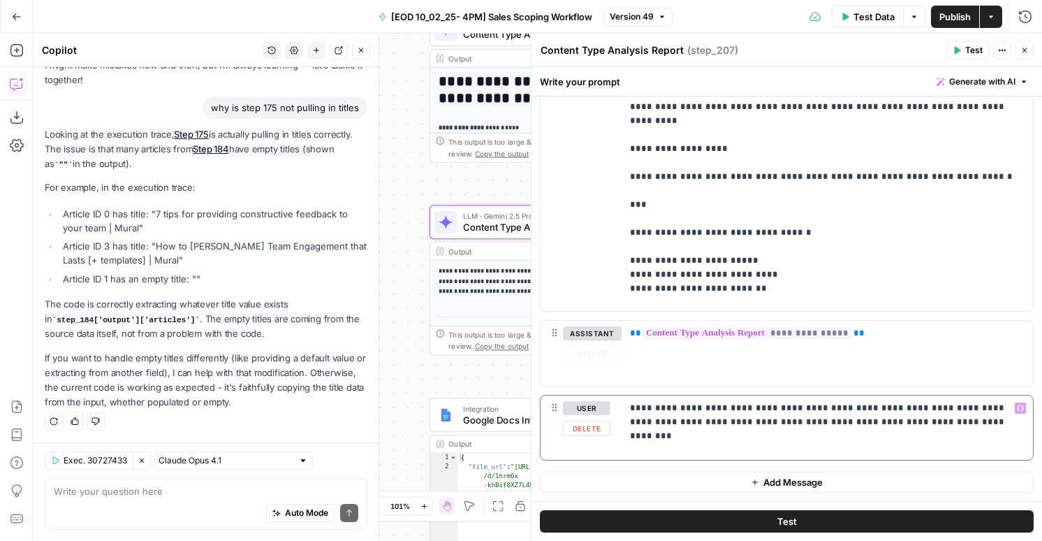
click at [978, 423] on p "**********" at bounding box center [827, 415] width 395 height 28
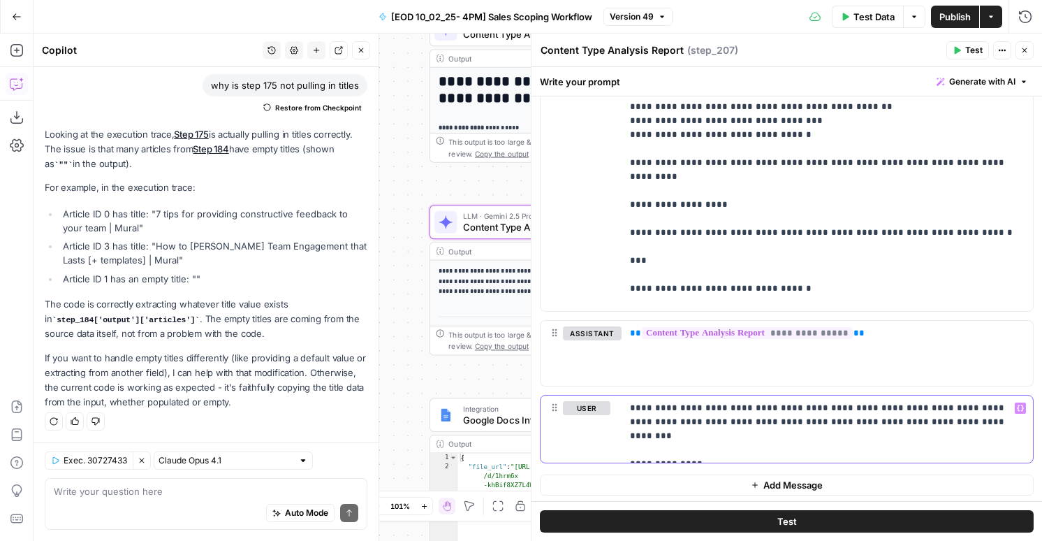
scroll to position [1025, 0]
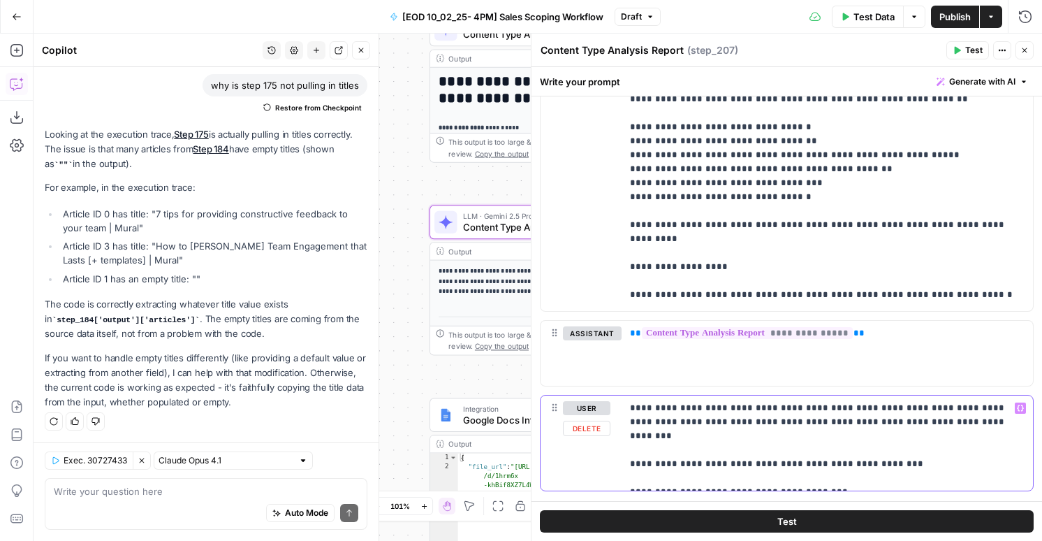
drag, startPoint x: 731, startPoint y: 479, endPoint x: 885, endPoint y: 476, distance: 153.7
click at [885, 476] on p "**********" at bounding box center [827, 443] width 395 height 84
click at [949, 35] on header "Content Type Analysis Report Content Type Analysis Report ( step_207 ) Test Act…" at bounding box center [787, 51] width 511 height 34
click at [949, 19] on span "Publish" at bounding box center [955, 17] width 31 height 14
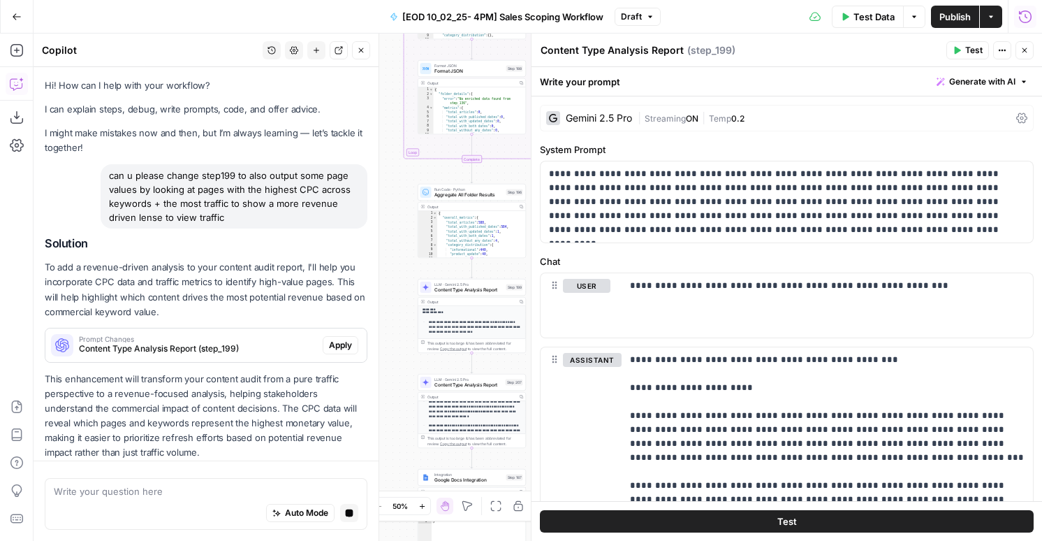
scroll to position [10, 0]
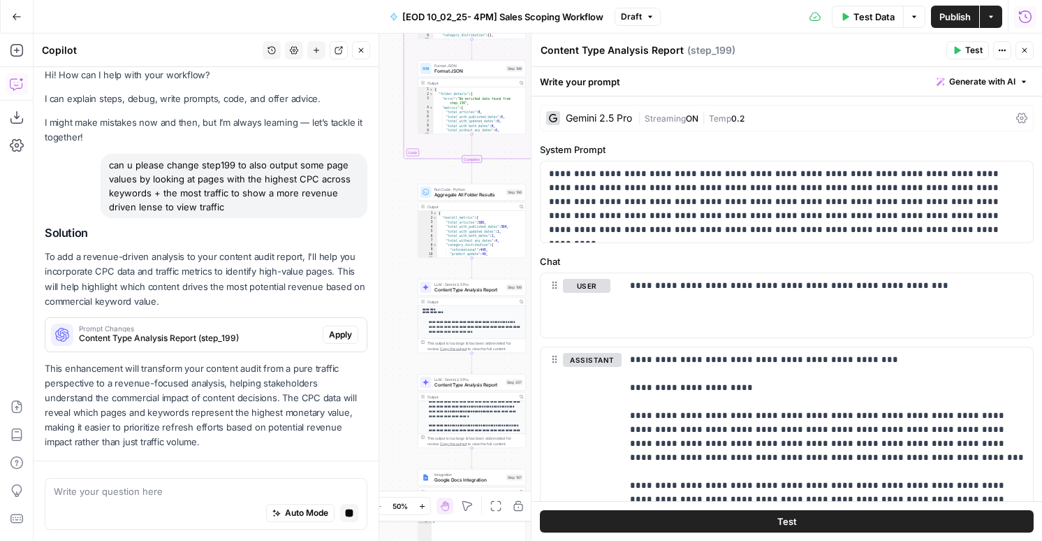
click at [140, 482] on div "Write your question here Auto Mode Stop generating" at bounding box center [206, 504] width 323 height 52
type textarea "no i mean in step 196"
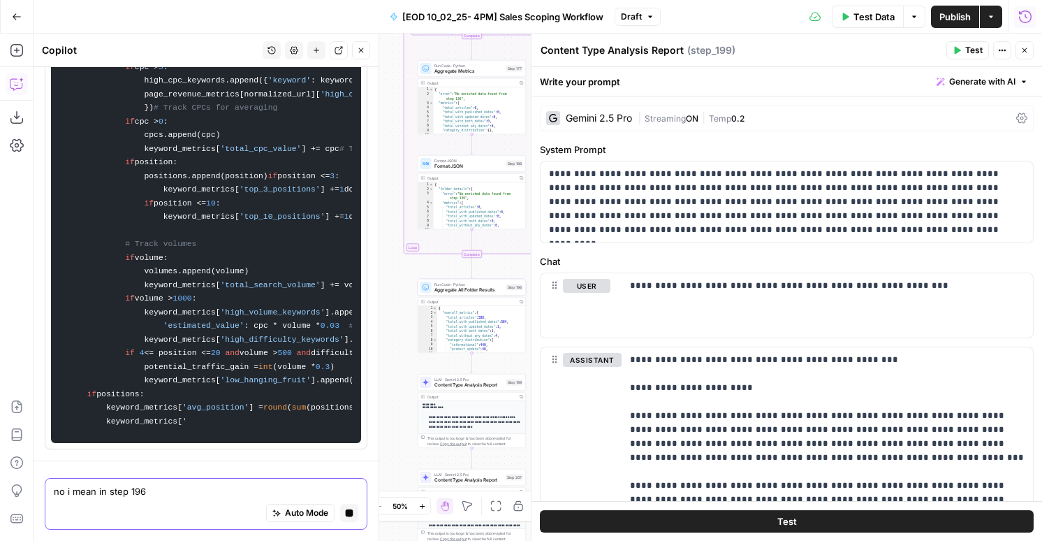
scroll to position [2682, 0]
click at [637, 17] on span "Draft" at bounding box center [631, 16] width 21 height 13
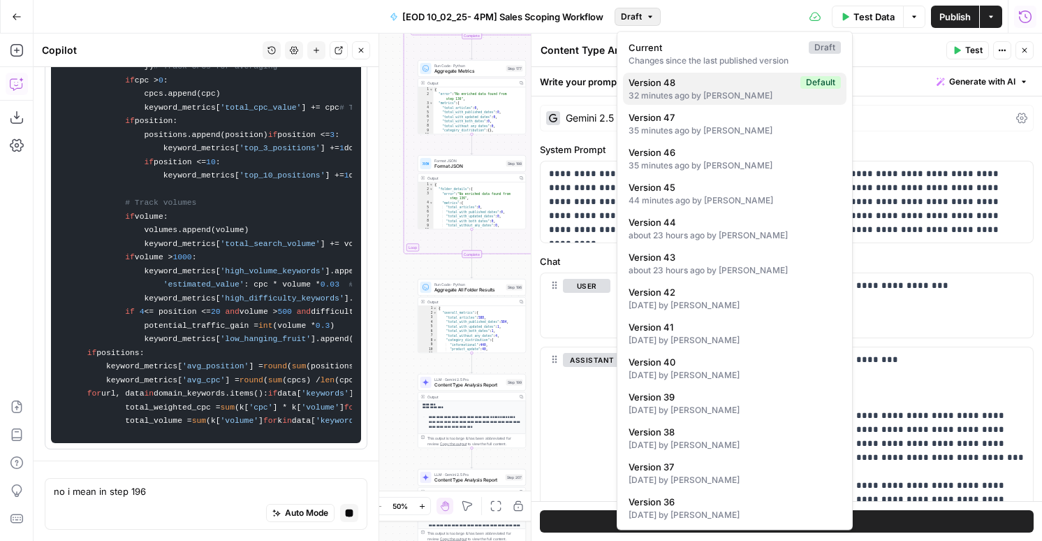
click at [679, 88] on span "Version 48" at bounding box center [712, 82] width 166 height 14
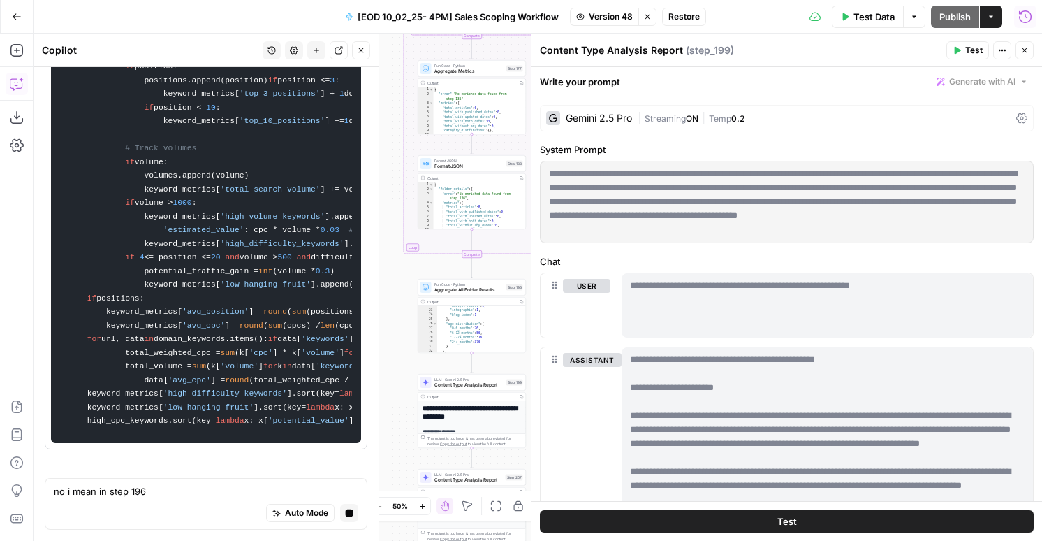
scroll to position [255, 0]
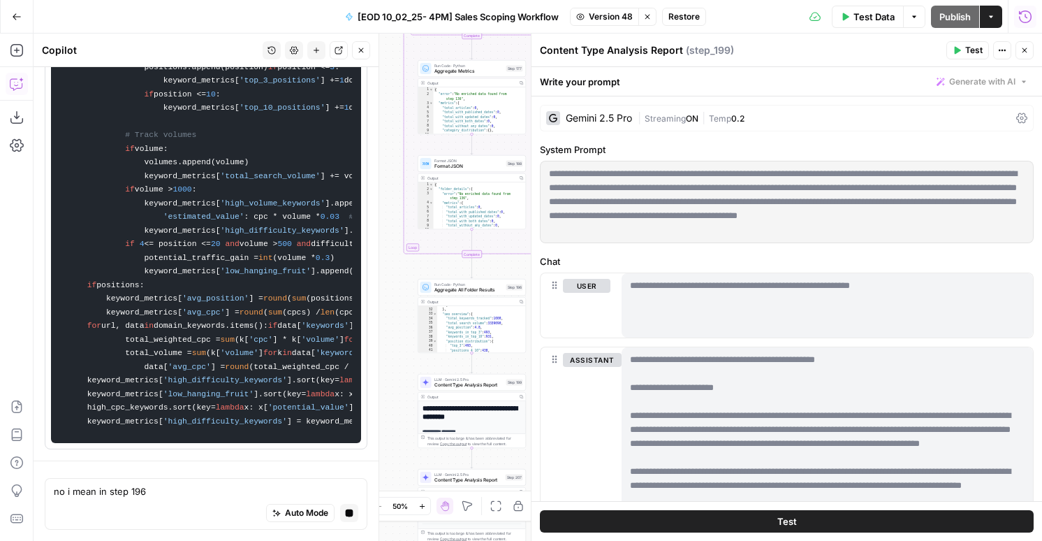
click at [614, 22] on span "Version 48" at bounding box center [611, 16] width 44 height 13
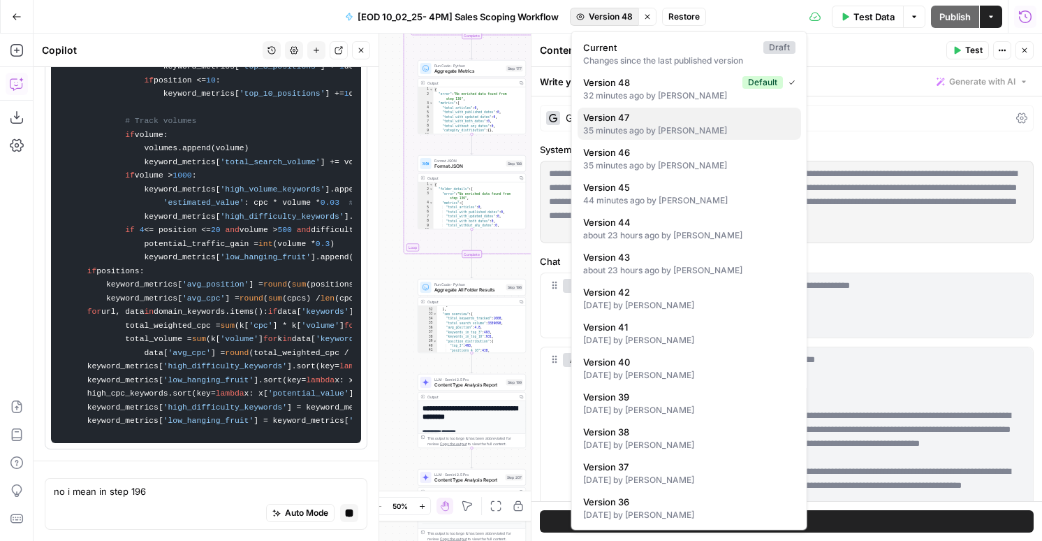
click at [611, 130] on div "35 minutes ago by [PERSON_NAME]" at bounding box center [689, 130] width 212 height 13
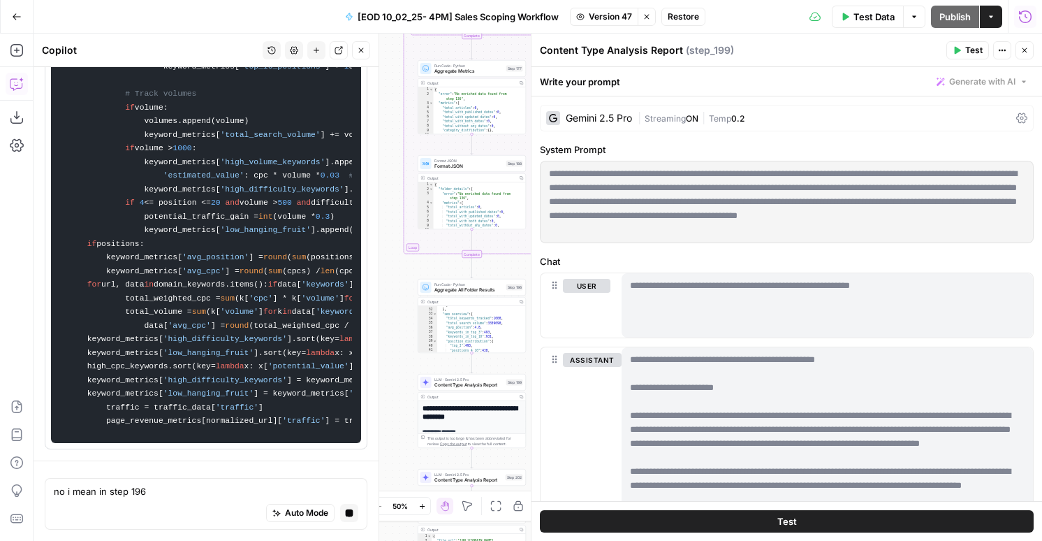
click at [455, 289] on span "Aggregate All Folder Results" at bounding box center [469, 289] width 69 height 7
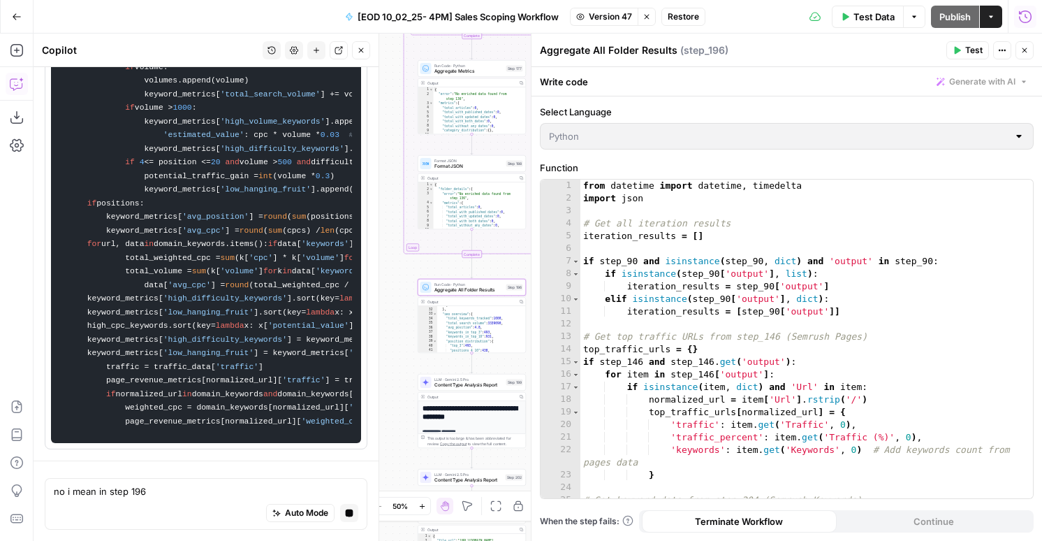
click at [676, 349] on div "1 2 3 4 5 6 7 8 9 10 11 12 13 14 15 16 17 18 19 20 21 22 23 24 25 26 from datet…" at bounding box center [787, 339] width 493 height 319
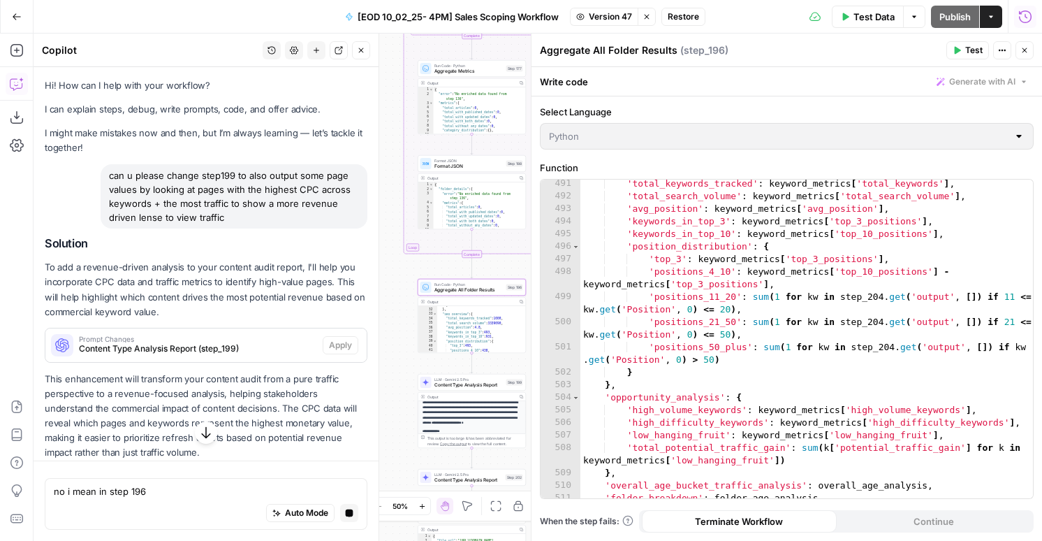
scroll to position [7050, 0]
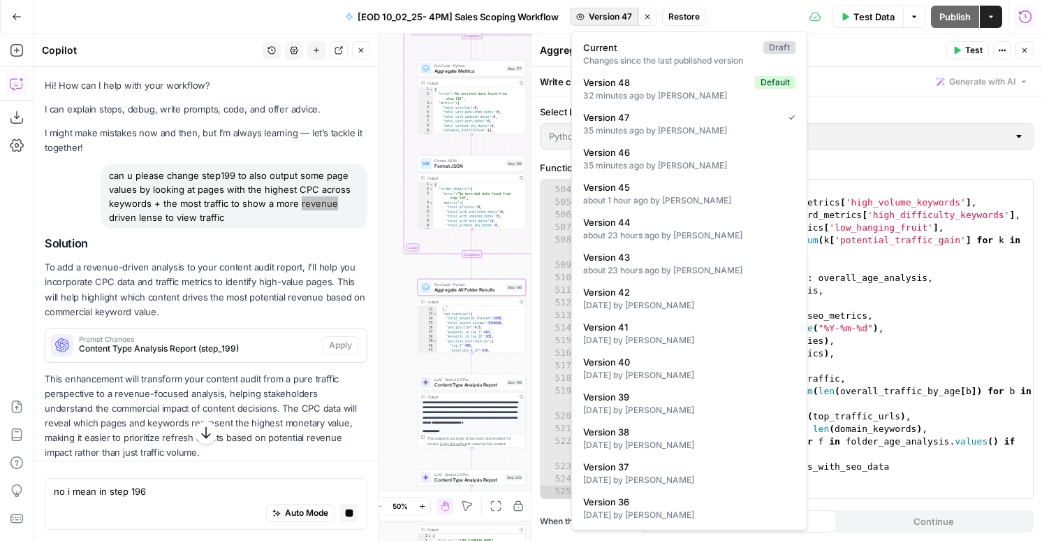
click at [619, 17] on span "Version 47" at bounding box center [610, 16] width 43 height 13
click at [615, 167] on div "35 minutes ago by [PERSON_NAME]" at bounding box center [689, 165] width 212 height 13
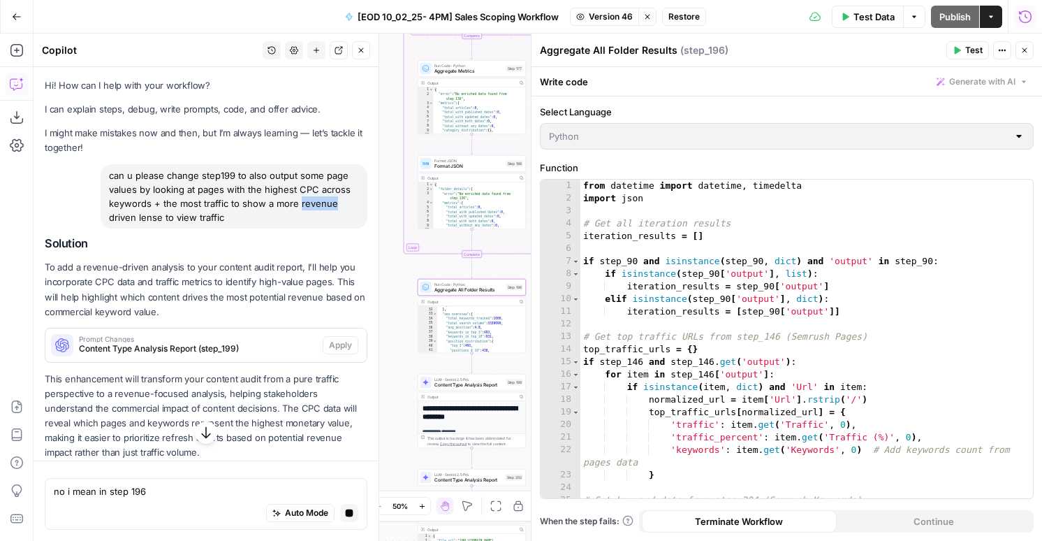
scroll to position [0, 0]
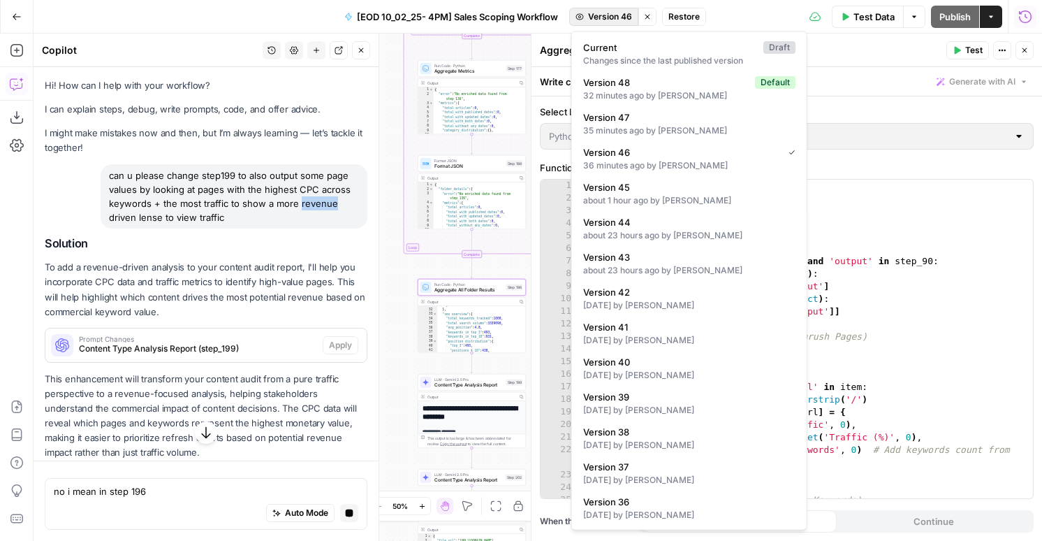
click at [602, 13] on span "Version 46" at bounding box center [610, 16] width 44 height 13
click at [615, 207] on button "Version 45 about 1 hour ago by [PERSON_NAME]" at bounding box center [690, 193] width 224 height 32
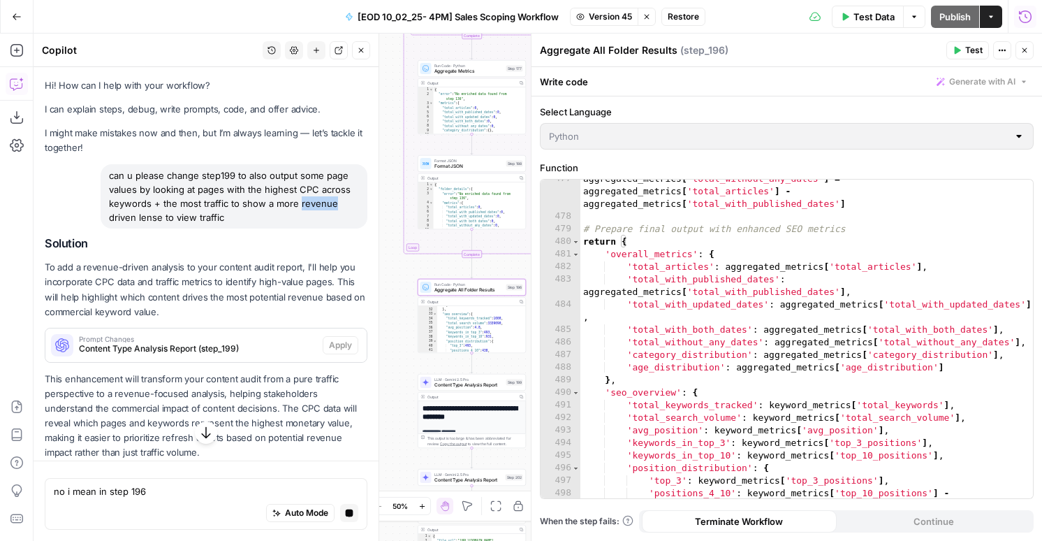
scroll to position [6618, 0]
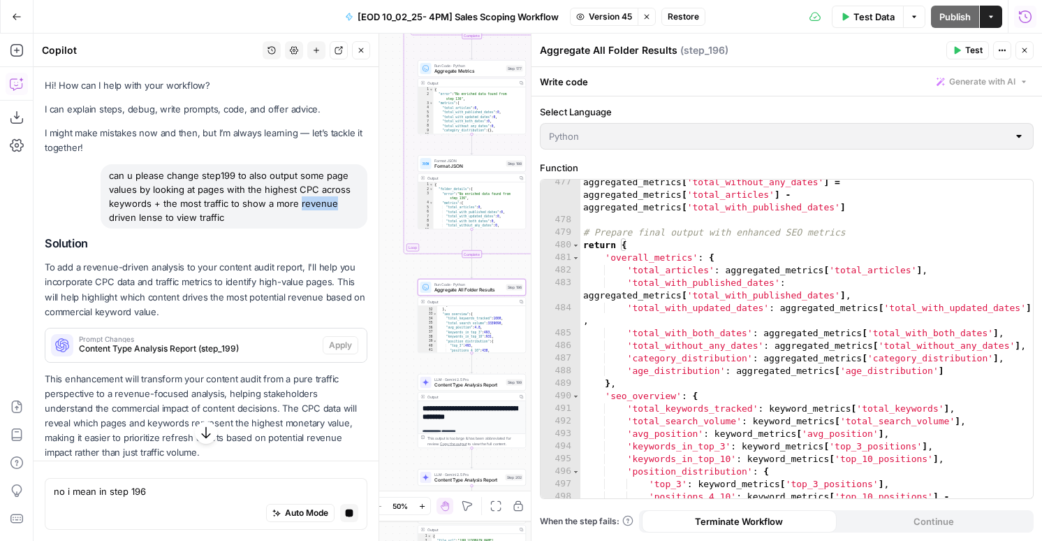
click at [651, 15] on icon "button" at bounding box center [647, 17] width 8 height 8
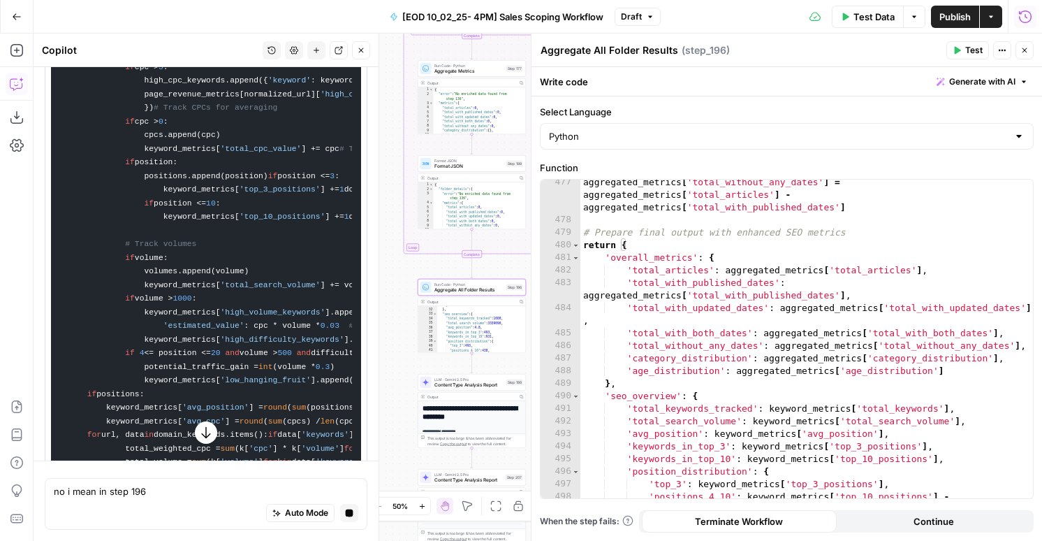
scroll to position [1295, 0]
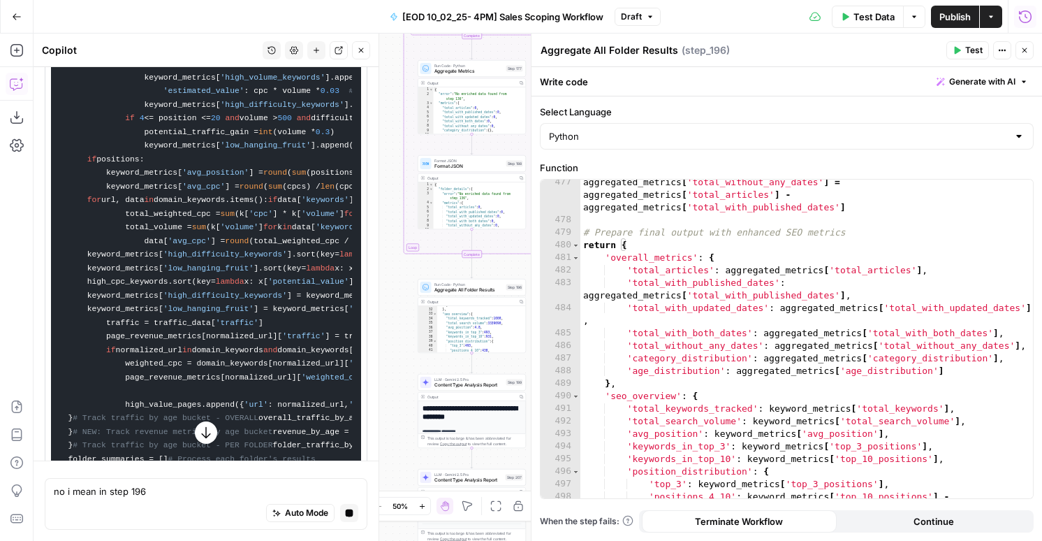
click at [1028, 48] on icon "button" at bounding box center [1025, 50] width 8 height 8
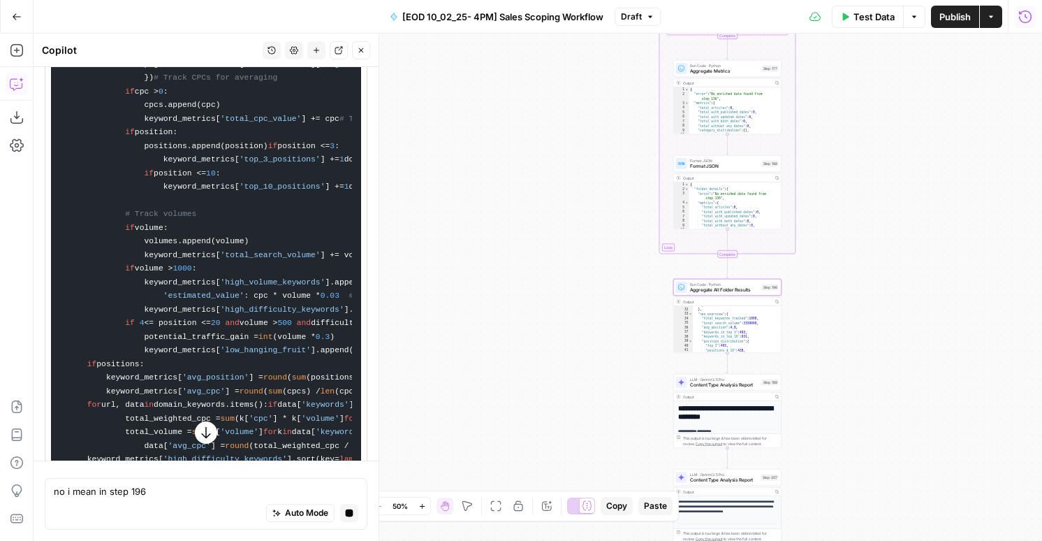
scroll to position [1085, 0]
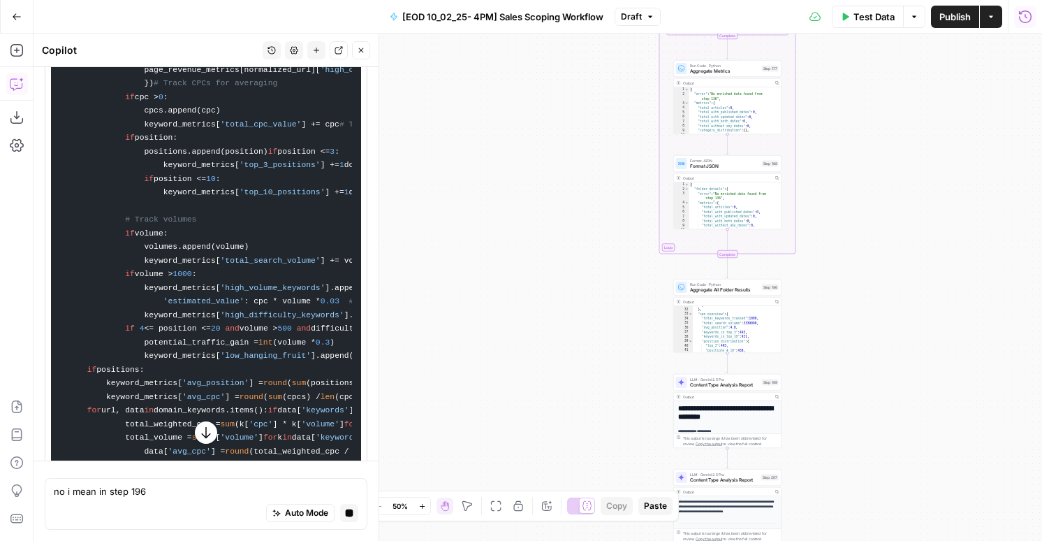
click at [356, 51] on button "Close" at bounding box center [361, 50] width 18 height 18
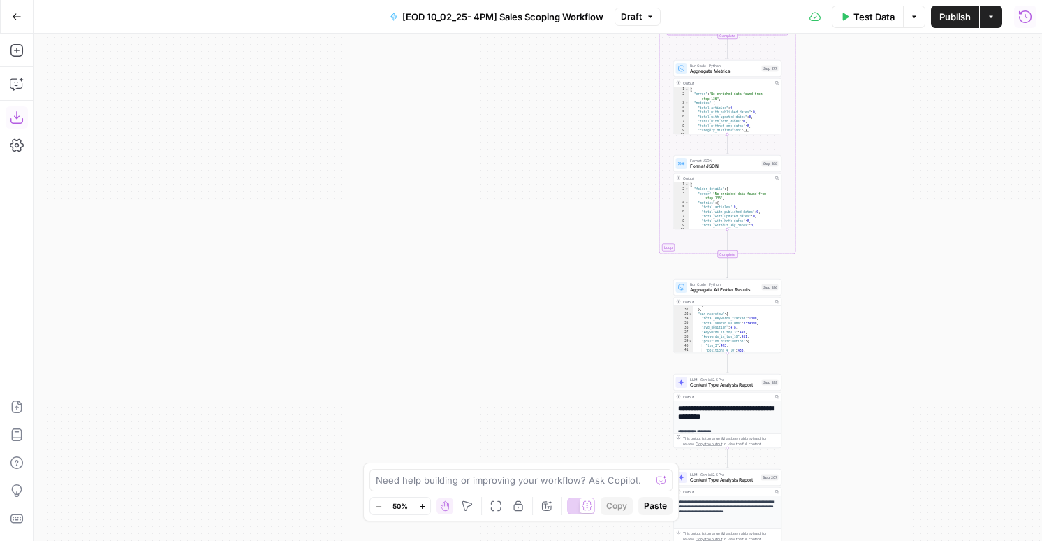
click at [16, 111] on icon "button" at bounding box center [16, 117] width 13 height 13
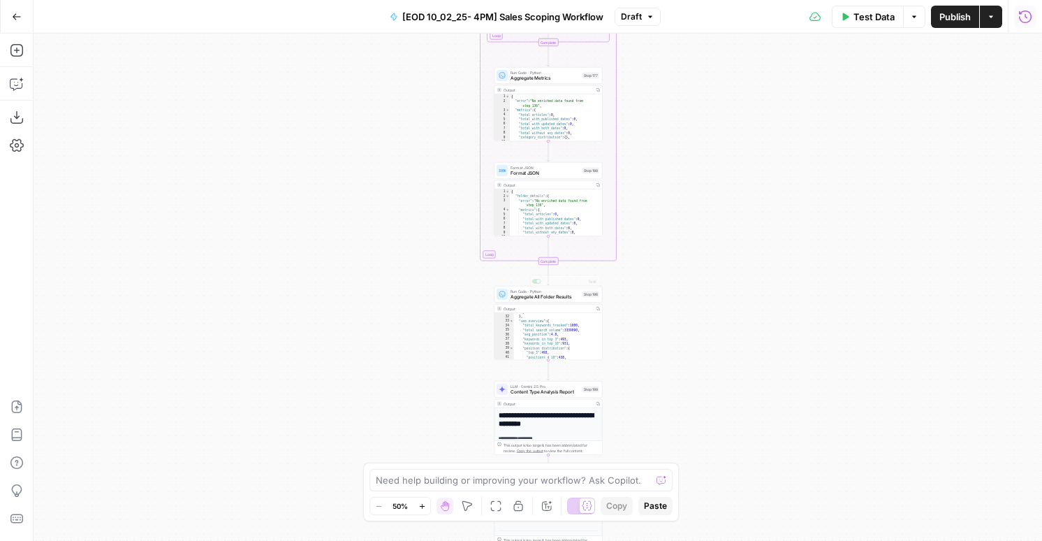
click at [555, 306] on div "Output" at bounding box center [548, 309] width 88 height 6
click at [555, 300] on div "Run Code · Python Aggregate All Folder Results Step 196 Copy step Delete step A…" at bounding box center [549, 294] width 108 height 17
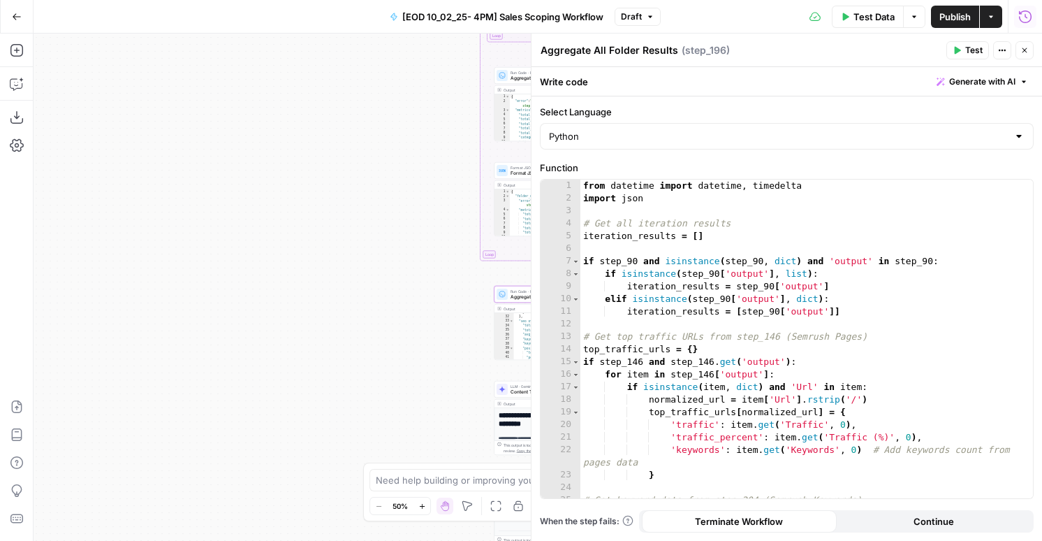
click at [701, 319] on div "from datetime import datetime , timedelta import json # Get all iteration resul…" at bounding box center [807, 352] width 453 height 344
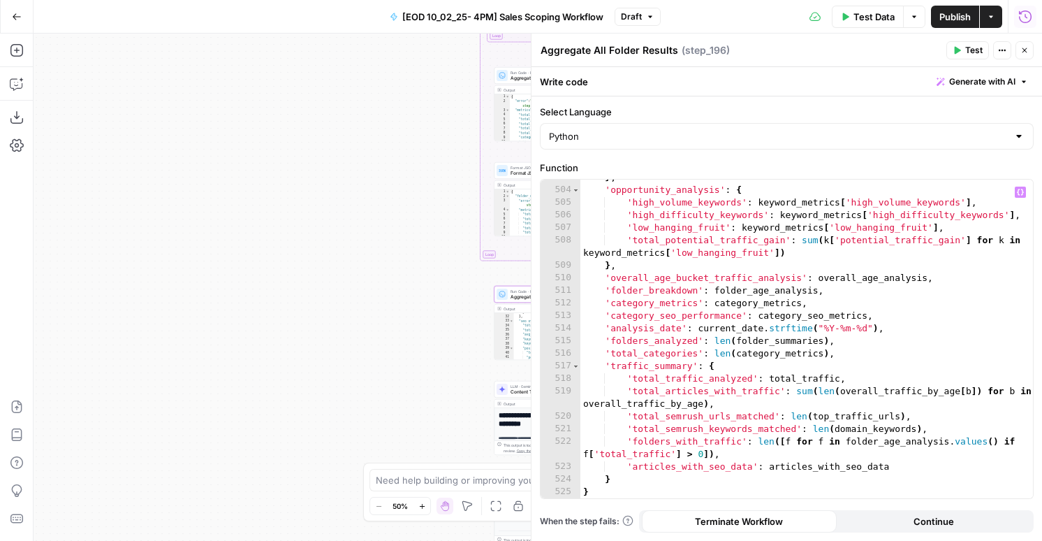
scroll to position [7050, 0]
click at [703, 300] on div "} , 'opportunity_analysis' : { 'high_volume_keywords' : keyword_metrics [ 'high…" at bounding box center [807, 343] width 453 height 344
type textarea "* *"
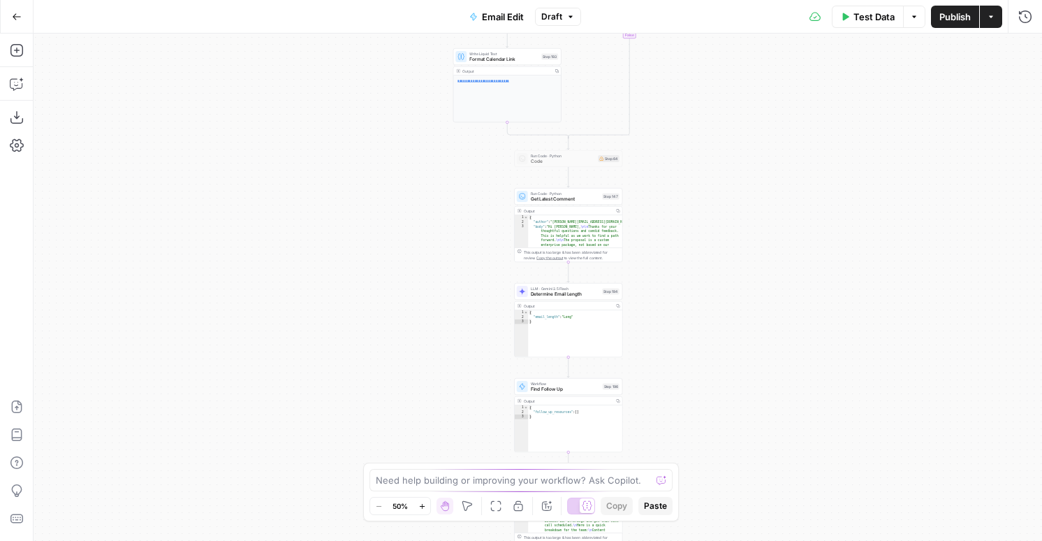
click at [937, 16] on button "Publish" at bounding box center [955, 17] width 48 height 22
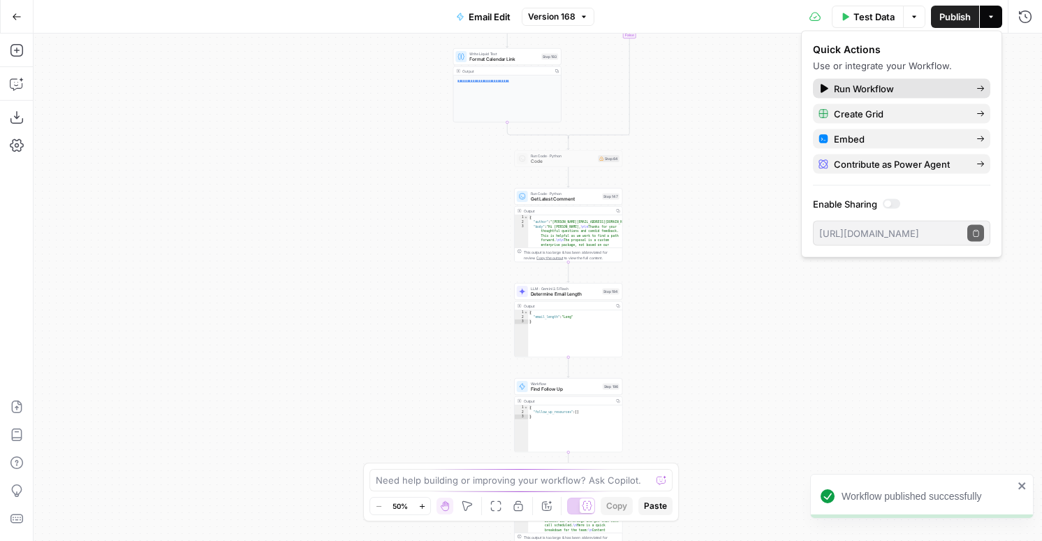
click at [840, 86] on span "Run Workflow" at bounding box center [899, 89] width 131 height 14
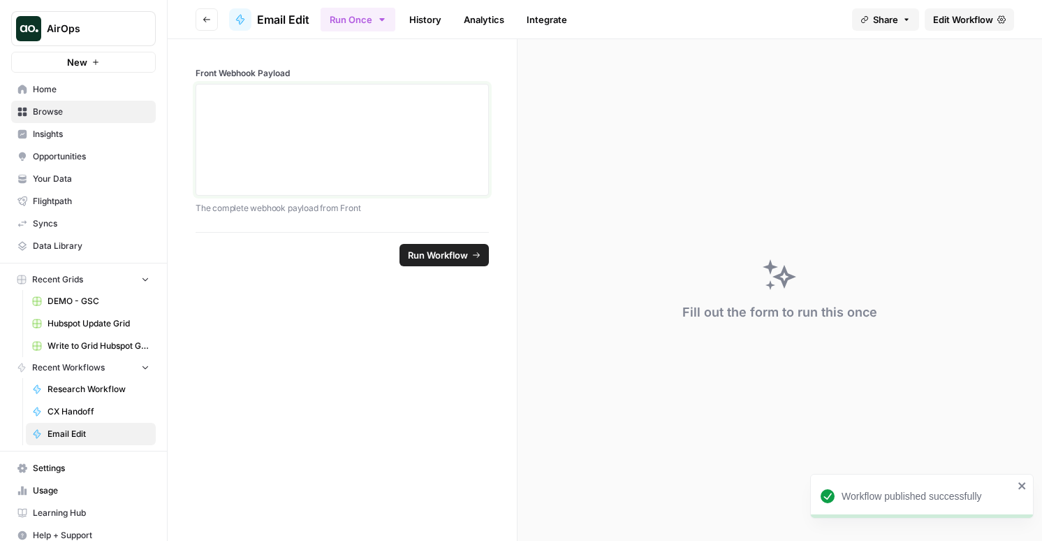
click at [261, 101] on textarea "Front Webhook Payload" at bounding box center [342, 139] width 275 height 99
paste textarea "C9B6F4F2403E41C2B7C571458C3F6FCA"
type textarea "C9B6F4F2403E41C2B7C571458C3F6FCA"
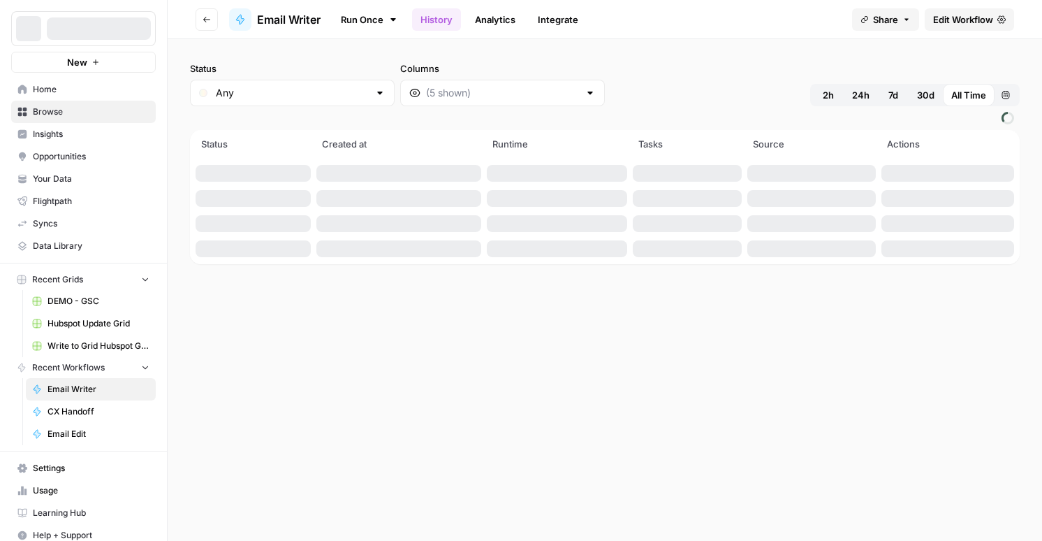
click at [381, 13] on link "Run Once" at bounding box center [369, 20] width 75 height 24
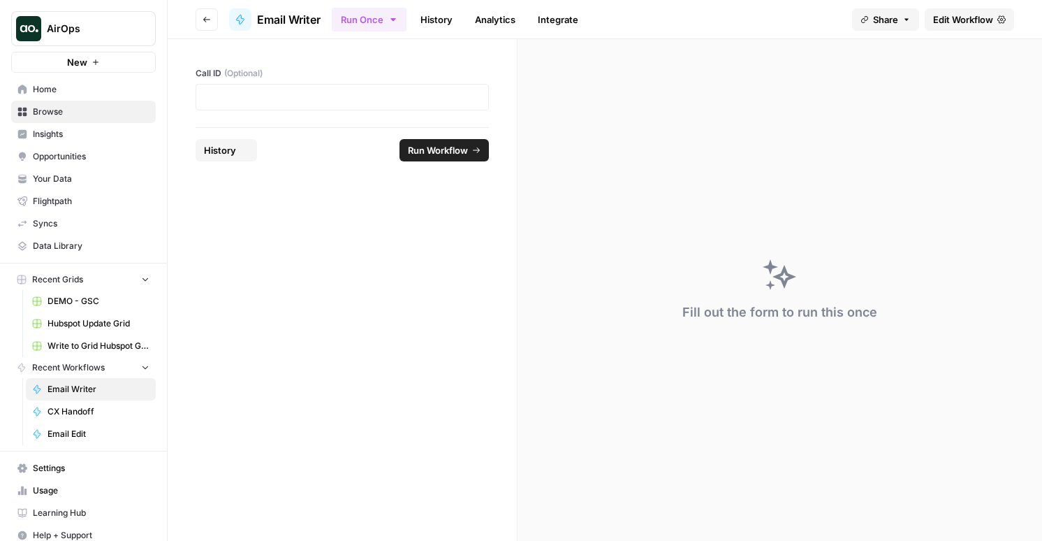
click at [297, 105] on div at bounding box center [342, 97] width 293 height 27
click at [312, 99] on p at bounding box center [342, 97] width 275 height 14
click at [426, 149] on span "Run Workflow" at bounding box center [438, 150] width 60 height 14
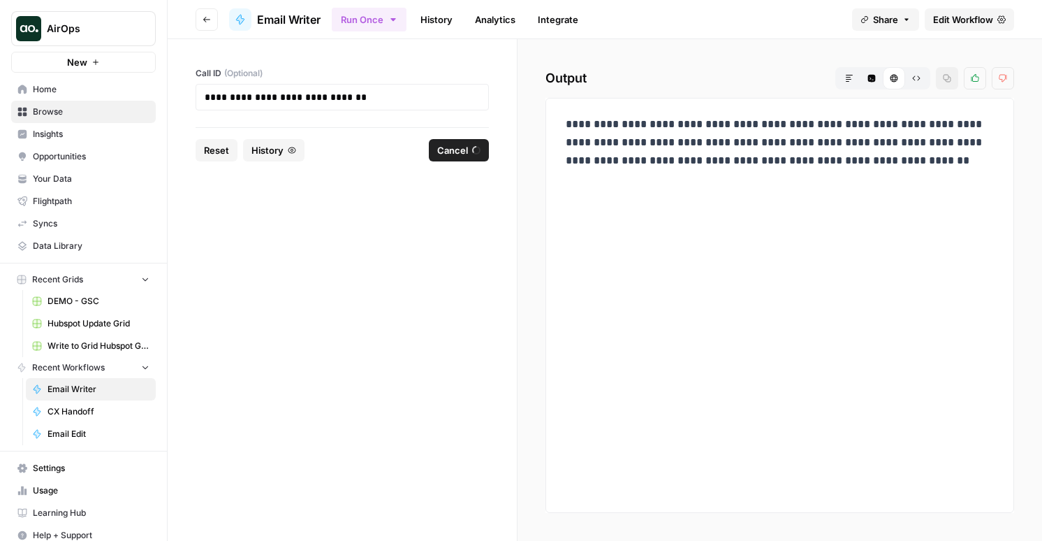
click at [435, 20] on link "History" at bounding box center [436, 19] width 49 height 22
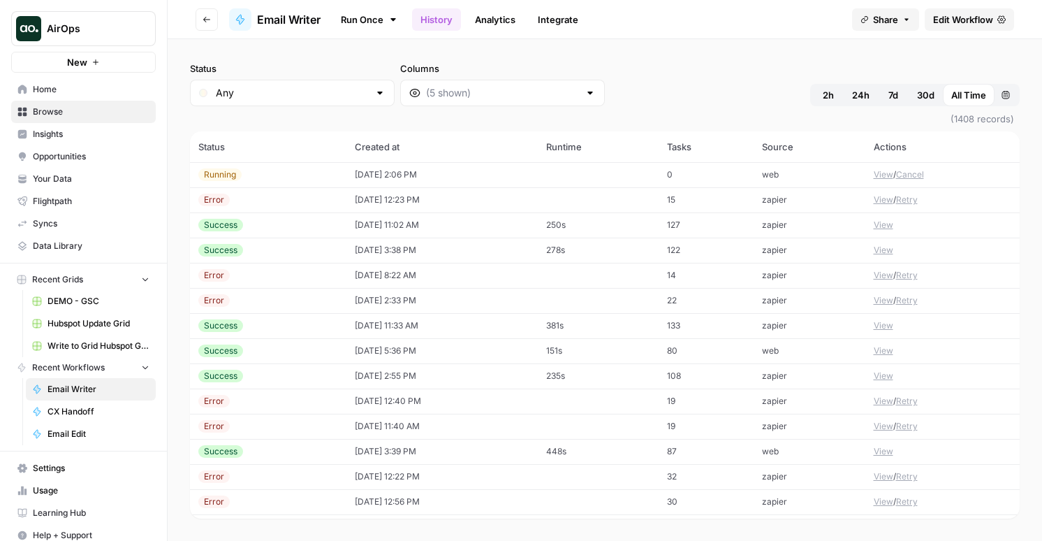
click at [483, 177] on td "[DATE] 2:06 PM" at bounding box center [443, 174] width 192 height 25
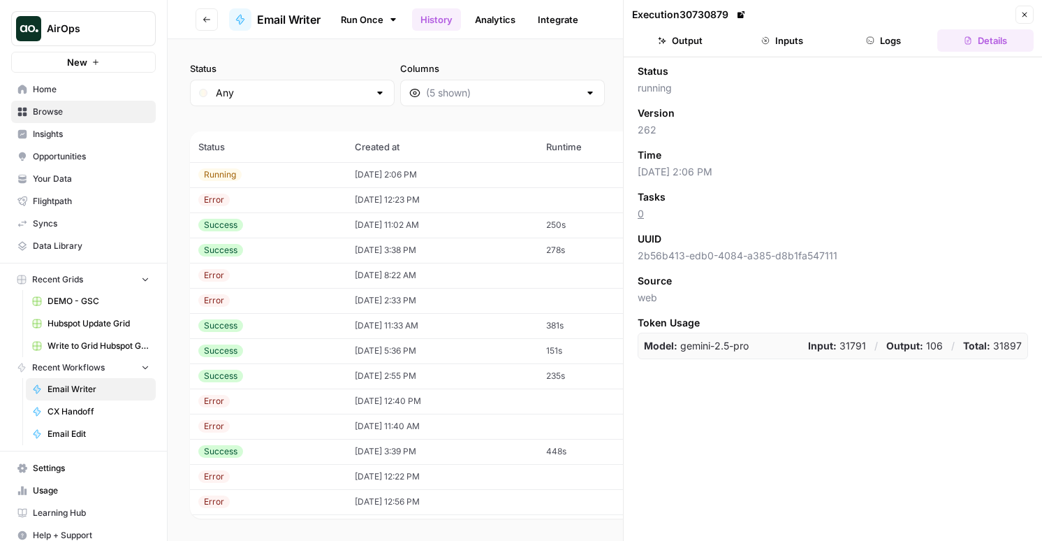
click at [513, 209] on td "[DATE] 12:23 PM" at bounding box center [443, 199] width 192 height 25
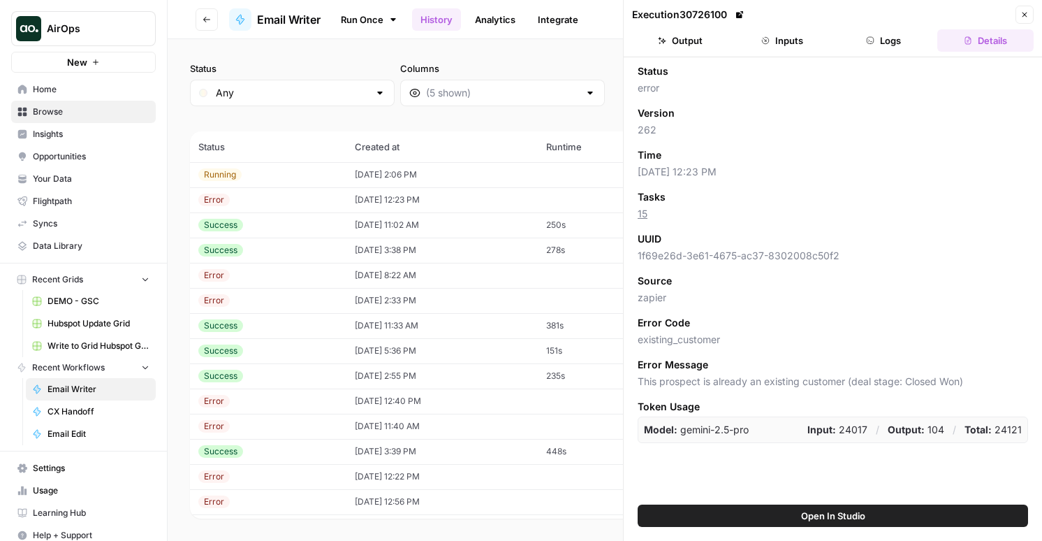
click at [869, 38] on icon "button" at bounding box center [870, 40] width 8 height 8
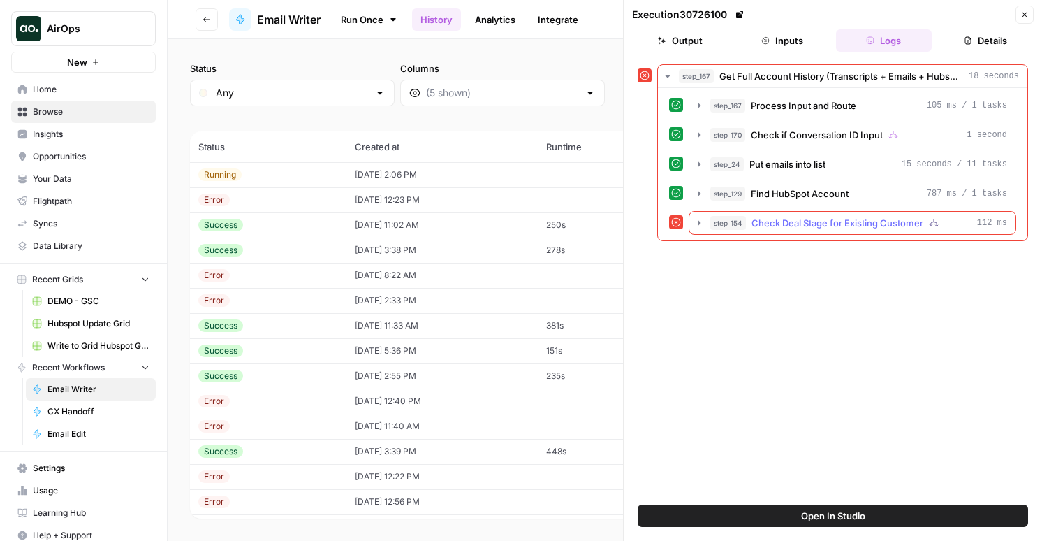
click at [738, 218] on span "step_154" at bounding box center [728, 223] width 36 height 14
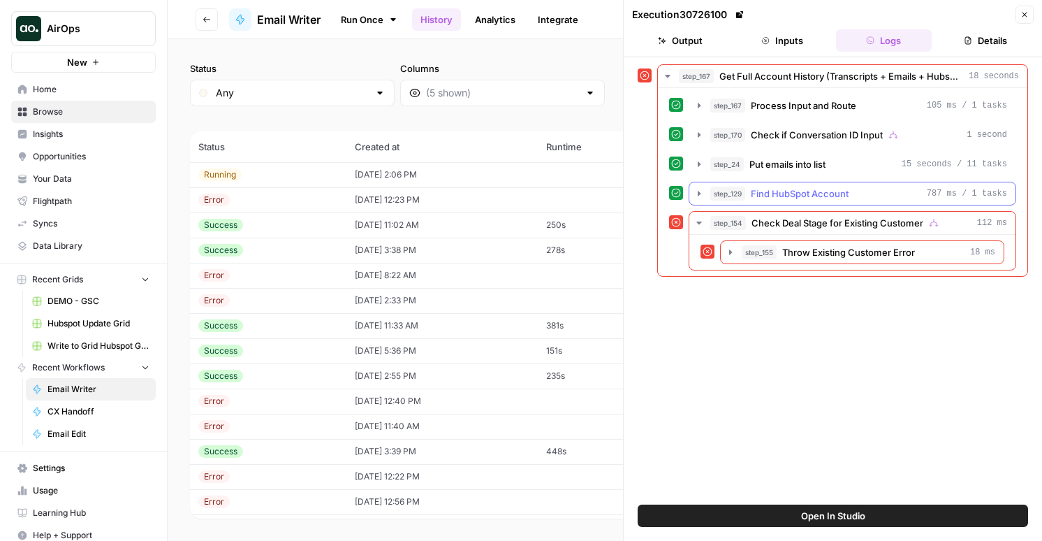
click at [747, 204] on button "step_129 Find HubSpot Account 787 ms / 1 tasks" at bounding box center [853, 193] width 326 height 22
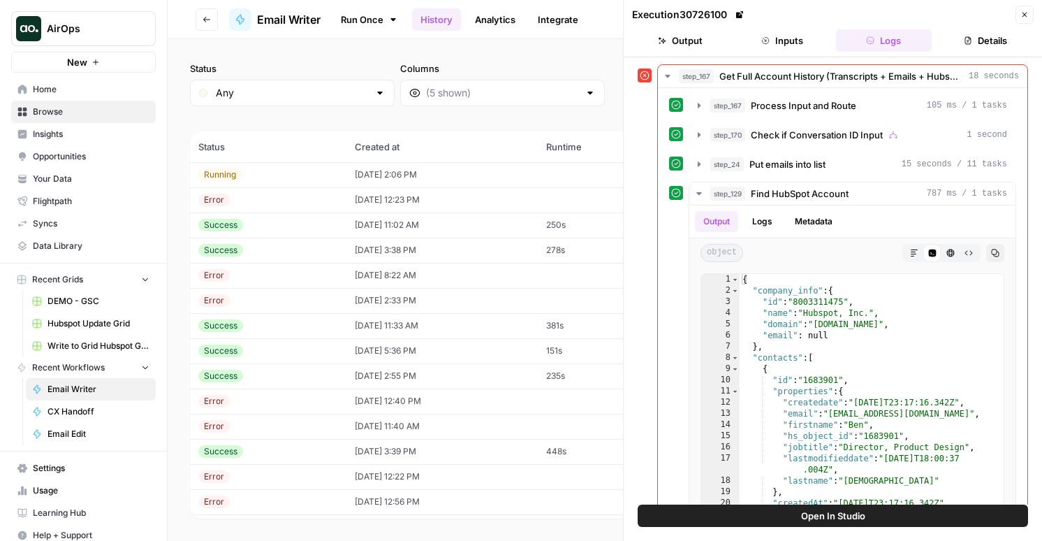
click at [486, 167] on td "[DATE] 2:06 PM" at bounding box center [443, 174] width 192 height 25
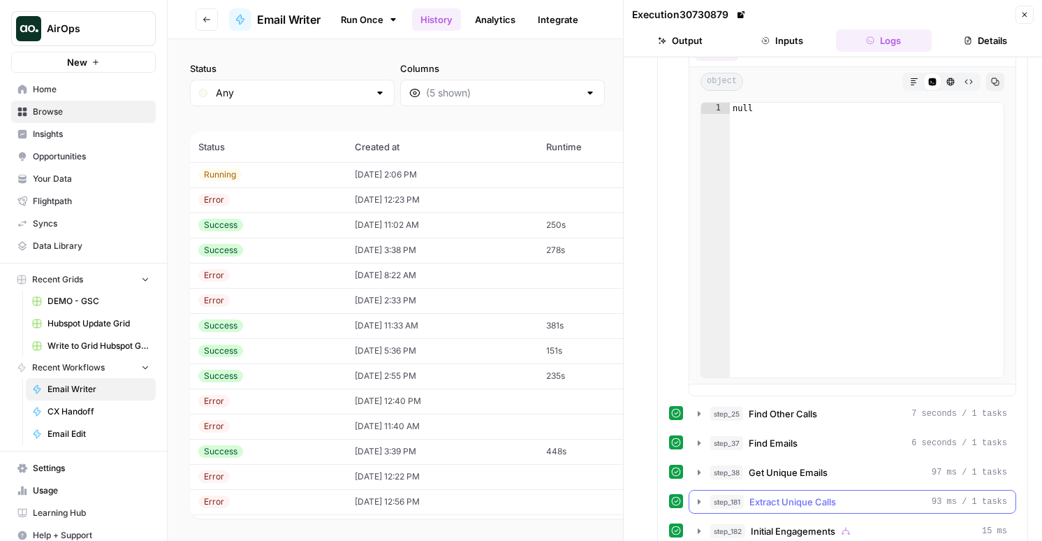
scroll to position [1176, 0]
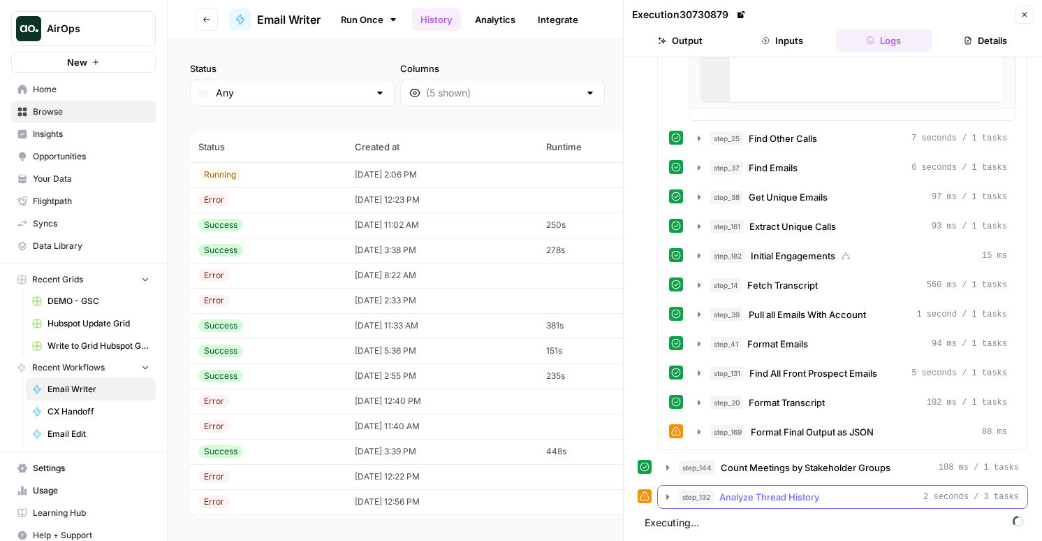
click at [768, 499] on span "Analyze Thread History" at bounding box center [770, 497] width 100 height 14
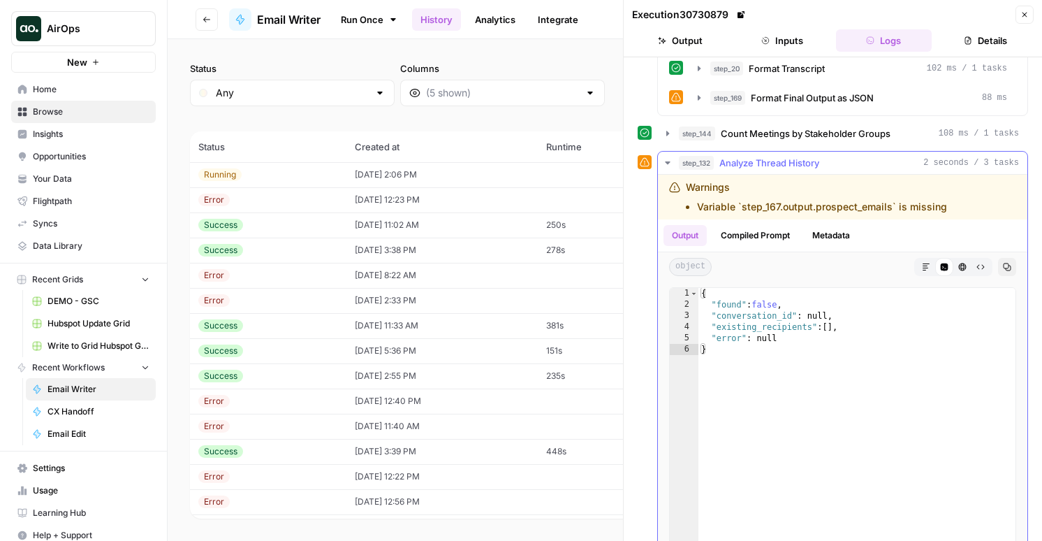
scroll to position [1570, 0]
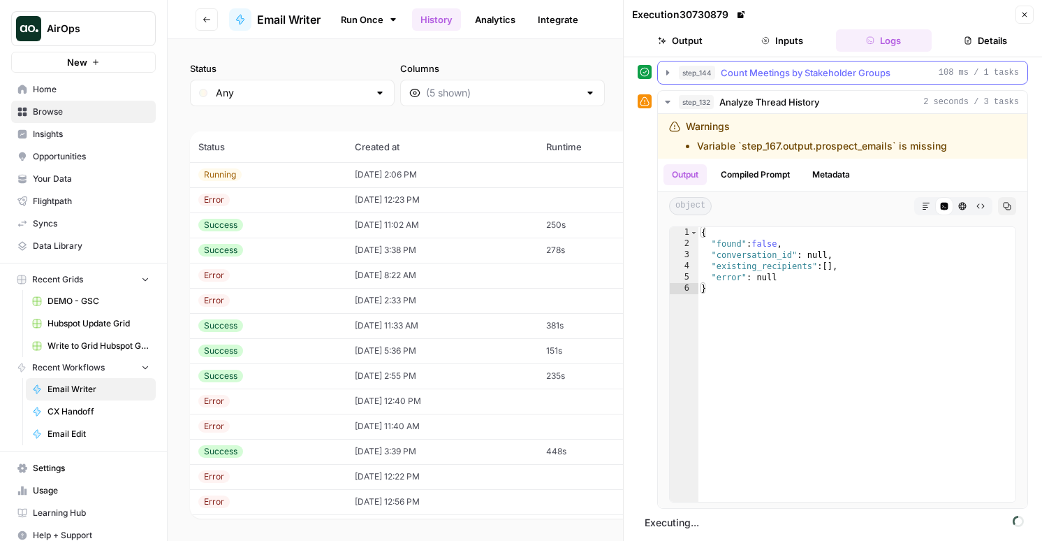
click at [761, 61] on button "step_144 Count Meetings by Stakeholder Groups 108 ms / 1 tasks" at bounding box center [843, 72] width 370 height 22
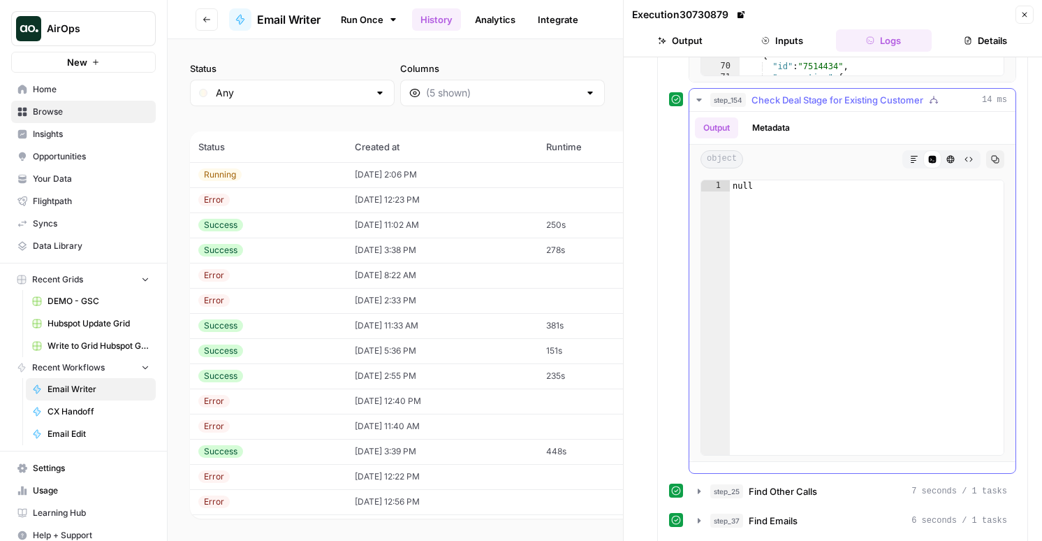
scroll to position [669, 0]
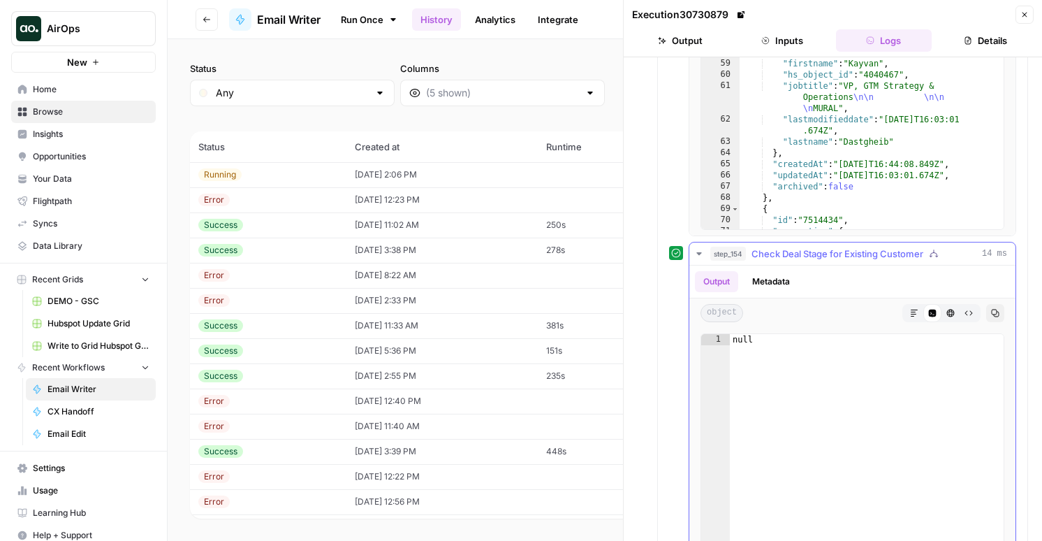
click at [749, 255] on div "step_154 Check Deal Stage for Existing Customer 14 ms" at bounding box center [858, 254] width 297 height 14
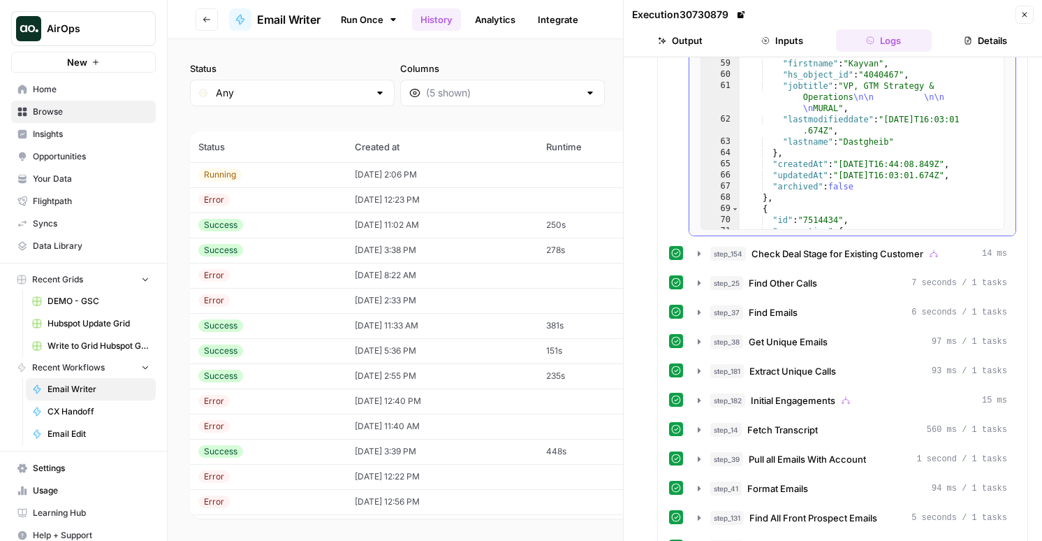
type textarea "**********"
click at [792, 175] on div "} , "createdAt" : "[DATE]T23:35:30.767Z" , "updatedAt" : "[DATE]T16:02:59.085Z"…" at bounding box center [872, 94] width 264 height 297
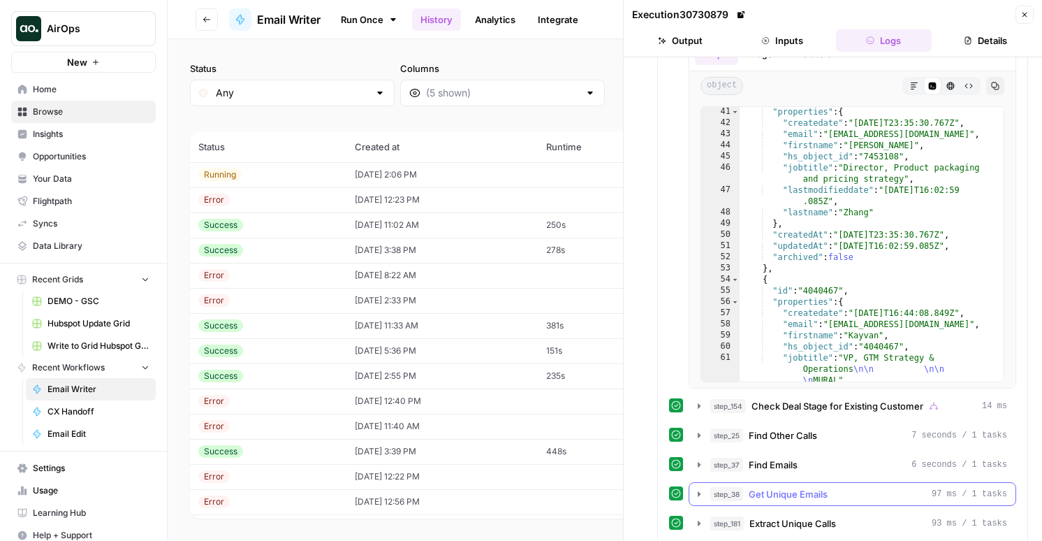
scroll to position [260, 0]
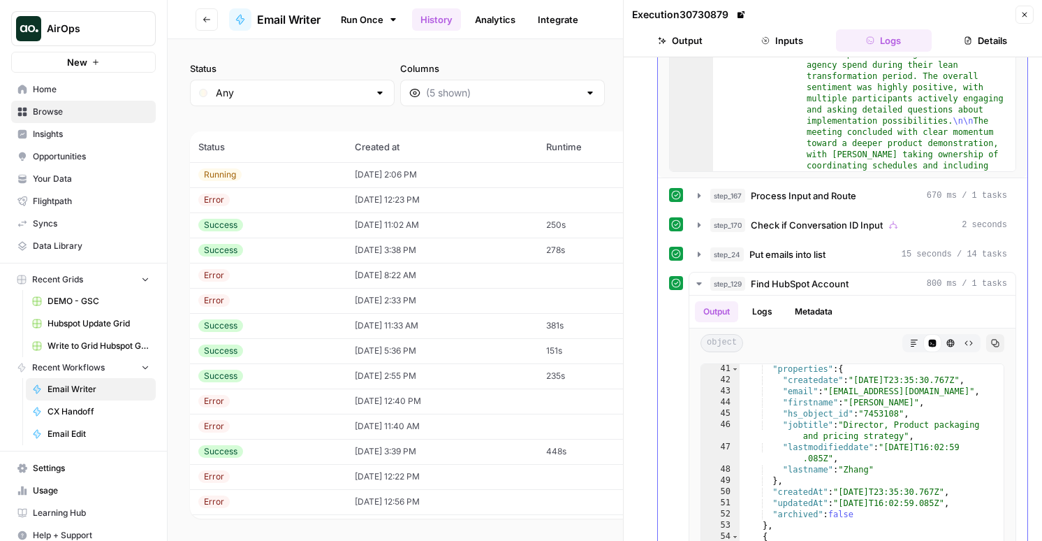
click at [805, 258] on span "Put emails into list" at bounding box center [788, 254] width 76 height 14
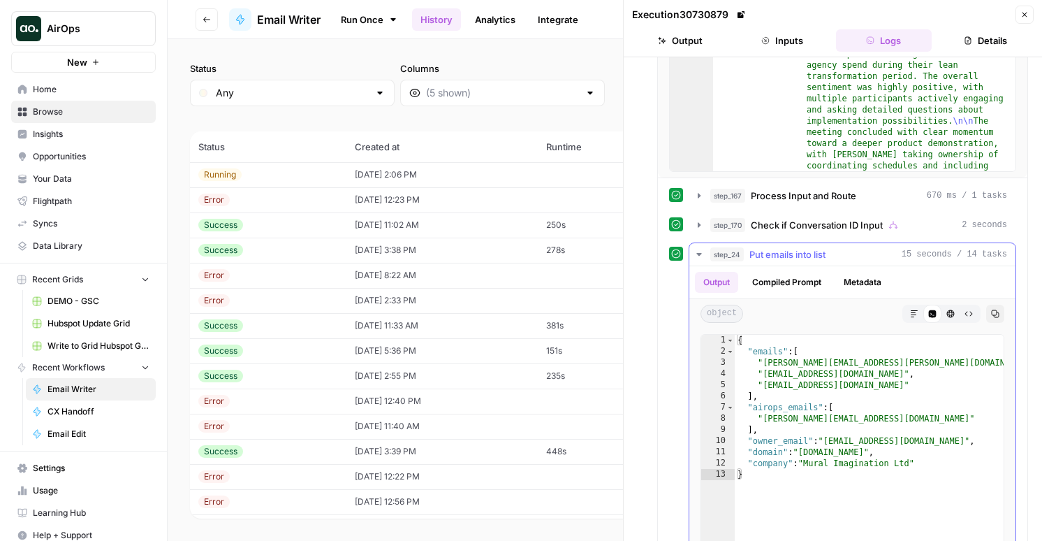
click at [805, 256] on span "Put emails into list" at bounding box center [788, 254] width 76 height 14
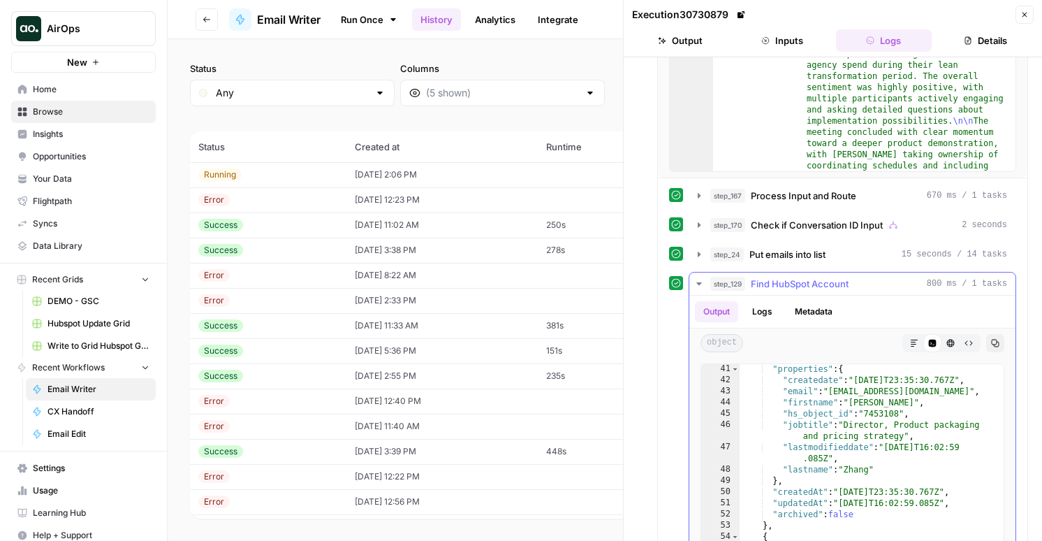
click at [799, 294] on button "step_129 Find HubSpot Account 800 ms / 1 tasks" at bounding box center [853, 283] width 326 height 22
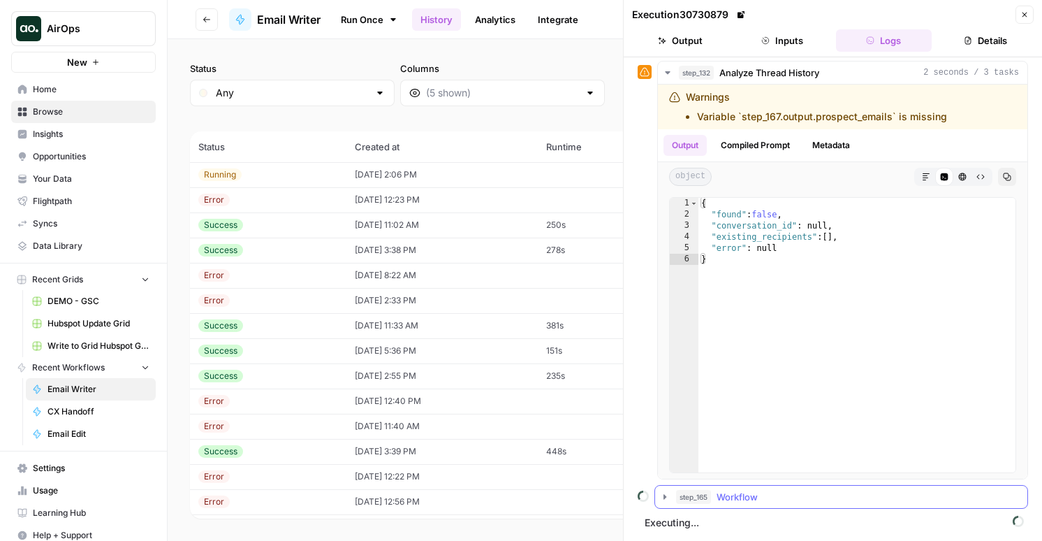
click at [759, 494] on div "step_165 Workflow" at bounding box center [847, 497] width 343 height 14
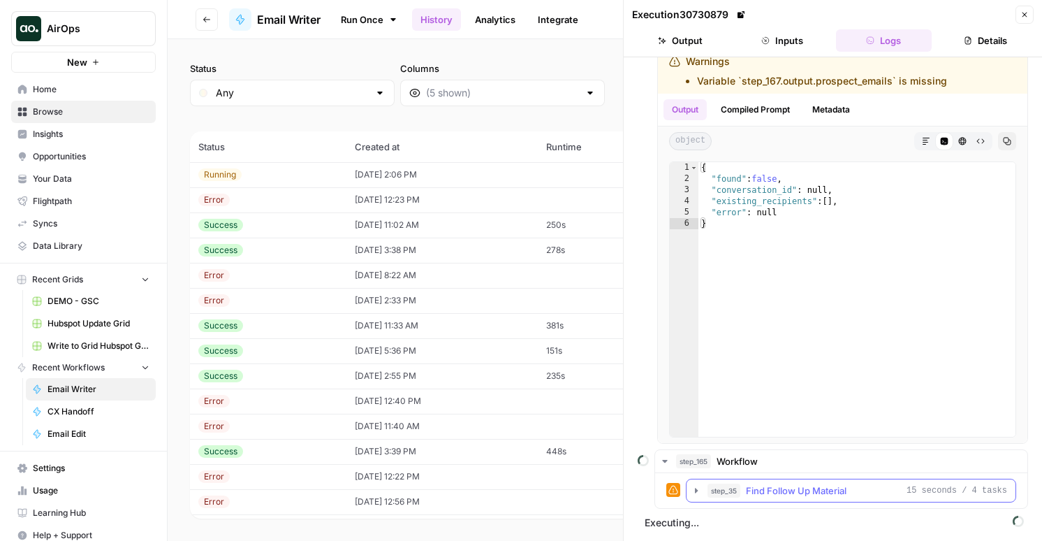
click at [761, 490] on span "Find Follow Up Material" at bounding box center [796, 490] width 101 height 14
